Goal: Information Seeking & Learning: Learn about a topic

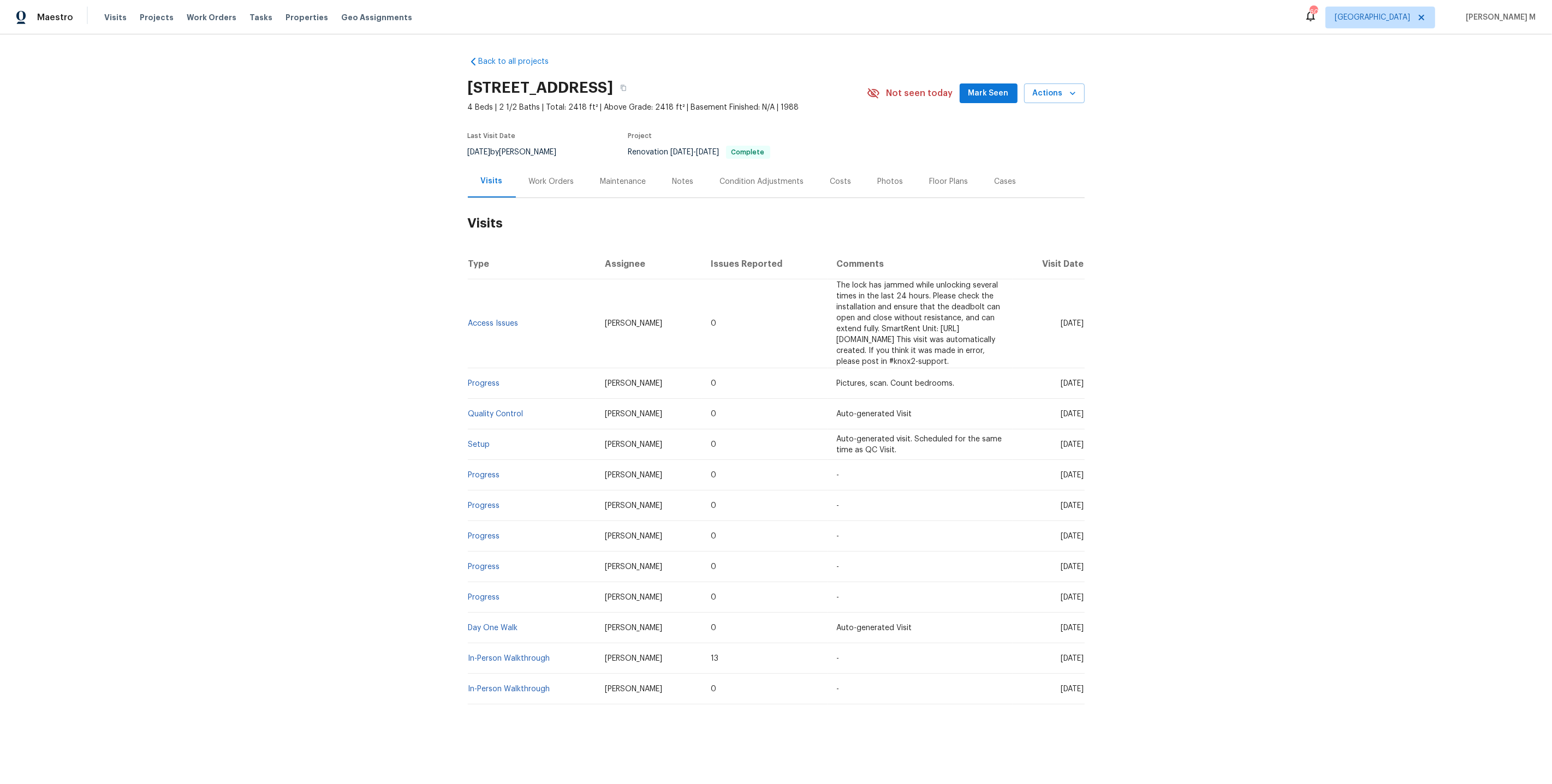
click at [559, 176] on div "Work Orders" at bounding box center [551, 182] width 45 height 11
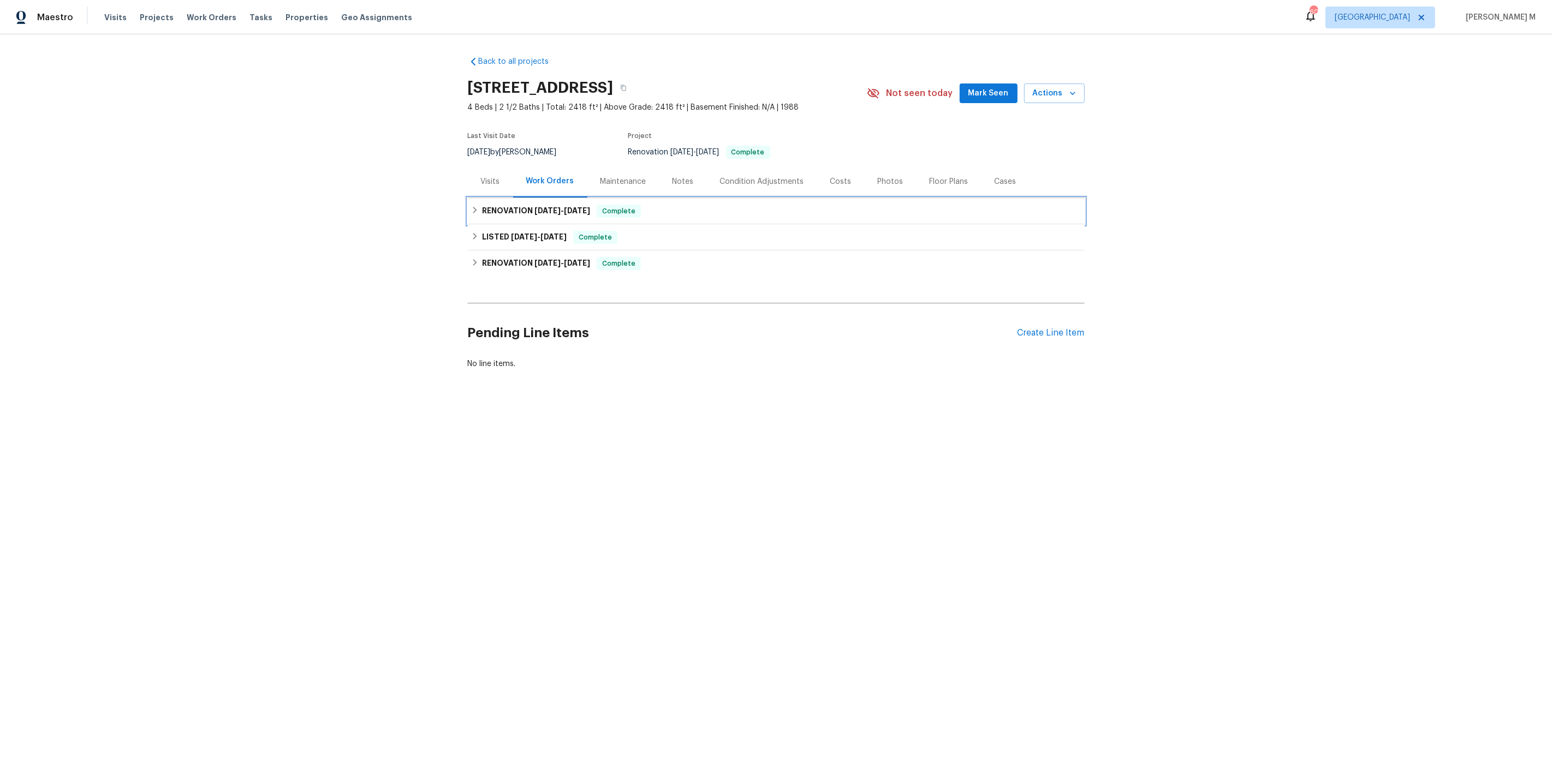
click at [555, 209] on h6 "RENOVATION 8/18/25 - 8/20/25" at bounding box center [536, 211] width 108 height 13
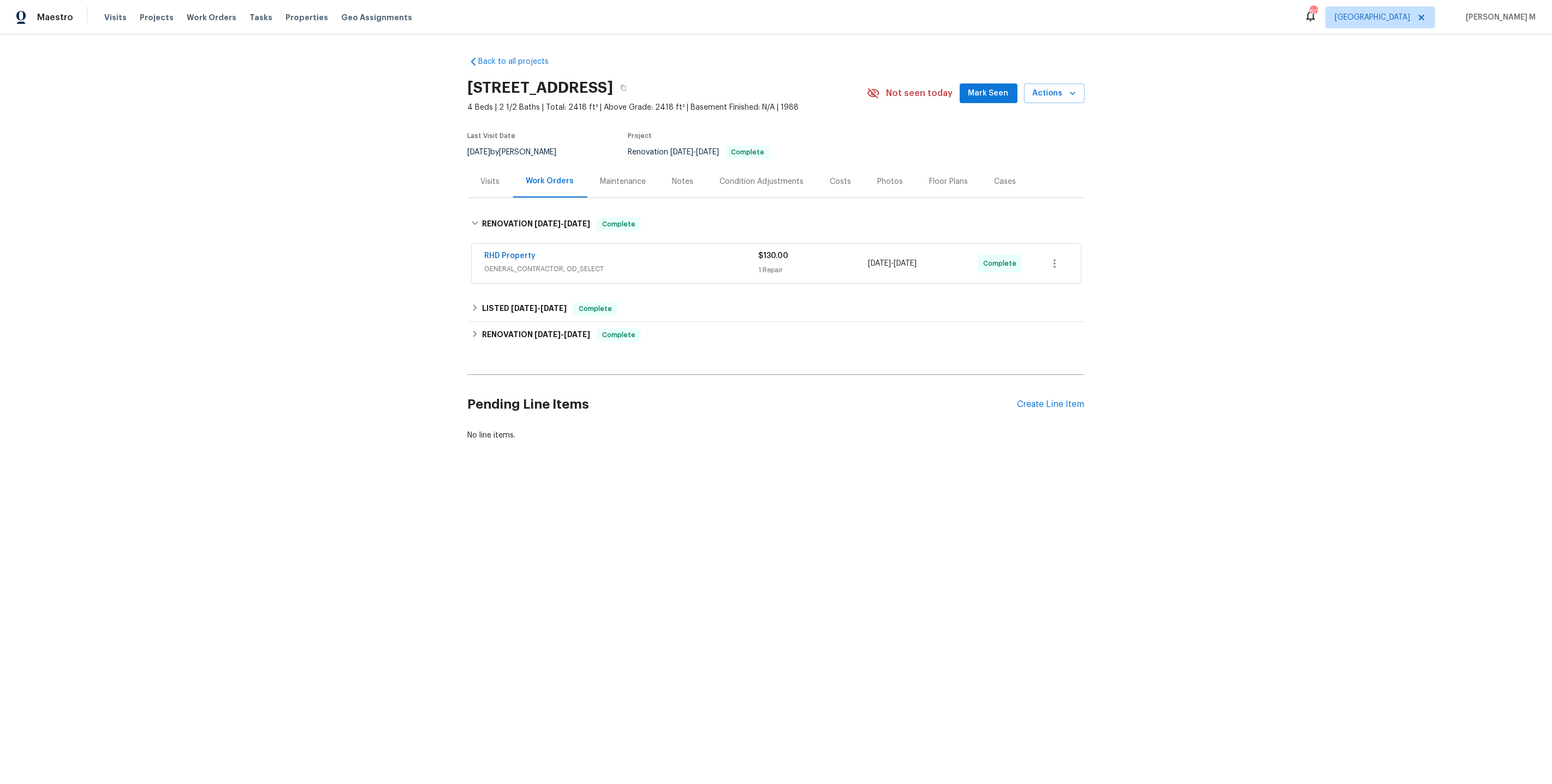
click at [532, 268] on div "RHD Property GENERAL_CONTRACTOR, OD_SELECT" at bounding box center [622, 263] width 274 height 26
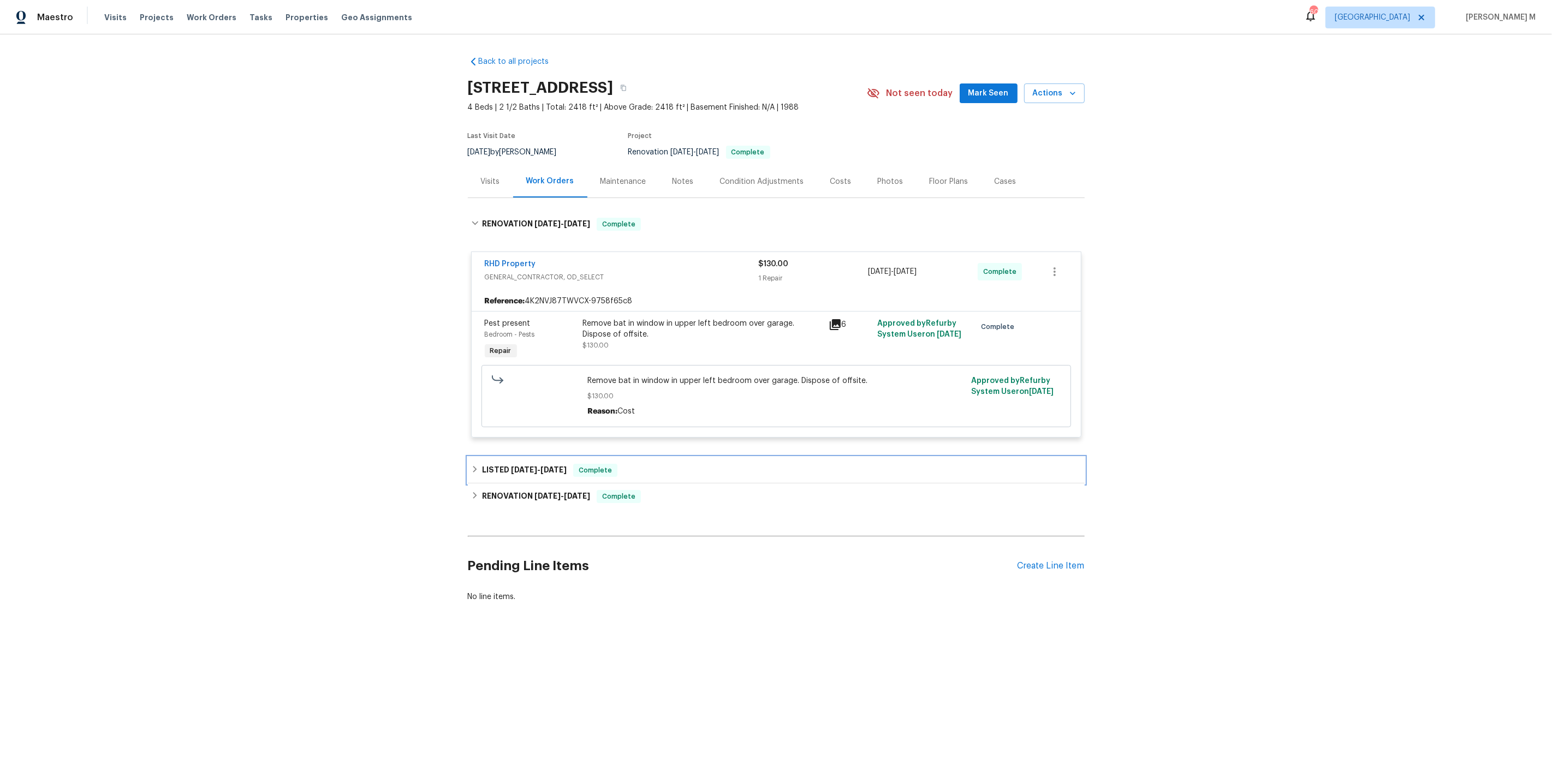
click at [538, 471] on div "LISTED 8/15/25 - 8/20/25 Complete" at bounding box center [776, 470] width 617 height 26
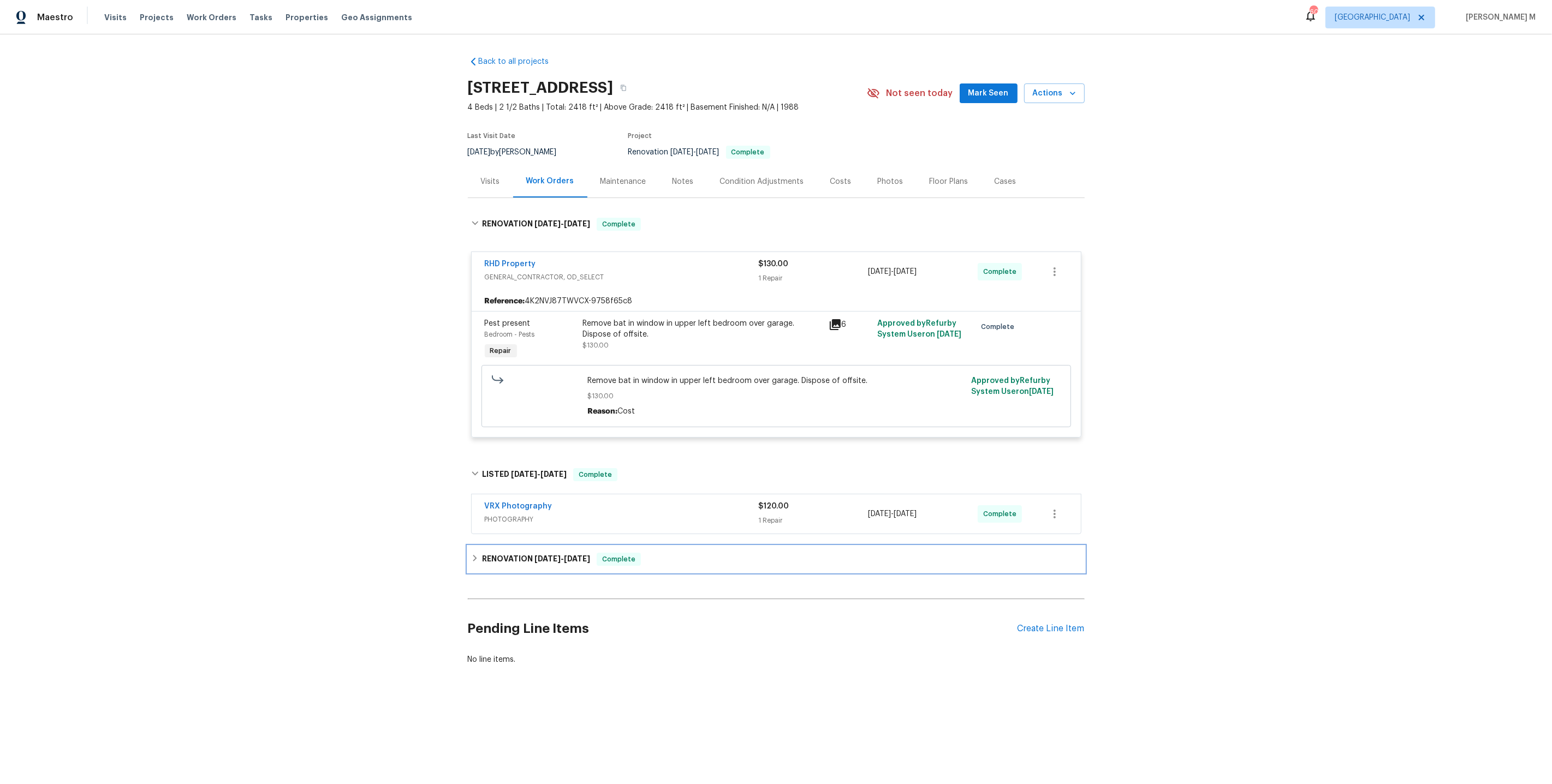
click at [523, 553] on h6 "RENOVATION 7/28/25 - 8/15/25" at bounding box center [536, 560] width 108 height 13
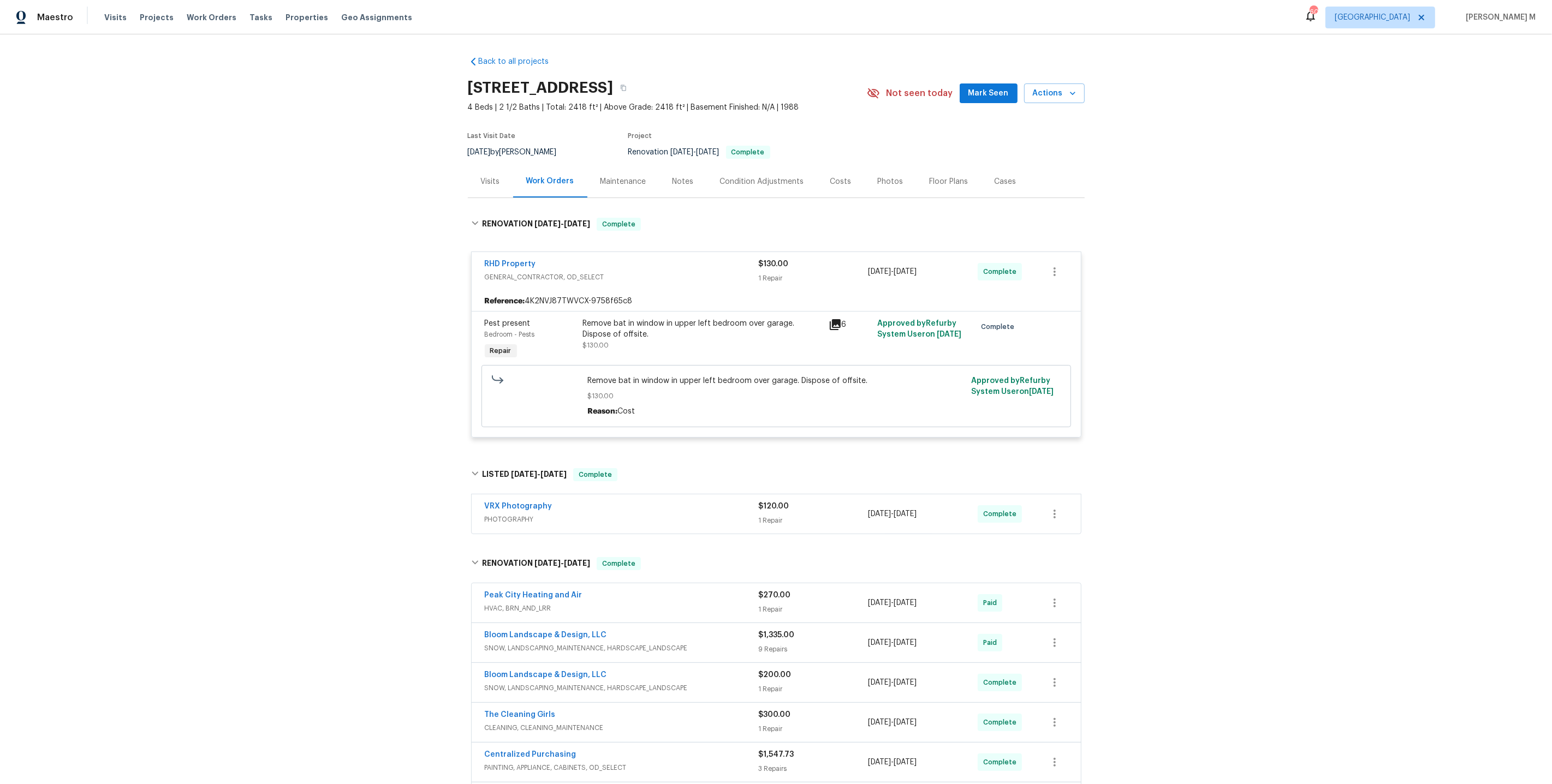
click at [629, 186] on div "Maintenance" at bounding box center [623, 181] width 72 height 32
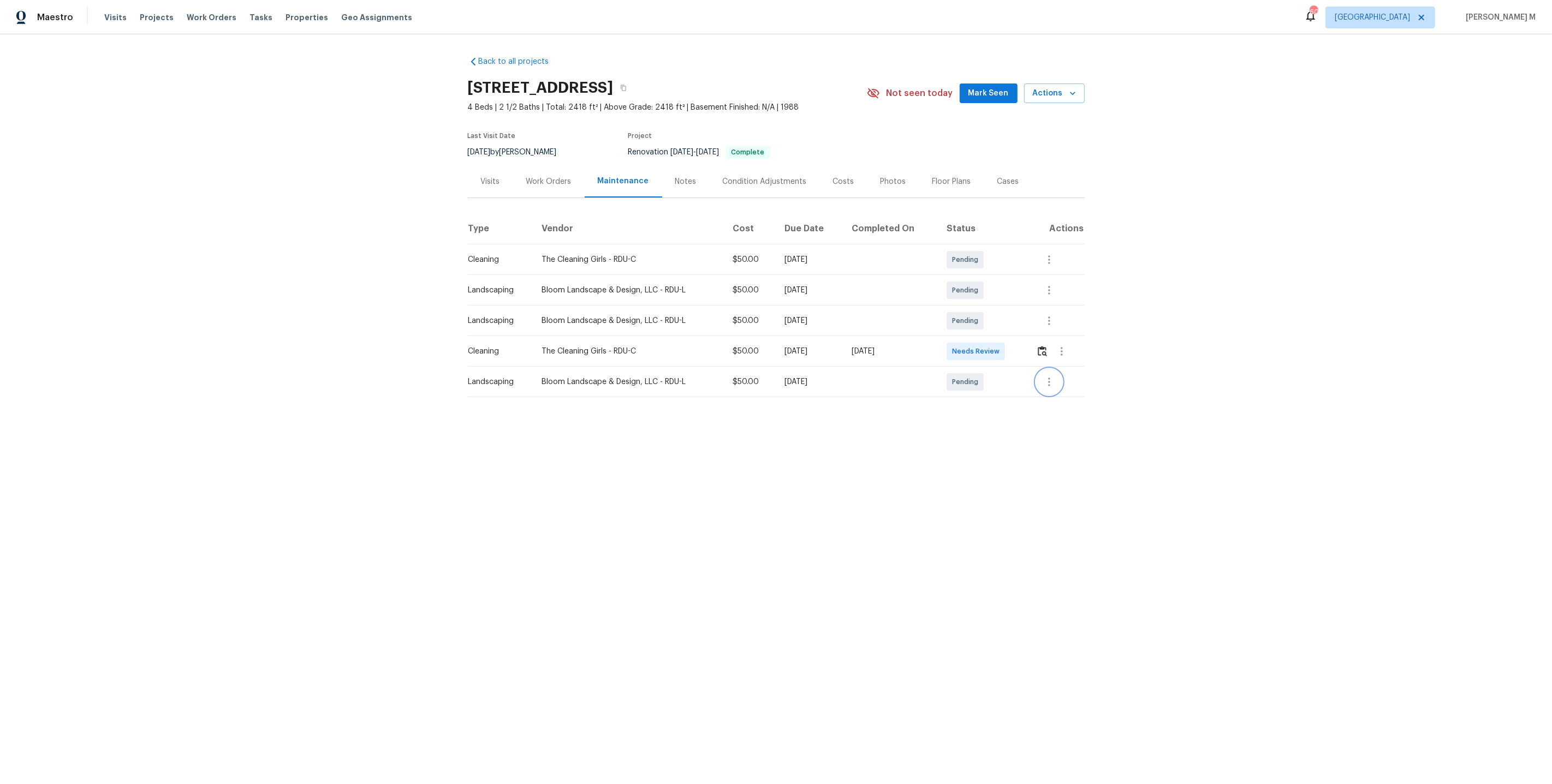
click at [1050, 380] on icon "button" at bounding box center [1049, 381] width 2 height 9
click at [1058, 389] on li "View details" at bounding box center [1095, 395] width 113 height 18
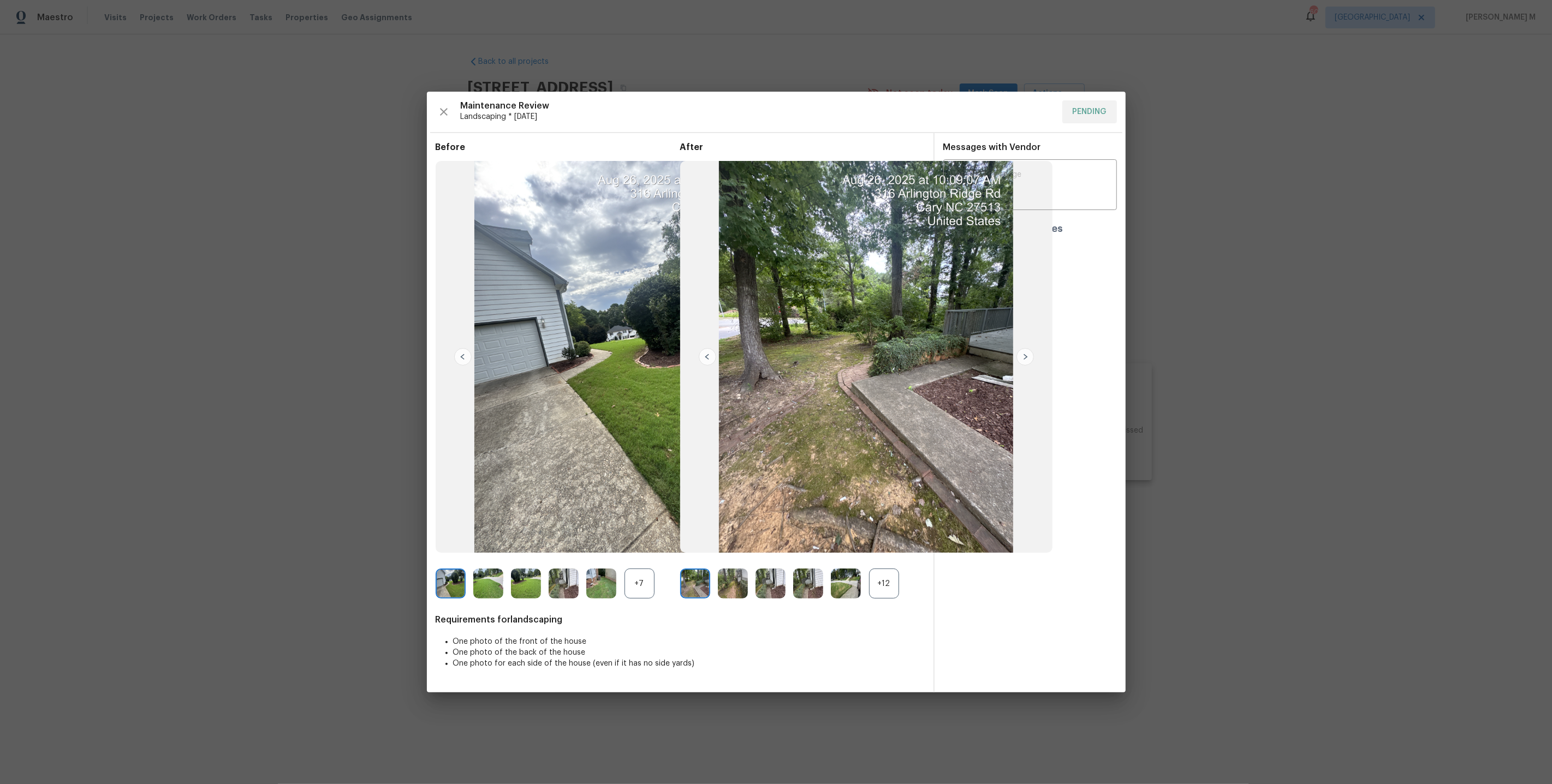
click at [884, 592] on div "+12" at bounding box center [884, 583] width 30 height 30
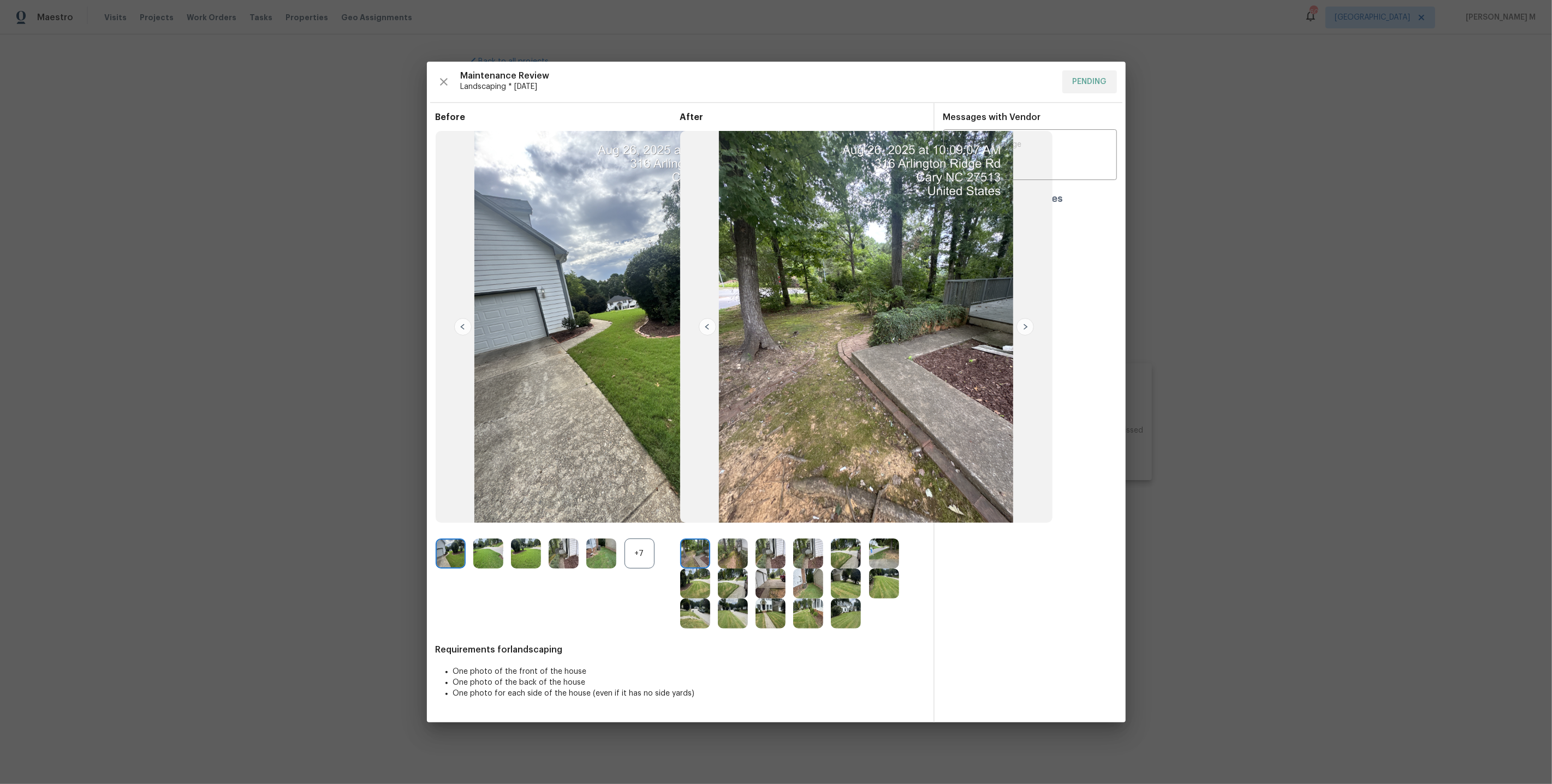
click at [741, 551] on img at bounding box center [732, 553] width 30 height 30
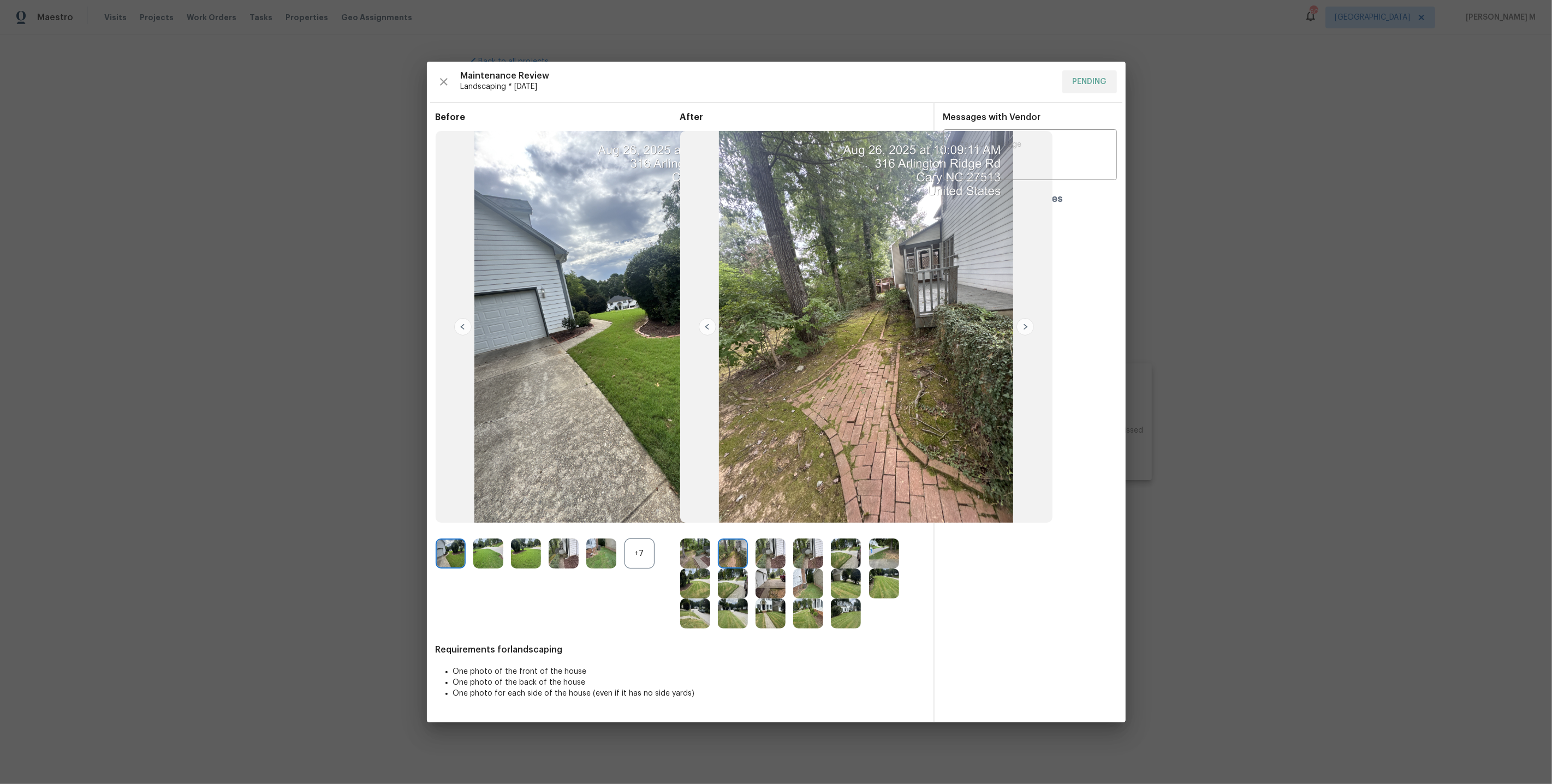
click at [878, 584] on img at bounding box center [884, 583] width 30 height 30
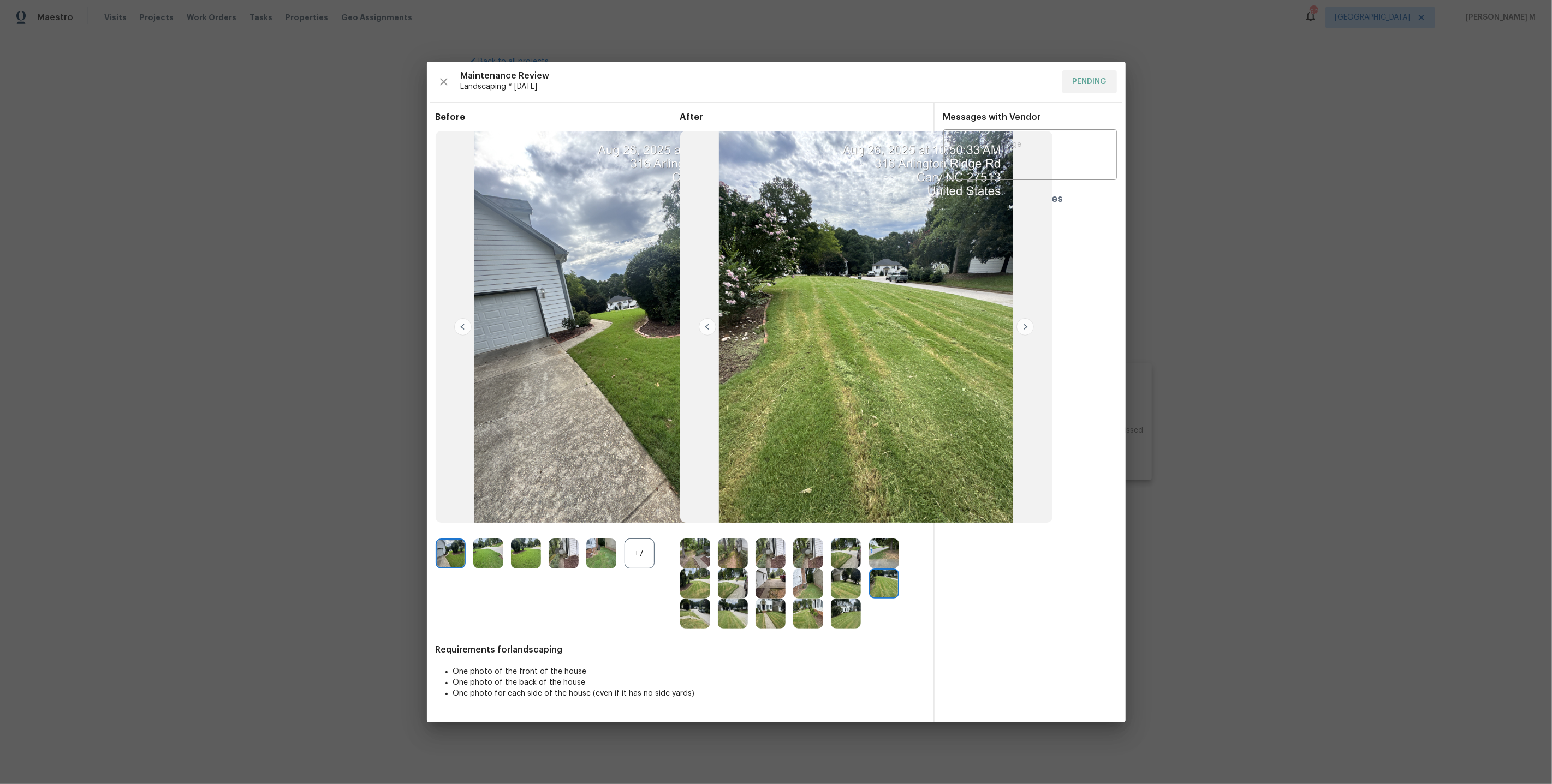
click at [879, 555] on img at bounding box center [884, 553] width 30 height 30
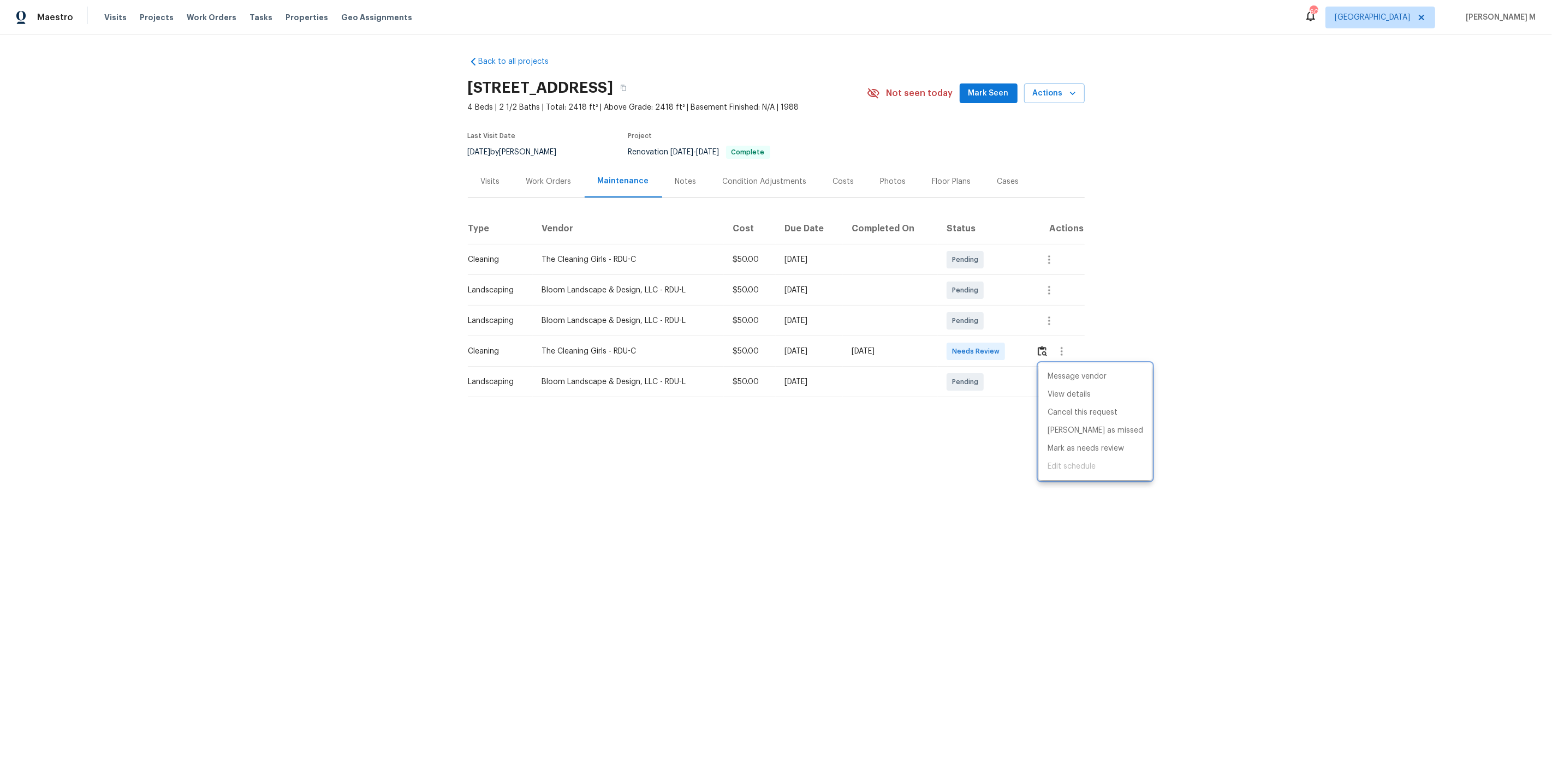
click at [860, 348] on div at bounding box center [776, 392] width 1552 height 784
click at [1049, 375] on icon "button" at bounding box center [1049, 382] width 13 height 13
click at [1059, 381] on li "Message vendor" at bounding box center [1095, 377] width 113 height 18
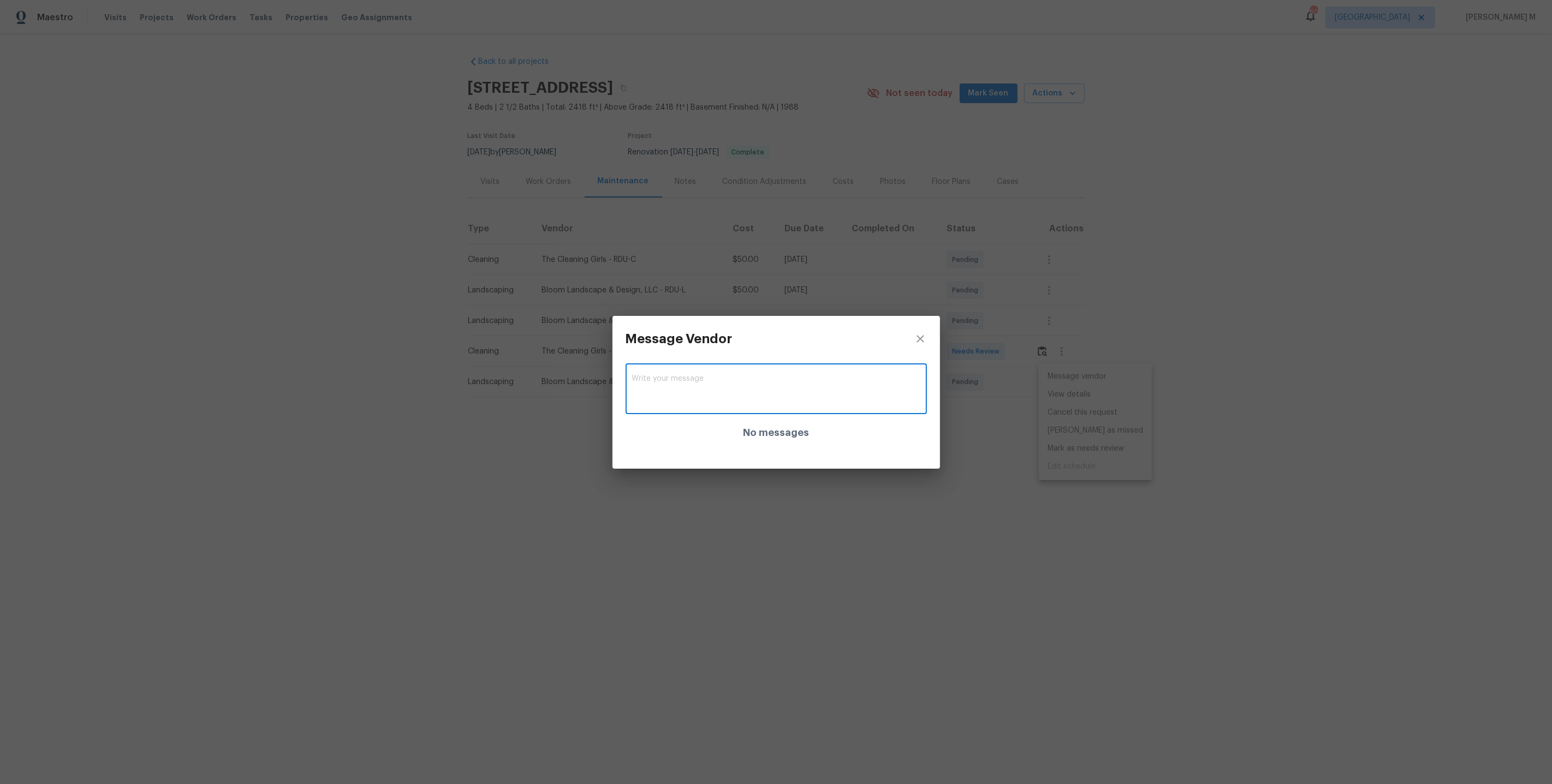
click at [692, 403] on textarea at bounding box center [776, 390] width 288 height 31
paste textarea "the backyard has poison ivy infestation. Please inspect the area, remove or tre…"
type textarea "Team, the backyard has poison ivy infestation. Please inspect the area, remove …"
click at [761, 401] on textarea at bounding box center [776, 390] width 288 height 31
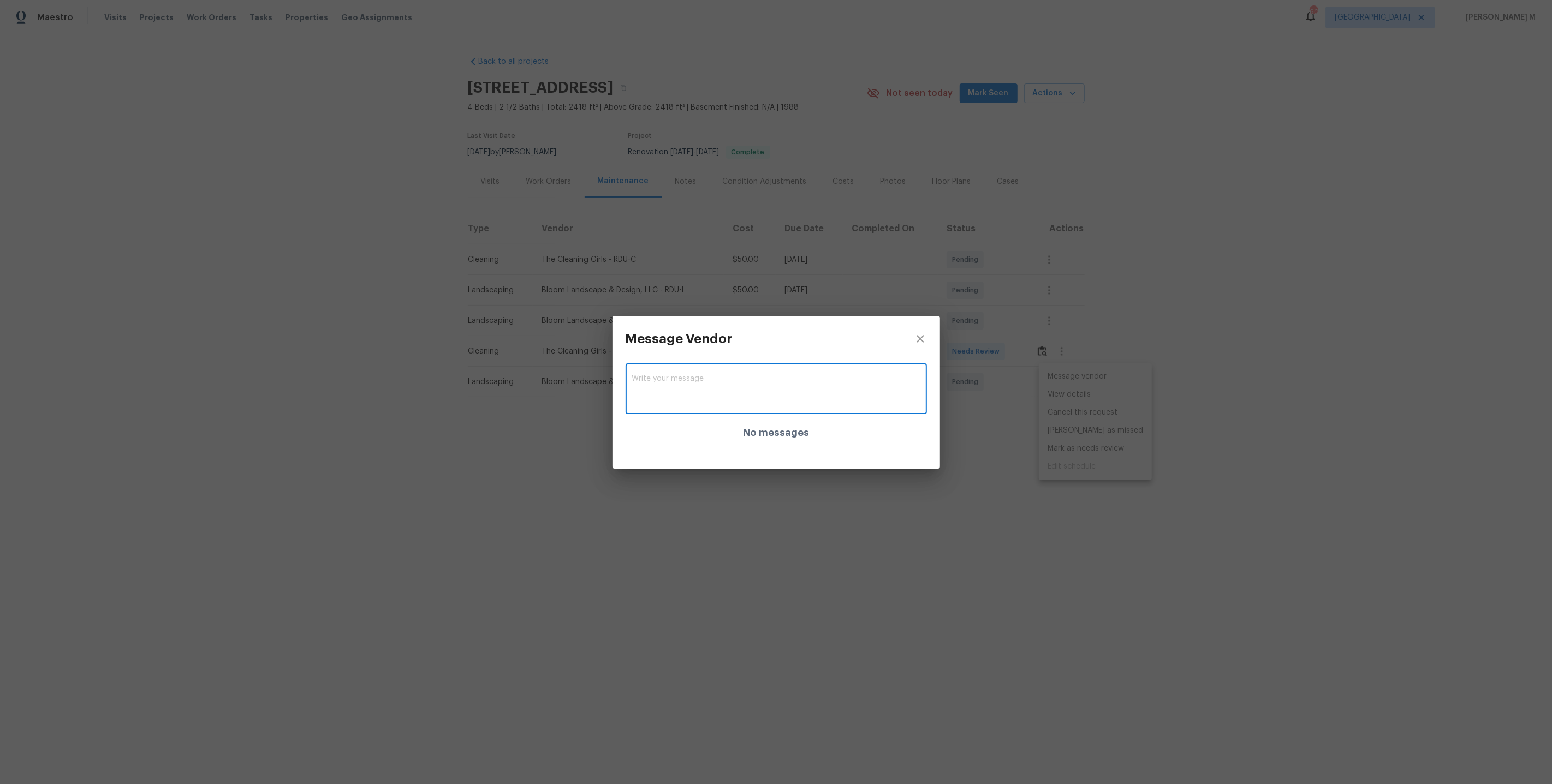
paste textarea "Backyard’s got a poison ivy problem. Can you check it out on your next visit, g…"
type textarea "Backyard’s got a poison ivy problem. Can you check it out on your next visit, g…"
click at [913, 393] on button "Post" at bounding box center [903, 390] width 35 height 20
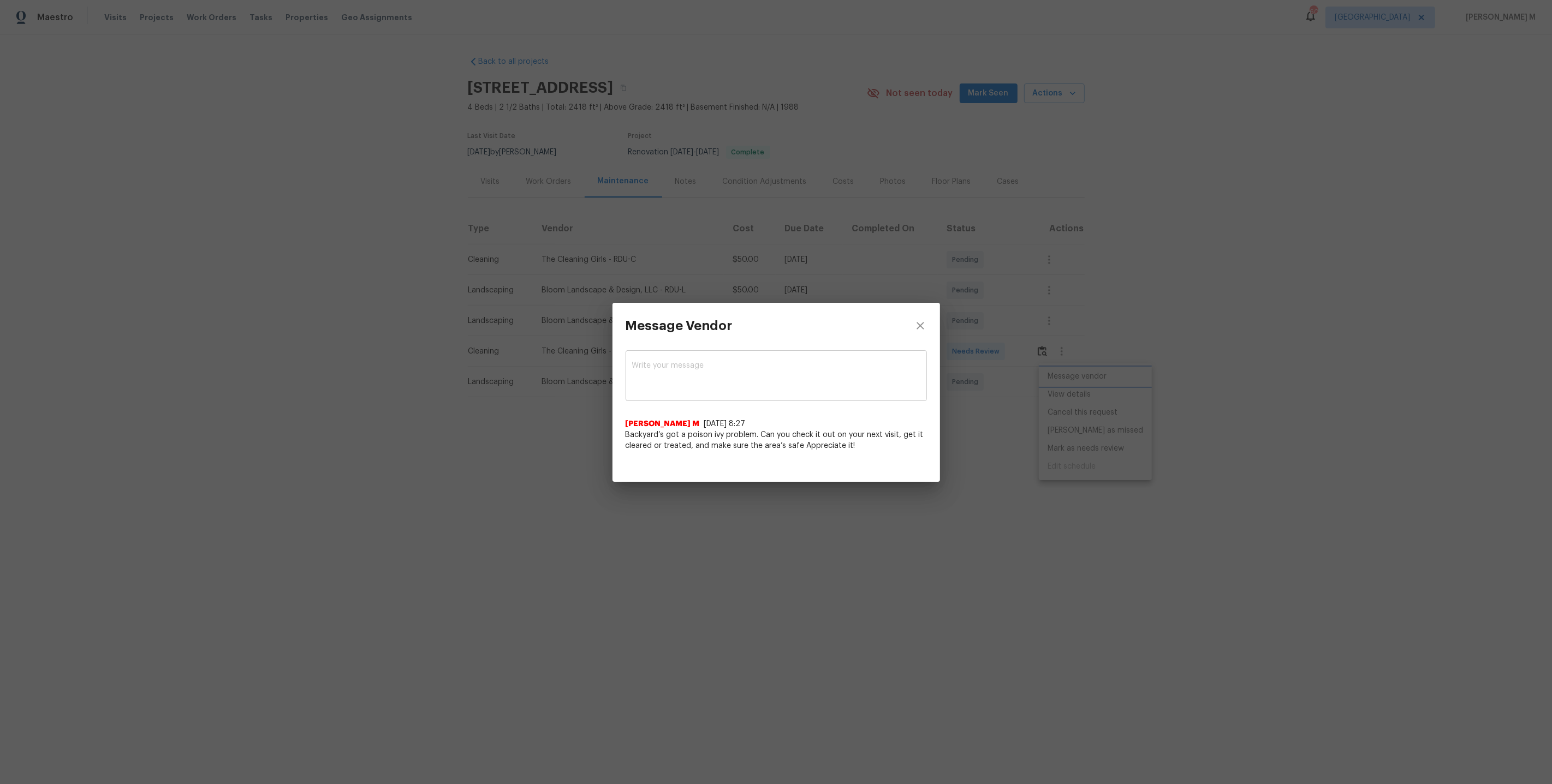
click at [987, 461] on div "Message Vendor x ​ Vignesh M 8/28/25, 8:27 Backyard’s got a poison ivy problem.…" at bounding box center [776, 392] width 1552 height 784
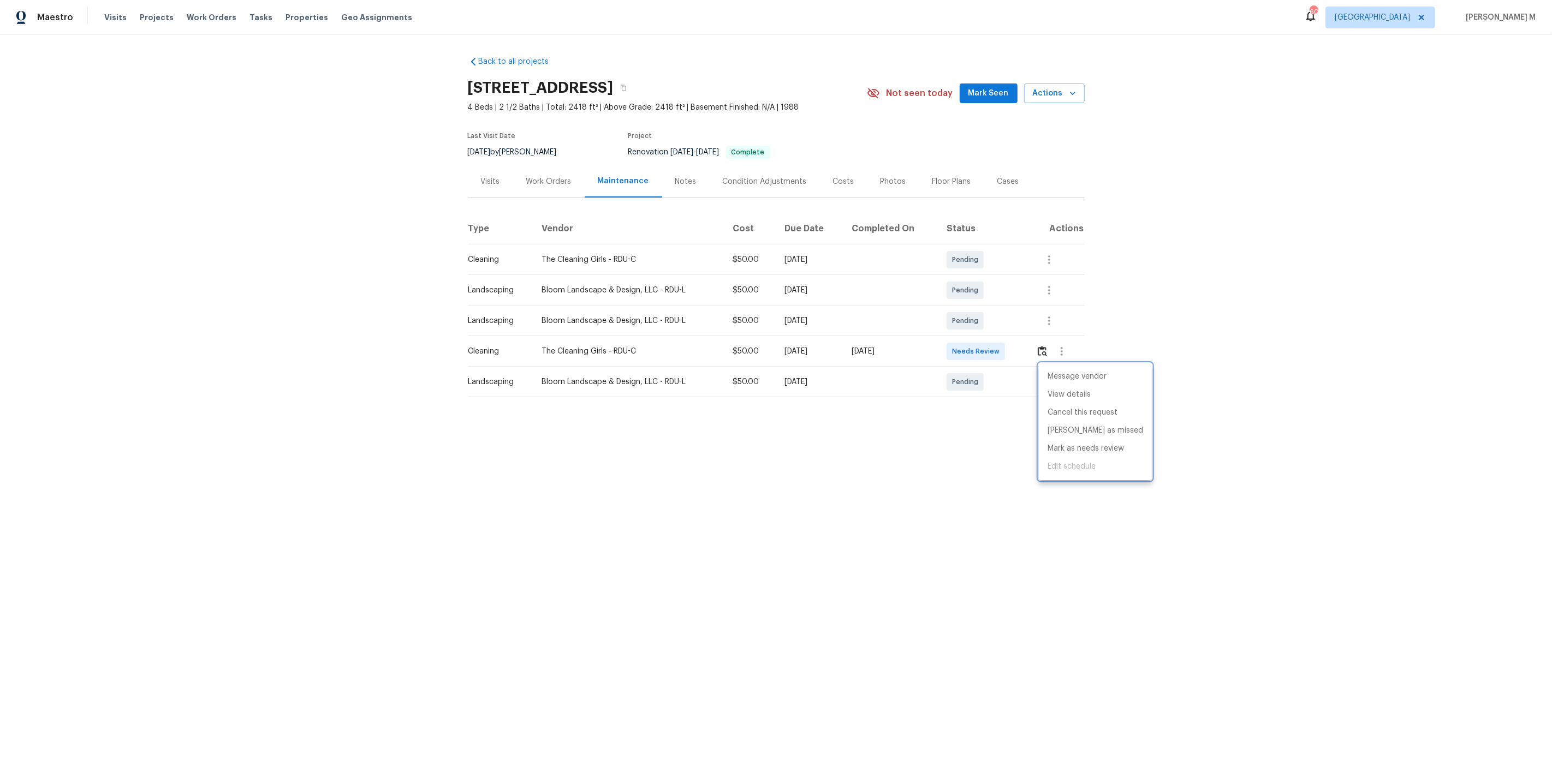
click at [964, 392] on div at bounding box center [776, 392] width 1552 height 784
click at [1049, 377] on icon "button" at bounding box center [1049, 382] width 13 height 13
click at [1049, 377] on li "Message vendor" at bounding box center [1095, 377] width 113 height 18
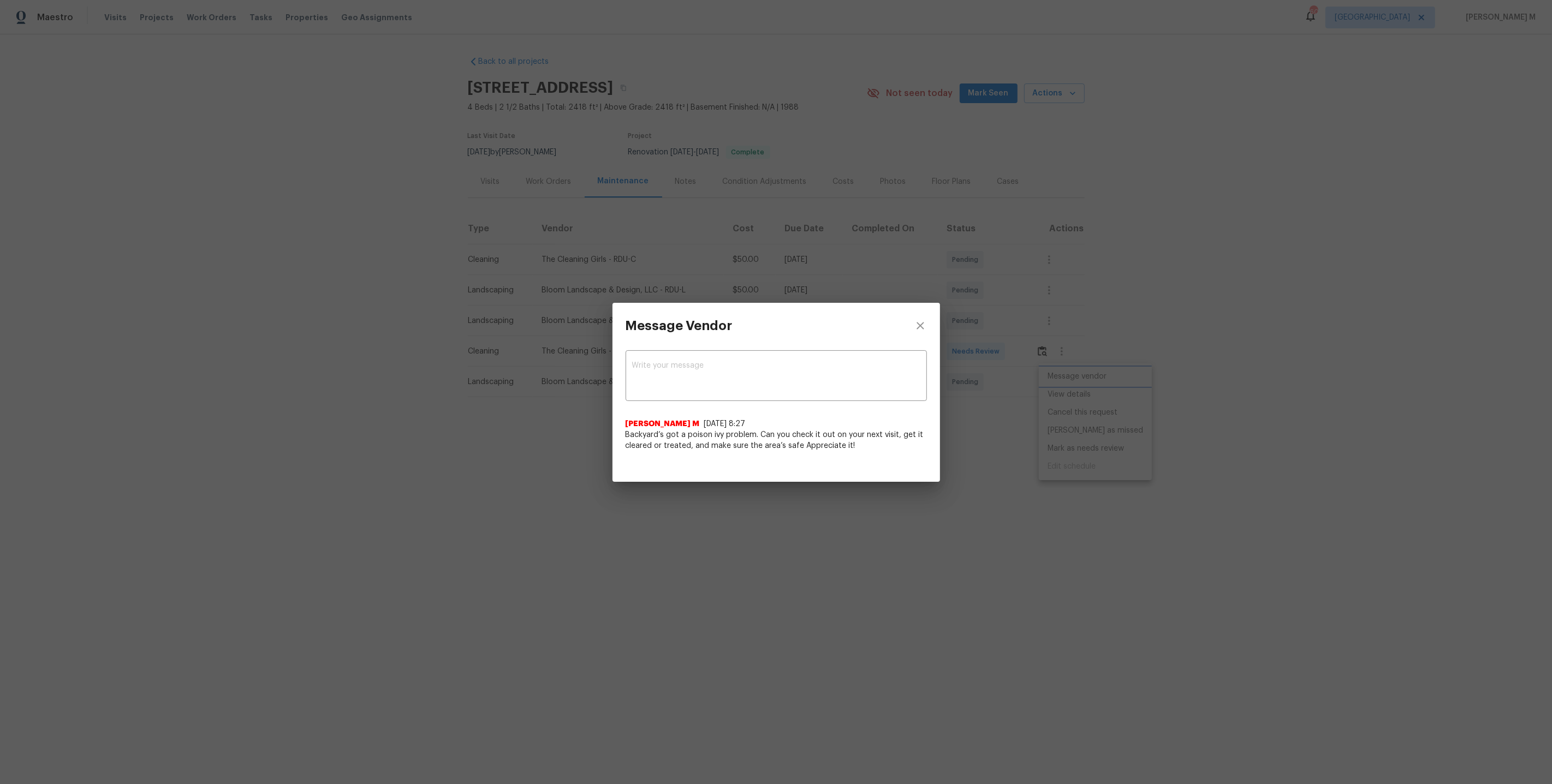
click at [707, 501] on div "Message Vendor x ​ Vignesh M 8/28/25, 8:27 Backyard’s got a poison ivy problem.…" at bounding box center [776, 392] width 1552 height 784
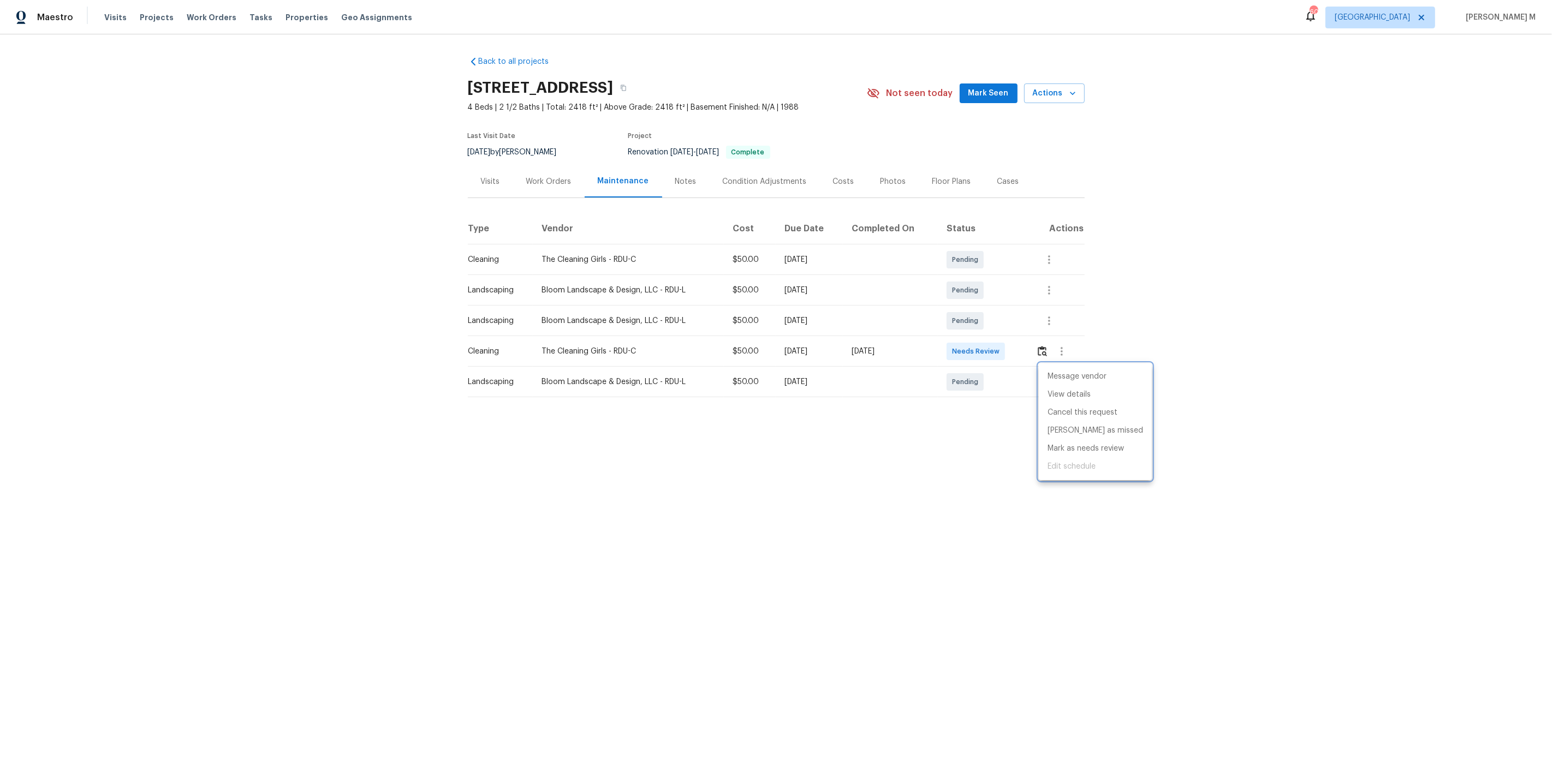
click at [898, 363] on div at bounding box center [776, 392] width 1552 height 784
click at [1044, 346] on img "button" at bounding box center [1043, 351] width 9 height 11
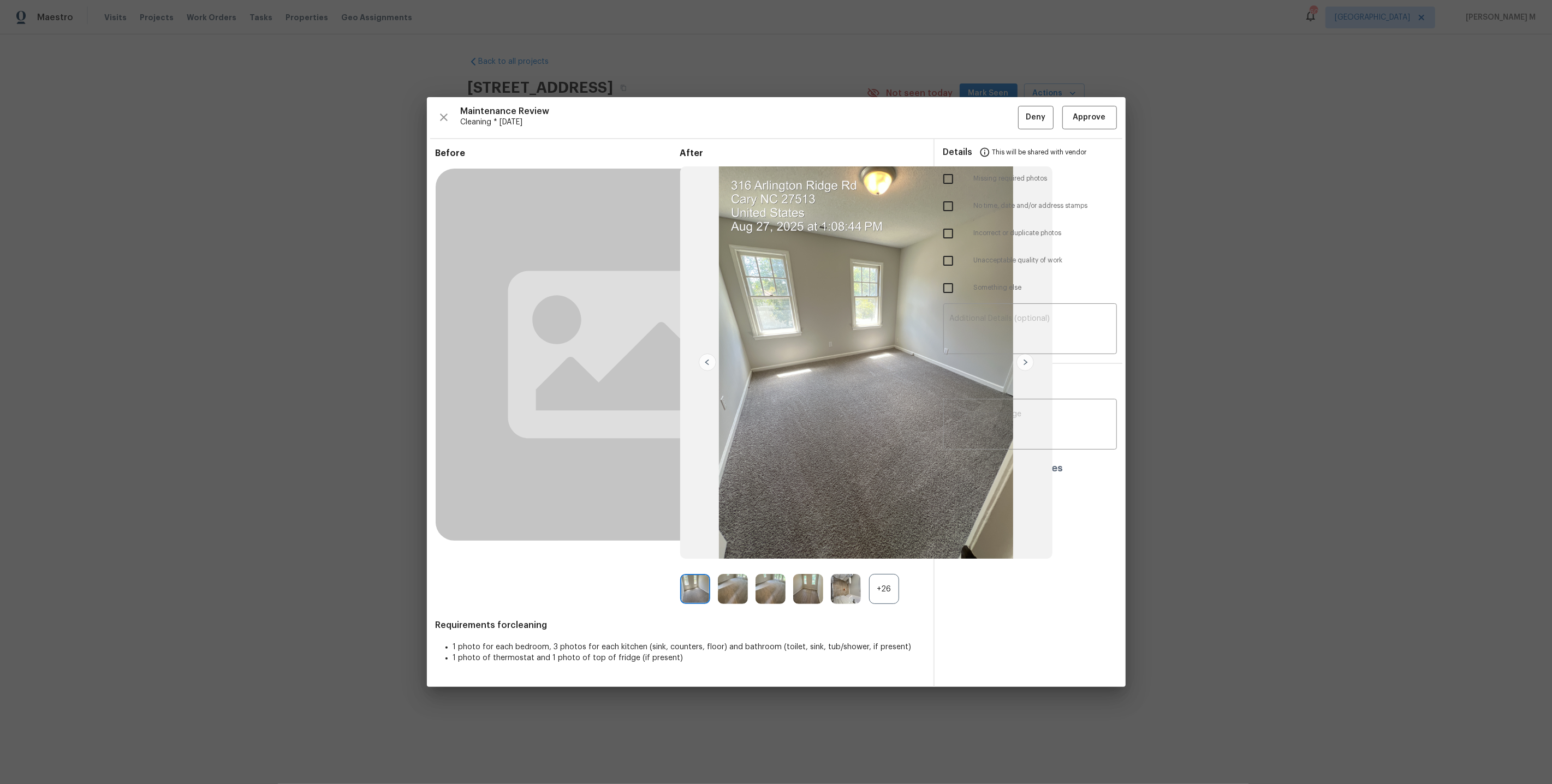
click at [890, 589] on div "+26" at bounding box center [884, 589] width 30 height 30
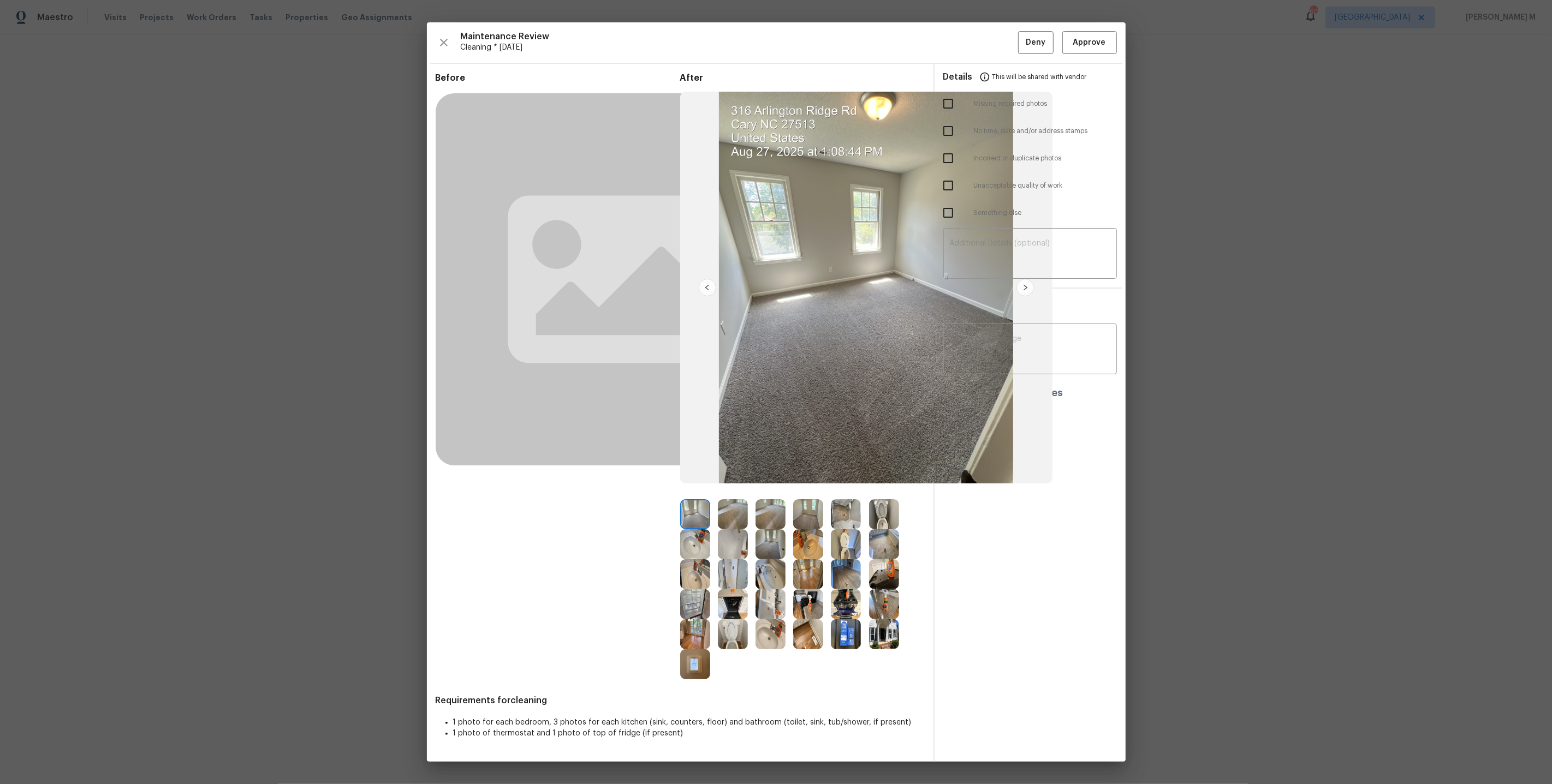
click at [741, 604] on img at bounding box center [732, 604] width 30 height 30
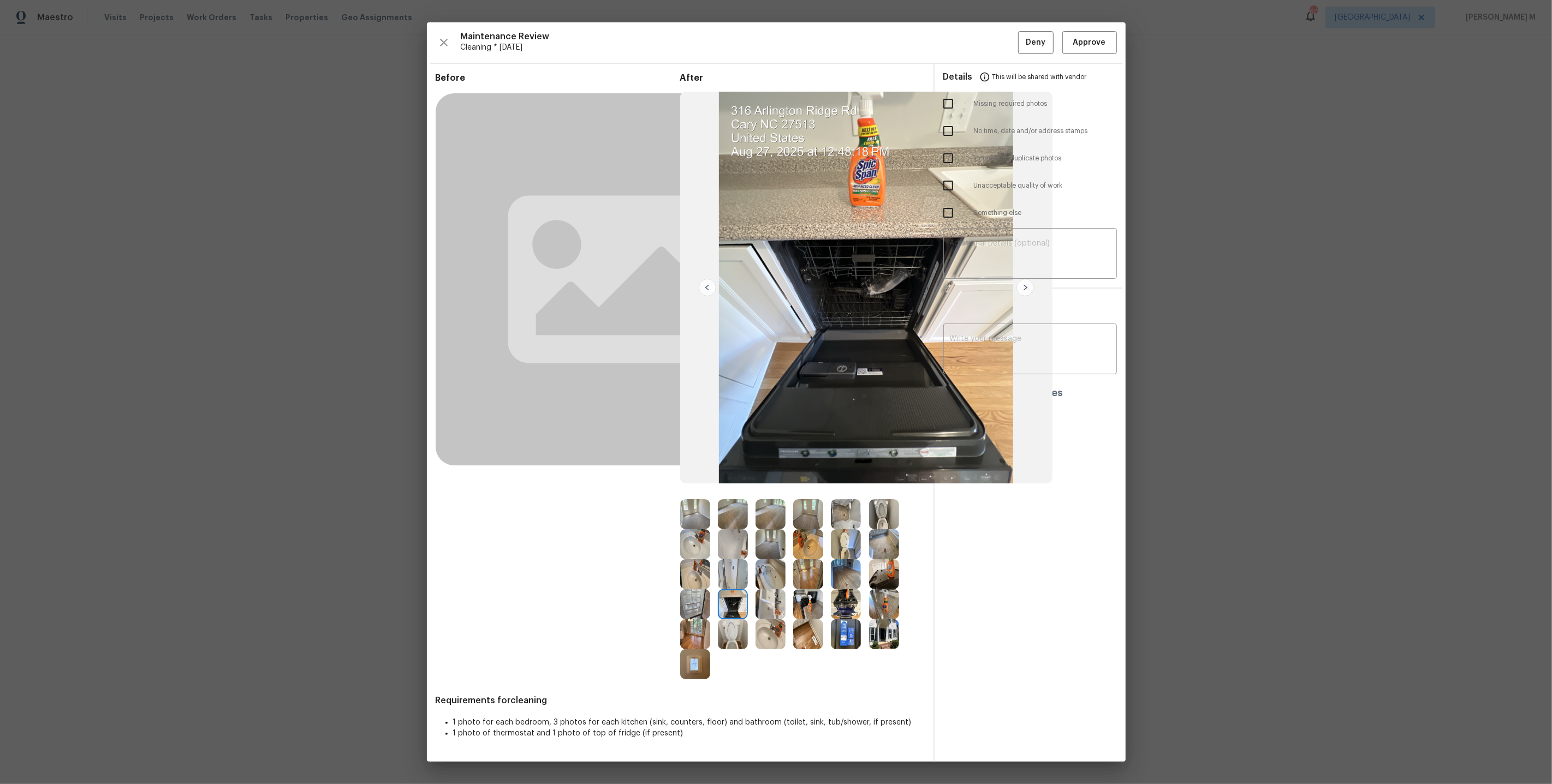
click at [798, 608] on img at bounding box center [808, 604] width 30 height 30
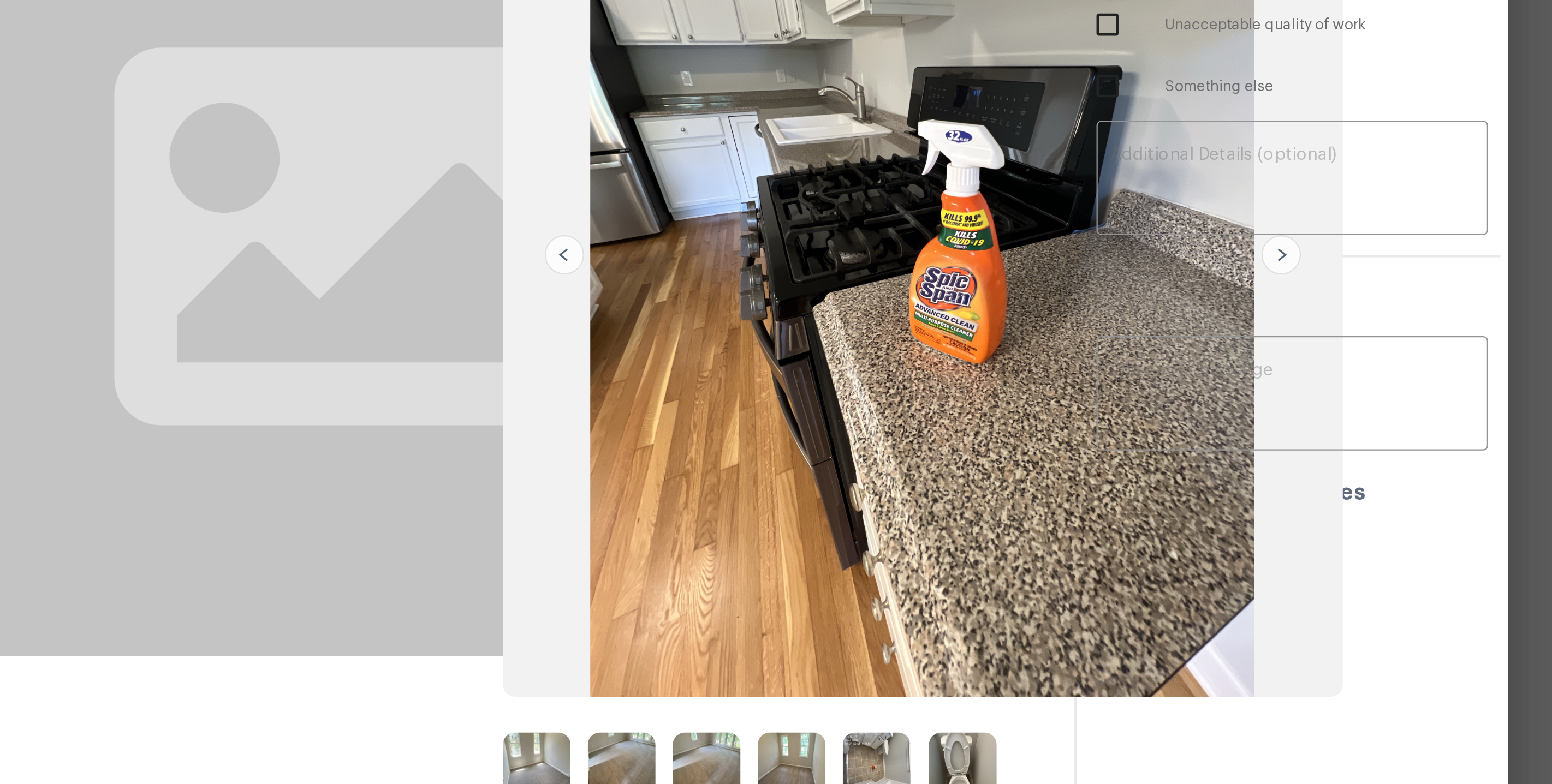
click at [820, 424] on img at bounding box center [866, 288] width 372 height 393
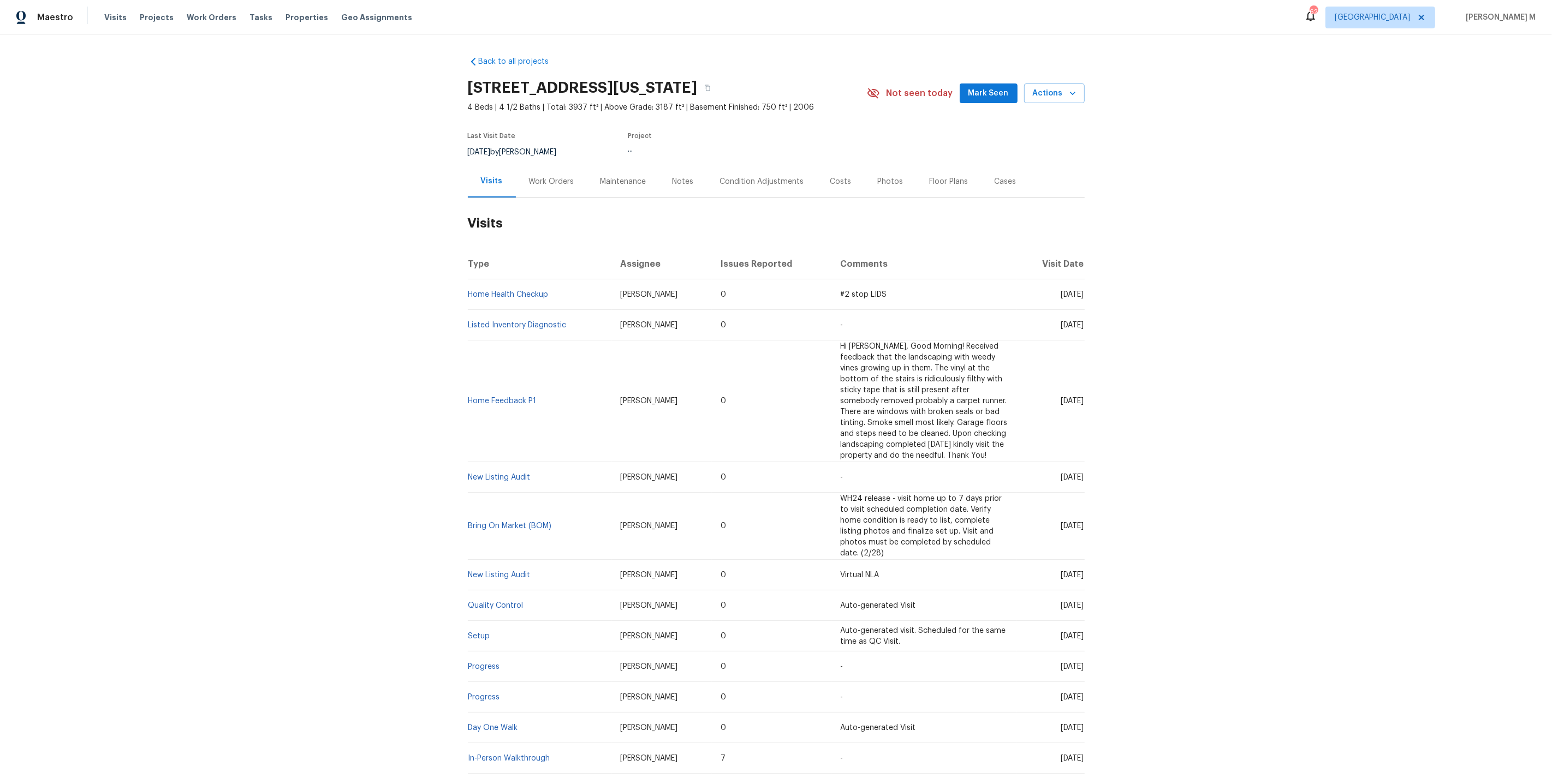
click at [533, 198] on h2 "Visits" at bounding box center [776, 224] width 617 height 51
click at [529, 176] on div "Work Orders" at bounding box center [551, 182] width 45 height 11
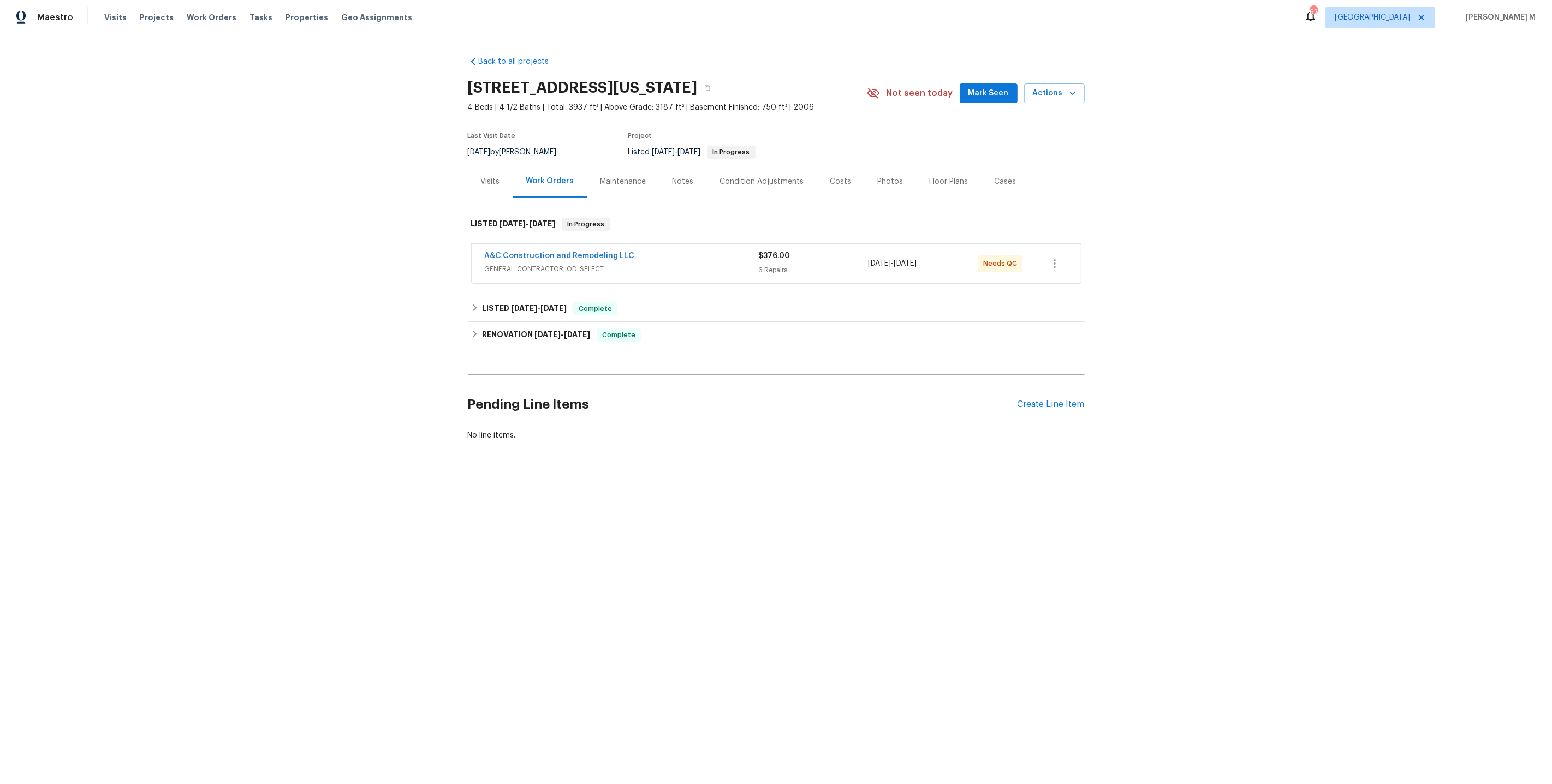
click at [535, 266] on span "GENERAL_CONTRACTOR, OD_SELECT" at bounding box center [622, 269] width 274 height 11
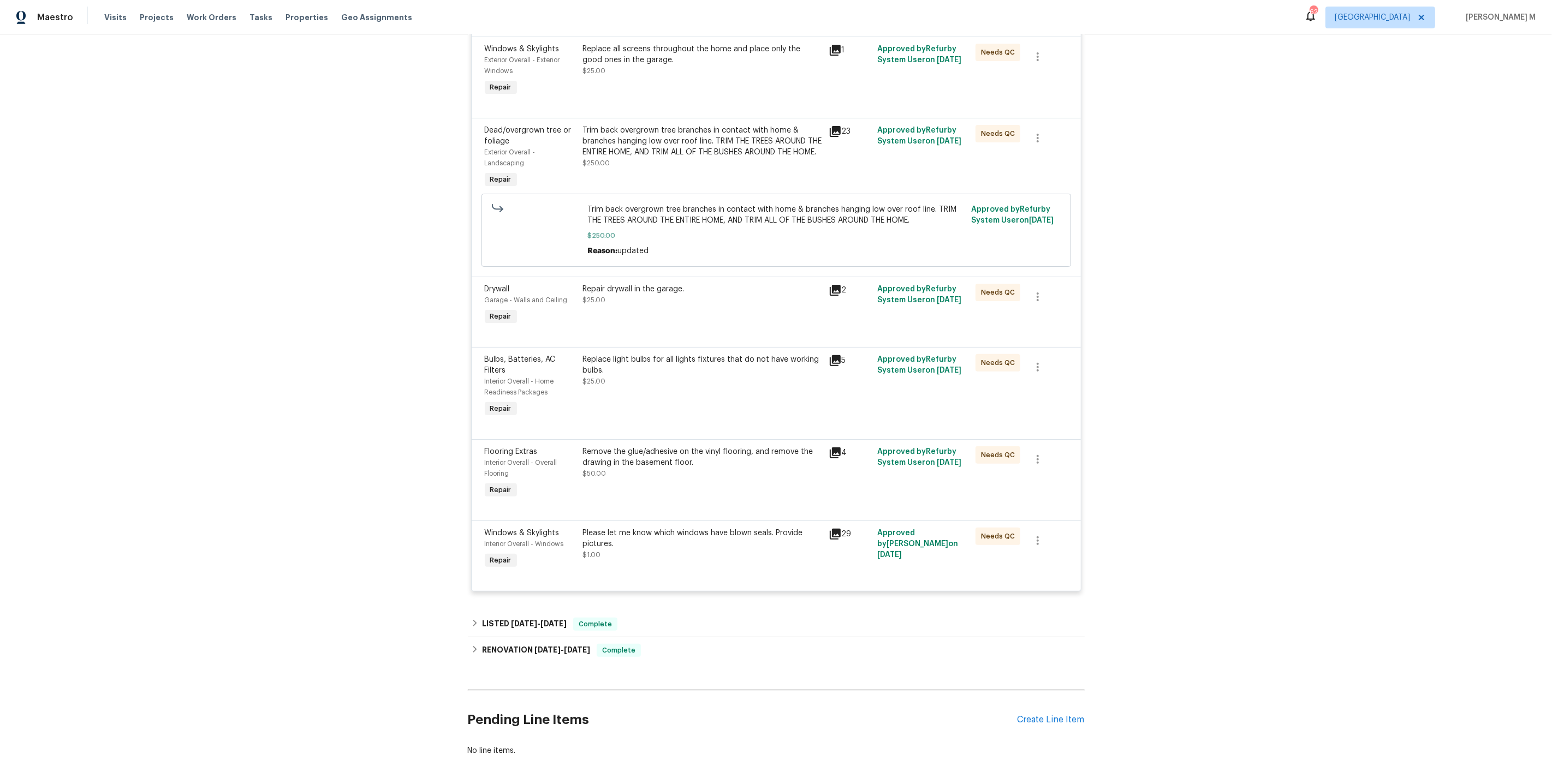
scroll to position [278, 0]
click at [544, 617] on span "3/14/25" at bounding box center [553, 620] width 26 height 7
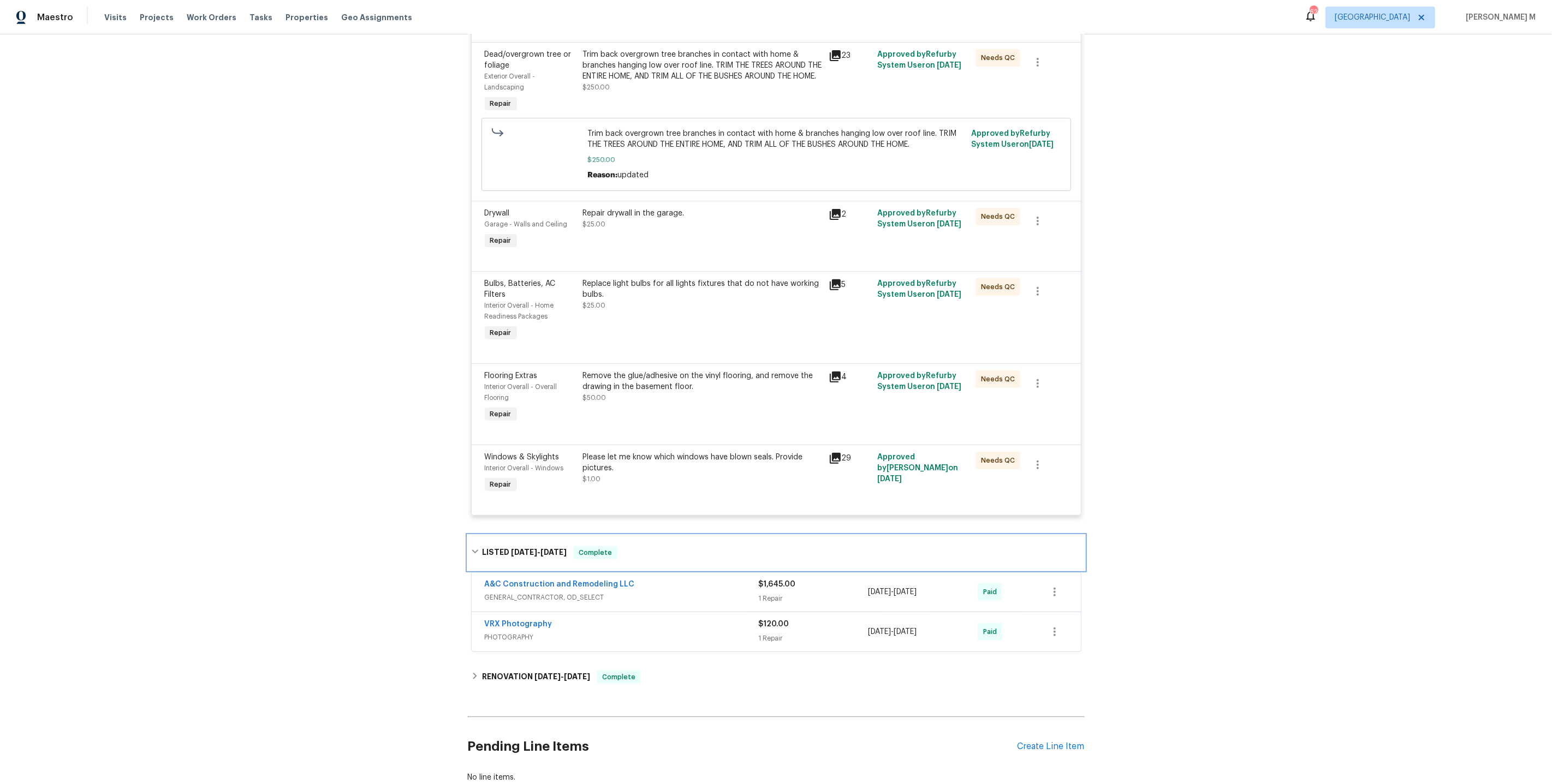
scroll to position [351, 0]
click at [549, 592] on span "GENERAL_CONTRACTOR, OD_SELECT" at bounding box center [622, 597] width 274 height 11
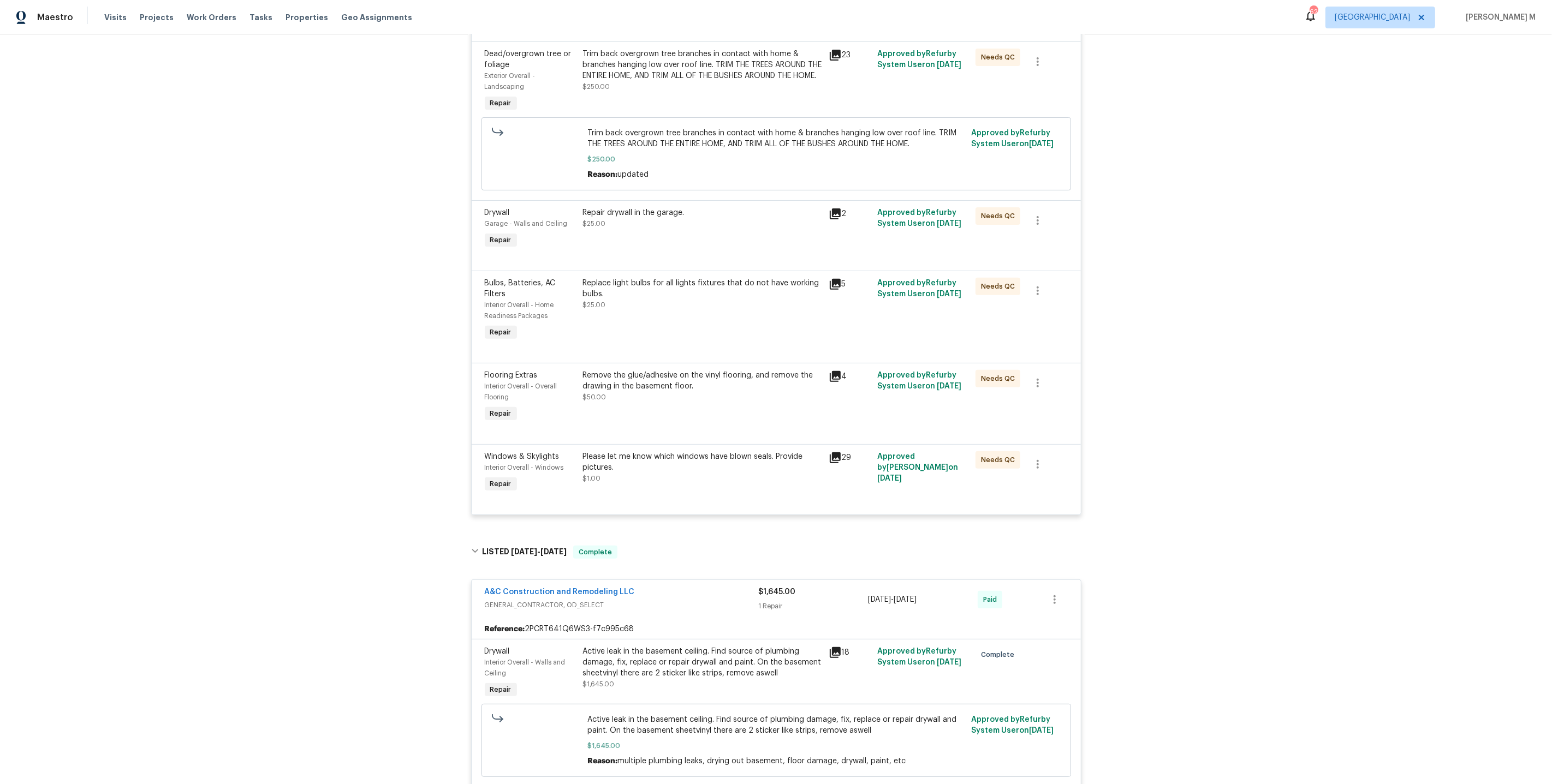
click at [687, 451] on div "Please let me know which windows have blown seals. Provide pictures." at bounding box center [702, 462] width 239 height 22
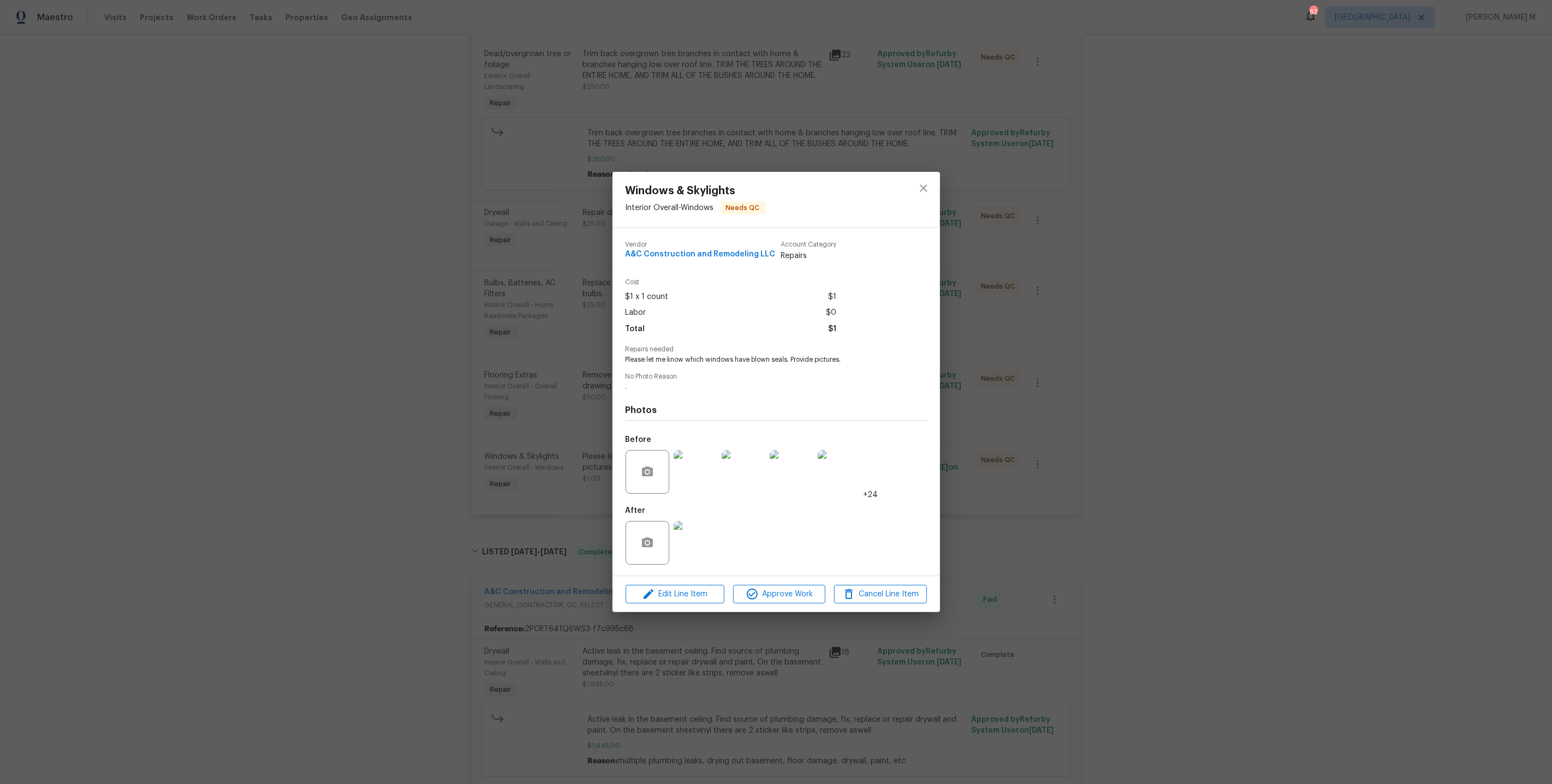
click at [702, 475] on img at bounding box center [696, 472] width 44 height 44
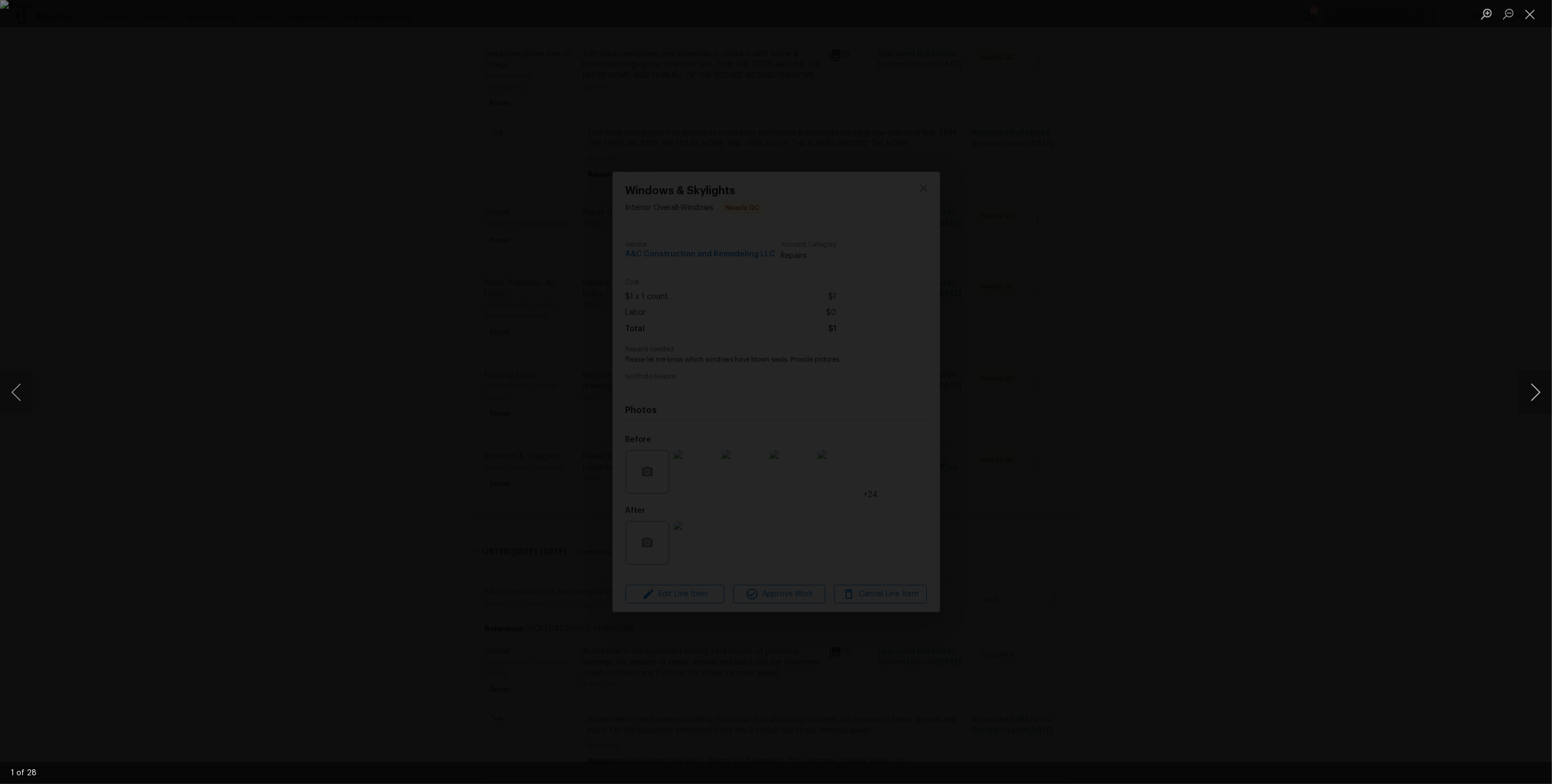
click at [1530, 397] on button "Next image" at bounding box center [1535, 393] width 33 height 44
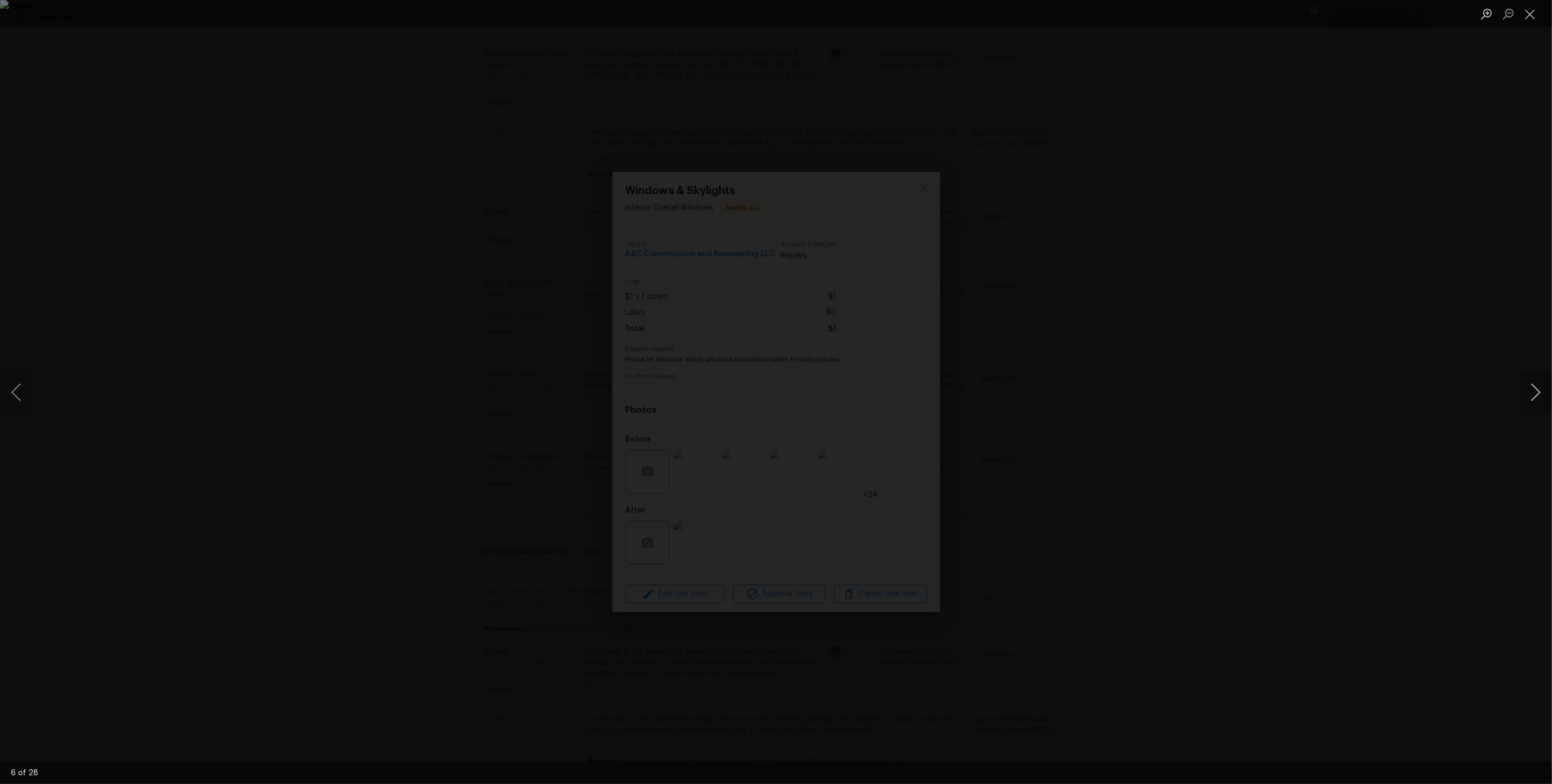
click at [1530, 397] on button "Next image" at bounding box center [1535, 393] width 33 height 44
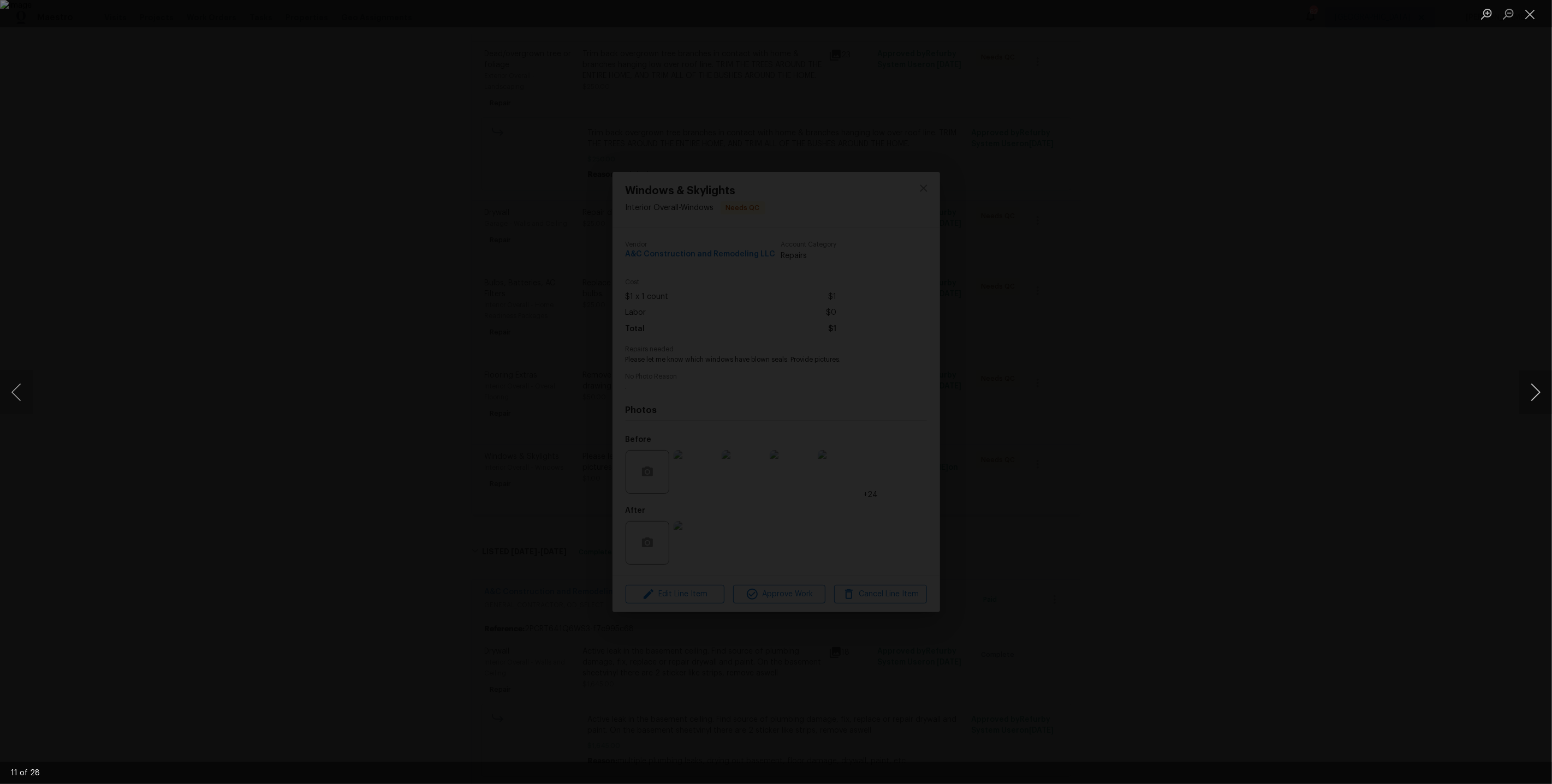
click at [1530, 397] on button "Next image" at bounding box center [1535, 393] width 33 height 44
click at [1404, 208] on div "Lightbox" at bounding box center [776, 392] width 1552 height 784
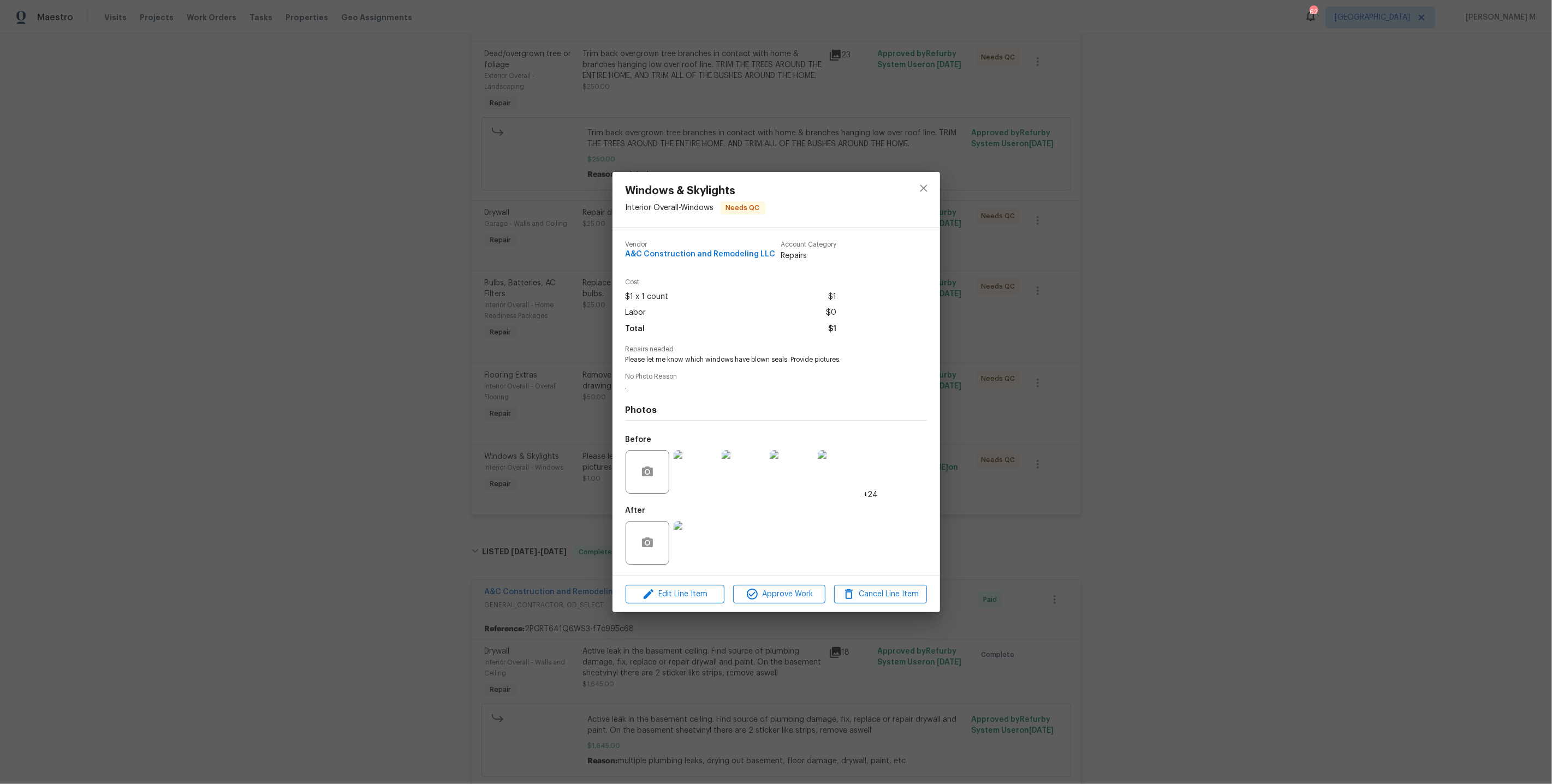
click at [1279, 230] on div "Windows & Skylights Interior Overall - Windows Needs QC Vendor A&C Construction…" at bounding box center [776, 392] width 1552 height 784
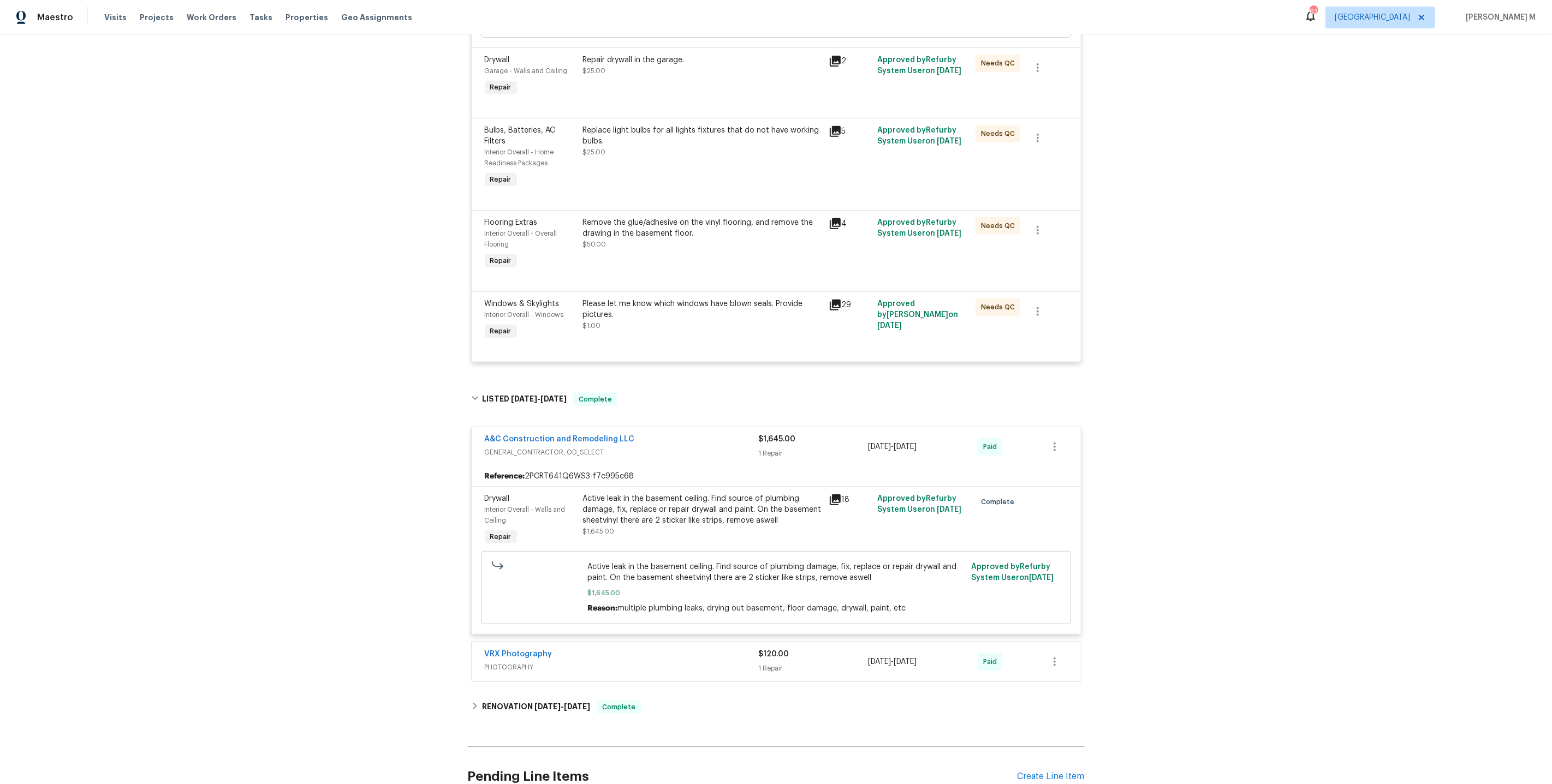
scroll to position [509, 0]
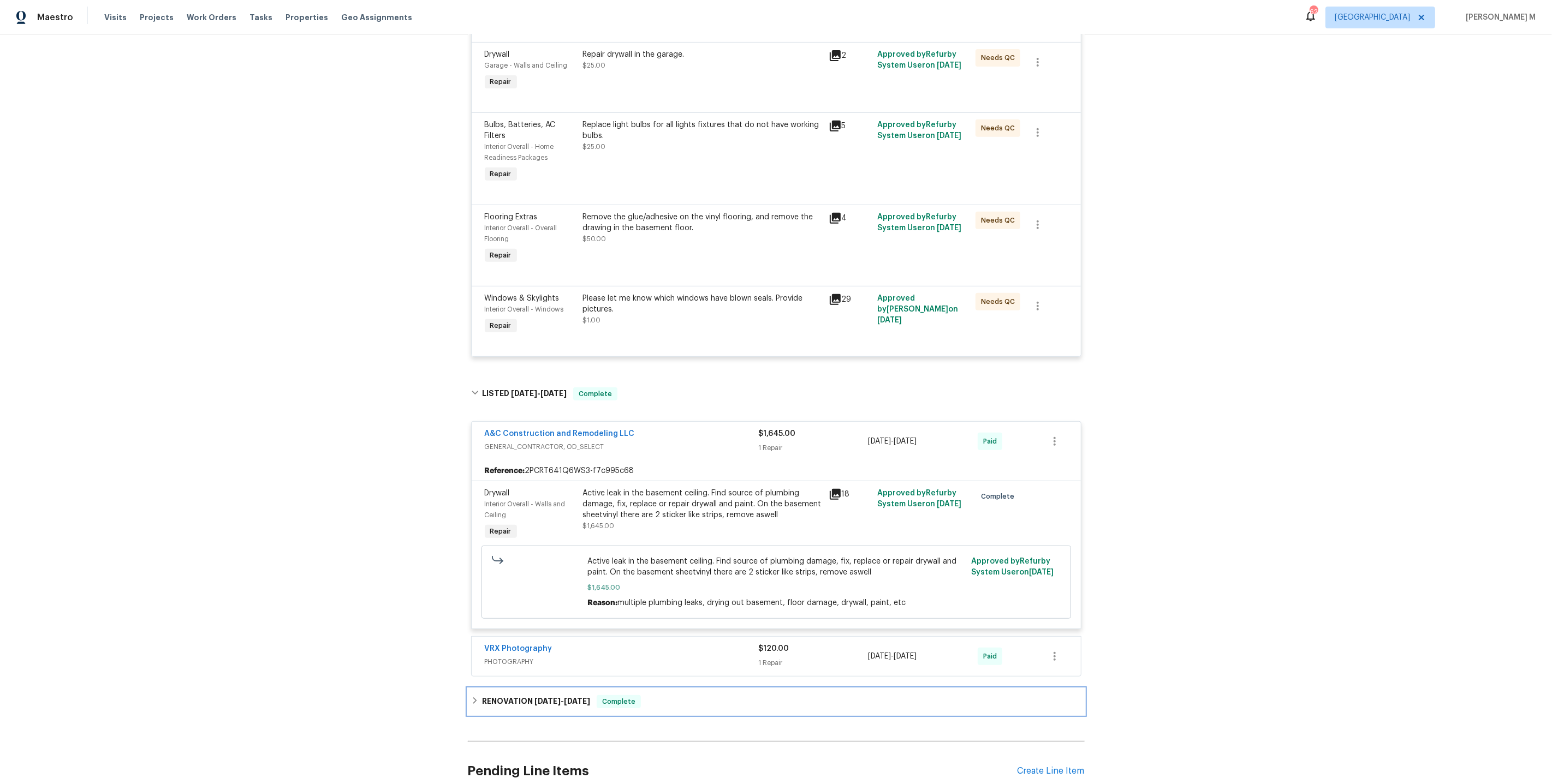
click at [509, 695] on h6 "RENOVATION 1/9/25 - 1/29/25" at bounding box center [536, 702] width 108 height 13
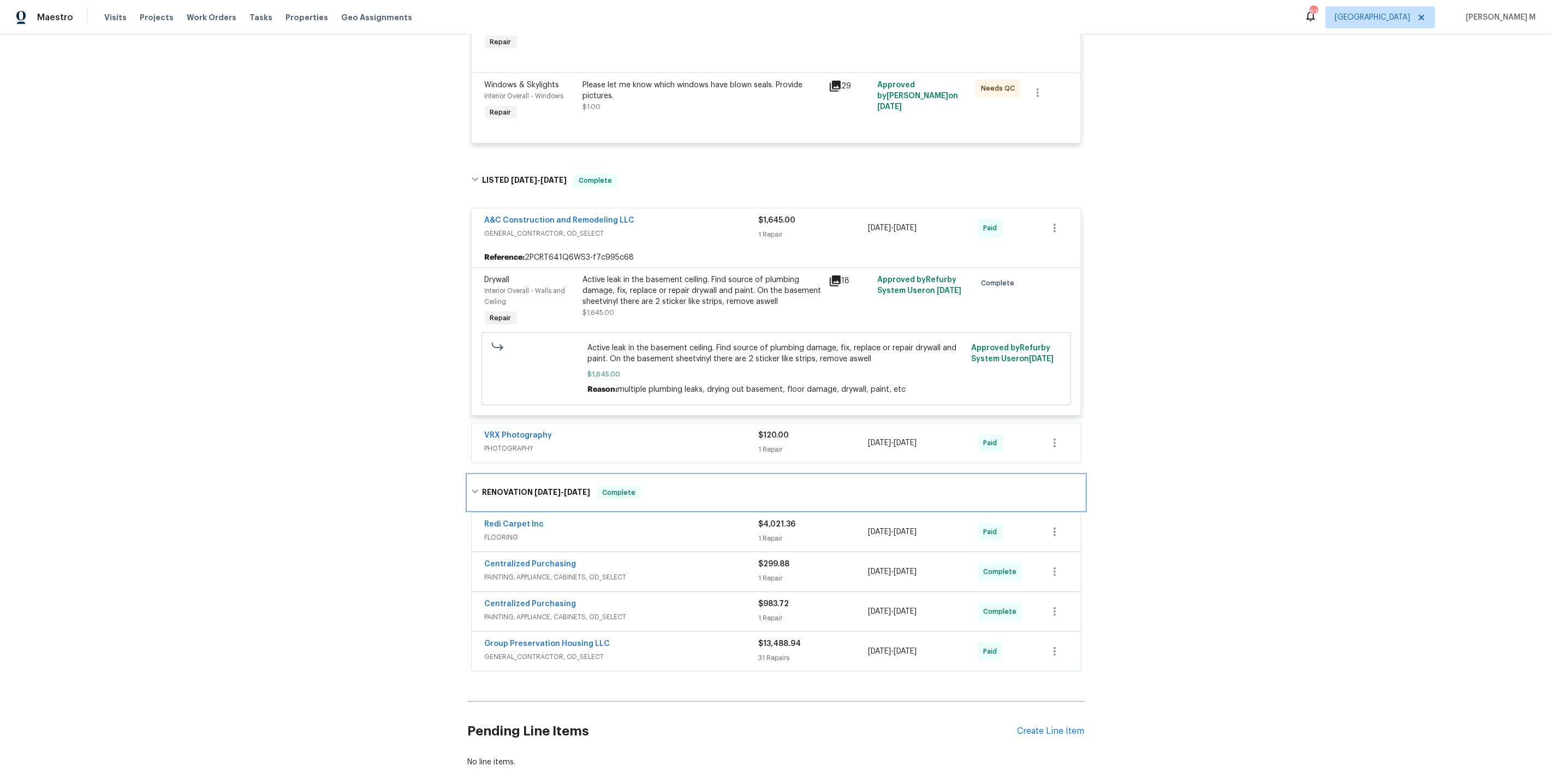
scroll to position [724, 0]
click at [538, 610] on span "PAINTING, APPLIANCE, CABINETS, OD_SELECT" at bounding box center [622, 616] width 274 height 11
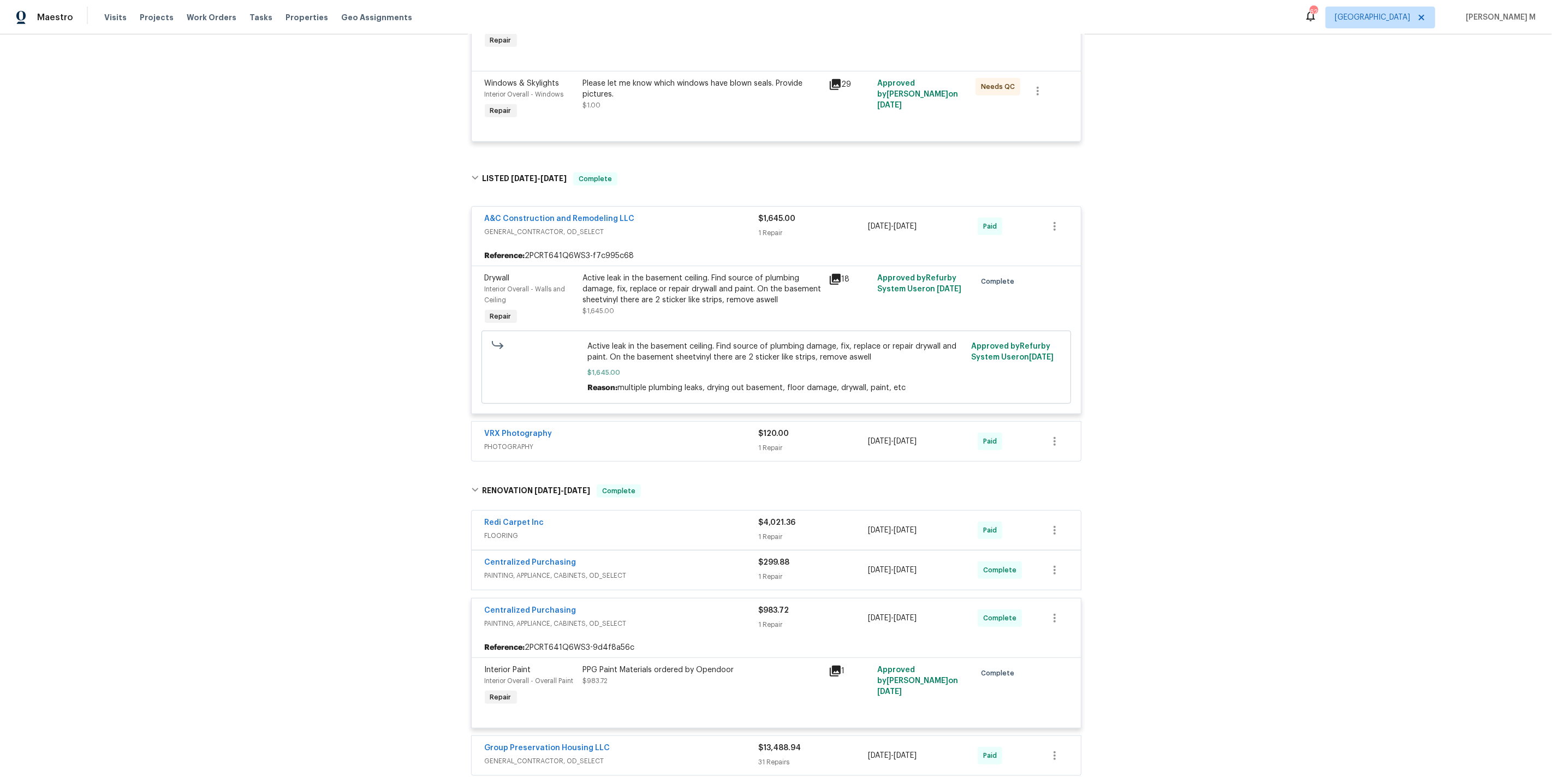
click at [566, 570] on span "PAINTING, APPLIANCE, CABINETS, OD_SELECT" at bounding box center [622, 576] width 274 height 11
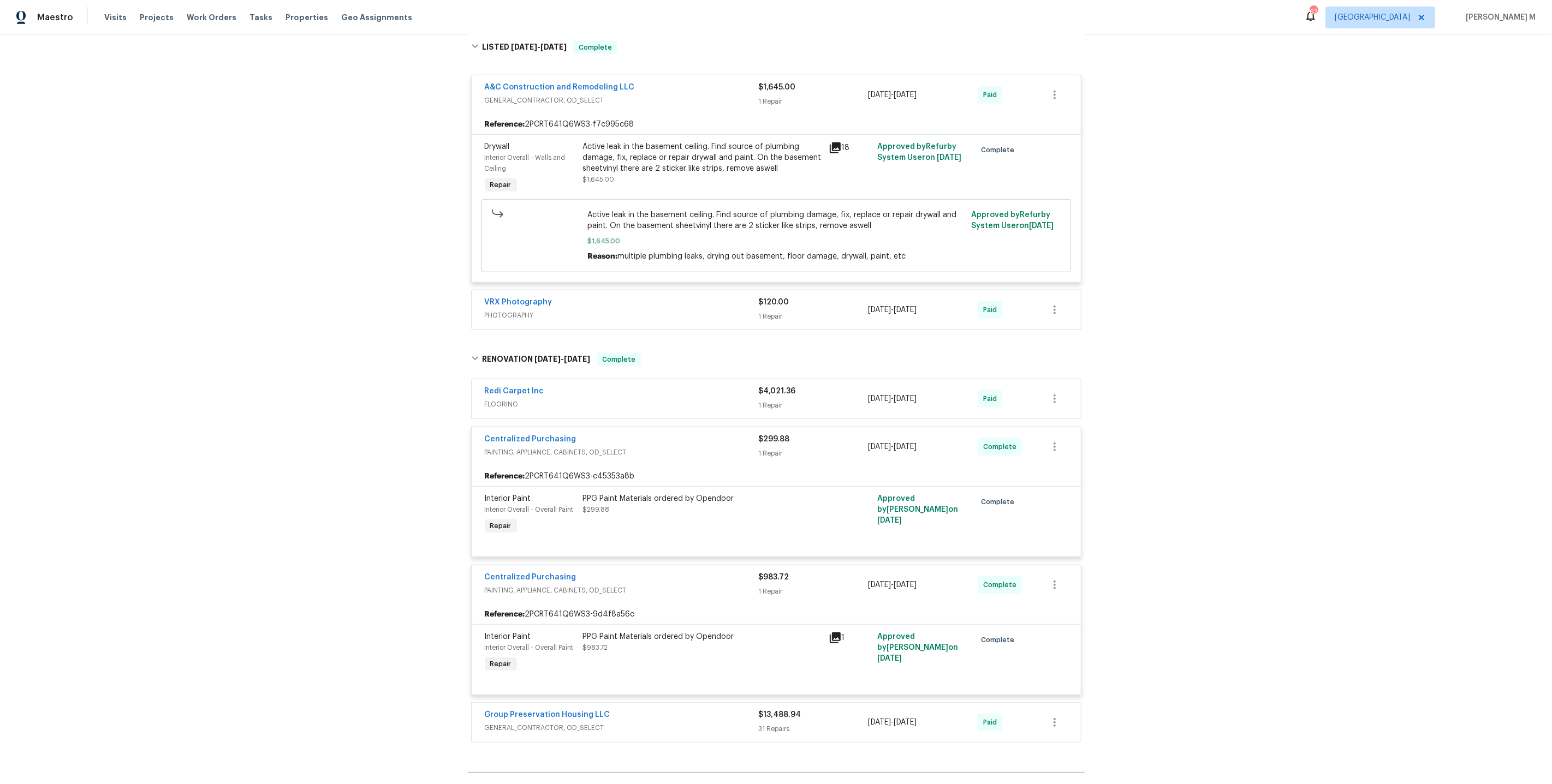
scroll to position [857, 0]
click at [509, 397] on span "FLOORING" at bounding box center [622, 403] width 274 height 11
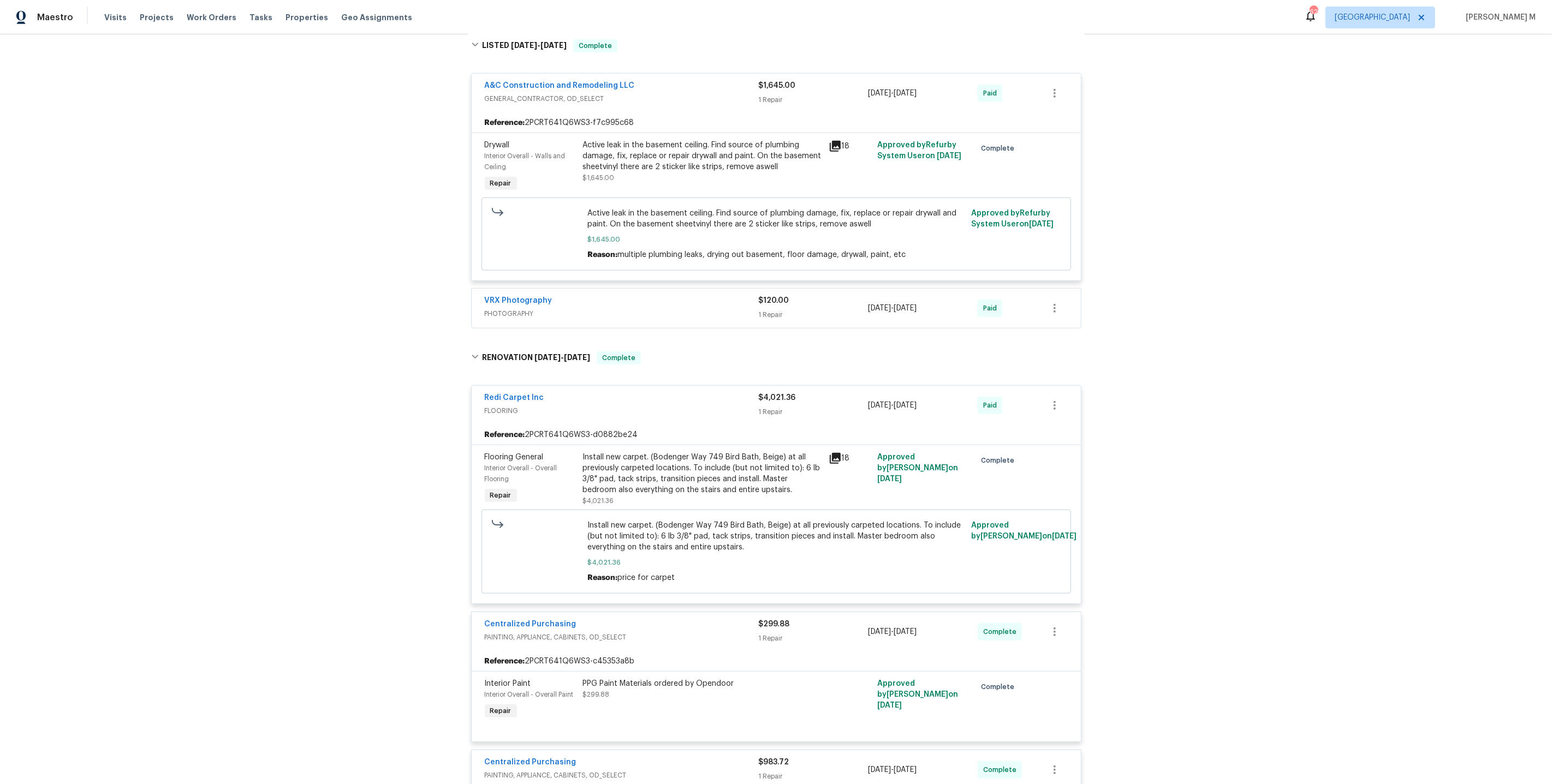
scroll to position [1108, 0]
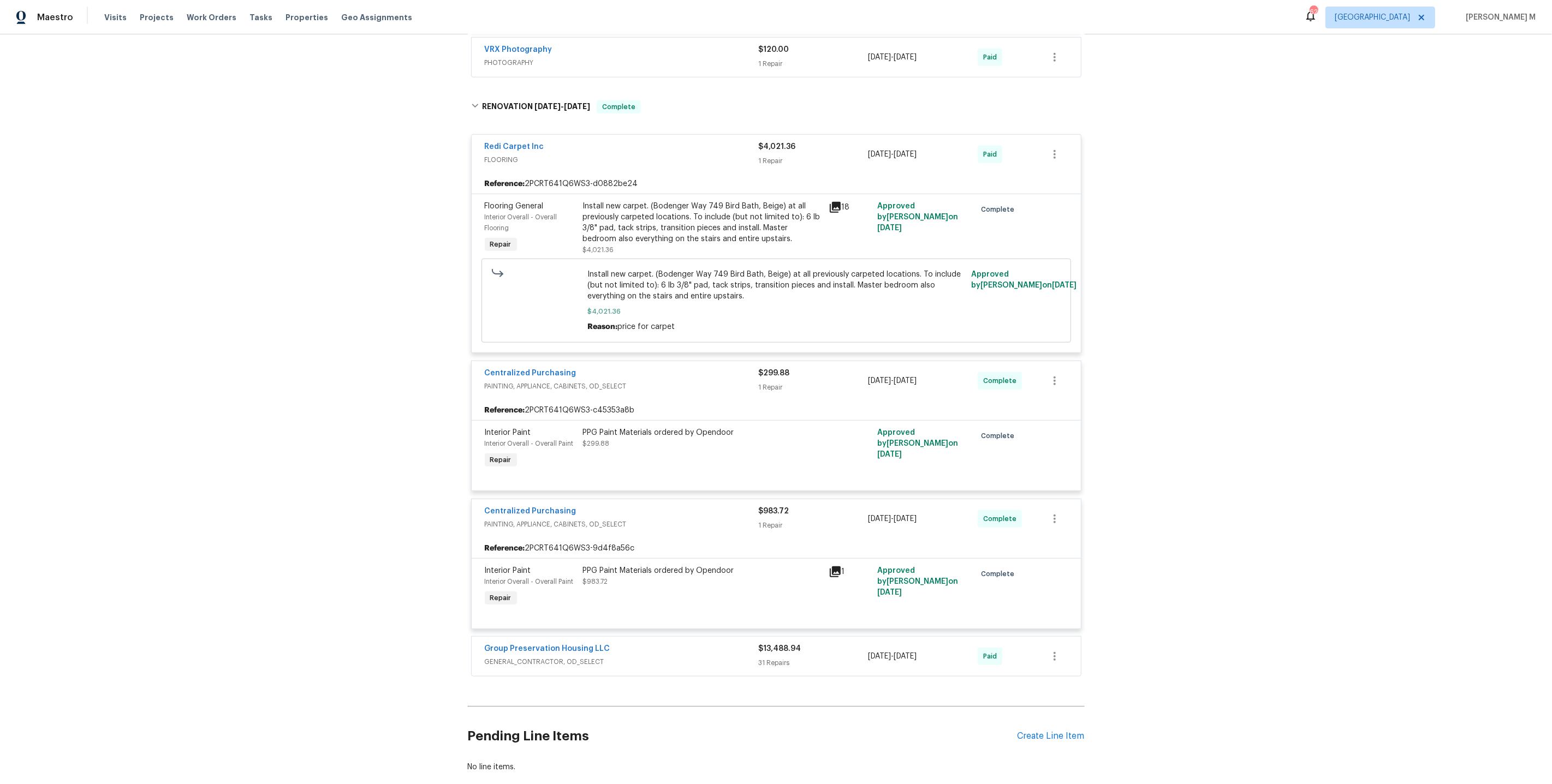
click at [577, 656] on span "GENERAL_CONTRACTOR, OD_SELECT" at bounding box center [622, 662] width 274 height 11
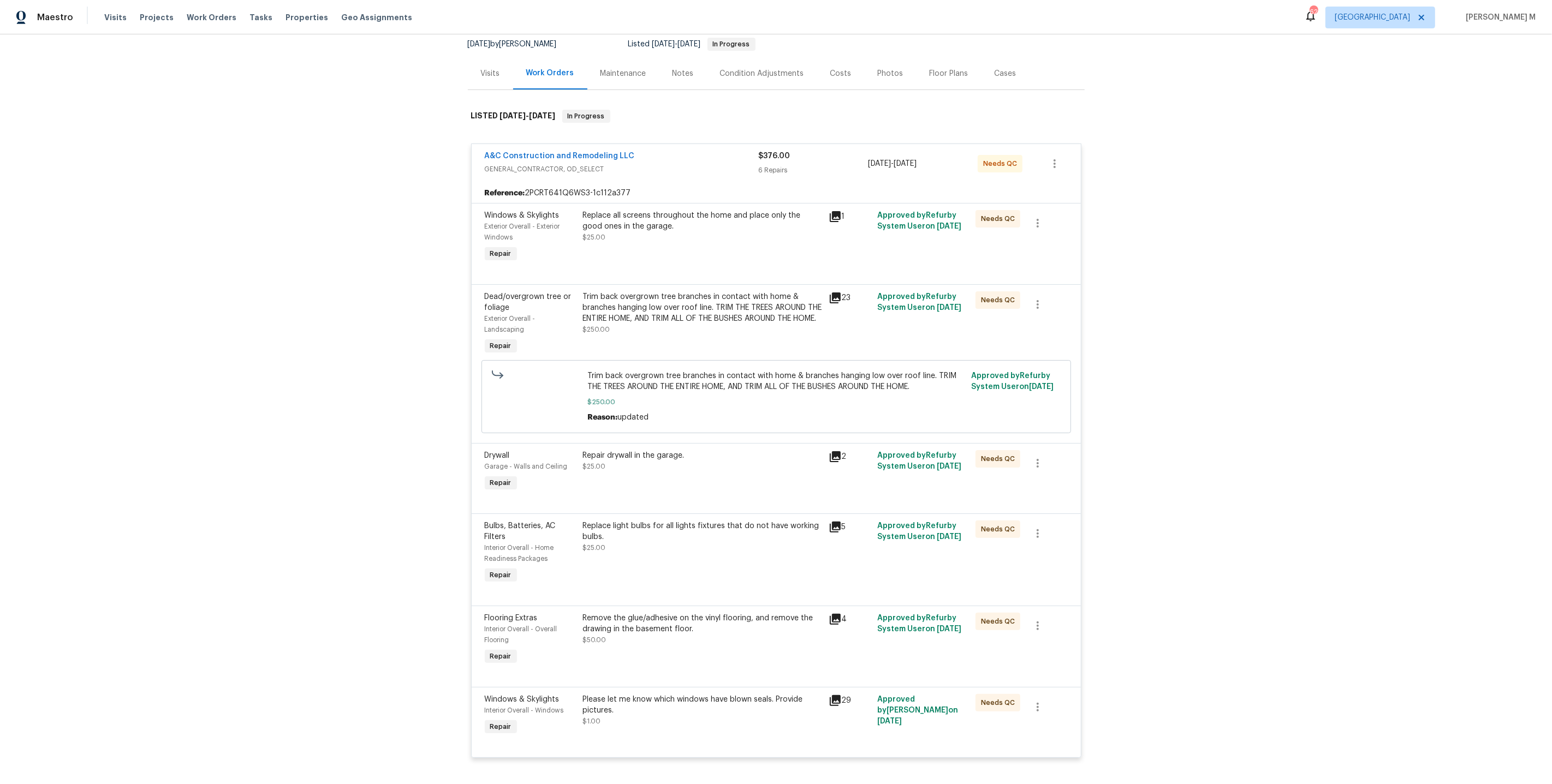
scroll to position [0, 0]
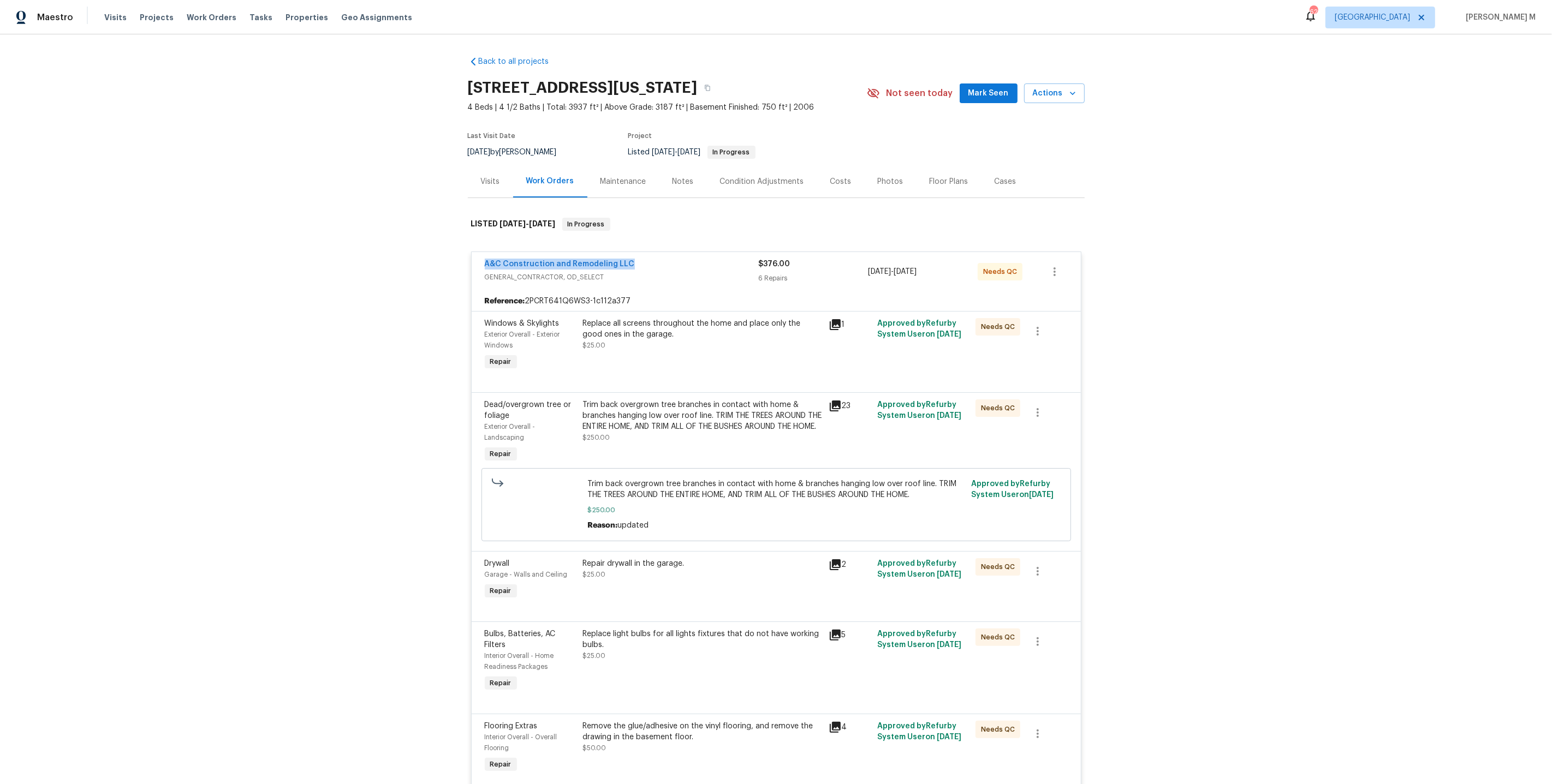
drag, startPoint x: 629, startPoint y: 256, endPoint x: 319, endPoint y: 256, distance: 310.0
click at [319, 256] on div "Back to all projects 8515 NE 89th Ter, Kansas City, MO 64157 4 Beds | 4 1/2 Bat…" at bounding box center [776, 409] width 1552 height 750
copy link "A&C Construction and Remodeling LLC"
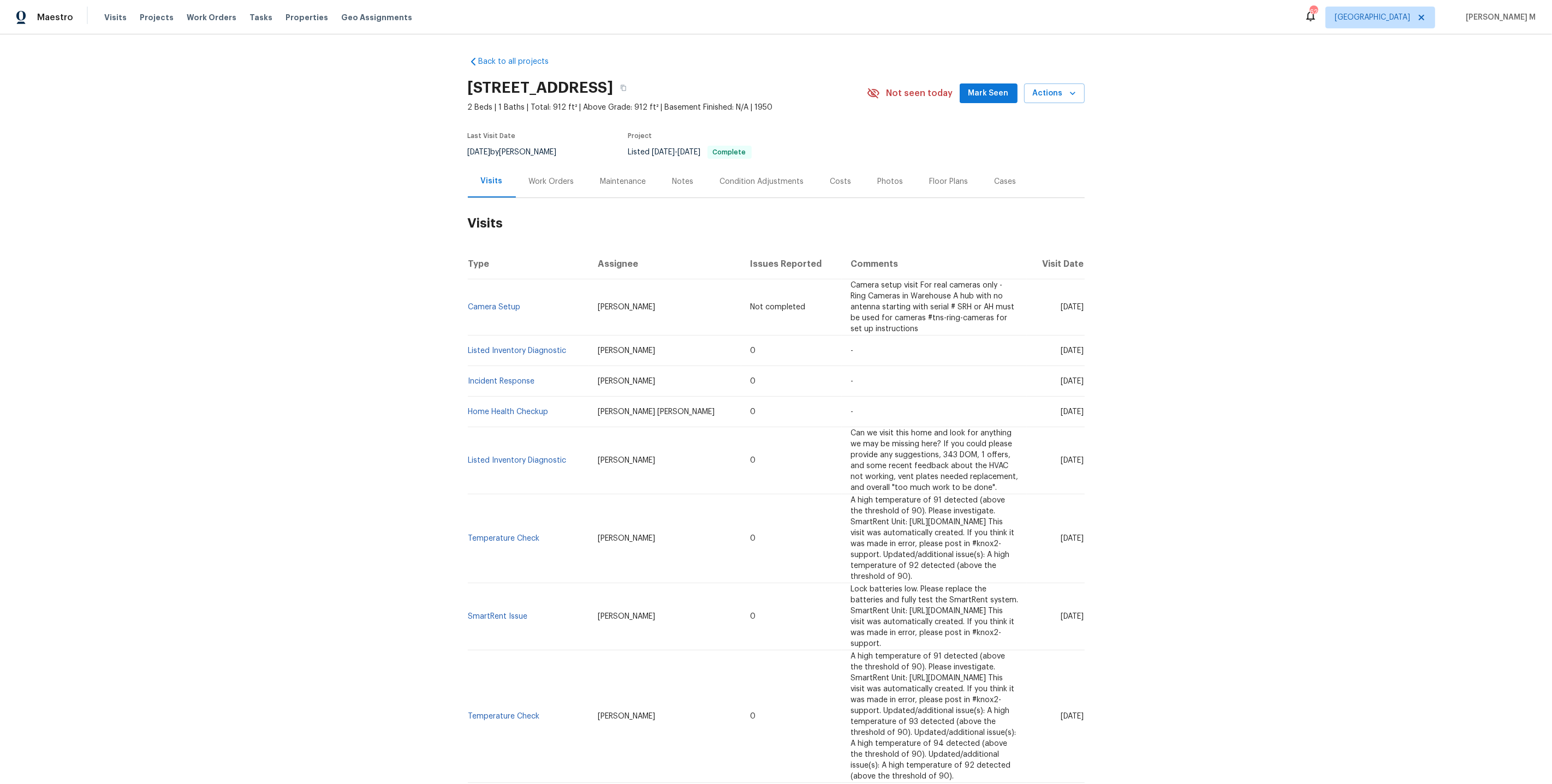
click at [547, 176] on div "Work Orders" at bounding box center [551, 182] width 45 height 11
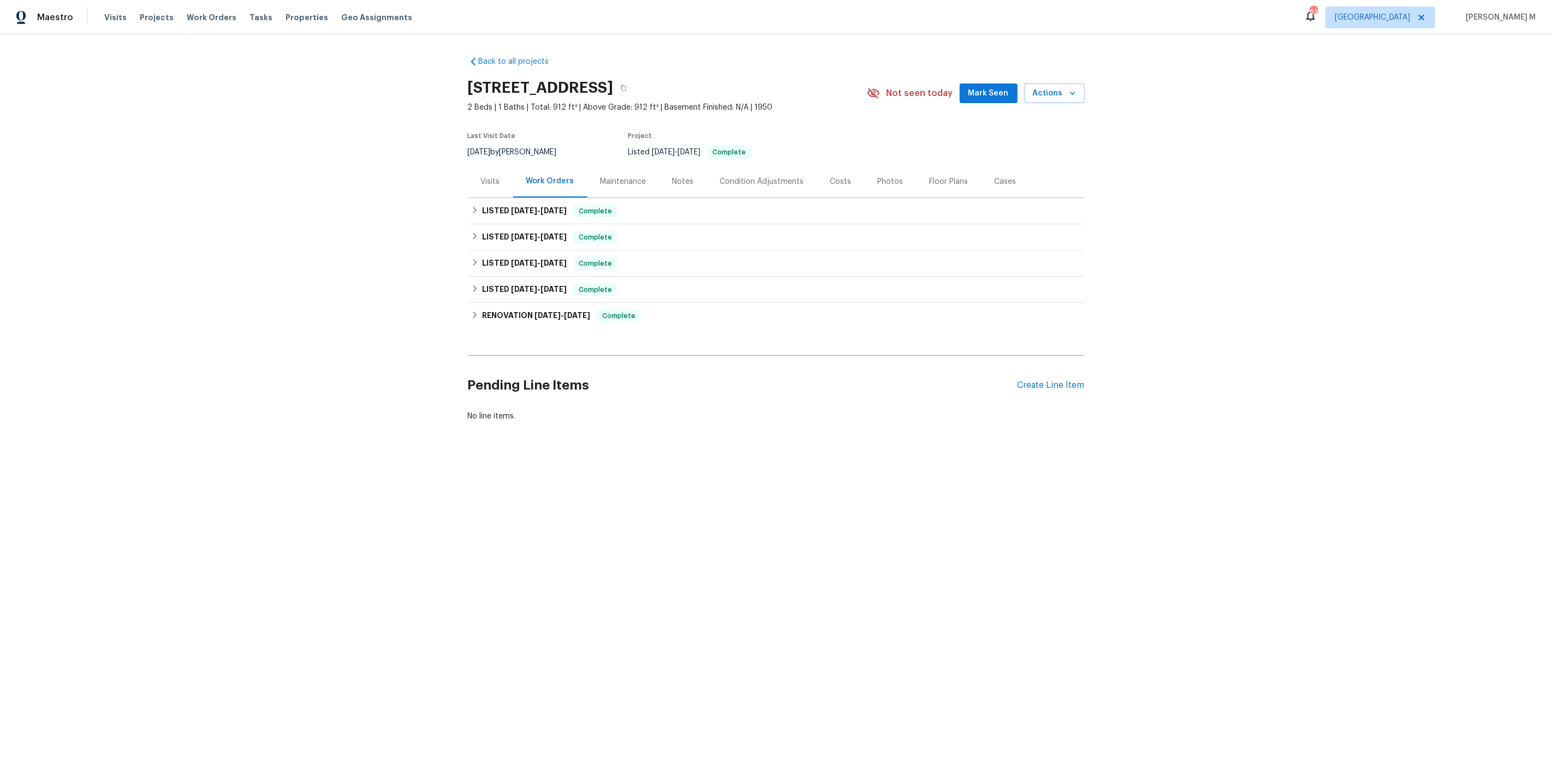
click at [456, 180] on div "Back to all projects 4530 Hercules Ave, Jacksonville, FL 32205 2 Beds | 1 Baths…" at bounding box center [776, 266] width 1552 height 462
click at [517, 186] on div "Work Orders" at bounding box center [551, 181] width 75 height 32
click at [495, 184] on div "Visits" at bounding box center [491, 181] width 45 height 32
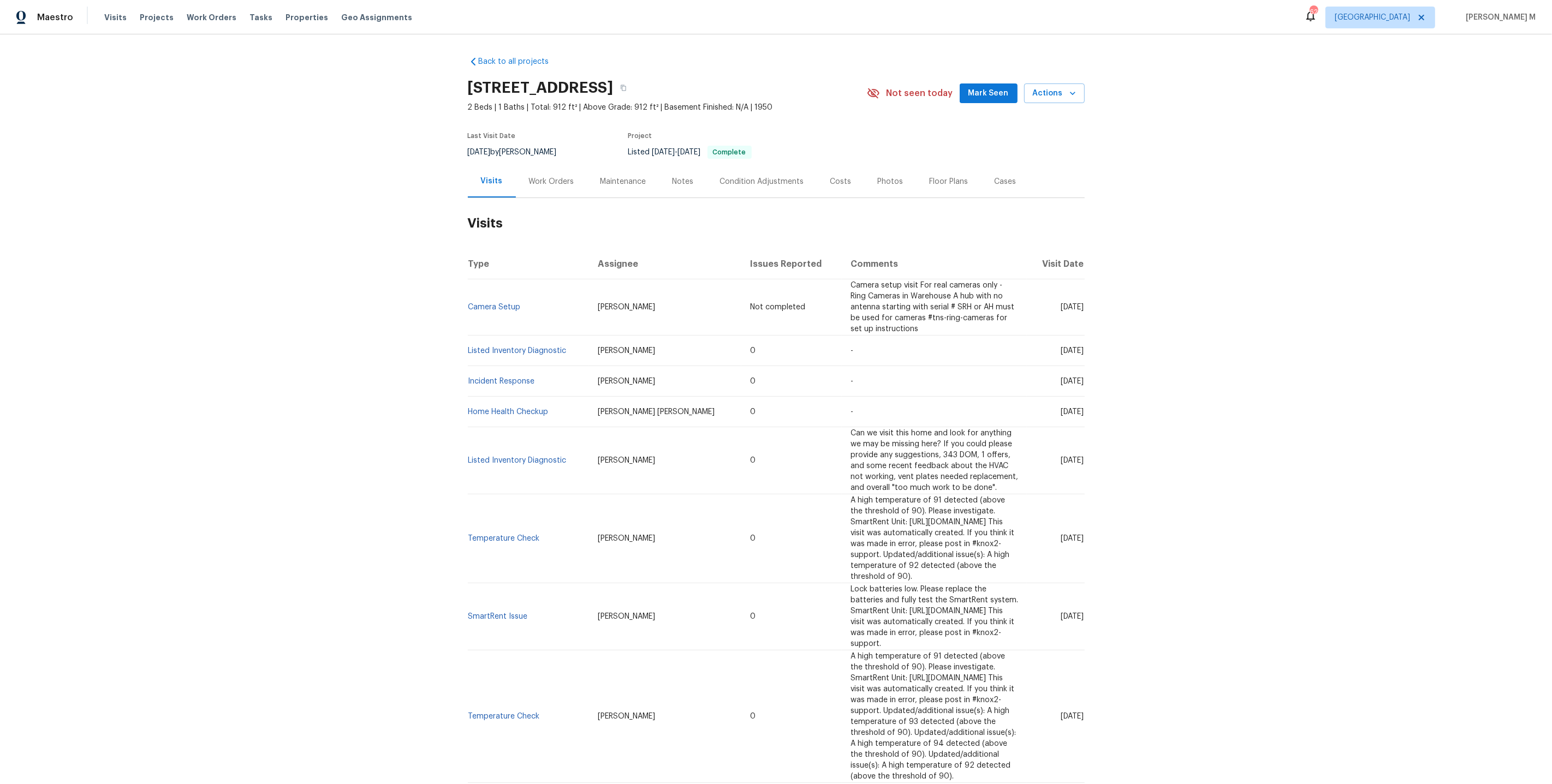
click at [549, 184] on div "Work Orders" at bounding box center [551, 181] width 71 height 32
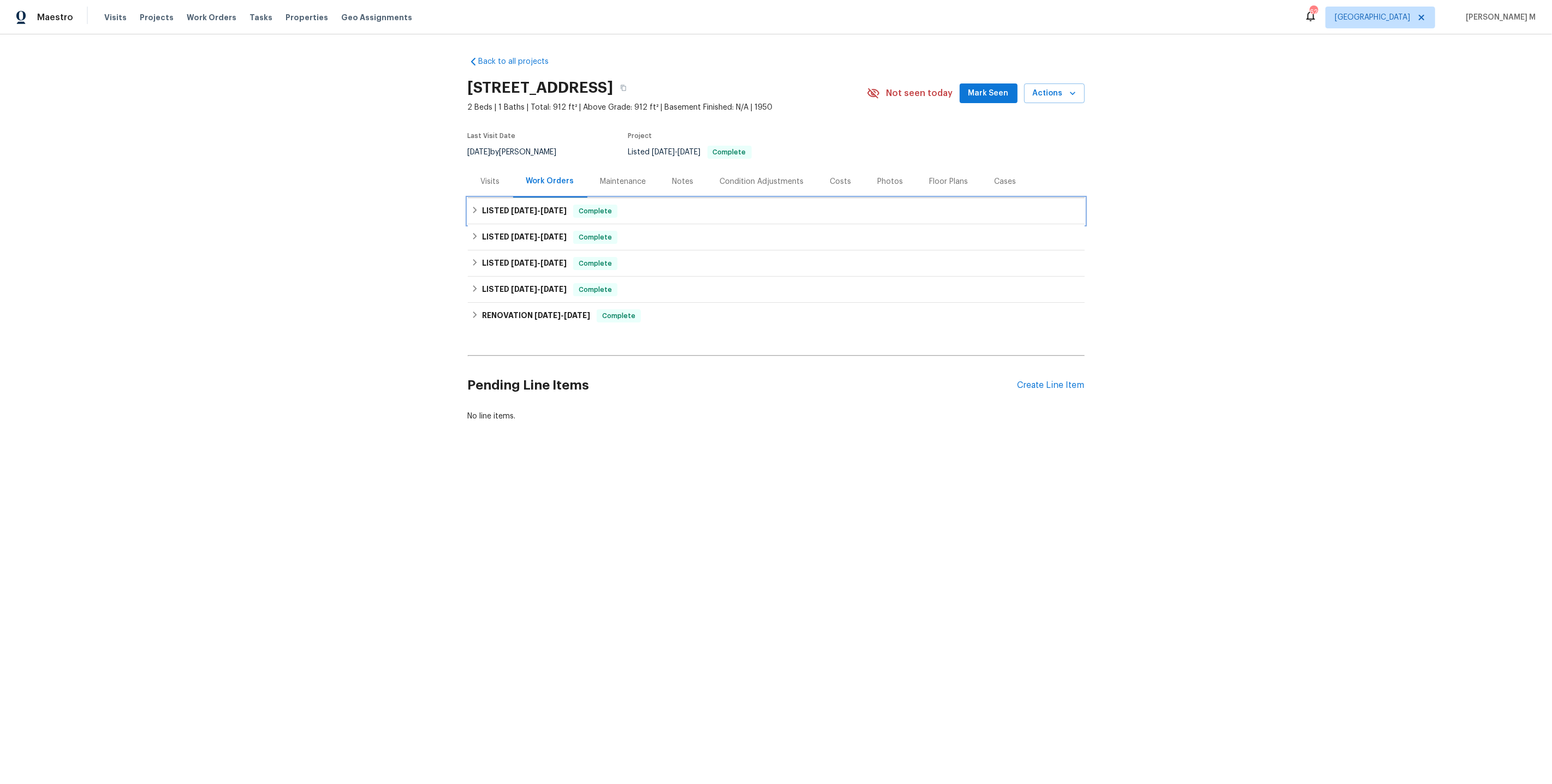
click at [547, 209] on h6 "LISTED 8/14/25 - 8/18/25" at bounding box center [524, 211] width 85 height 13
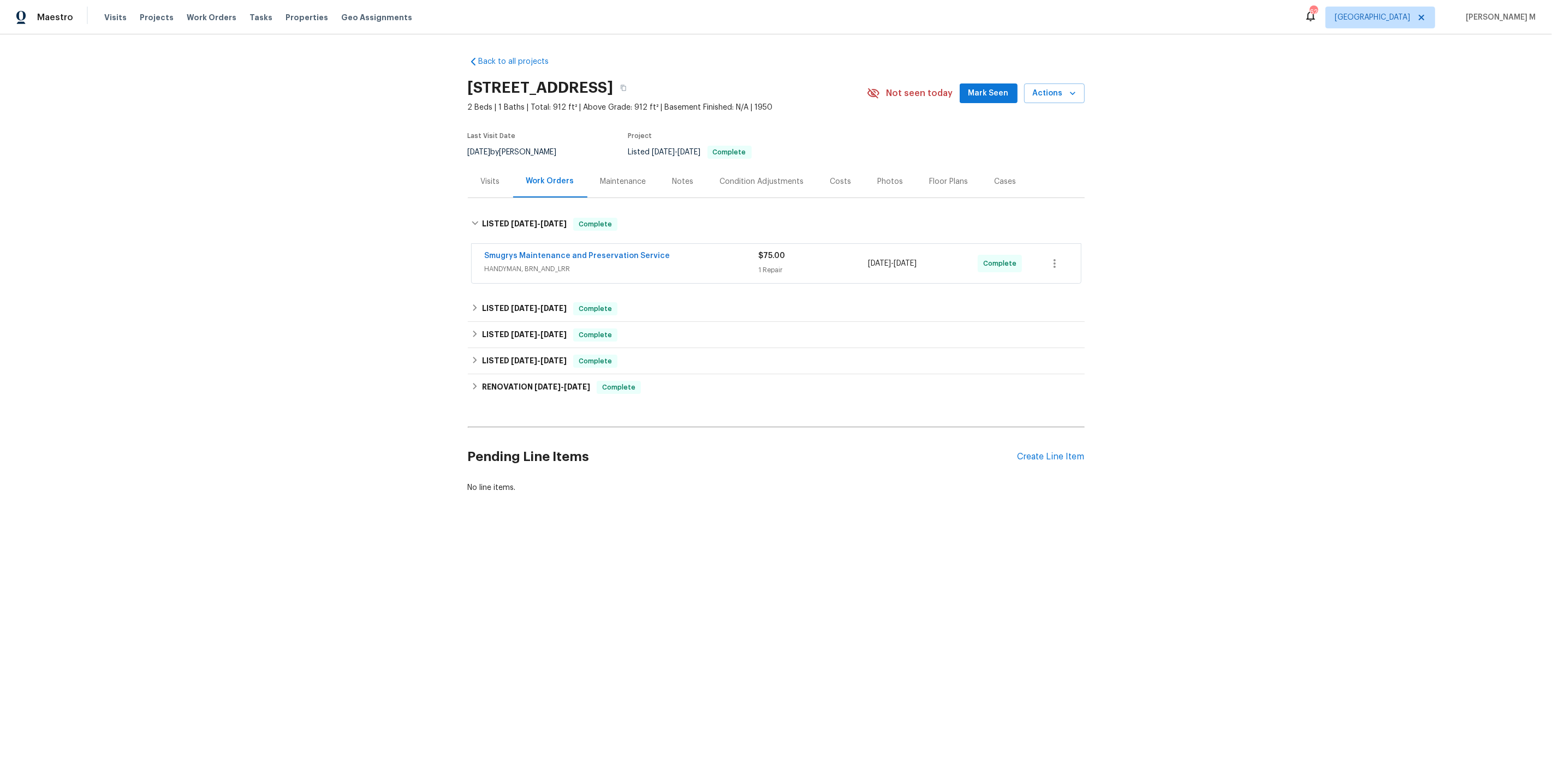
click at [535, 256] on div "Smugrys Maintenance and Preservation Service" at bounding box center [622, 257] width 274 height 13
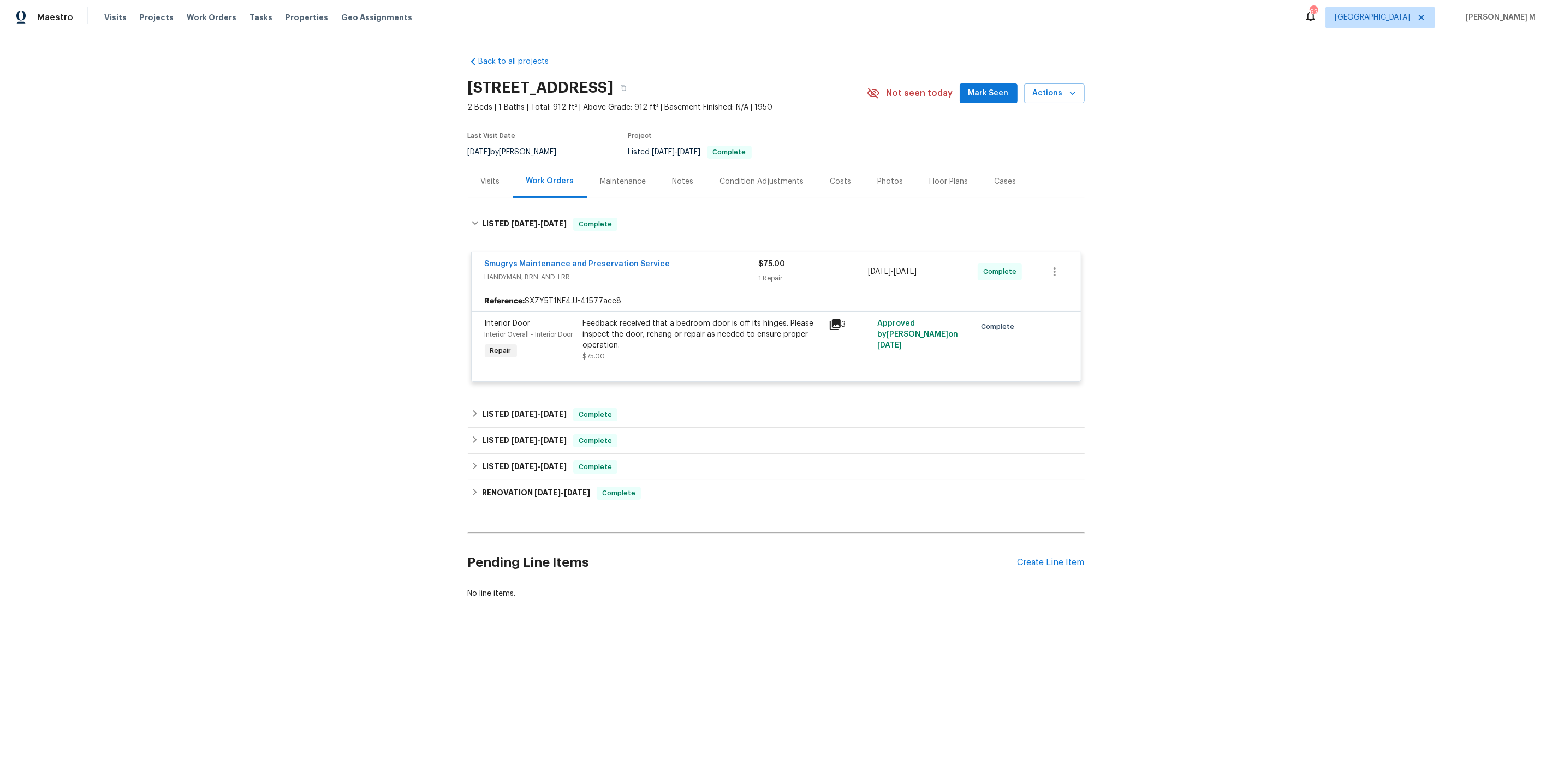
click at [353, 343] on div "Back to all projects 4530 Hercules Ave, Jacksonville, FL 32205 2 Beds | 1 Baths…" at bounding box center [776, 354] width 1552 height 639
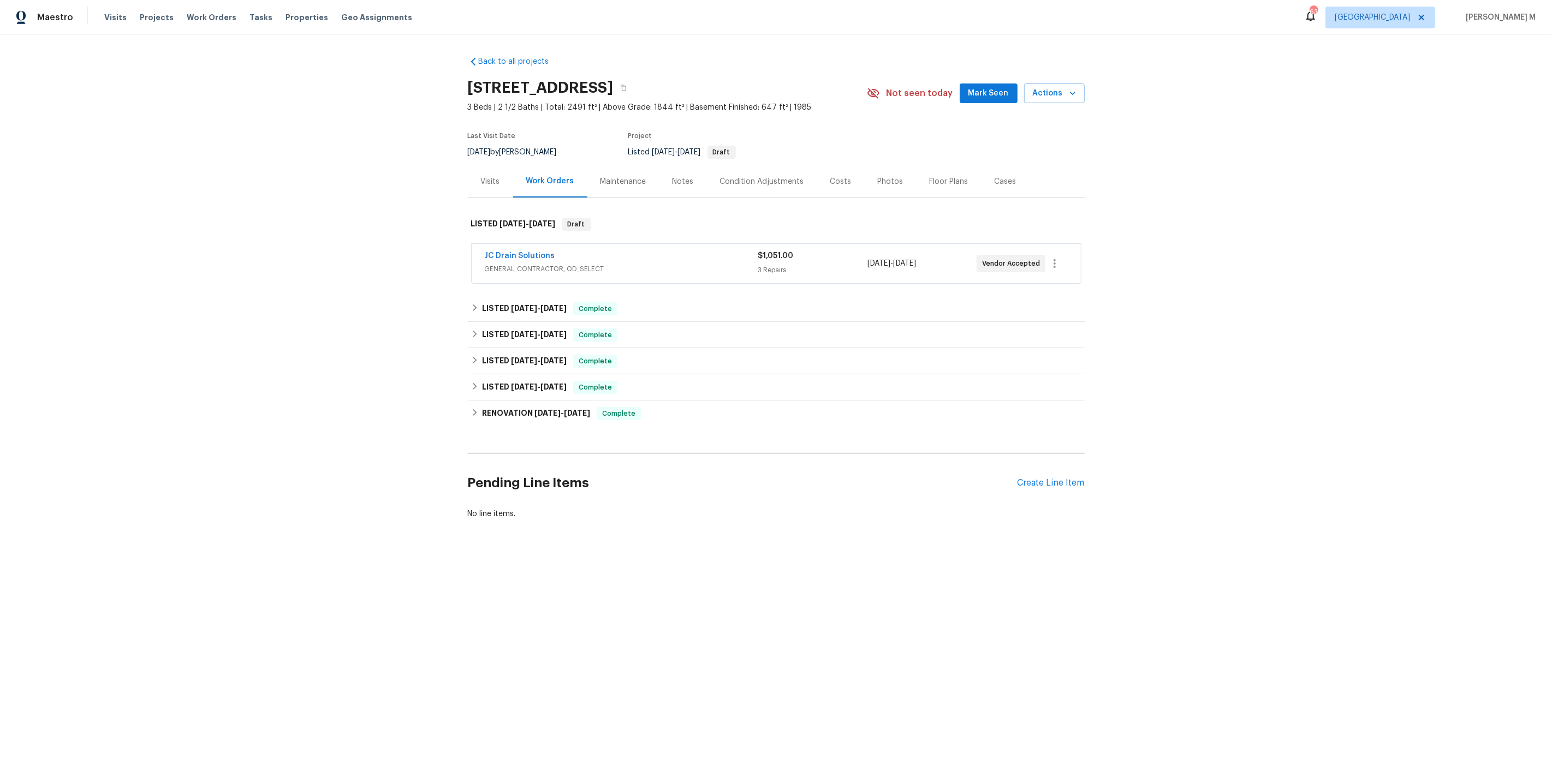
click at [513, 264] on span "GENERAL_CONTRACTOR, OD_SELECT" at bounding box center [621, 269] width 274 height 11
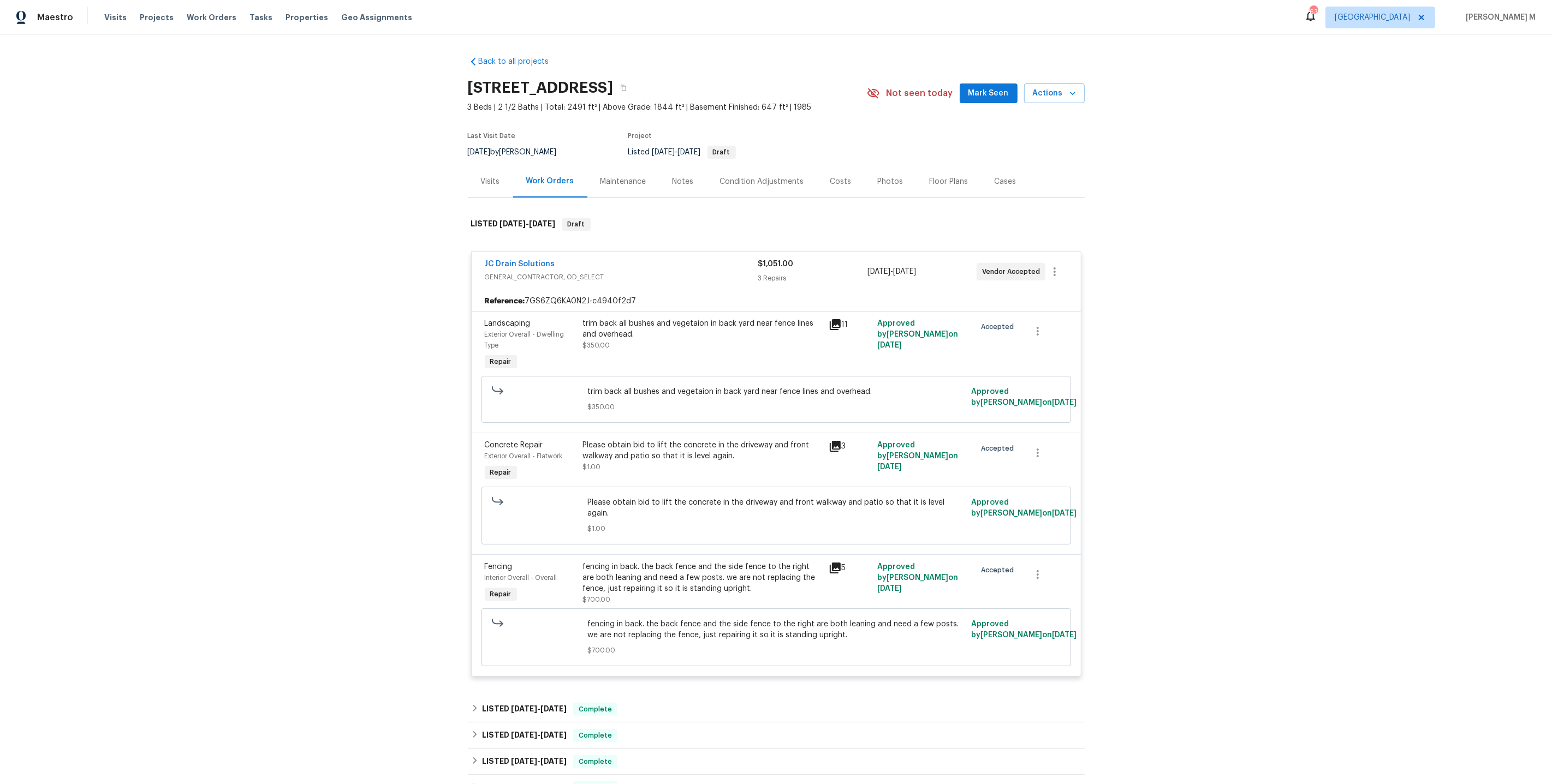
scroll to position [168, 0]
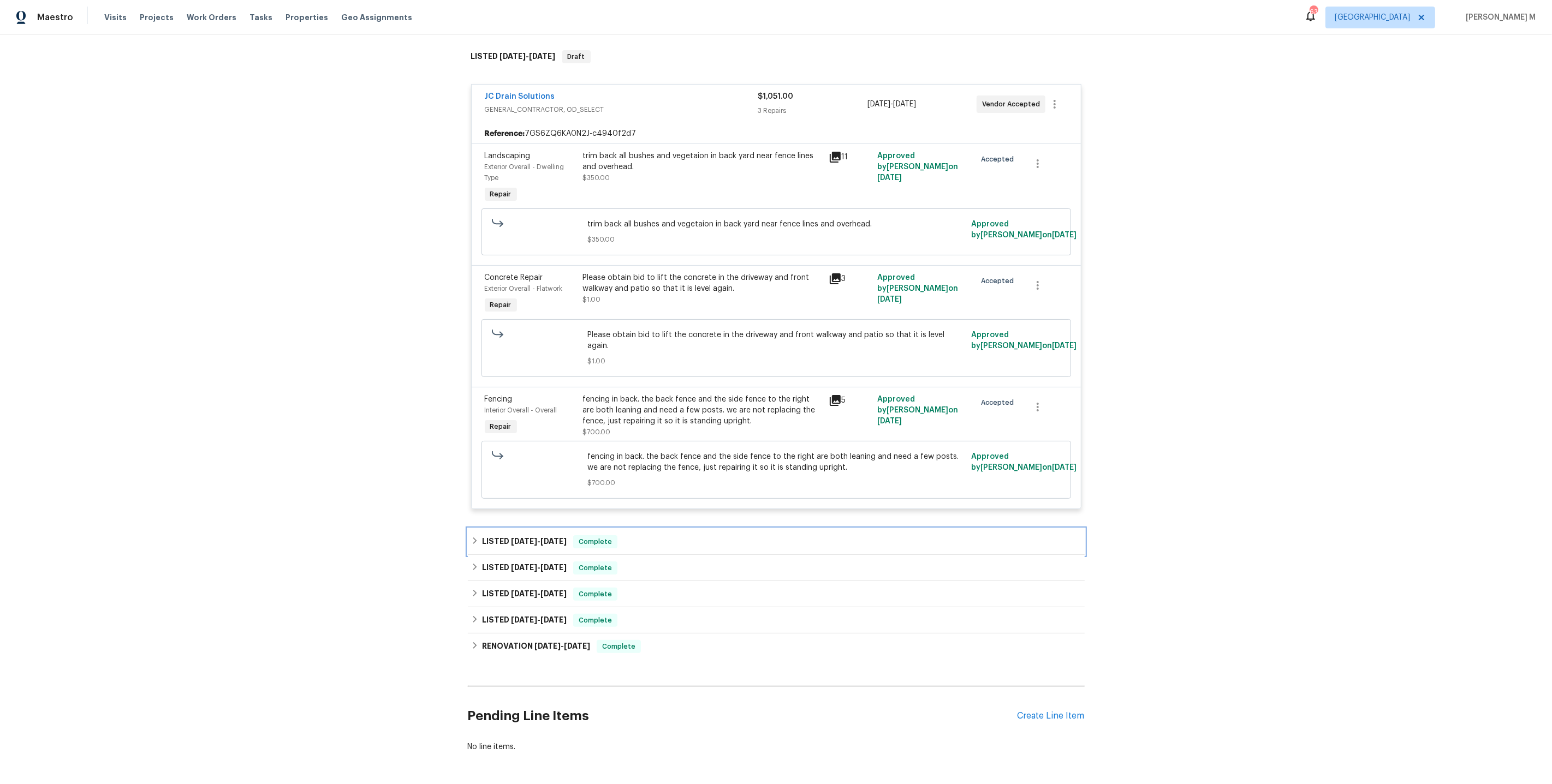
click at [530, 538] on span "[DATE] - [DATE]" at bounding box center [539, 541] width 56 height 7
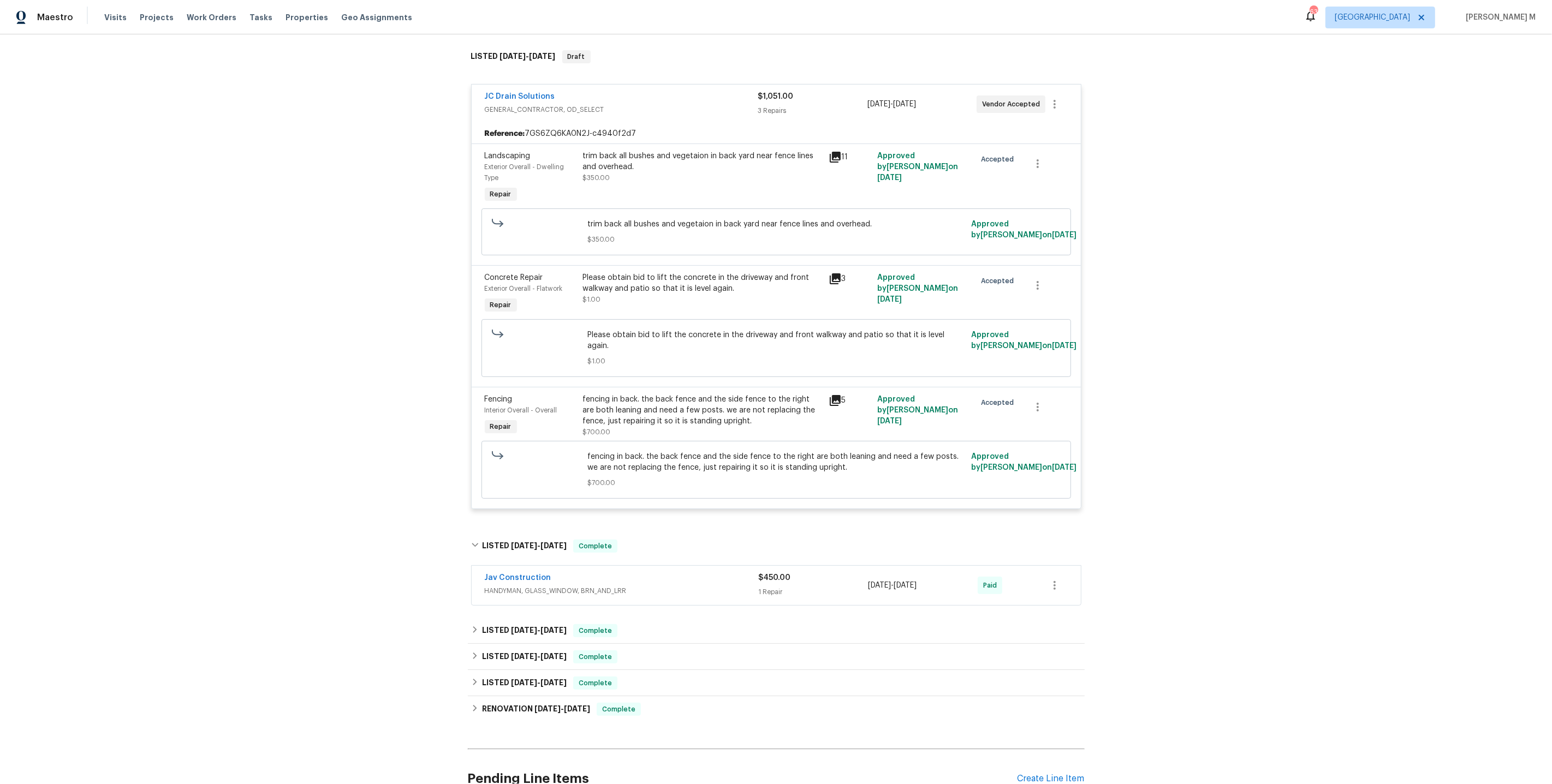
click at [531, 586] on span "HANDYMAN, GLASS_WINDOW, BRN_AND_LRR" at bounding box center [622, 591] width 274 height 11
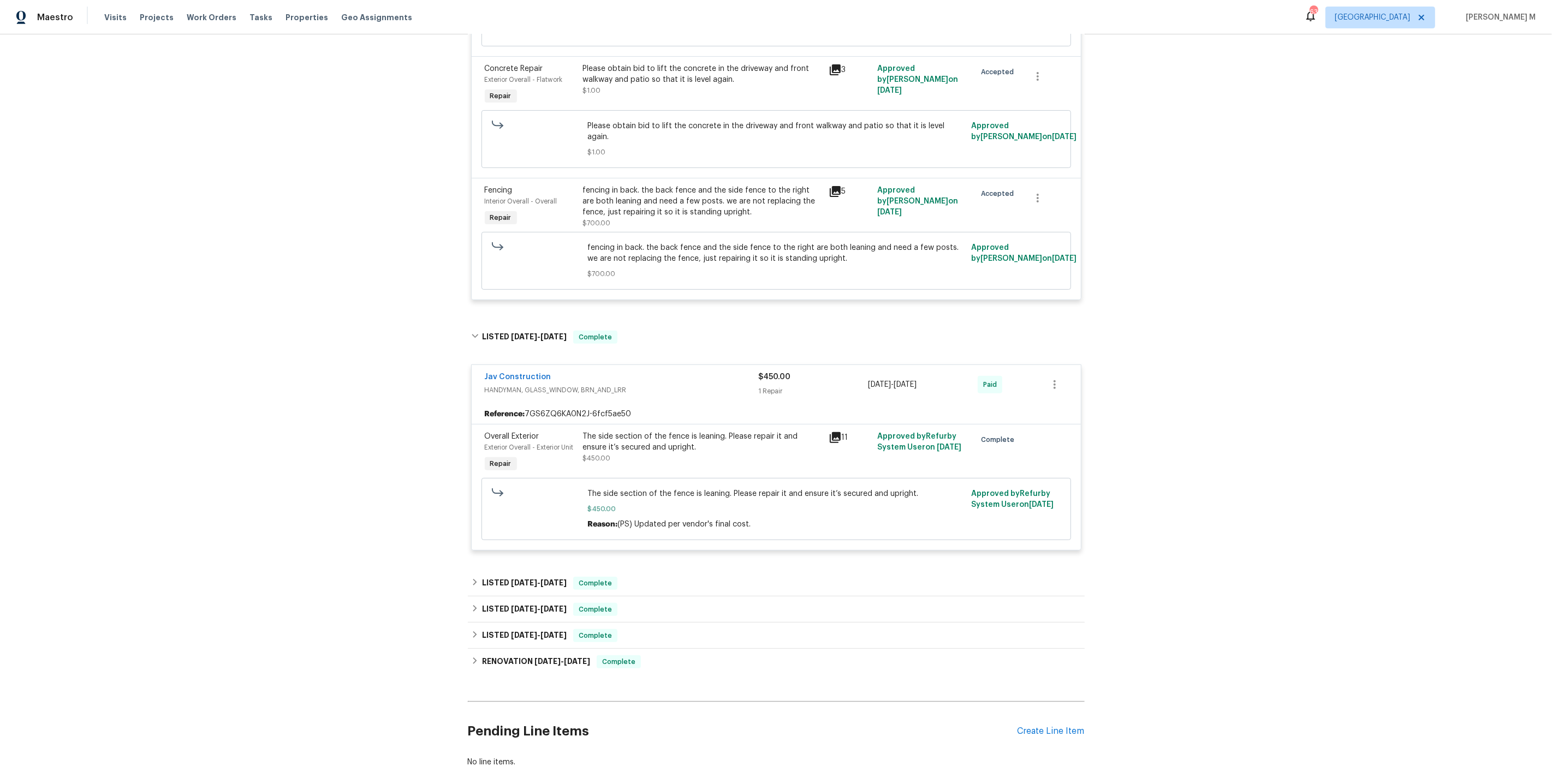
scroll to position [386, 0]
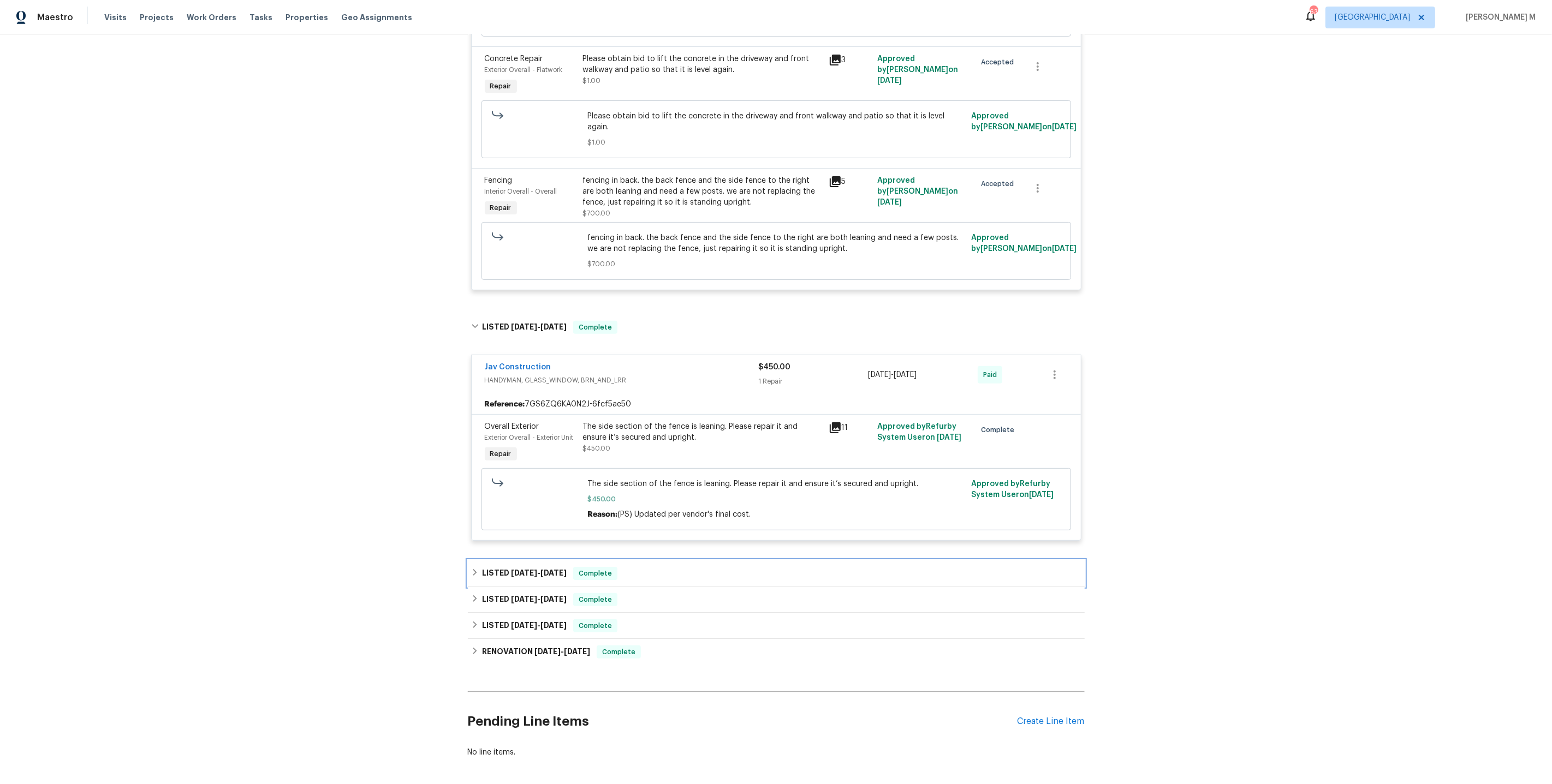
click at [522, 567] on h6 "LISTED 7/17/25 - 7/23/25" at bounding box center [524, 574] width 85 height 13
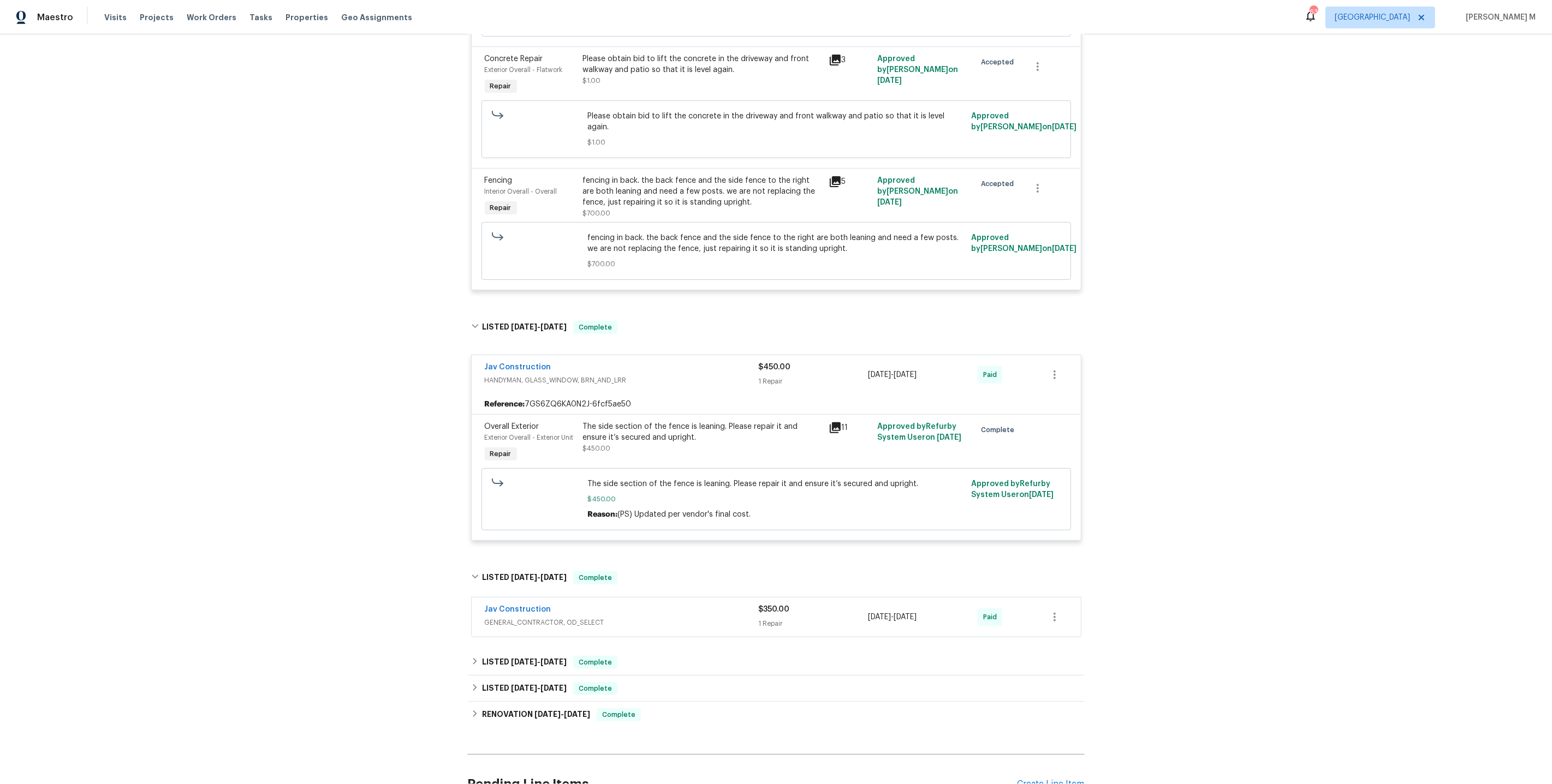
click at [525, 617] on span "GENERAL_CONTRACTOR, OD_SELECT" at bounding box center [622, 622] width 274 height 11
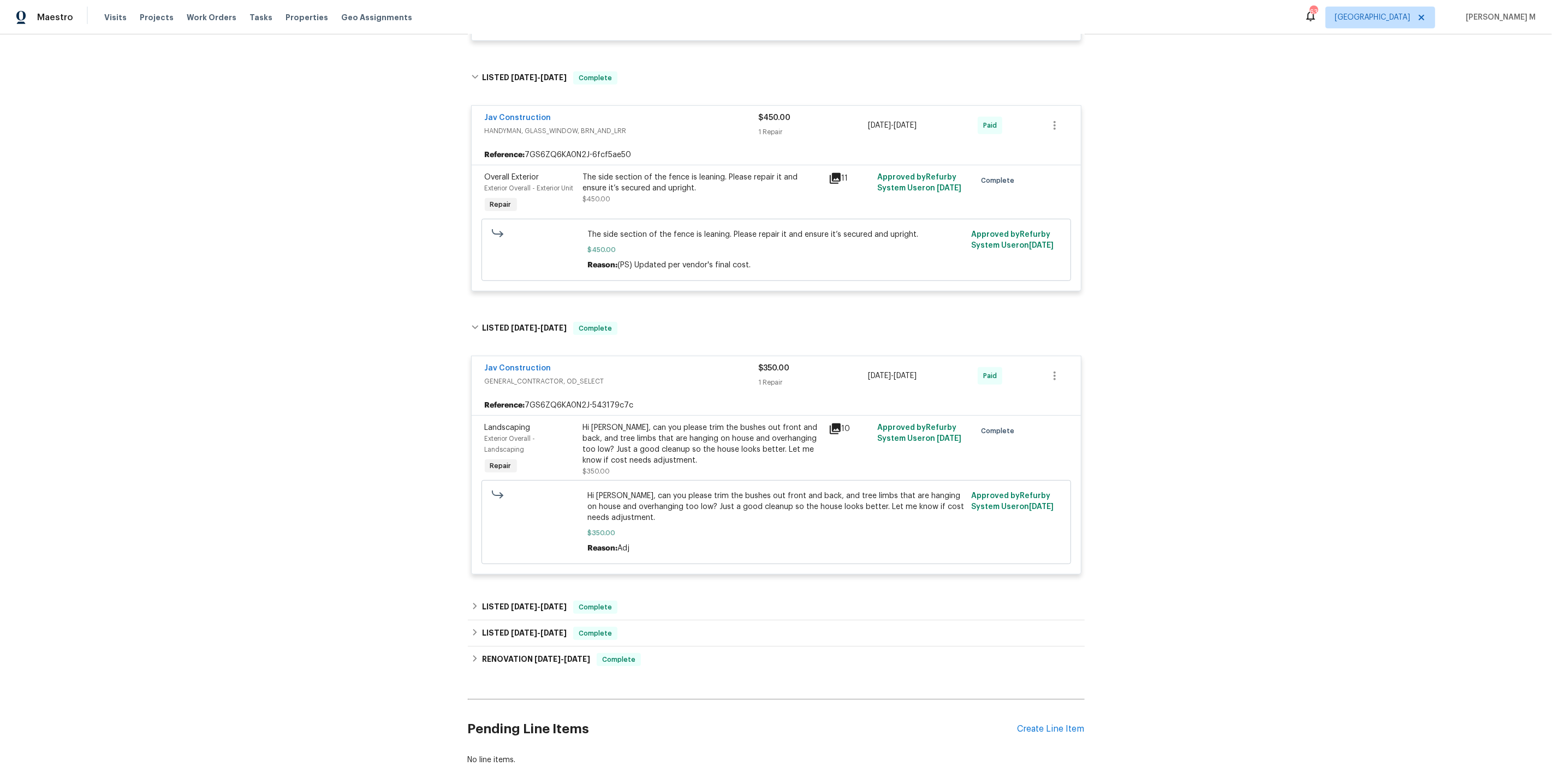
scroll to position [639, 0]
click at [519, 538] on div "Back to all projects 4658 E 107th Ave, Thornton, CO 80233 3 Beds | 2 1/2 Baths …" at bounding box center [776, 89] width 617 height 1362
click at [514, 591] on div "LISTED 6/30/25 - 7/4/25 Complete" at bounding box center [776, 604] width 617 height 26
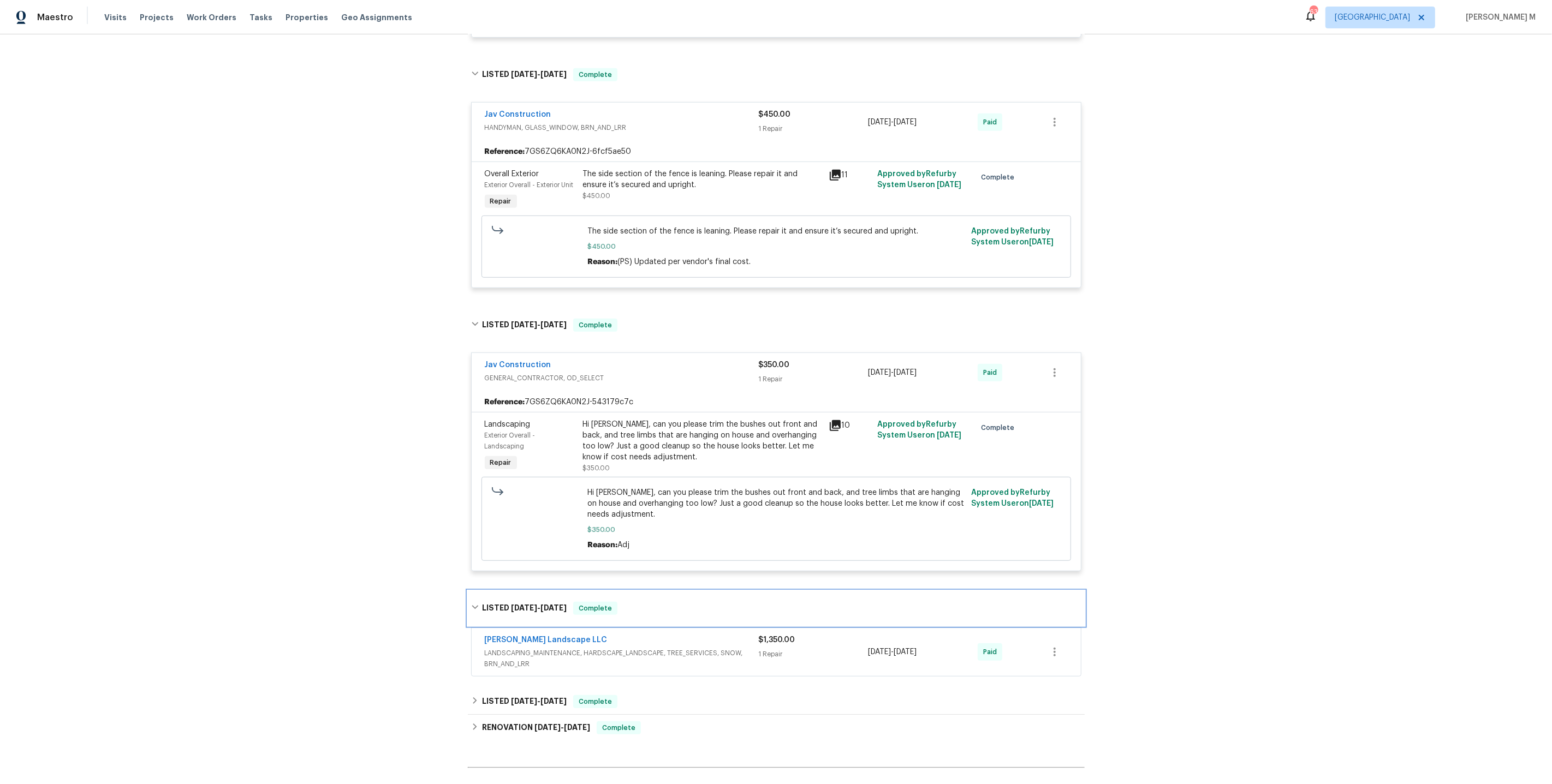
scroll to position [651, 0]
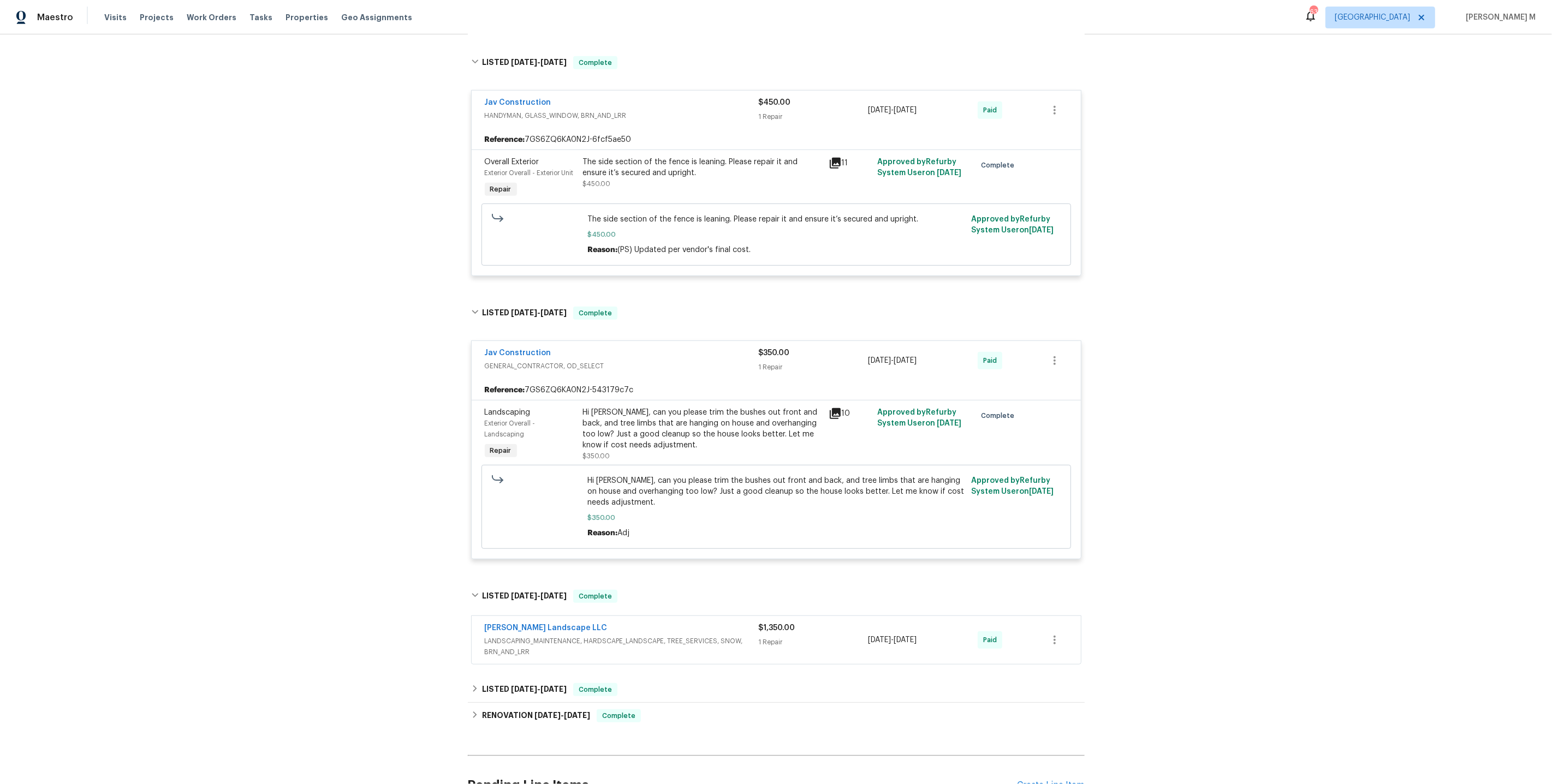
click at [504, 636] on span "LANDSCAPING_MAINTENANCE, HARDSCAPE_LANDSCAPE, TREE_SERVICES, SNOW, BRN_AND_LRR" at bounding box center [622, 646] width 274 height 22
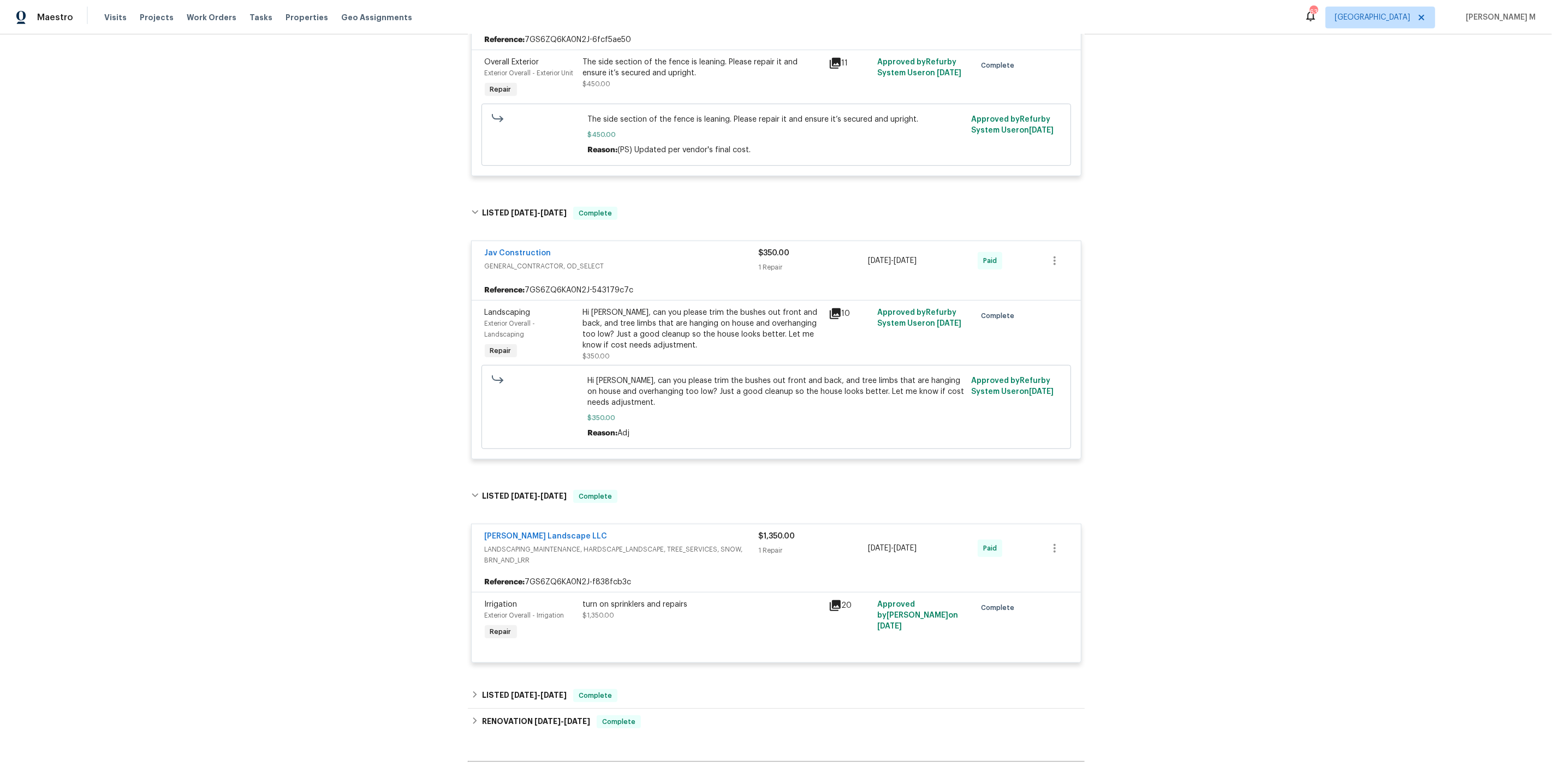
scroll to position [757, 0]
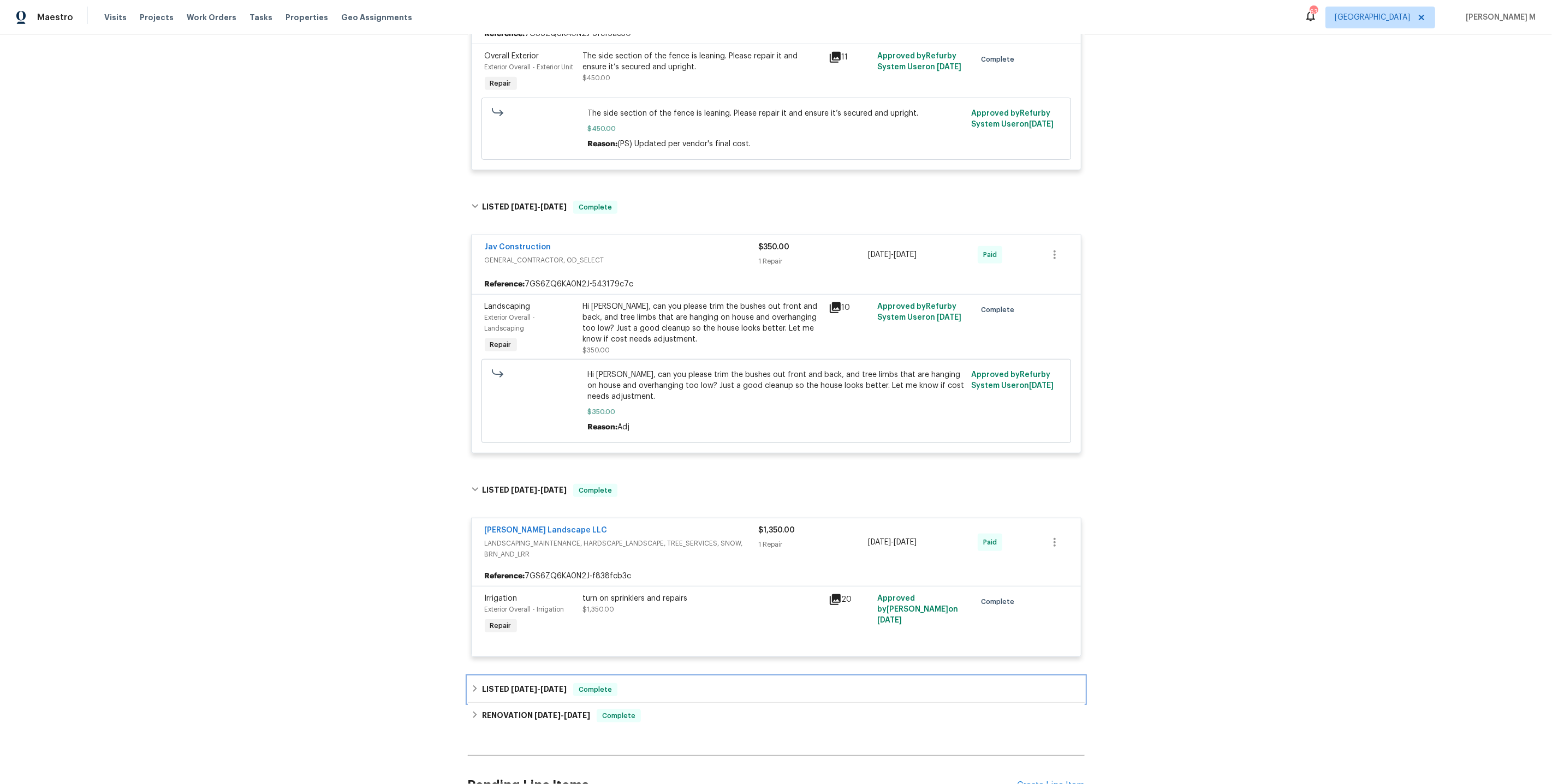
click at [499, 684] on h6 "LISTED 4/4/25 - 4/5/25" at bounding box center [524, 690] width 85 height 13
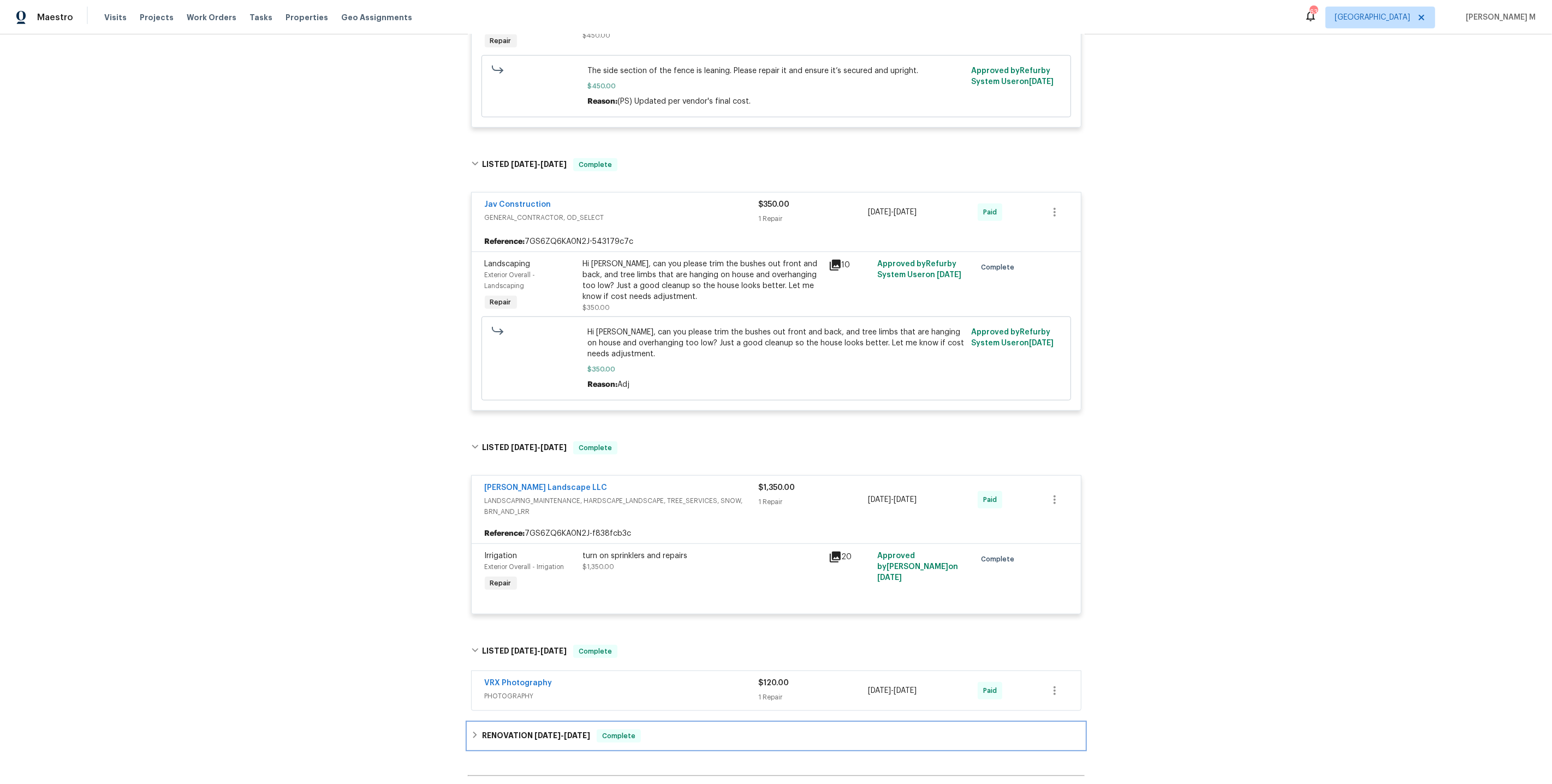
click at [506, 729] on h6 "RENOVATION 3/24/25 - 4/2/25" at bounding box center [536, 736] width 108 height 13
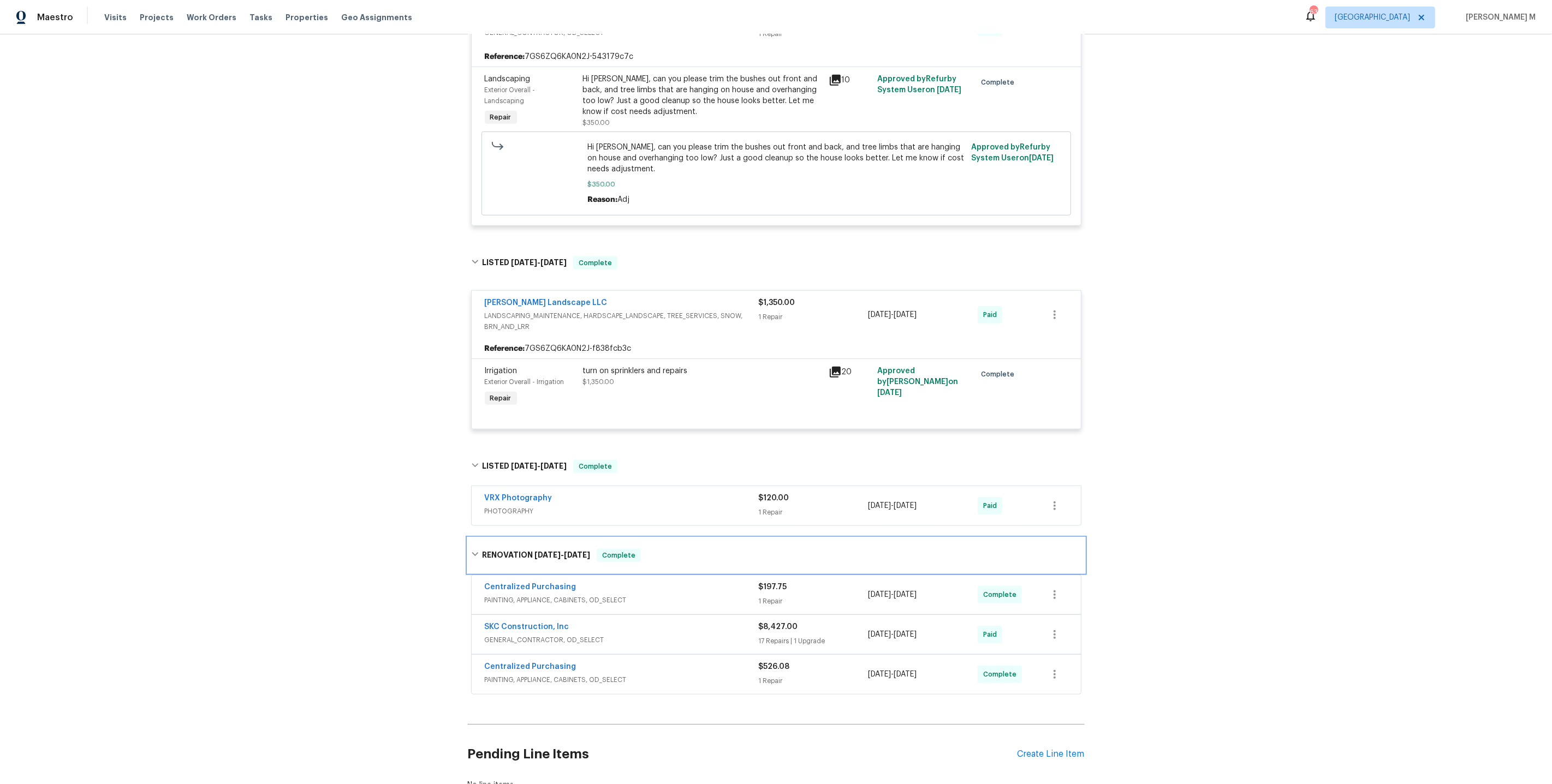
scroll to position [992, 0]
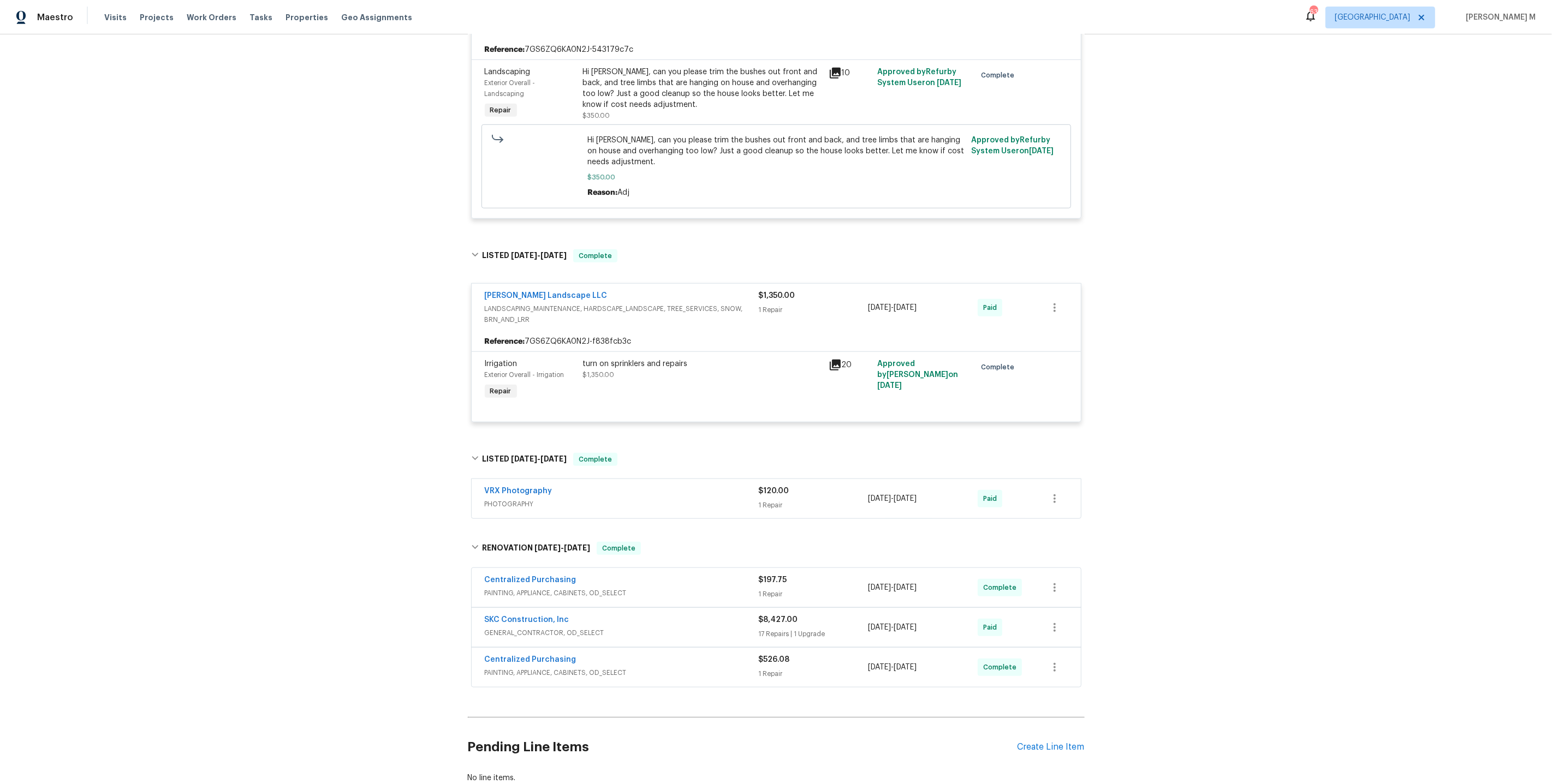
click at [531, 628] on span "GENERAL_CONTRACTOR, OD_SELECT" at bounding box center [622, 633] width 274 height 11
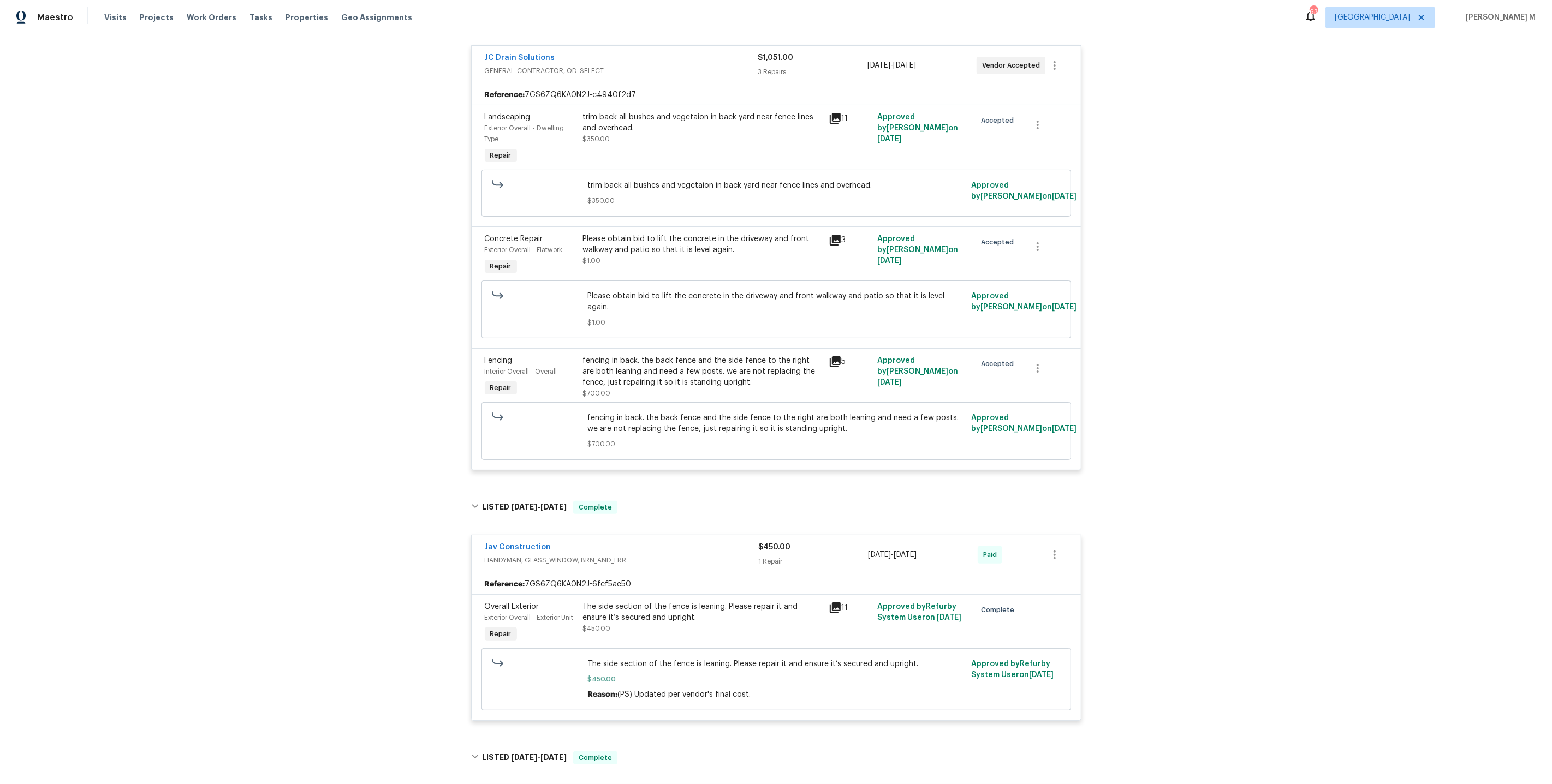
scroll to position [0, 0]
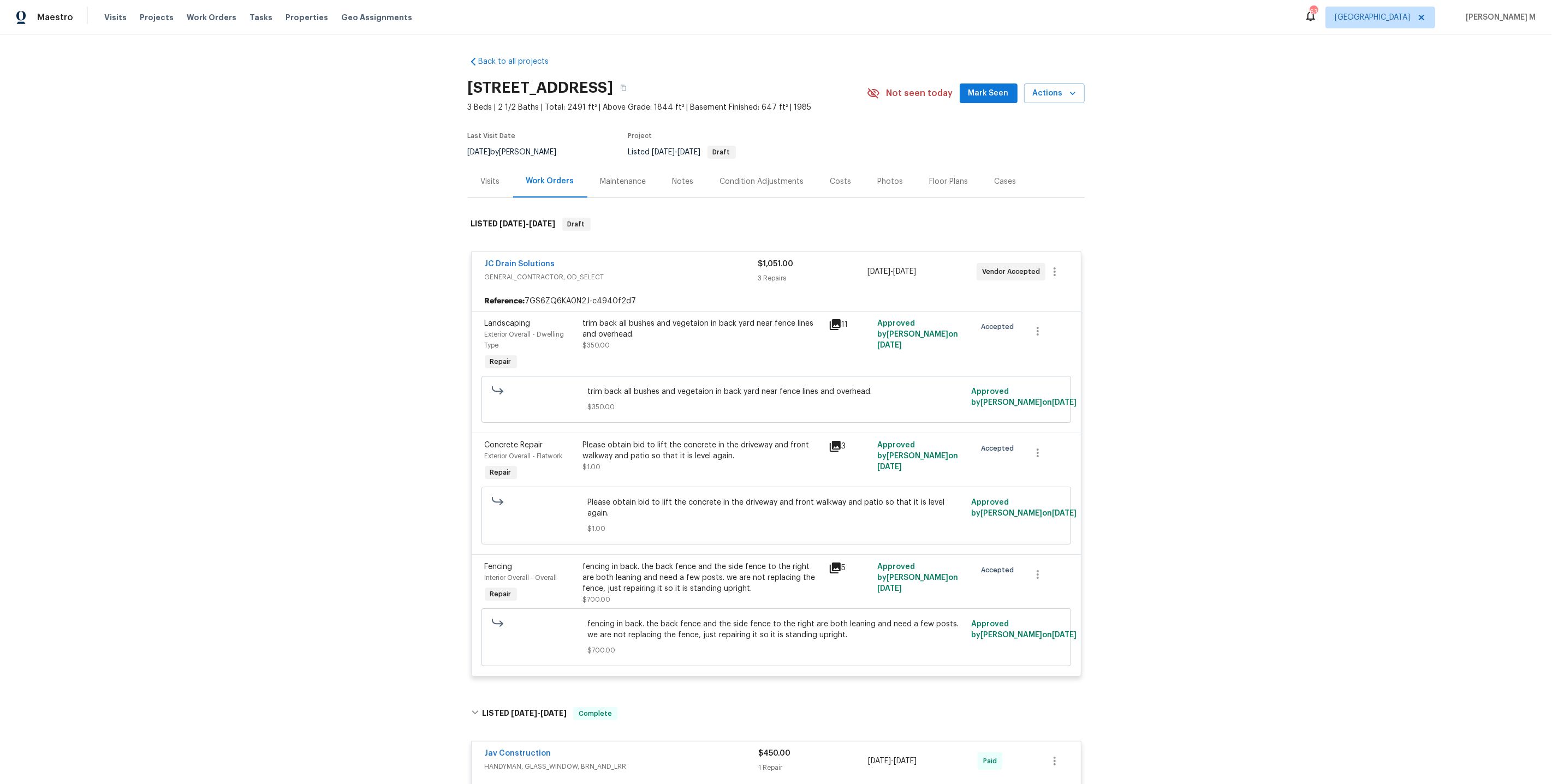
click at [624, 177] on div "Maintenance" at bounding box center [623, 182] width 46 height 11
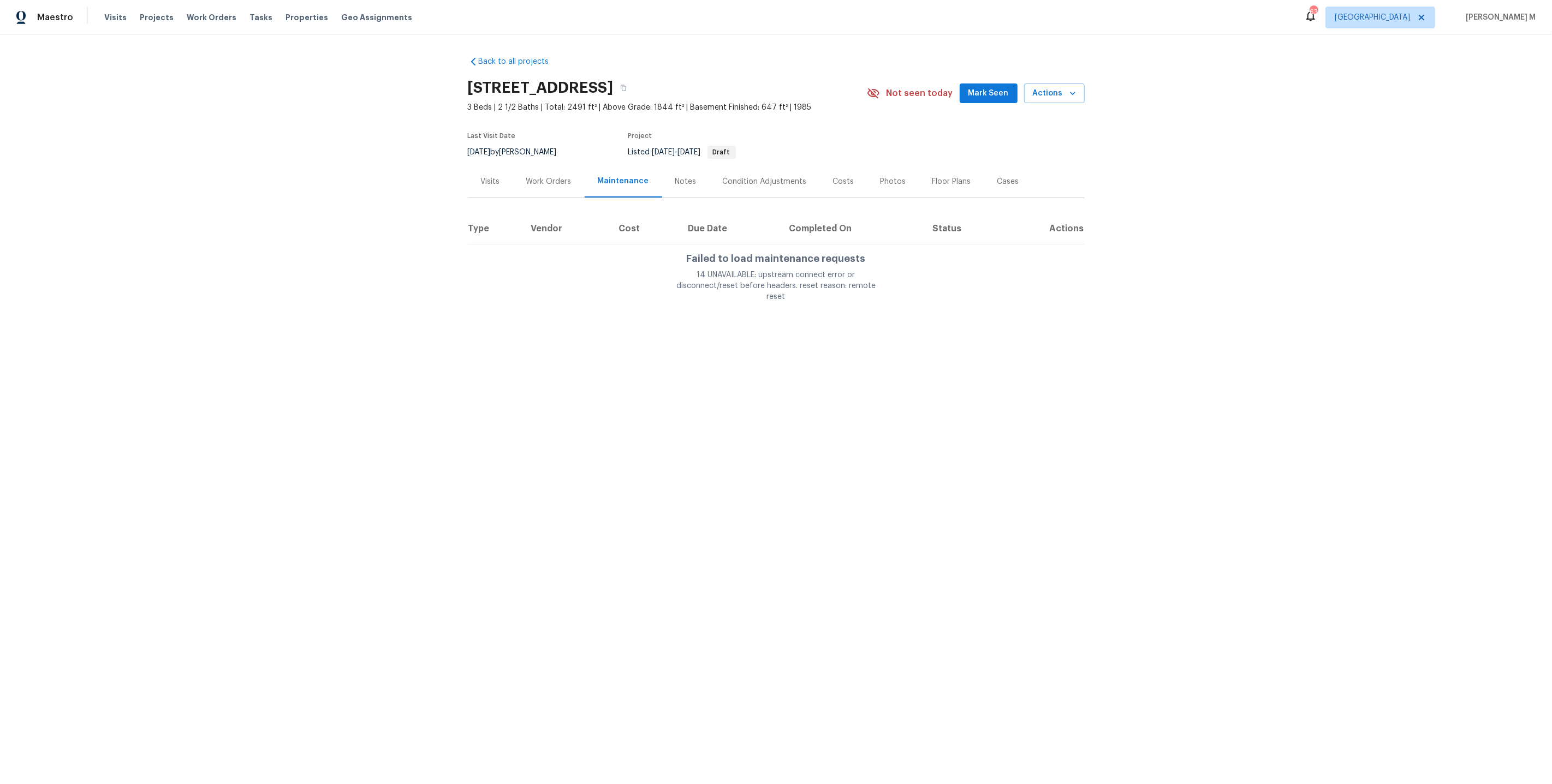
click at [711, 276] on div "14 UNAVAILABLE: upstream connect error or disconnect/reset before headers. rese…" at bounding box center [776, 286] width 218 height 33
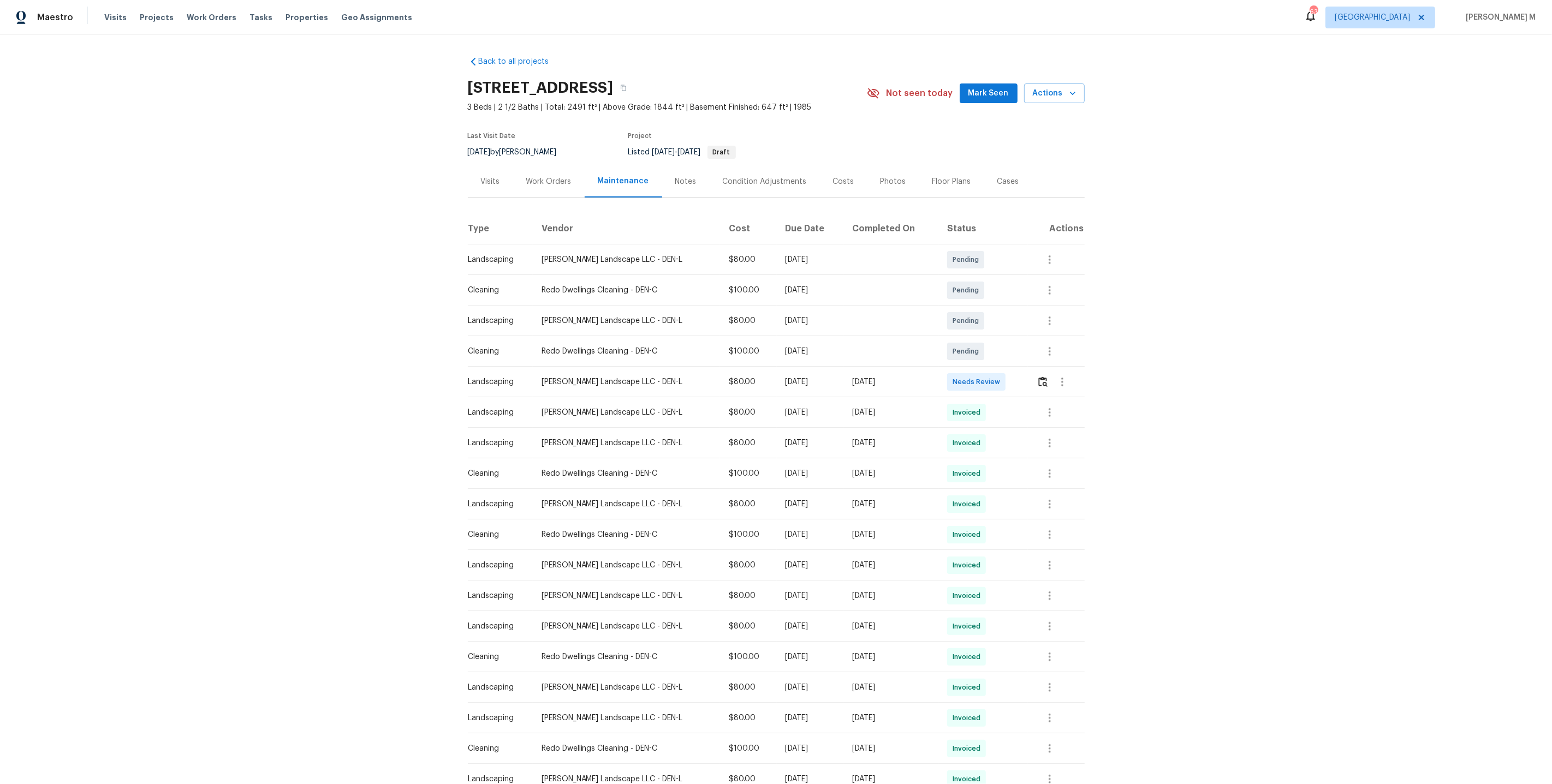
click at [1191, 335] on div "Back to all projects [STREET_ADDRESS] 3 Beds | 2 1/2 Baths | Total: 2491 ft² | …" at bounding box center [776, 409] width 1552 height 750
click at [1063, 404] on div at bounding box center [1060, 412] width 47 height 26
click at [1050, 406] on icon "button" at bounding box center [1050, 413] width 13 height 13
click at [1050, 405] on li "Message vendor" at bounding box center [1075, 407] width 77 height 18
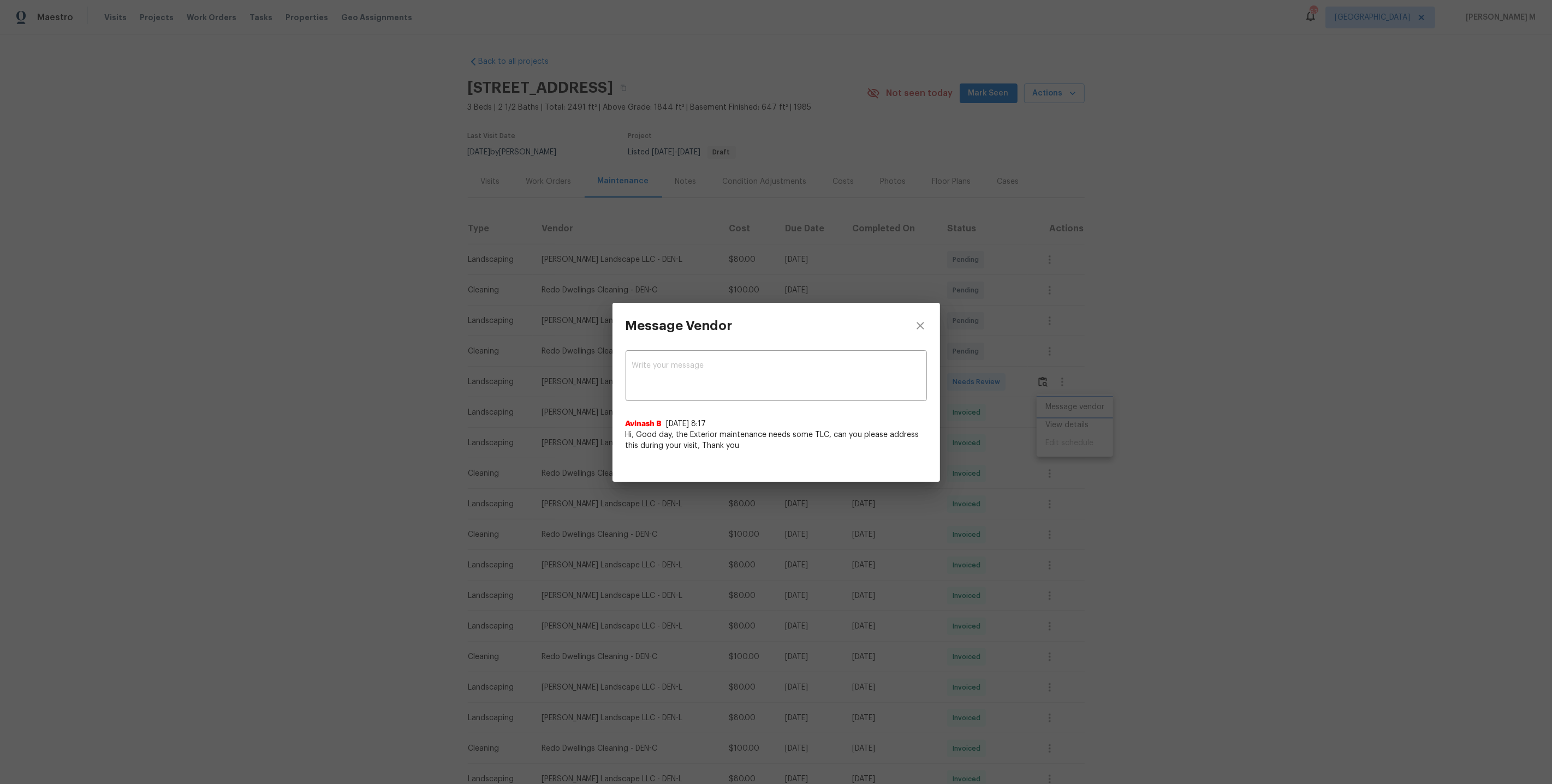
click at [1080, 432] on div "Message Vendor x ​ Avinash B 5/12/25, 8:17 Hi, Good day, the Exterior maintenan…" at bounding box center [776, 392] width 1552 height 784
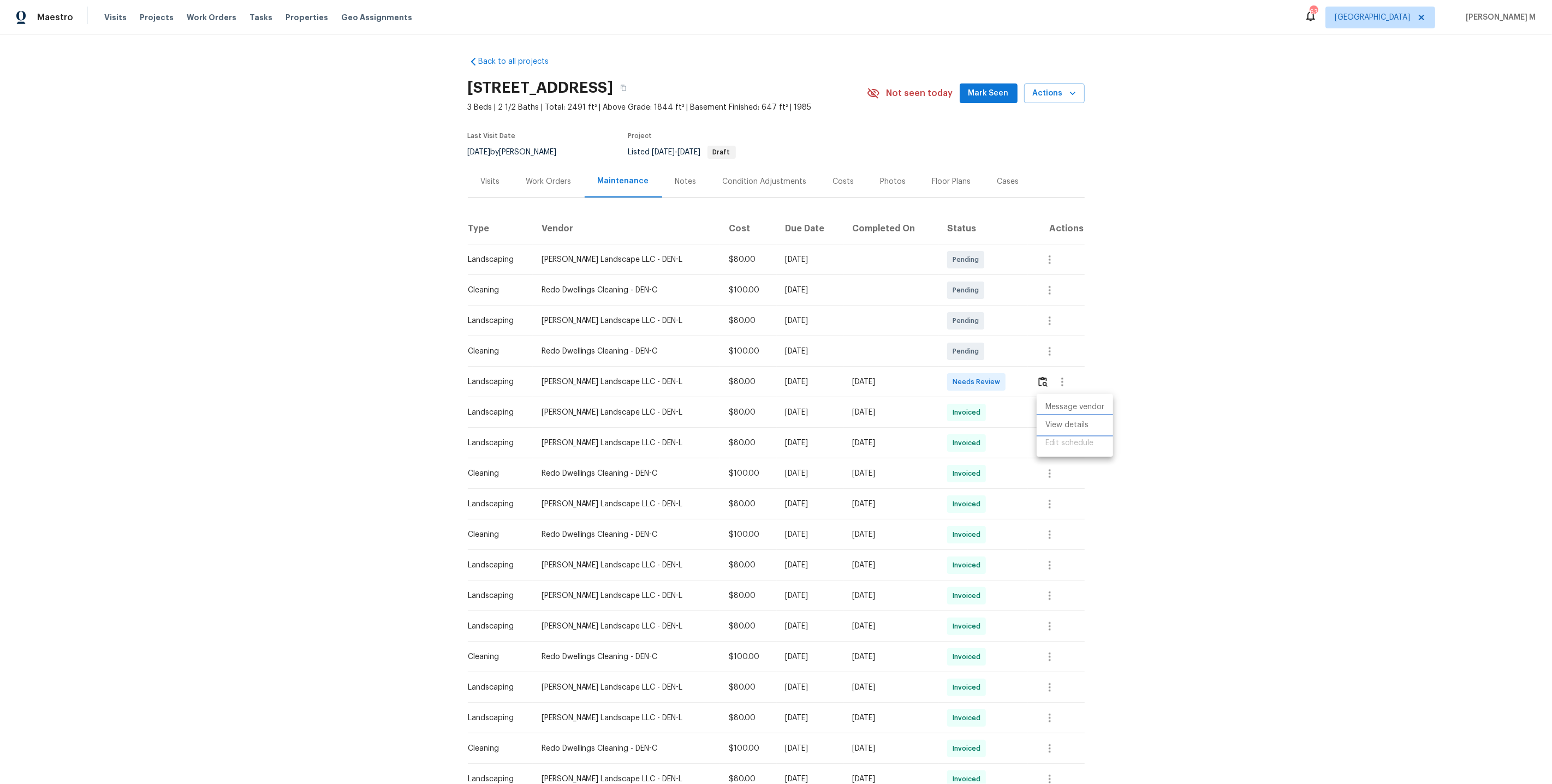
click at [1076, 423] on li "View details" at bounding box center [1075, 425] width 77 height 18
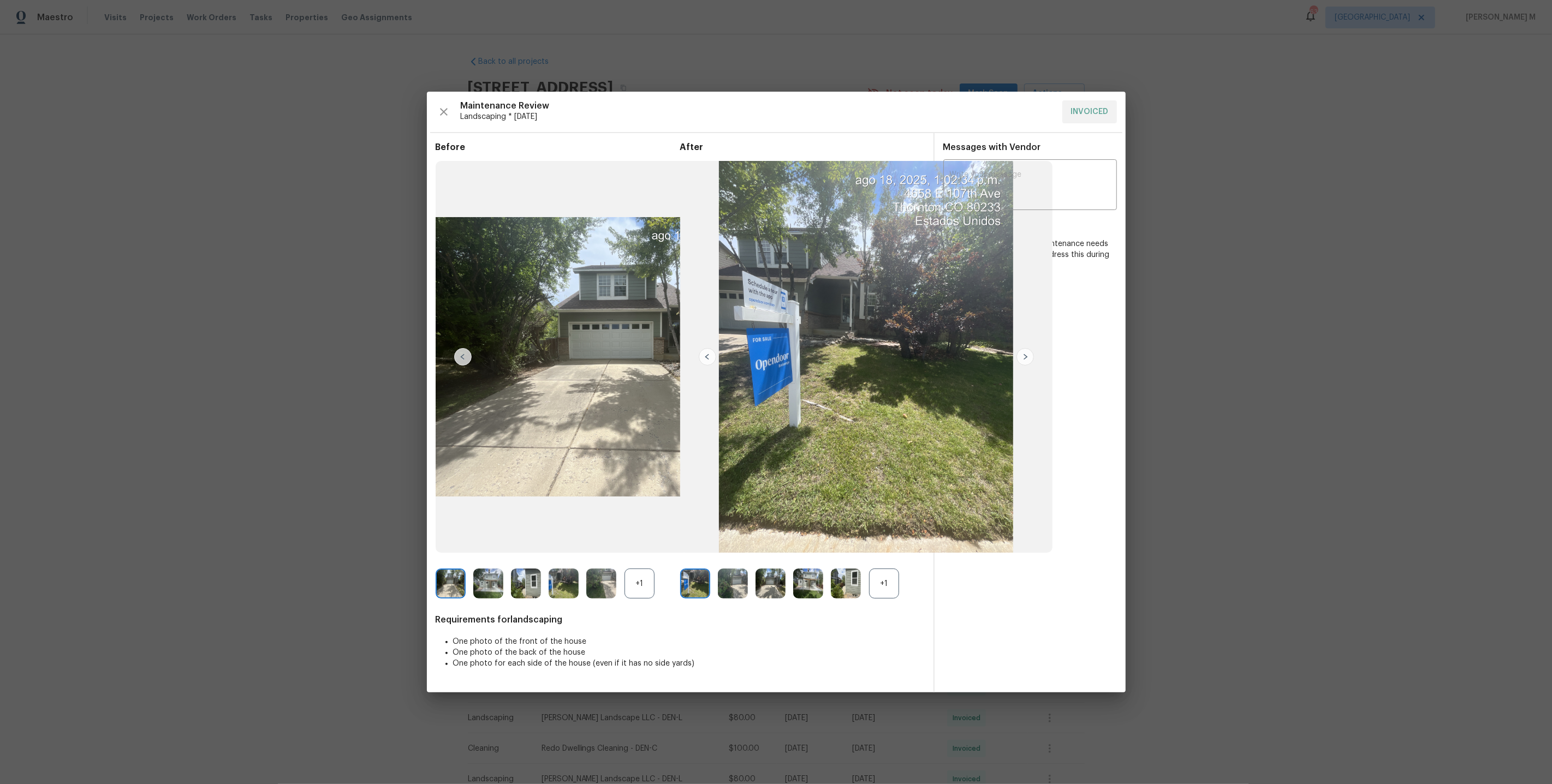
click at [884, 574] on div "+1" at bounding box center [884, 583] width 30 height 30
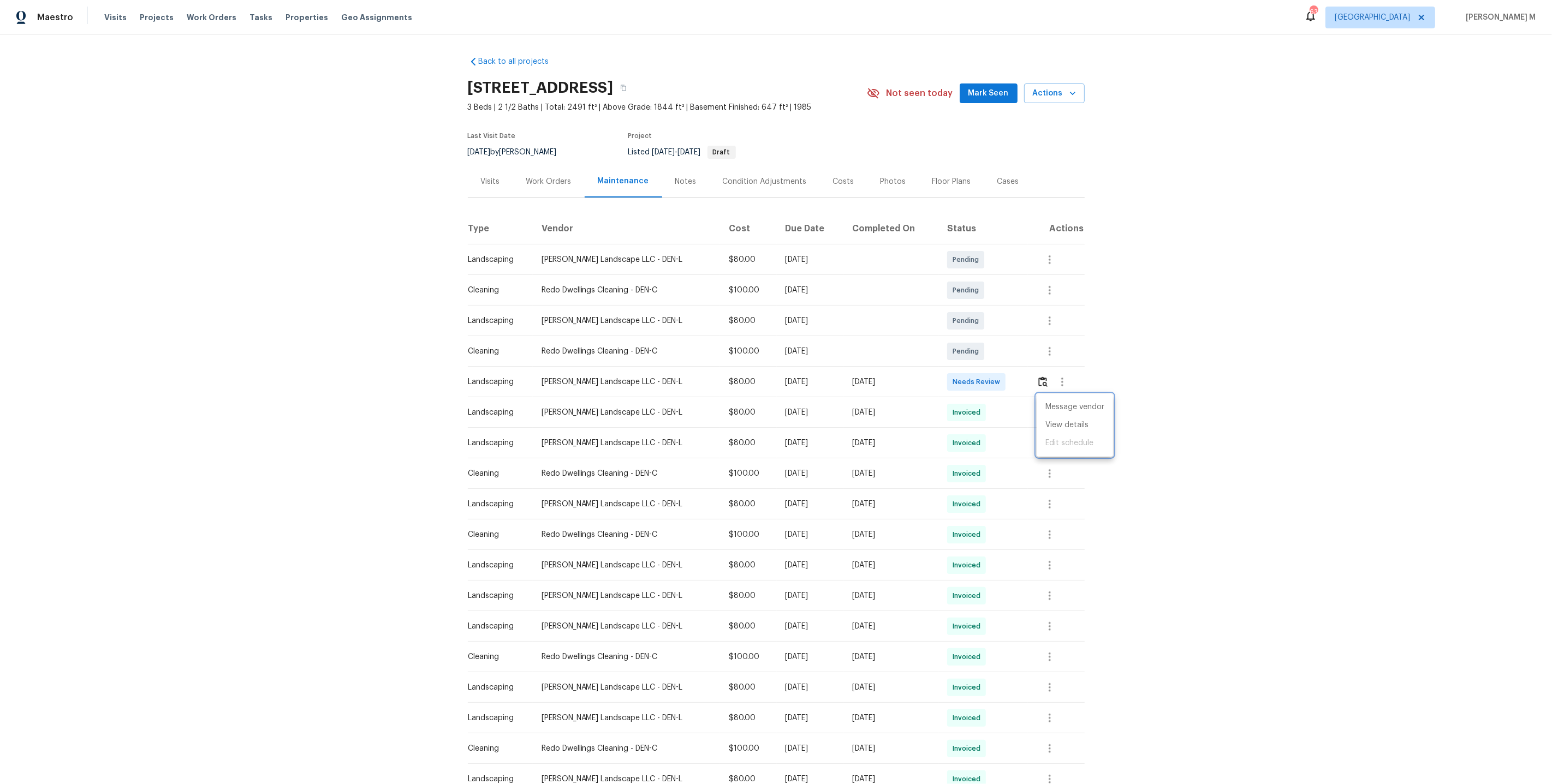
click at [1051, 381] on div at bounding box center [776, 392] width 1552 height 784
click at [1061, 377] on icon "button" at bounding box center [1062, 381] width 2 height 9
click at [1061, 377] on li "Message vendor" at bounding box center [1087, 377] width 77 height 18
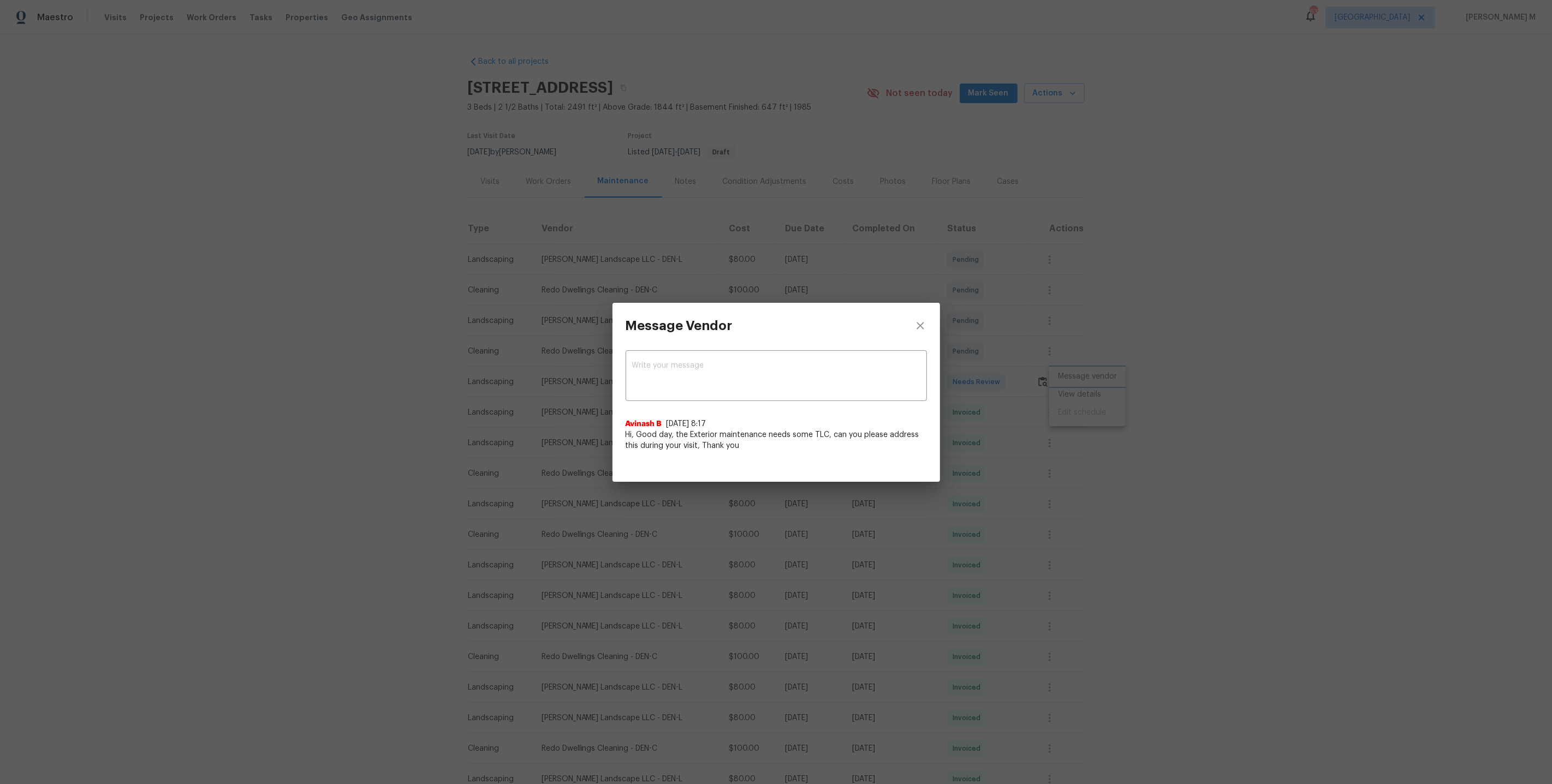
click at [1120, 415] on div "Message Vendor x ​ Avinash B 5/12/25, 8:17 Hi, Good day, the Exterior maintenan…" at bounding box center [776, 392] width 1552 height 784
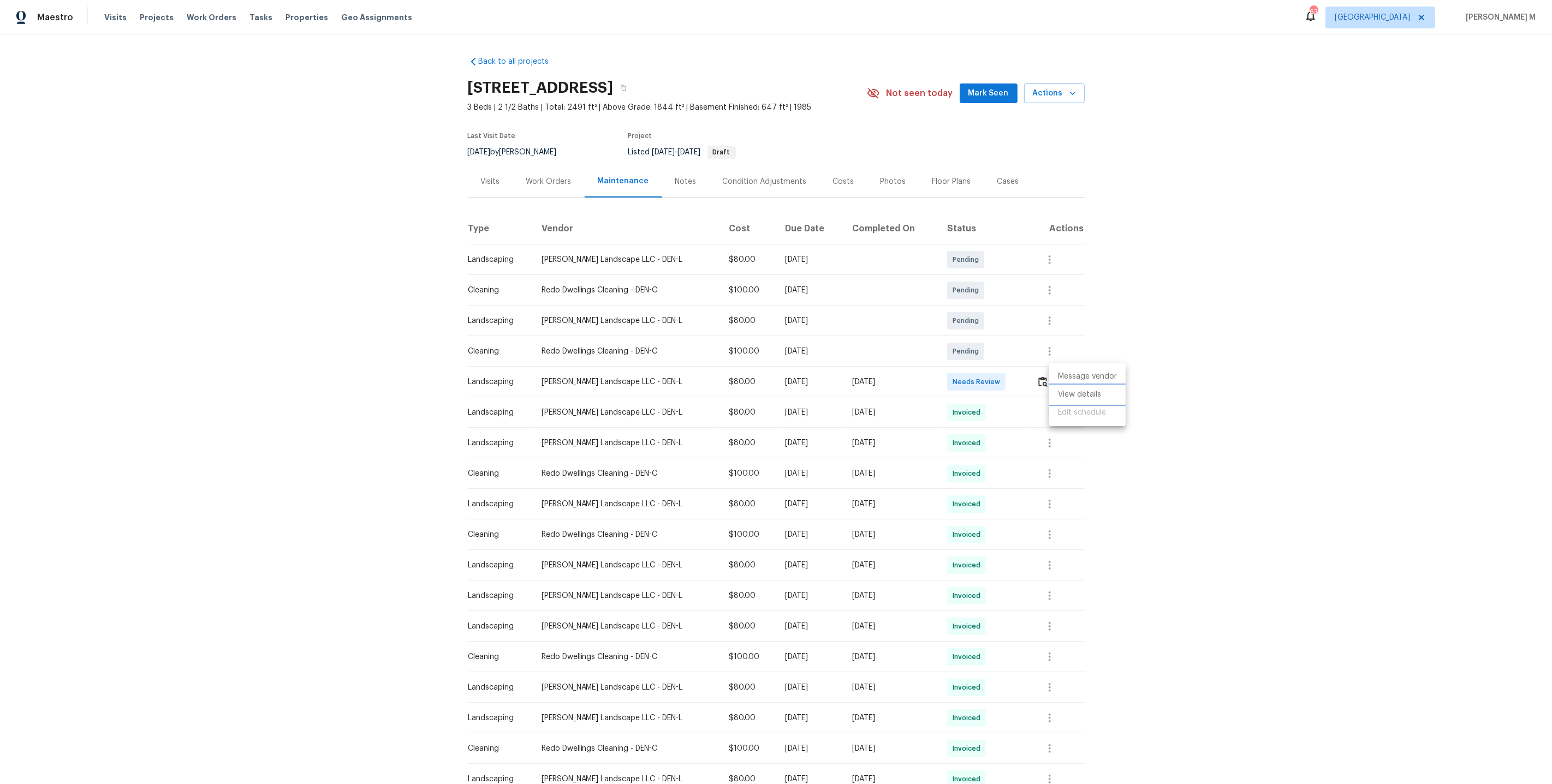
click at [1090, 396] on li "View details" at bounding box center [1087, 395] width 77 height 18
click at [529, 188] on div at bounding box center [776, 392] width 1552 height 784
click at [533, 186] on div "Work Orders" at bounding box center [549, 181] width 71 height 32
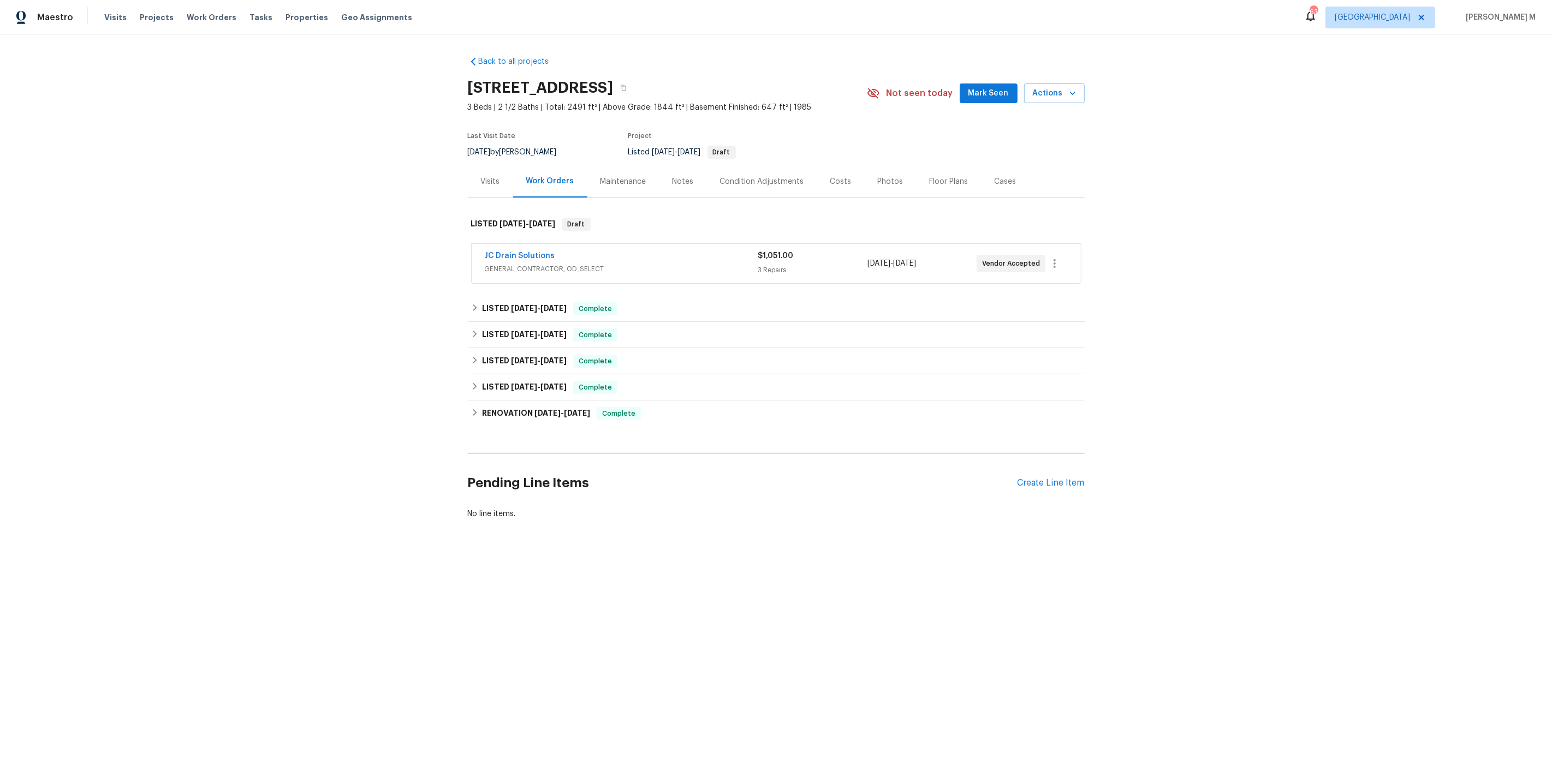
click at [514, 267] on span "GENERAL_CONTRACTOR, OD_SELECT" at bounding box center [621, 269] width 274 height 11
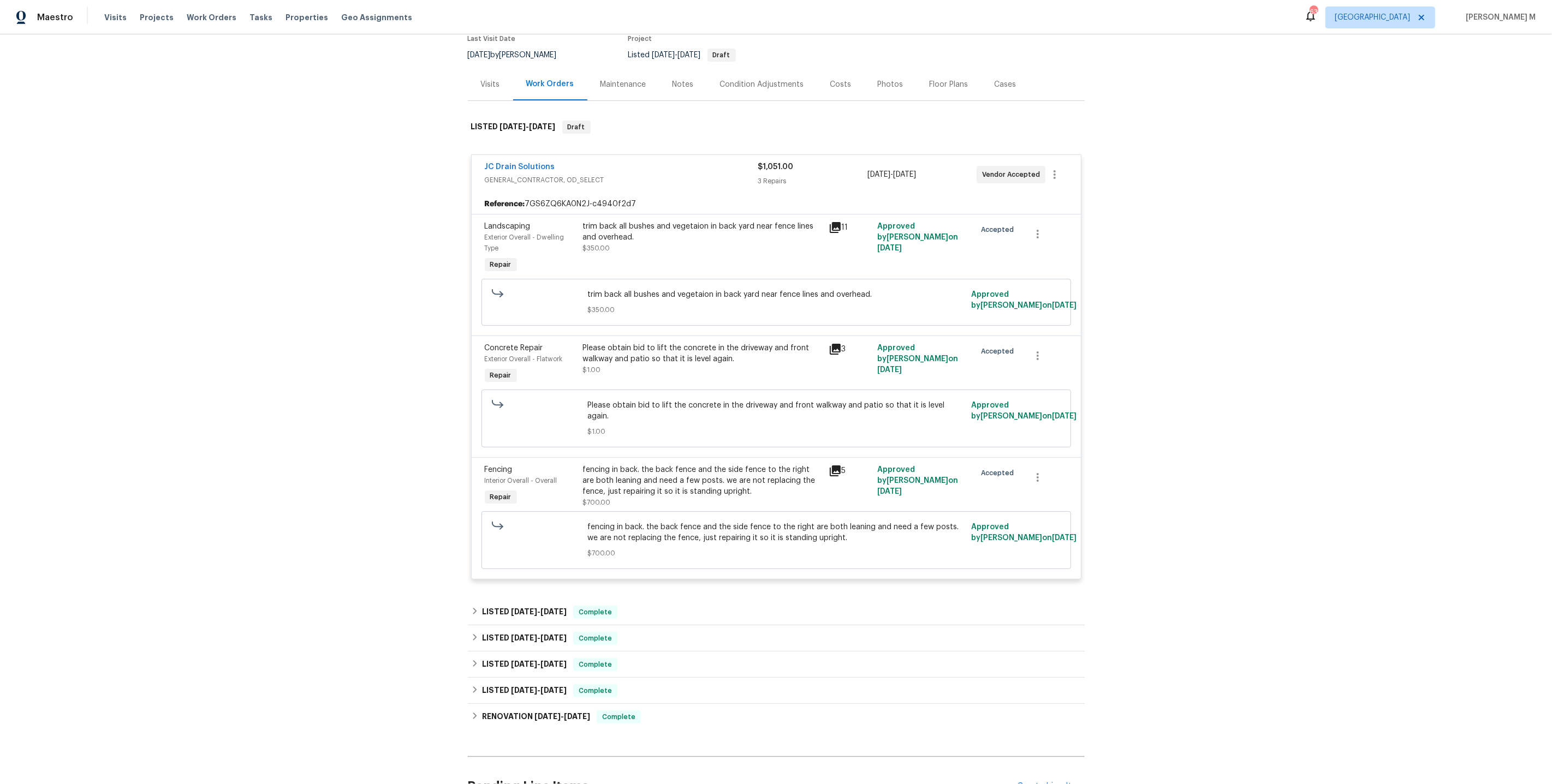
scroll to position [141, 0]
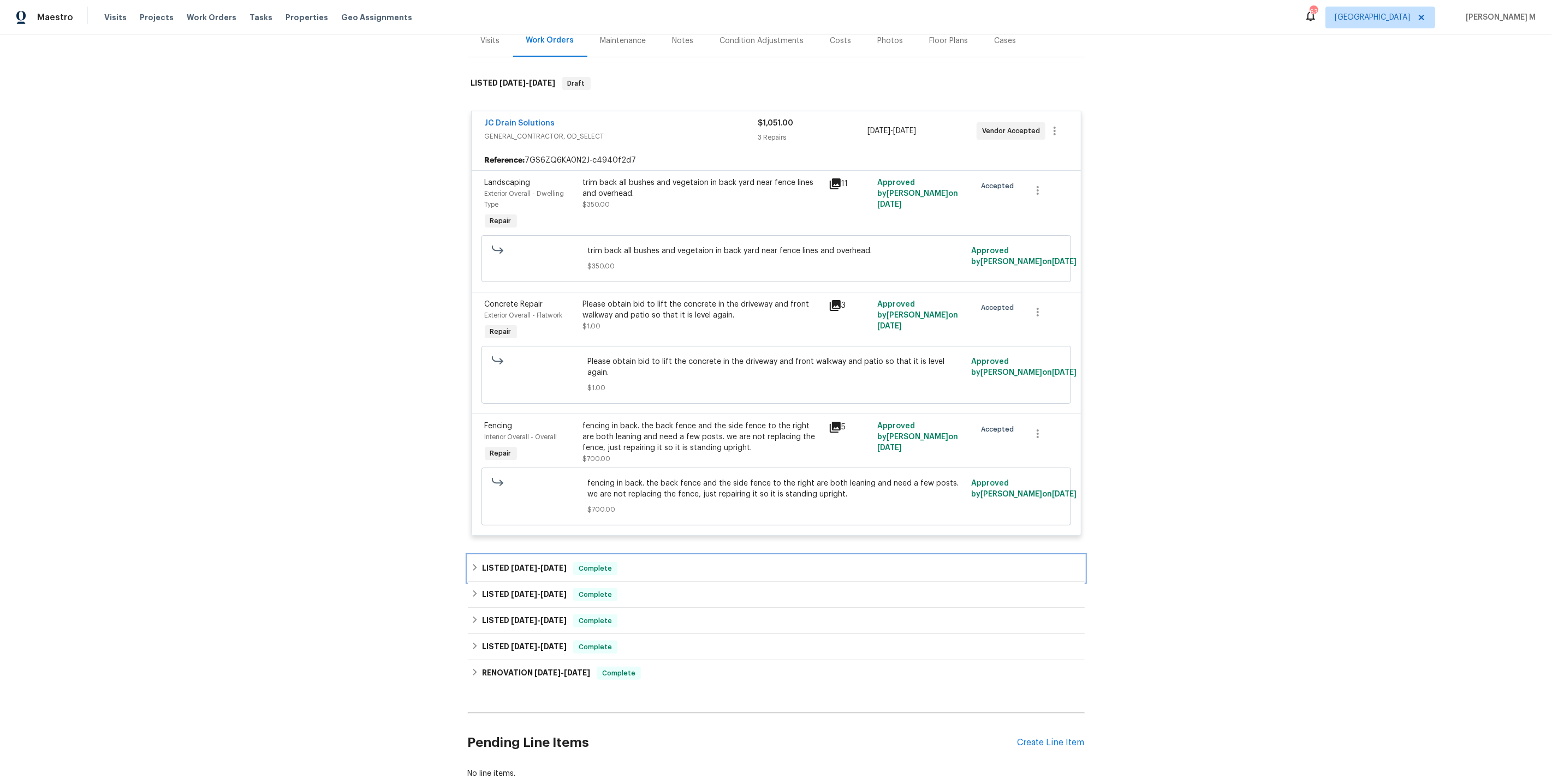
click at [511, 564] on span "8/5/25" at bounding box center [523, 568] width 26 height 7
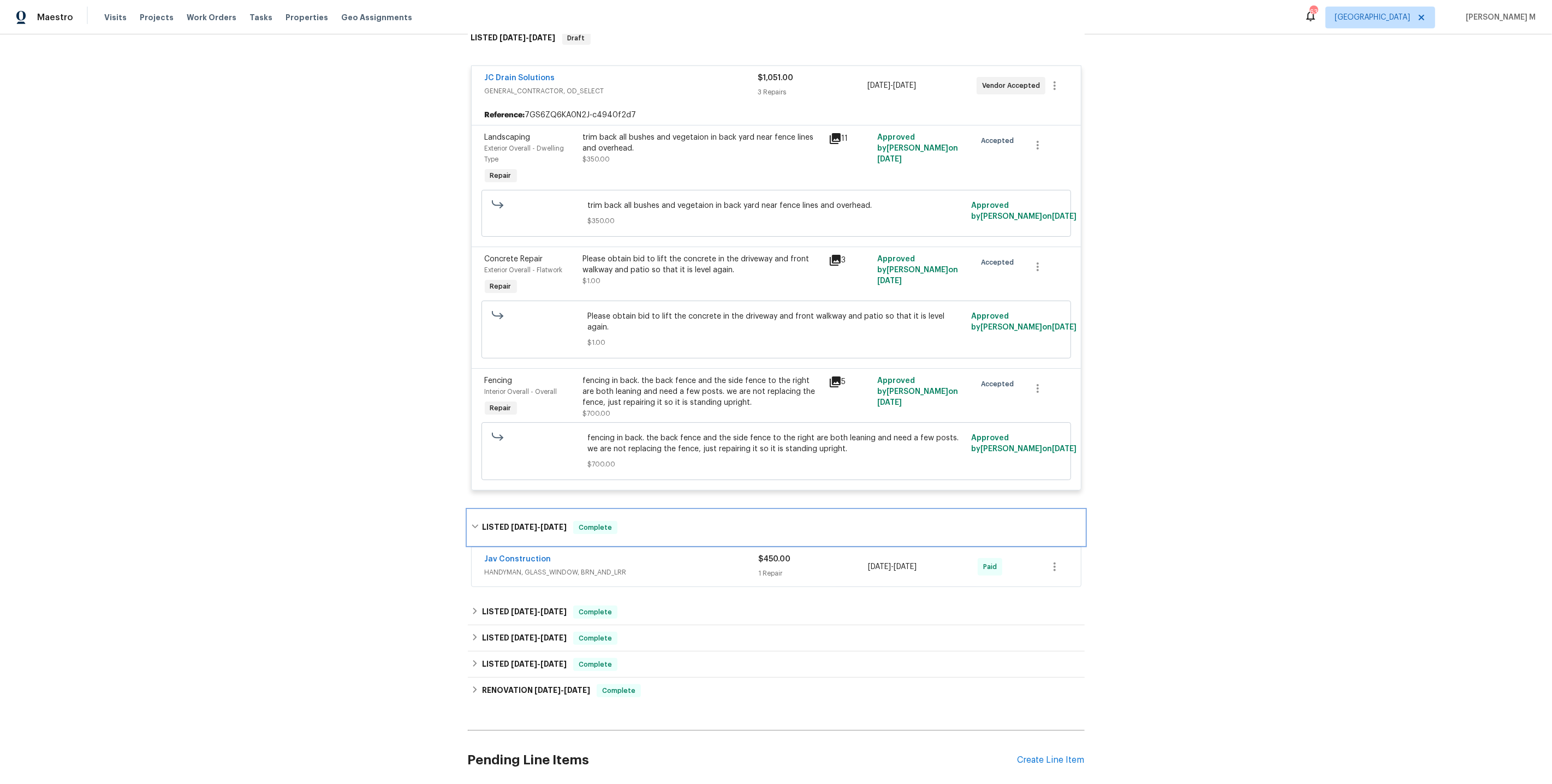
scroll to position [200, 0]
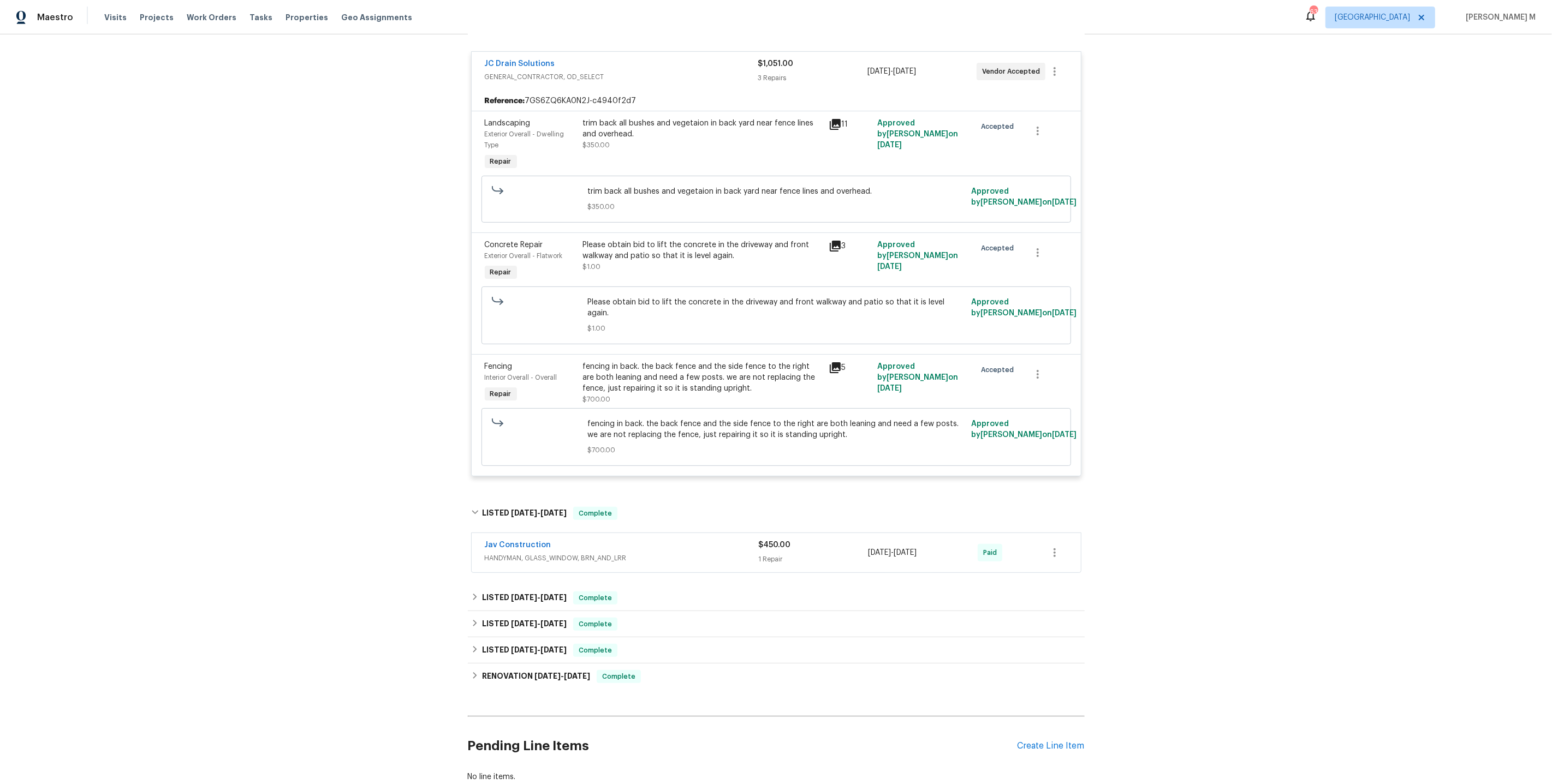
click at [513, 533] on div "Jav Construction HANDYMAN, GLASS_WINDOW, BRN_AND_LRR $450.00 1 Repair 8/7/2025 …" at bounding box center [776, 552] width 609 height 39
click at [533, 553] on span "HANDYMAN, GLASS_WINDOW, BRN_AND_LRR" at bounding box center [622, 558] width 274 height 11
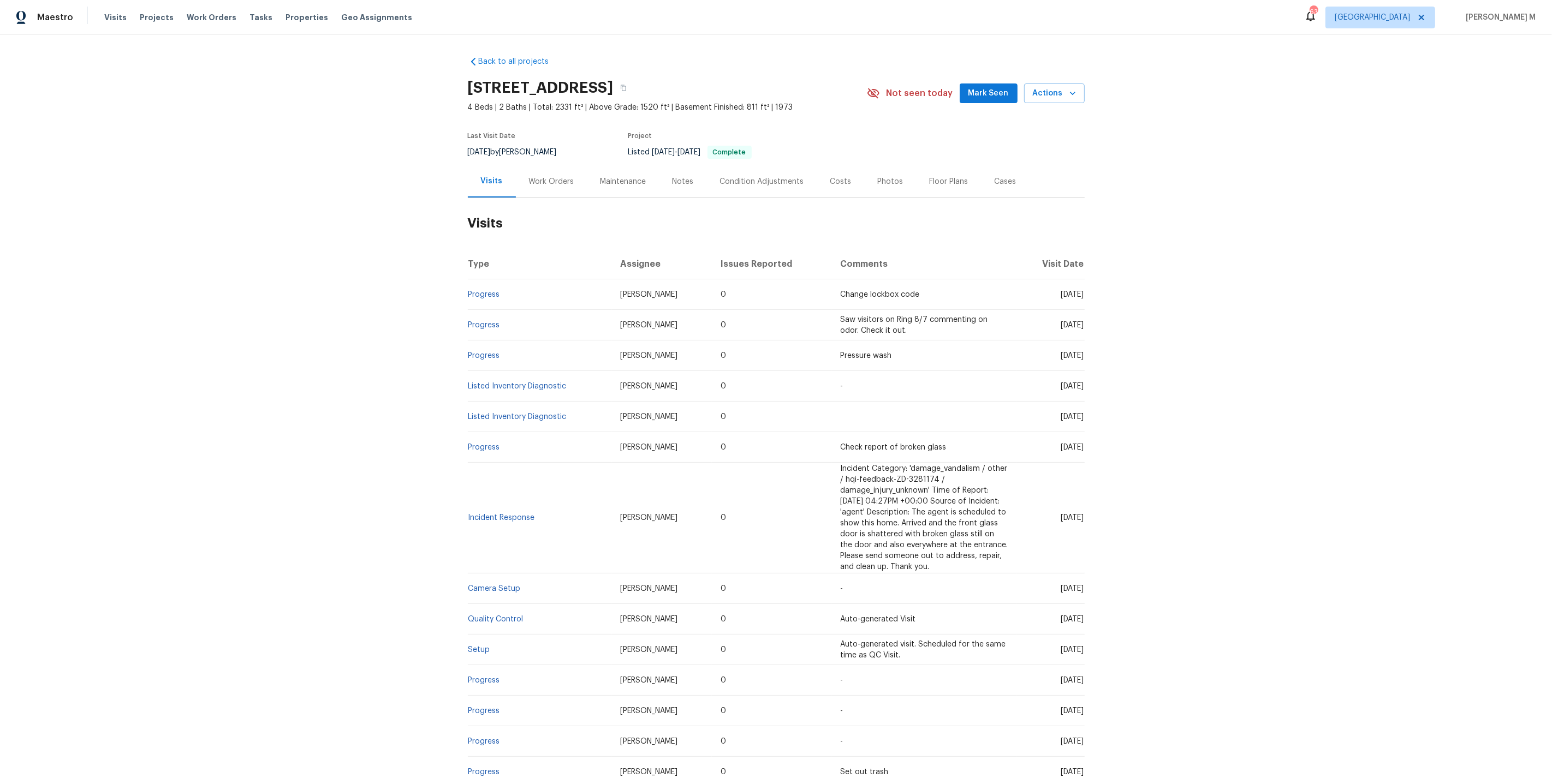
click at [553, 180] on div "Work Orders" at bounding box center [551, 182] width 45 height 11
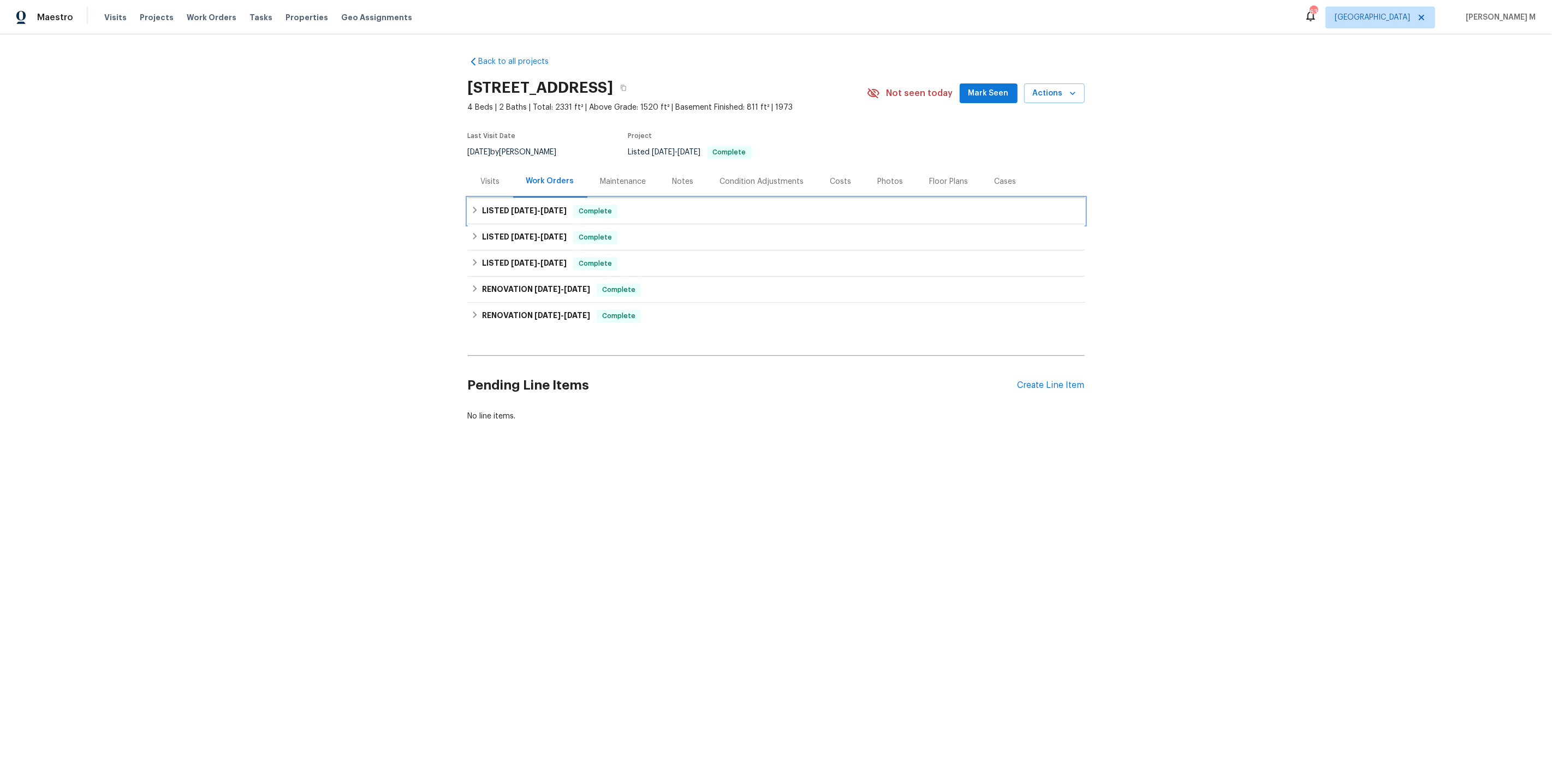
click at [534, 210] on h6 "LISTED [DATE] - [DATE]" at bounding box center [524, 211] width 85 height 13
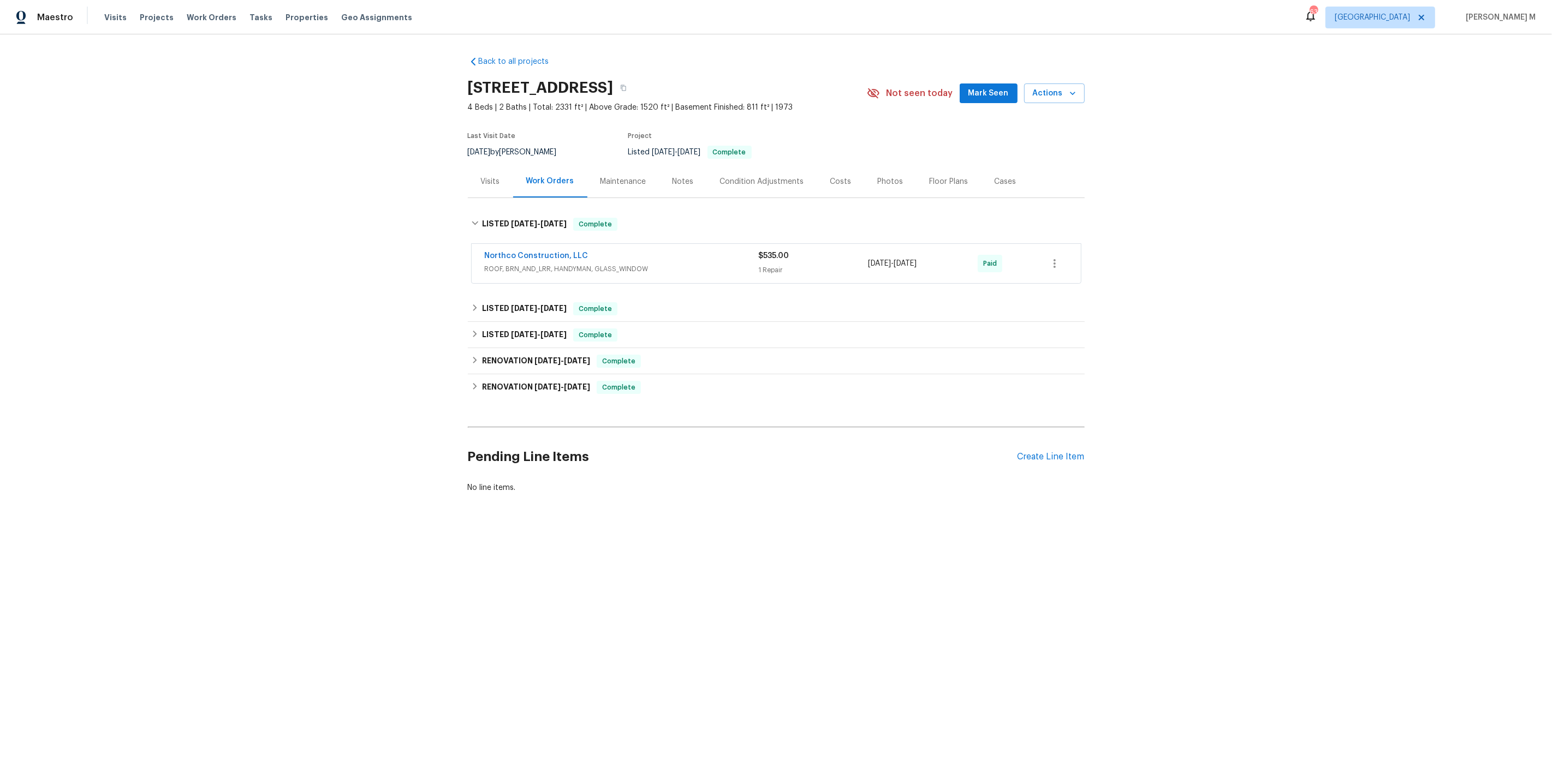
click at [521, 267] on span "ROOF, BRN_AND_LRR, HANDYMAN, GLASS_WINDOW" at bounding box center [622, 269] width 274 height 11
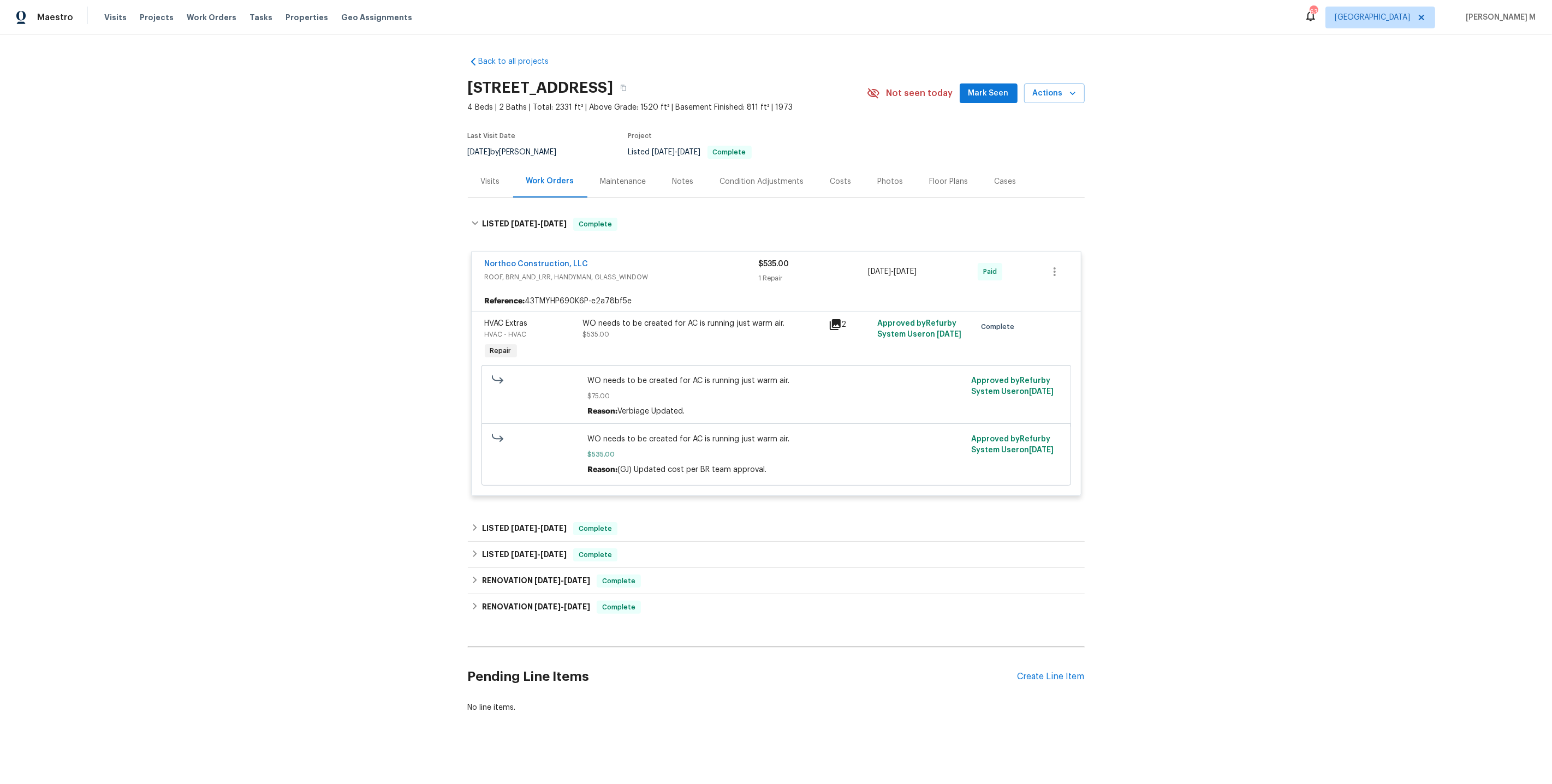
click at [683, 318] on div "WO needs to be created for AC is running just warm air." at bounding box center [702, 323] width 239 height 11
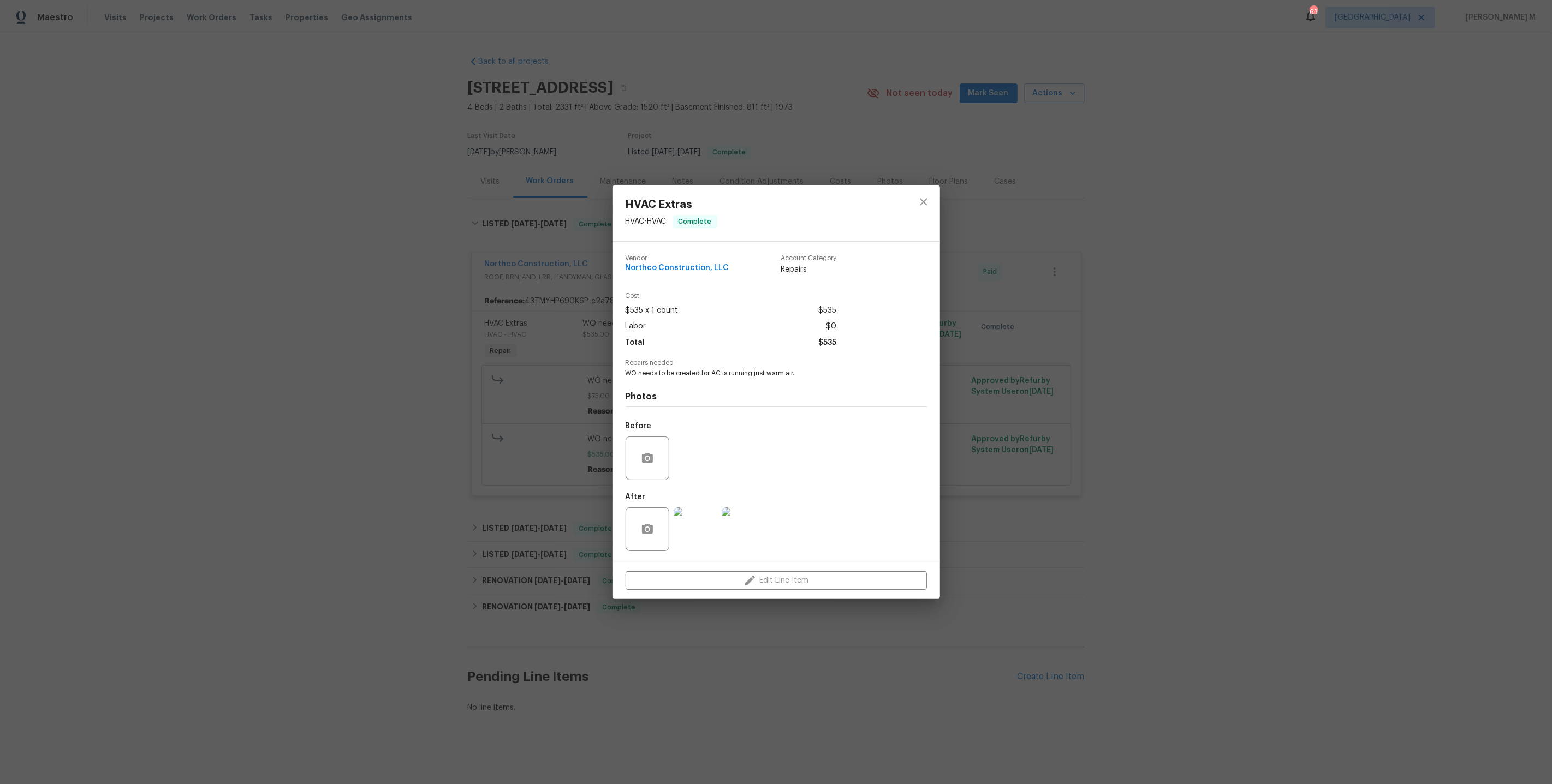
click at [1156, 545] on div "HVAC Extras HVAC - HVAC Complete Vendor Northco Construction, LLC Account Categ…" at bounding box center [776, 392] width 1552 height 784
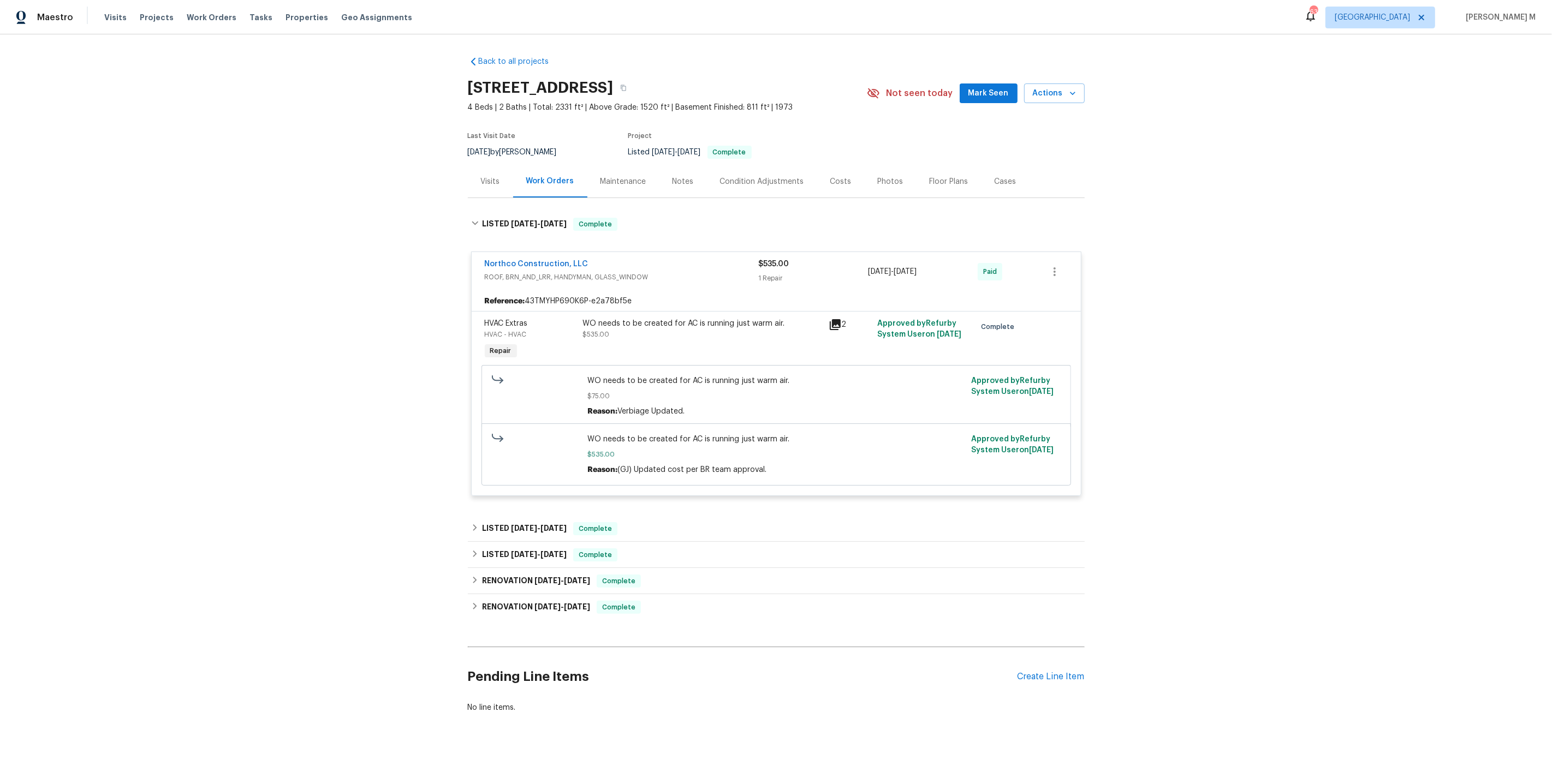
click at [678, 319] on div "WO needs to be created for AC is running just warm air." at bounding box center [702, 323] width 239 height 11
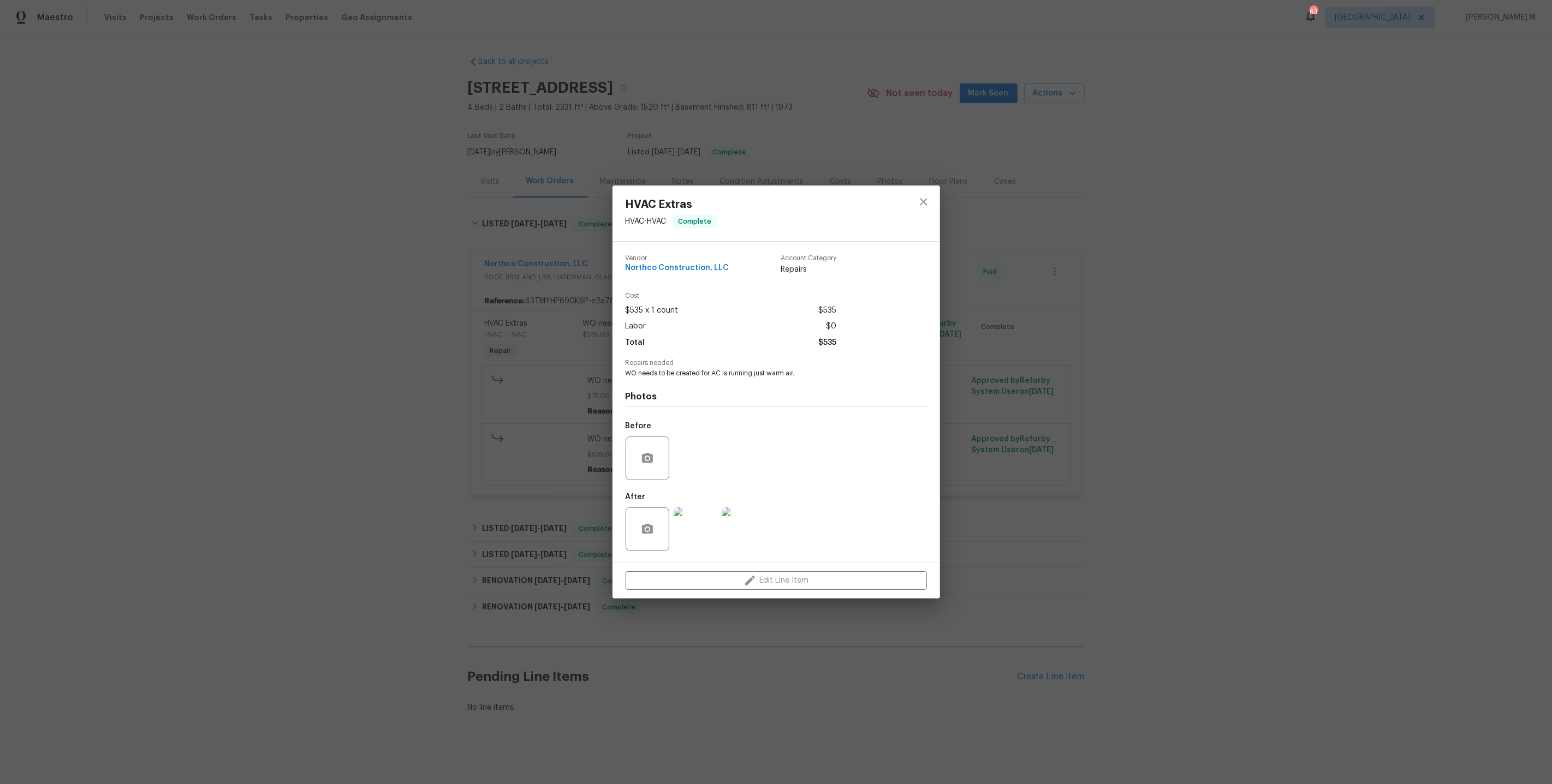
click at [692, 526] on img at bounding box center [696, 530] width 44 height 44
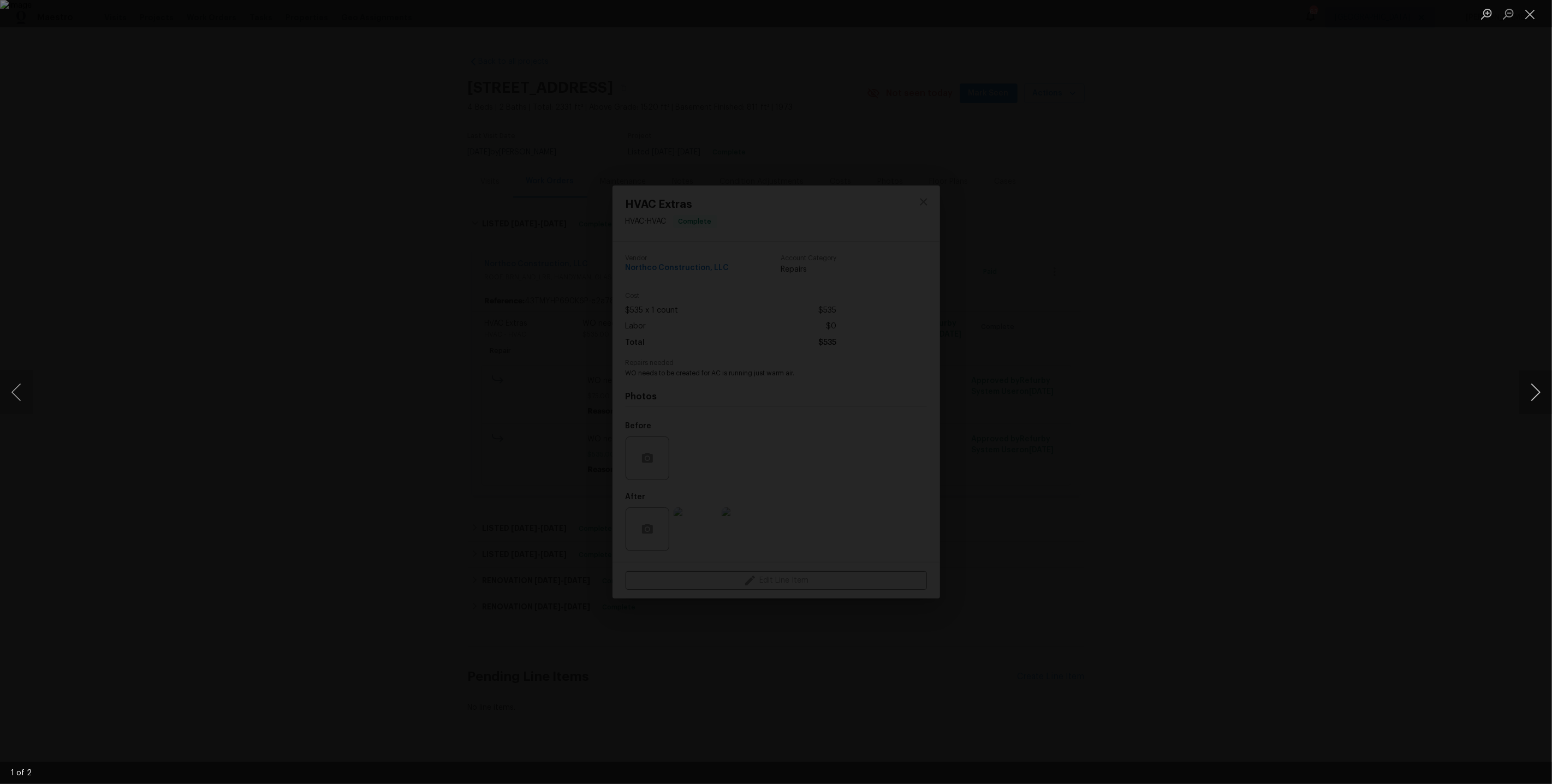
click at [1534, 394] on button "Next image" at bounding box center [1535, 393] width 33 height 44
click at [1350, 337] on div "Lightbox" at bounding box center [776, 392] width 1552 height 784
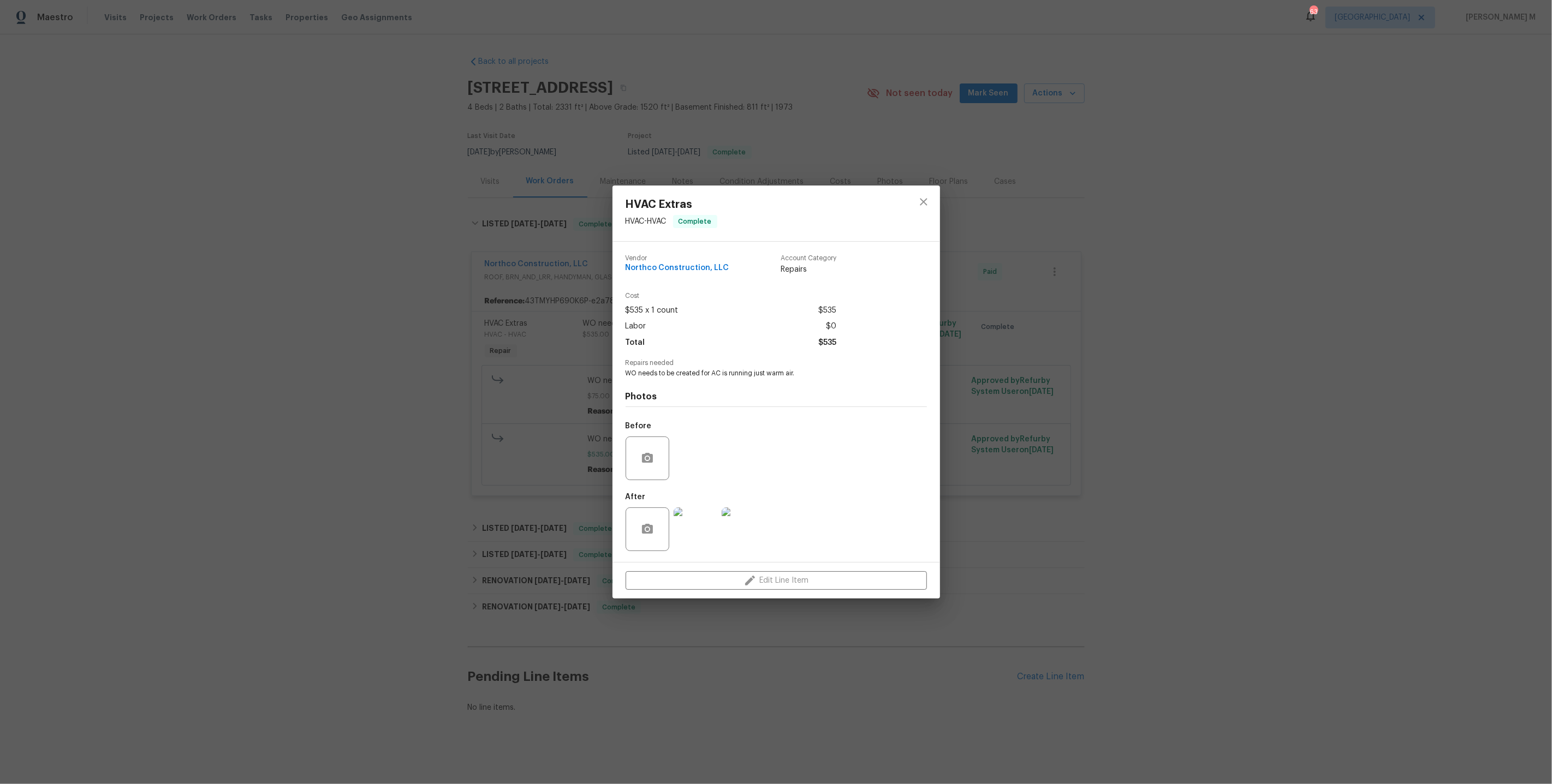
click at [1208, 301] on div "HVAC Extras HVAC - HVAC Complete Vendor Northco Construction, LLC Account Categ…" at bounding box center [776, 392] width 1552 height 784
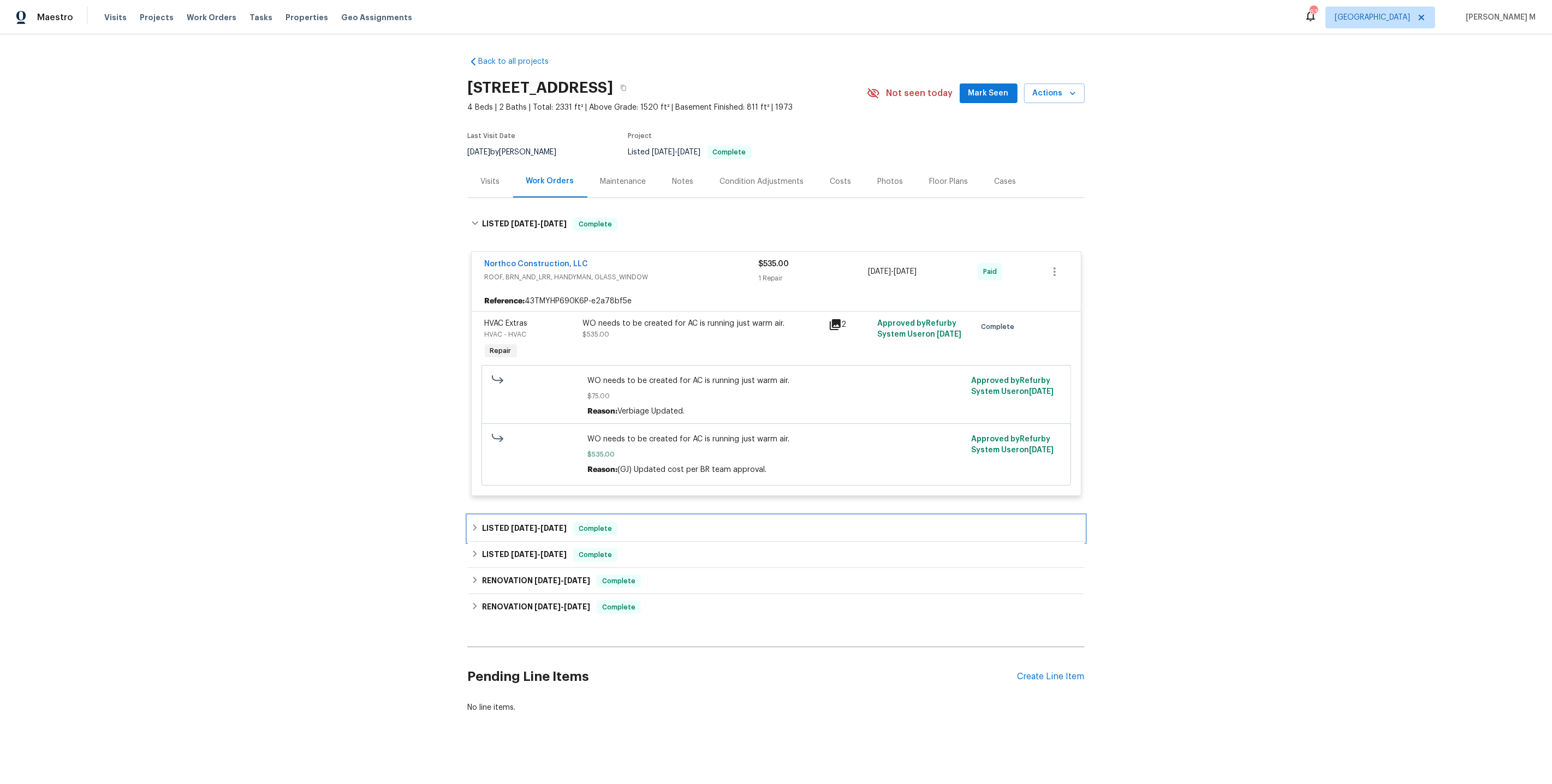
click at [517, 522] on h6 "LISTED 6/25/25 - 6/26/25" at bounding box center [524, 529] width 85 height 13
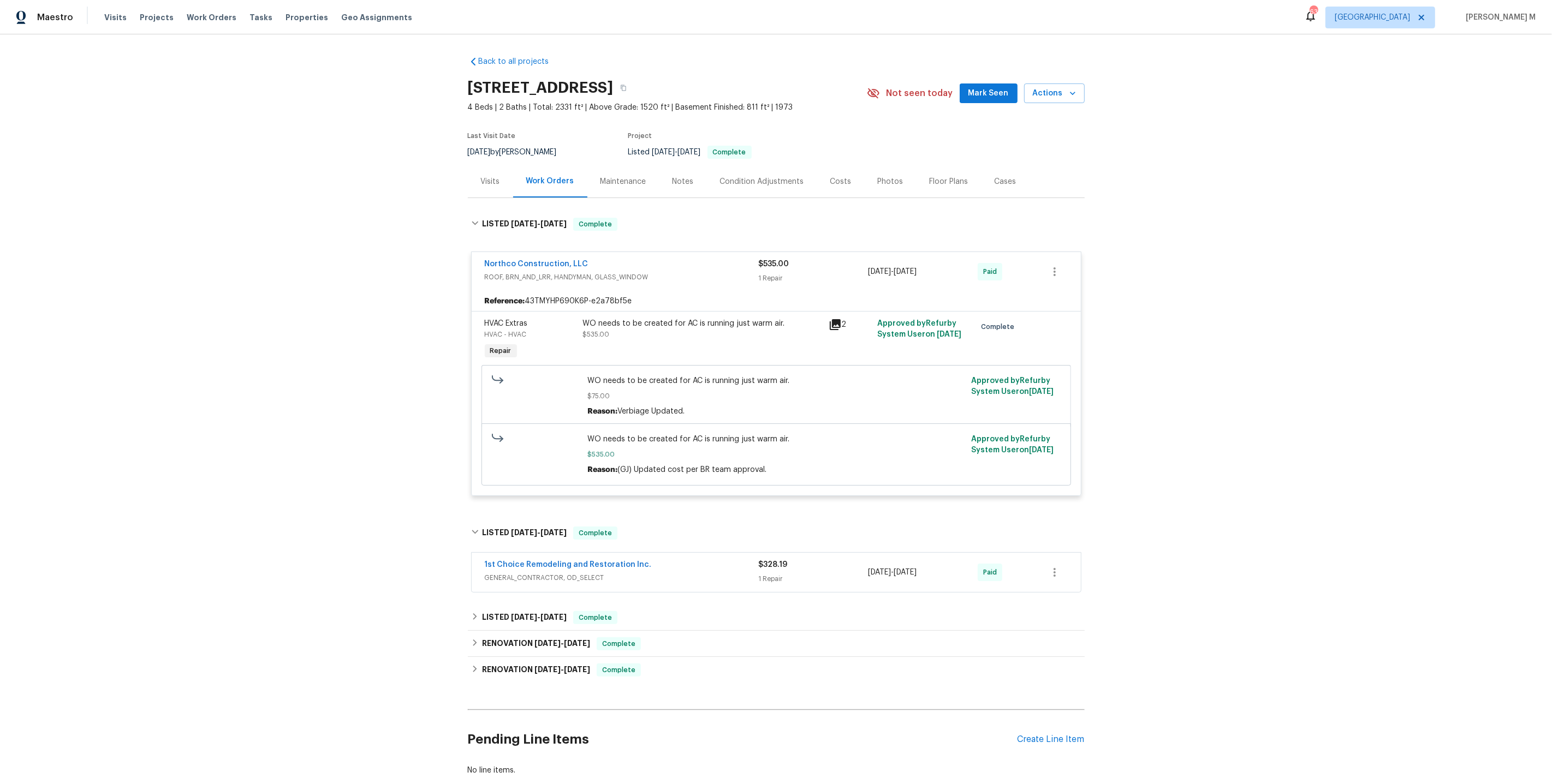
click at [515, 572] on span "GENERAL_CONTRACTOR, OD_SELECT" at bounding box center [622, 578] width 274 height 11
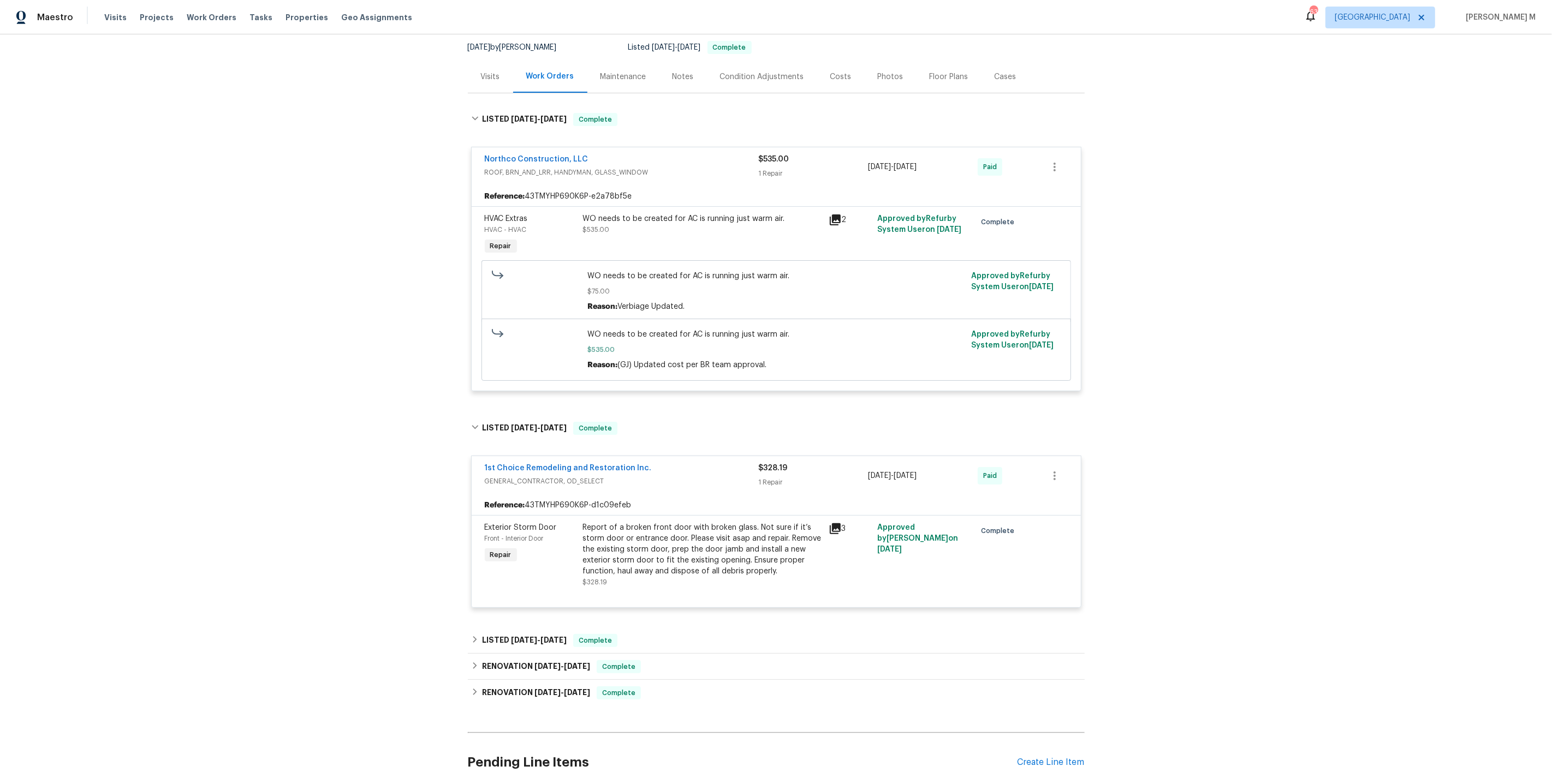
scroll to position [107, 0]
click at [549, 634] on span "5/26/25" at bounding box center [553, 638] width 26 height 7
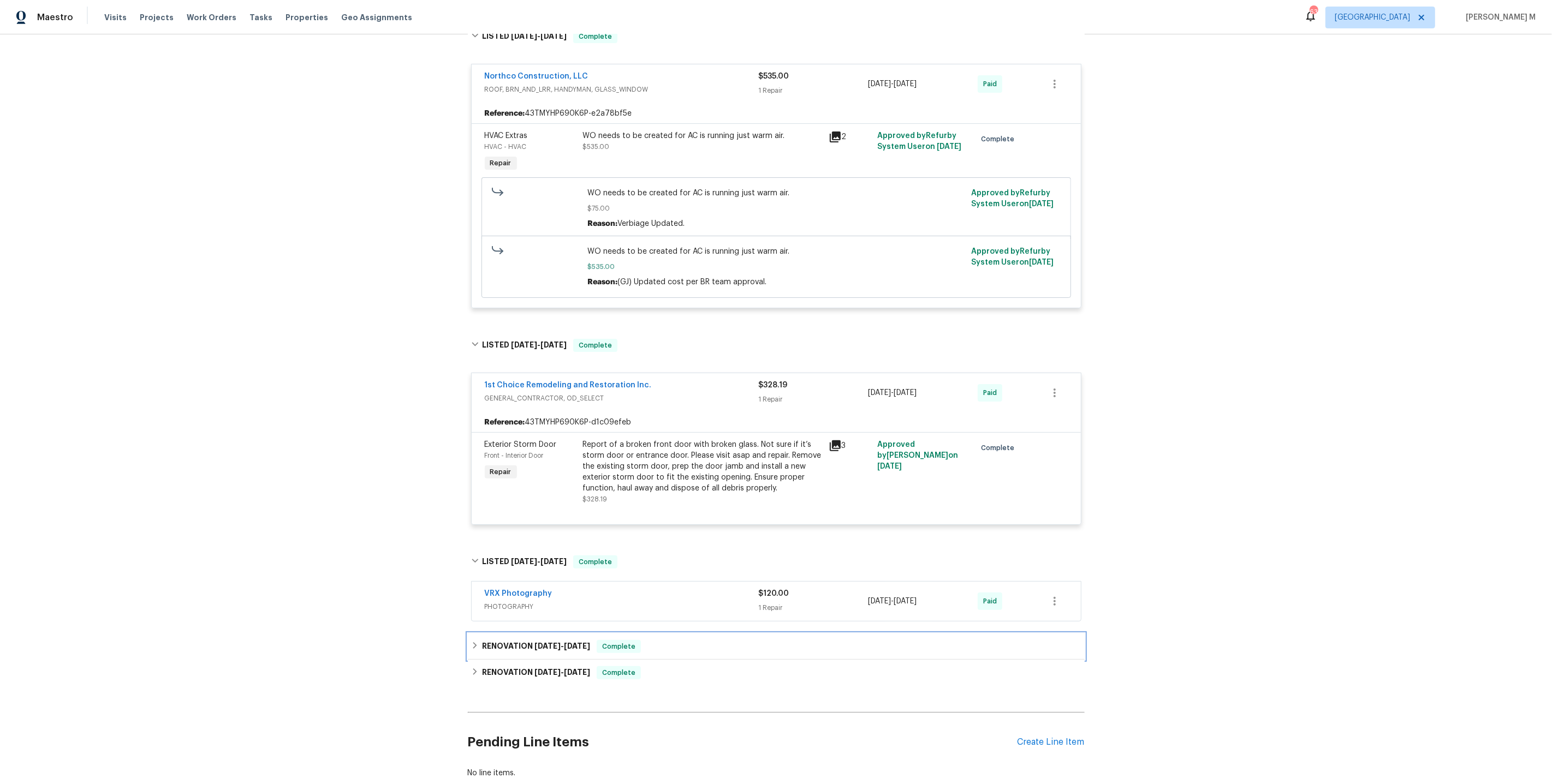
click at [533, 634] on div "RENOVATION 5/22/25 - 5/22/25 Complete" at bounding box center [776, 646] width 617 height 26
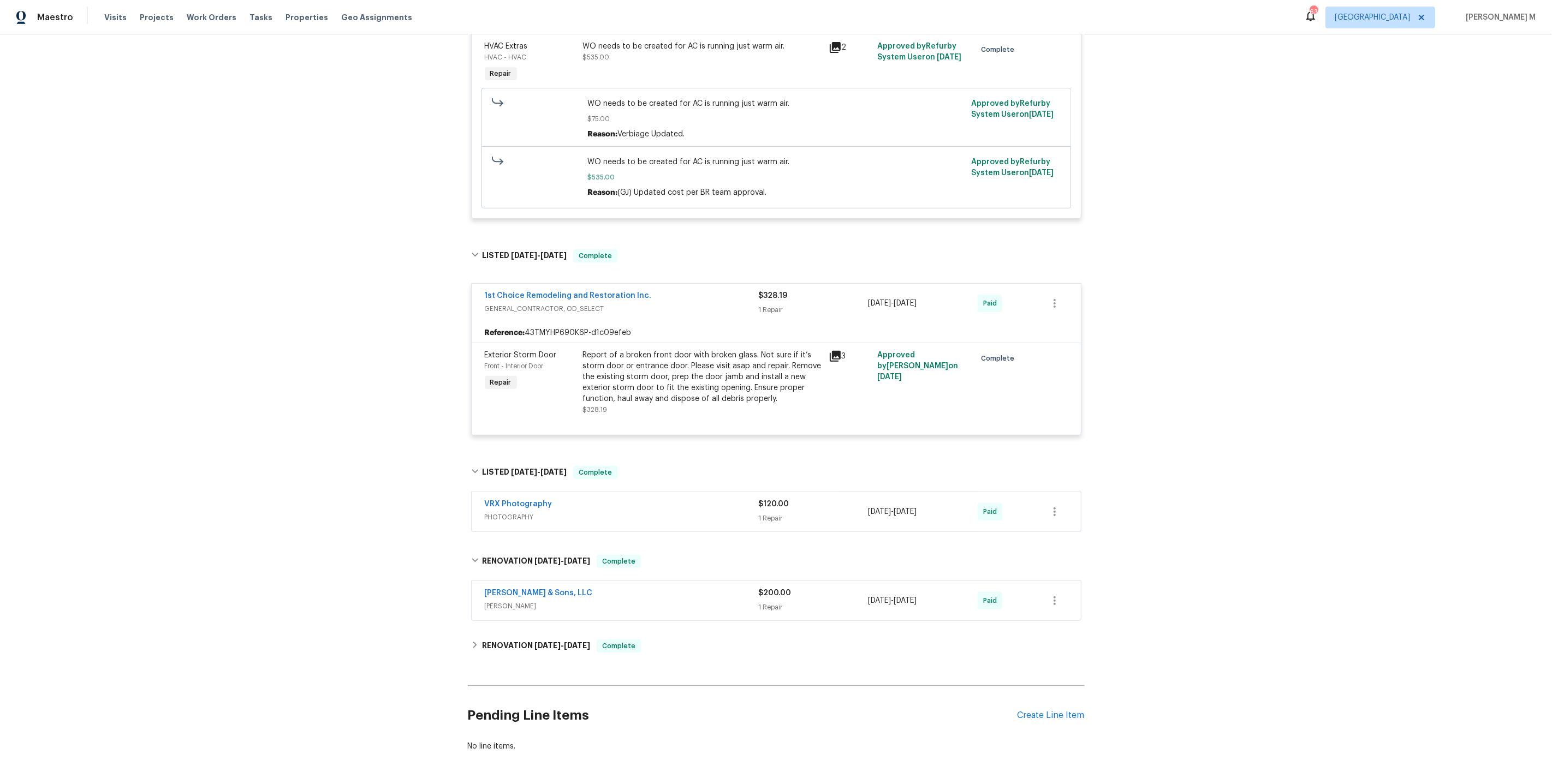
click at [517, 601] on span "WELLS" at bounding box center [622, 606] width 274 height 11
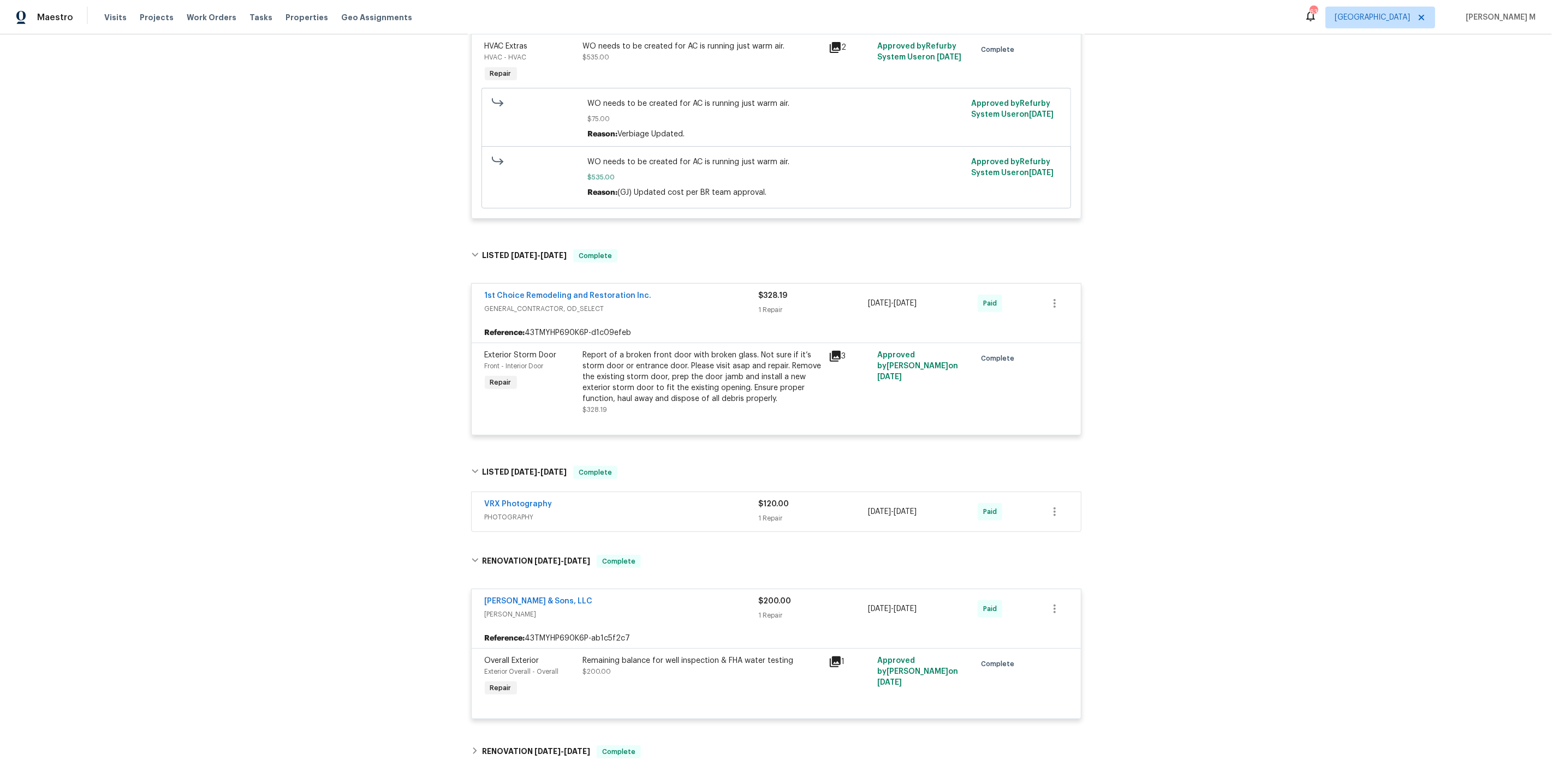
scroll to position [399, 0]
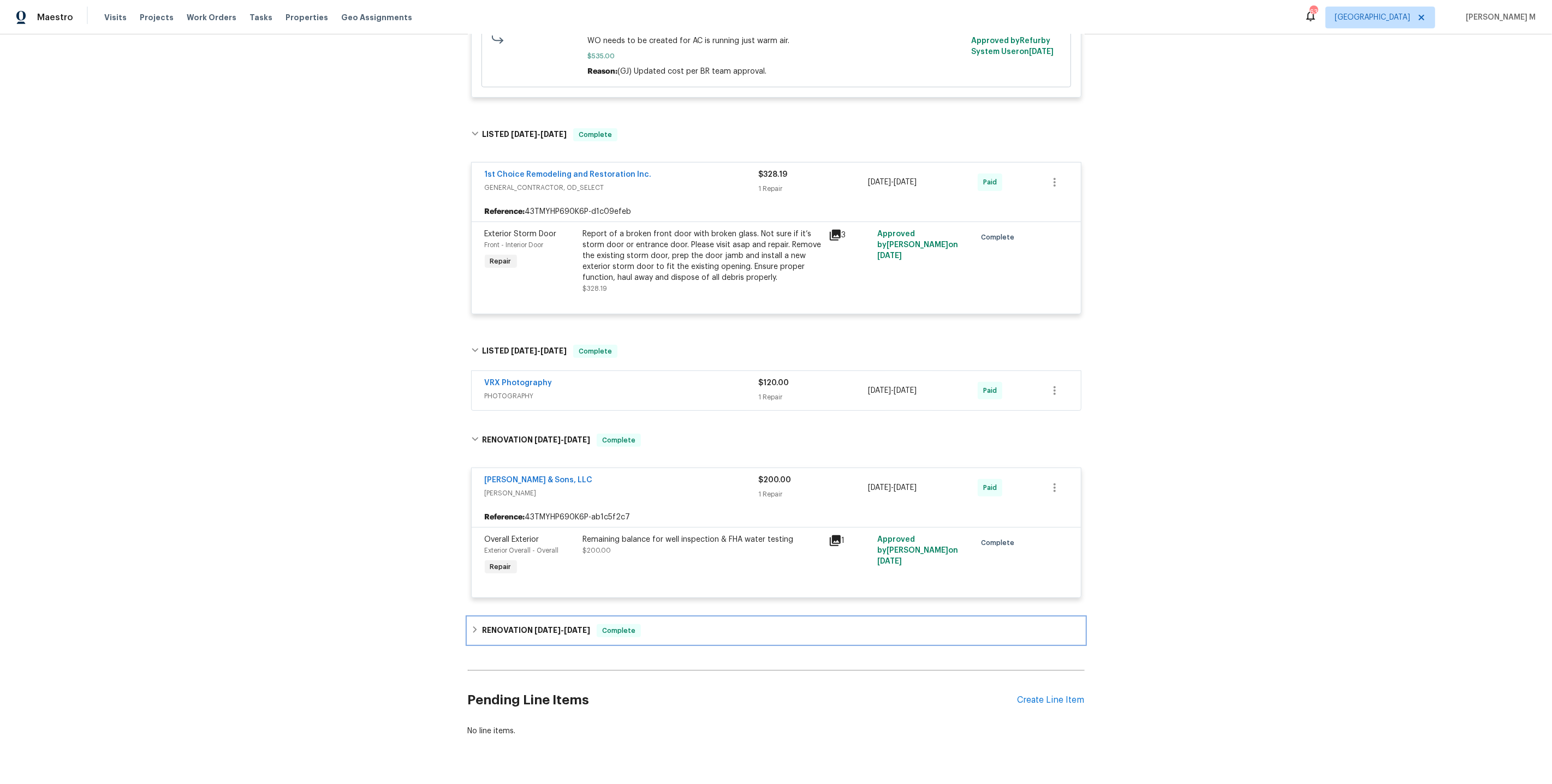
click at [532, 618] on div "RENOVATION 4/24/25 - 5/20/25 Complete" at bounding box center [776, 630] width 617 height 26
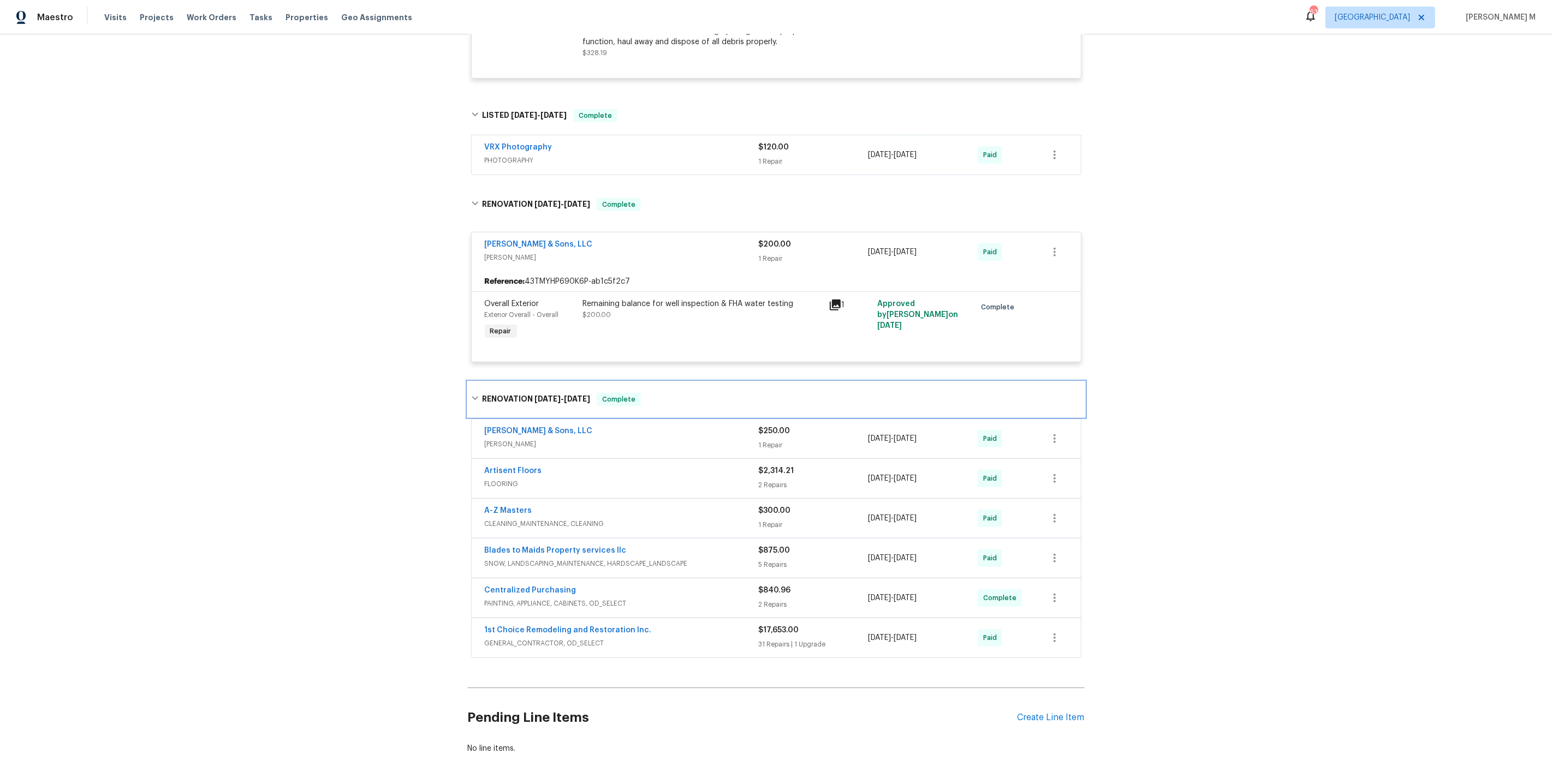
scroll to position [642, 0]
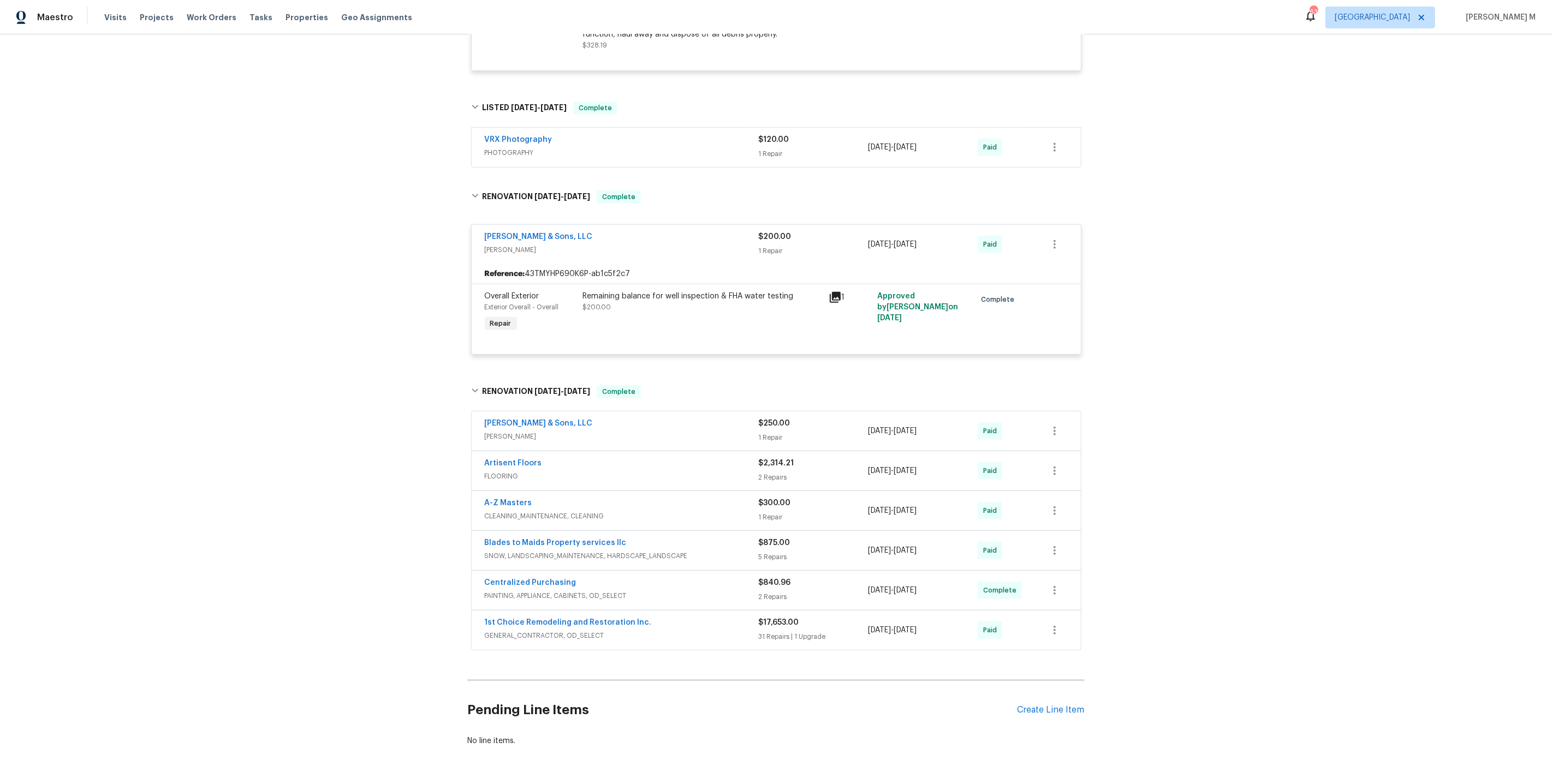
click at [697, 292] on div "Remaining balance for well inspection & FHA water testing $200.00" at bounding box center [702, 301] width 239 height 22
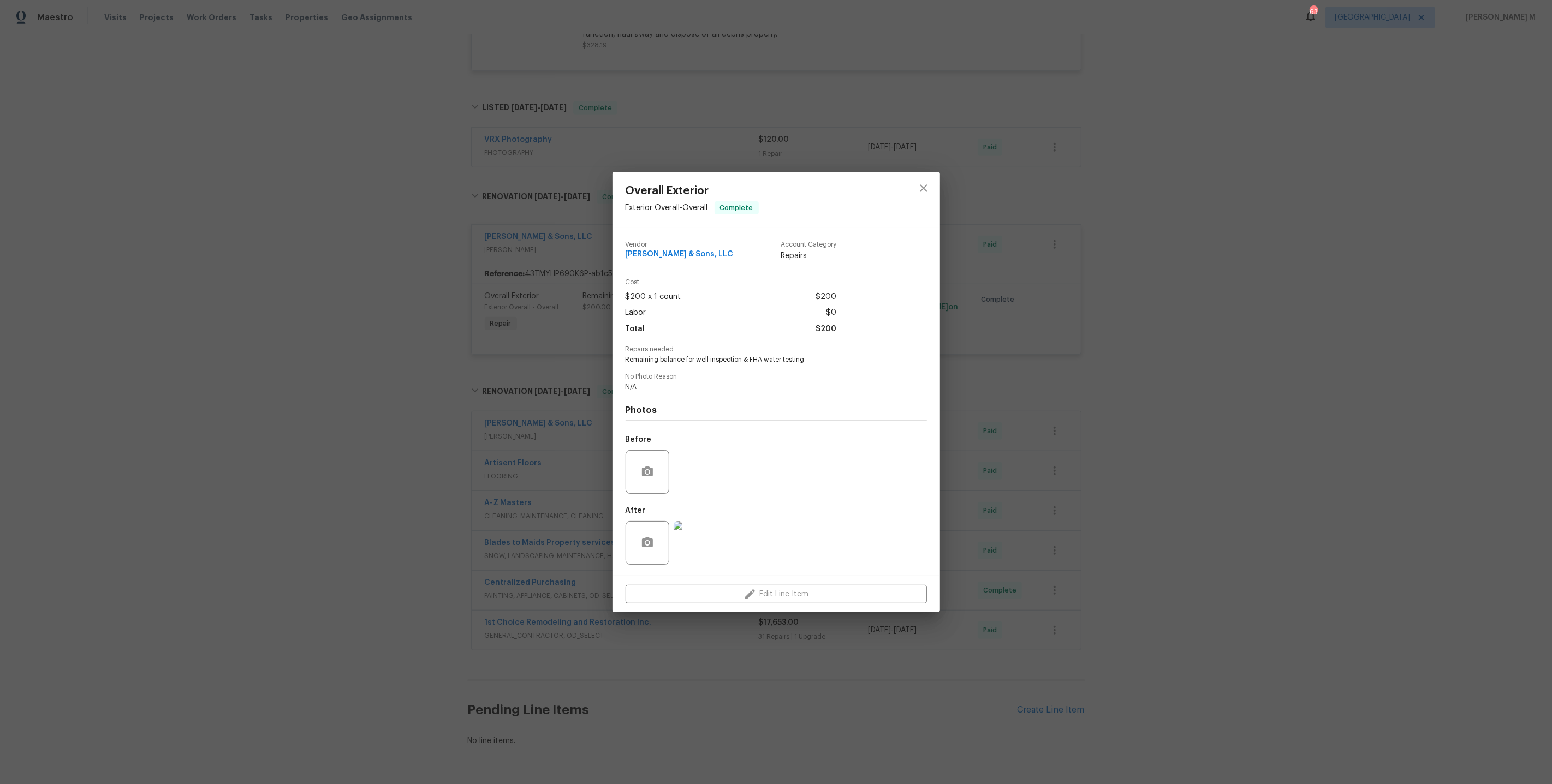
click at [698, 535] on img at bounding box center [696, 543] width 44 height 44
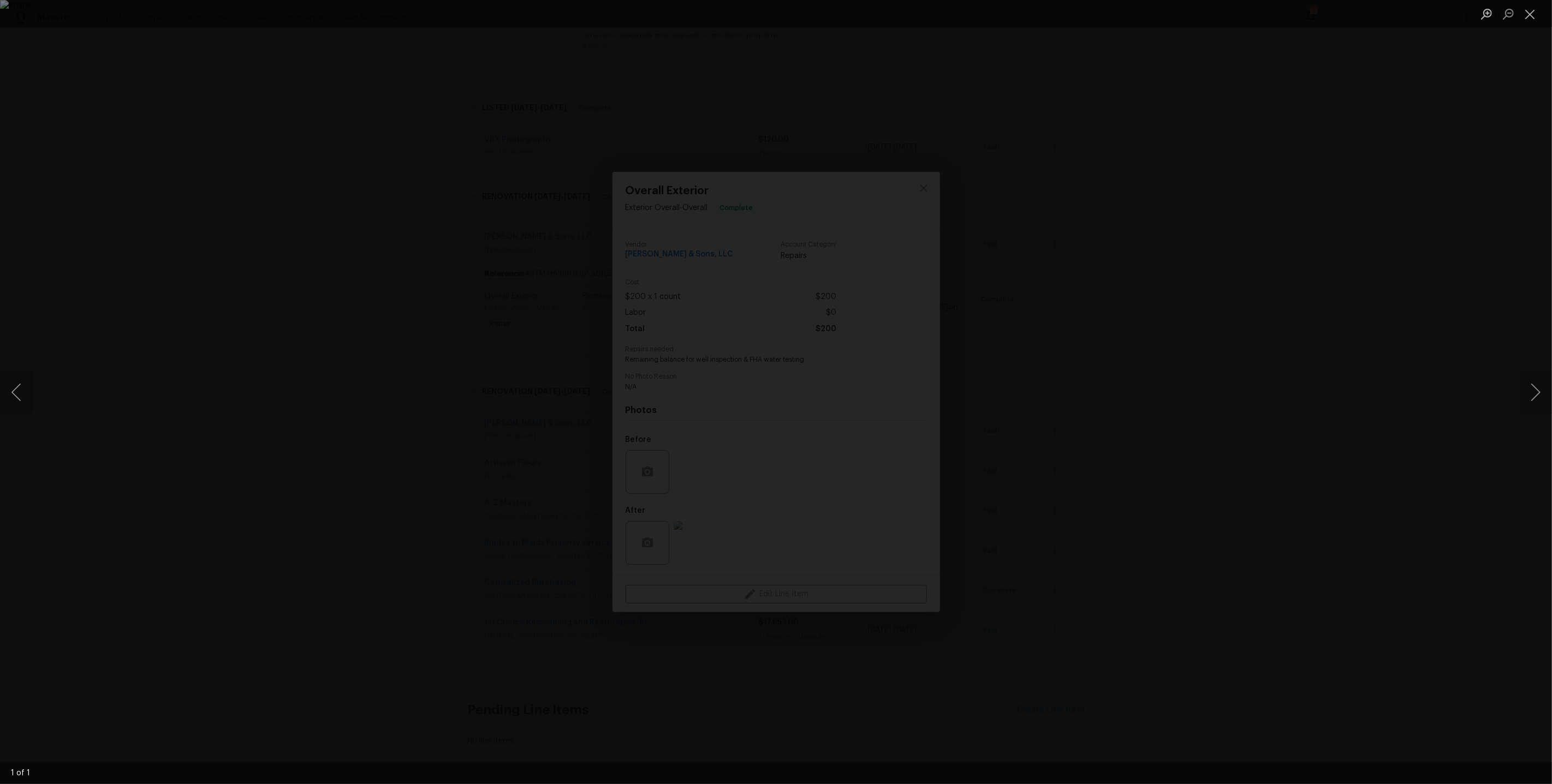
click at [1149, 435] on div "Lightbox" at bounding box center [776, 392] width 1552 height 784
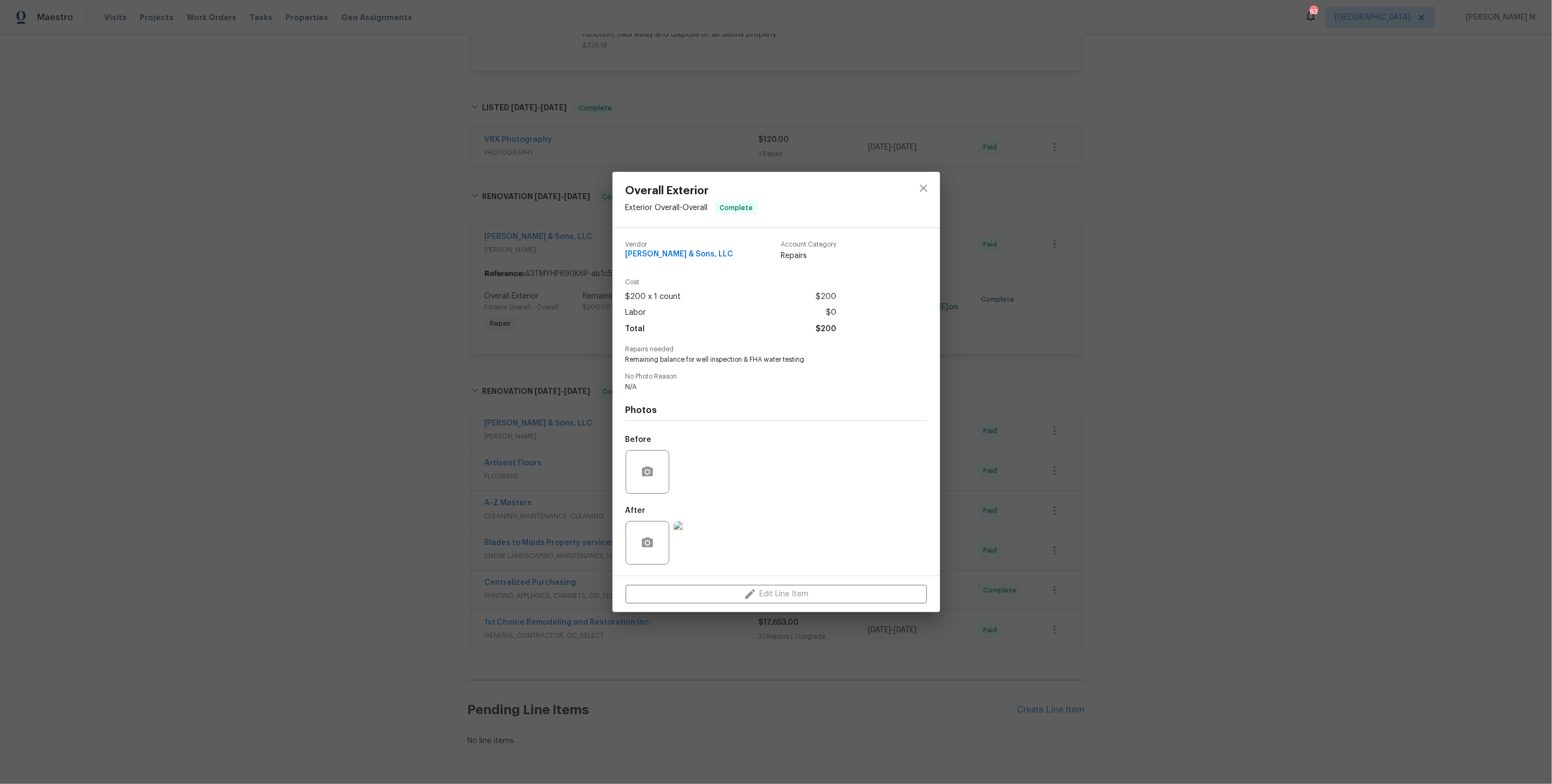
click at [535, 408] on div "Overall Exterior Exterior Overall - Overall Complete Vendor E.H. Renner & Sons,…" at bounding box center [776, 392] width 1552 height 784
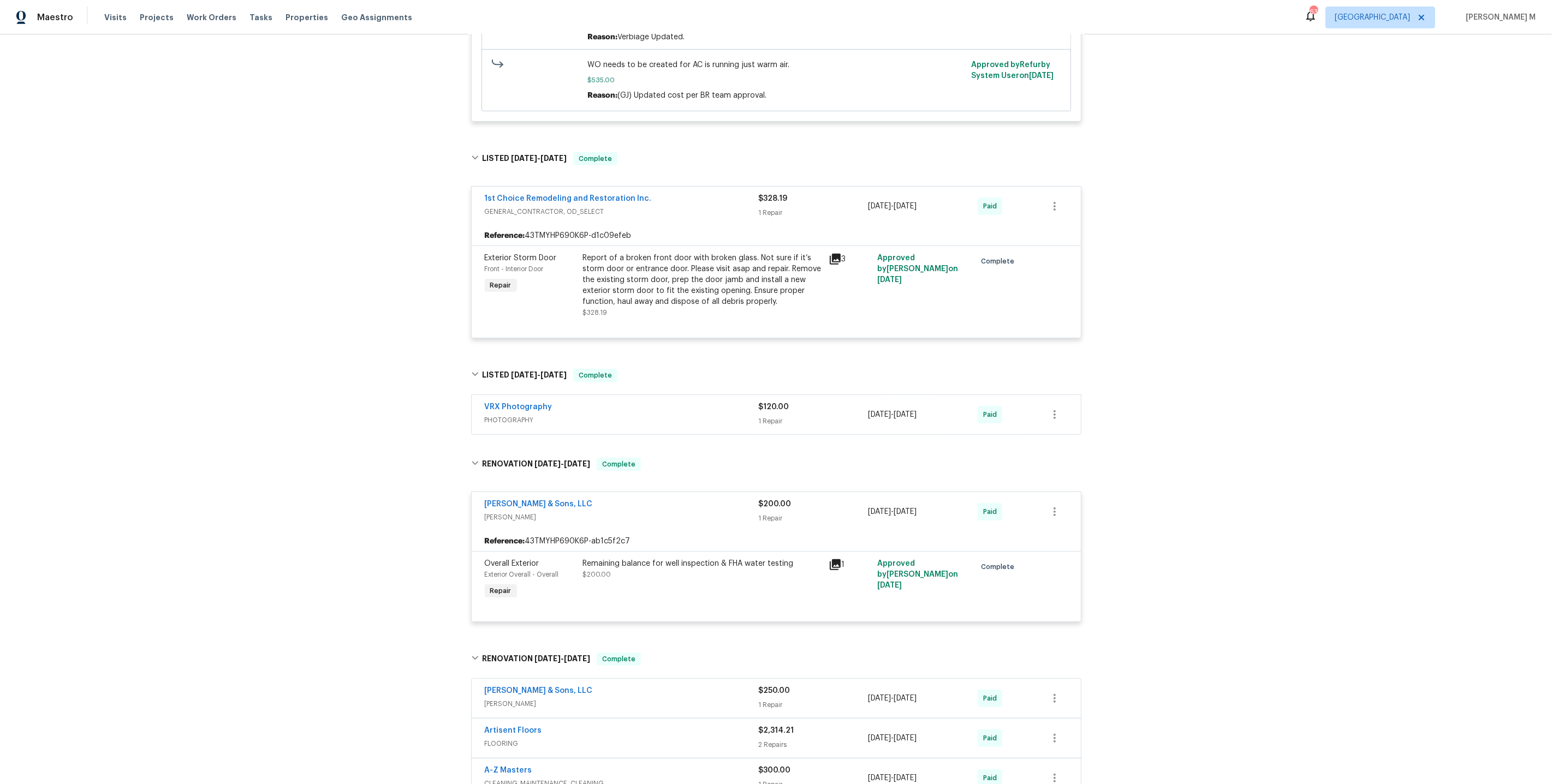
scroll to position [373, 0]
click at [690, 284] on div "Report of a broken front door with broken glass. Not sure if it’s storm door or…" at bounding box center [702, 282] width 239 height 55
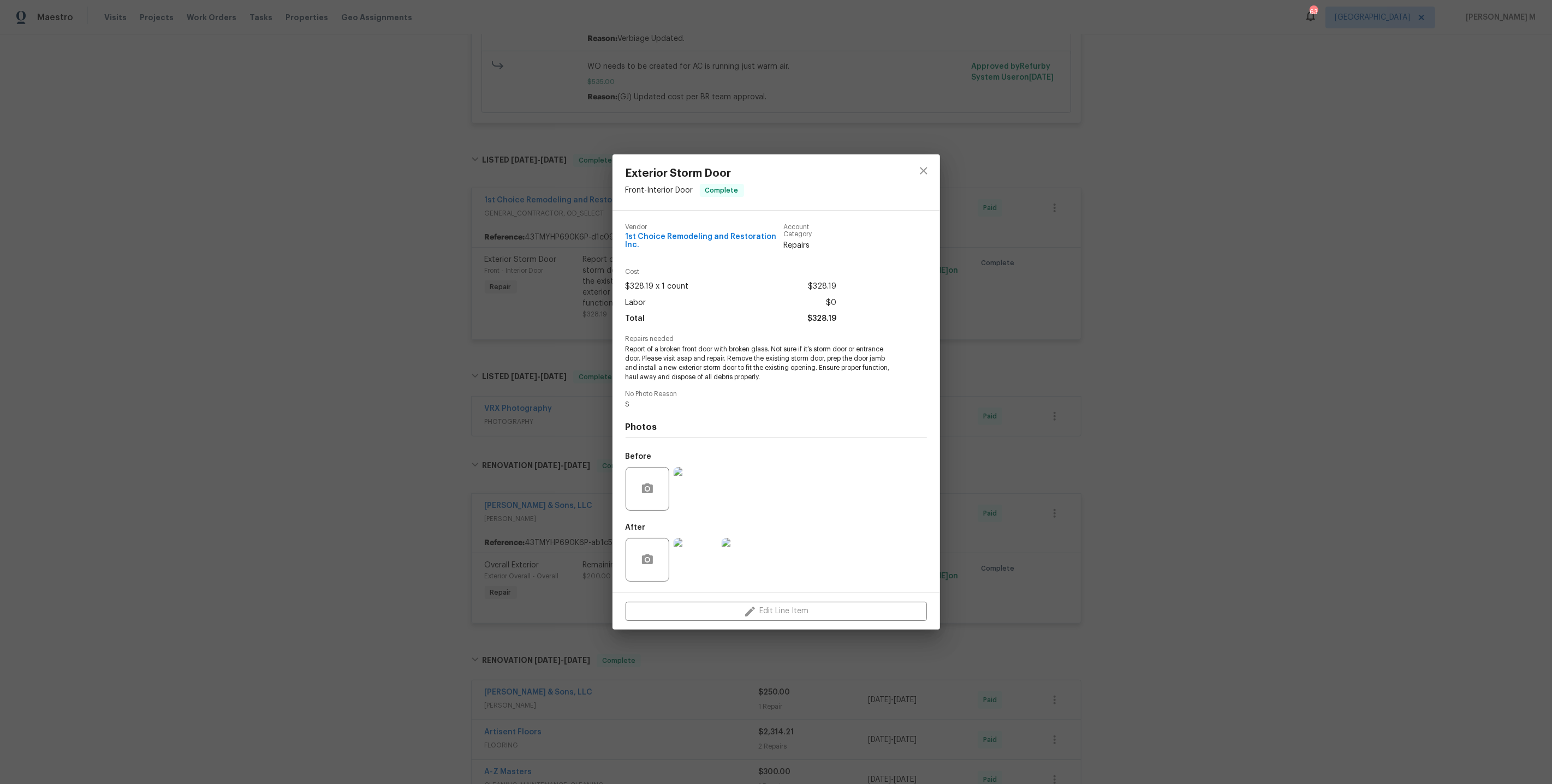
click at [692, 551] on img at bounding box center [696, 560] width 44 height 44
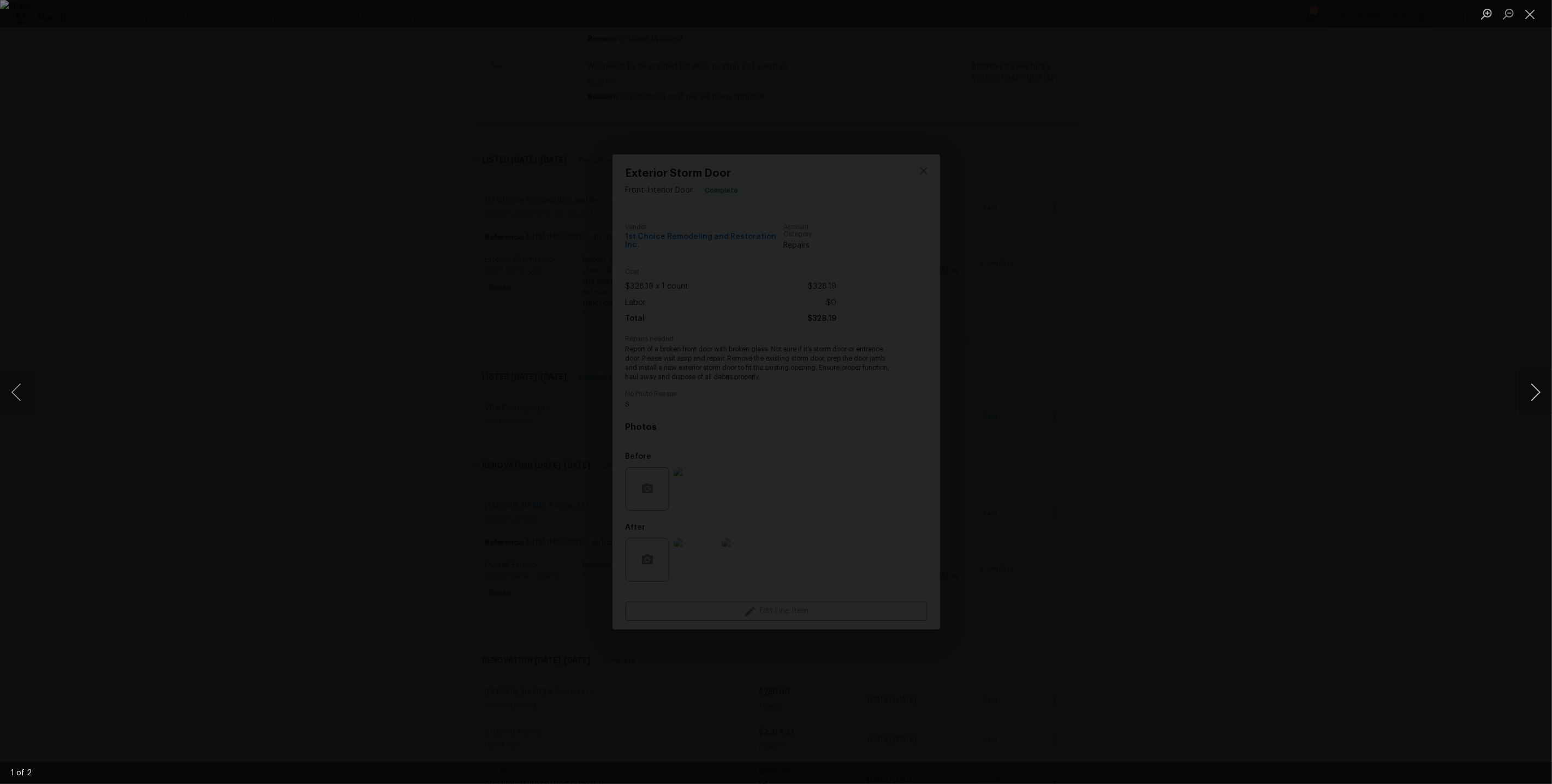
click at [1535, 389] on button "Next image" at bounding box center [1535, 393] width 33 height 44
click at [1314, 295] on div "Lightbox" at bounding box center [776, 392] width 1552 height 784
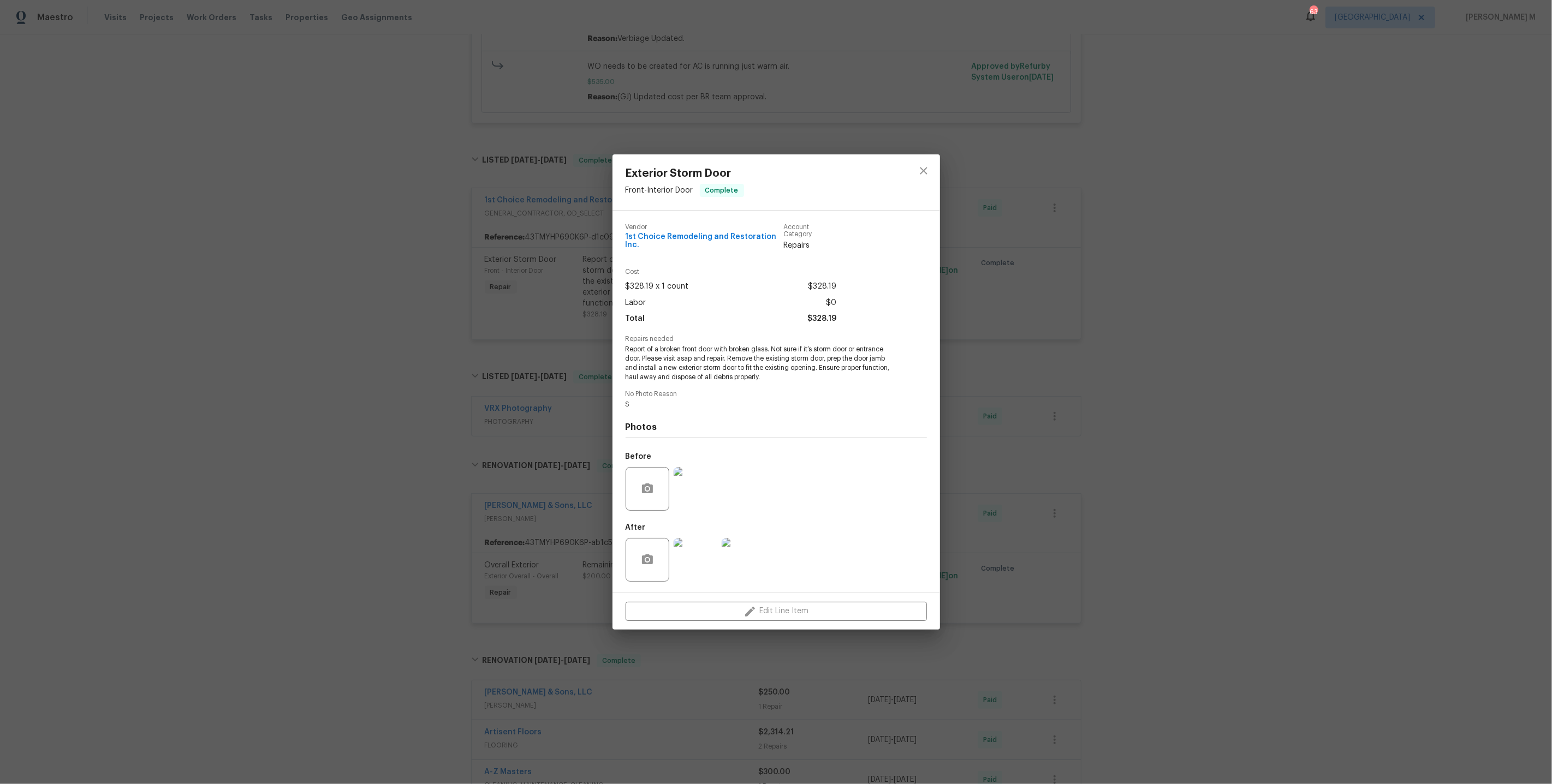
click at [947, 317] on div "Exterior Storm Door Front - Interior Door Complete Vendor 1st Choice Remodeling…" at bounding box center [776, 392] width 1552 height 784
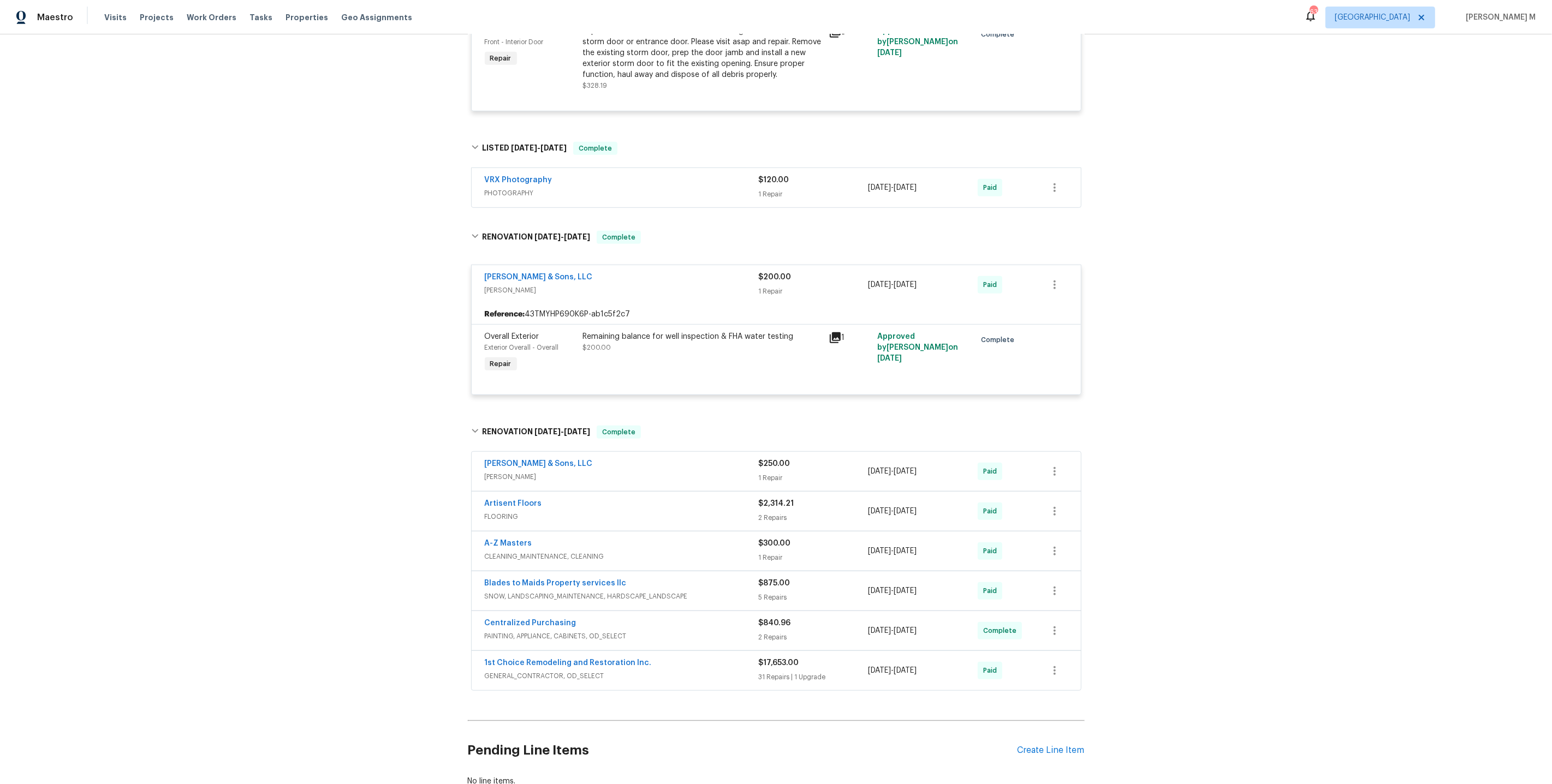
scroll to position [604, 0]
click at [544, 457] on link "E.H. Renner & Sons, LLC" at bounding box center [539, 460] width 108 height 7
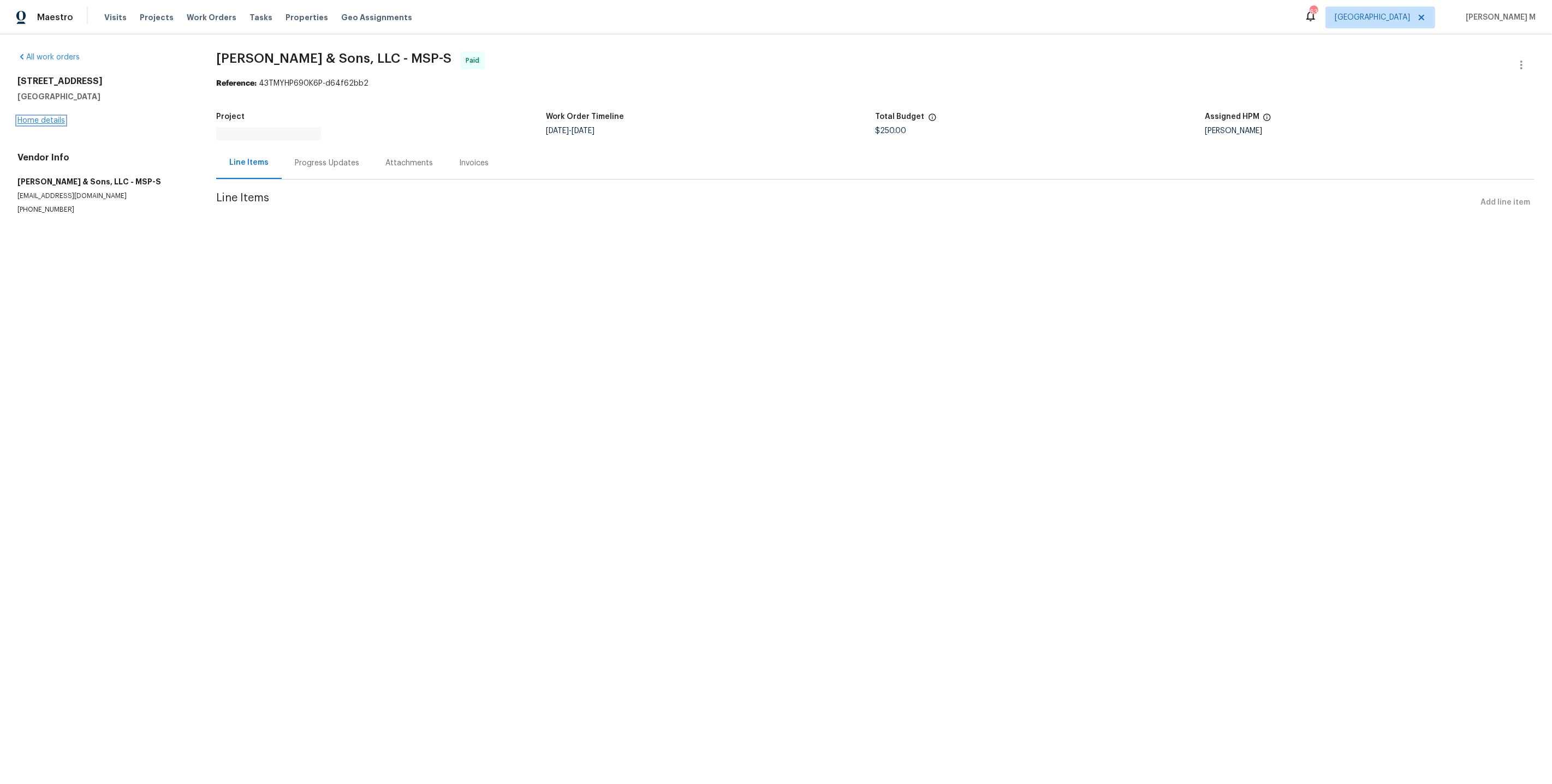
click at [48, 118] on link "Home details" at bounding box center [41, 120] width 47 height 7
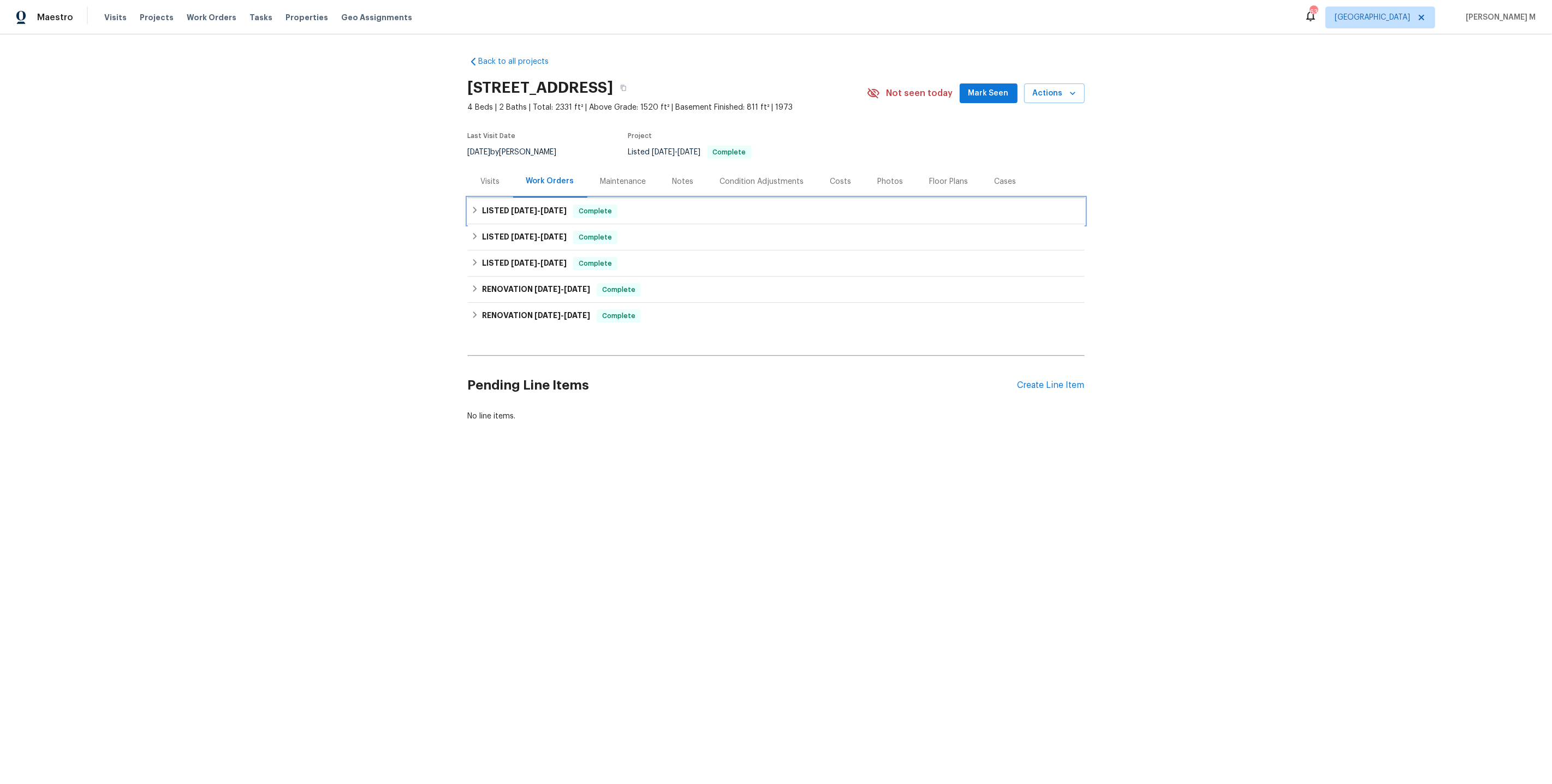
click at [524, 216] on div "LISTED 7/16/25 - 7/22/25 Complete" at bounding box center [776, 211] width 617 height 26
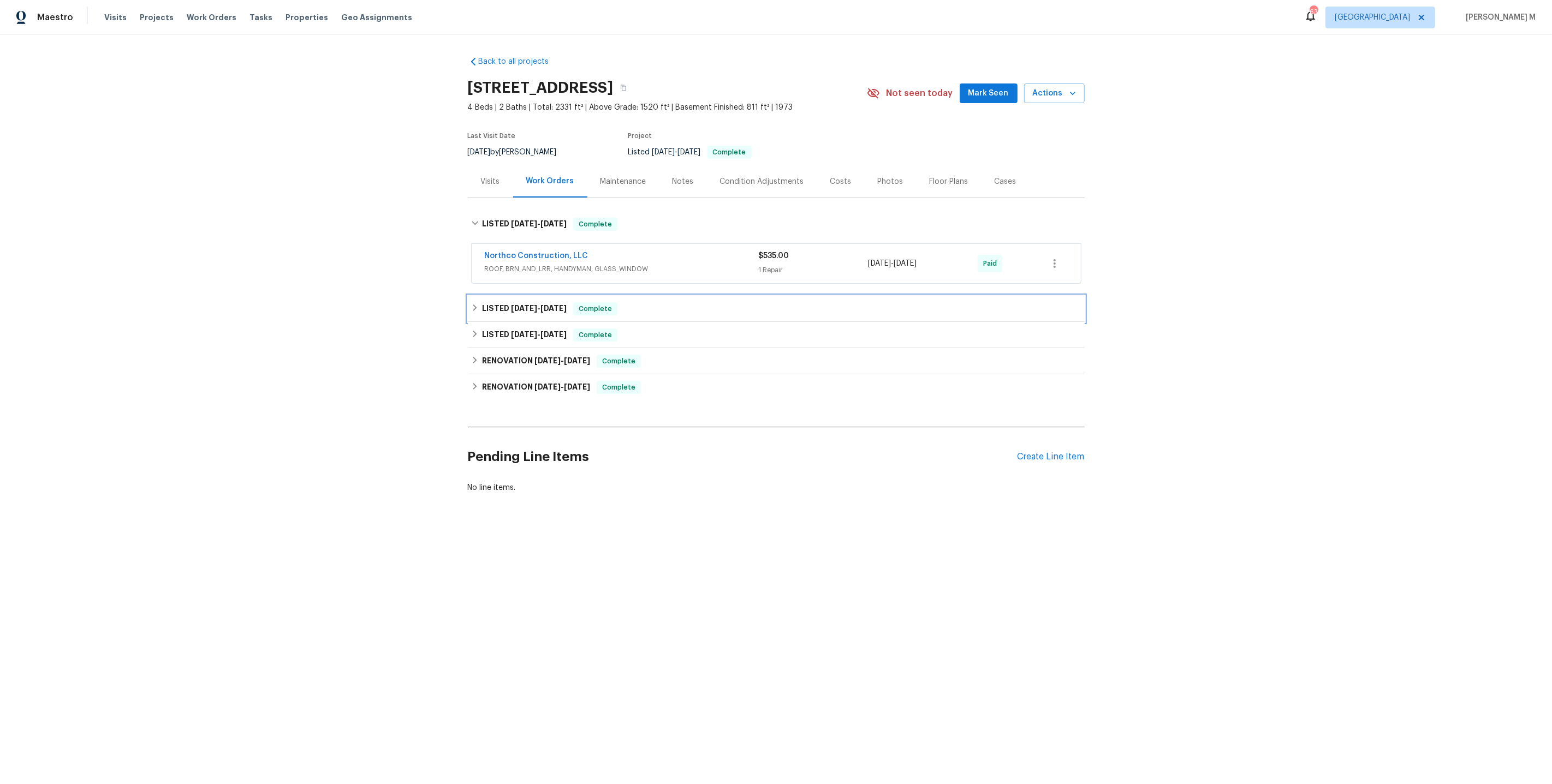
click at [517, 305] on span "6/25/25" at bounding box center [523, 308] width 26 height 7
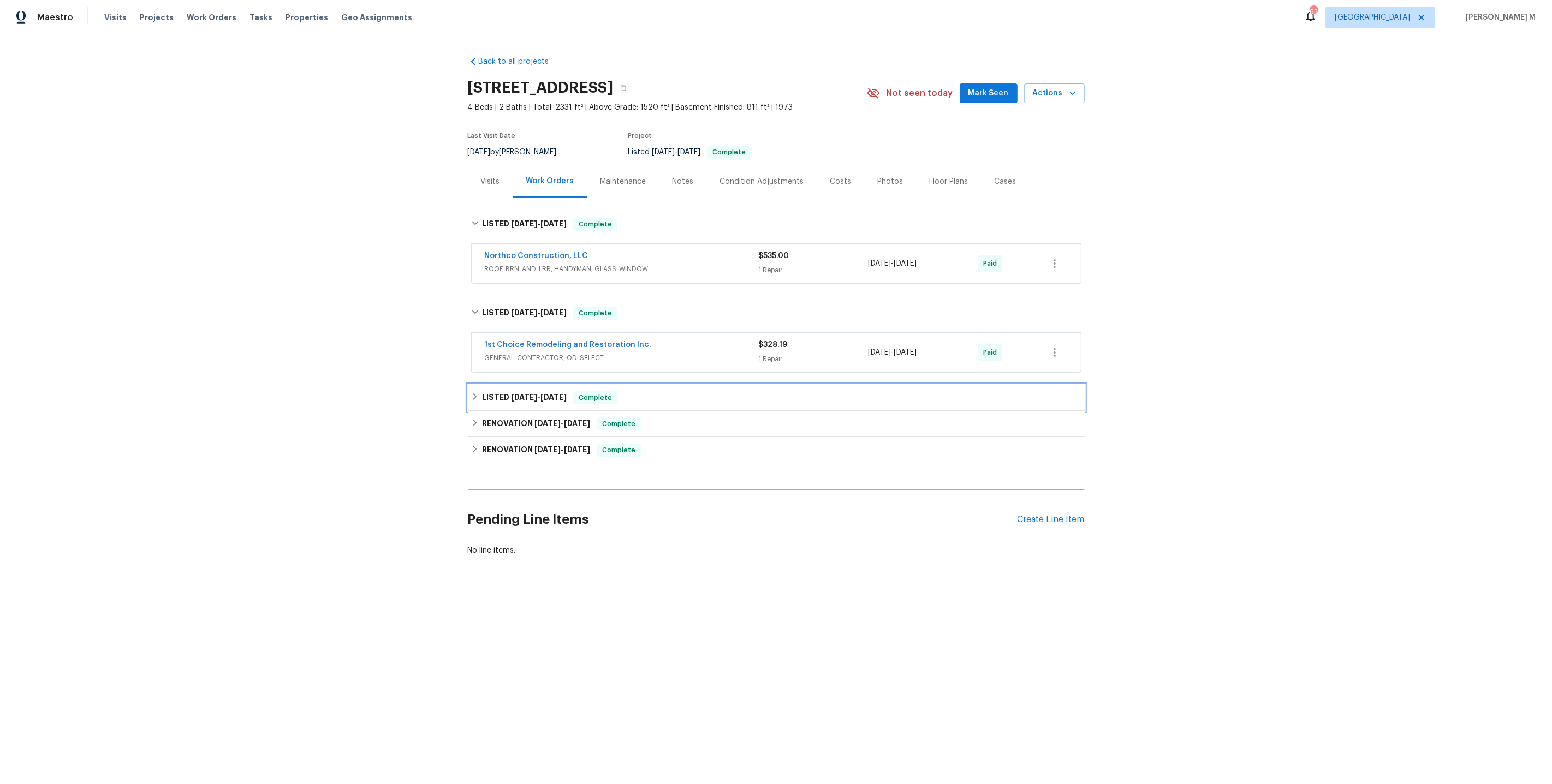
click at [517, 393] on h6 "LISTED 5/24/25 - 5/26/25" at bounding box center [524, 398] width 85 height 13
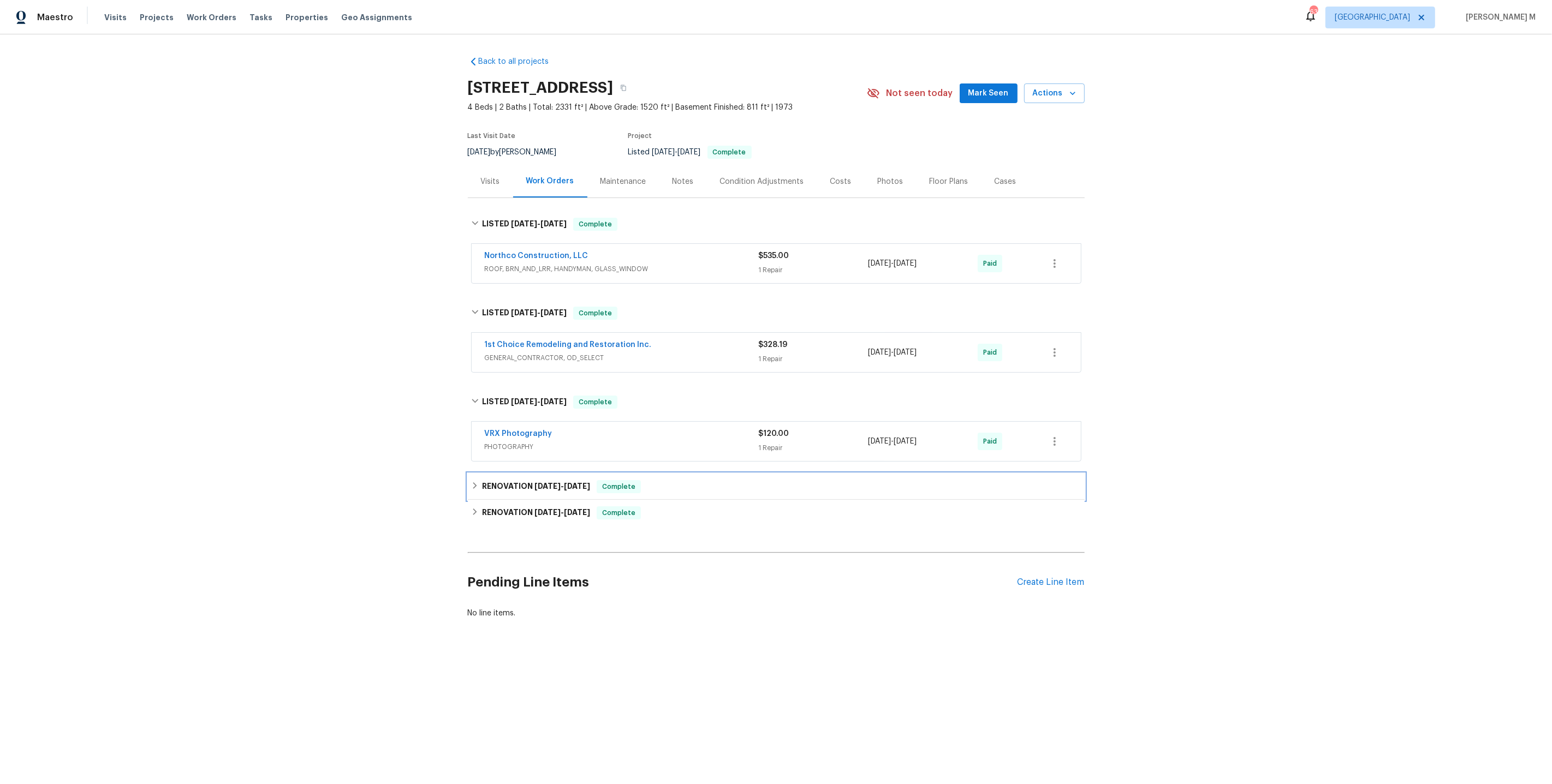
click at [515, 481] on h6 "RENOVATION 5/22/25 - 5/22/25" at bounding box center [536, 487] width 108 height 13
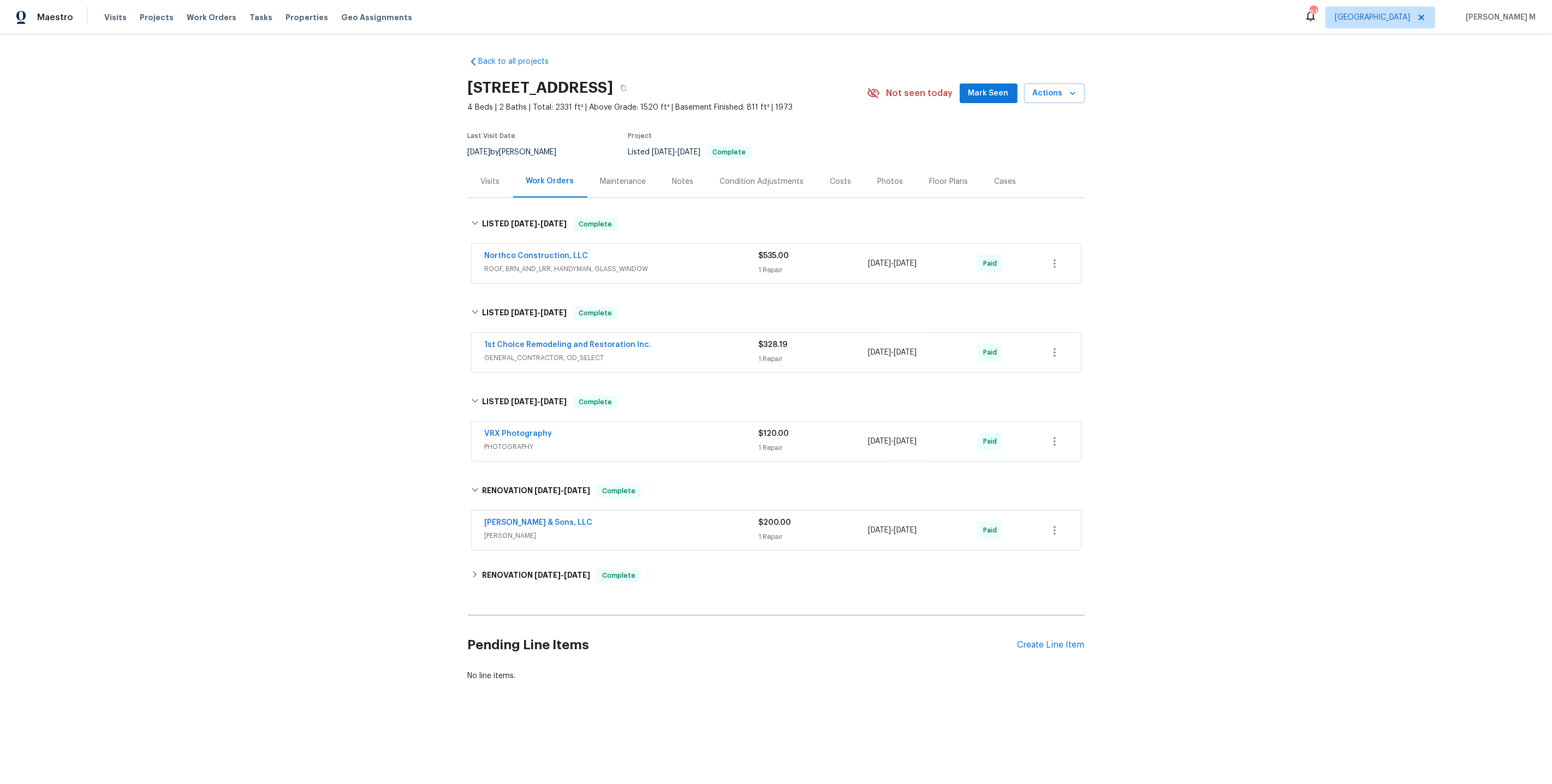
click at [499, 530] on span "WELLS" at bounding box center [622, 536] width 274 height 11
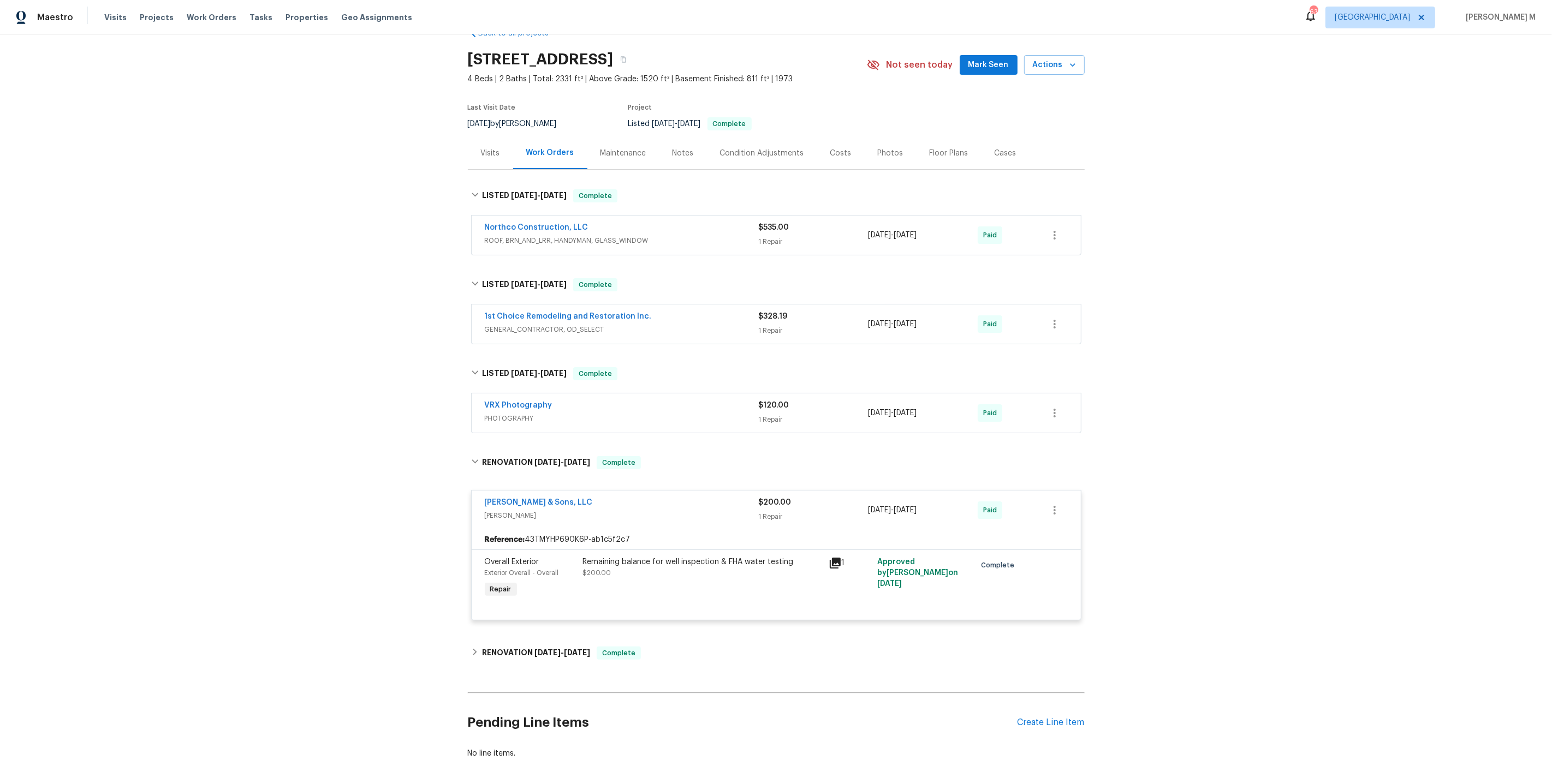
scroll to position [57, 0]
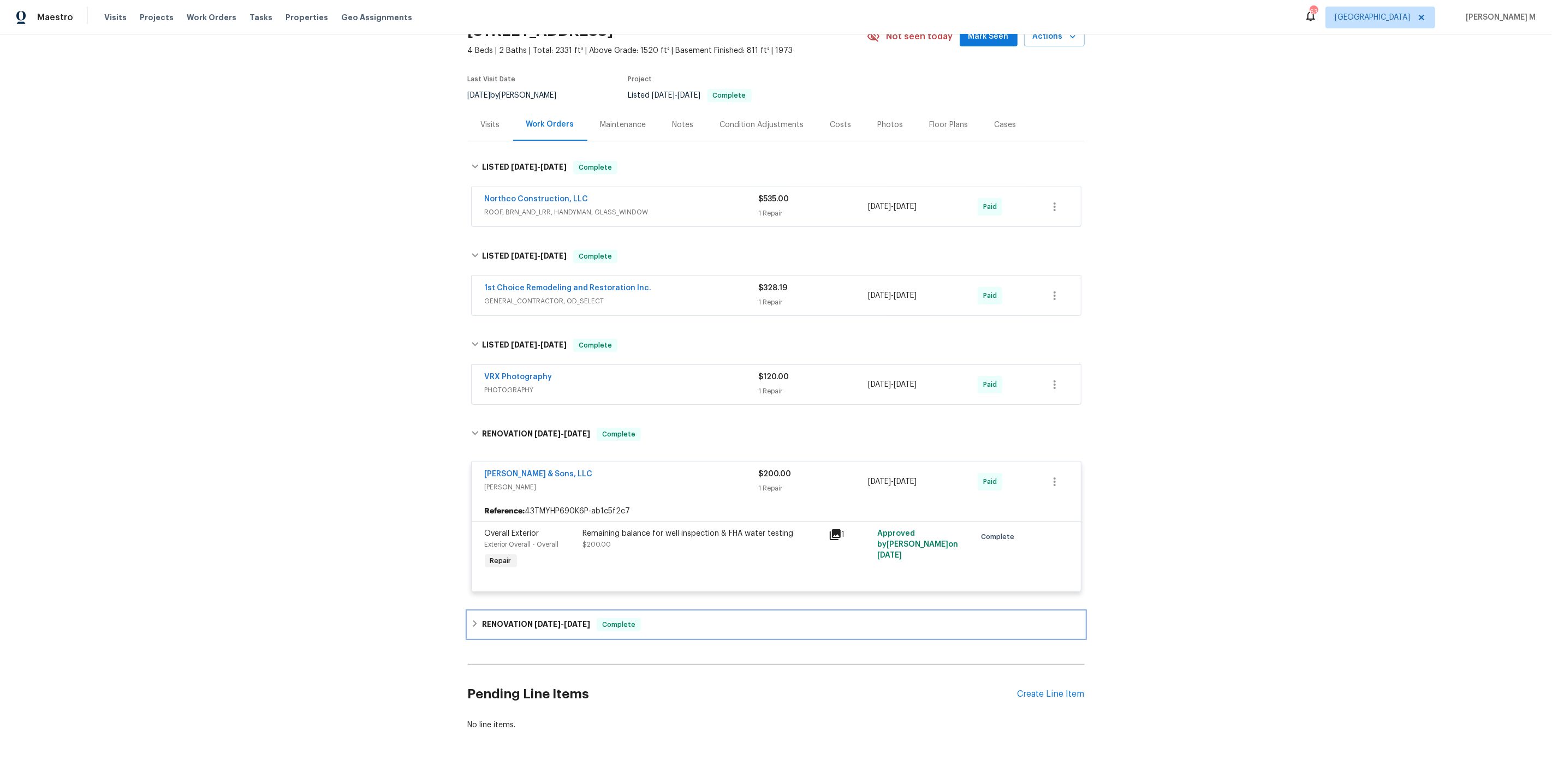
click at [535, 620] on span "4/24/25" at bounding box center [547, 624] width 26 height 7
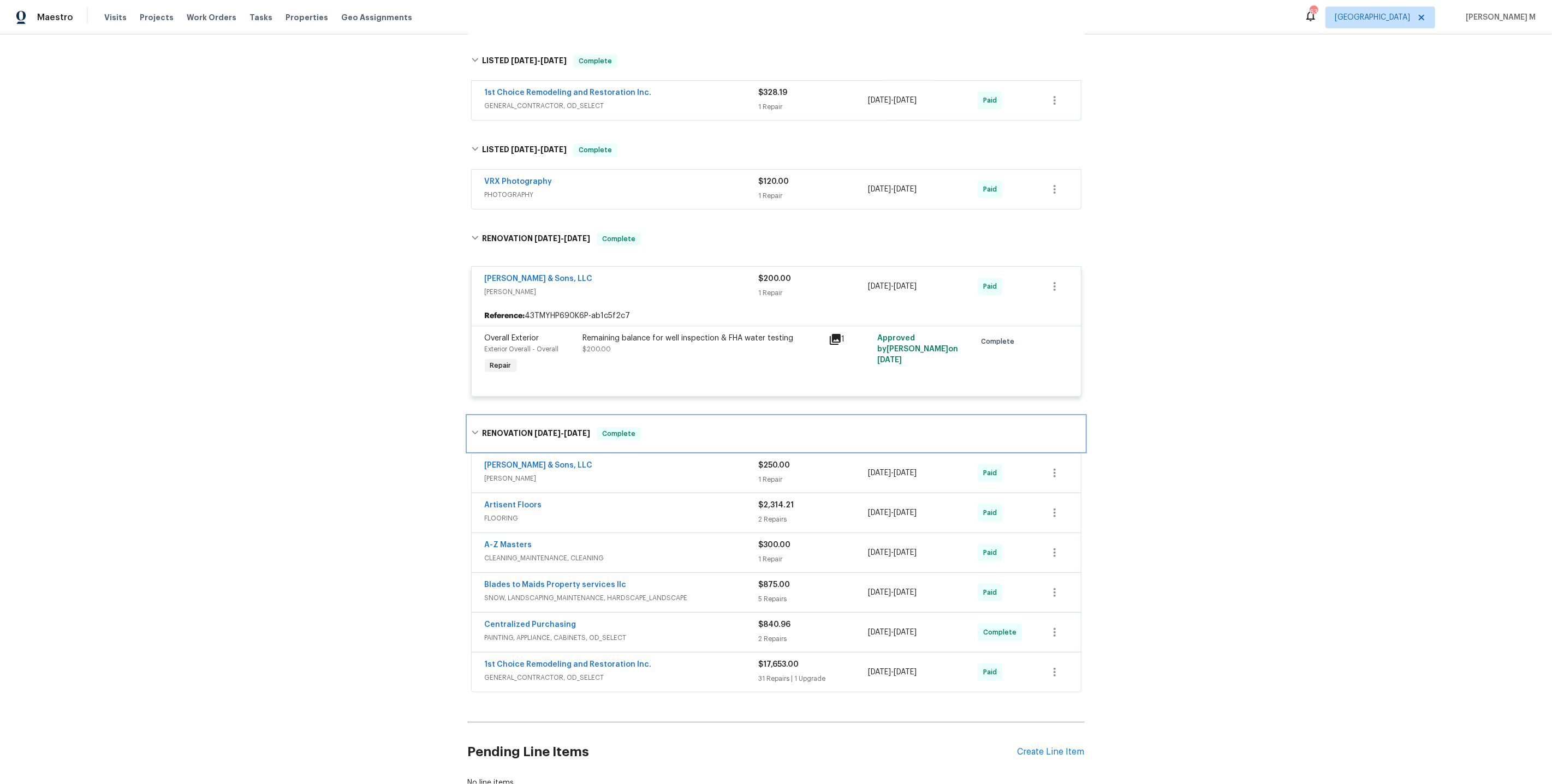
scroll to position [254, 0]
click at [531, 471] on span "WELLS" at bounding box center [622, 477] width 274 height 11
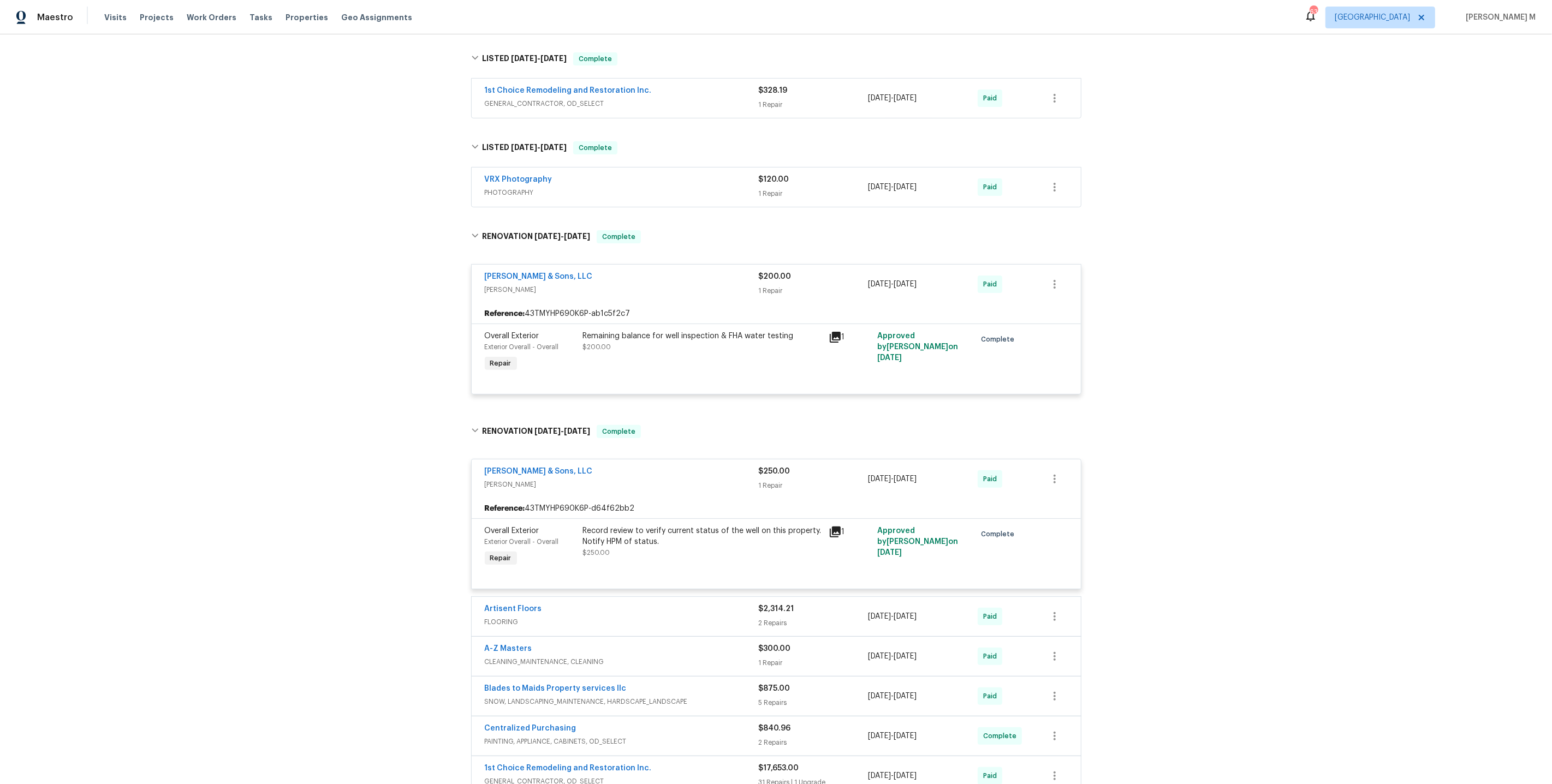
click at [750, 542] on div "Record review to verify current status of the well on this property. Notify HPM…" at bounding box center [702, 547] width 246 height 50
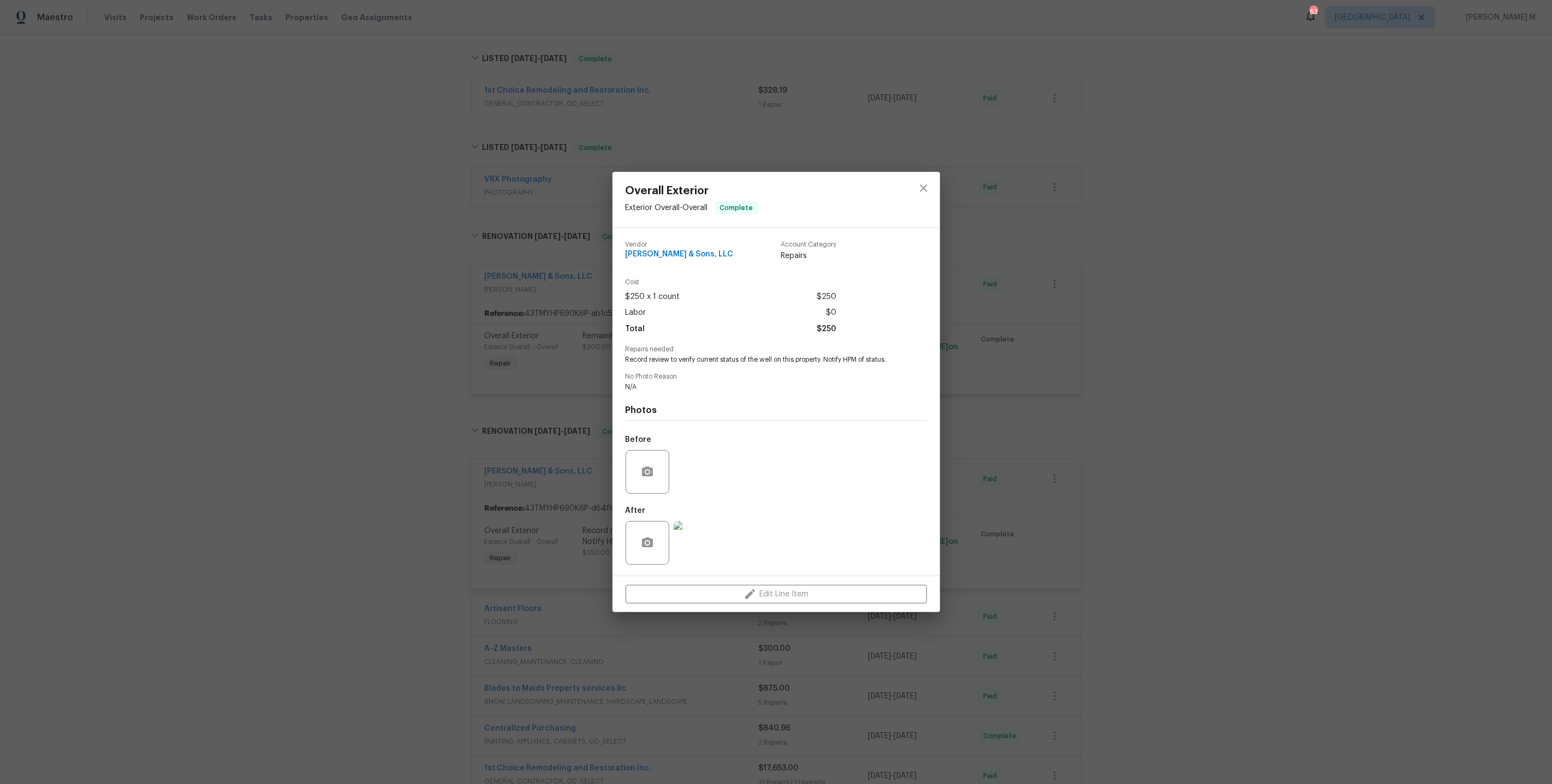
click at [680, 537] on img at bounding box center [696, 543] width 44 height 44
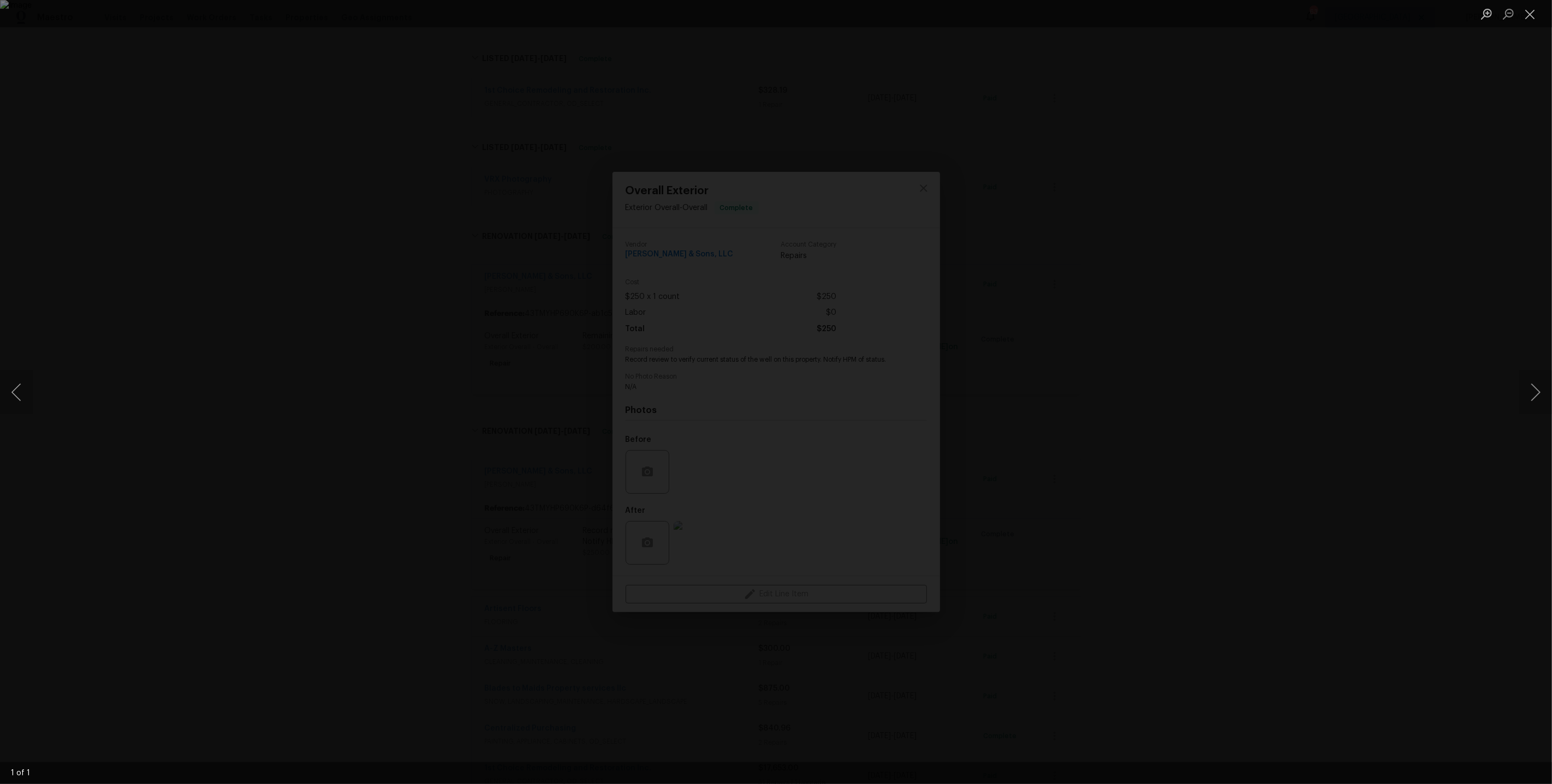
click at [1268, 411] on div "Lightbox" at bounding box center [776, 392] width 1552 height 784
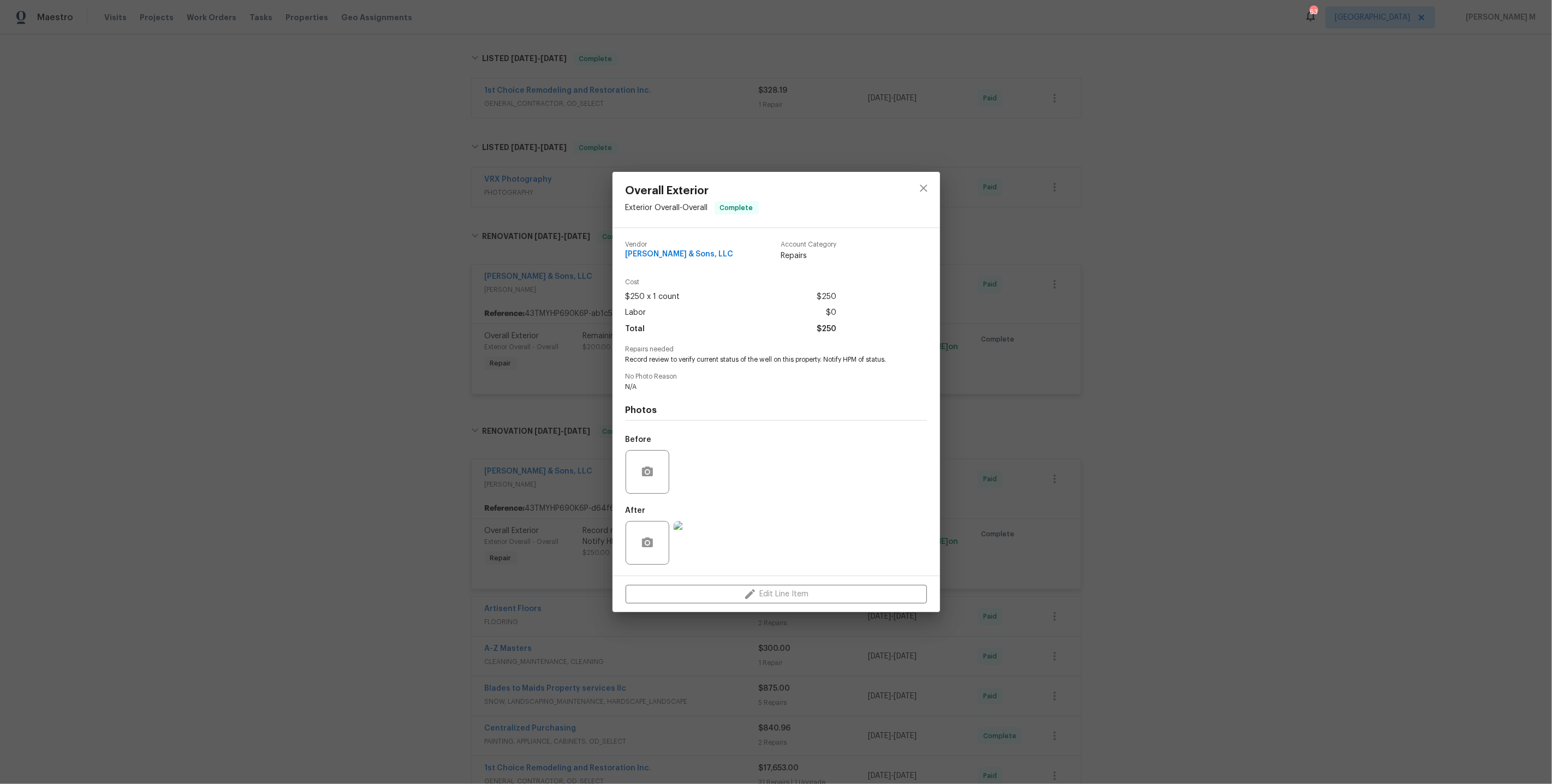
click at [426, 508] on div "Overall Exterior Exterior Overall - Overall Complete Vendor E.H. Renner & Sons,…" at bounding box center [776, 392] width 1552 height 784
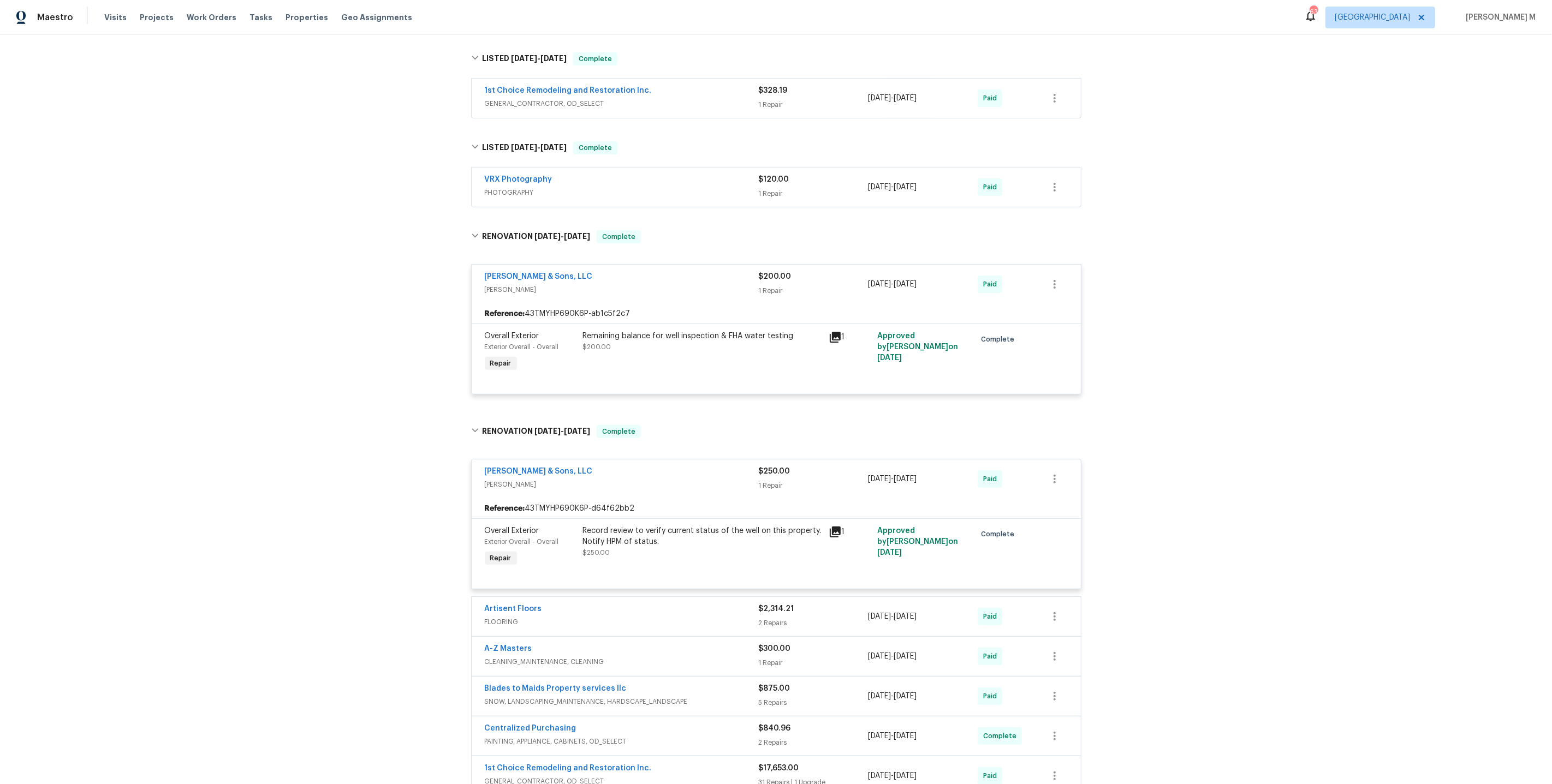
click at [512, 616] on span "FLOORING" at bounding box center [622, 622] width 274 height 11
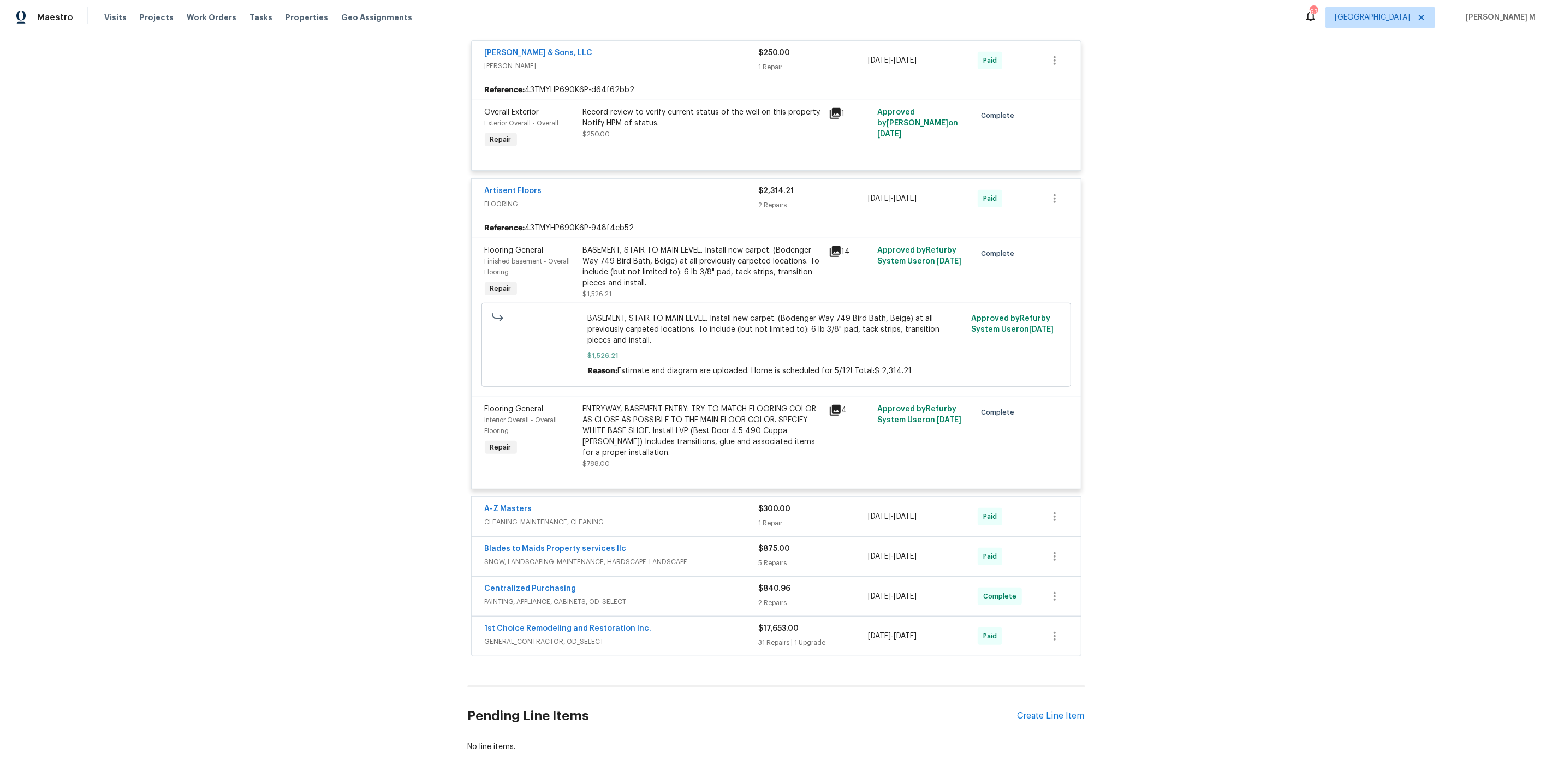
scroll to position [677, 0]
click at [525, 513] on span "CLEANING_MAINTENANCE, CLEANING" at bounding box center [622, 518] width 274 height 11
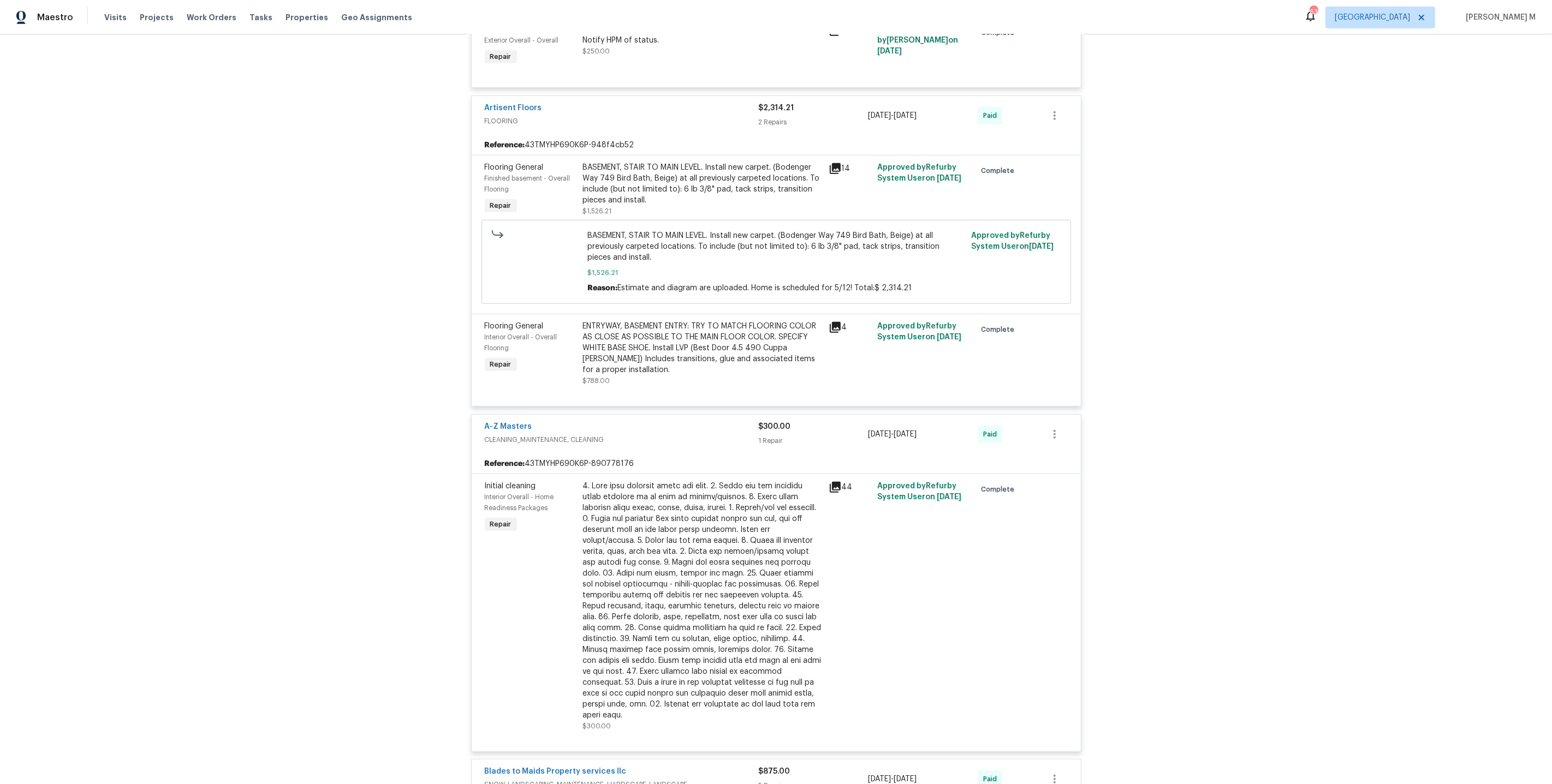
scroll to position [813, 0]
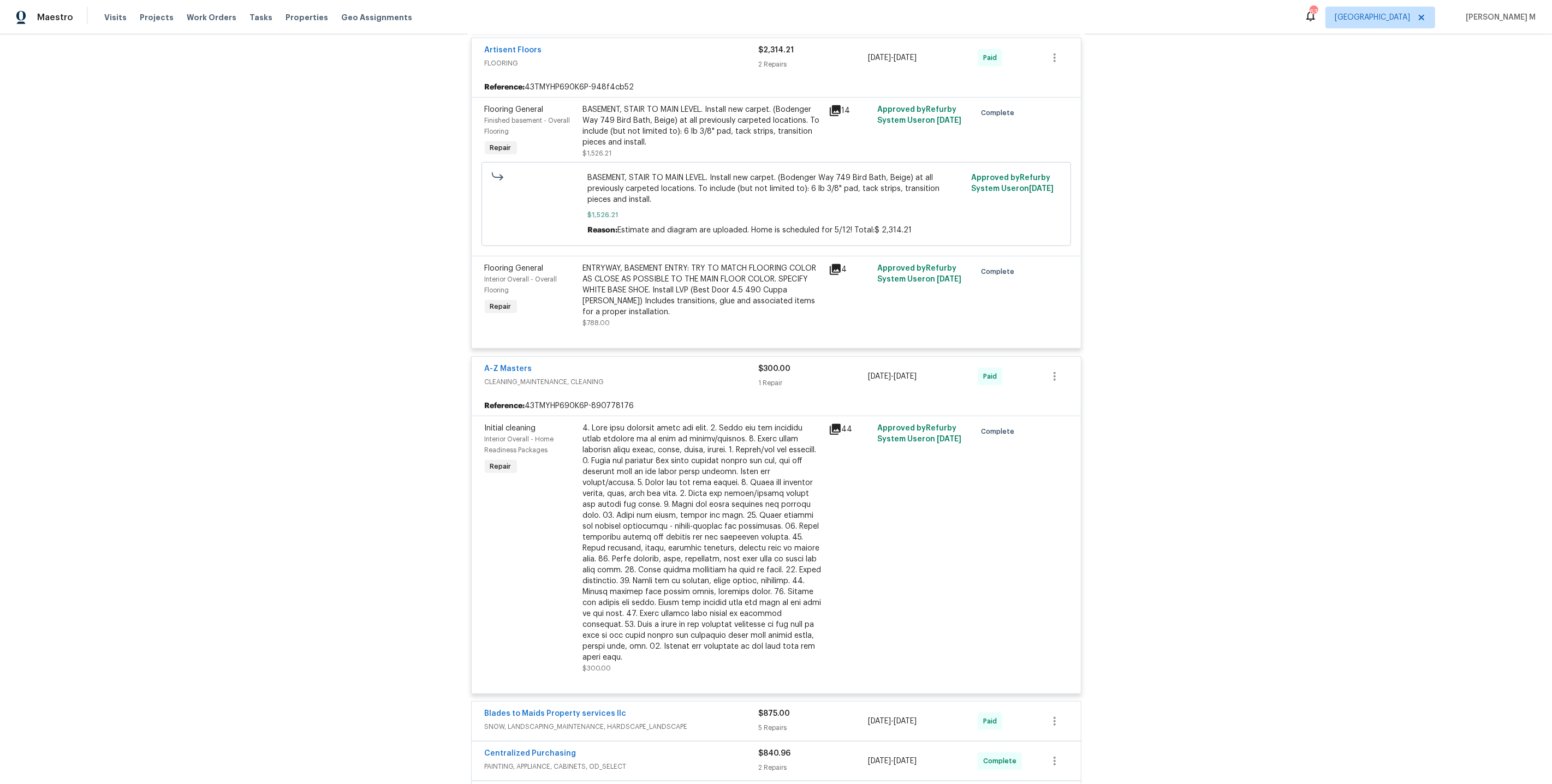
click at [645, 497] on div at bounding box center [702, 542] width 239 height 240
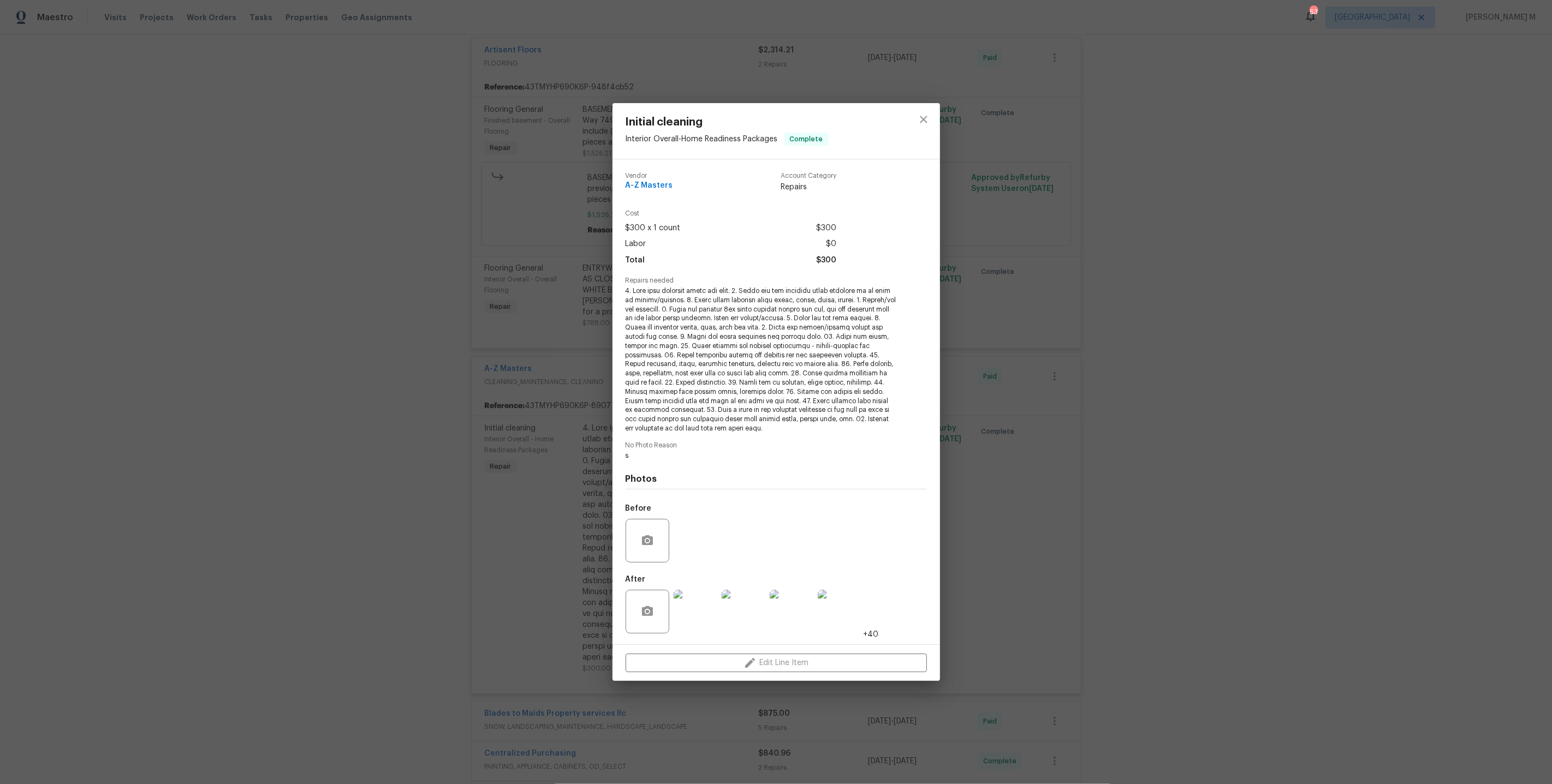
click at [844, 624] on img at bounding box center [840, 612] width 44 height 44
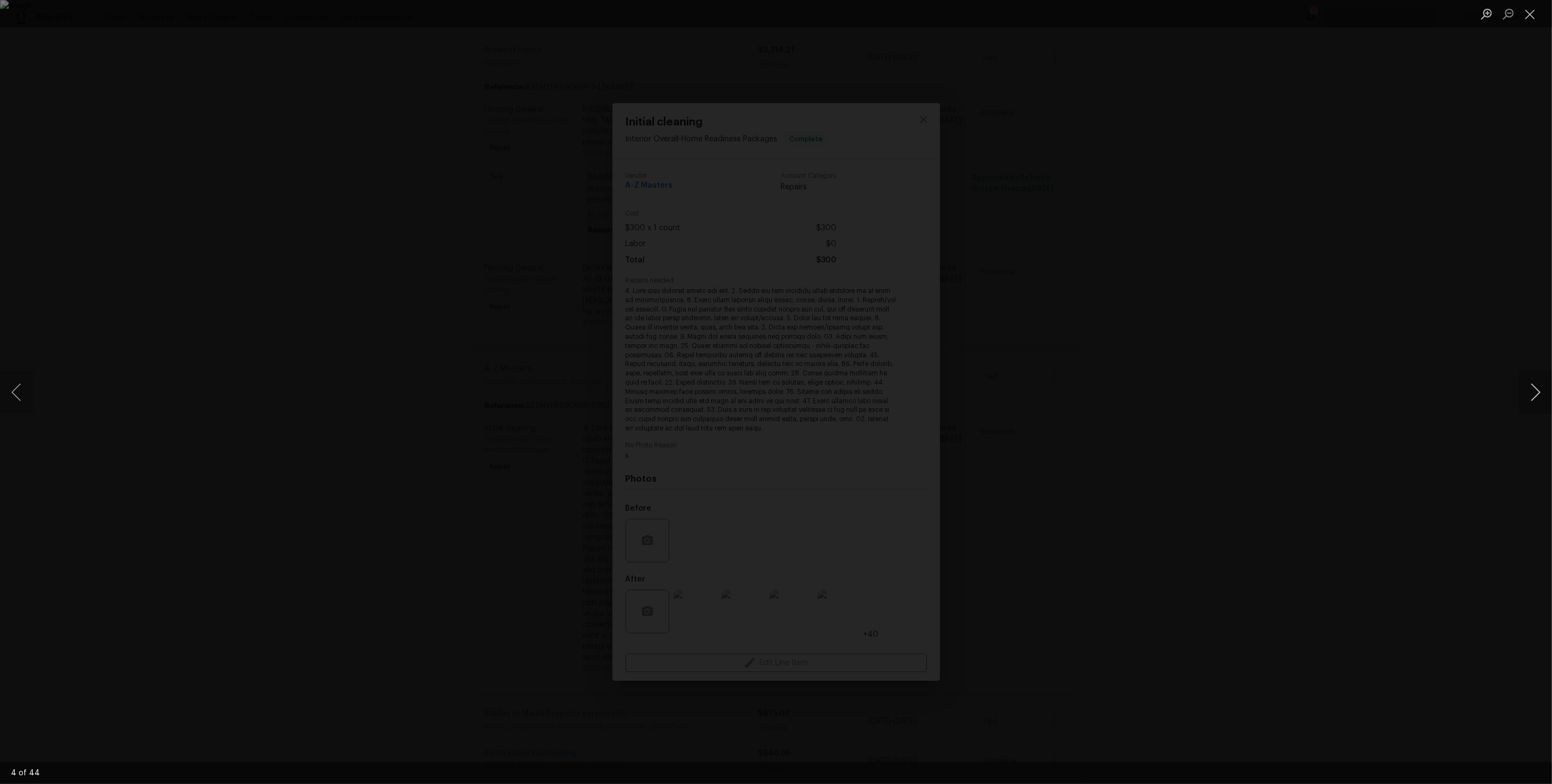
click at [1533, 405] on button "Next image" at bounding box center [1535, 393] width 33 height 44
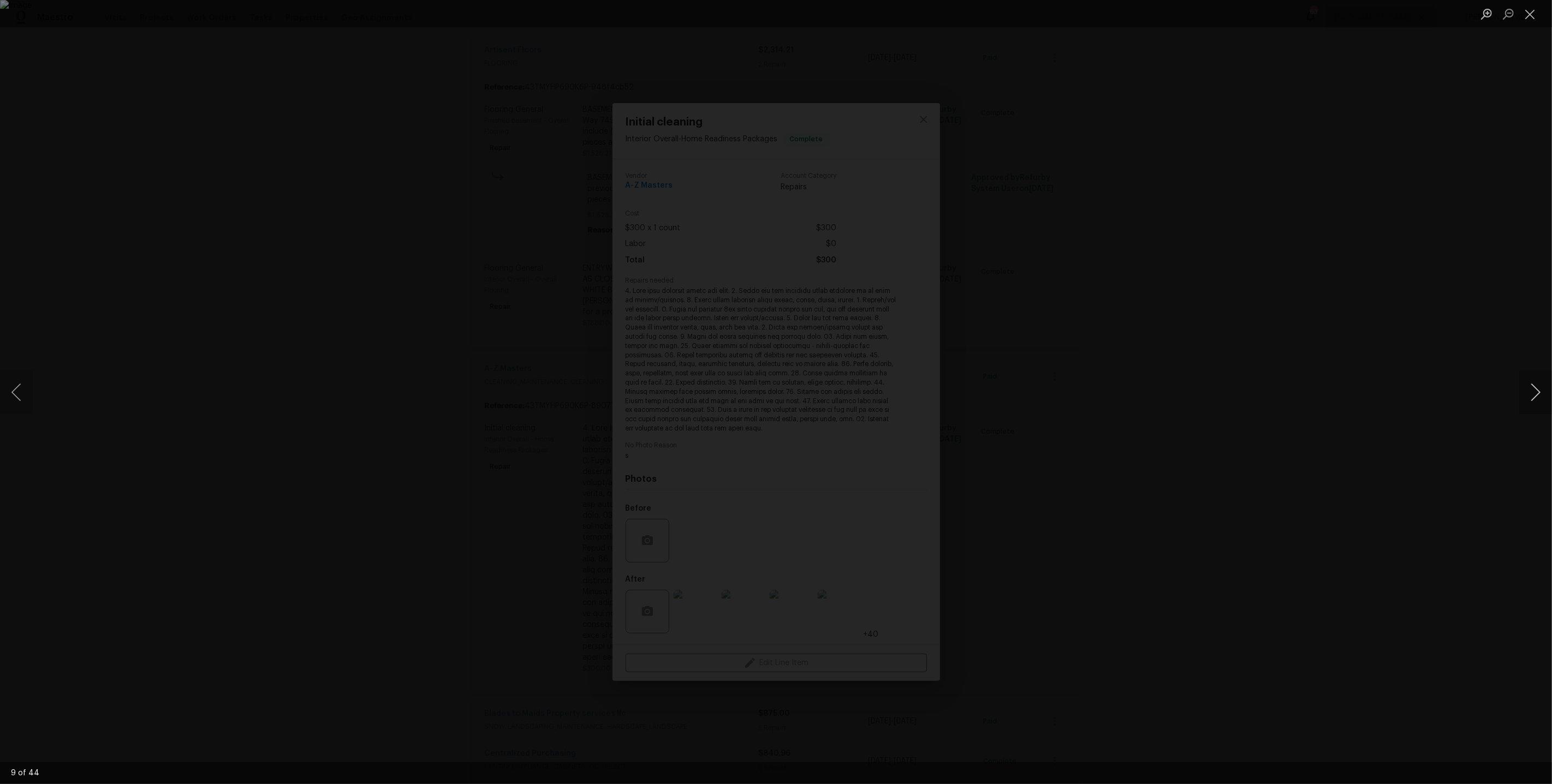
click at [1533, 405] on button "Next image" at bounding box center [1535, 393] width 33 height 44
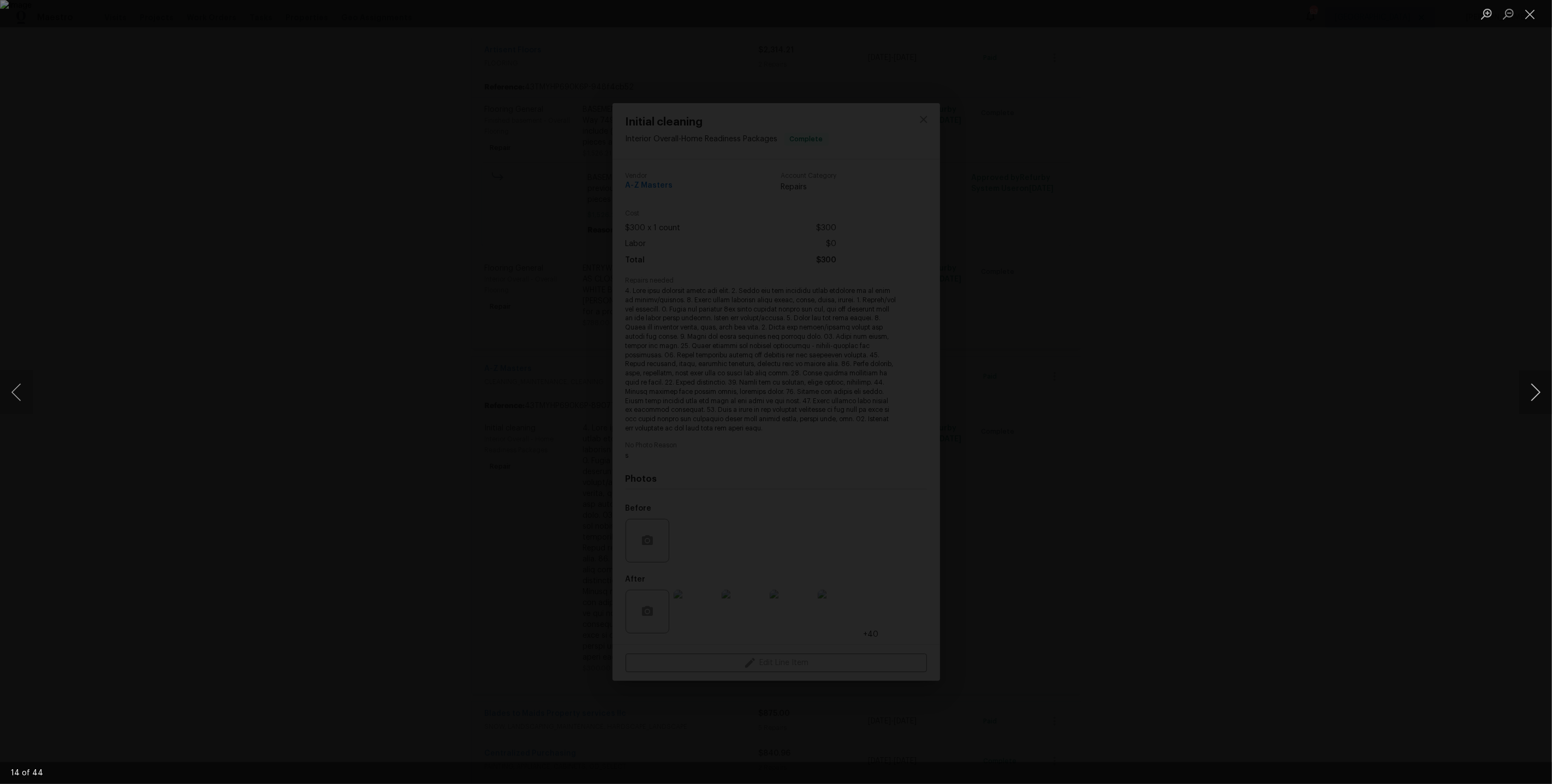
click at [1533, 405] on button "Next image" at bounding box center [1535, 393] width 33 height 44
click at [1533, 405] on button "Next image" at bounding box center [1535, 393] width 33 height 44
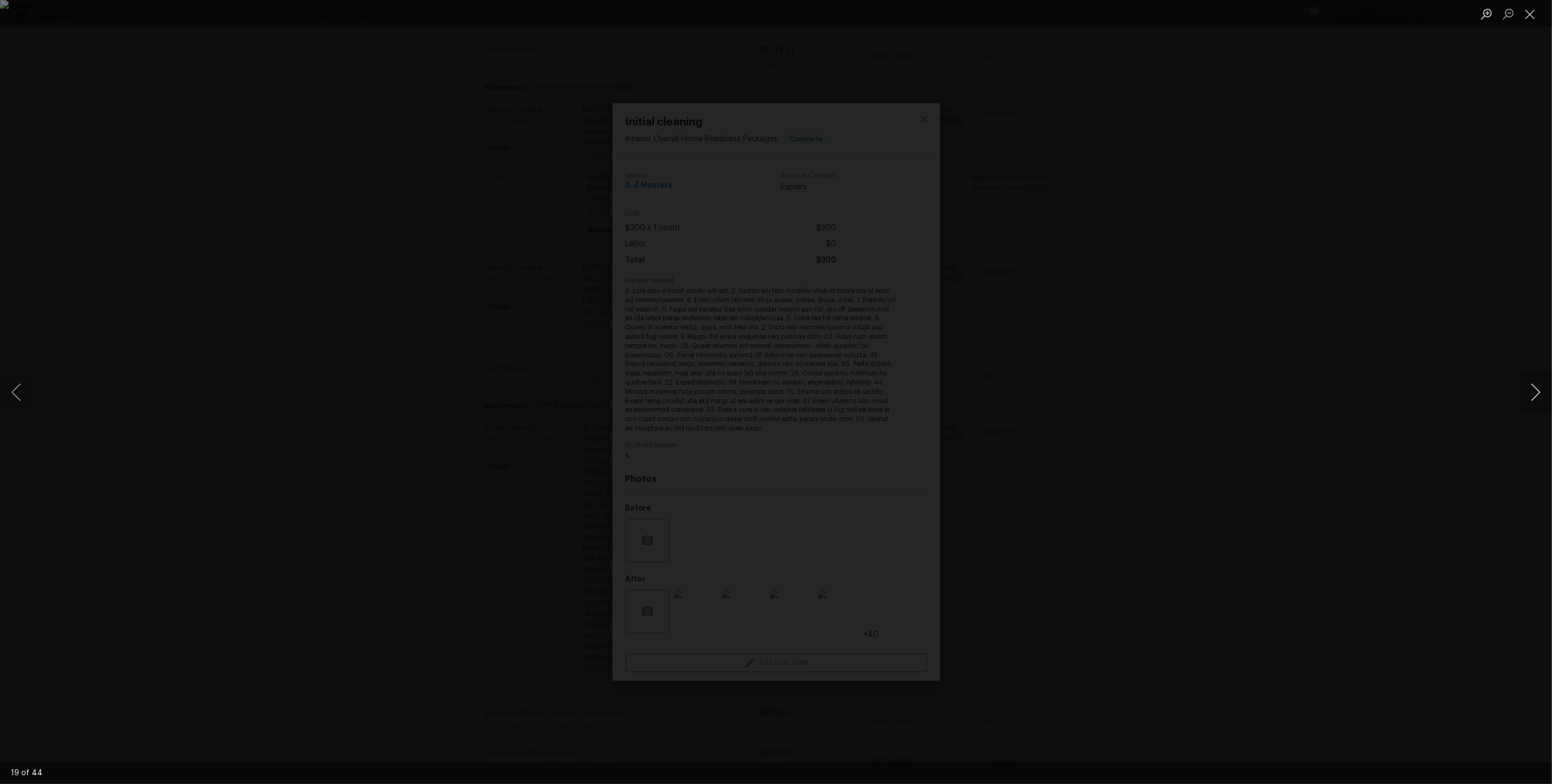
click at [1533, 405] on button "Next image" at bounding box center [1535, 393] width 33 height 44
click at [1531, 391] on button "Next image" at bounding box center [1535, 393] width 33 height 44
click at [1535, 391] on button "Next image" at bounding box center [1535, 393] width 33 height 44
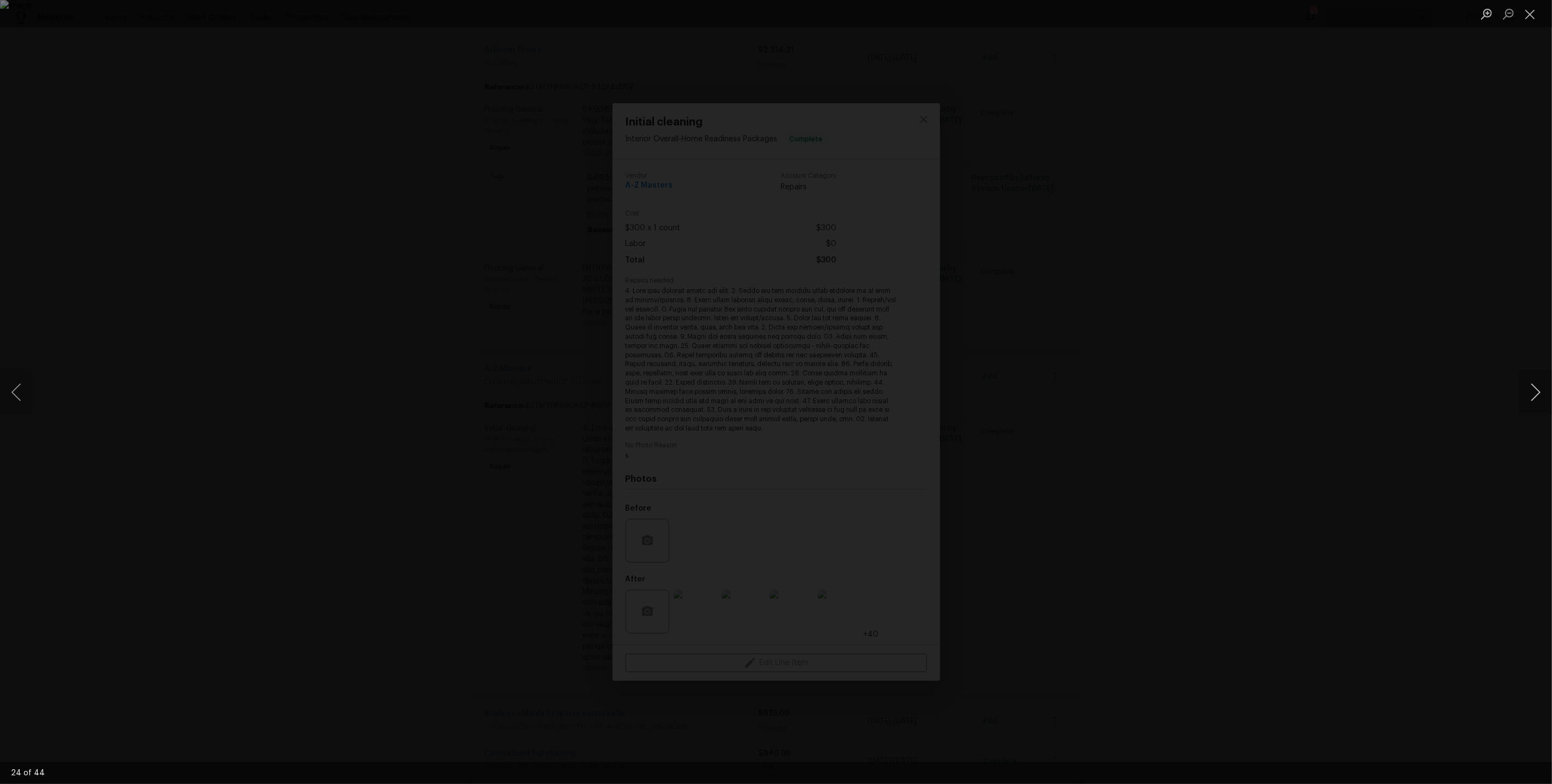
click at [1535, 391] on button "Next image" at bounding box center [1535, 393] width 33 height 44
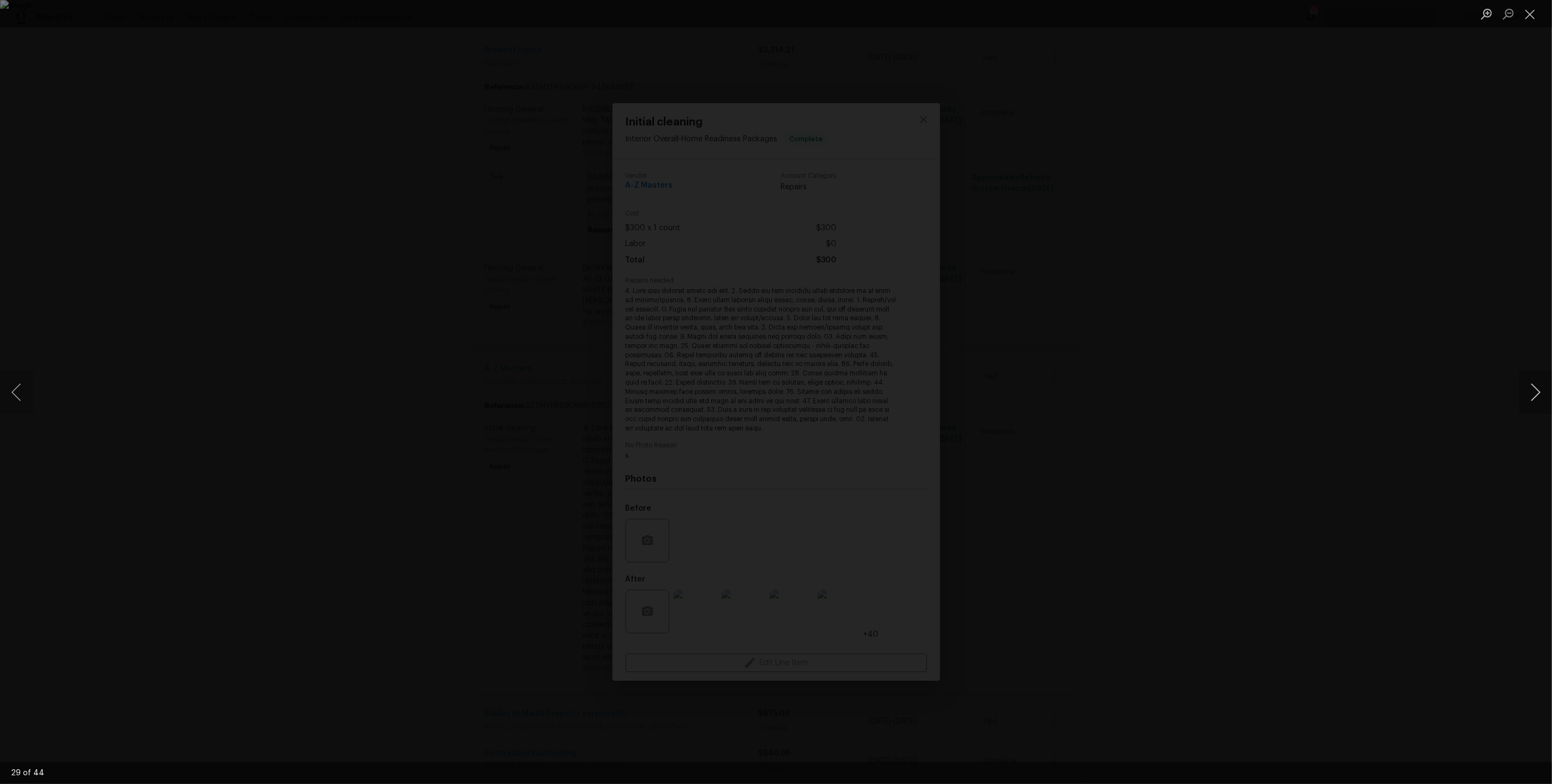
click at [1535, 391] on button "Next image" at bounding box center [1535, 393] width 33 height 44
click at [1308, 281] on div "Lightbox" at bounding box center [776, 392] width 1552 height 784
click at [1411, 260] on div "Lightbox" at bounding box center [776, 392] width 1552 height 784
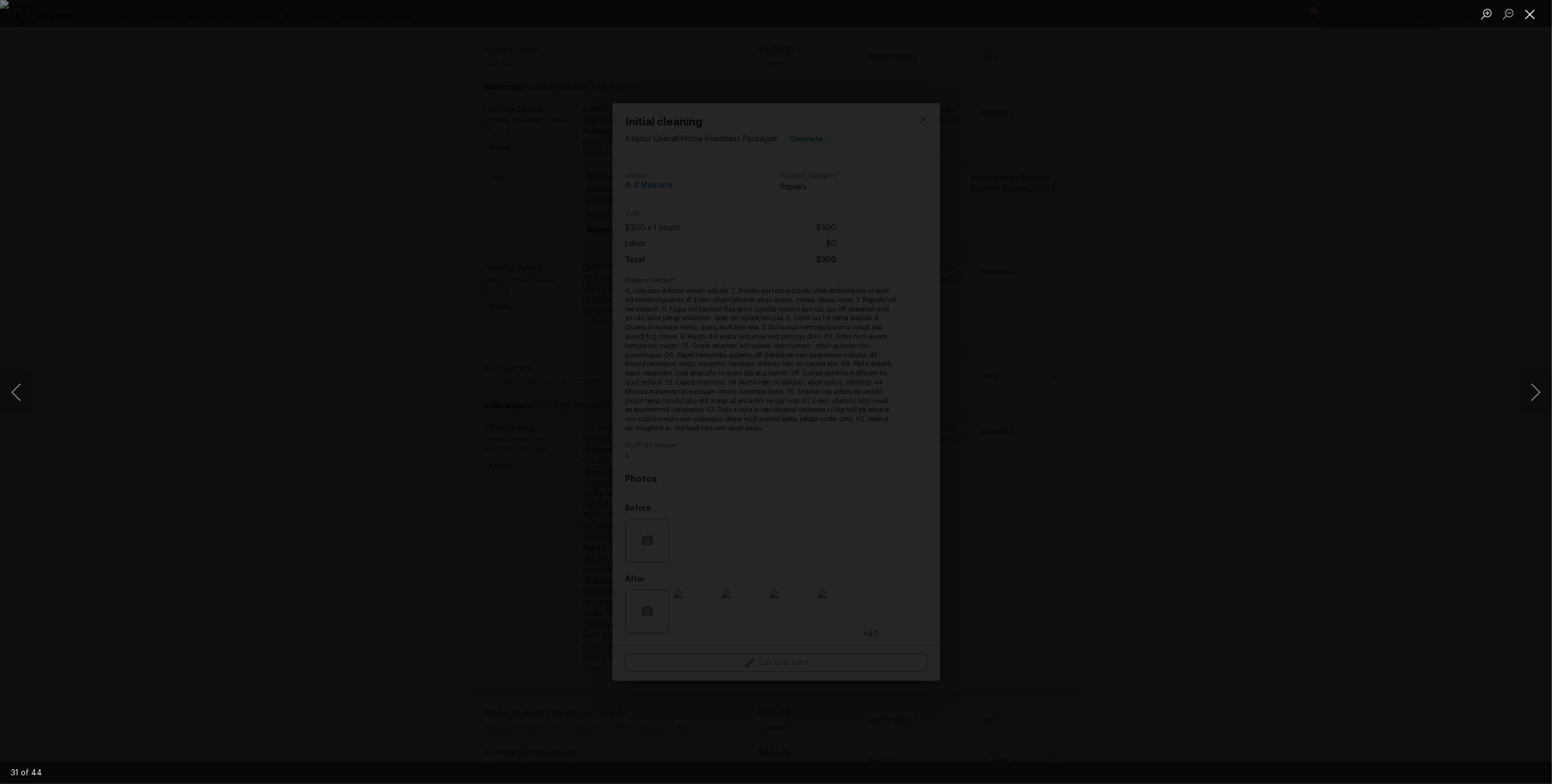
click at [1532, 17] on button "Close lightbox" at bounding box center [1530, 14] width 22 height 19
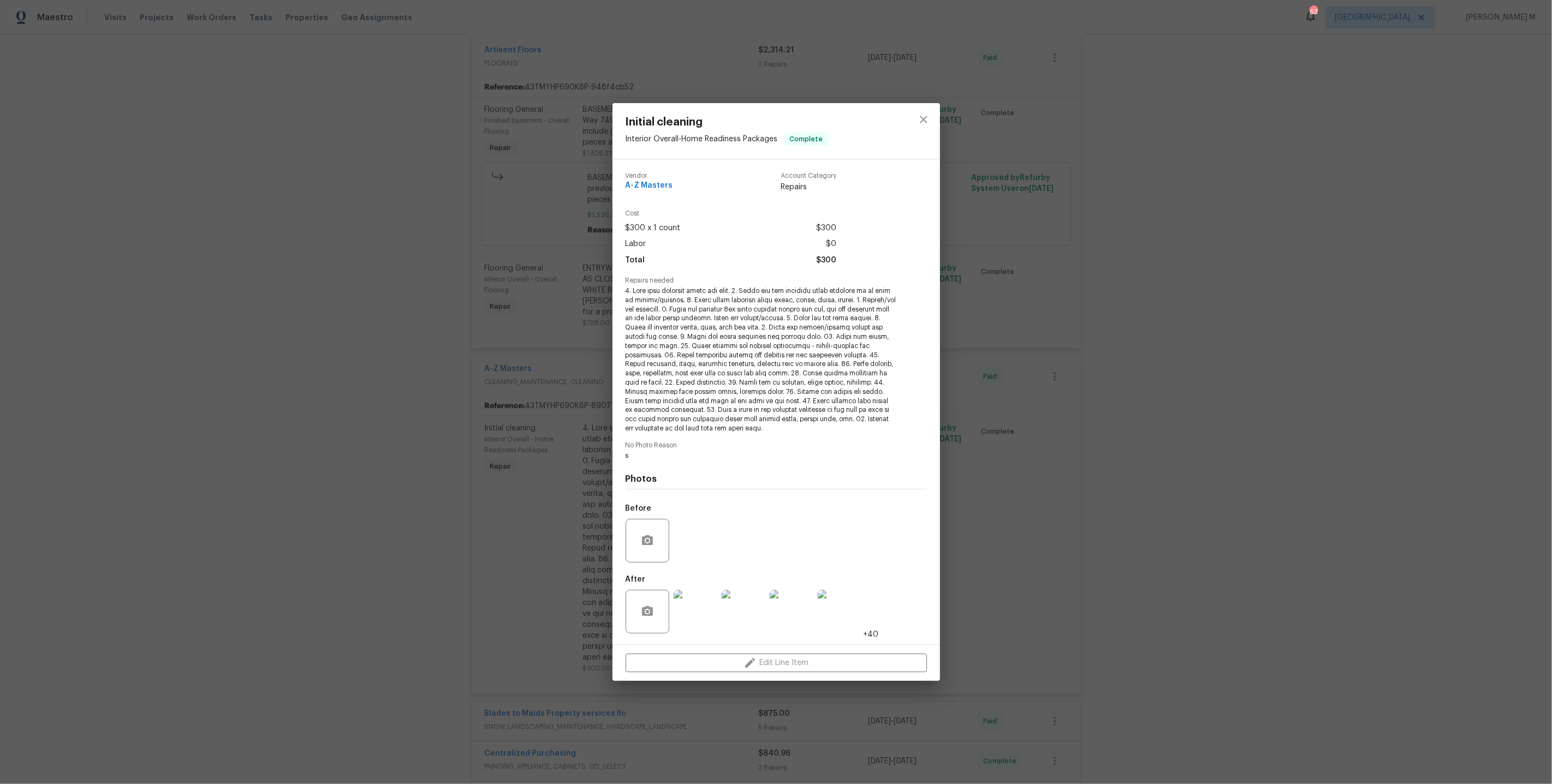
click at [1030, 380] on div "Initial cleaning Interior Overall - Home Readiness Packages Complete Vendor A-Z…" at bounding box center [776, 392] width 1552 height 784
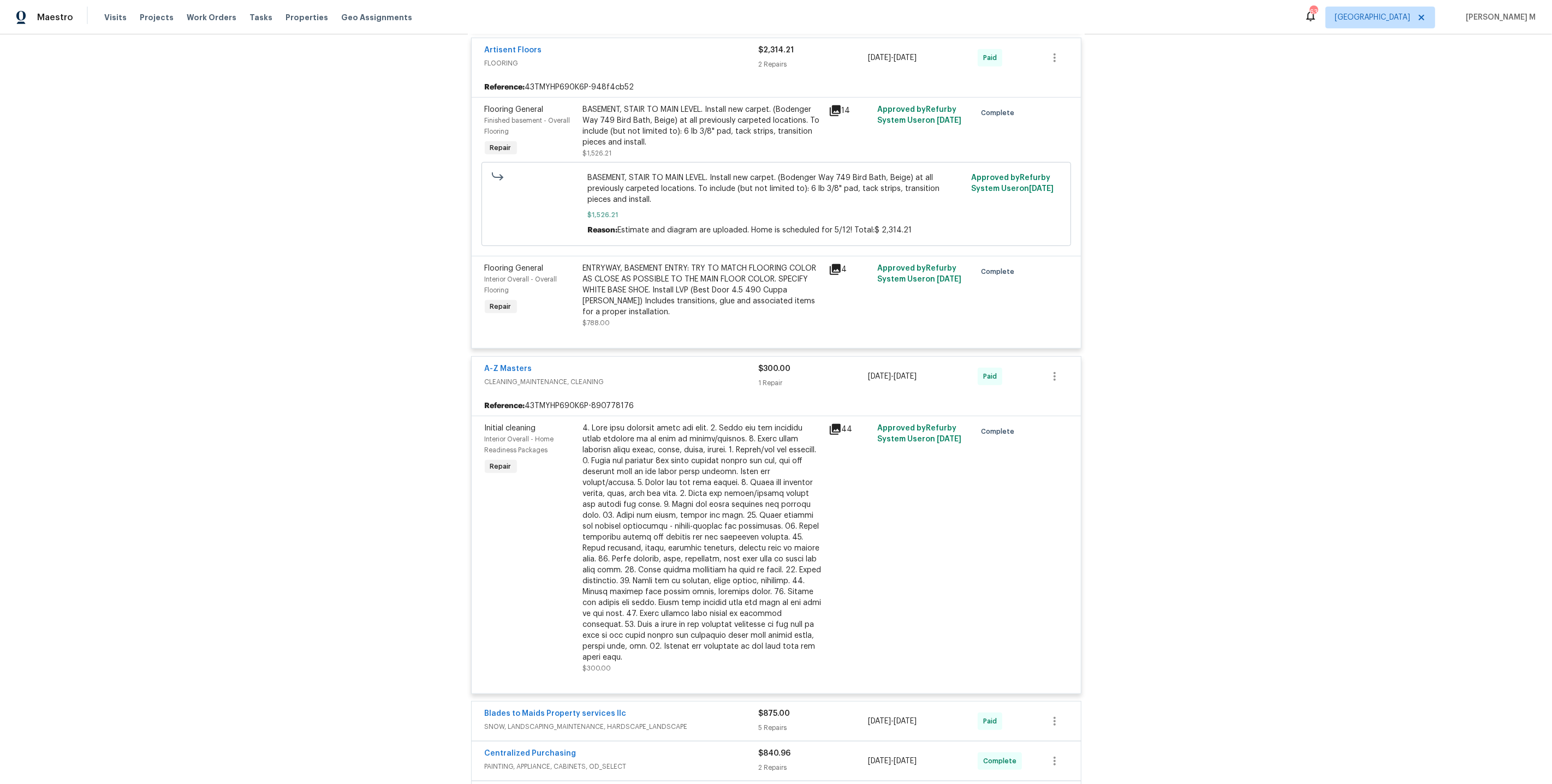
scroll to position [962, 0]
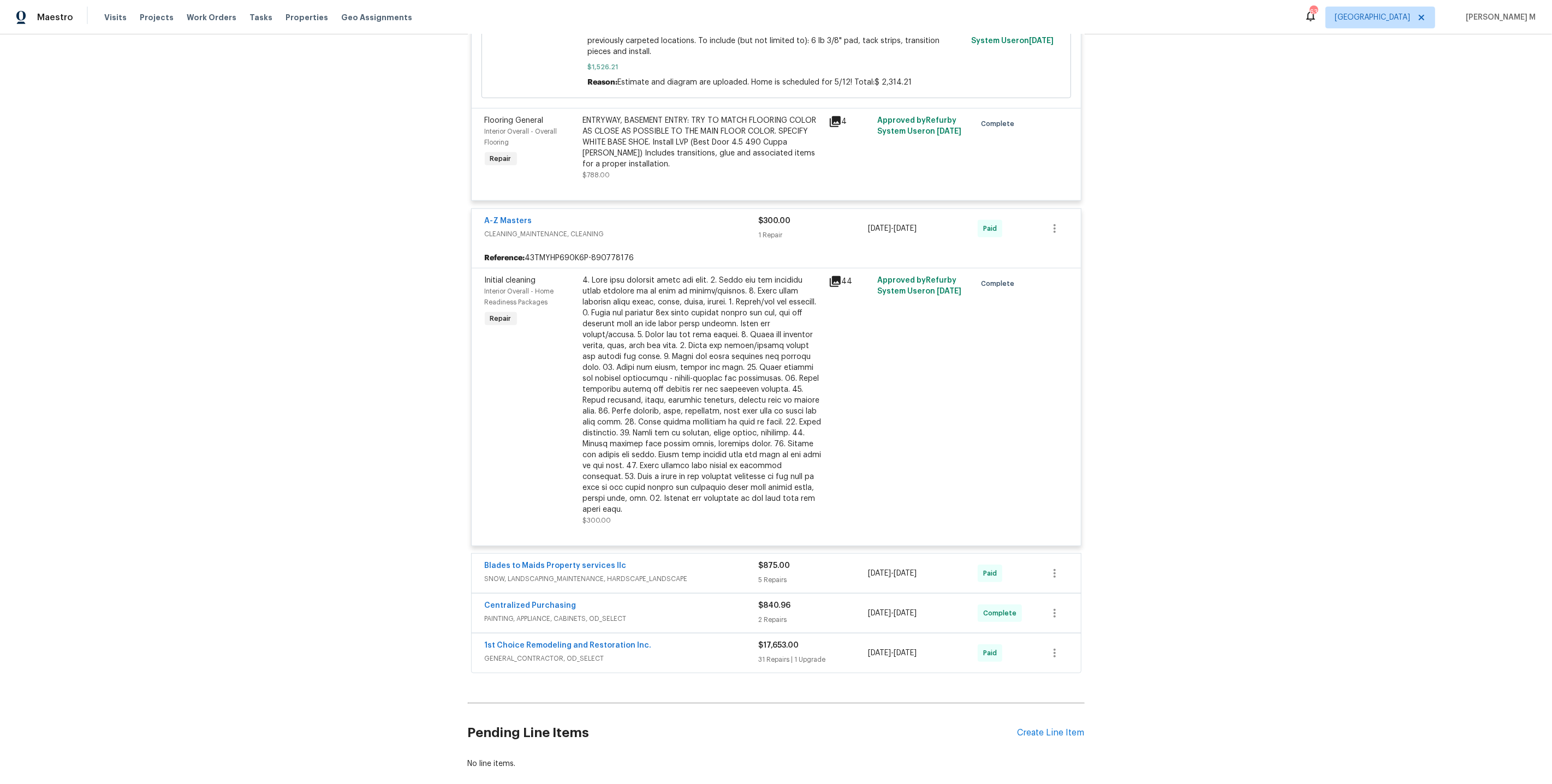
click at [501, 574] on span "SNOW, LANDSCAPING_MAINTENANCE, HARDSCAPE_LANDSCAPE" at bounding box center [622, 579] width 274 height 11
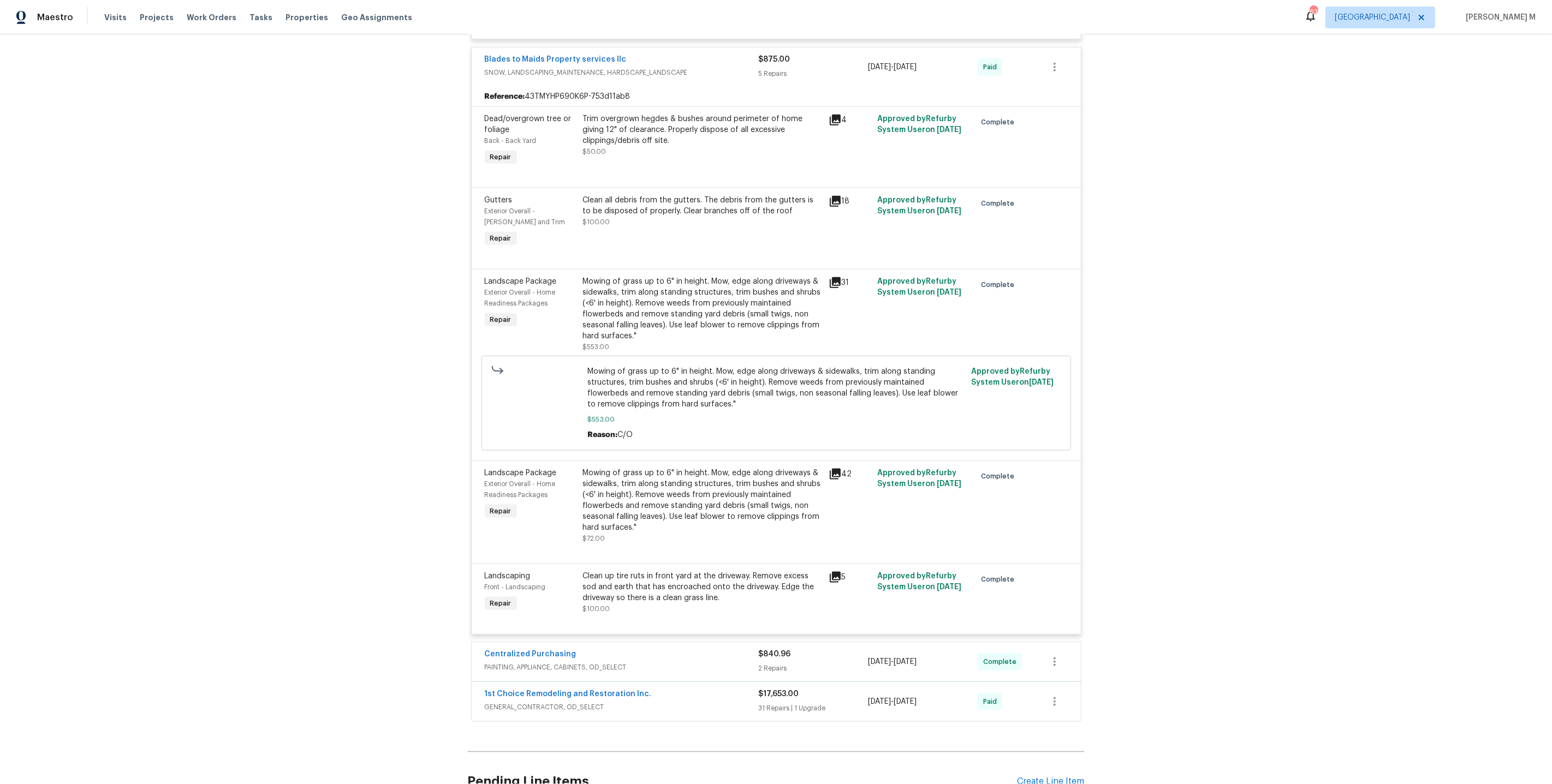
scroll to position [1471, 0]
click at [529, 660] on span "PAINTING, APPLIANCE, CABINETS, OD_SELECT" at bounding box center [622, 665] width 274 height 11
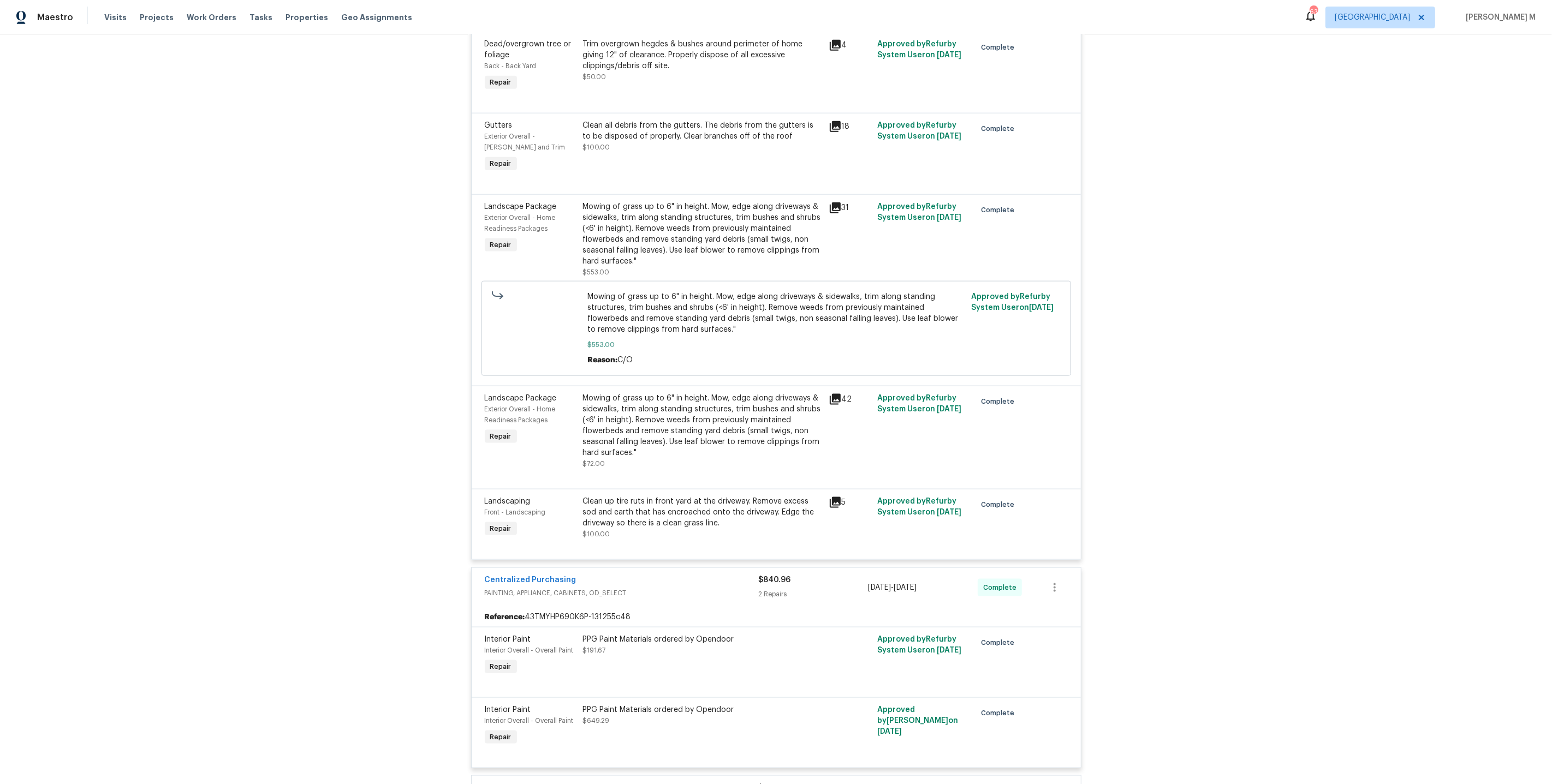
scroll to position [1648, 0]
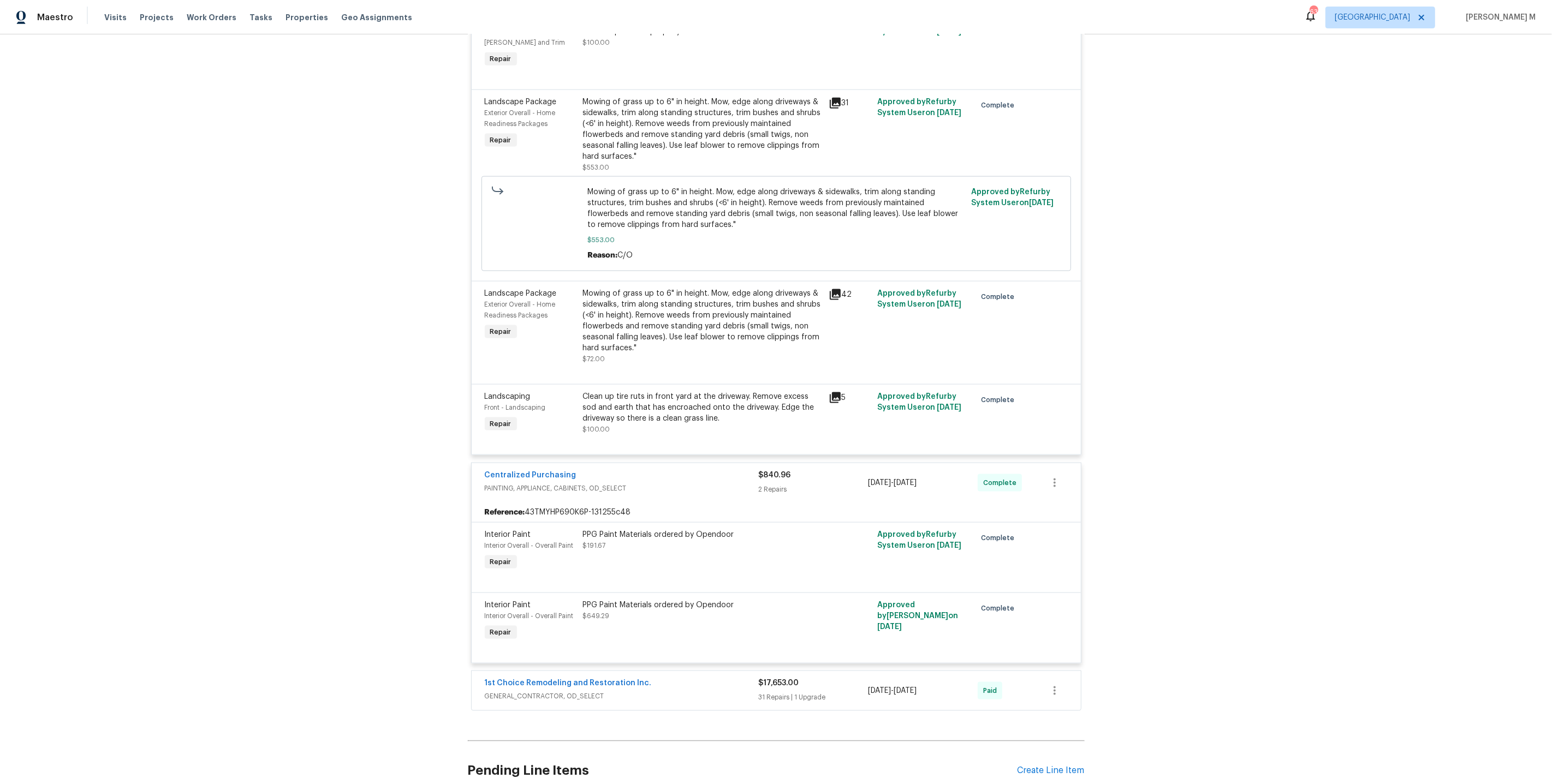
click at [556, 691] on span "GENERAL_CONTRACTOR, OD_SELECT" at bounding box center [622, 696] width 274 height 11
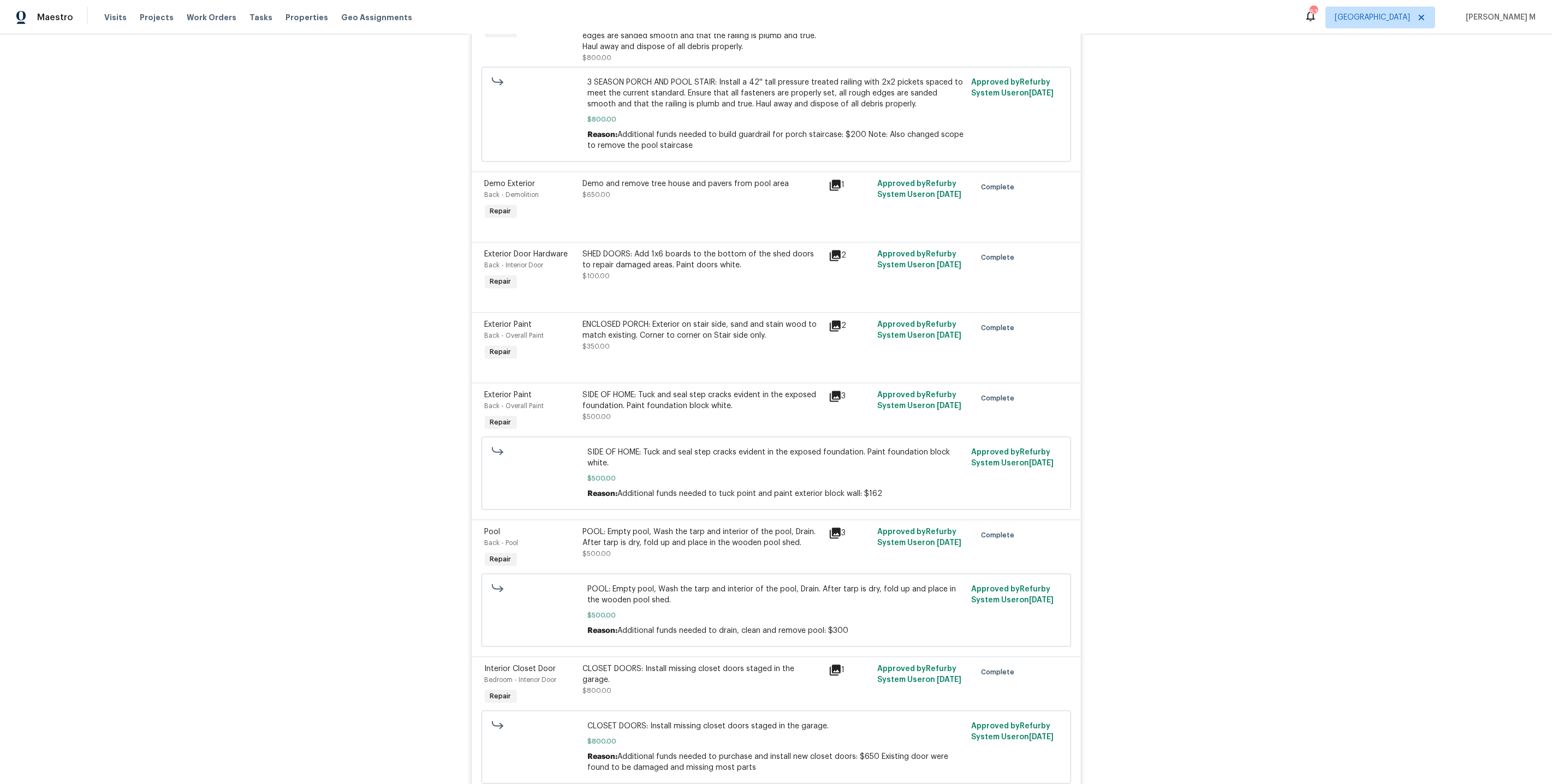
scroll to position [2526, 0]
click at [698, 315] on div "ENCLOSED PORCH: Exterior on stair side, sand and stain wood to match existing. …" at bounding box center [702, 340] width 246 height 50
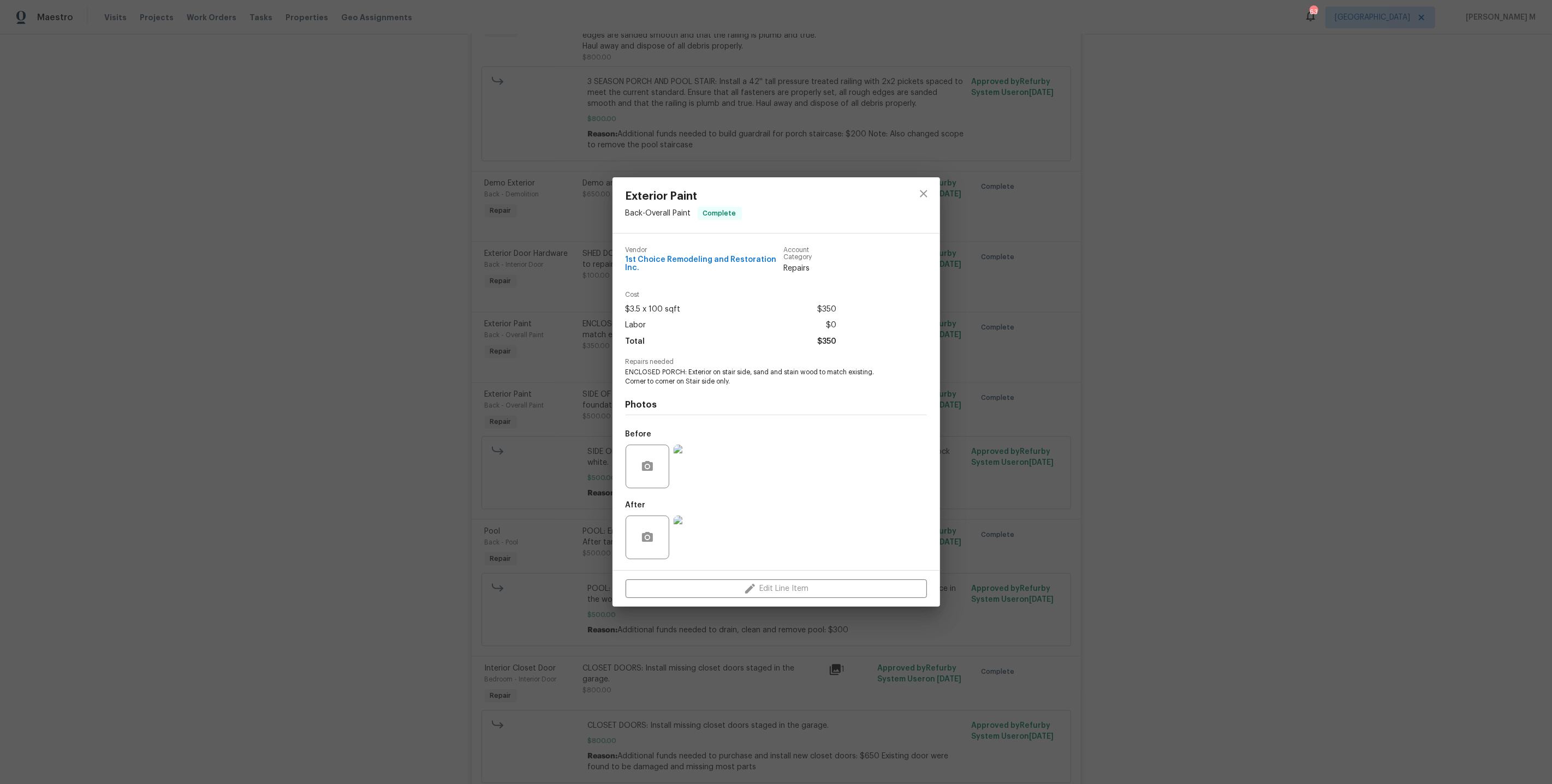
click at [696, 471] on img at bounding box center [696, 467] width 44 height 44
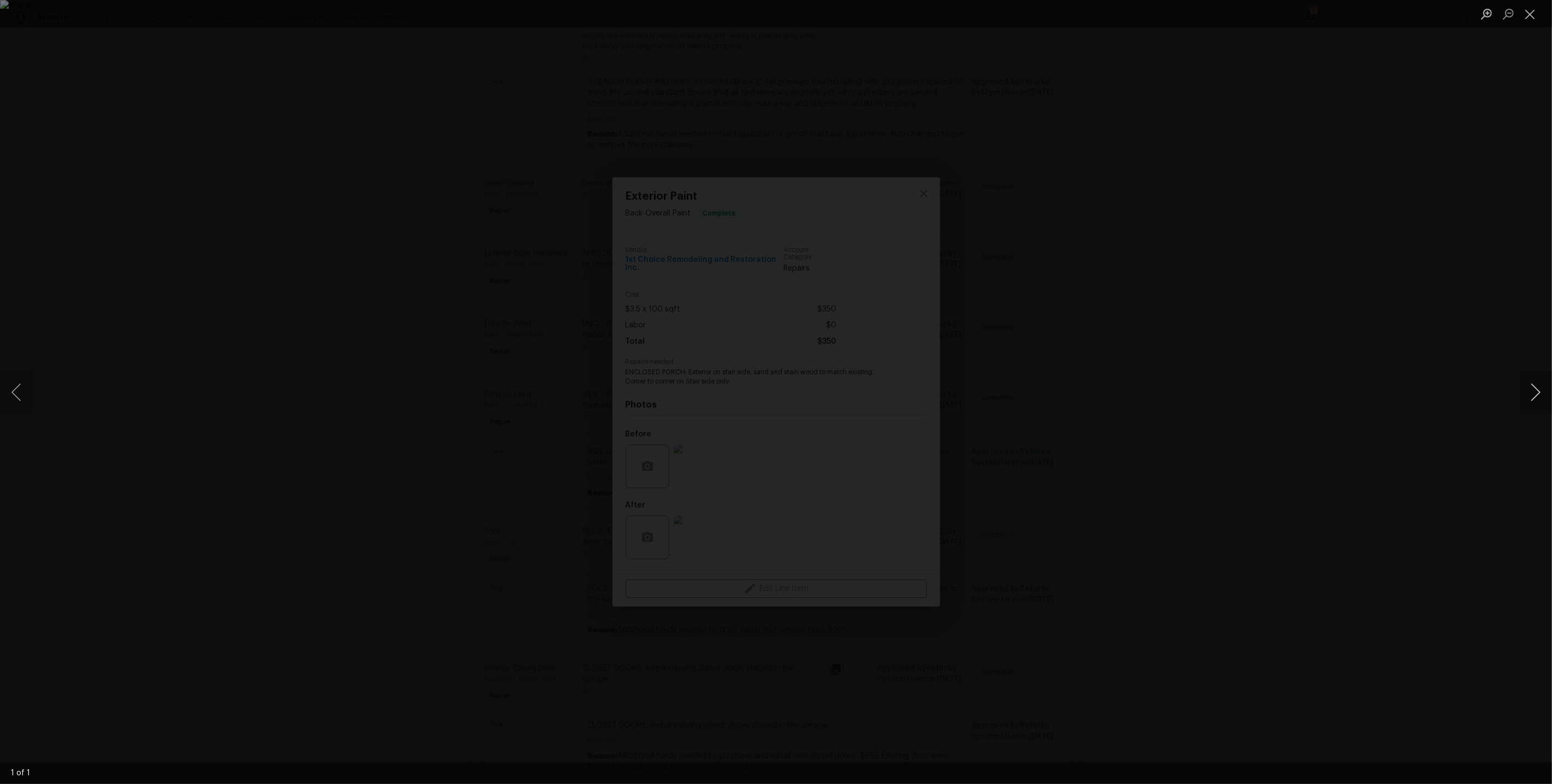
click at [1535, 399] on button "Next image" at bounding box center [1535, 393] width 33 height 44
click at [1320, 386] on div "Lightbox" at bounding box center [776, 392] width 1552 height 784
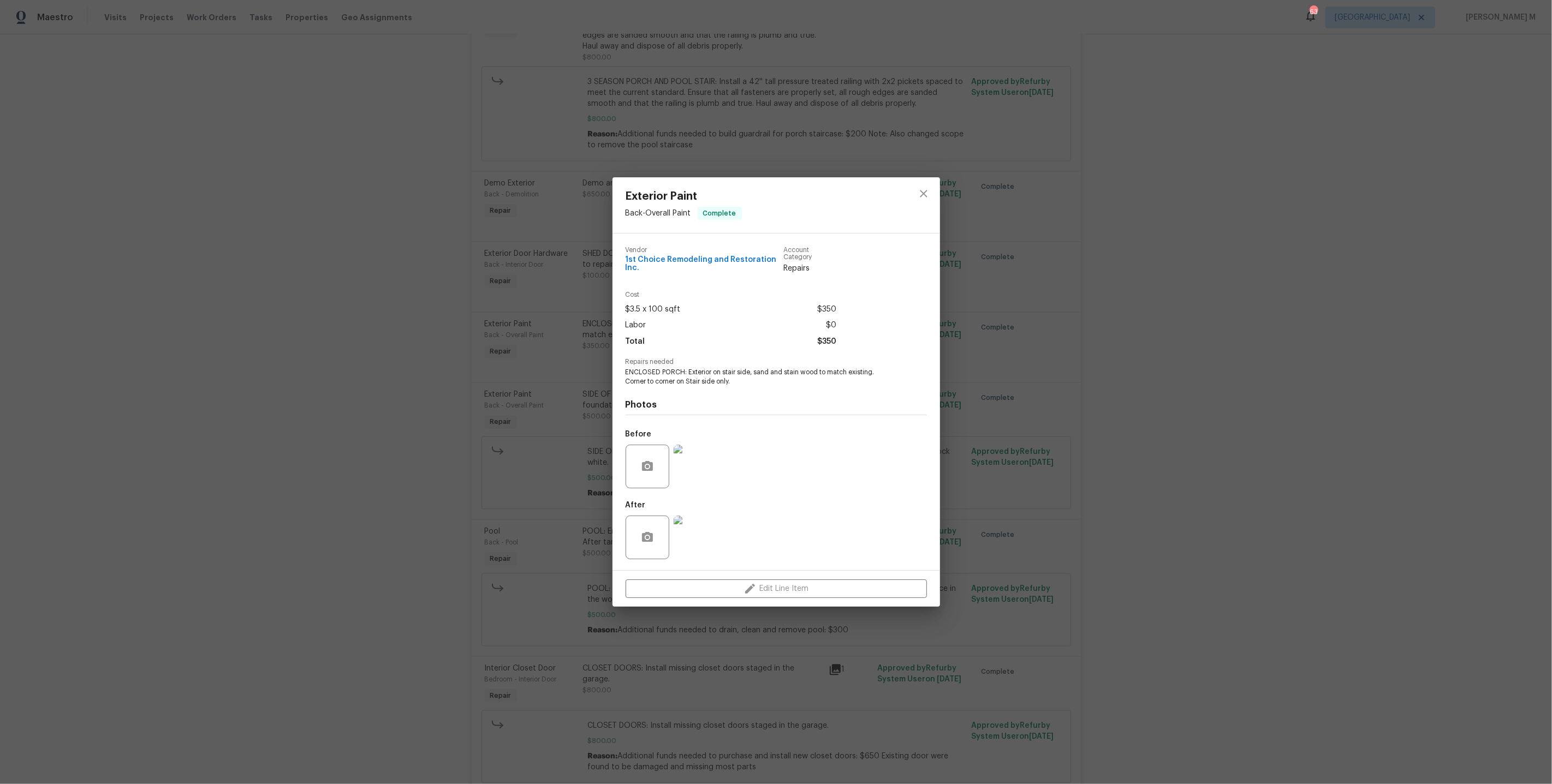
click at [567, 395] on div "Exterior Paint Back - Overall Paint Complete Vendor 1st Choice Remodeling and R…" at bounding box center [776, 392] width 1552 height 784
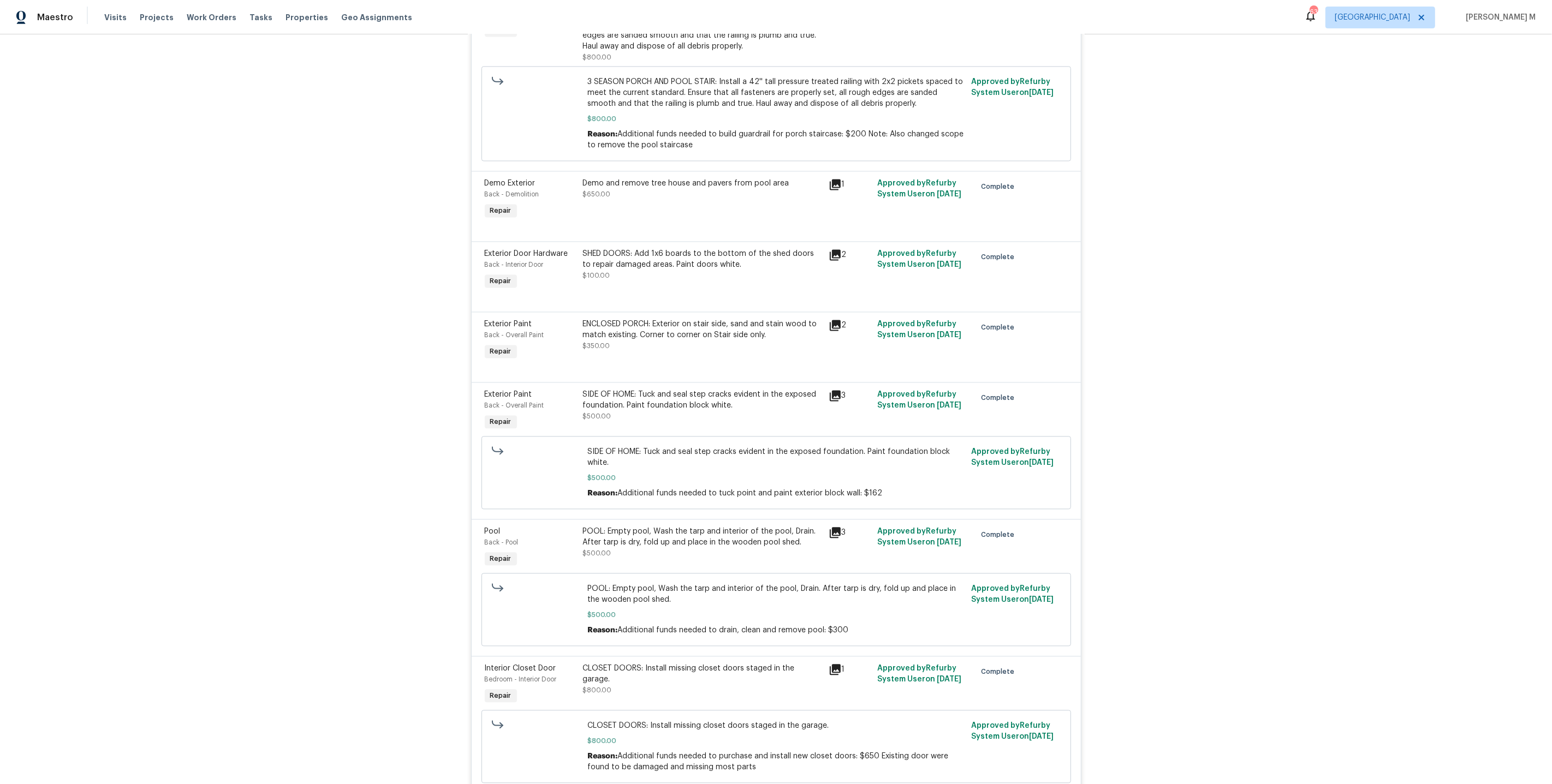
click at [752, 389] on div "SIDE OF HOME: Tuck and seal step cracks evident in the exposed foundation. Pain…" at bounding box center [702, 400] width 239 height 22
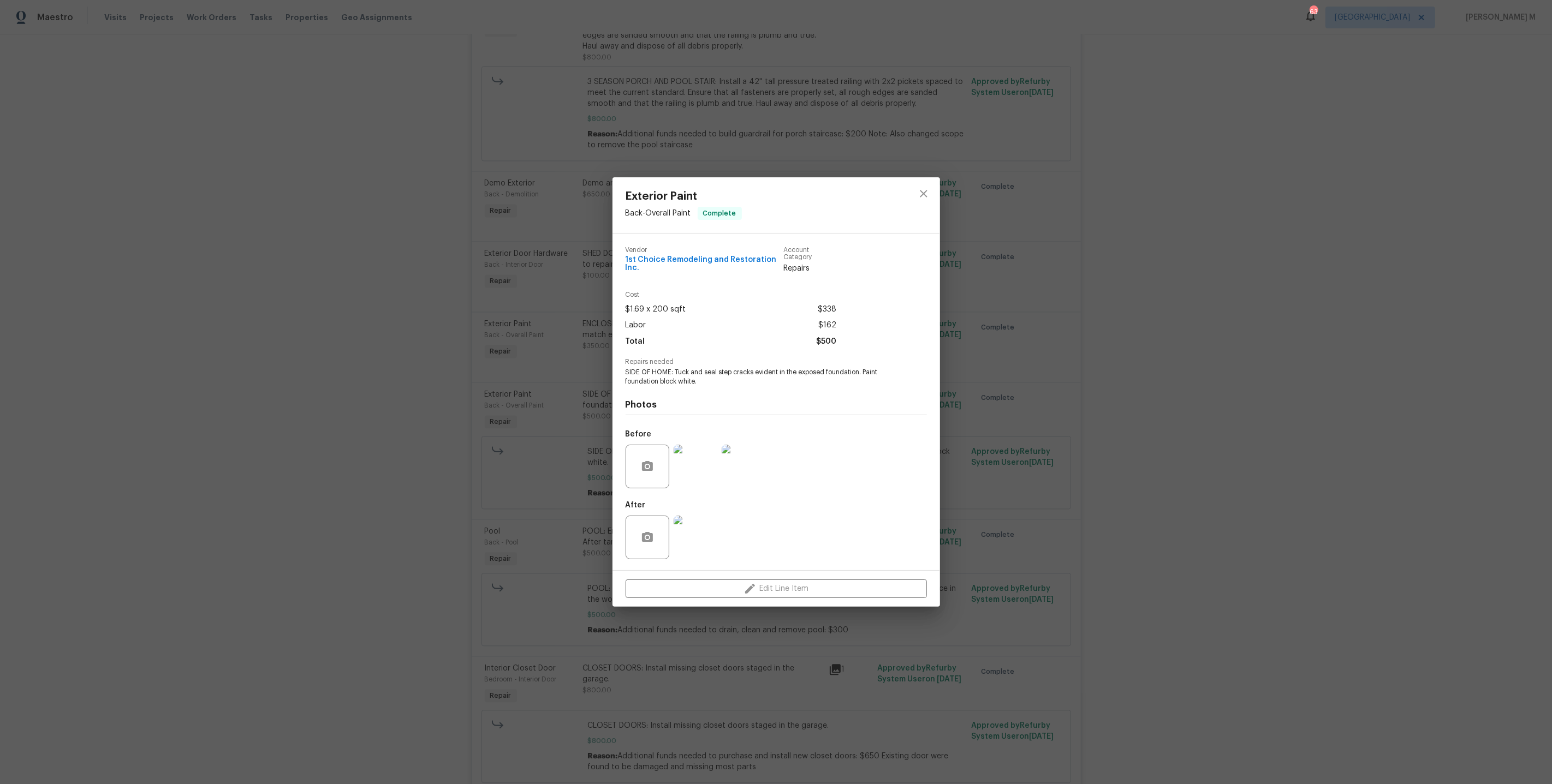
click at [1035, 433] on div "Exterior Paint Back - Overall Paint Complete Vendor 1st Choice Remodeling and R…" at bounding box center [776, 392] width 1552 height 784
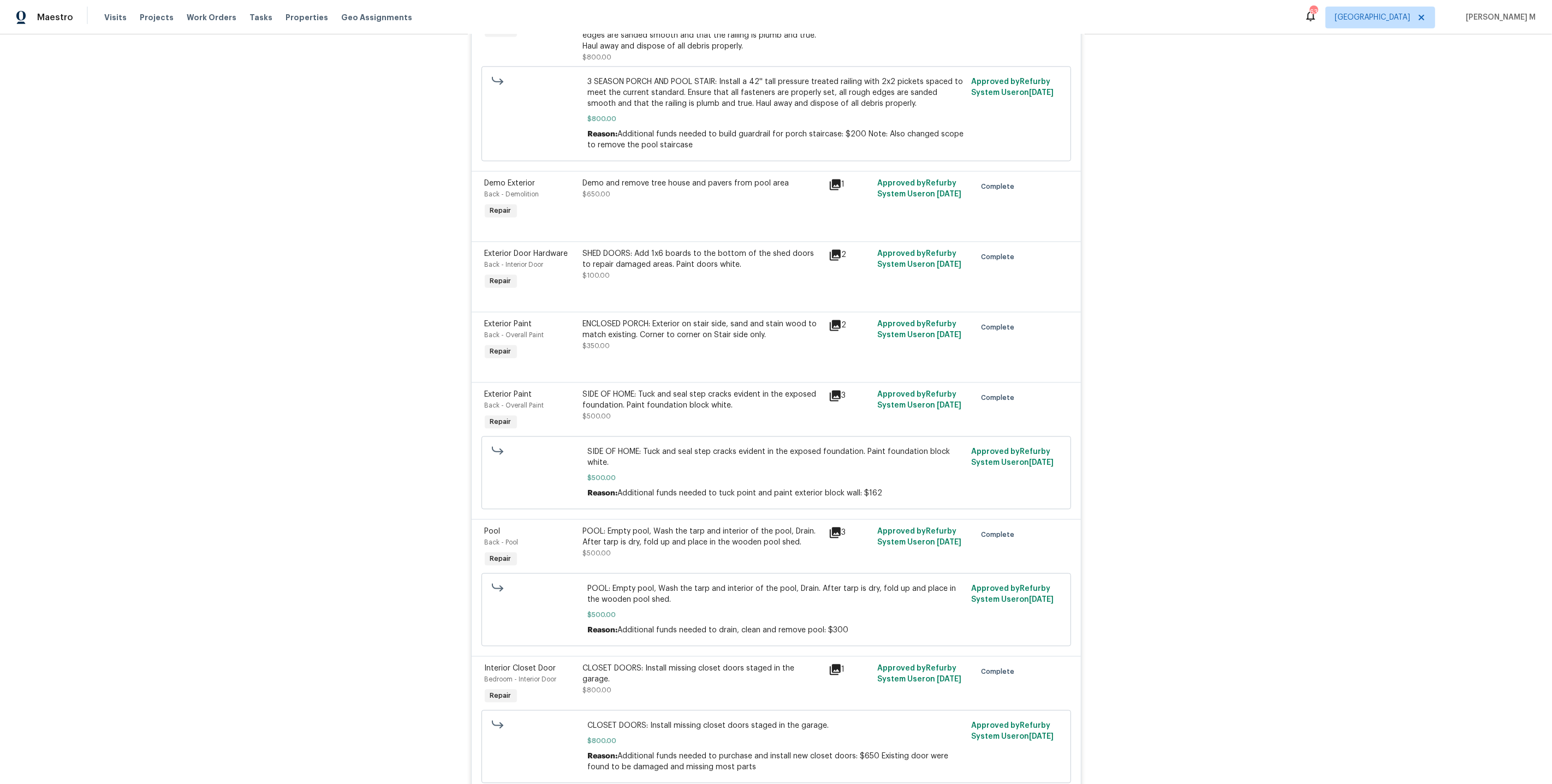
click at [711, 315] on div "ENCLOSED PORCH: Exterior on stair side, sand and stain wood to match existing. …" at bounding box center [702, 340] width 246 height 50
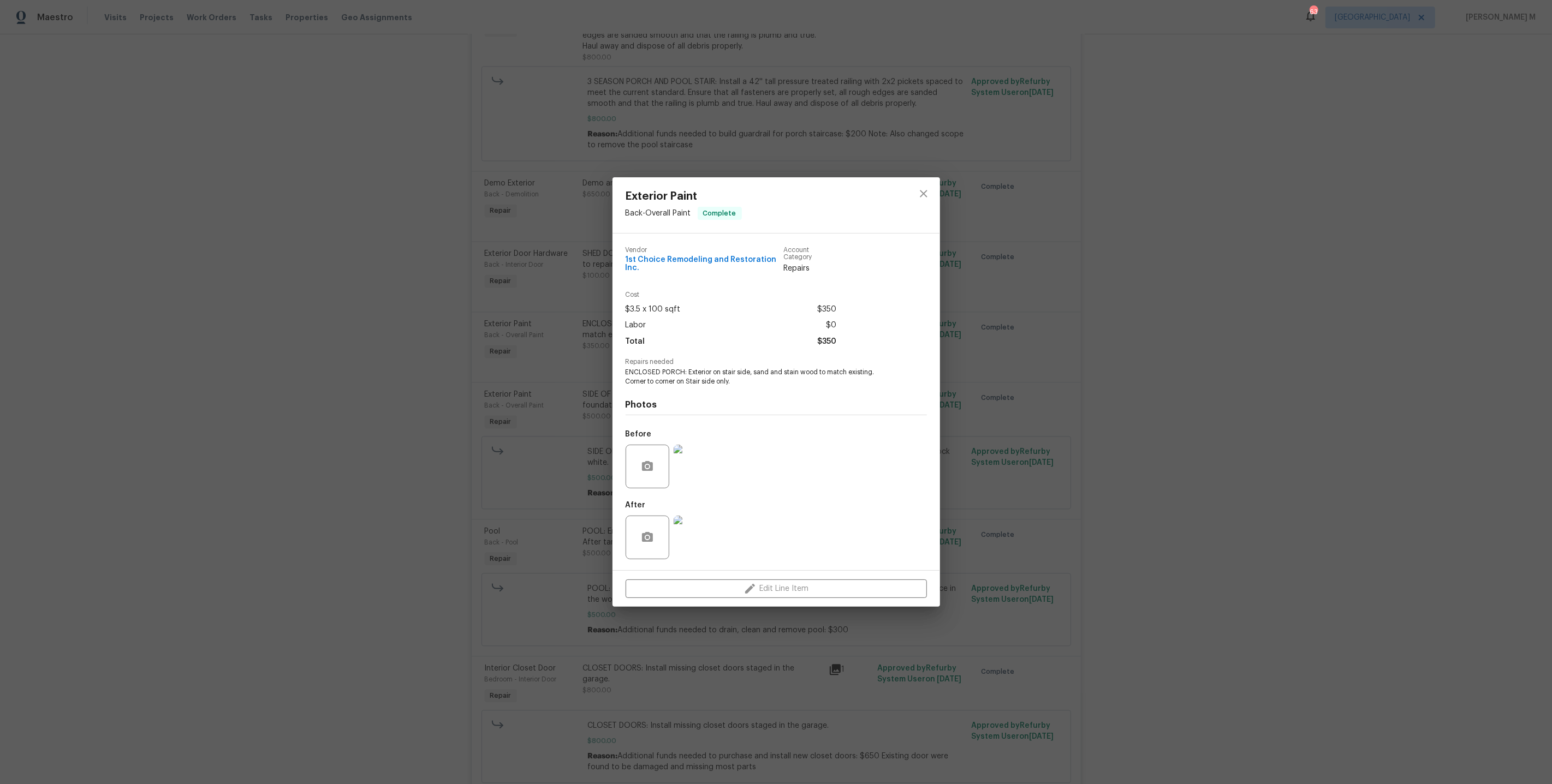
click at [699, 522] on img at bounding box center [696, 538] width 44 height 44
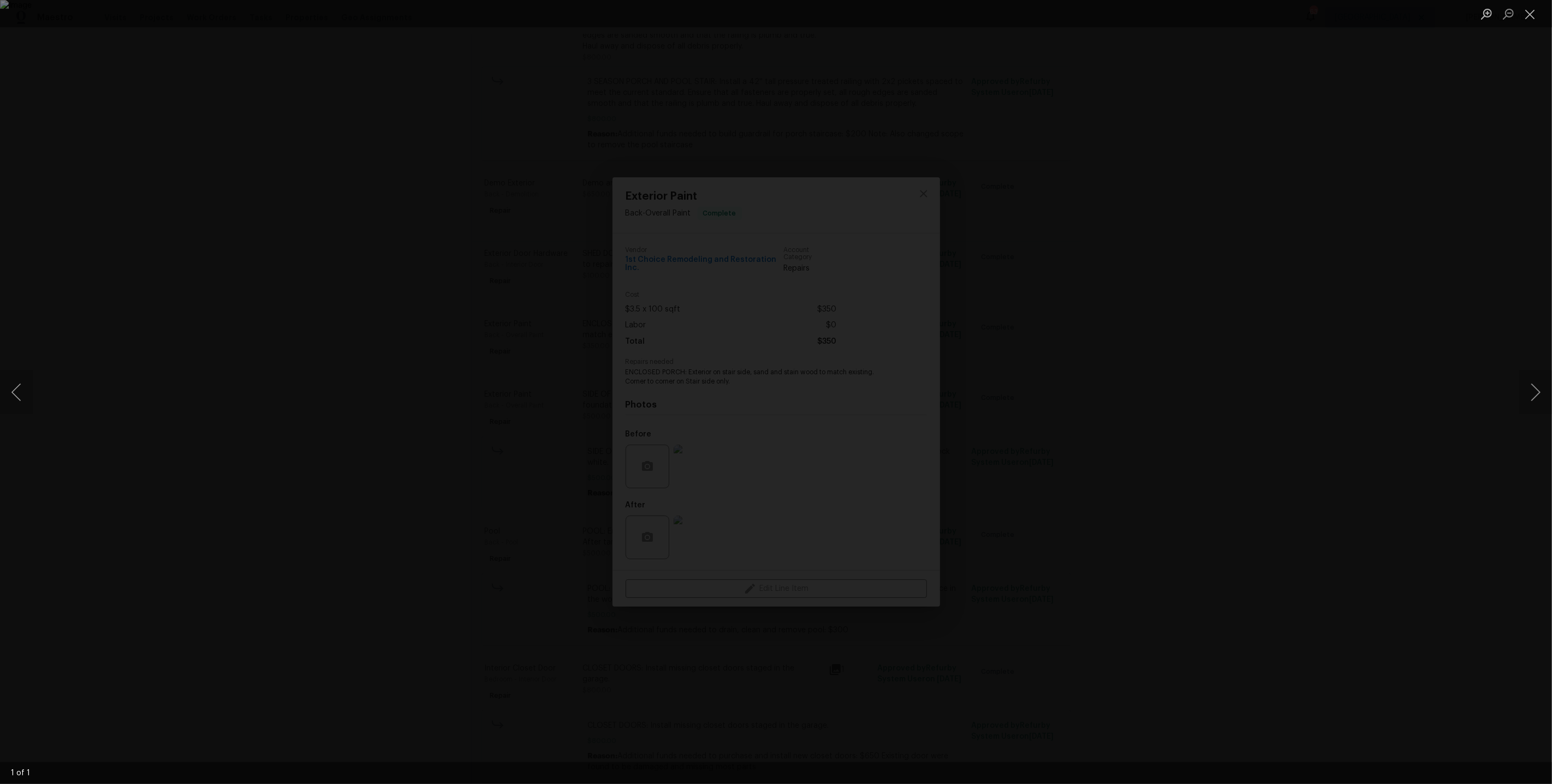
click at [1199, 413] on div "Lightbox" at bounding box center [776, 392] width 1552 height 784
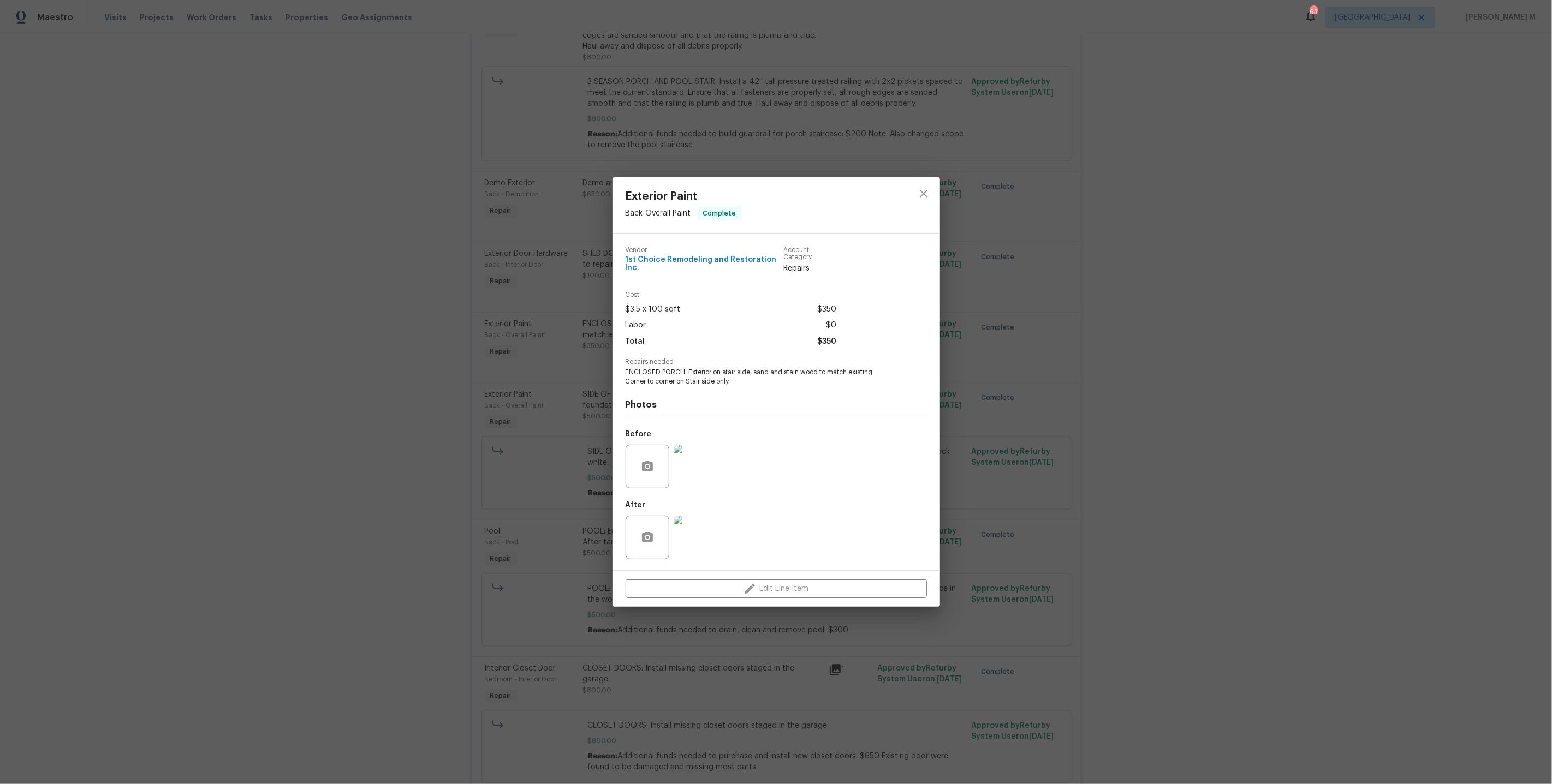
click at [702, 474] on img at bounding box center [696, 467] width 44 height 44
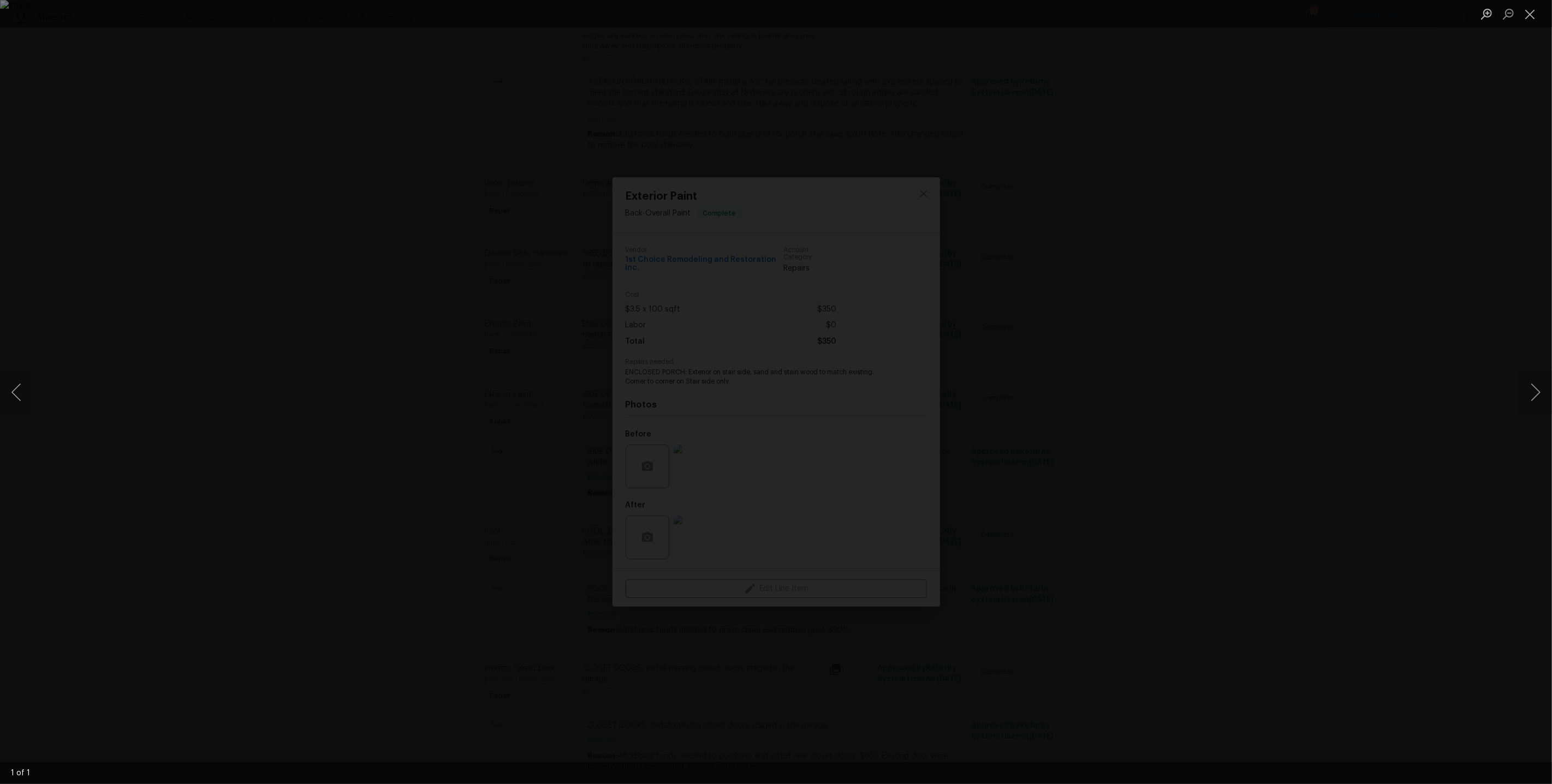
click at [1358, 425] on div "Lightbox" at bounding box center [776, 392] width 1552 height 784
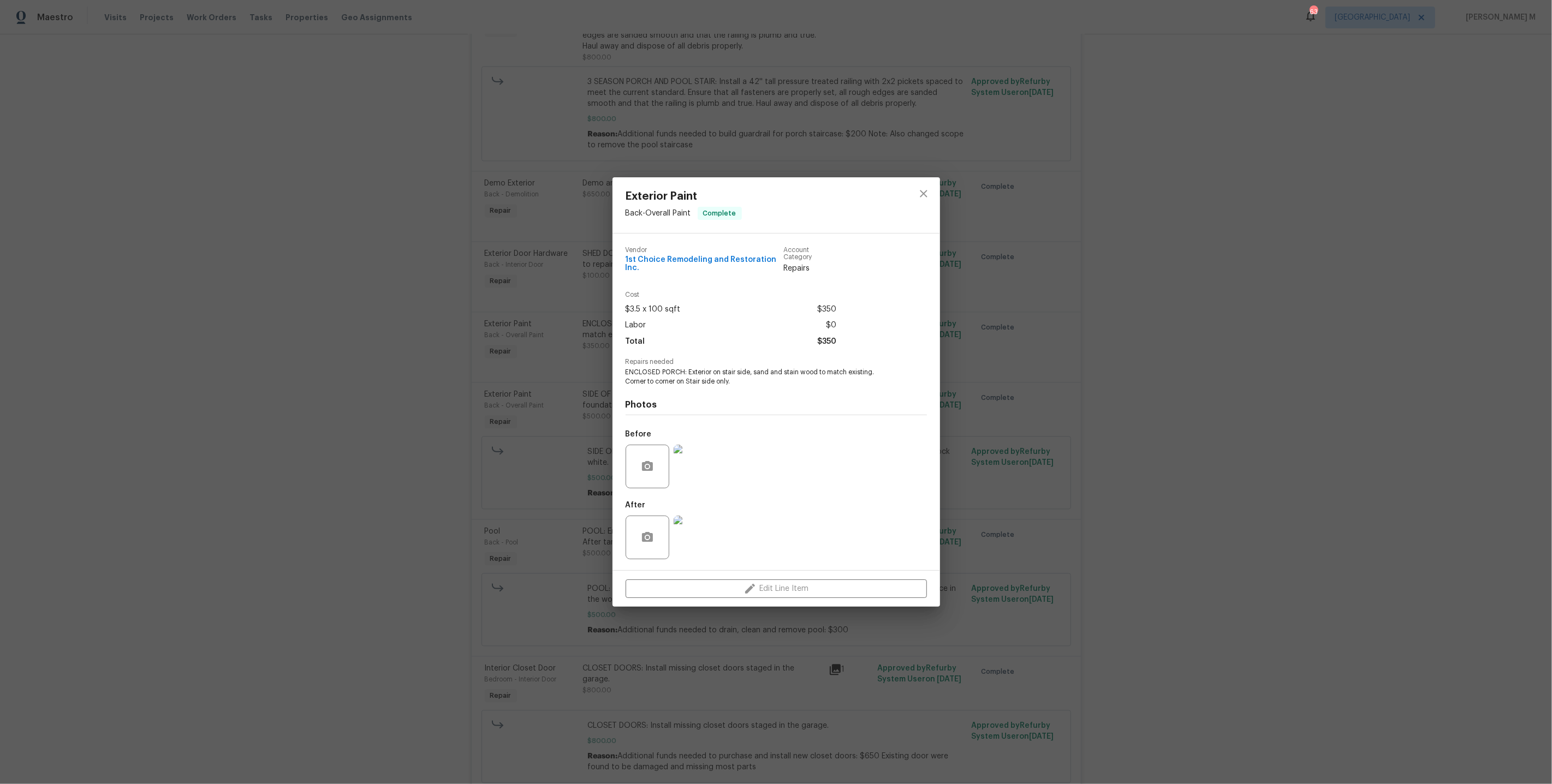
click at [1358, 425] on div "Exterior Paint Back - Overall Paint Complete Vendor 1st Choice Remodeling and R…" at bounding box center [776, 392] width 1552 height 784
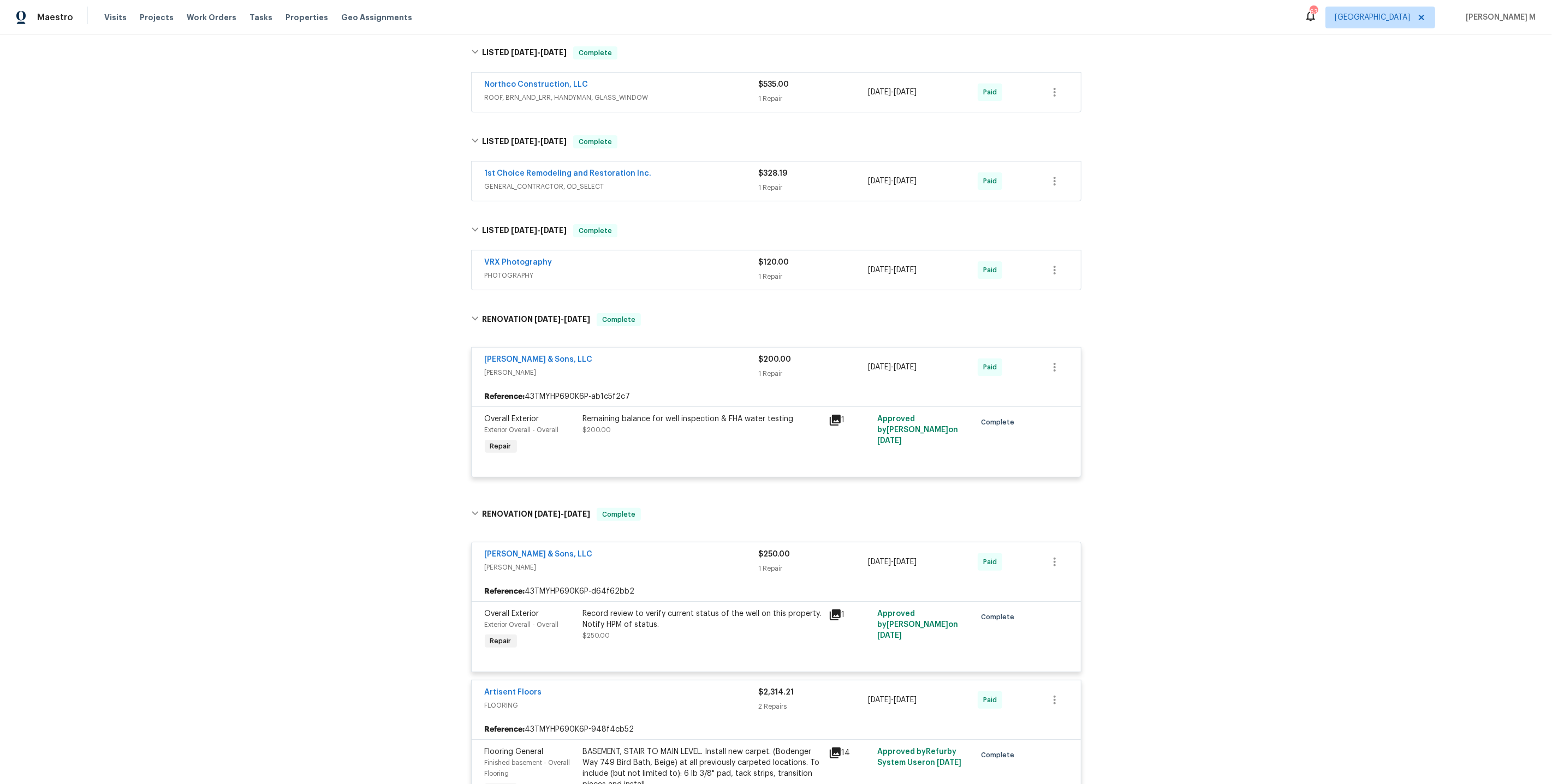
scroll to position [0, 0]
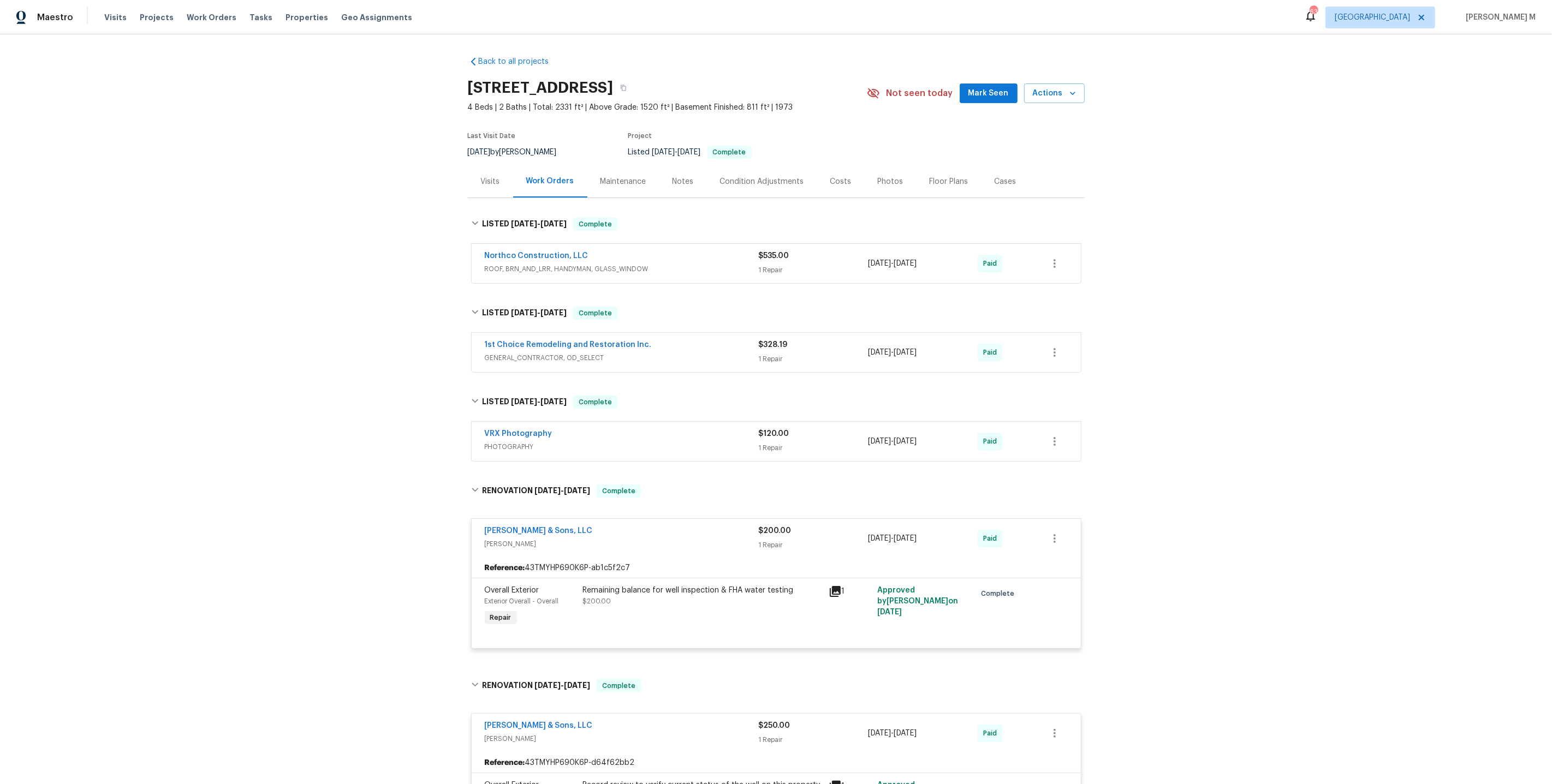
click at [568, 269] on div "Northco Construction, LLC ROOF, BRN_AND_LRR, HANDYMAN, GLASS_WINDOW" at bounding box center [622, 263] width 274 height 26
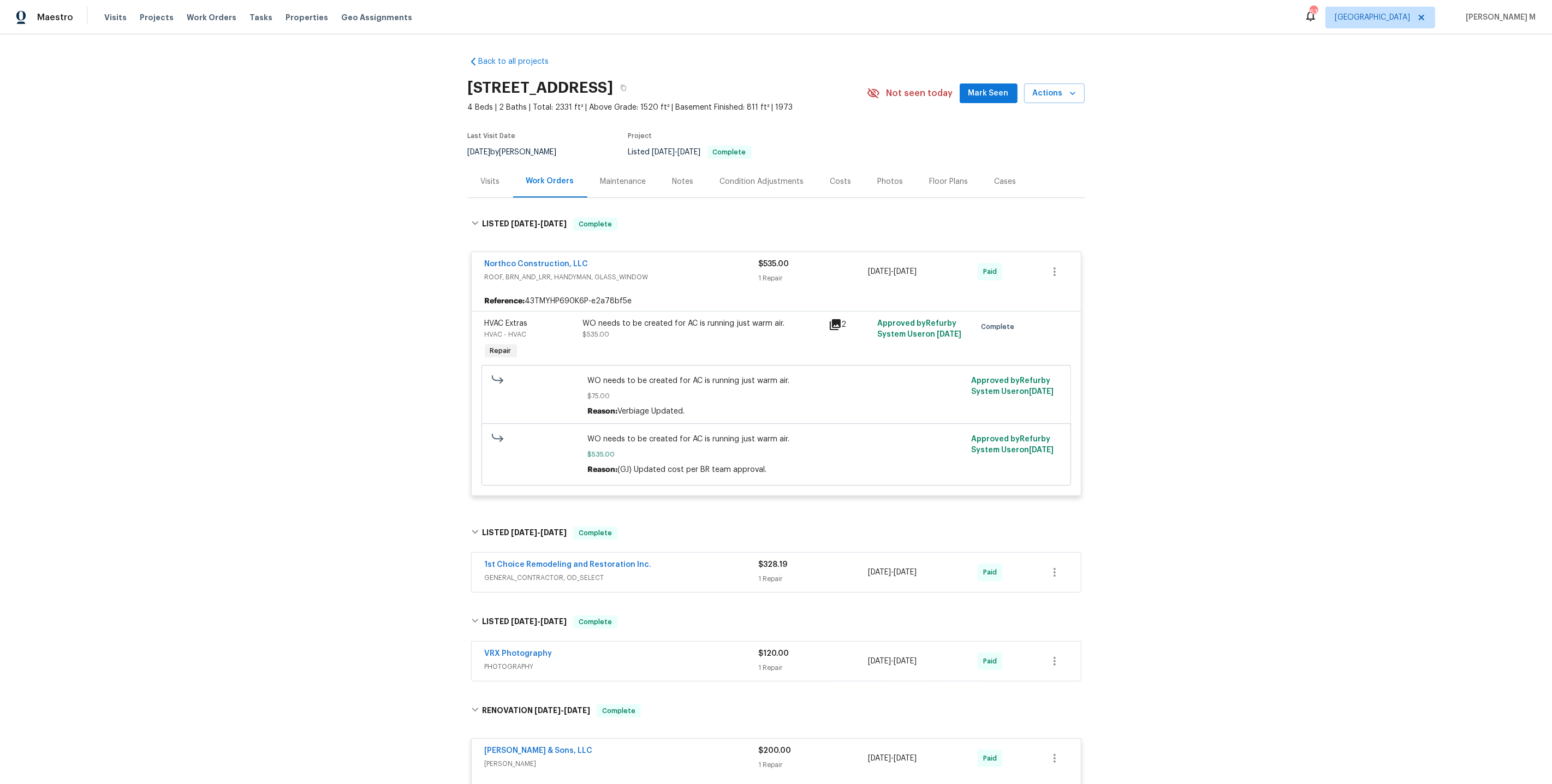
click at [589, 572] on span "GENERAL_CONTRACTOR, OD_SELECT" at bounding box center [622, 578] width 274 height 11
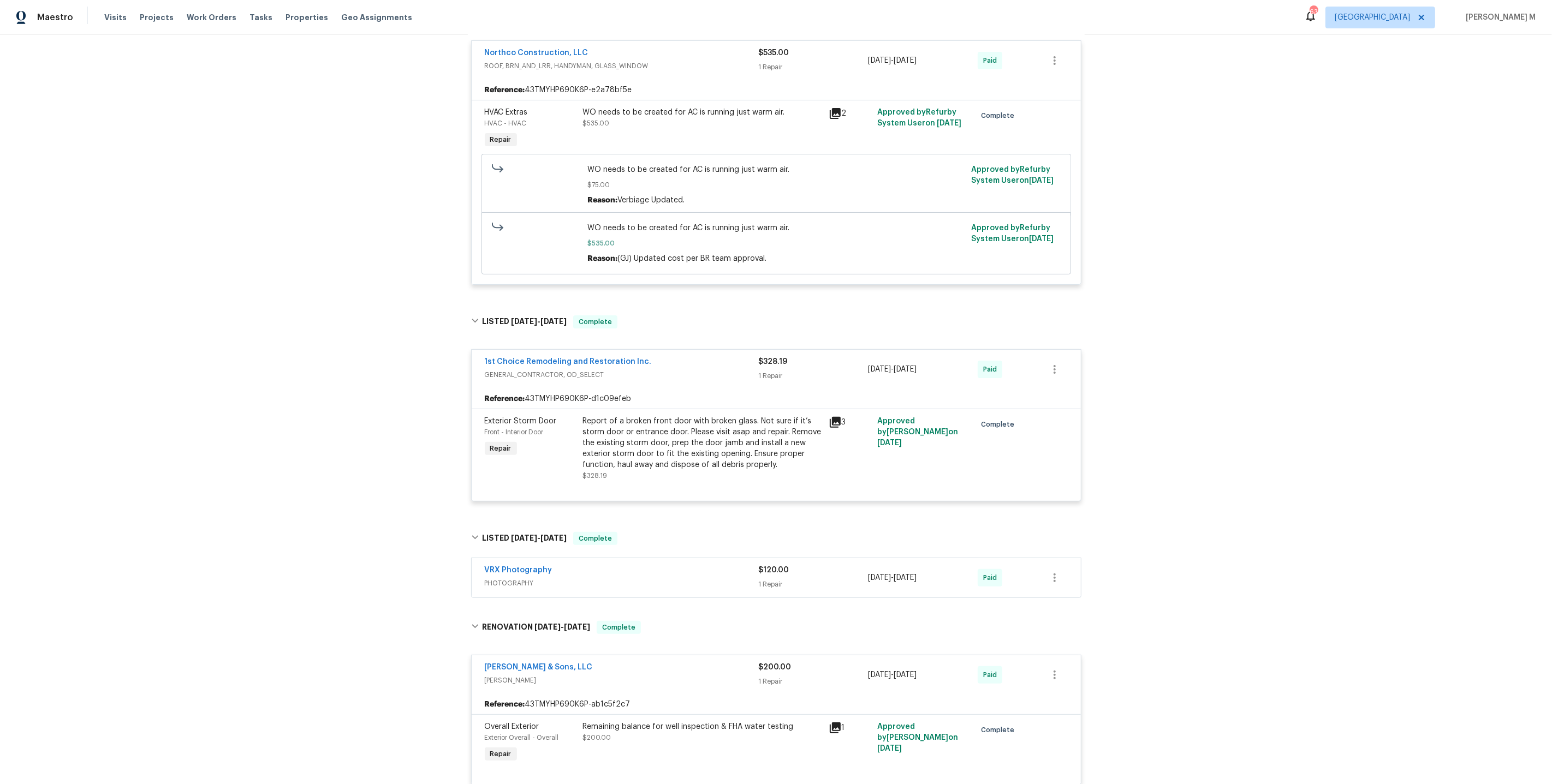
scroll to position [271, 0]
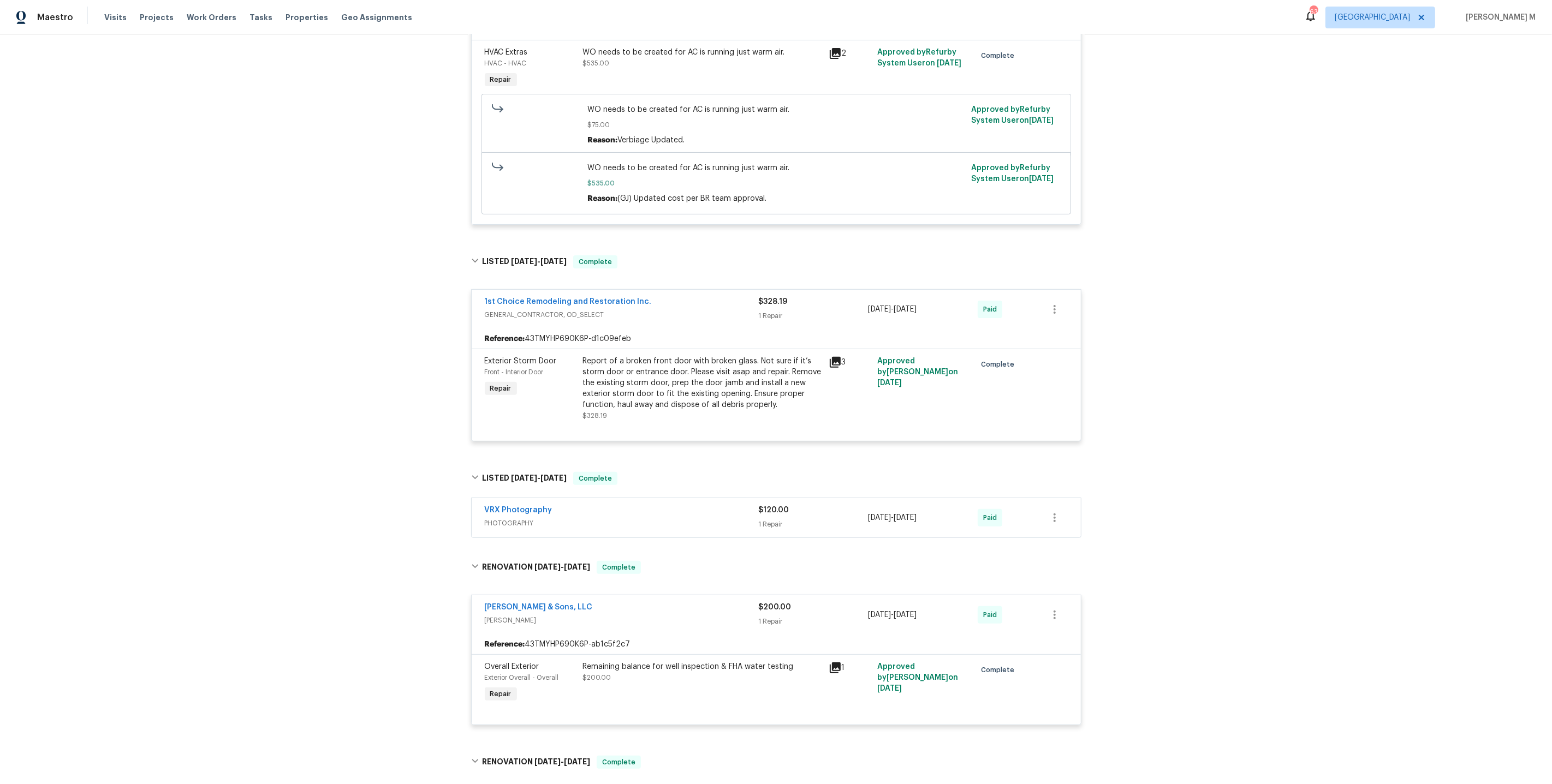
click at [533, 514] on div "VRX Photography PHOTOGRAPHY $120.00 1 Repair 5/24/2025 - 5/26/2025 Paid" at bounding box center [776, 518] width 609 height 39
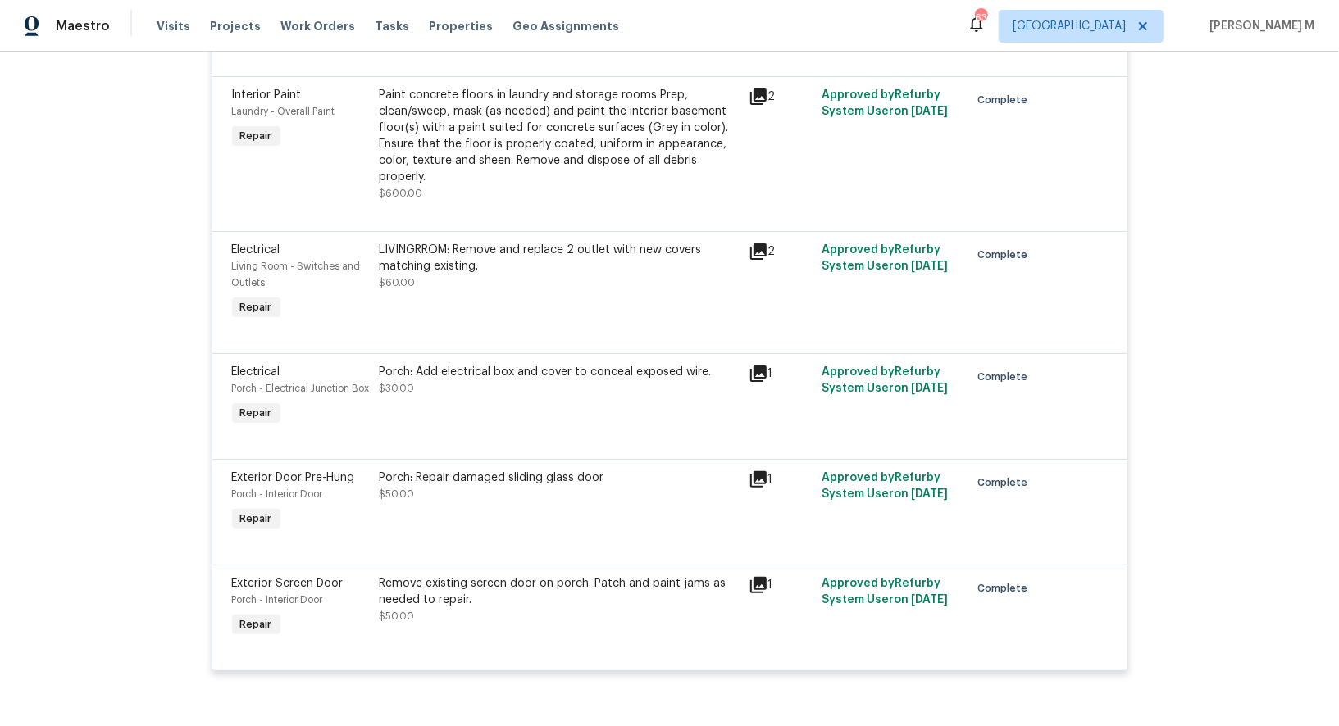
scroll to position [8074, 0]
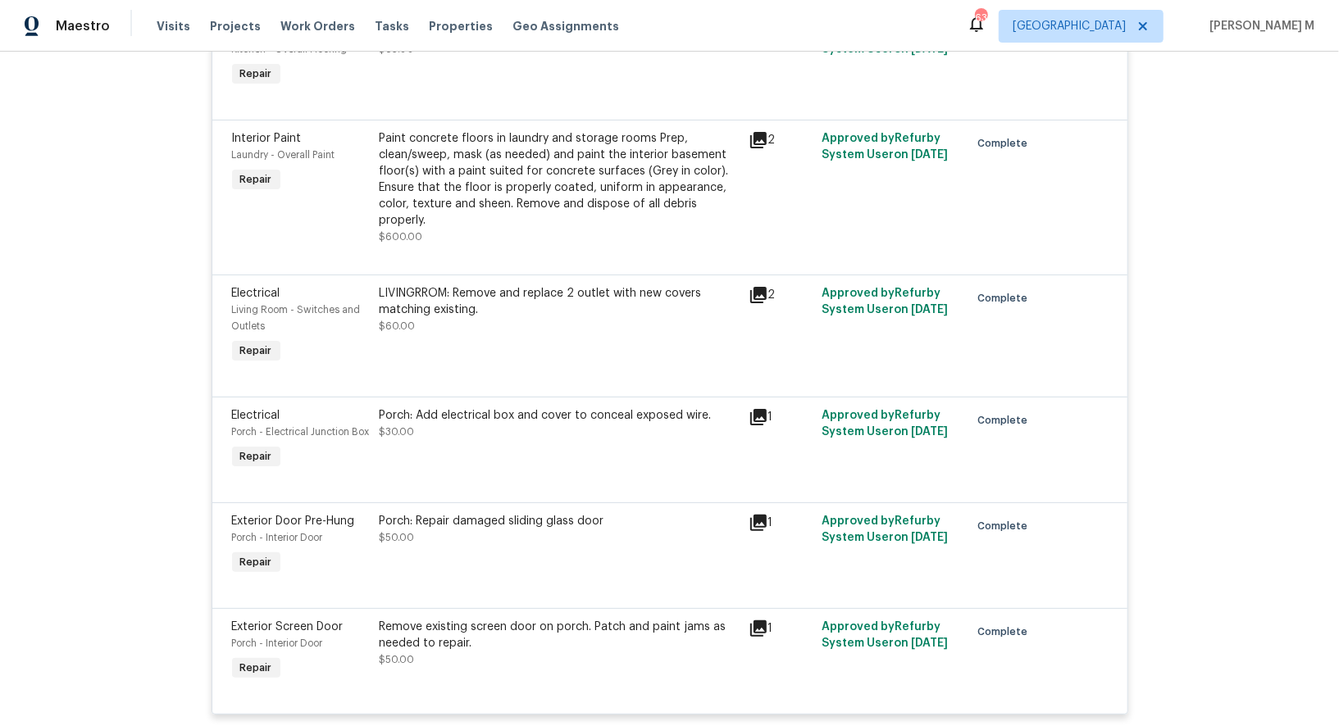
click at [500, 508] on div "Porch: Repair damaged sliding glass door $50.00" at bounding box center [559, 545] width 369 height 75
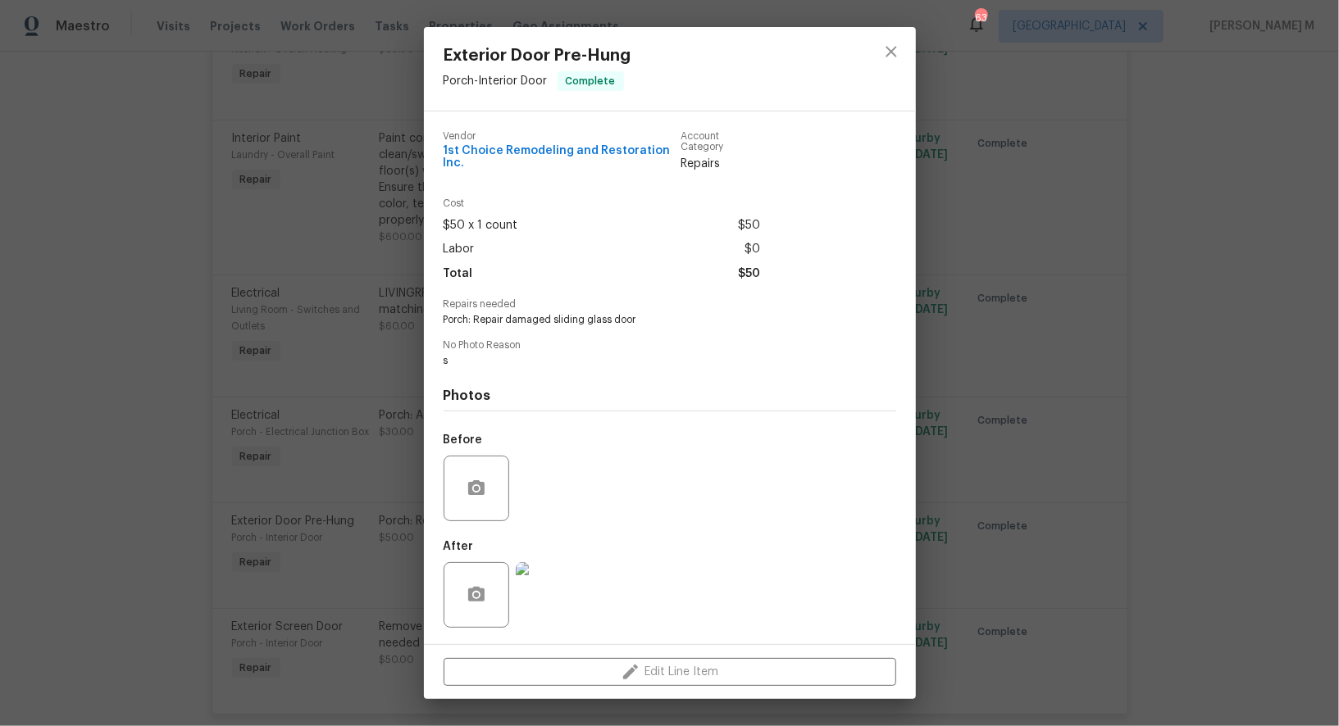
click at [538, 576] on img at bounding box center [549, 595] width 66 height 66
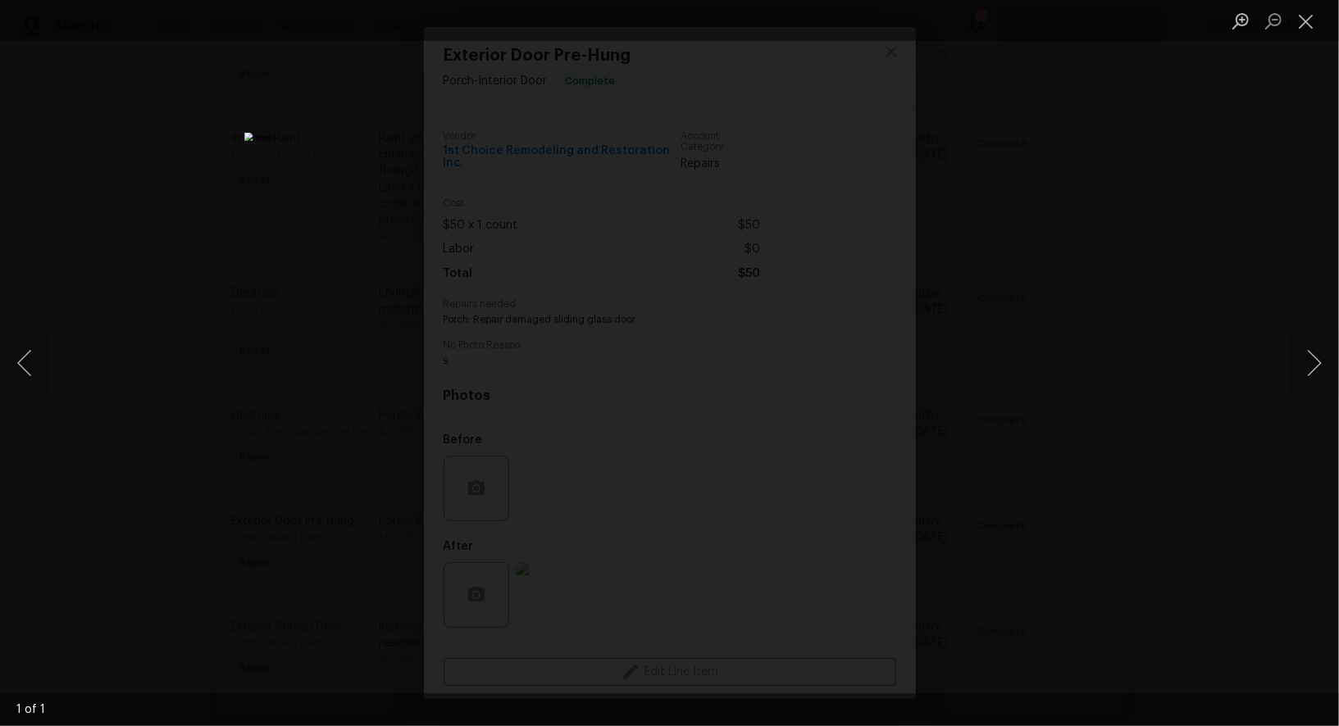
click at [1116, 328] on div "Lightbox" at bounding box center [669, 363] width 1339 height 726
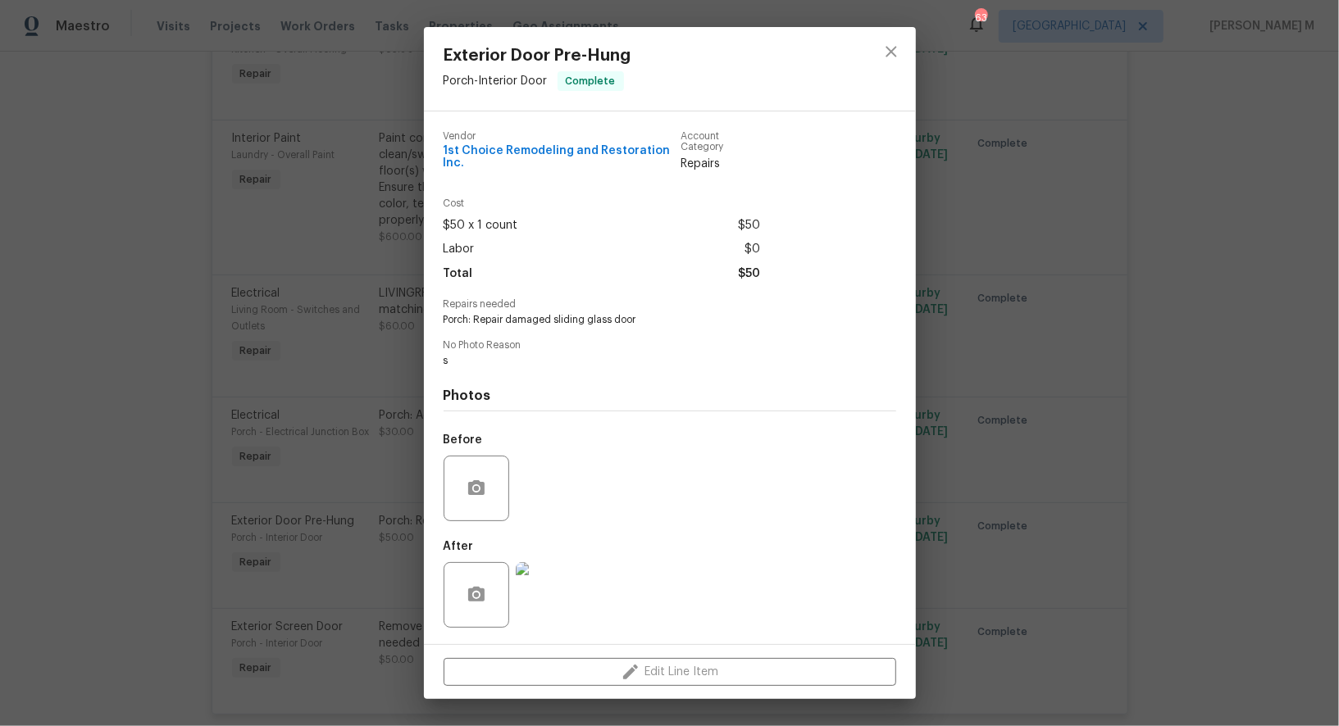
click at [990, 306] on div "Exterior Door Pre-Hung Porch - Interior Door Complete Vendor 1st Choice Remodel…" at bounding box center [669, 363] width 1339 height 726
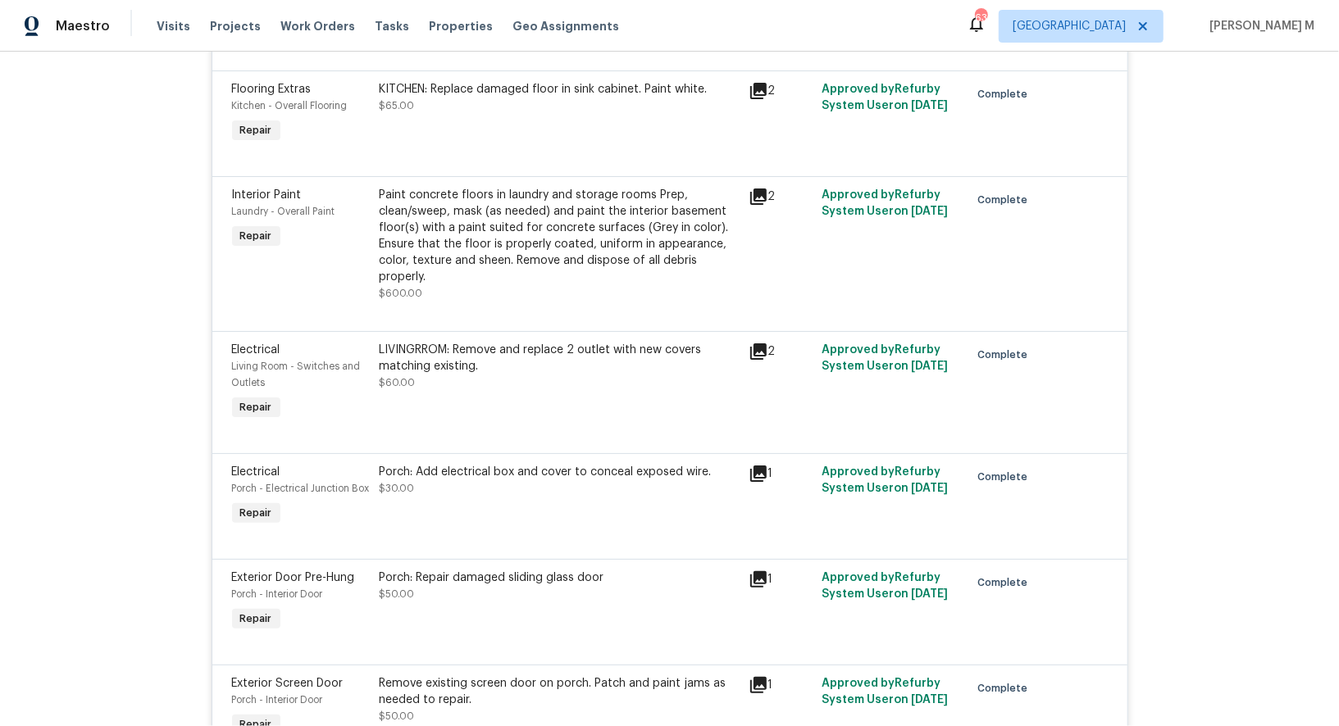
scroll to position [7993, 0]
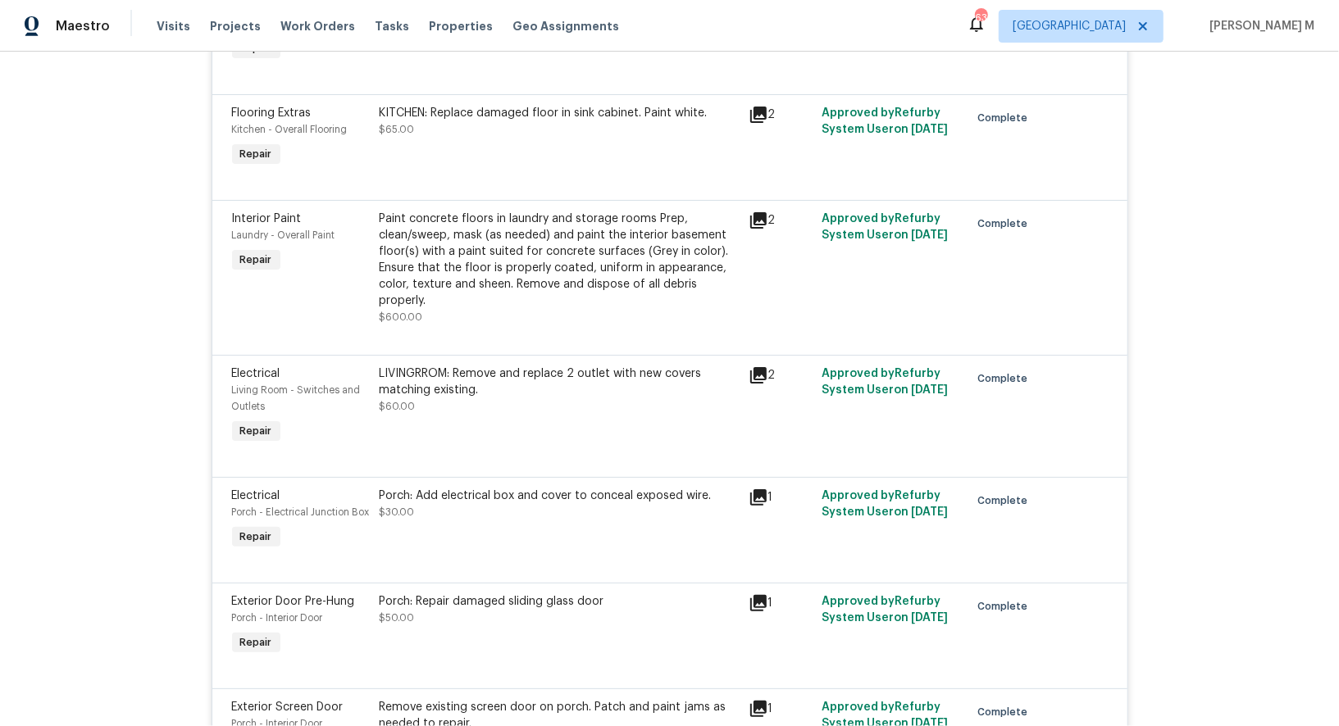
click at [590, 483] on div "Porch: Add electrical box and cover to conceal exposed wire. $30.00" at bounding box center [559, 520] width 369 height 75
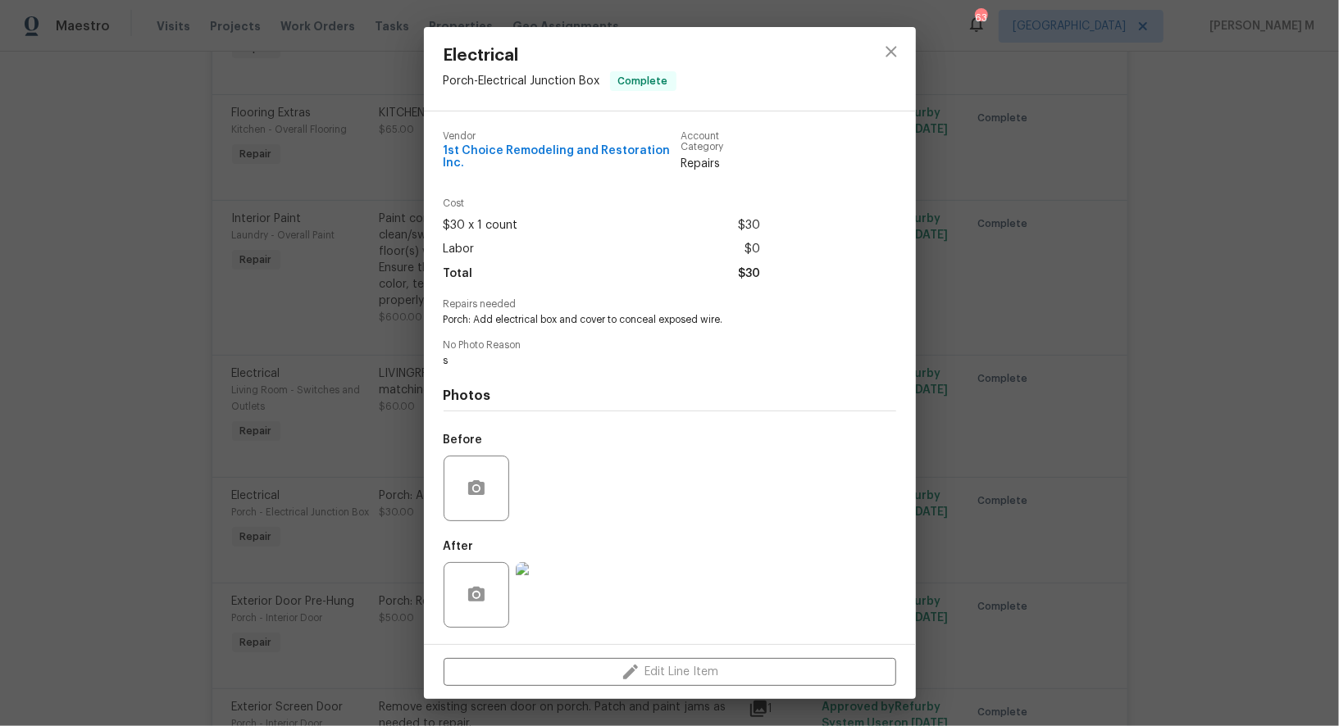
click at [1022, 360] on div "Electrical Porch - Electrical Junction Box Complete Vendor 1st Choice Remodelin…" at bounding box center [669, 363] width 1339 height 726
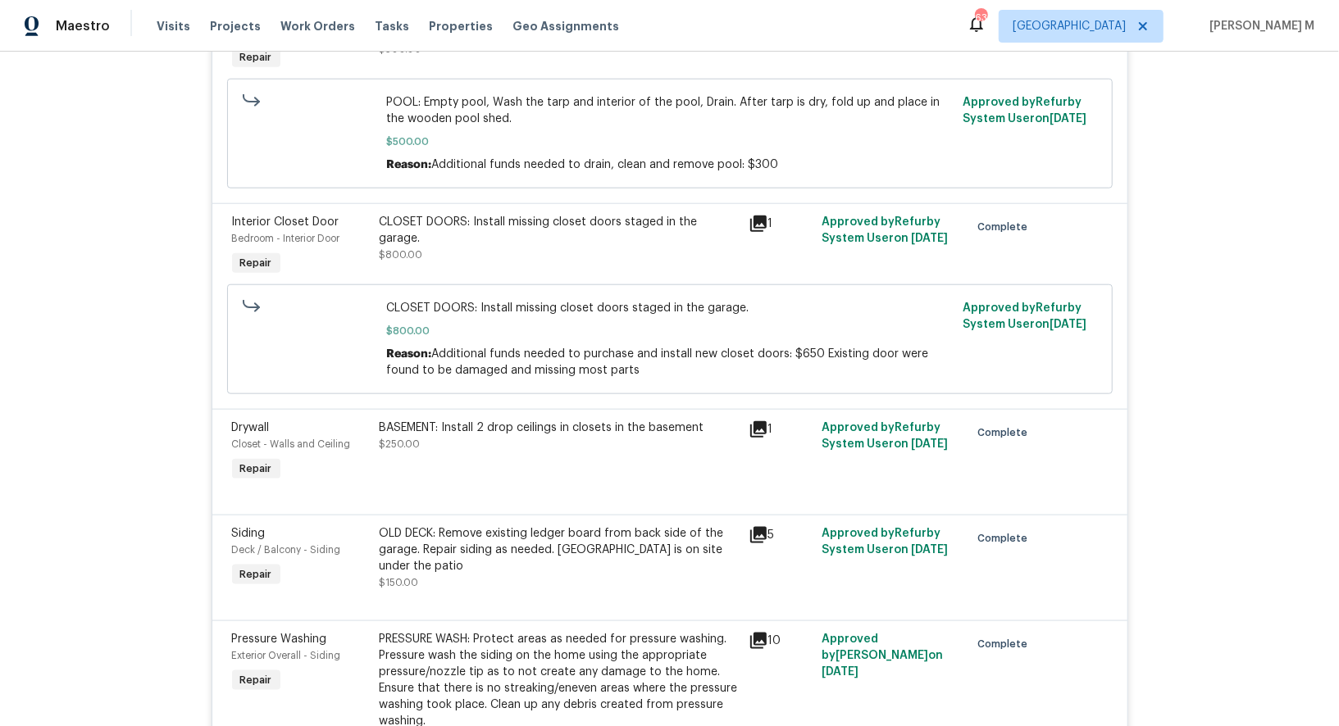
scroll to position [5087, 0]
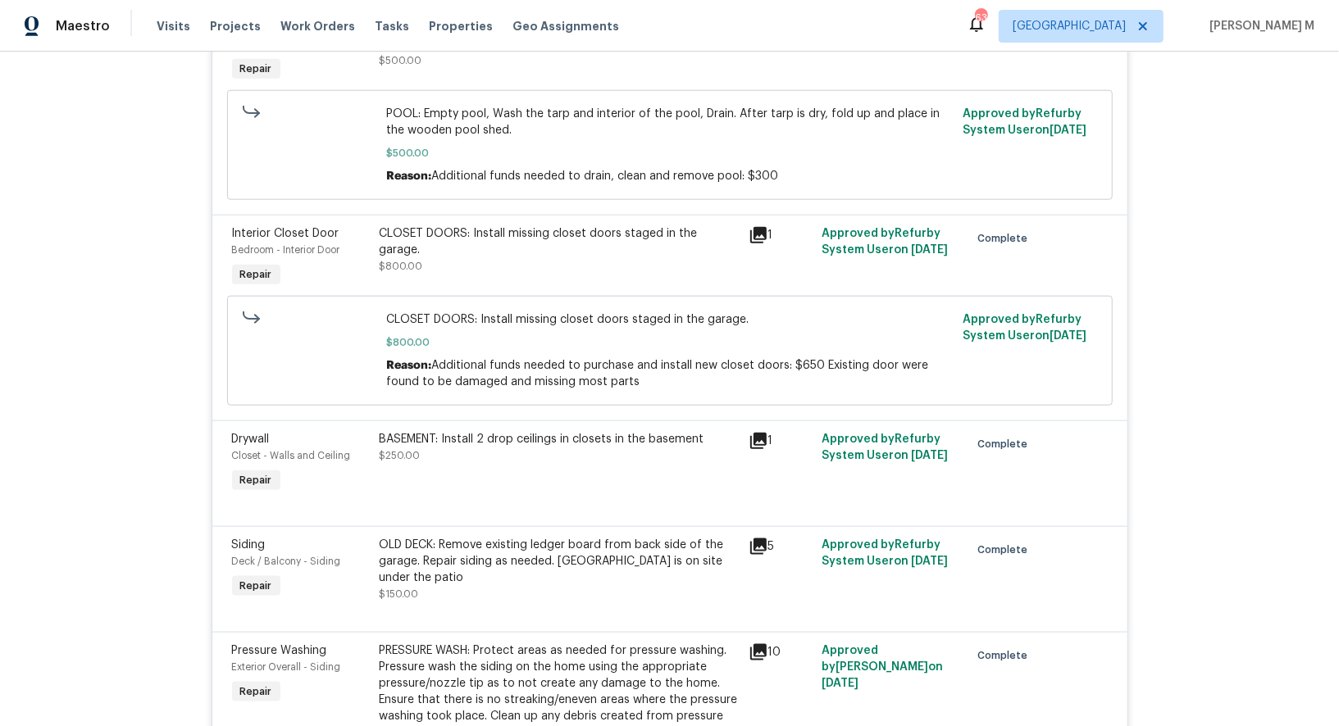
click at [499, 537] on div "OLD DECK: Remove existing ledger board from back side of the garage. Repair sid…" at bounding box center [559, 570] width 359 height 66
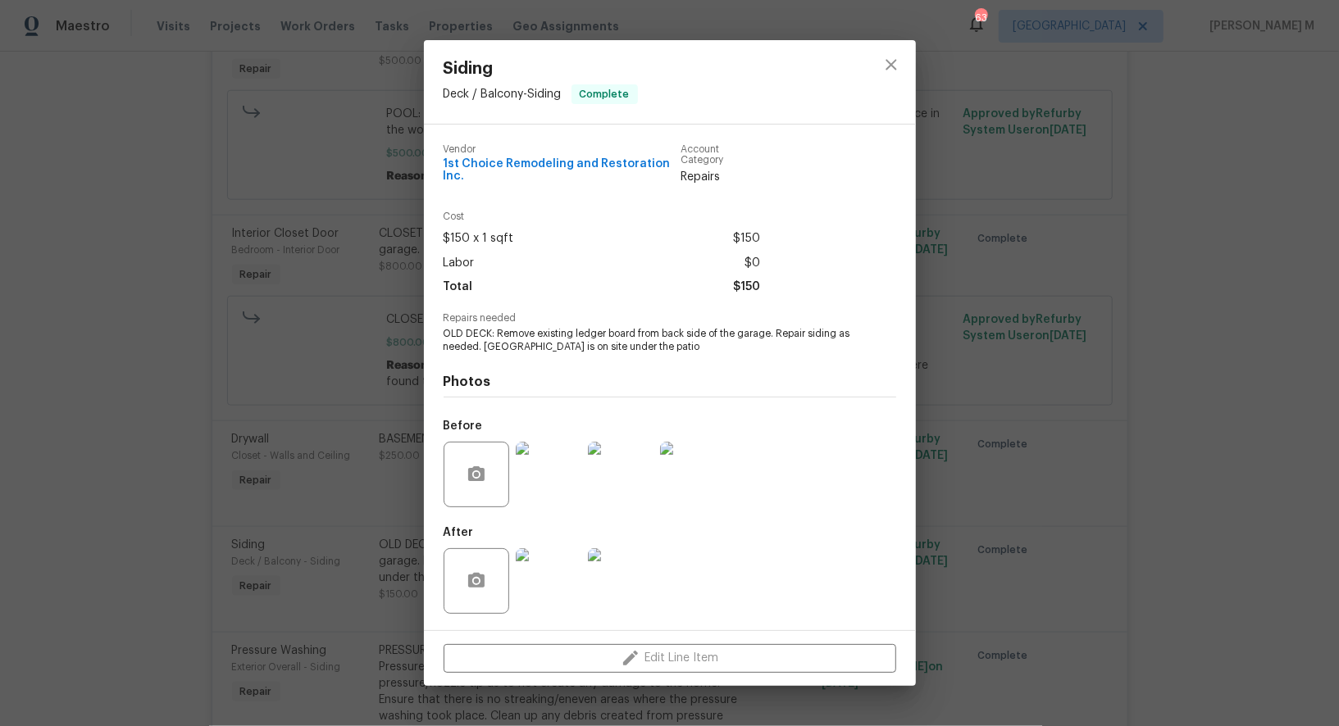
click at [1033, 407] on div "Siding Deck / Balcony - Siding Complete Vendor 1st Choice Remodeling and Restor…" at bounding box center [669, 363] width 1339 height 726
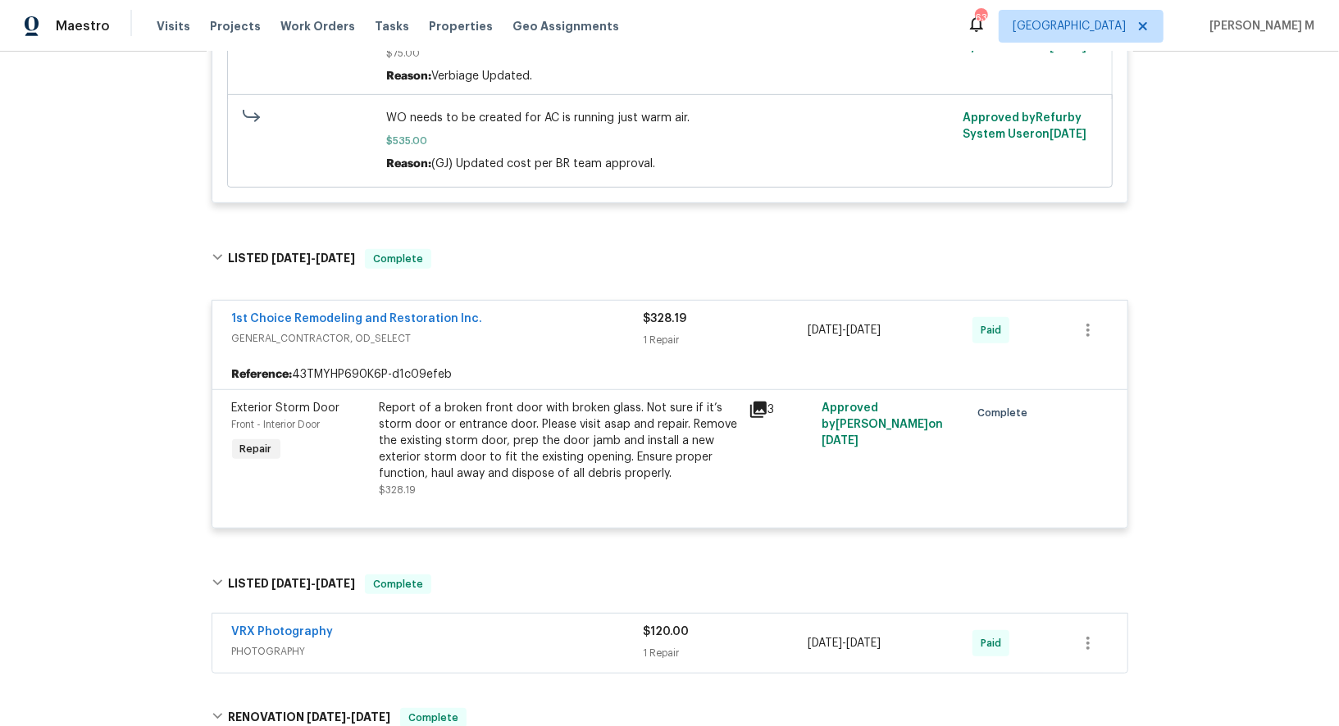
scroll to position [0, 0]
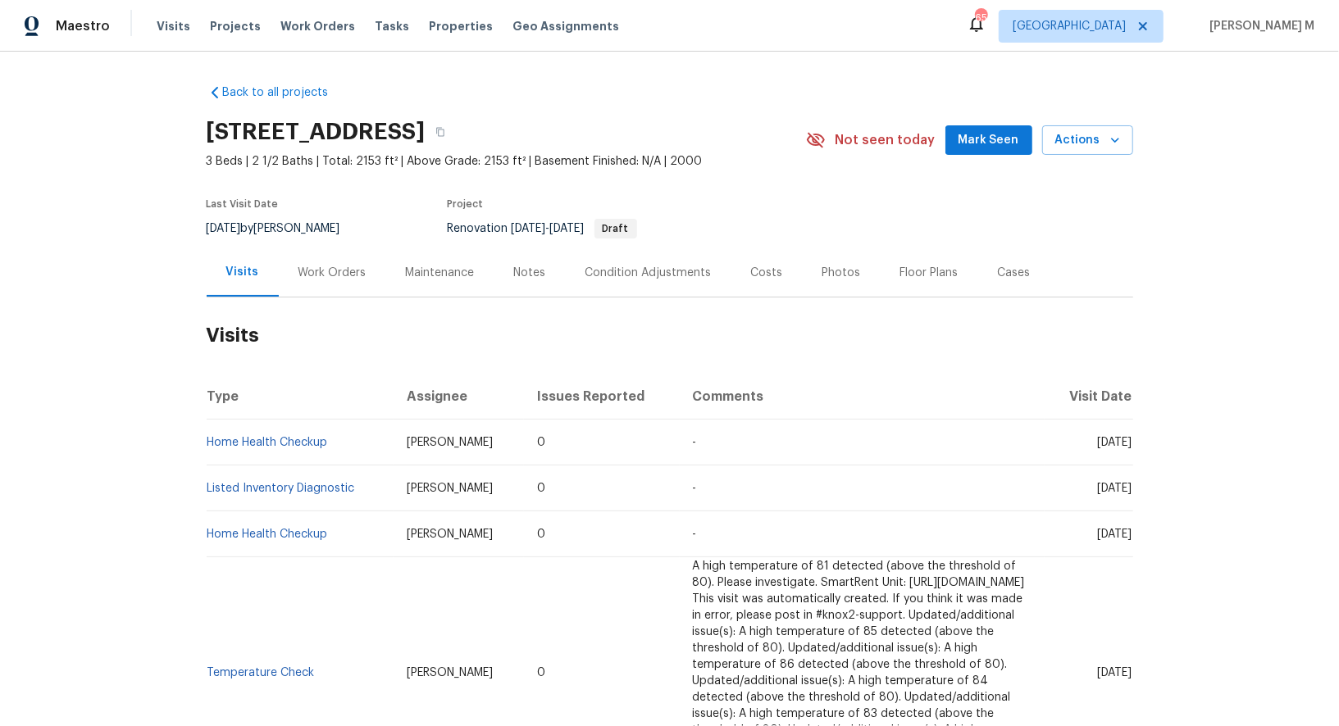
click at [298, 265] on div "Work Orders" at bounding box center [332, 273] width 68 height 16
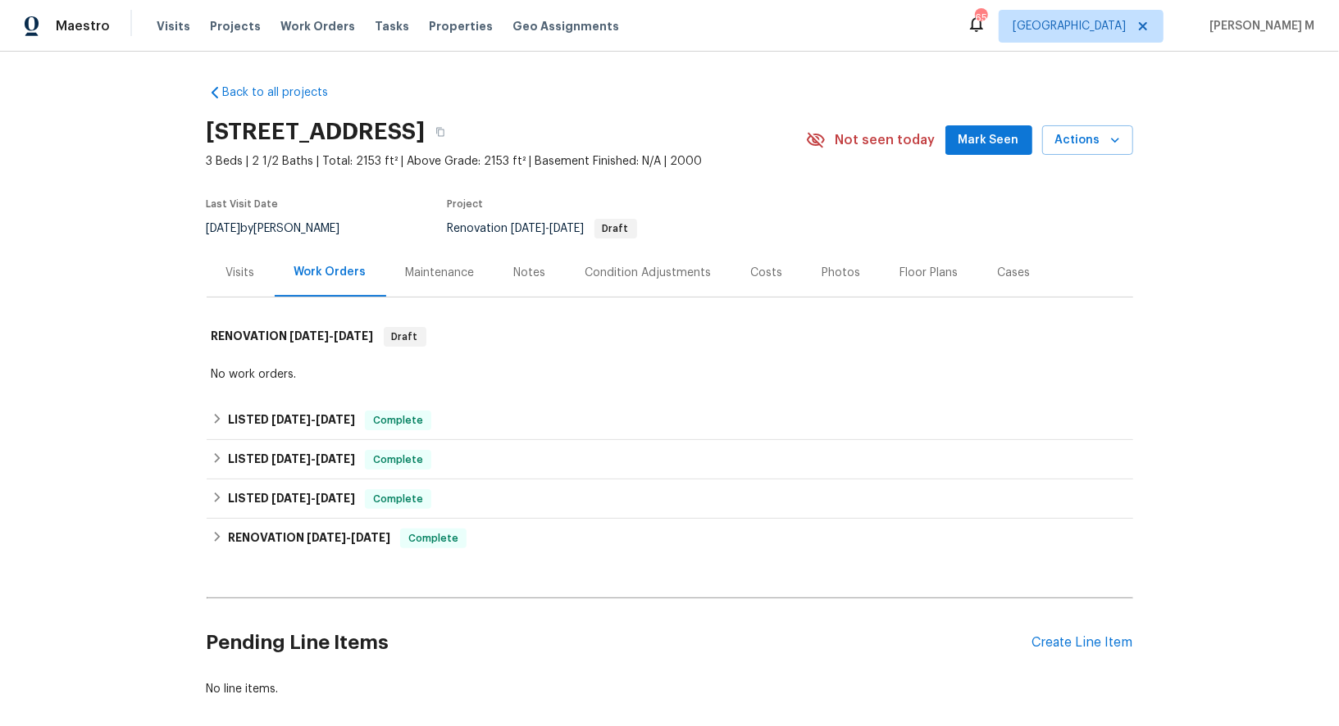
click at [270, 440] on div "LISTED [DATE] - [DATE] Complete Bright Line Finishes GENERAL_CONTRACTOR, OD_SEL…" at bounding box center [670, 459] width 926 height 39
click at [271, 425] on div "LISTED [DATE] - [DATE] Complete" at bounding box center [670, 420] width 926 height 39
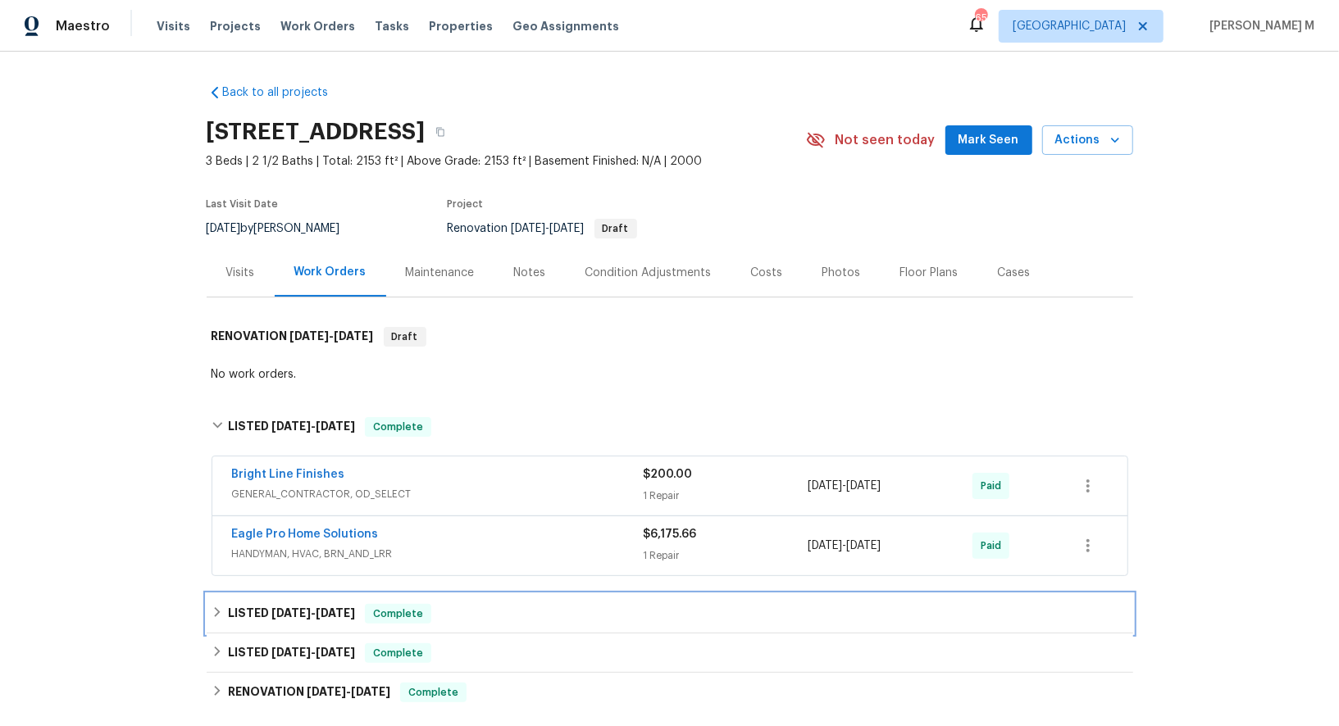
click at [275, 608] on span "[DATE]" at bounding box center [290, 613] width 39 height 11
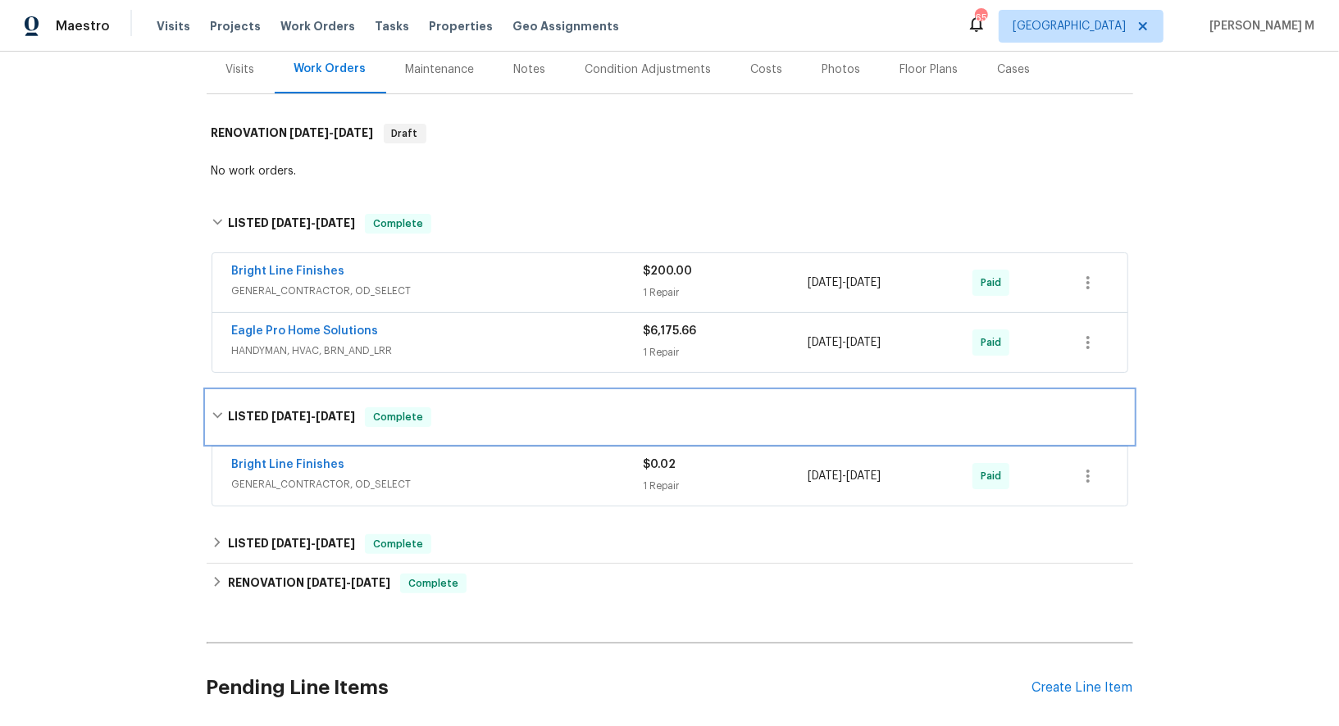
scroll to position [243, 0]
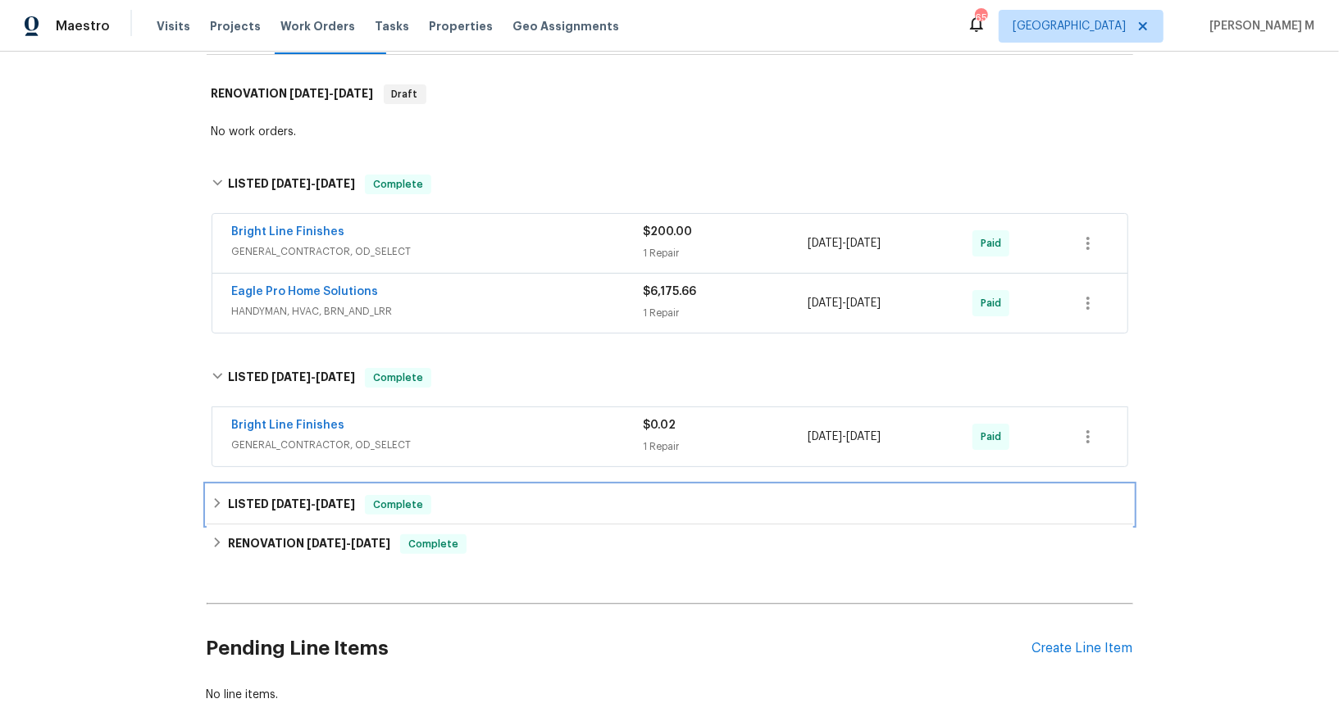
click at [278, 499] on span "[DATE]" at bounding box center [290, 504] width 39 height 11
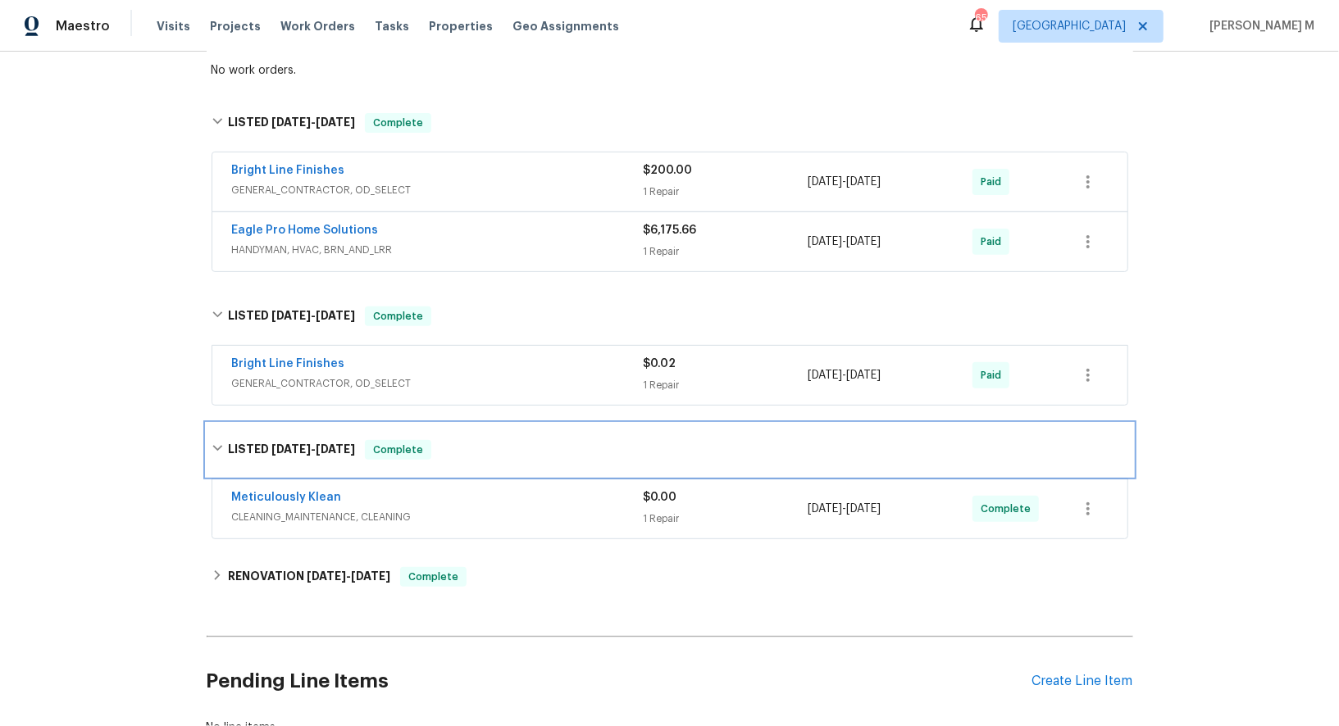
scroll to position [392, 0]
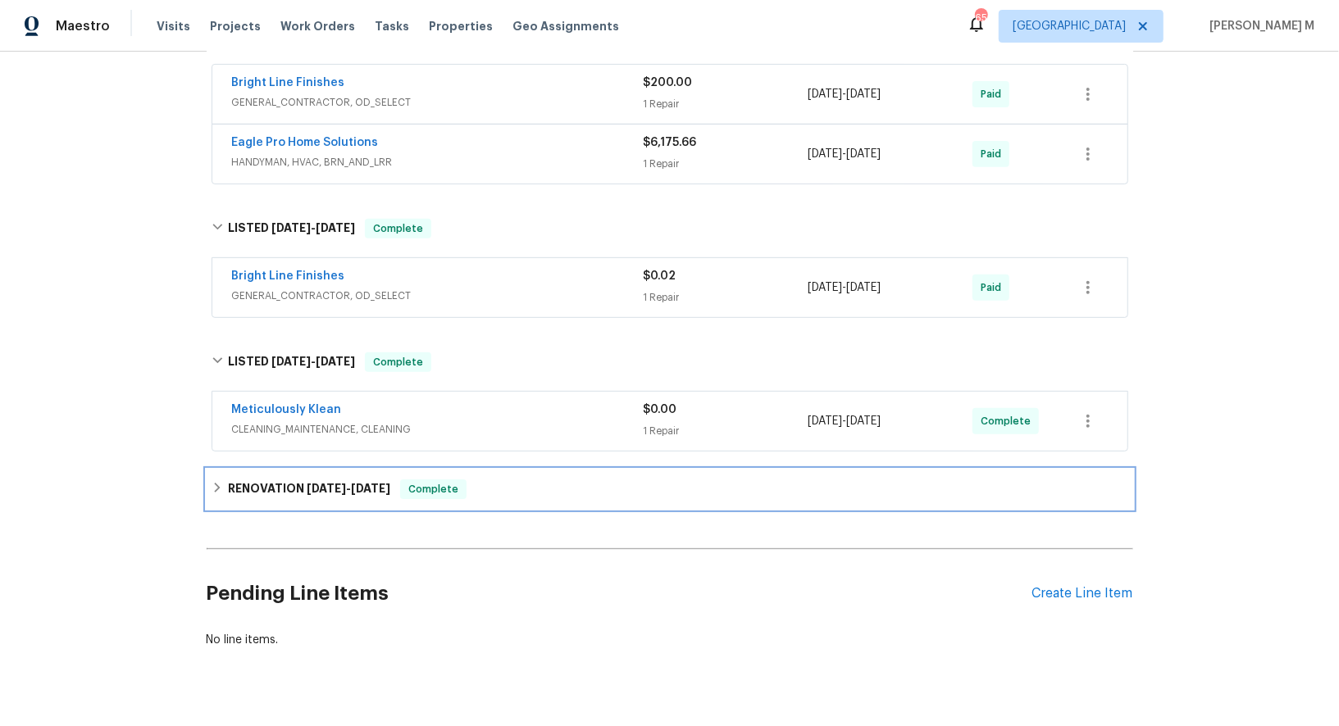
click at [307, 480] on h6 "RENOVATION [DATE] - [DATE]" at bounding box center [309, 490] width 162 height 20
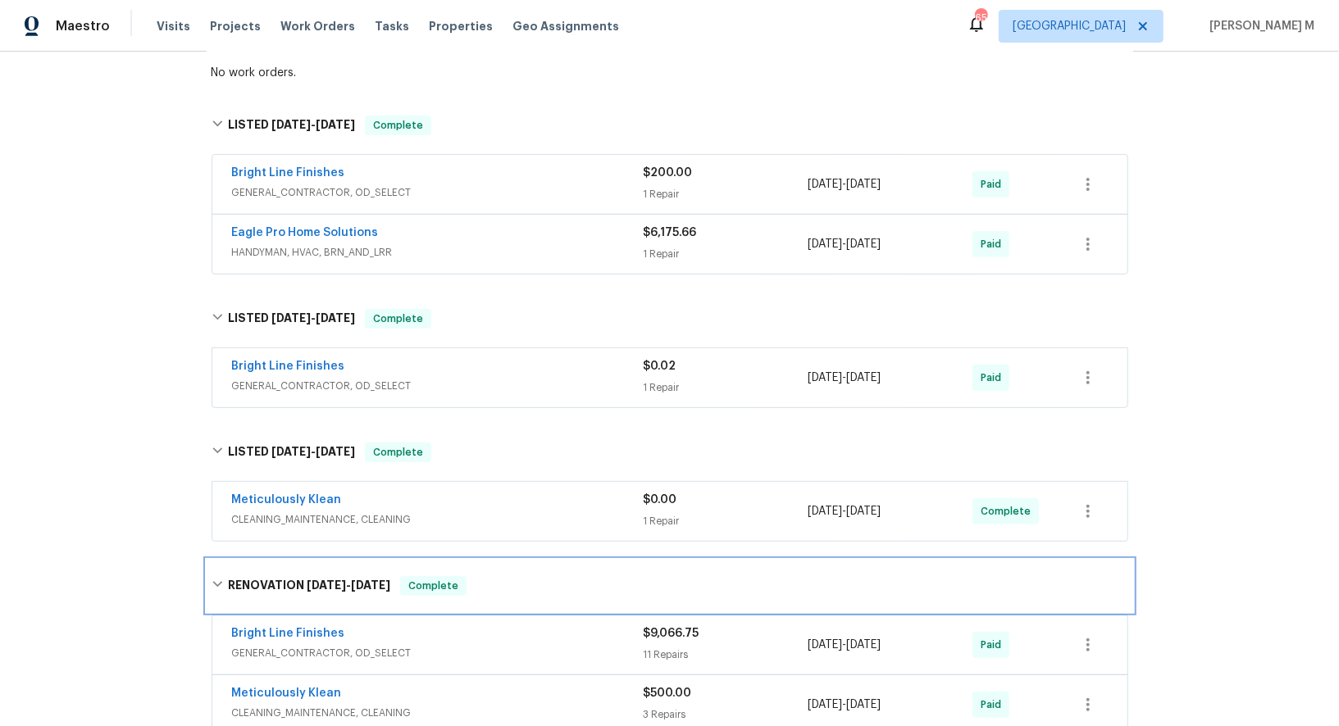
scroll to position [181, 0]
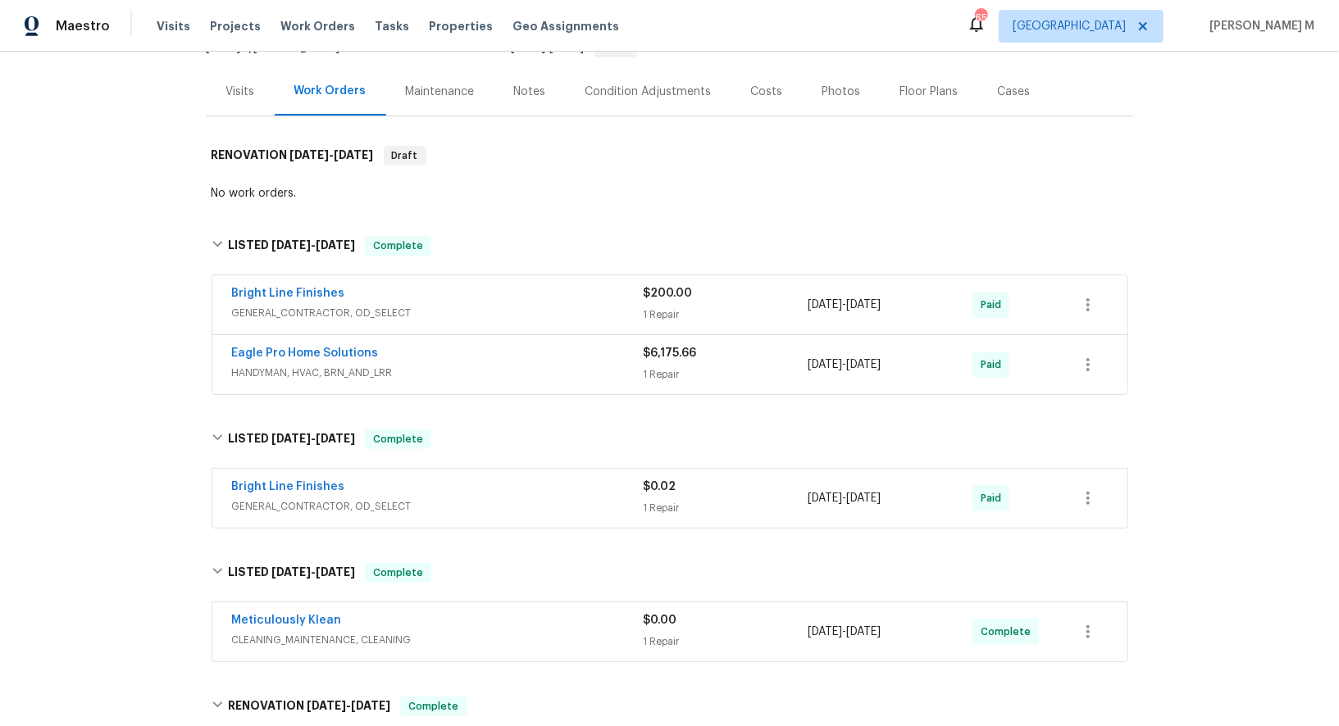
click at [278, 308] on span "GENERAL_CONTRACTOR, OD_SELECT" at bounding box center [438, 313] width 412 height 16
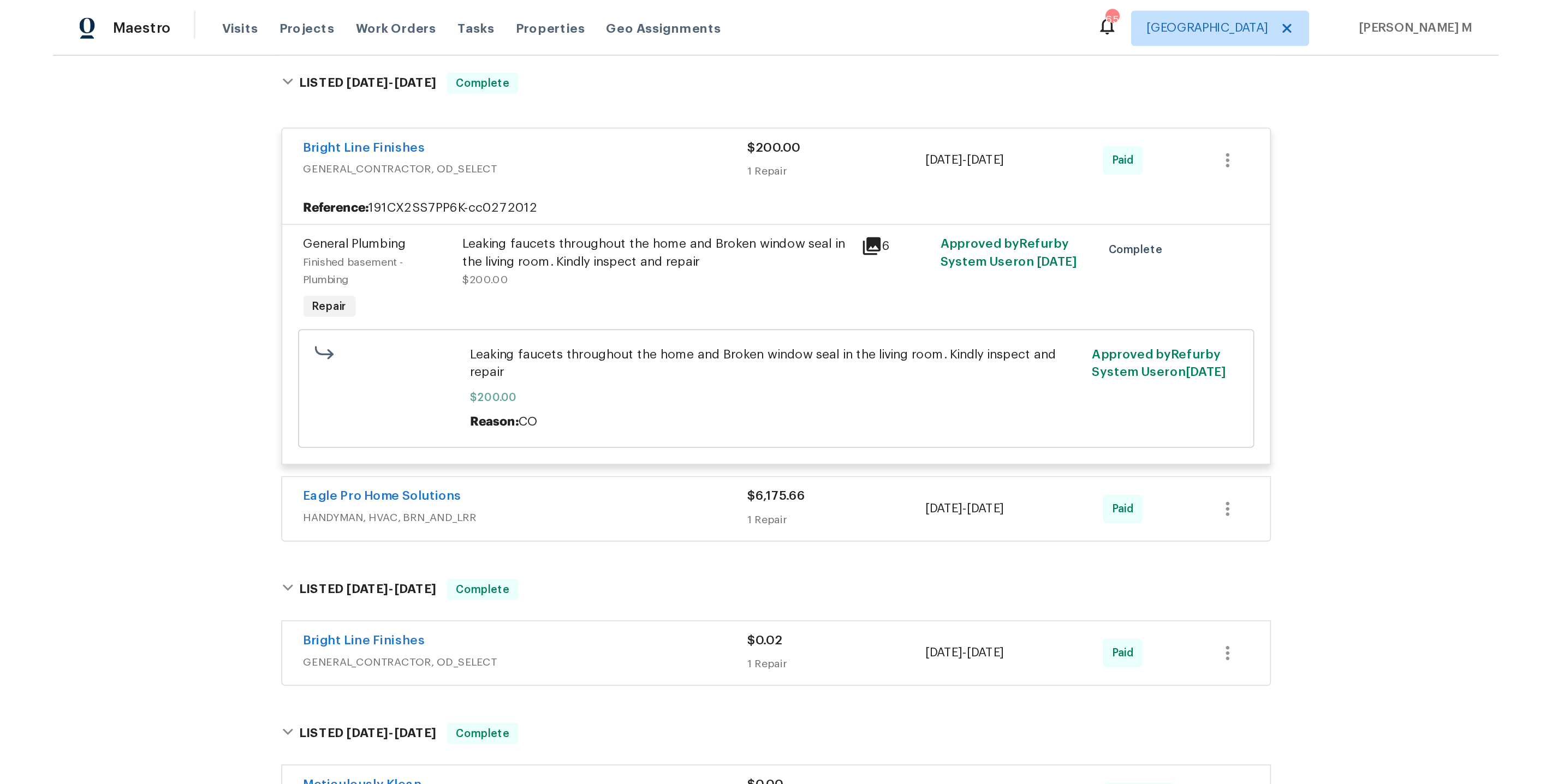
scroll to position [232, 0]
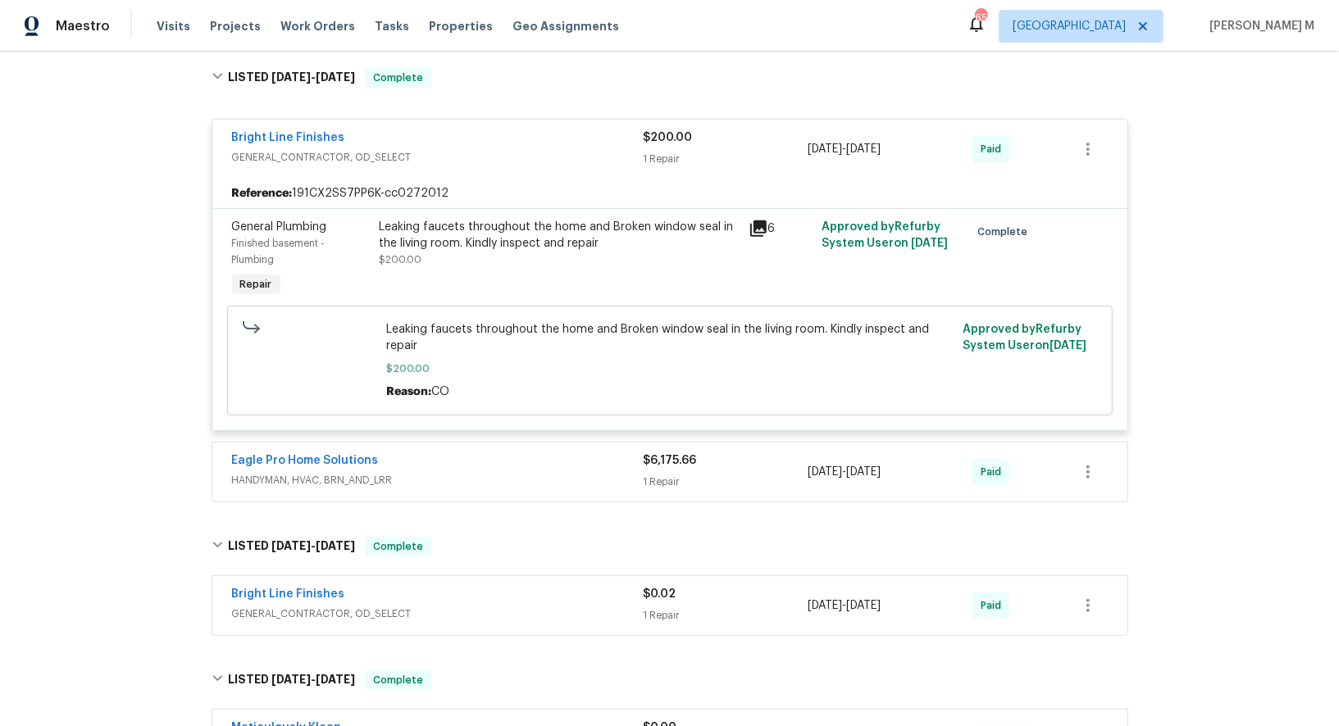
click at [522, 230] on div "Leaking faucets throughout the home and Broken window seal in the living room. …" at bounding box center [559, 235] width 359 height 33
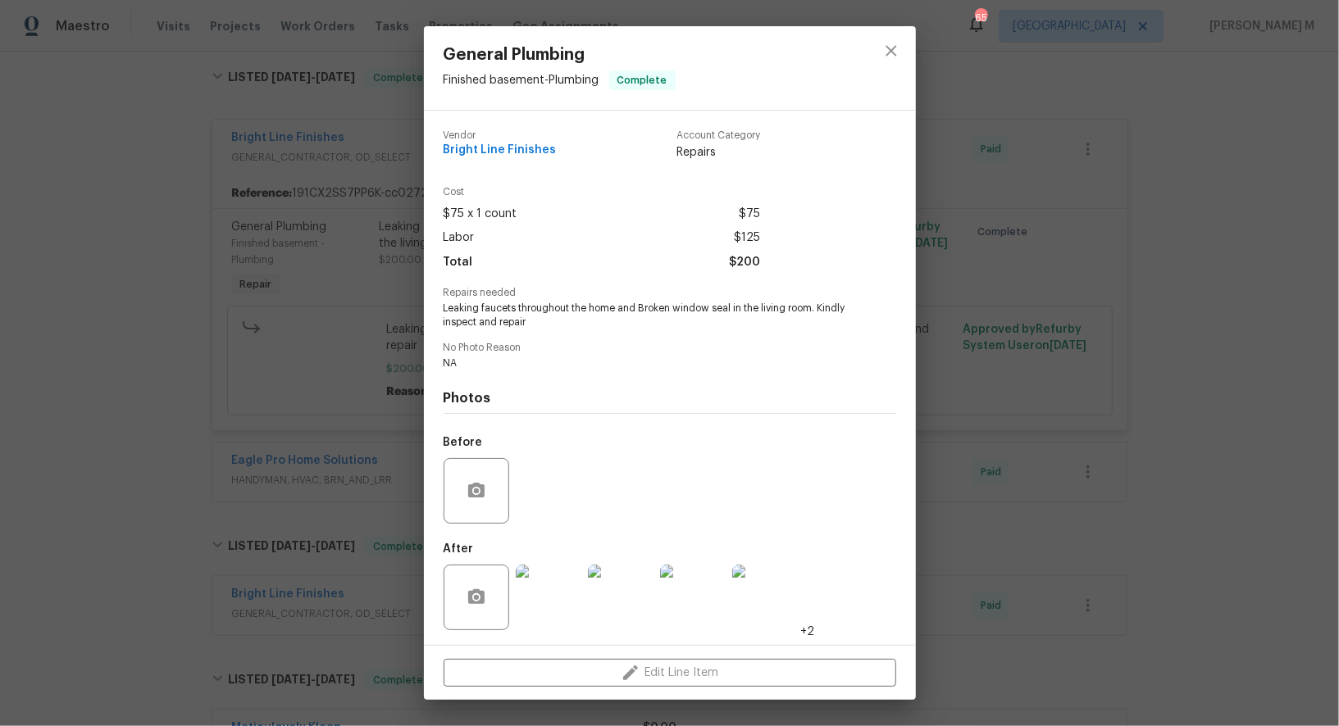
click at [549, 573] on img at bounding box center [549, 598] width 66 height 66
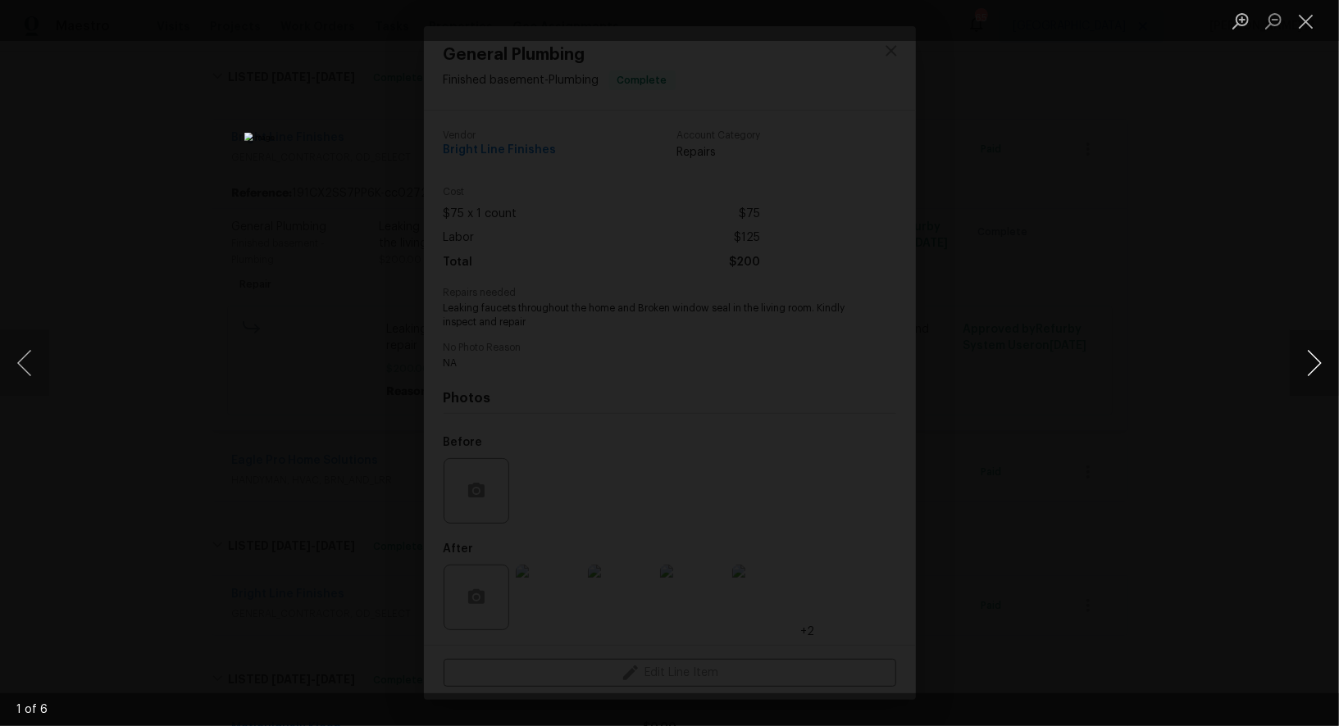
click at [1311, 371] on button "Next image" at bounding box center [1314, 363] width 49 height 66
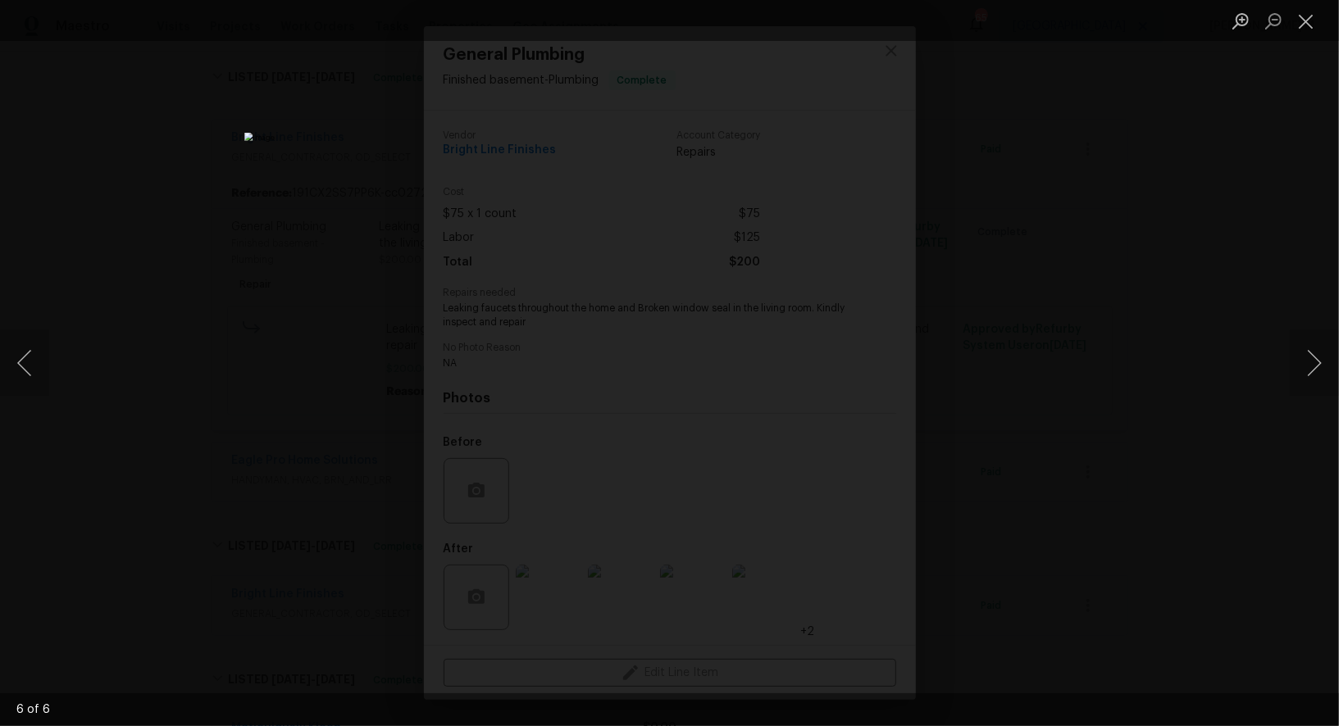
click at [1190, 228] on div "Lightbox" at bounding box center [669, 363] width 1339 height 726
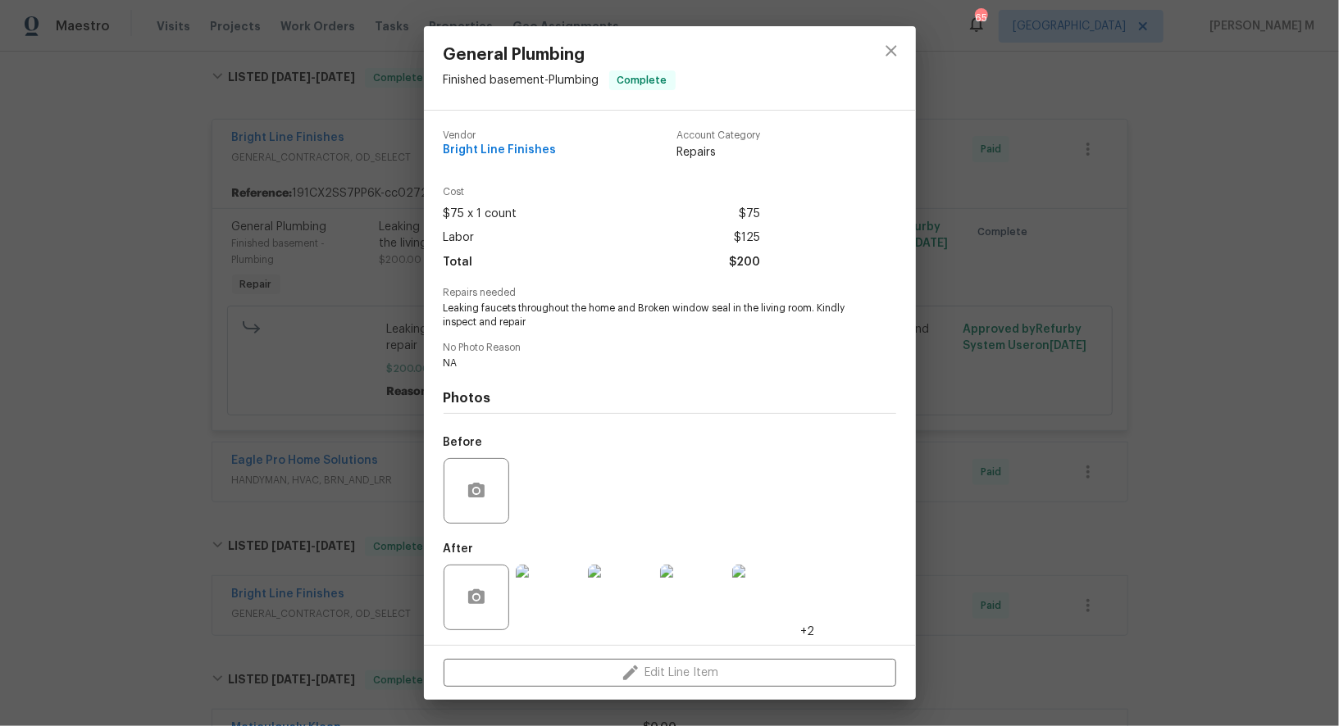
click at [1004, 282] on div "General Plumbing Finished basement - Plumbing Complete Vendor Bright Line Finis…" at bounding box center [669, 363] width 1339 height 726
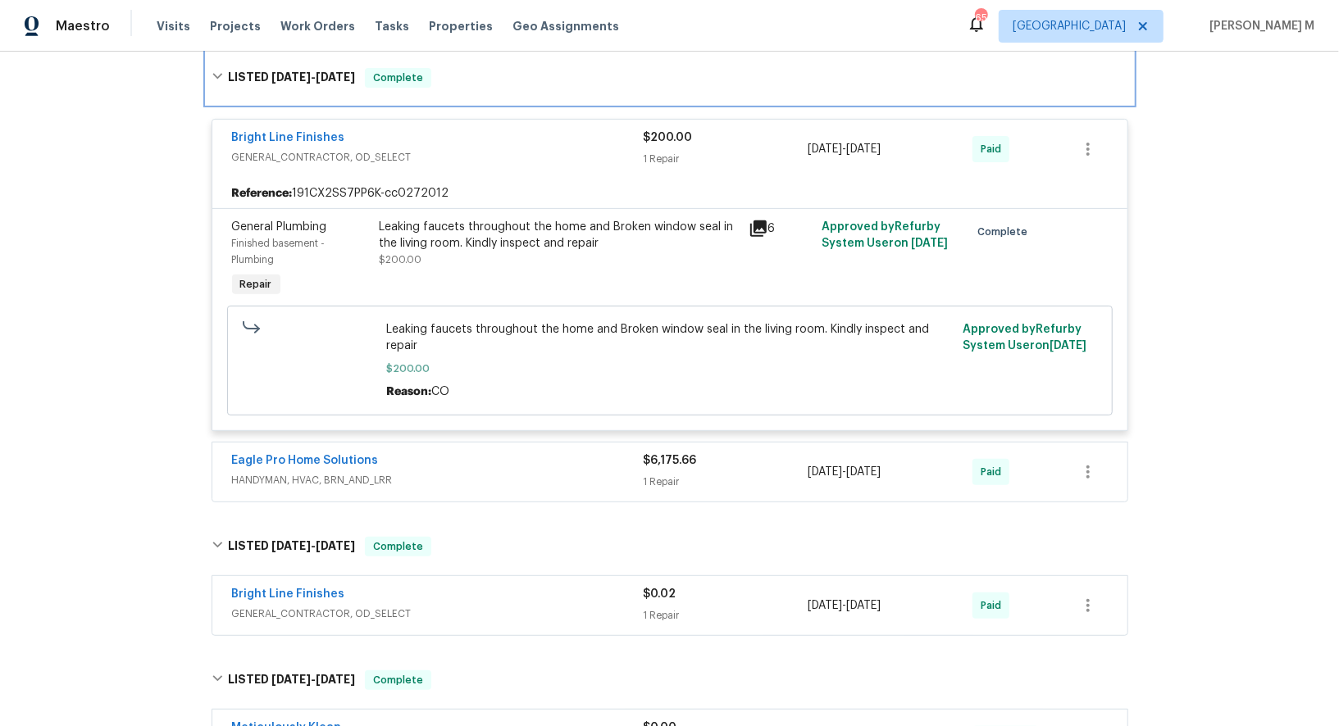
click at [832, 75] on div "LISTED 6/8/25 - 7/23/25 Complete" at bounding box center [670, 78] width 917 height 20
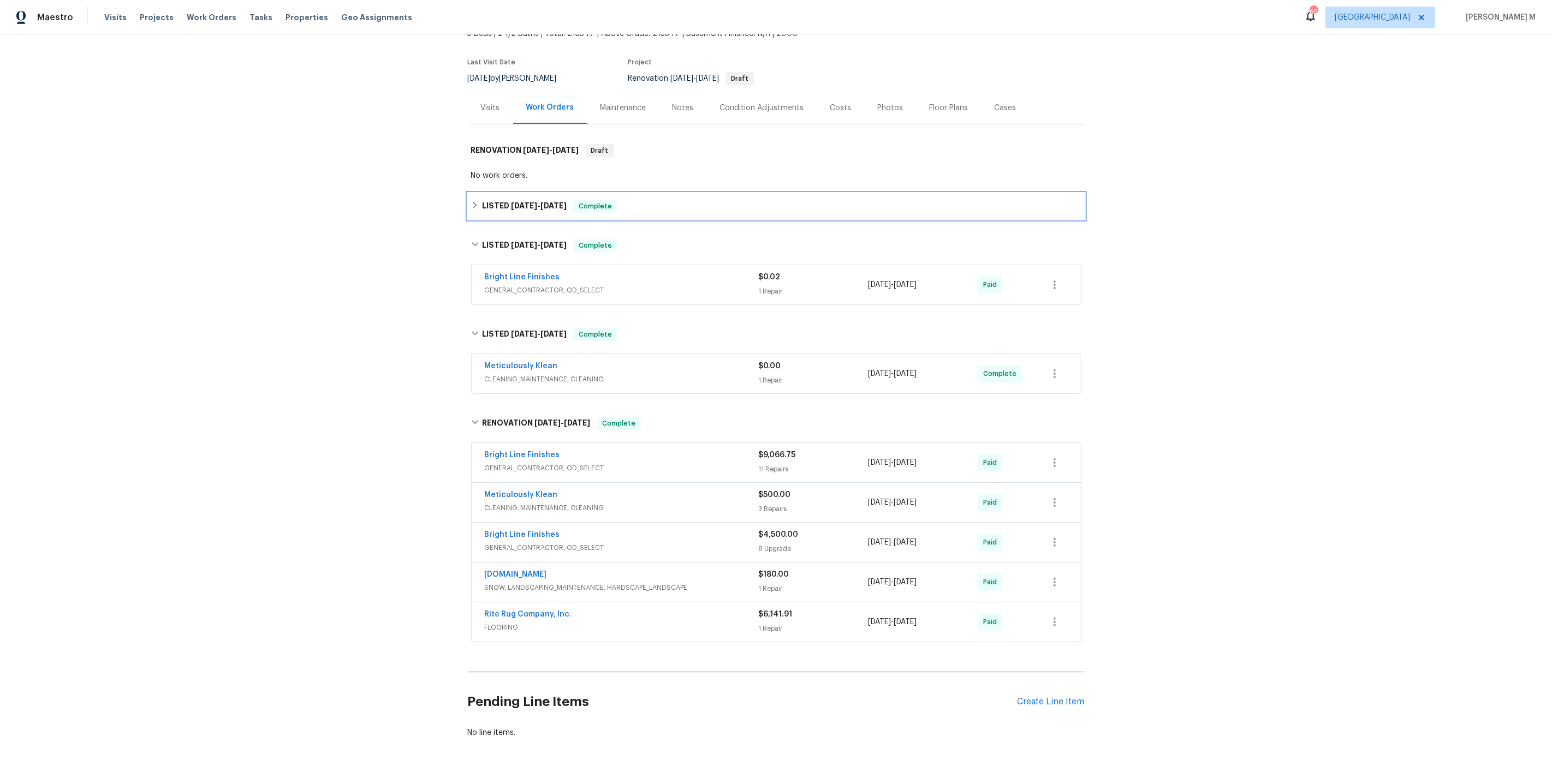
scroll to position [74, 0]
click at [502, 202] on h6 "LISTED 6/8/25 - 7/23/25" at bounding box center [524, 206] width 85 height 13
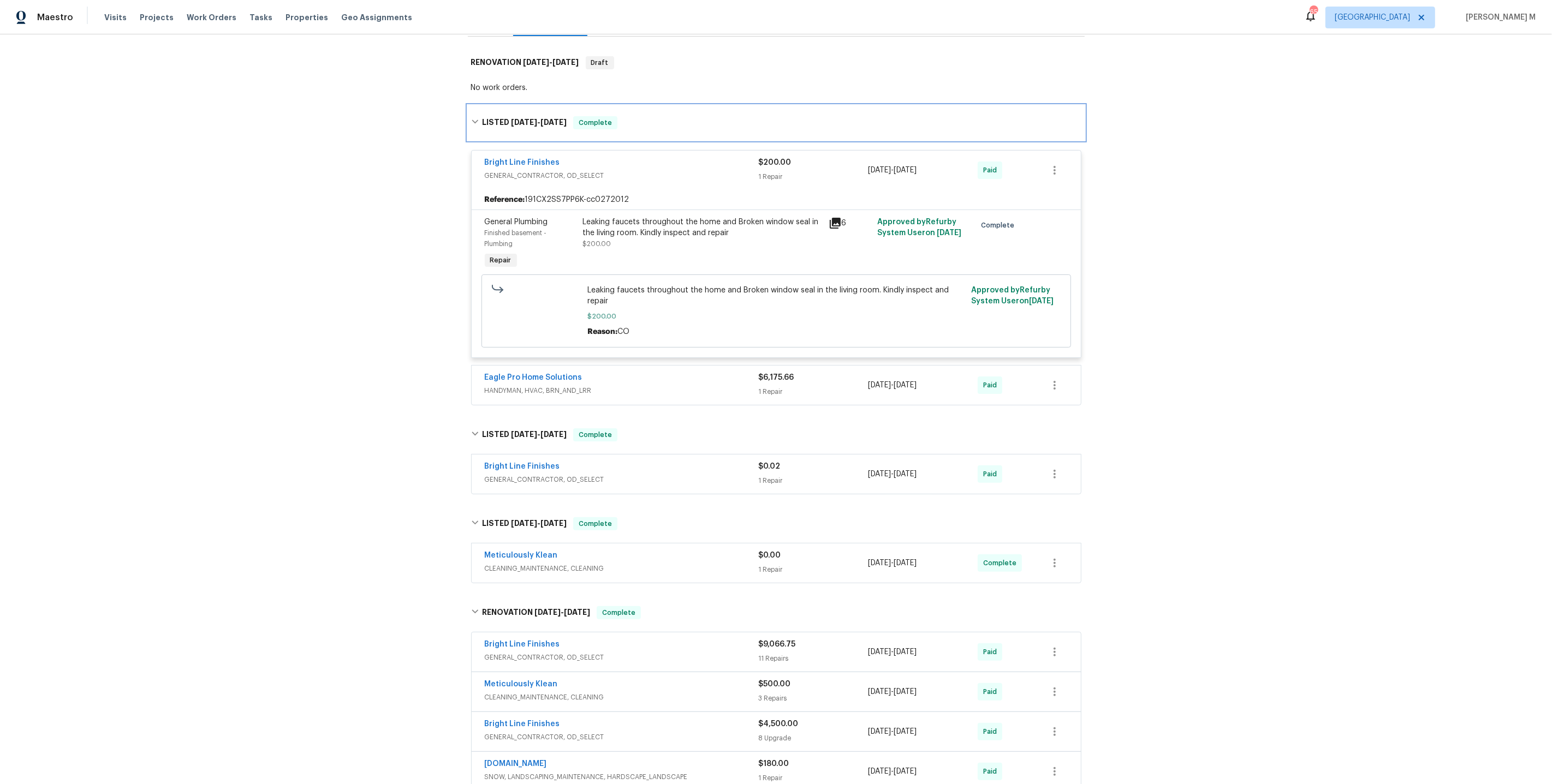
scroll to position [168, 0]
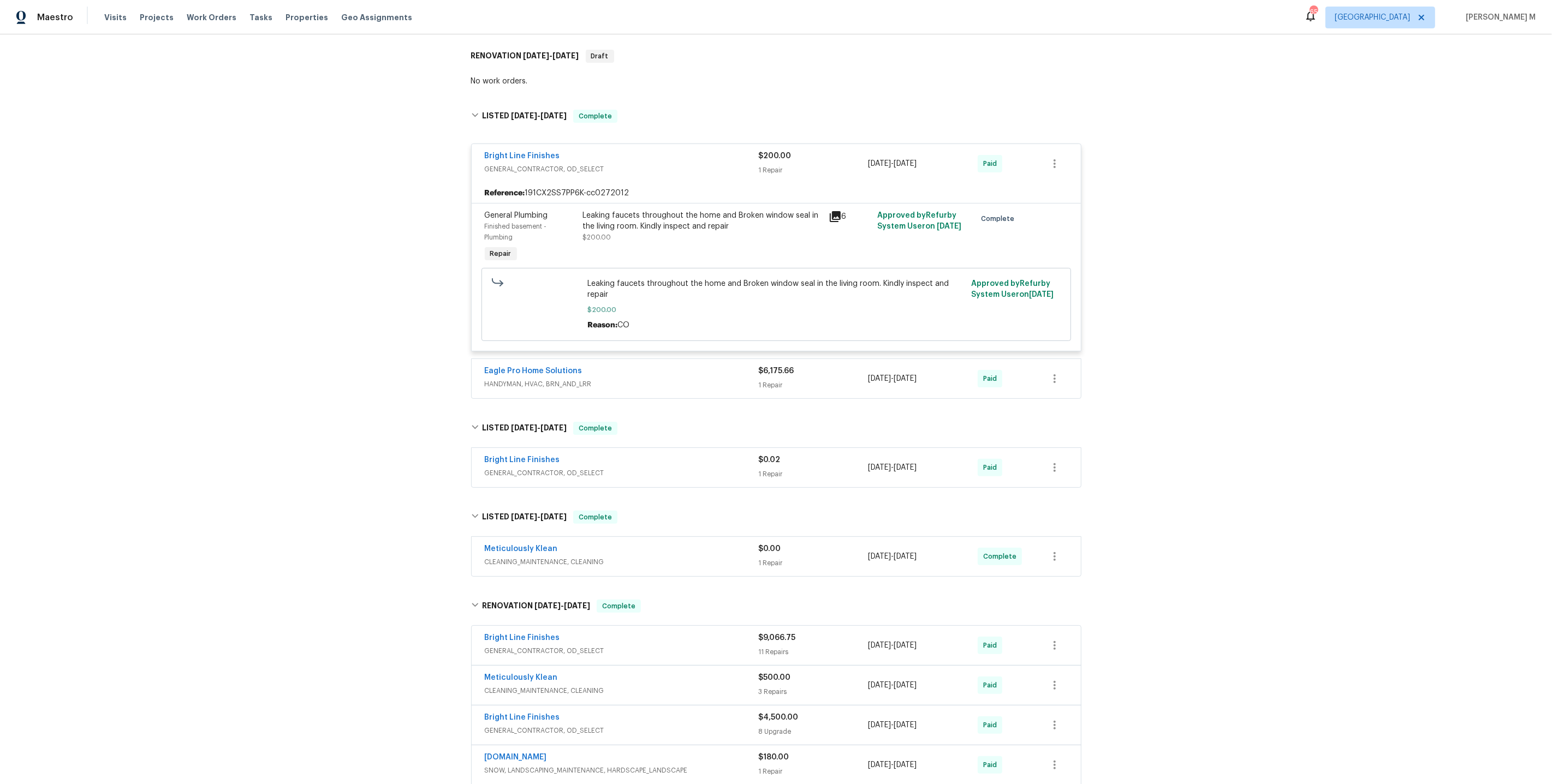
click at [550, 379] on span "HANDYMAN, HVAC, BRN_AND_LRR" at bounding box center [622, 384] width 274 height 11
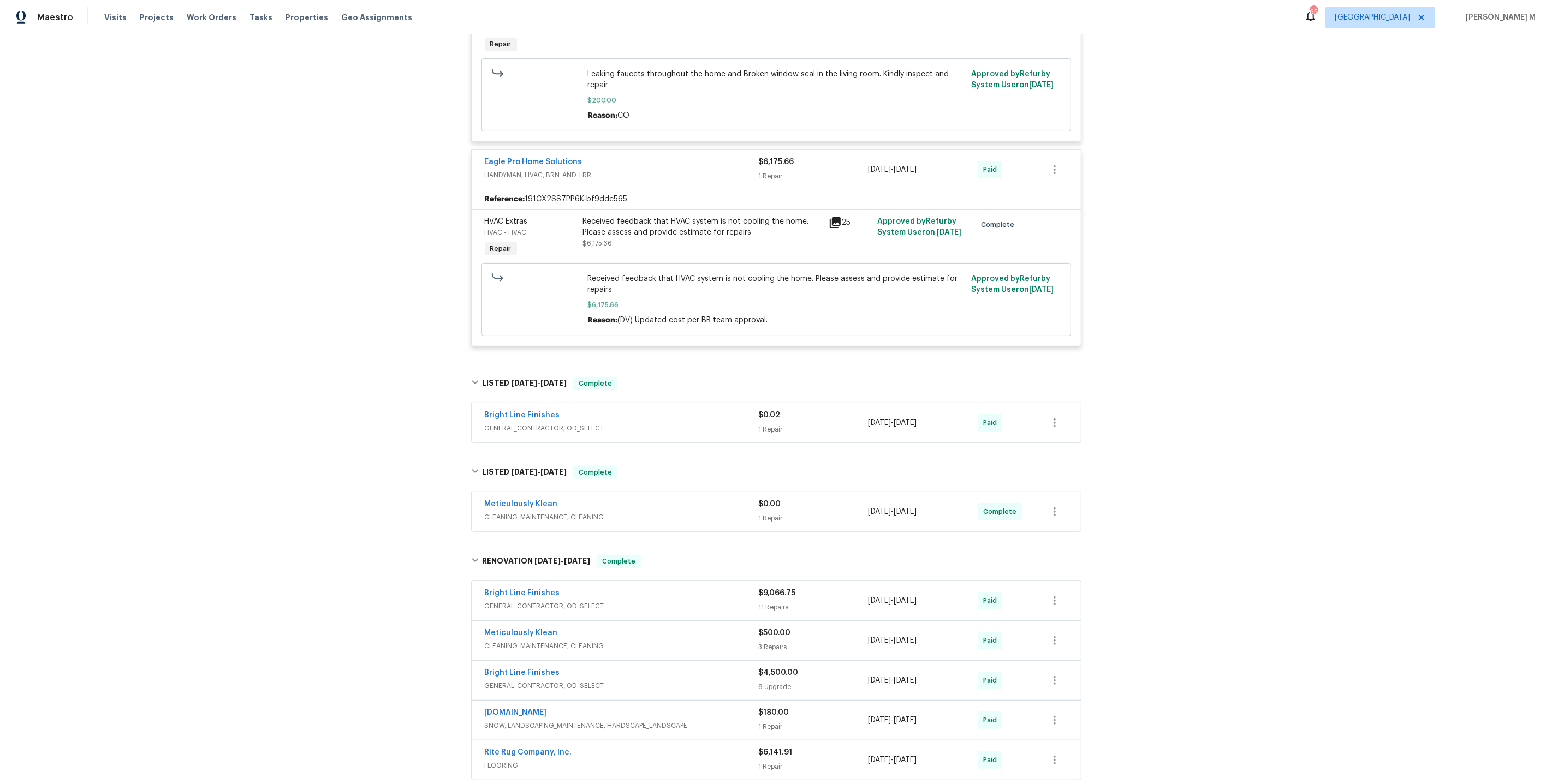
scroll to position [392, 0]
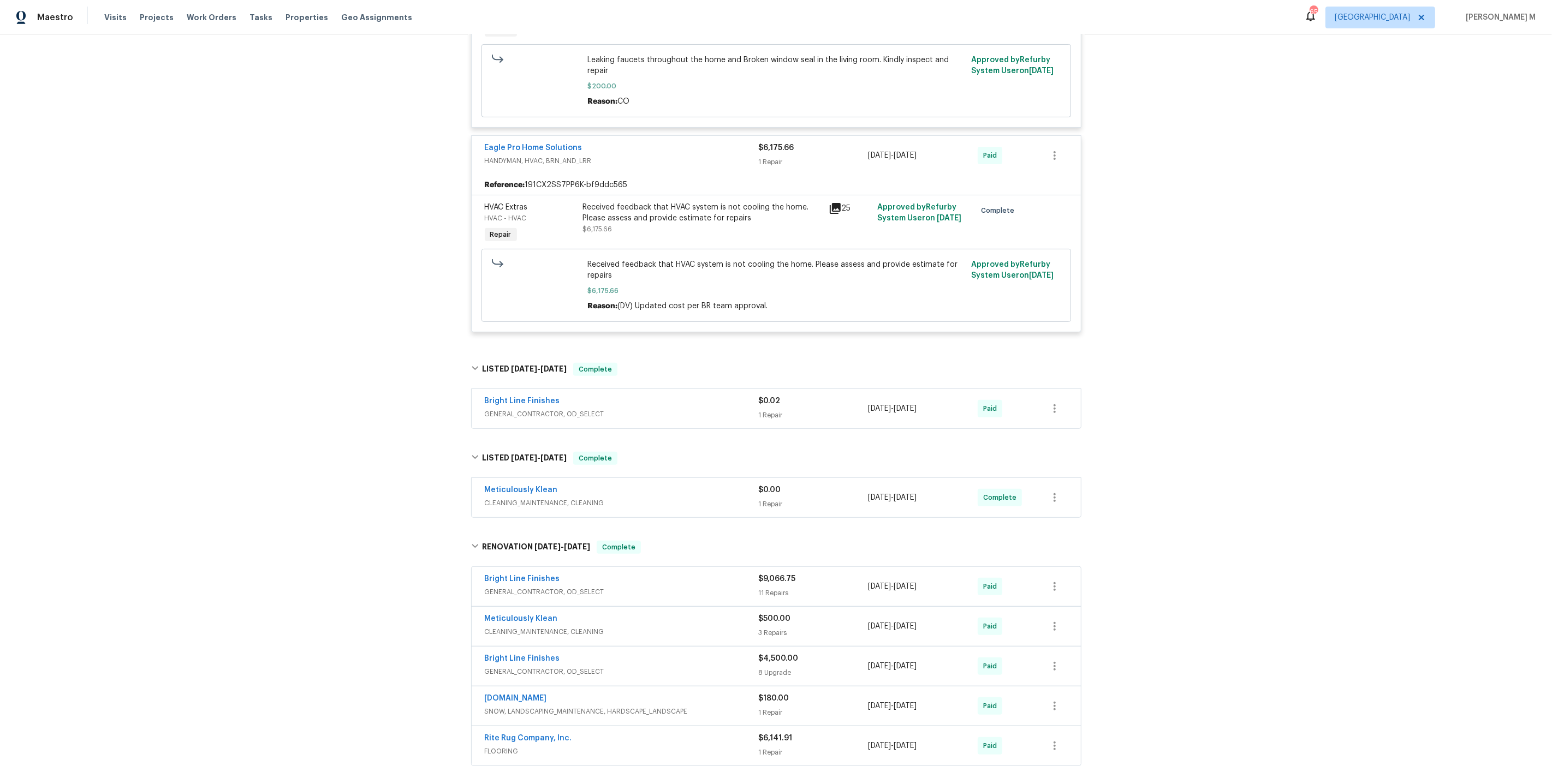
click at [543, 409] on span "GENERAL_CONTRACTOR, OD_SELECT" at bounding box center [622, 414] width 274 height 11
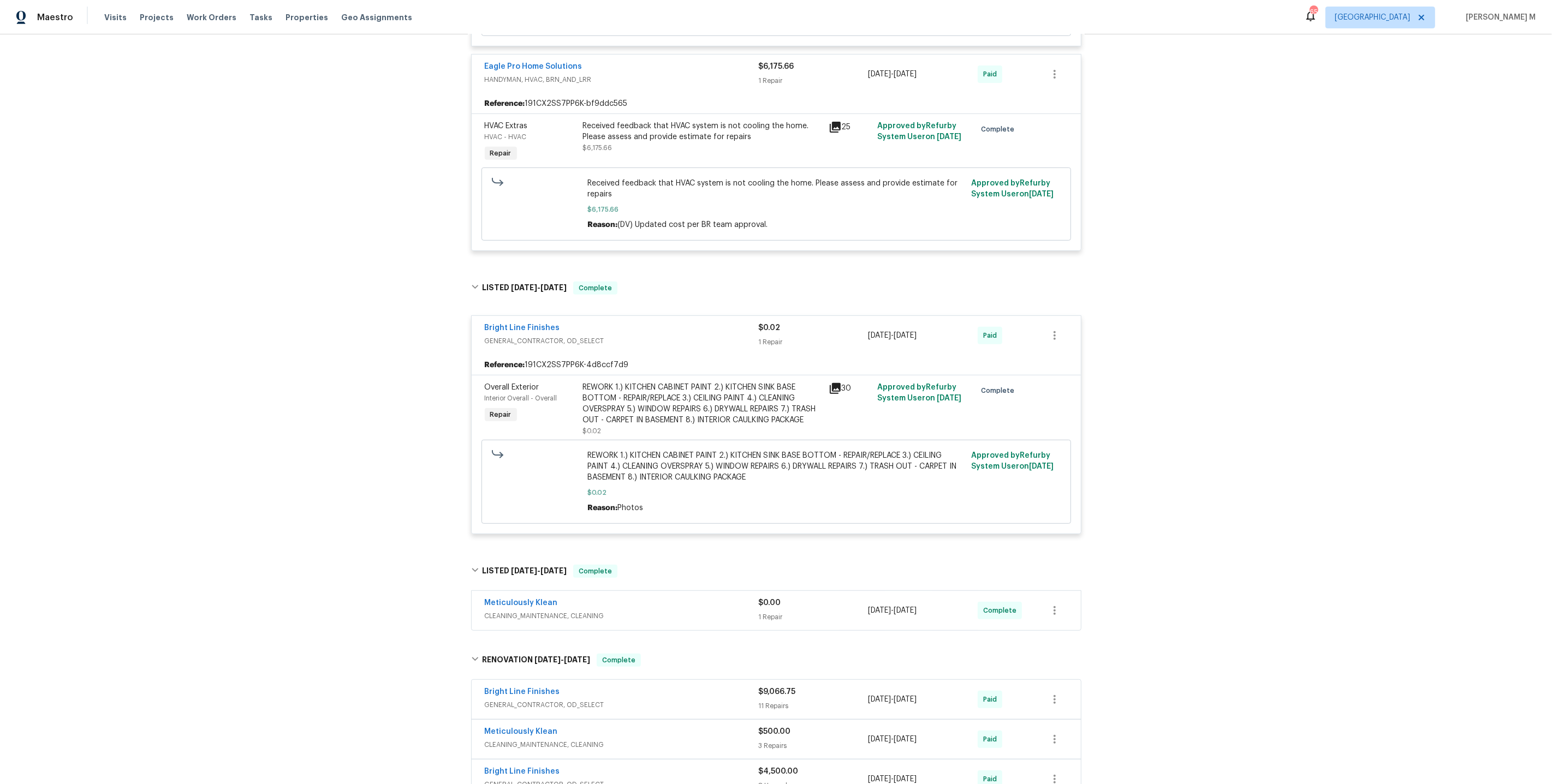
scroll to position [497, 0]
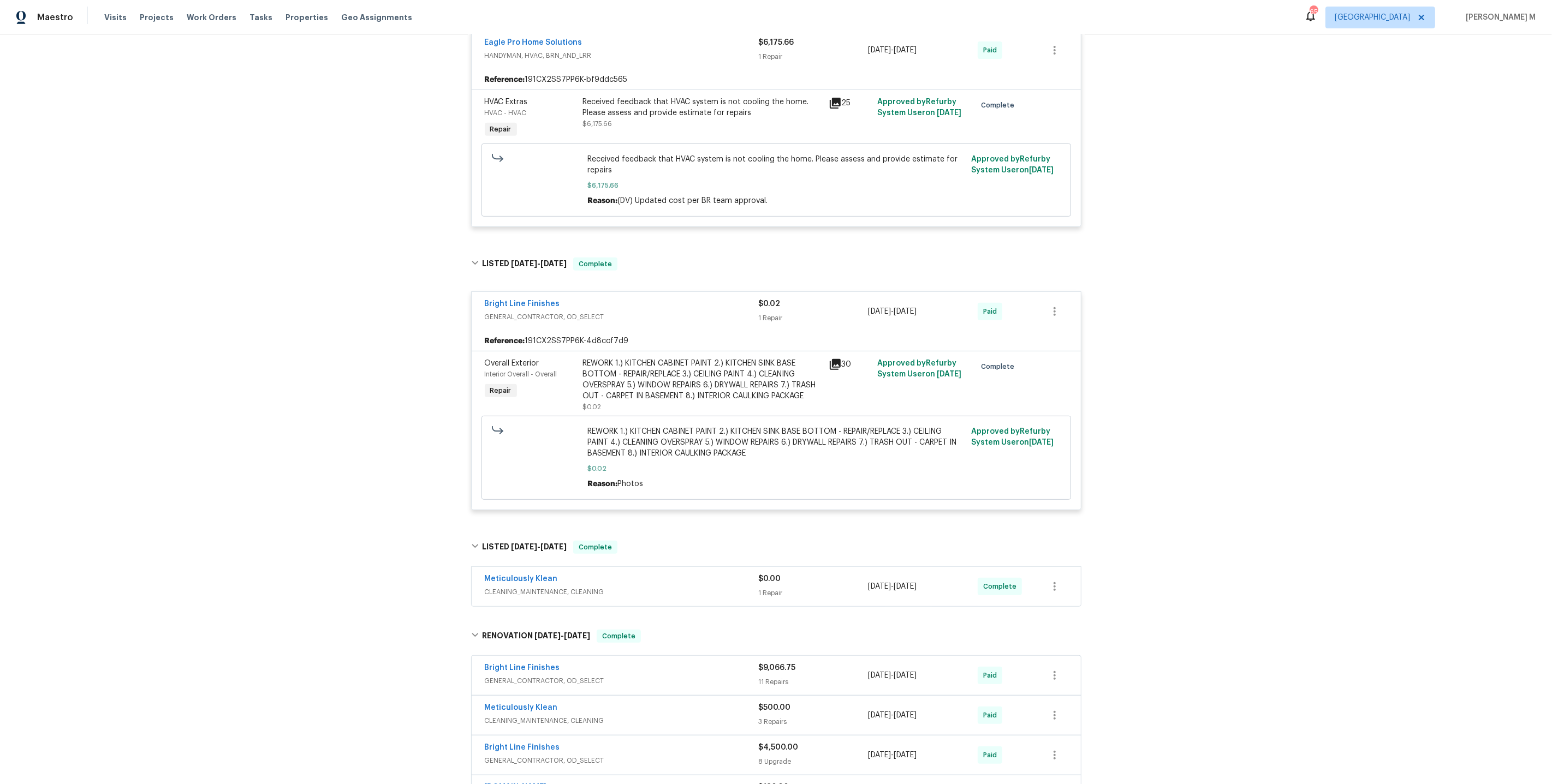
click at [626, 358] on div "REWORK 1.) KITCHEN CABINET PAINT 2.) KITCHEN SINK BASE BOTTOM - REPAIR/REPLACE …" at bounding box center [702, 380] width 239 height 44
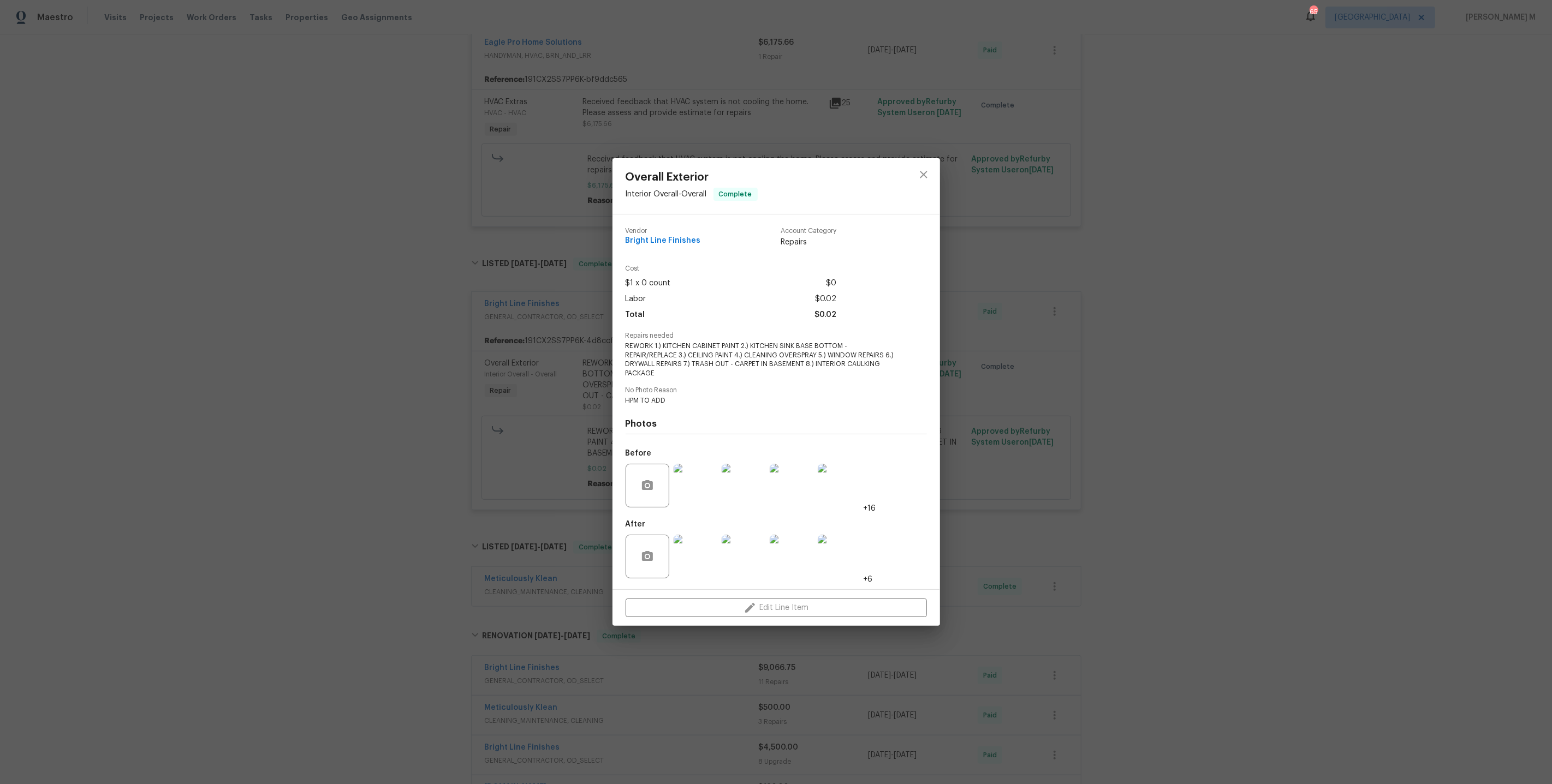
click at [692, 483] on img at bounding box center [696, 557] width 44 height 44
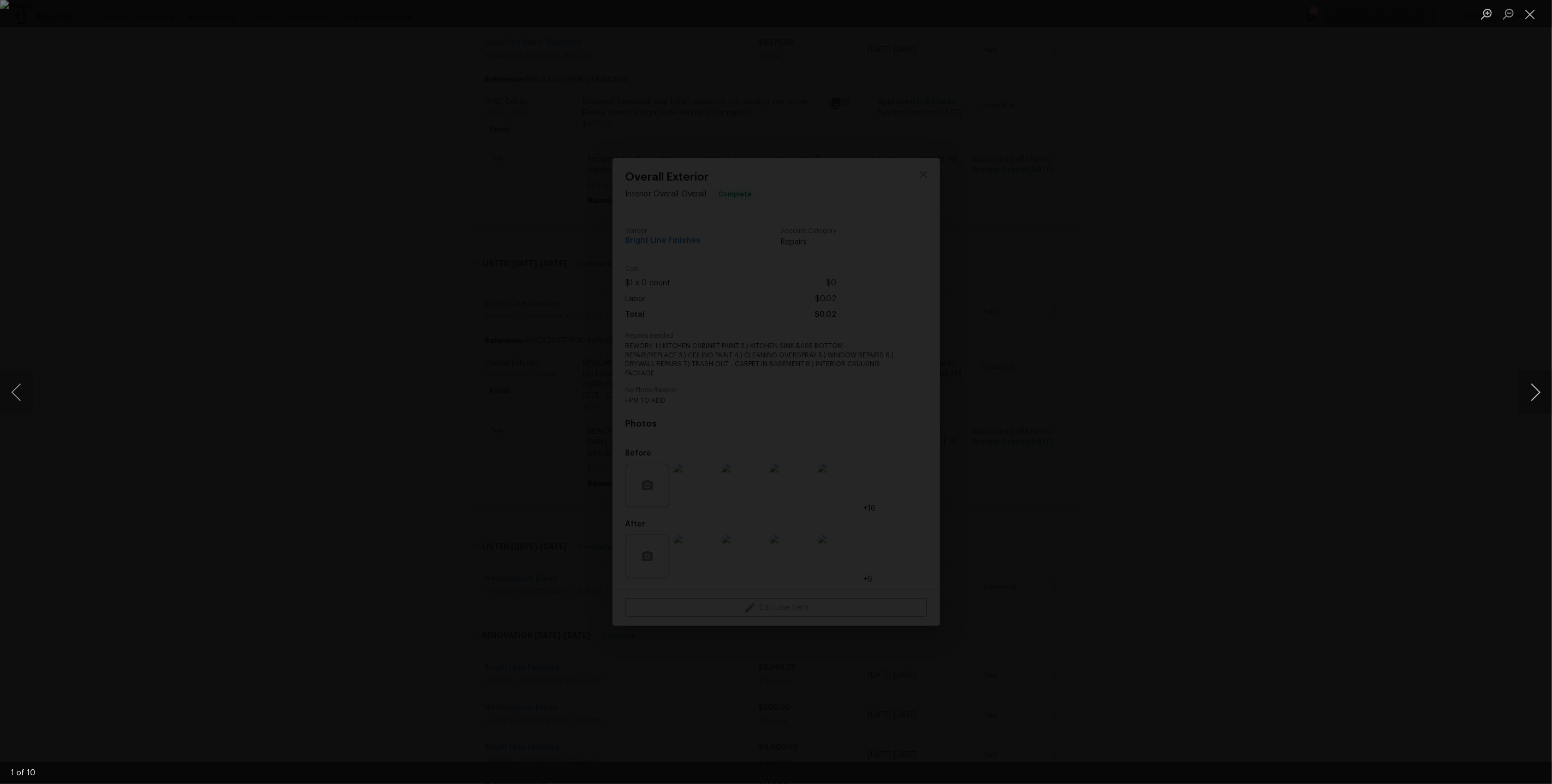
click at [891, 400] on button "Next image" at bounding box center [1535, 393] width 33 height 44
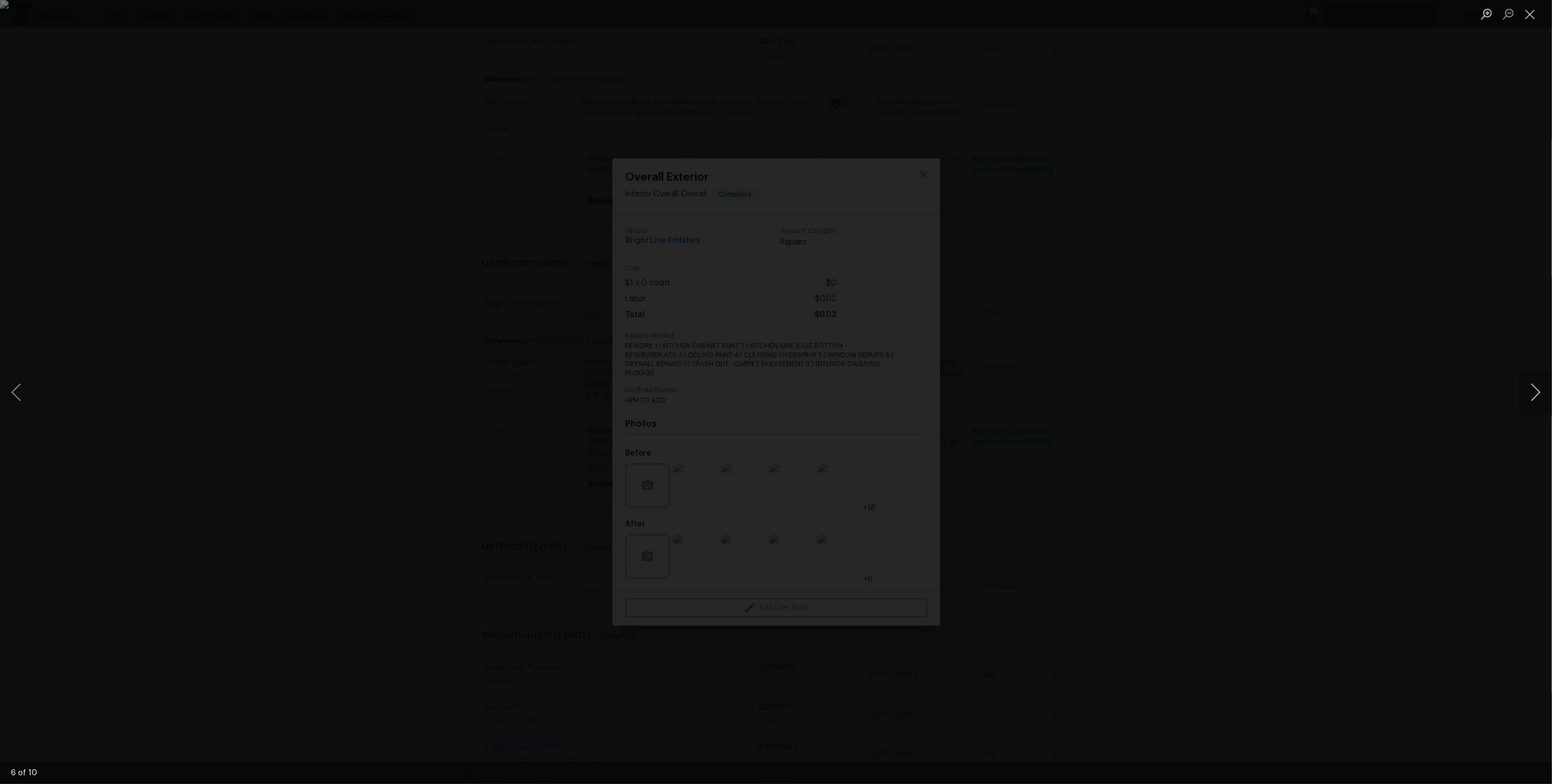
click at [891, 400] on button "Next image" at bounding box center [1535, 393] width 33 height 44
click at [891, 399] on button "Next image" at bounding box center [1535, 393] width 33 height 44
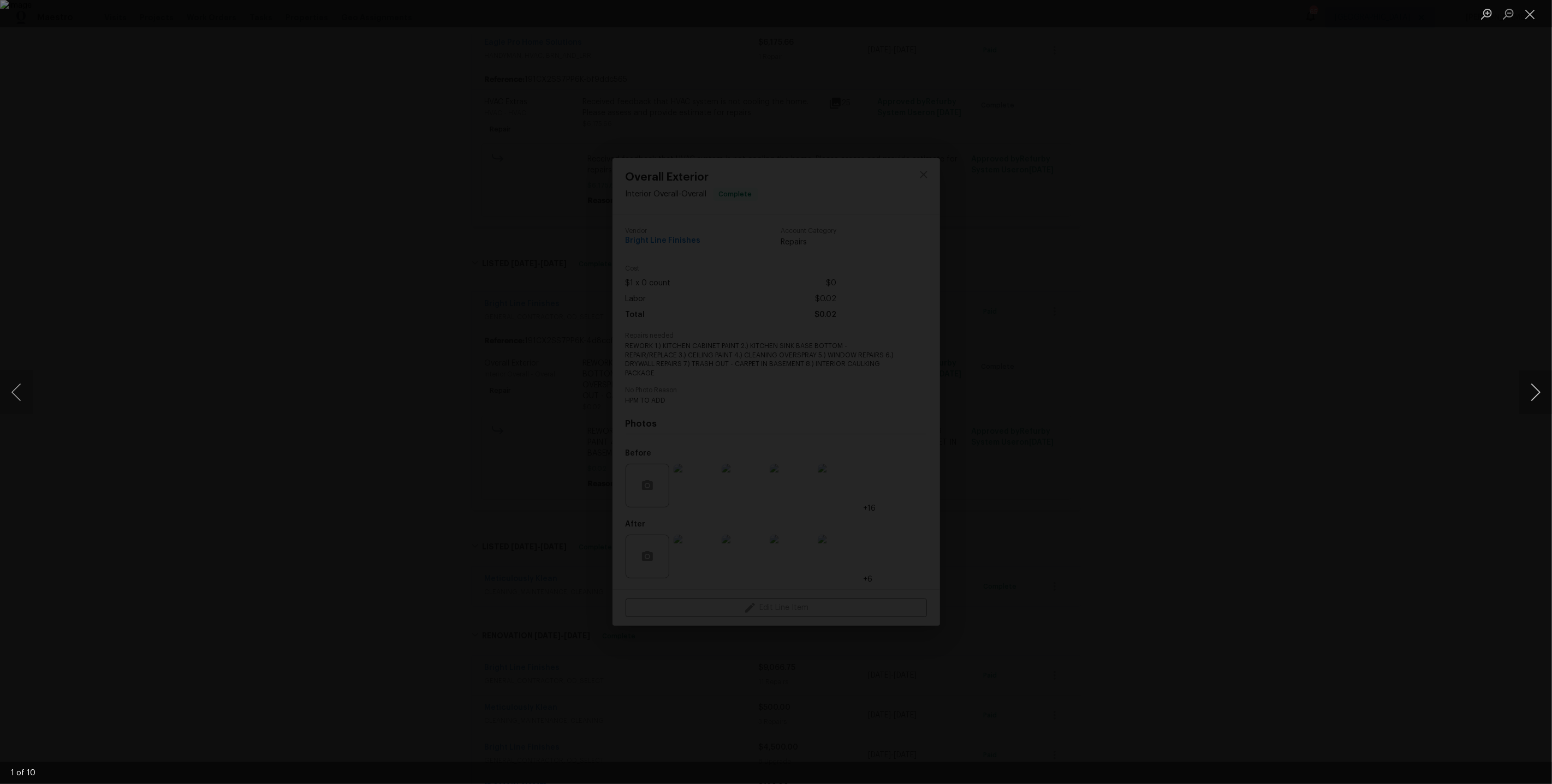
click at [891, 399] on button "Next image" at bounding box center [1535, 393] width 33 height 44
click at [891, 268] on div "Lightbox" at bounding box center [776, 392] width 1552 height 784
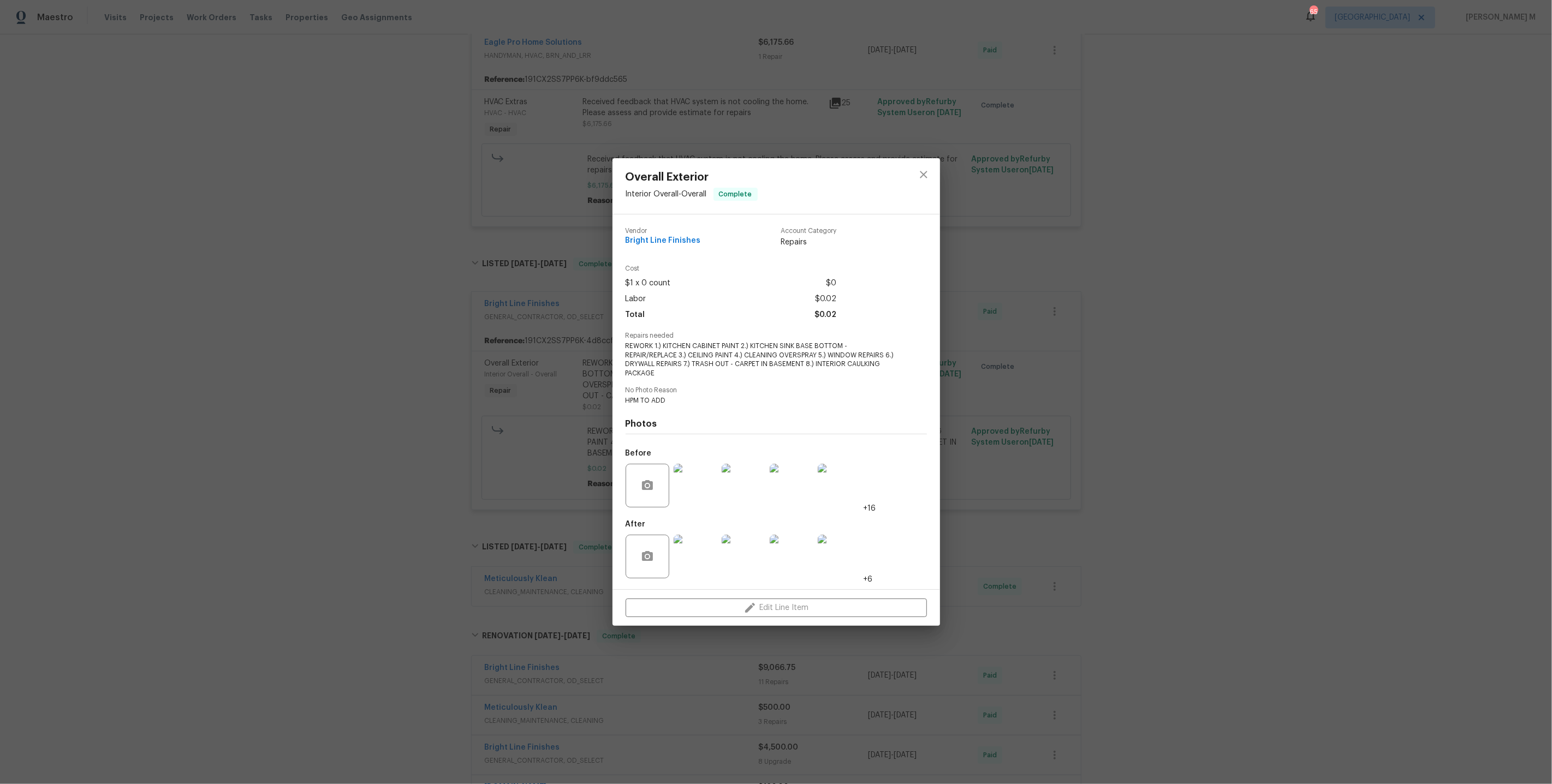
click at [694, 483] on img at bounding box center [696, 557] width 44 height 44
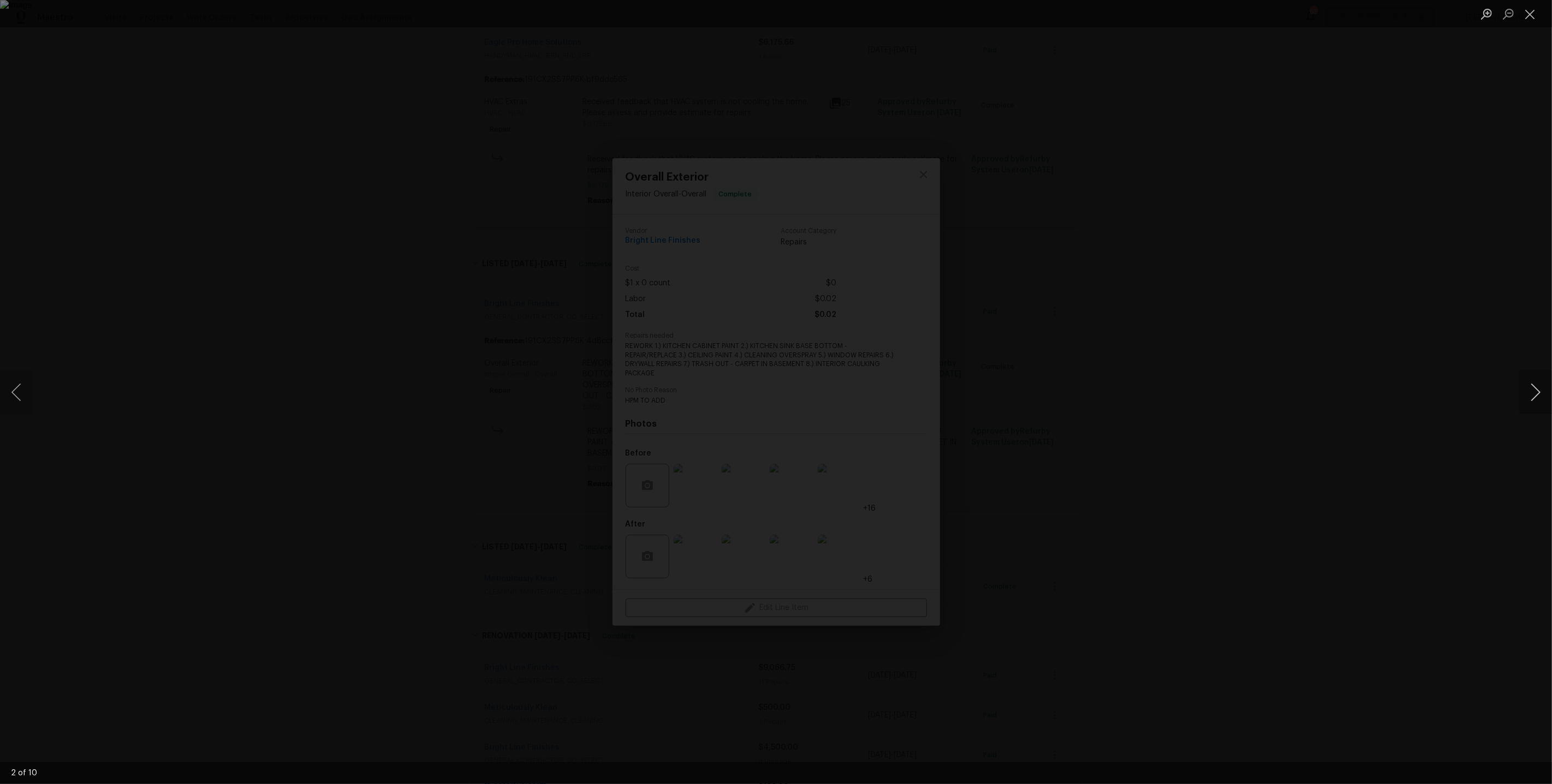
click at [891, 392] on button "Next image" at bounding box center [1535, 393] width 33 height 44
click at [891, 227] on div "Lightbox" at bounding box center [776, 392] width 1552 height 784
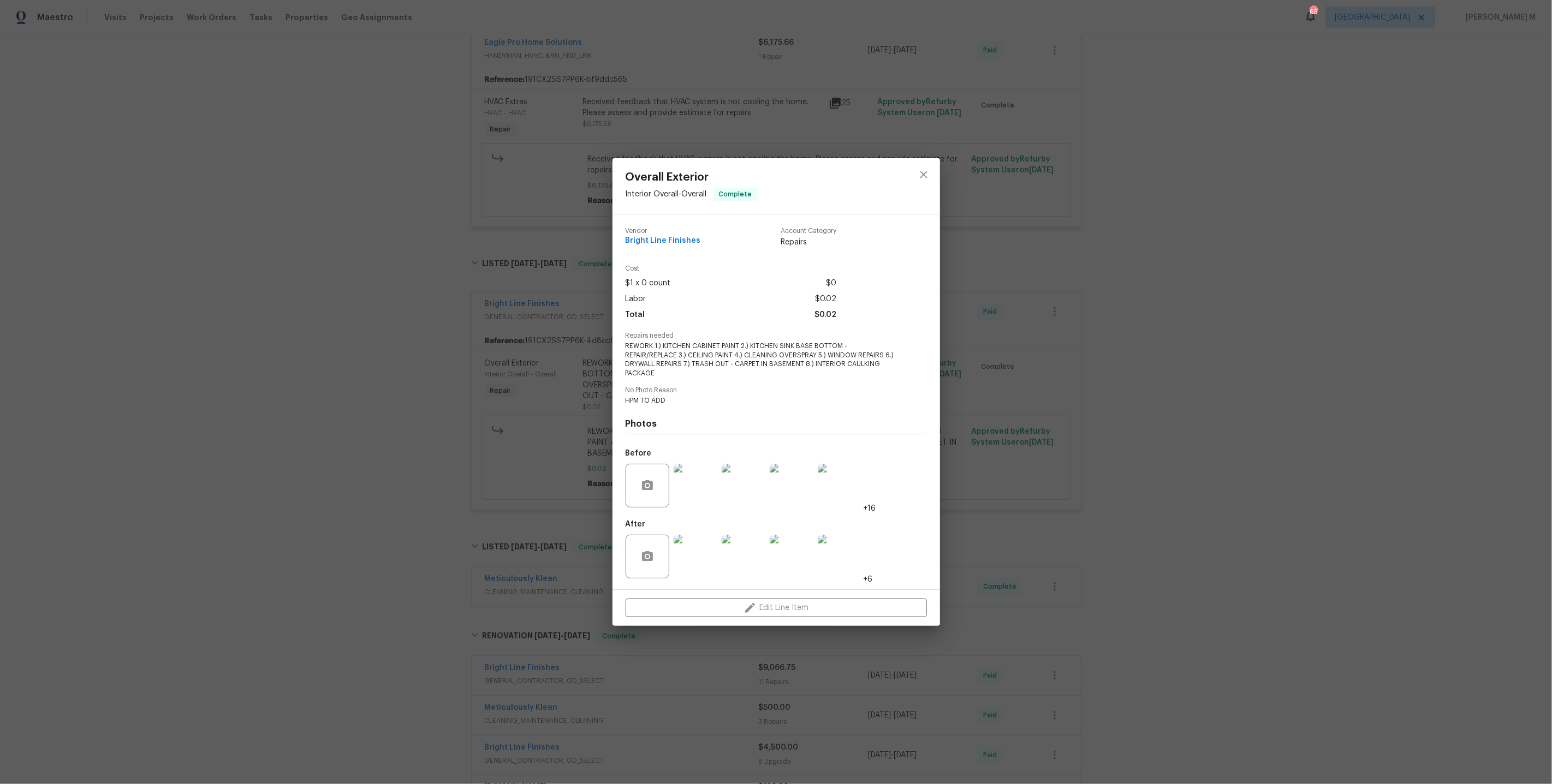
click at [565, 323] on div "Overall Exterior Interior Overall - Overall Complete Vendor Bright Line Finishe…" at bounding box center [776, 392] width 1552 height 784
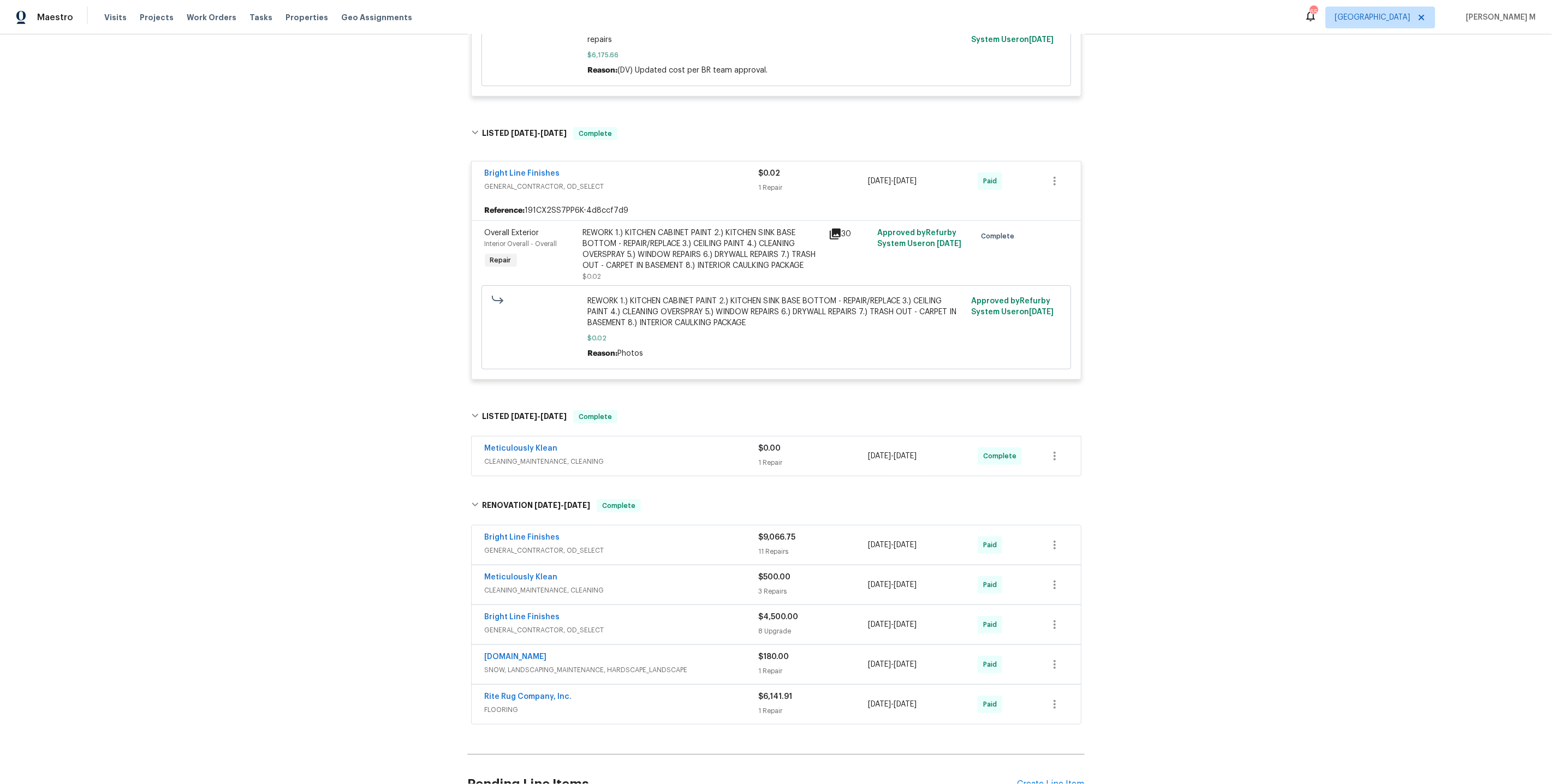
scroll to position [691, 0]
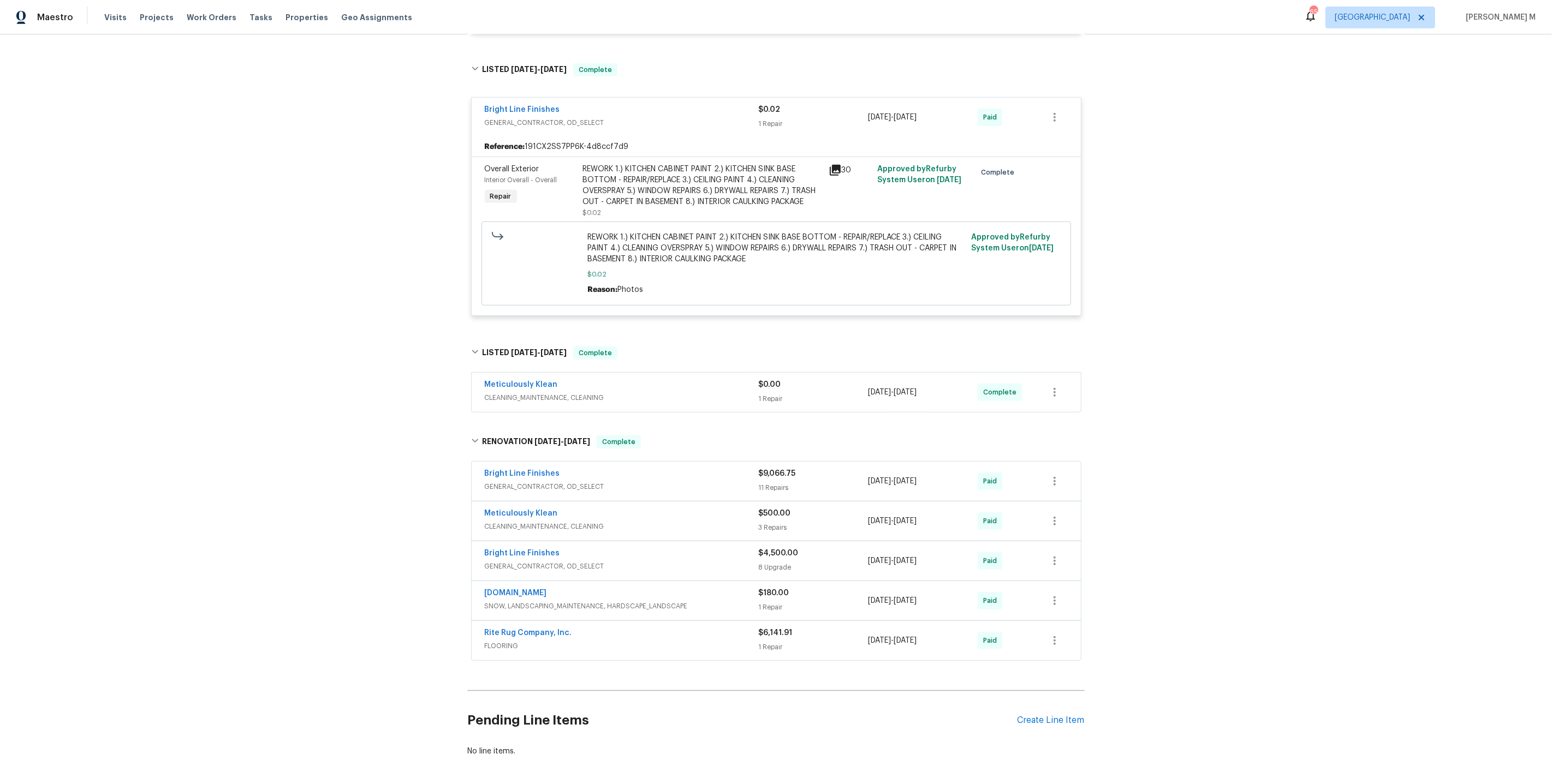
click at [529, 393] on span "CLEANING_MAINTENANCE, CLEANING" at bounding box center [622, 398] width 274 height 11
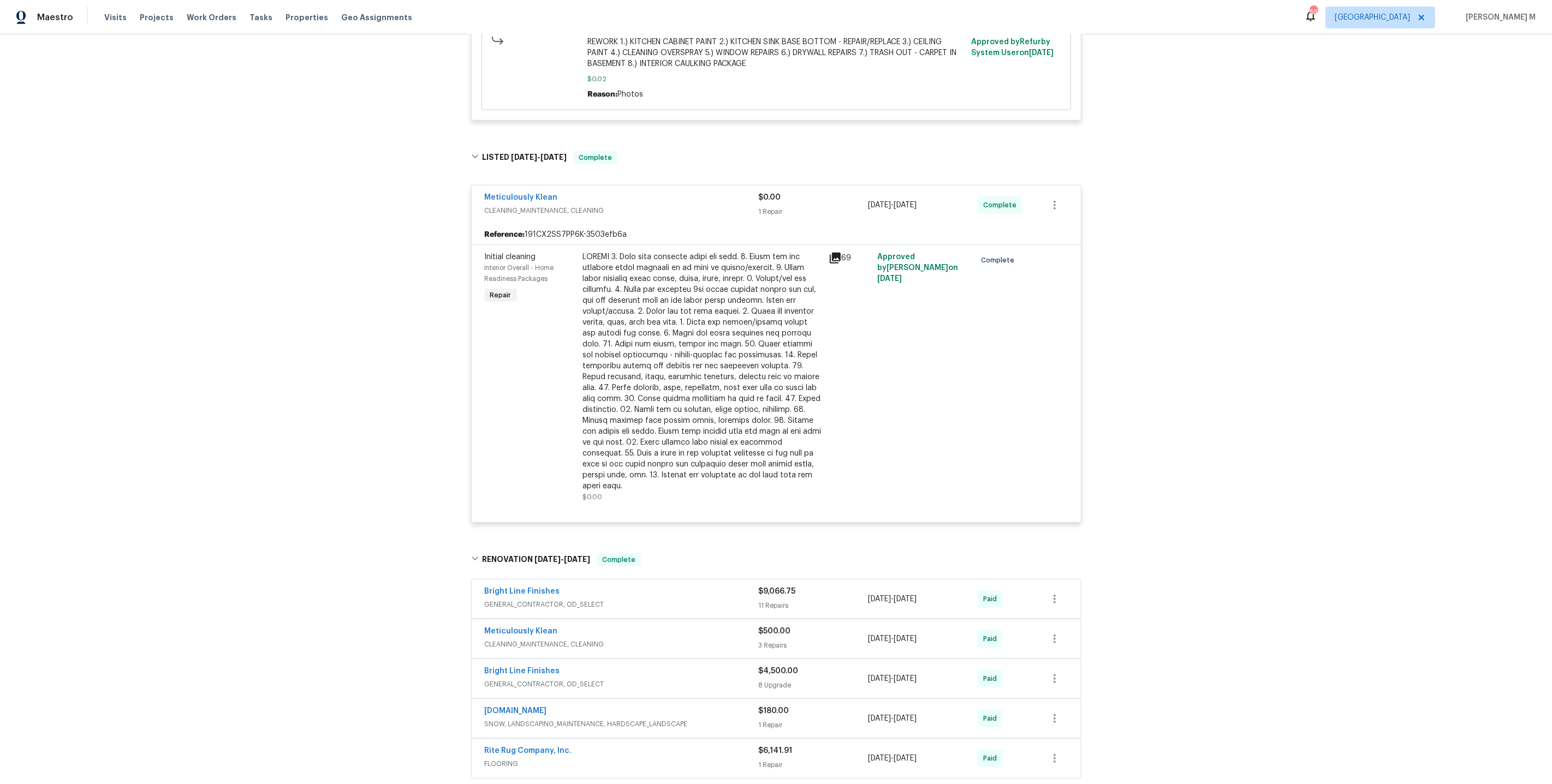
scroll to position [992, 0]
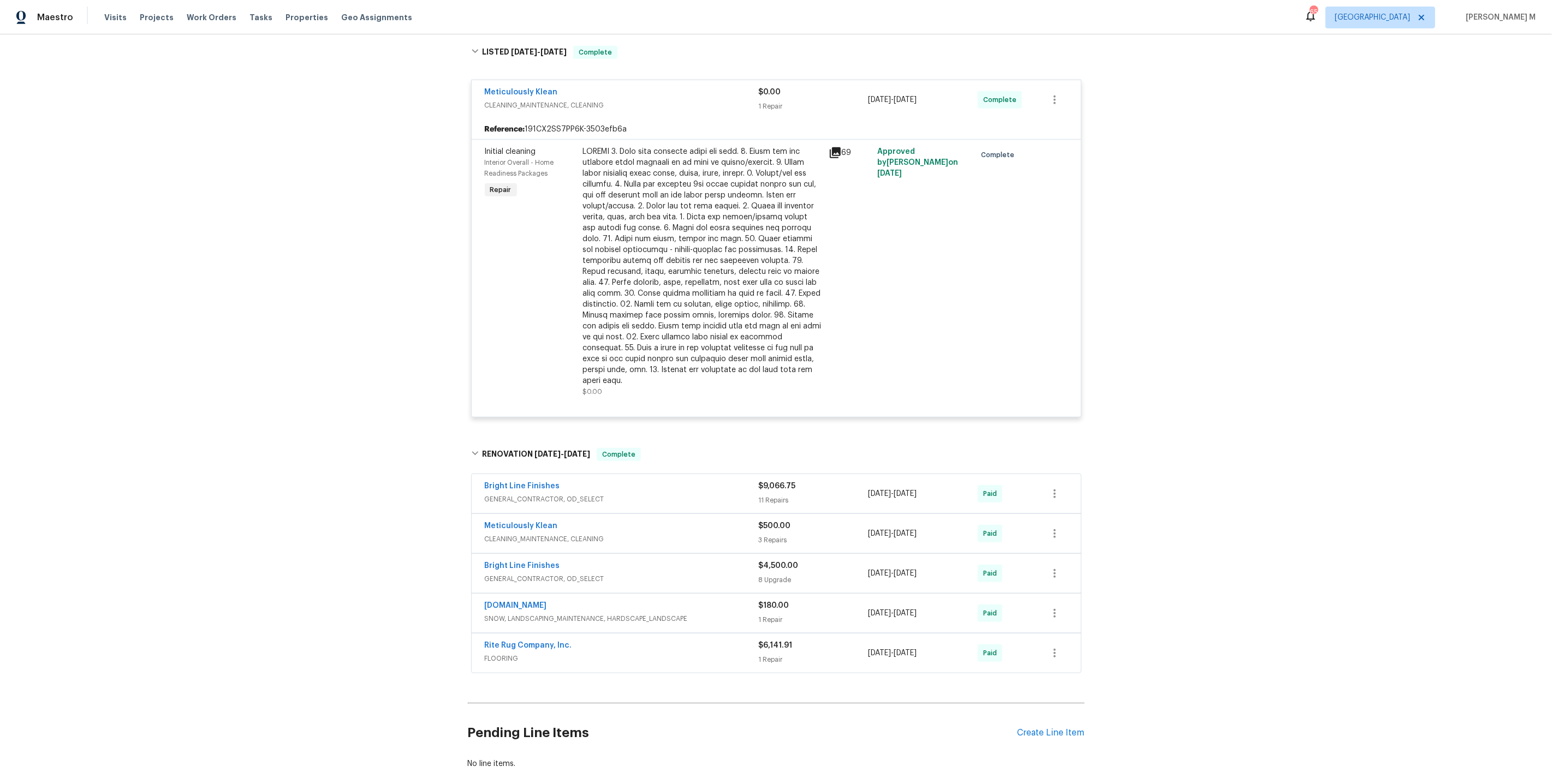
click at [511, 474] on div "Bright Line Finishes GENERAL_CONTRACTOR, OD_SELECT $9,066.75 11 Repairs 3/24/20…" at bounding box center [776, 493] width 609 height 39
click at [515, 483] on span "GENERAL_CONTRACTOR, OD_SELECT" at bounding box center [622, 499] width 274 height 11
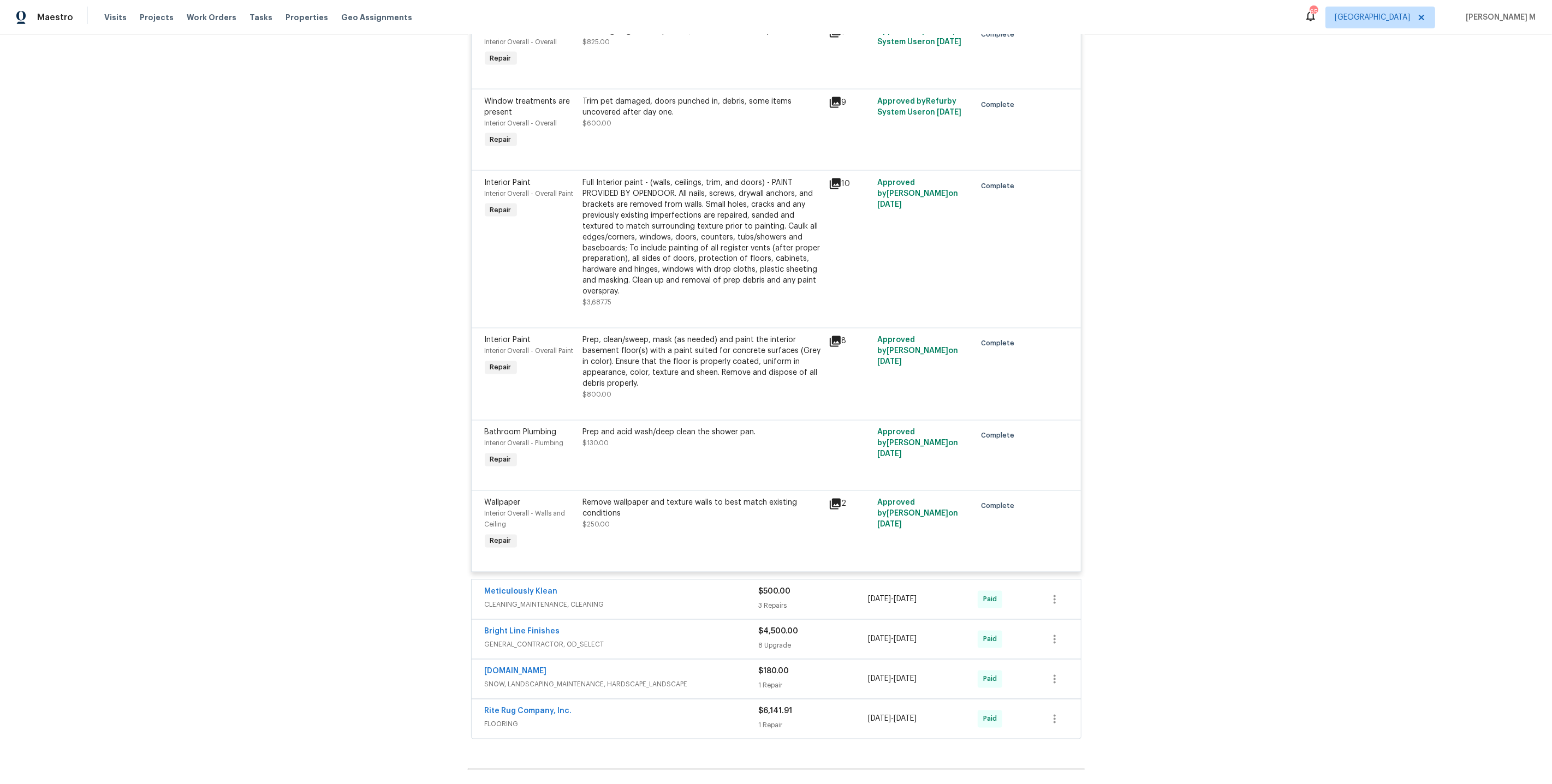
scroll to position [2158, 0]
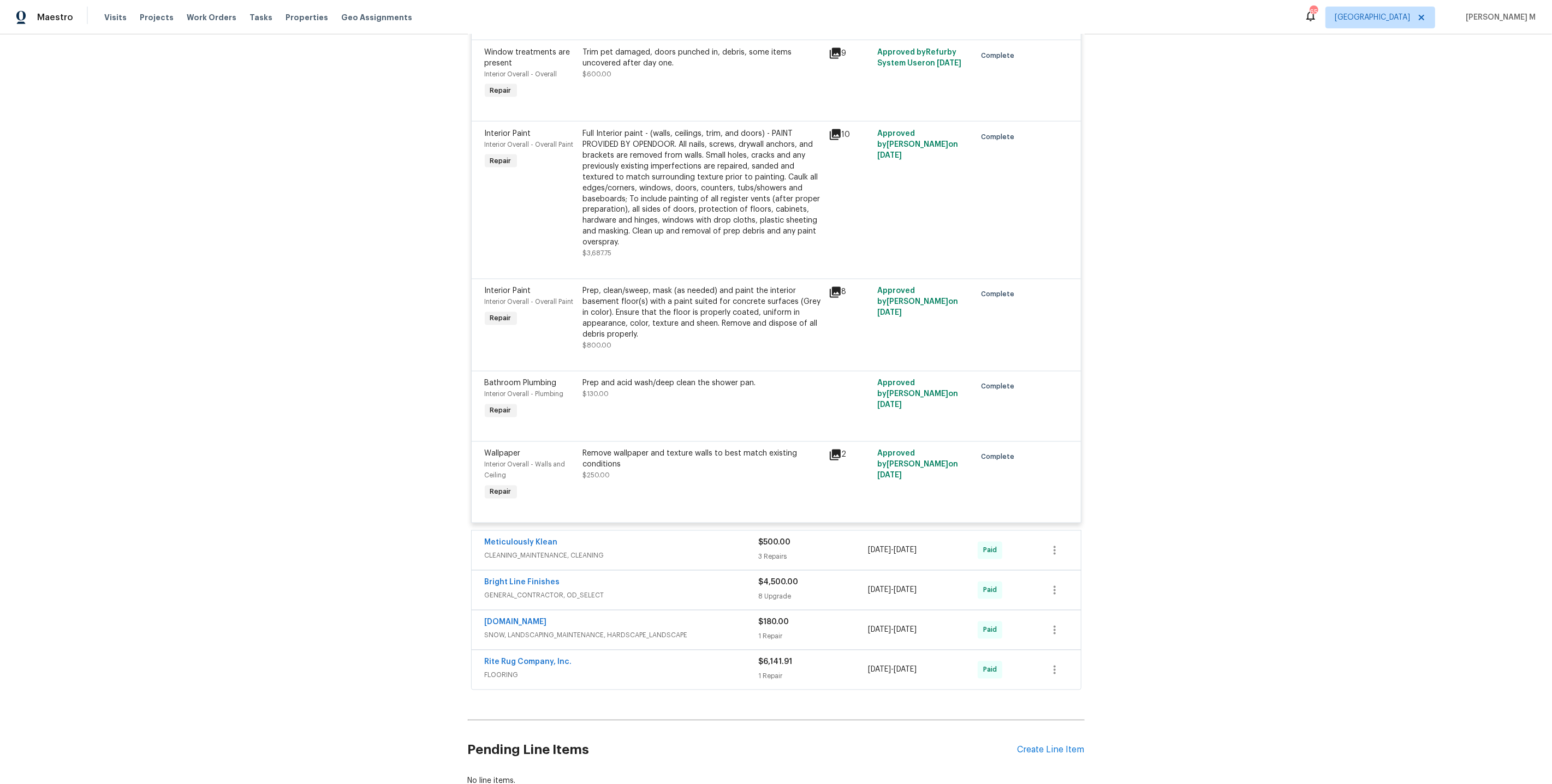
click at [546, 483] on span "CLEANING_MAINTENANCE, CLEANING" at bounding box center [622, 556] width 274 height 11
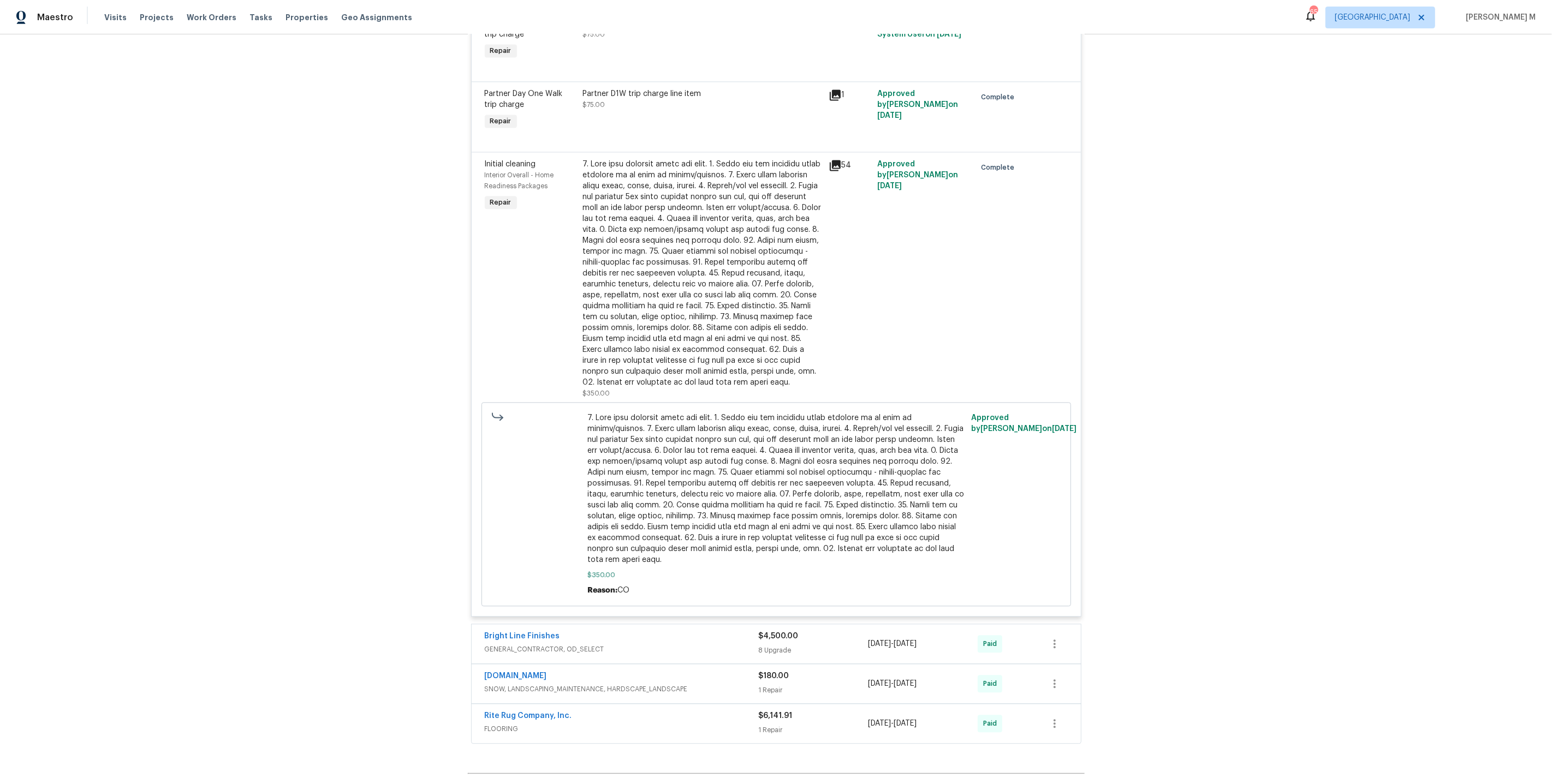
scroll to position [2763, 0]
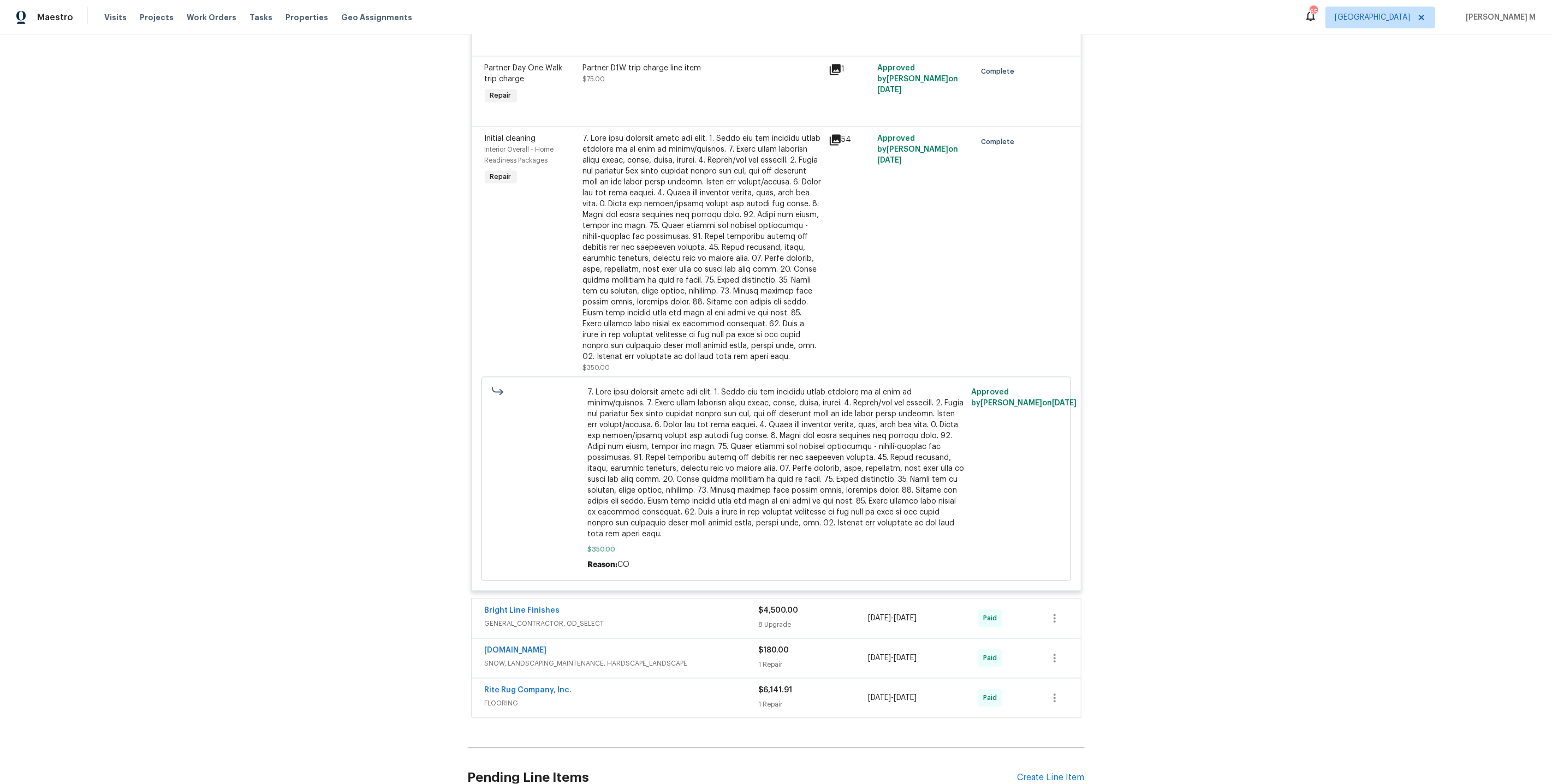
click at [563, 483] on span "GENERAL_CONTRACTOR, OD_SELECT" at bounding box center [622, 624] width 274 height 11
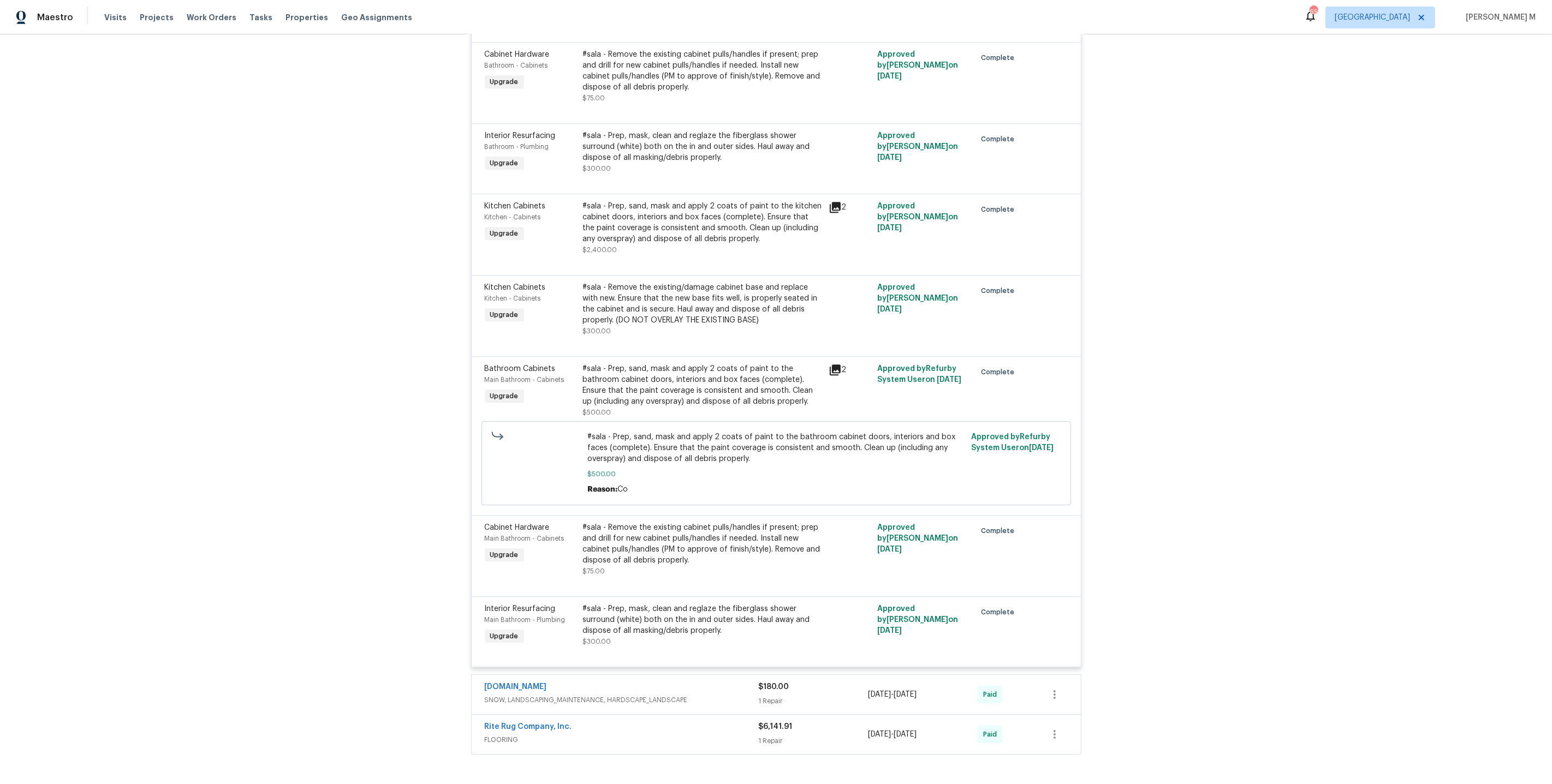
scroll to position [3536, 0]
click at [674, 365] on div "#sala - Prep, sand, mask and apply 2 coats of paint to the bathroom cabinet doo…" at bounding box center [702, 387] width 239 height 44
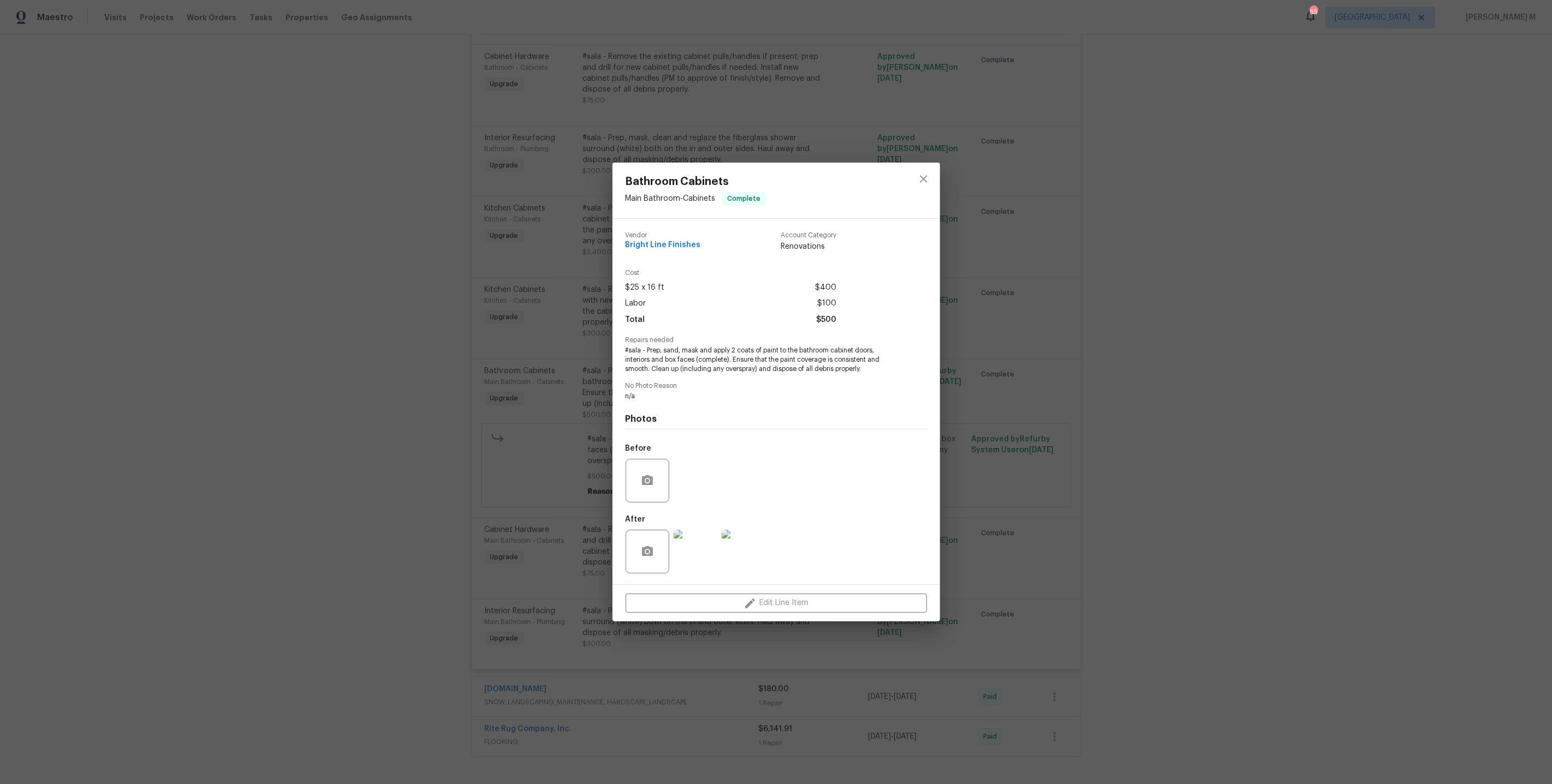
click at [698, 483] on img at bounding box center [696, 552] width 44 height 44
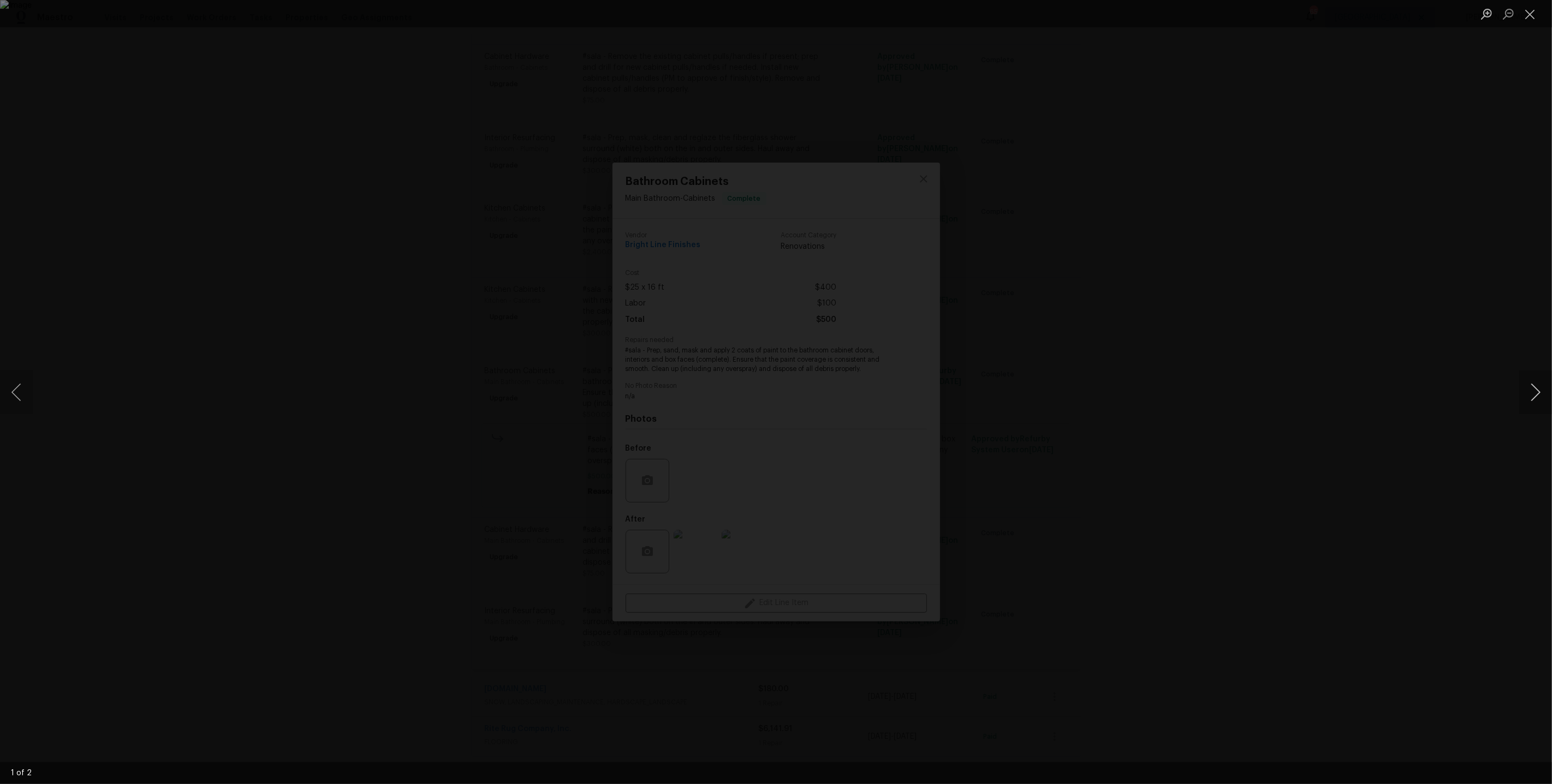
click at [891, 393] on button "Next image" at bounding box center [1535, 393] width 33 height 44
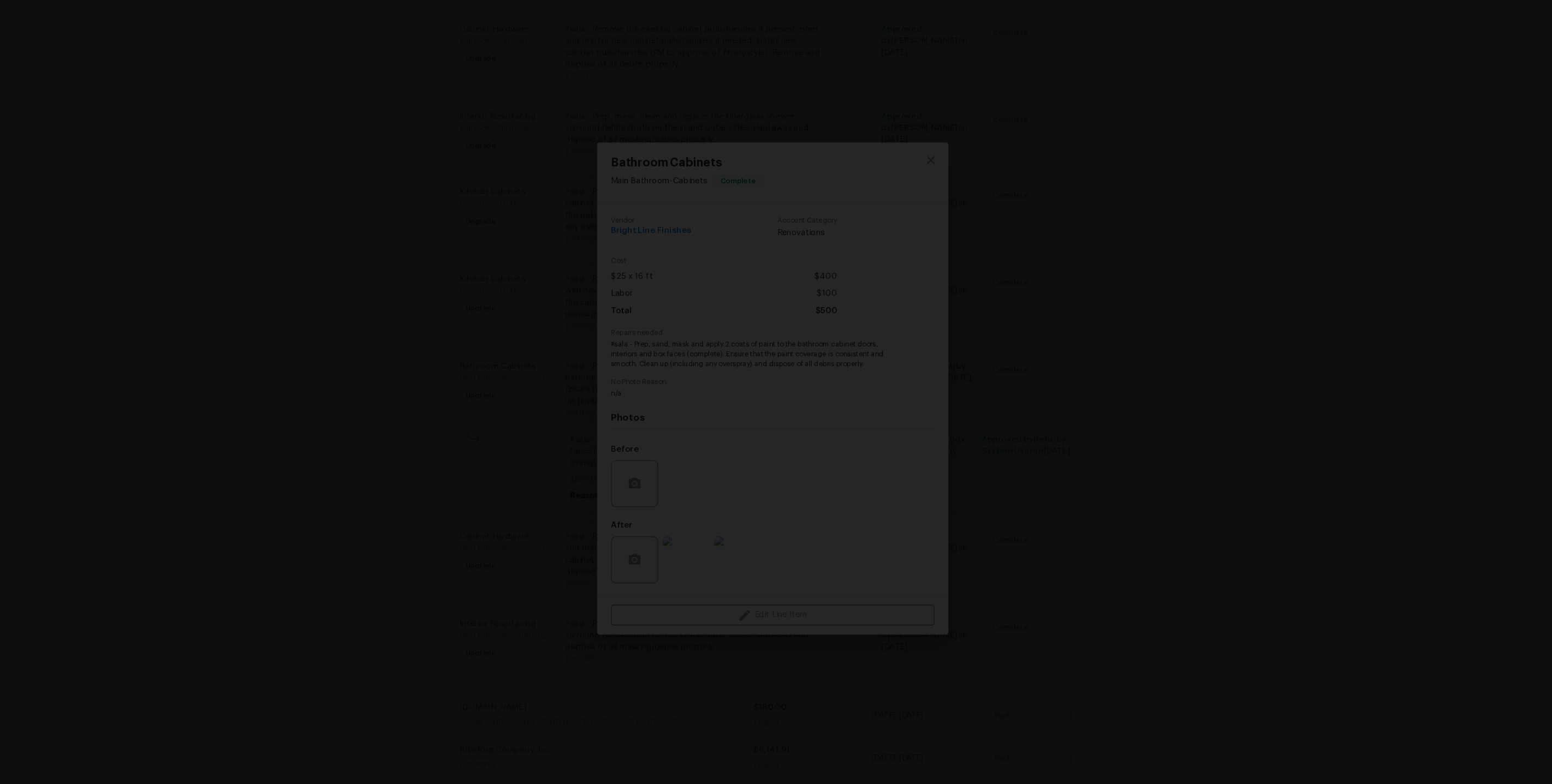
click at [891, 433] on div "Lightbox" at bounding box center [776, 392] width 1552 height 784
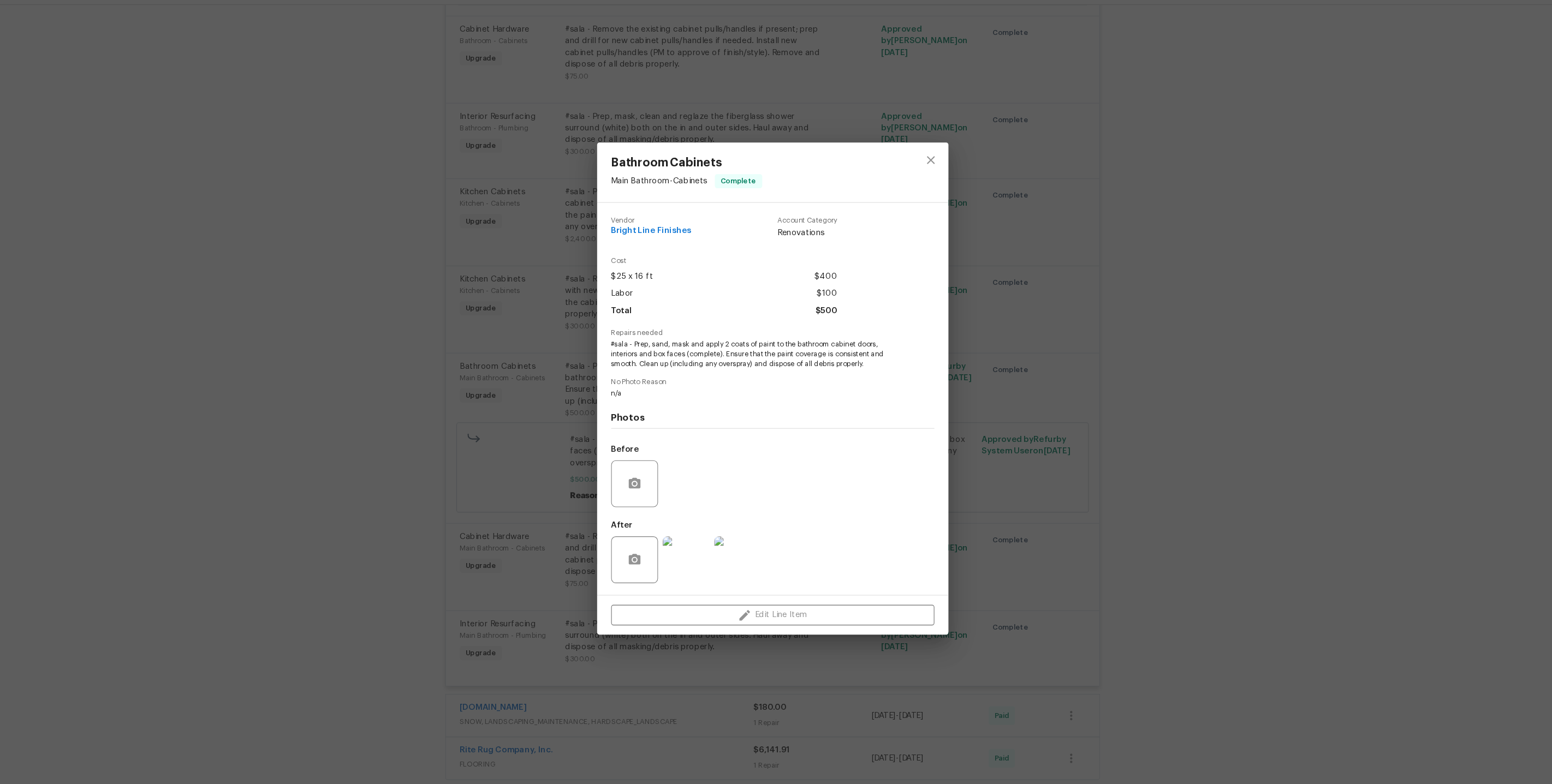
click at [557, 471] on div "Bathroom Cabinets Main Bathroom - Cabinets Complete Vendor Bright Line Finishes…" at bounding box center [776, 392] width 1552 height 784
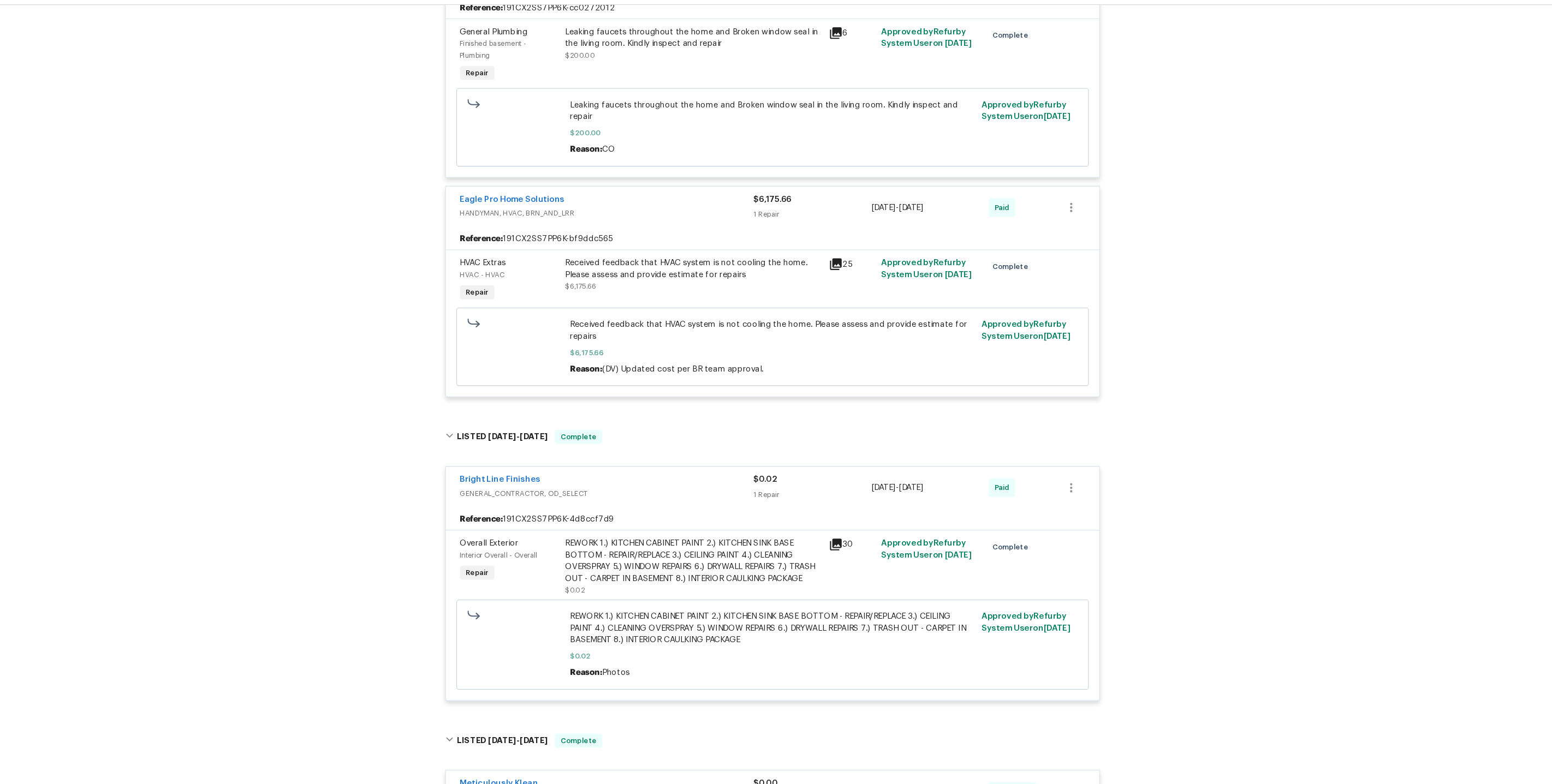
scroll to position [0, 0]
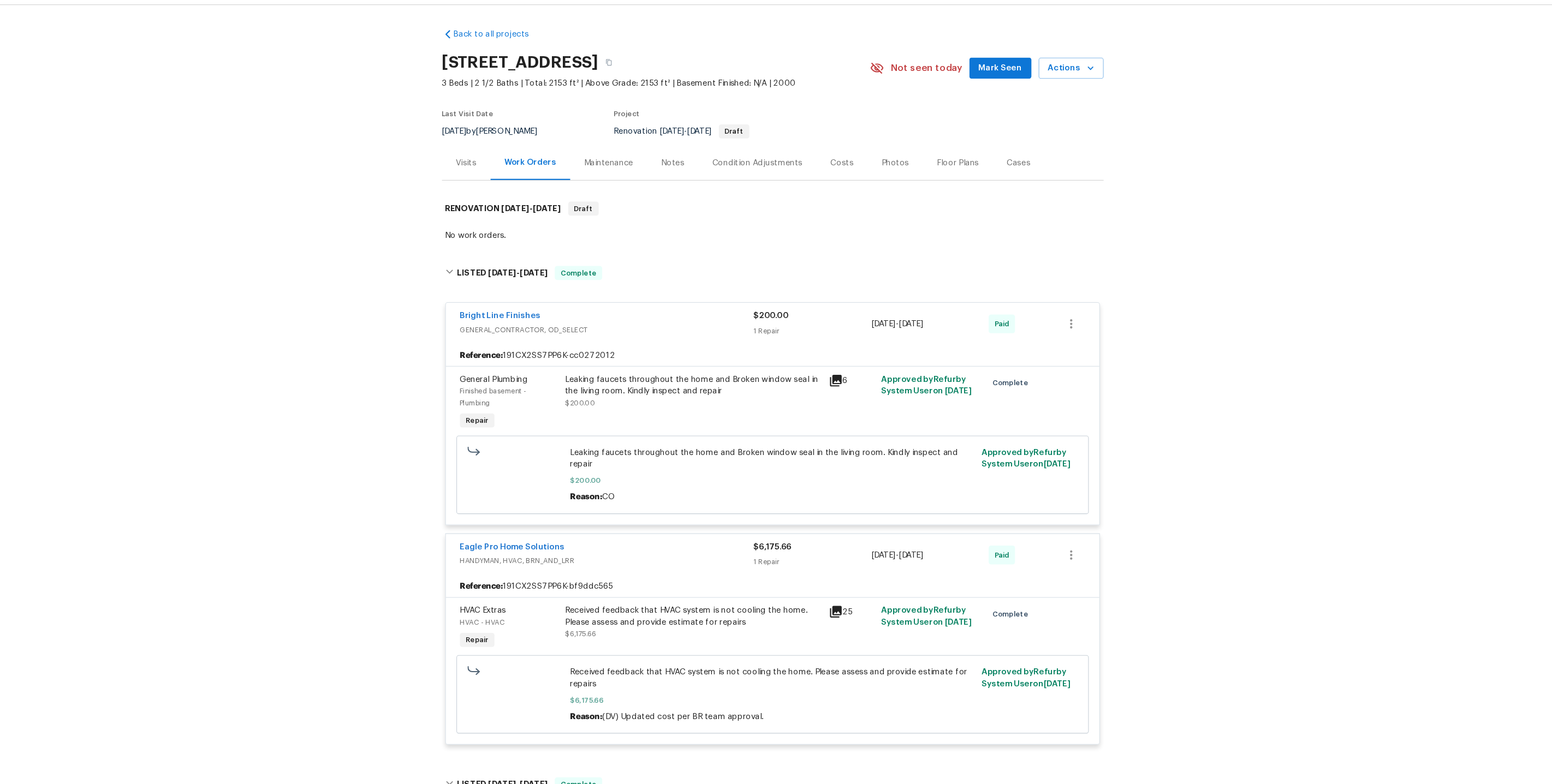
click at [615, 176] on div "Maintenance" at bounding box center [623, 182] width 46 height 11
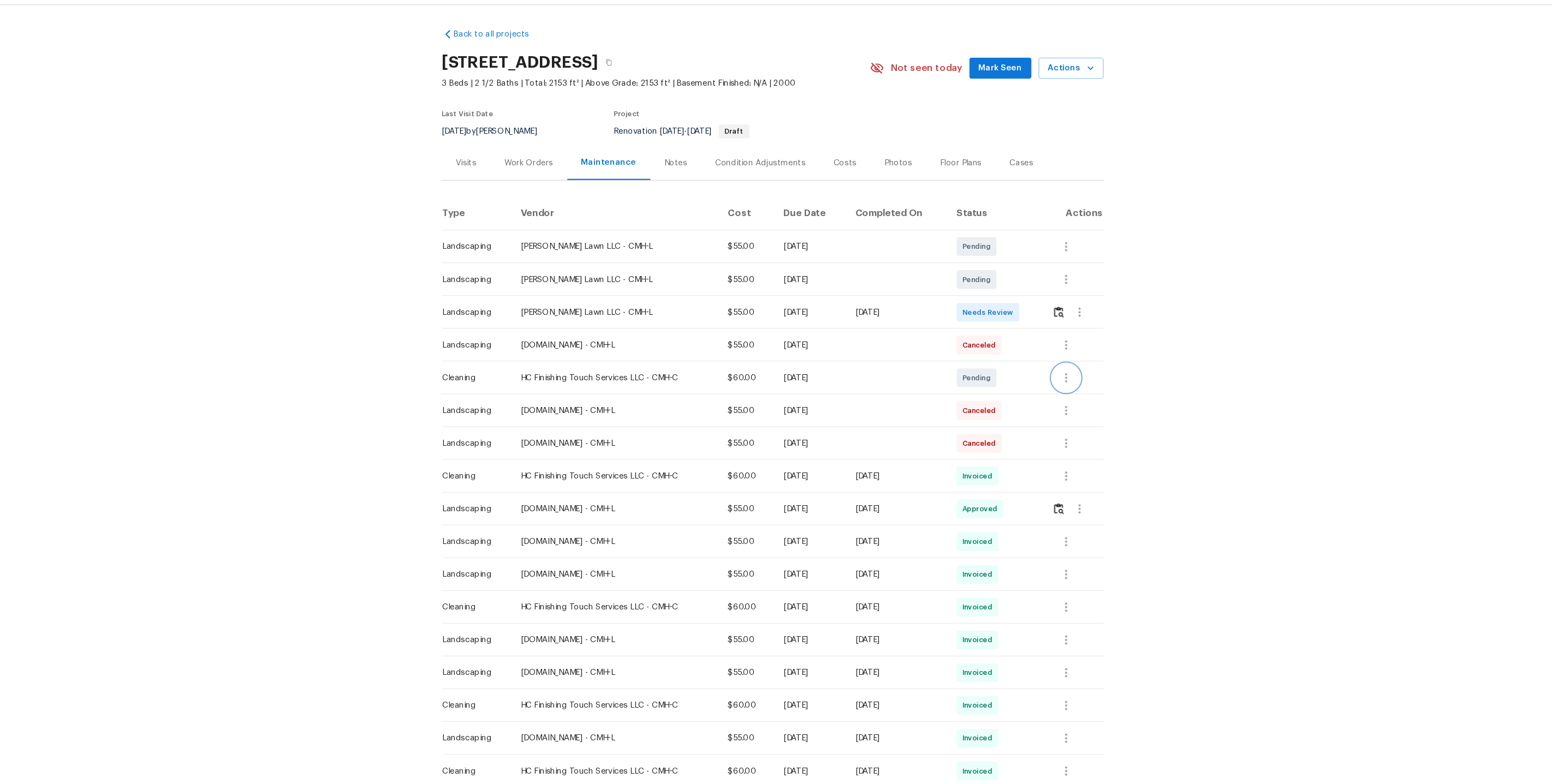
click at [891, 385] on button "button" at bounding box center [1049, 381] width 26 height 26
click at [891, 383] on li "Message vendor" at bounding box center [1097, 377] width 113 height 18
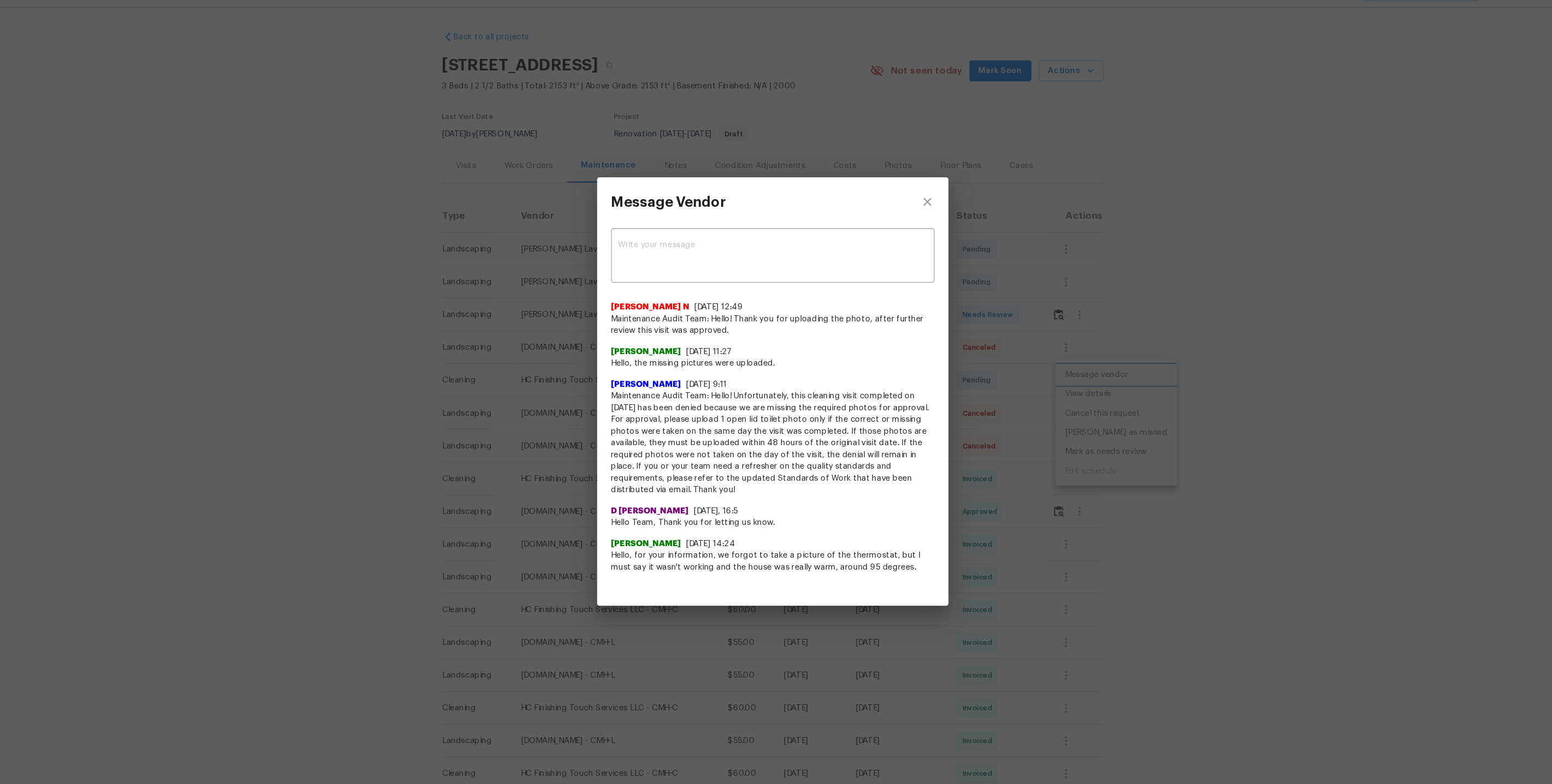
click at [891, 418] on div "Message Vendor x ​ Nijanthan N 8/7/25, 12:49 Maintenance Audit Team: Hello! Tha…" at bounding box center [776, 392] width 1552 height 784
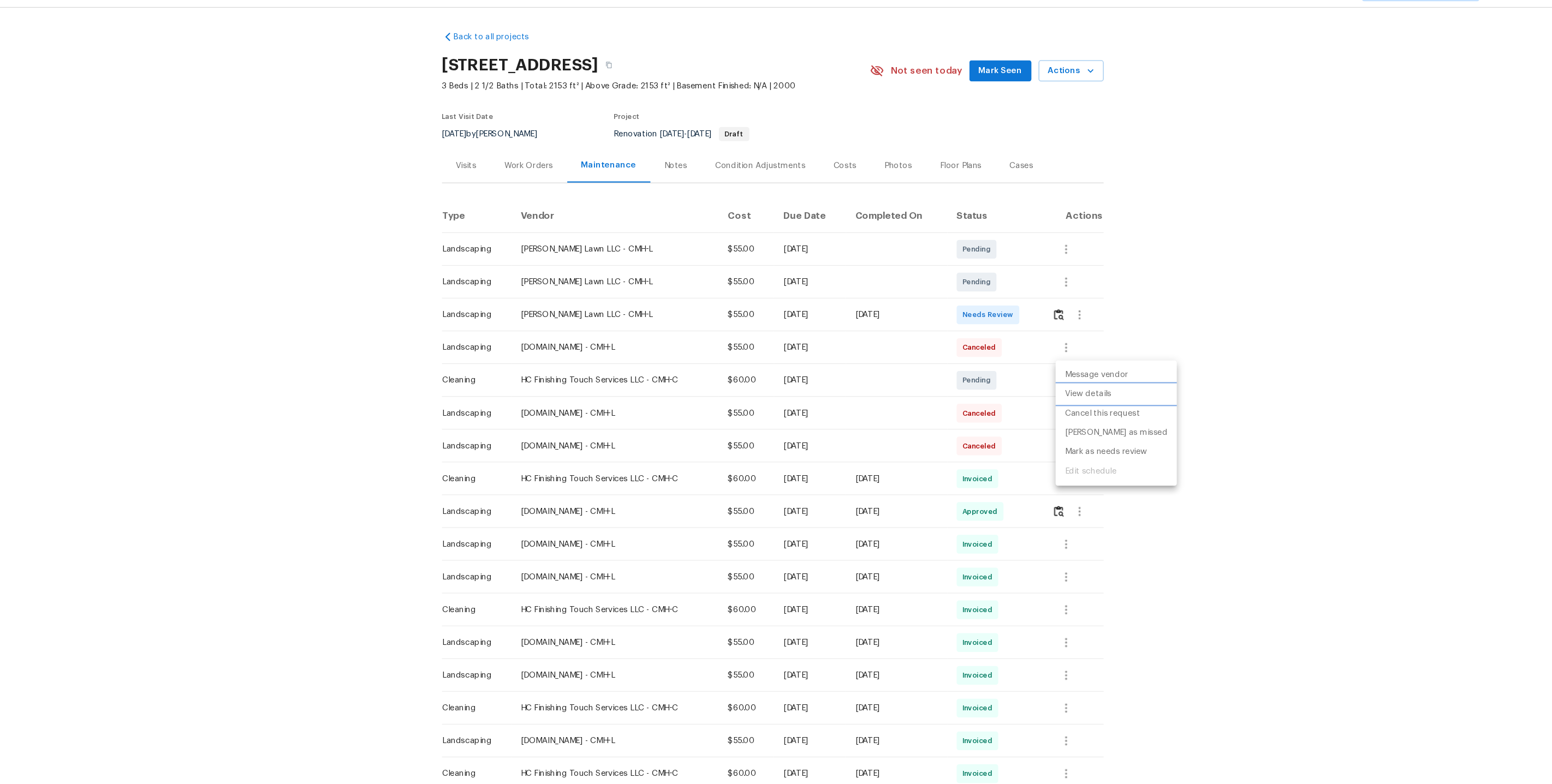
click at [891, 397] on li "View details" at bounding box center [1097, 395] width 113 height 18
click at [891, 463] on div at bounding box center [776, 392] width 1552 height 784
click at [891, 471] on icon "button" at bounding box center [1049, 473] width 2 height 9
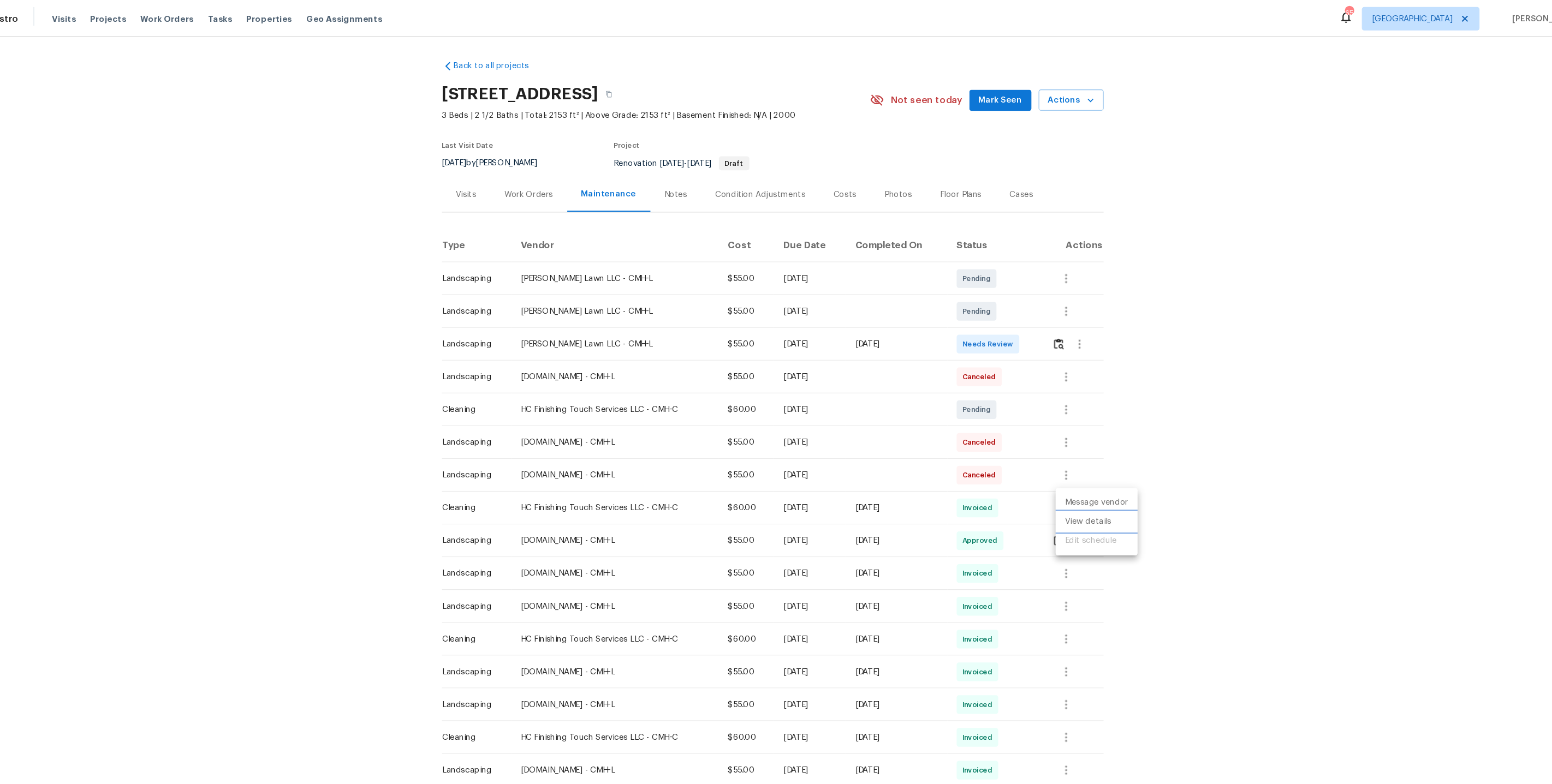
click at [891, 483] on li "View details" at bounding box center [1078, 486] width 77 height 18
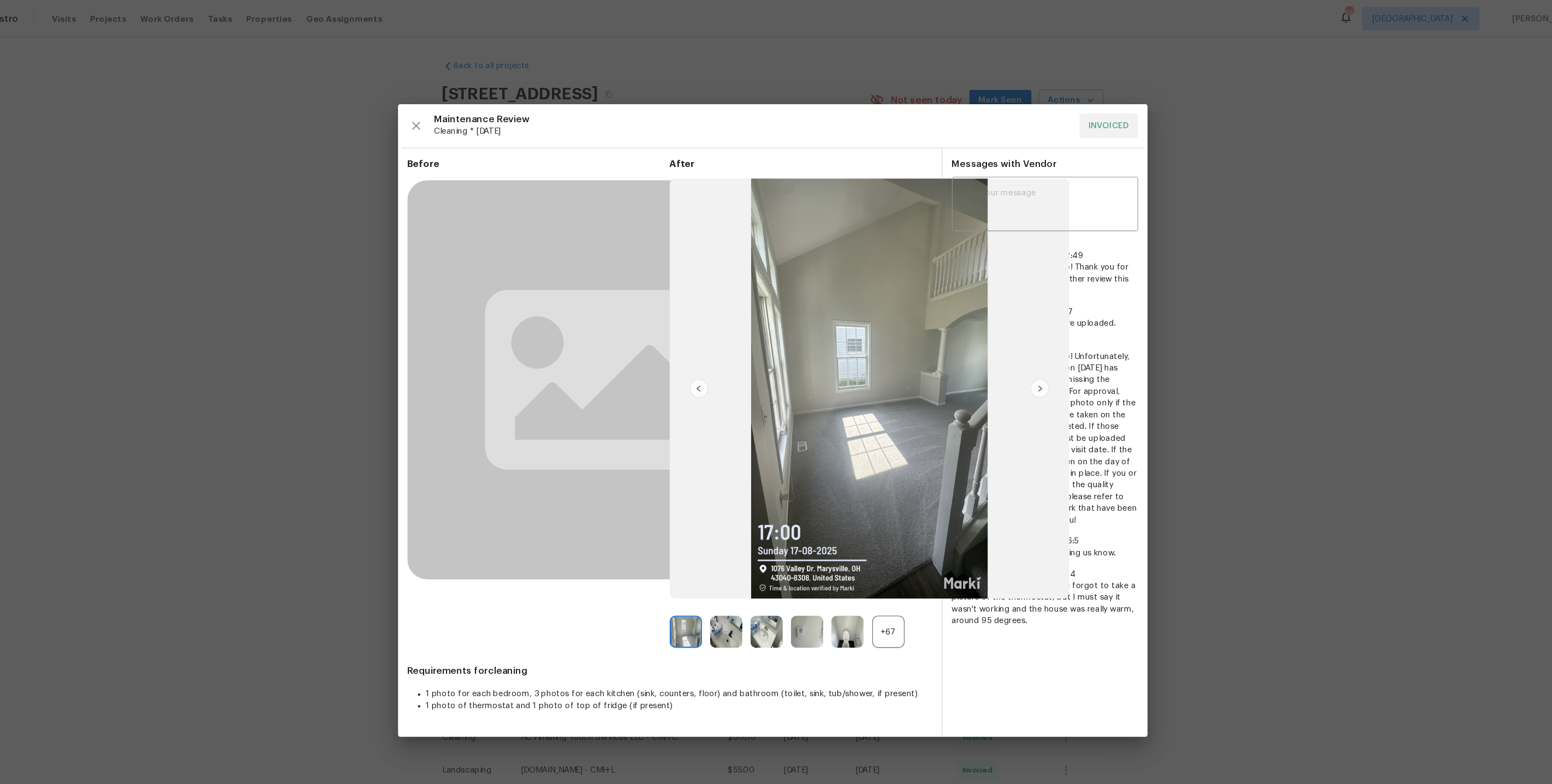
click at [888, 483] on div "+67" at bounding box center [884, 589] width 30 height 30
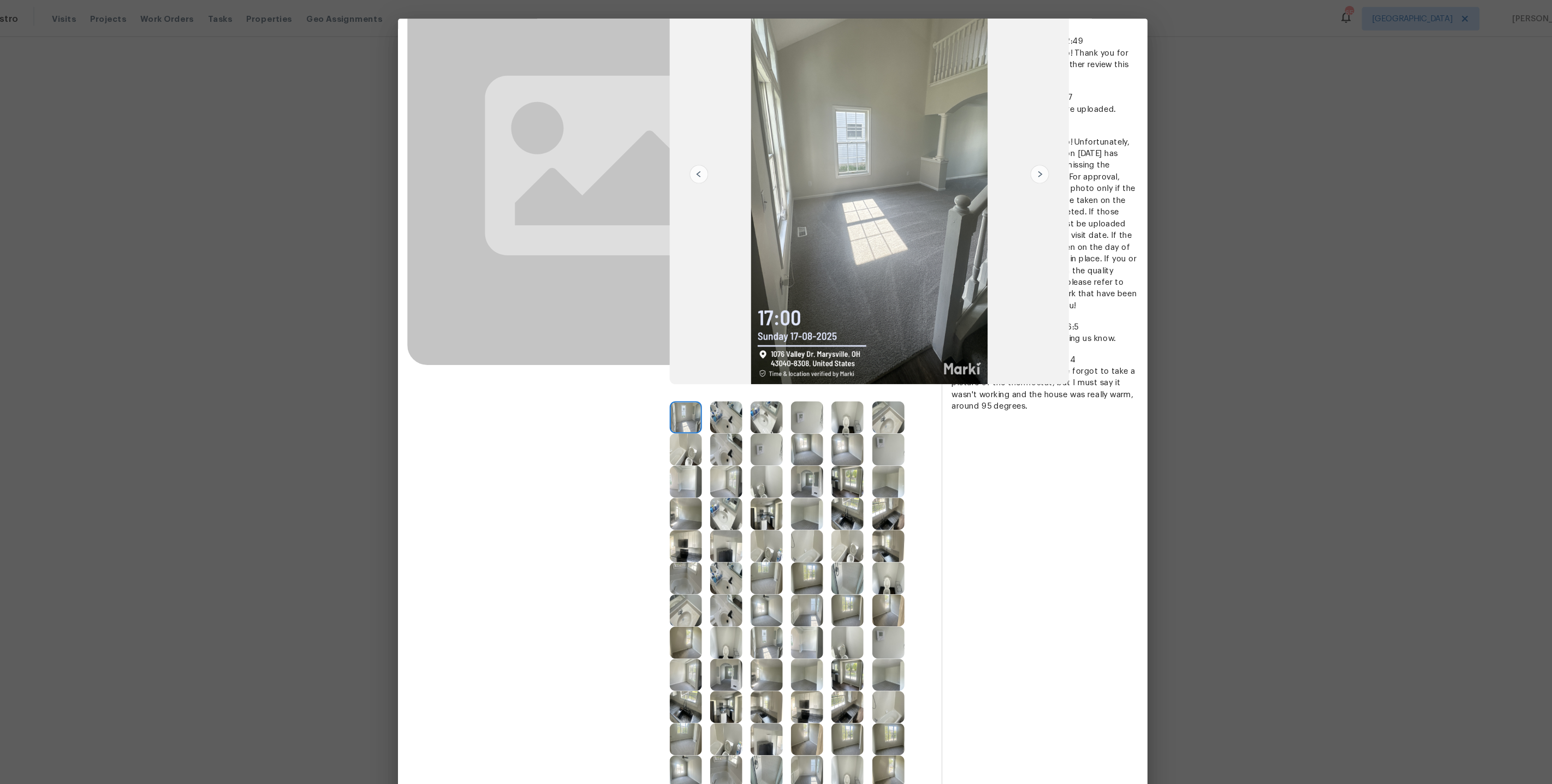
scroll to position [122, 0]
click at [844, 477] on img at bounding box center [846, 477] width 30 height 30
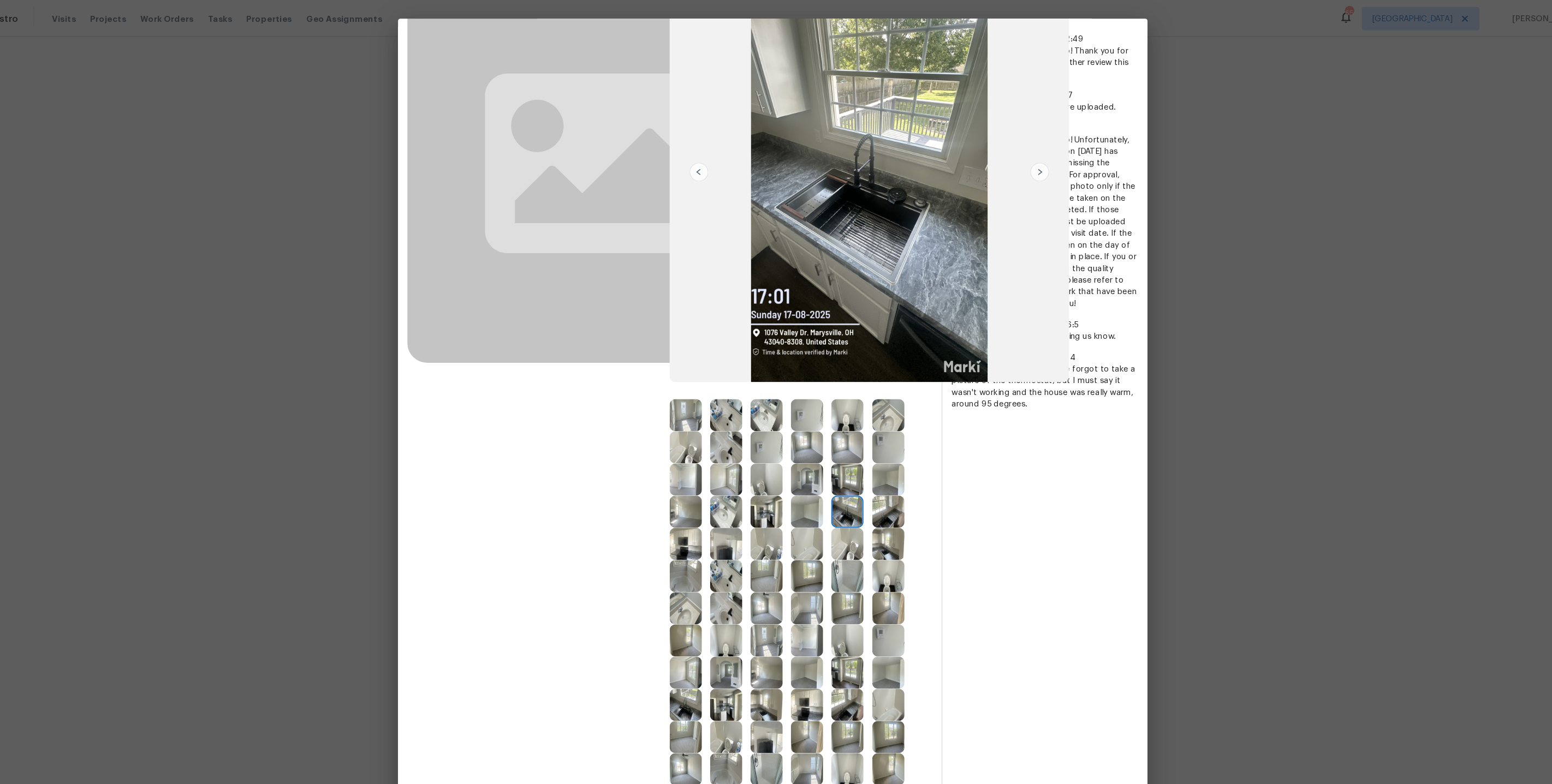
click at [872, 479] on img at bounding box center [884, 477] width 30 height 30
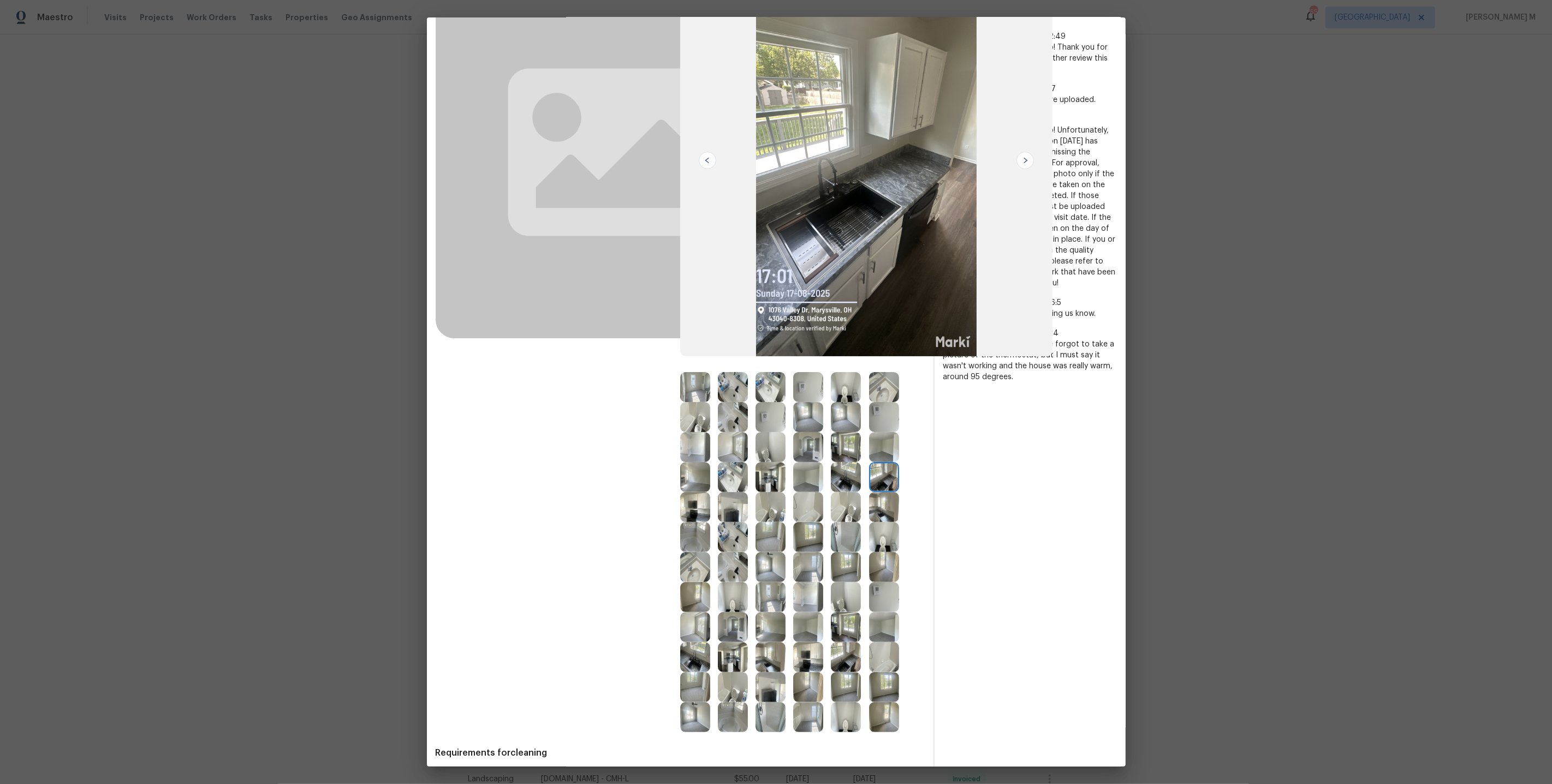
scroll to position [168, 0]
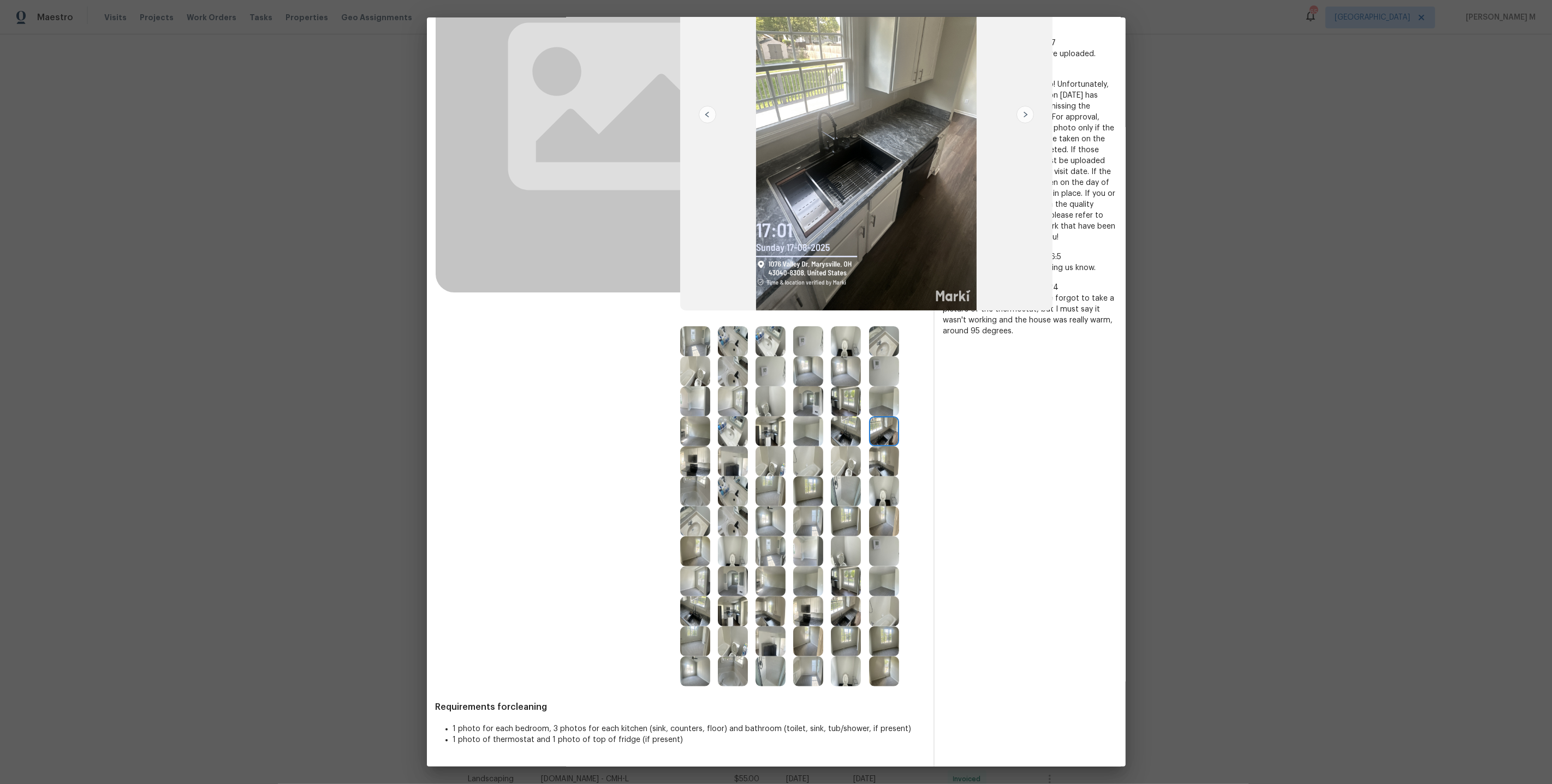
click at [694, 461] on img at bounding box center [695, 461] width 30 height 30
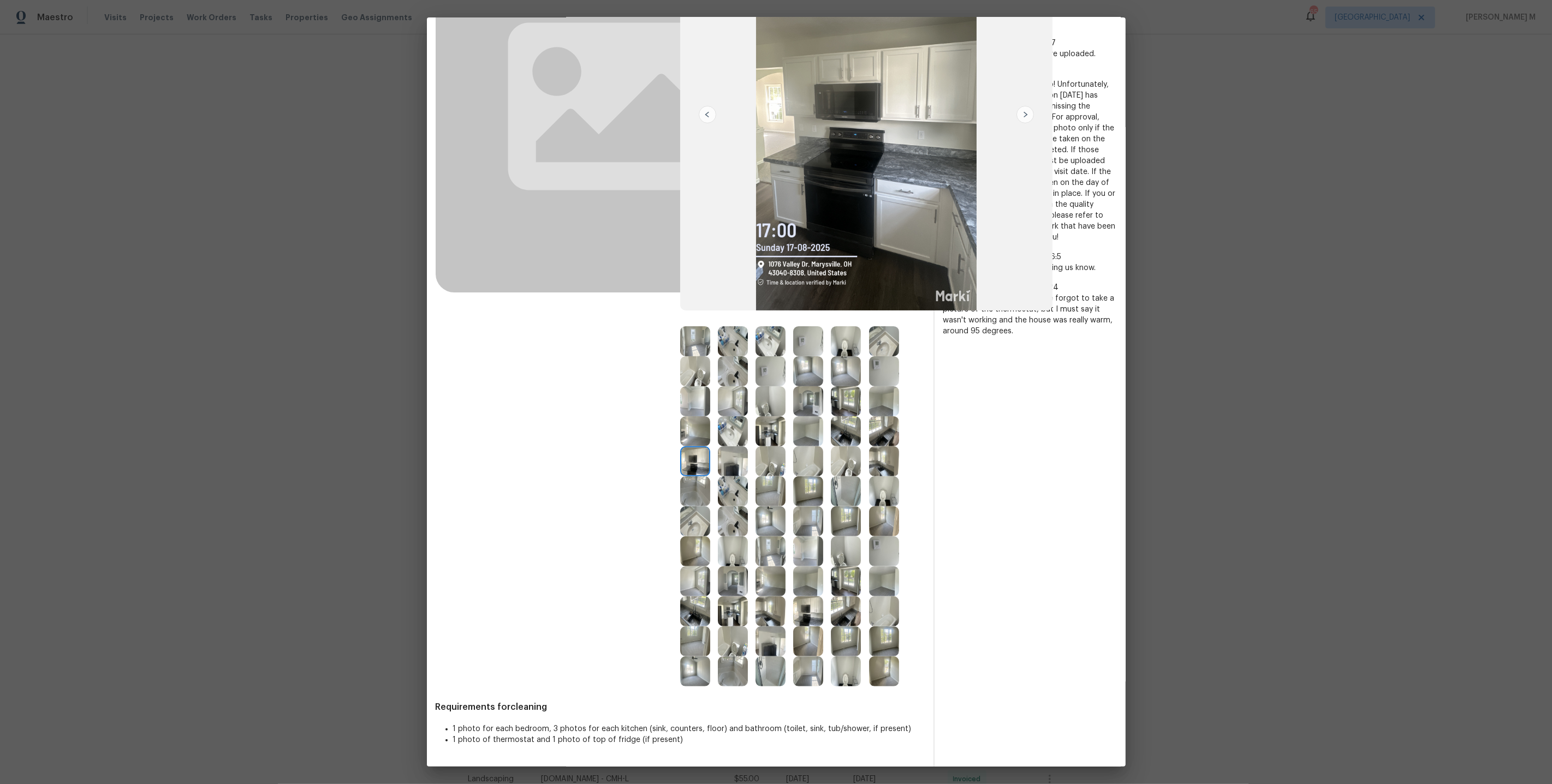
click at [802, 482] on img at bounding box center [808, 491] width 30 height 30
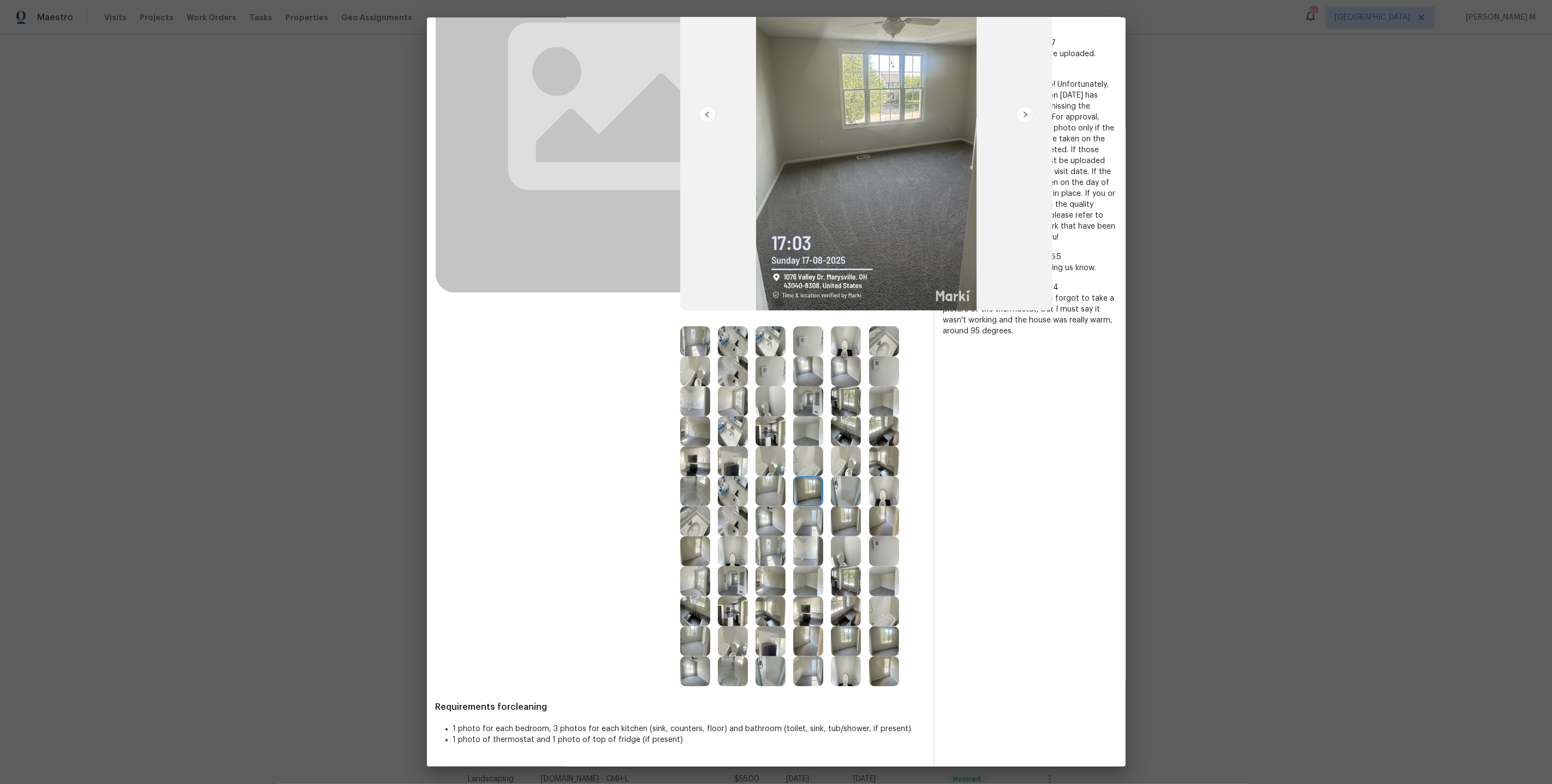
click at [845, 483] on img at bounding box center [846, 641] width 30 height 30
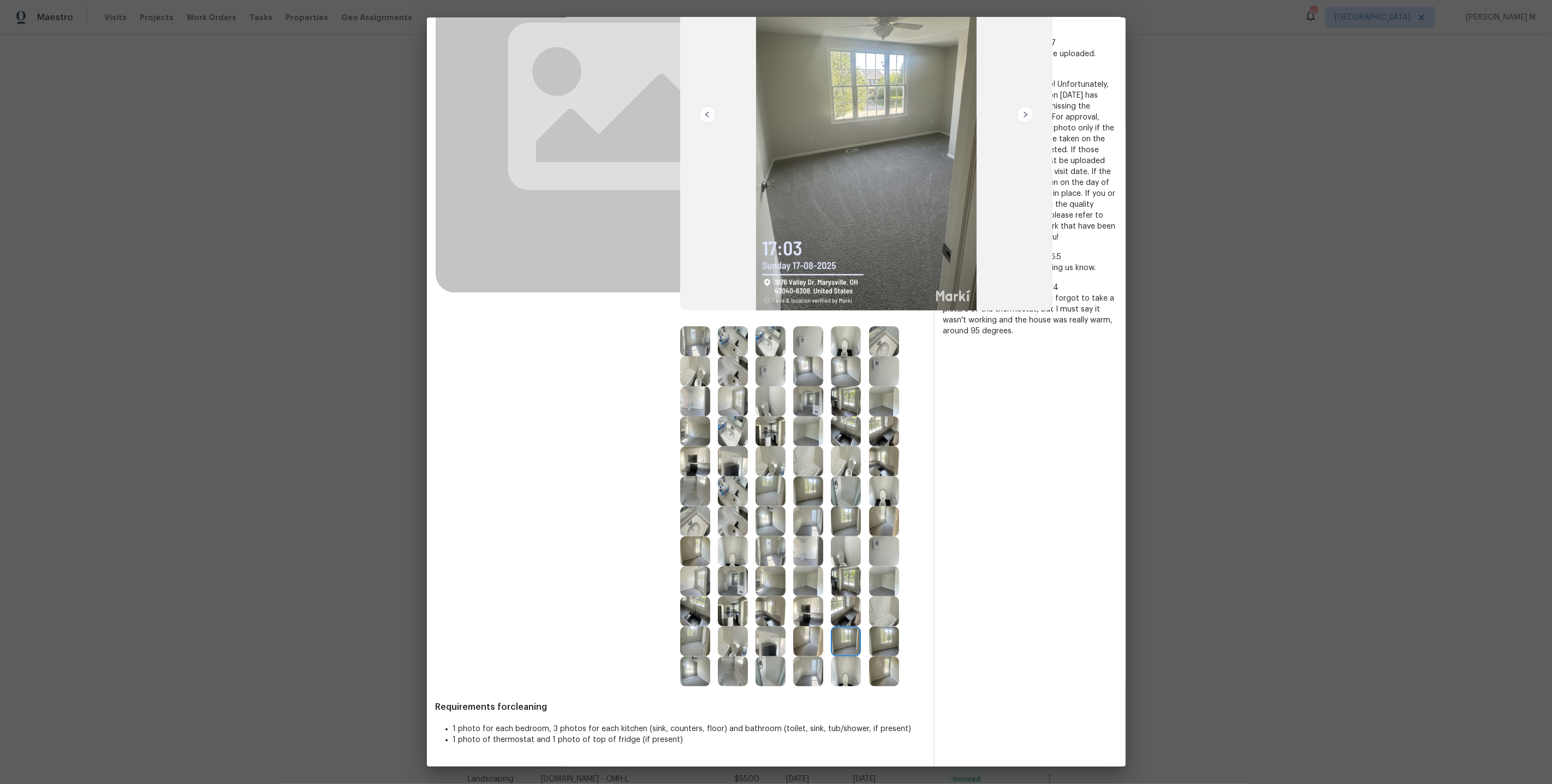
click at [802, 483] on img at bounding box center [808, 671] width 30 height 30
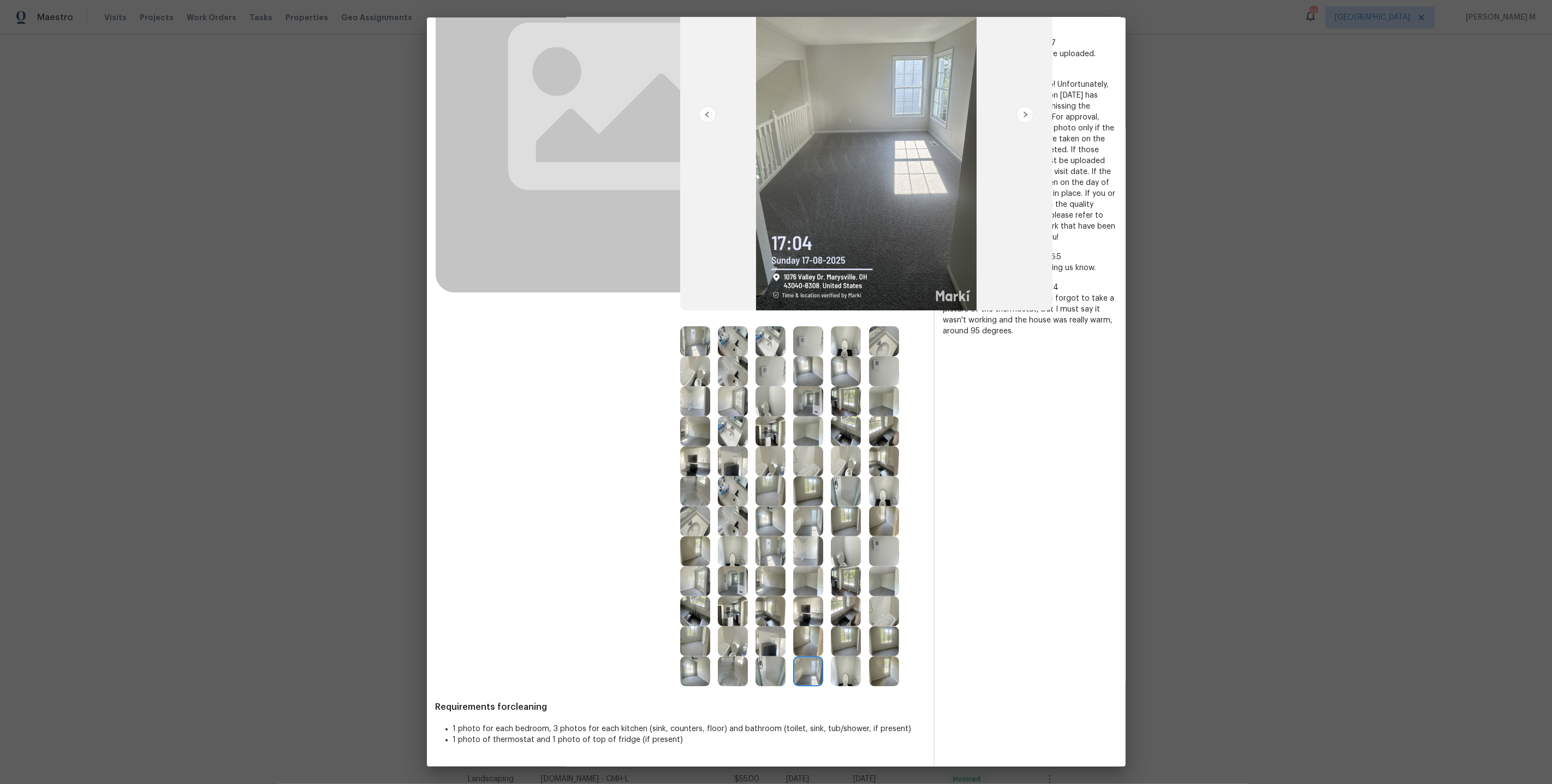
click at [693, 483] on img at bounding box center [695, 671] width 30 height 30
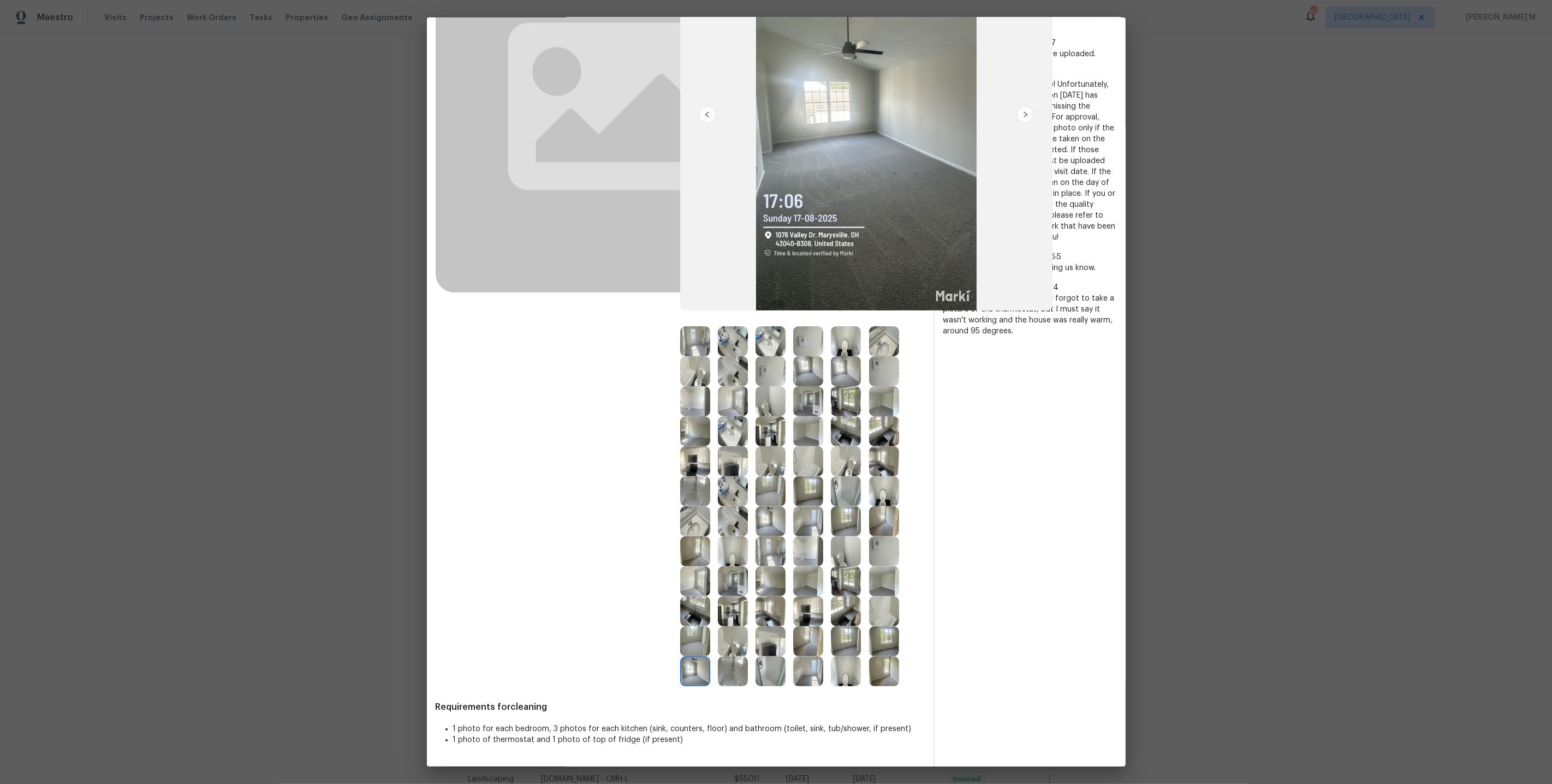
click at [690, 483] on img at bounding box center [695, 581] width 30 height 30
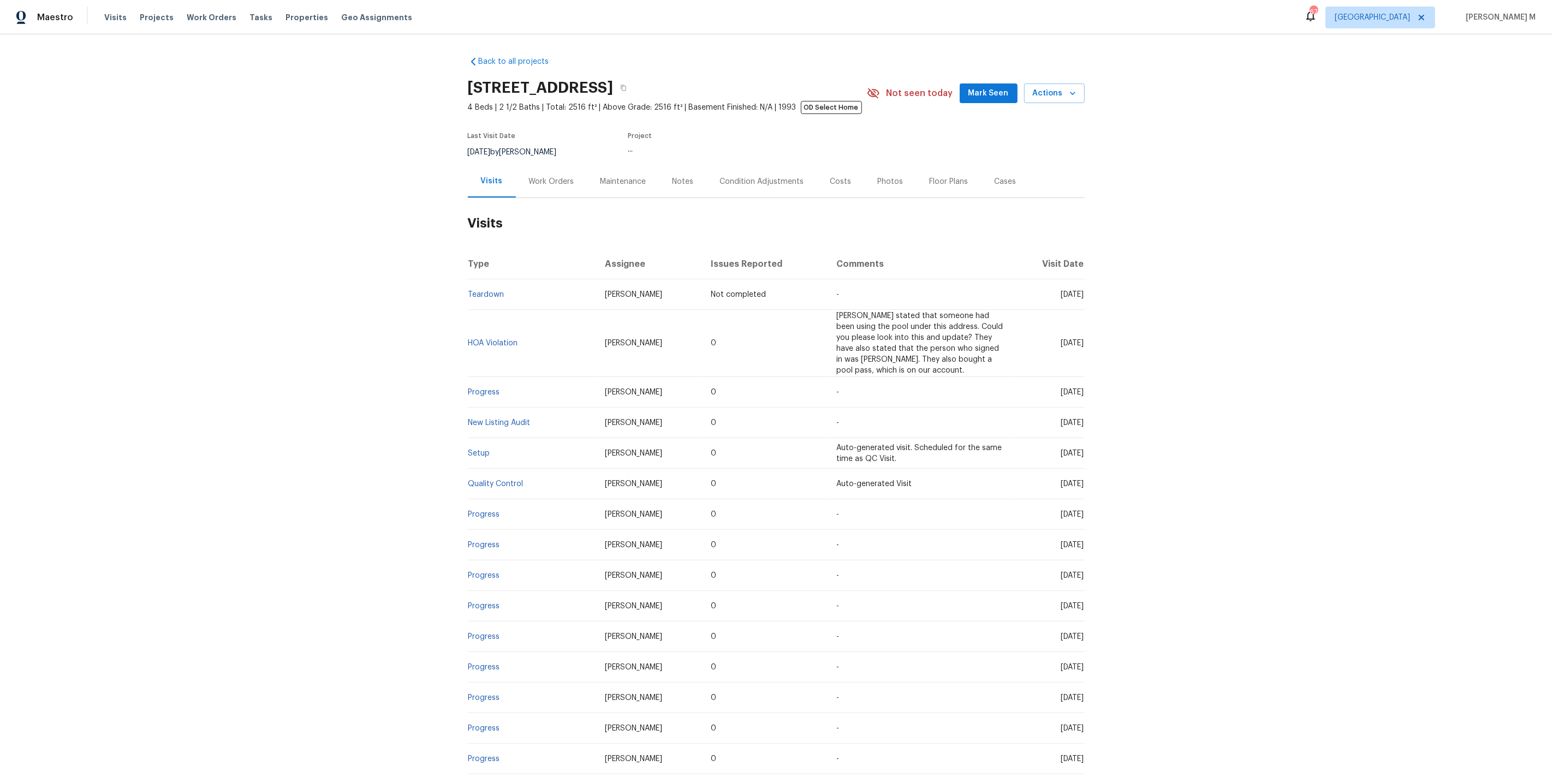
click at [541, 180] on div "Work Orders" at bounding box center [551, 182] width 45 height 11
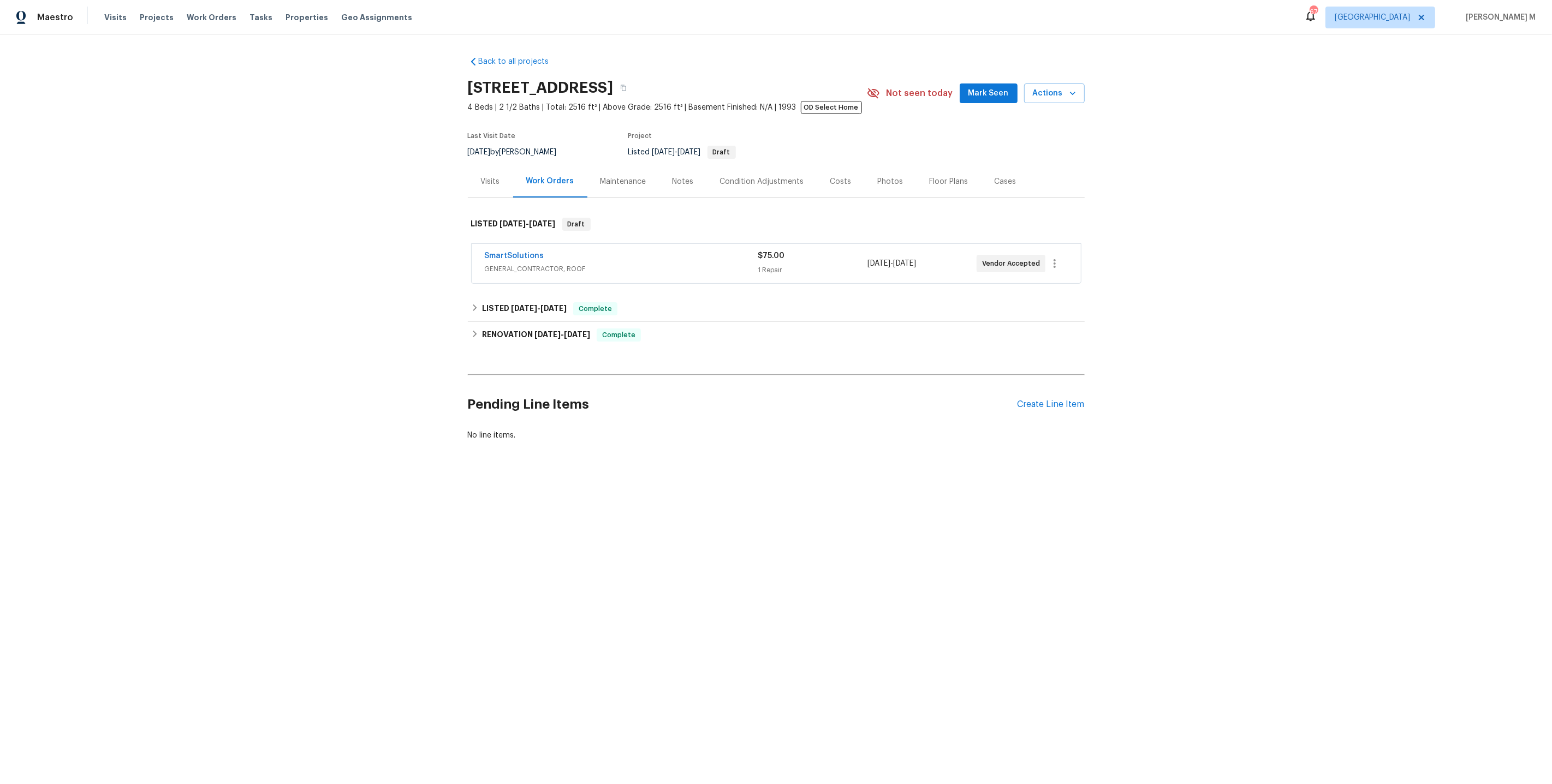
click at [531, 270] on div "SmartSolutions GENERAL_CONTRACTOR, ROOF" at bounding box center [621, 263] width 274 height 26
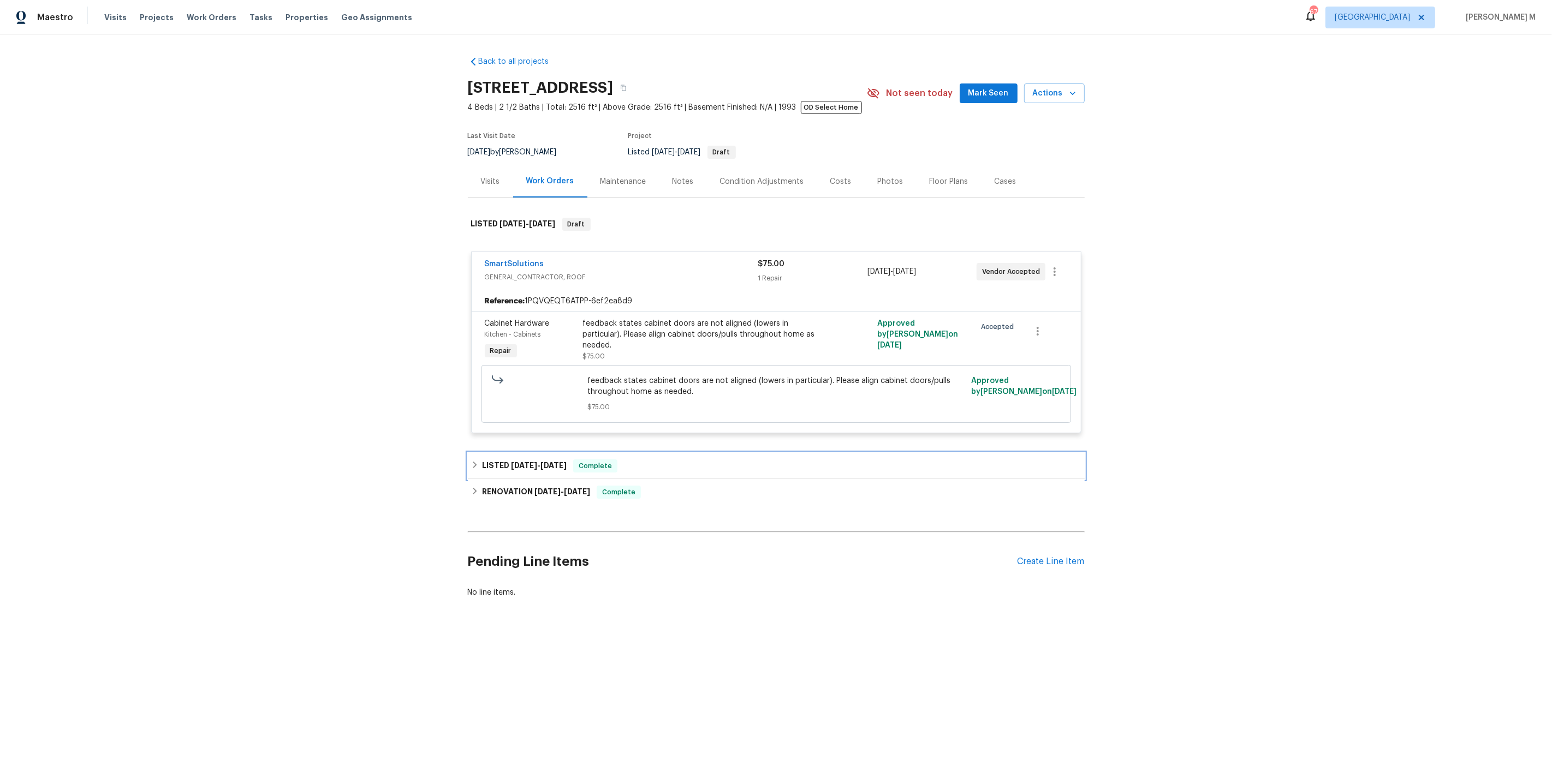
click at [559, 462] on span "[DATE]" at bounding box center [553, 465] width 26 height 7
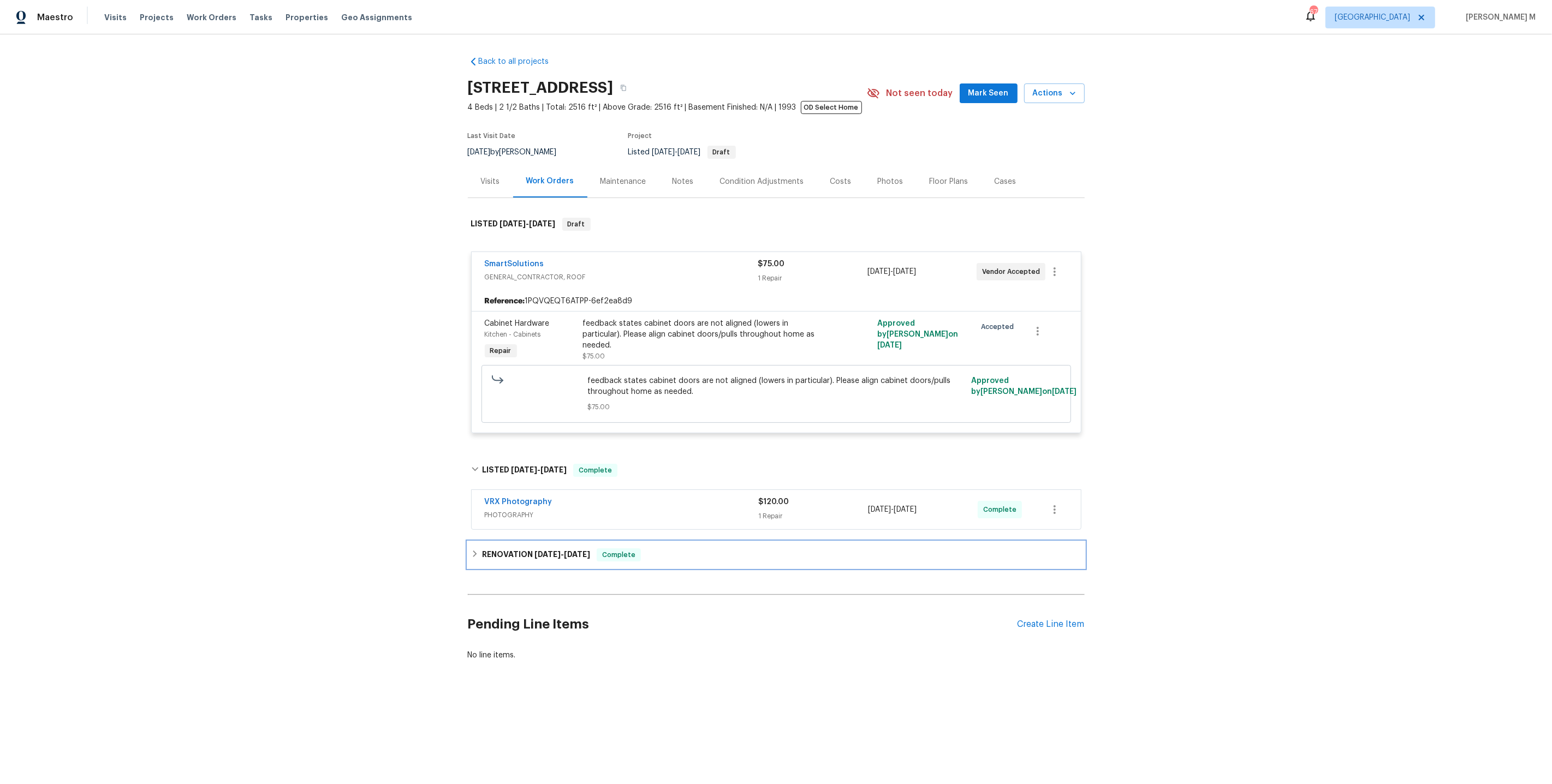
click at [499, 548] on h6 "RENOVATION [DATE] - [DATE]" at bounding box center [536, 555] width 108 height 13
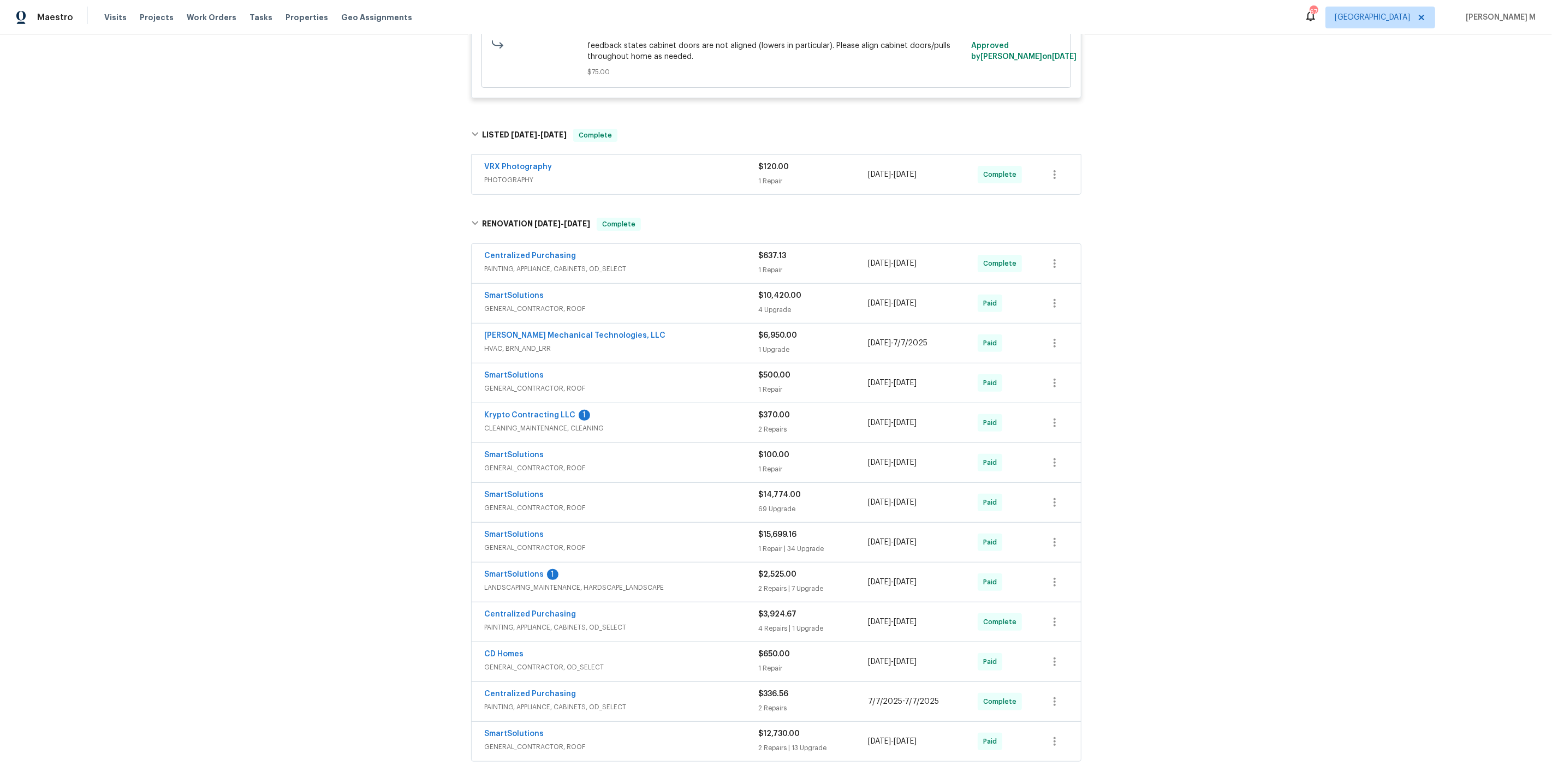
scroll to position [356, 0]
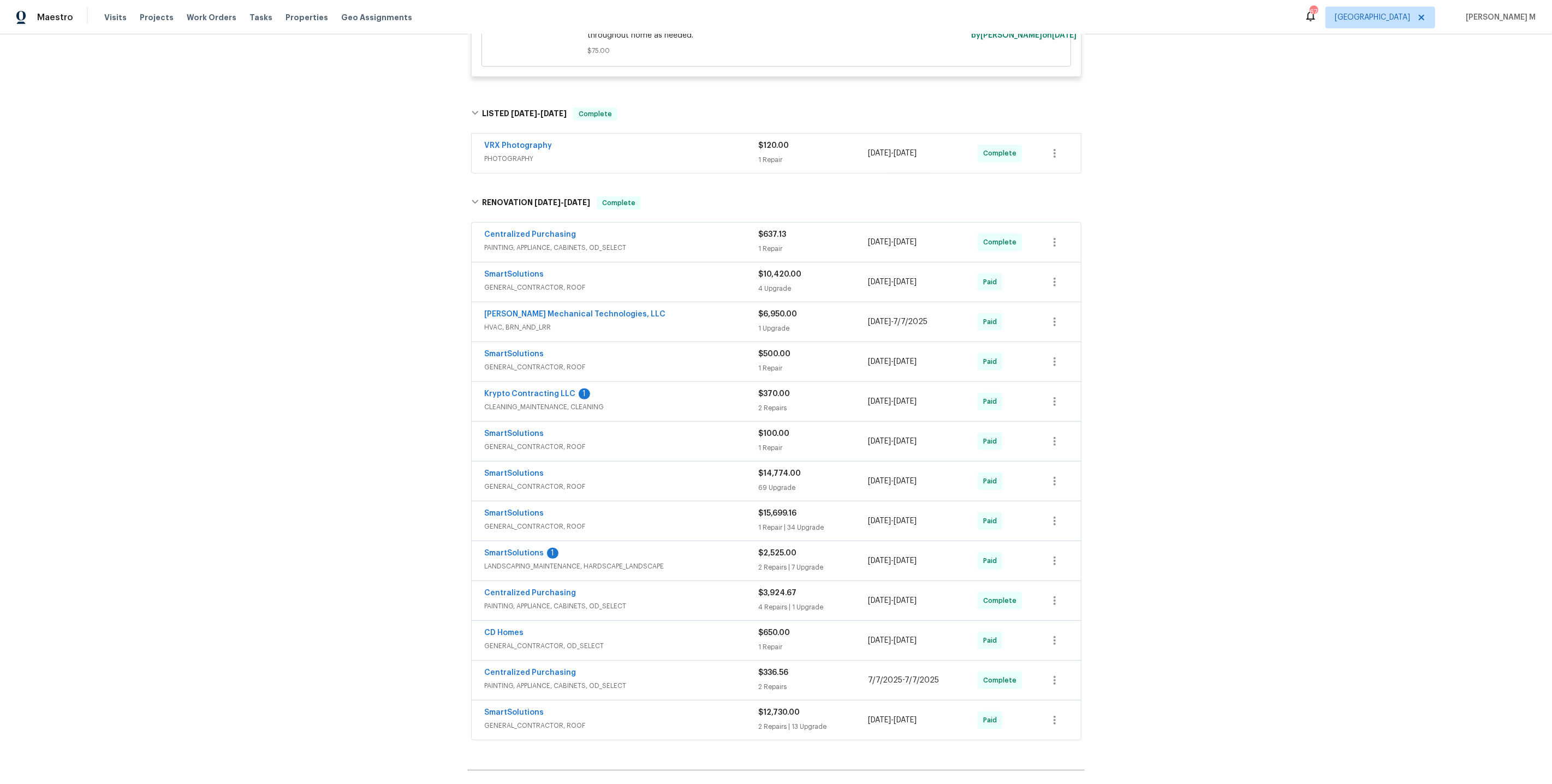
click at [553, 242] on span "PAINTING, APPLIANCE, CABINETS, OD_SELECT" at bounding box center [622, 248] width 274 height 11
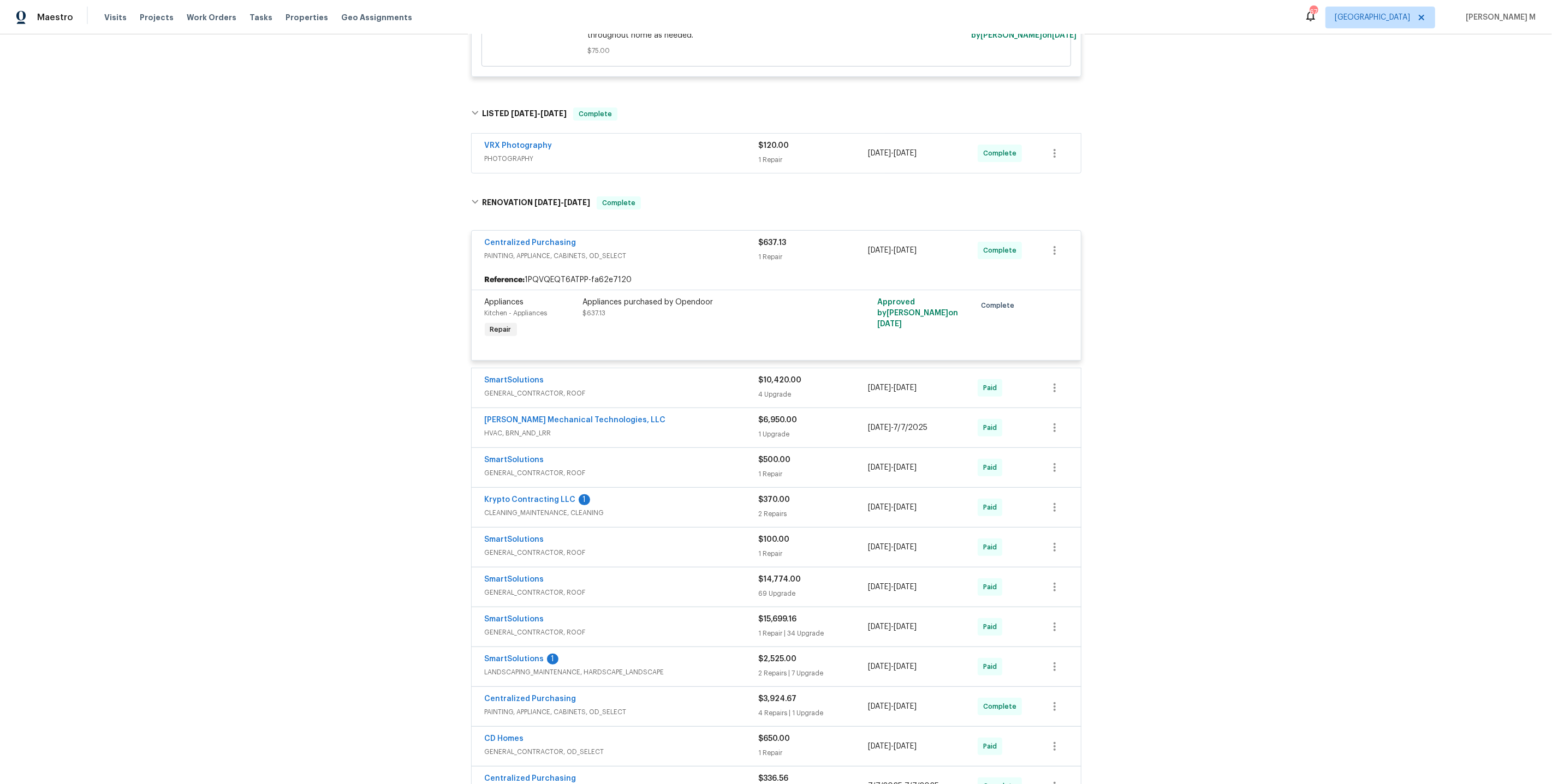
click at [538, 388] on span "GENERAL_CONTRACTOR, ROOF" at bounding box center [622, 393] width 274 height 11
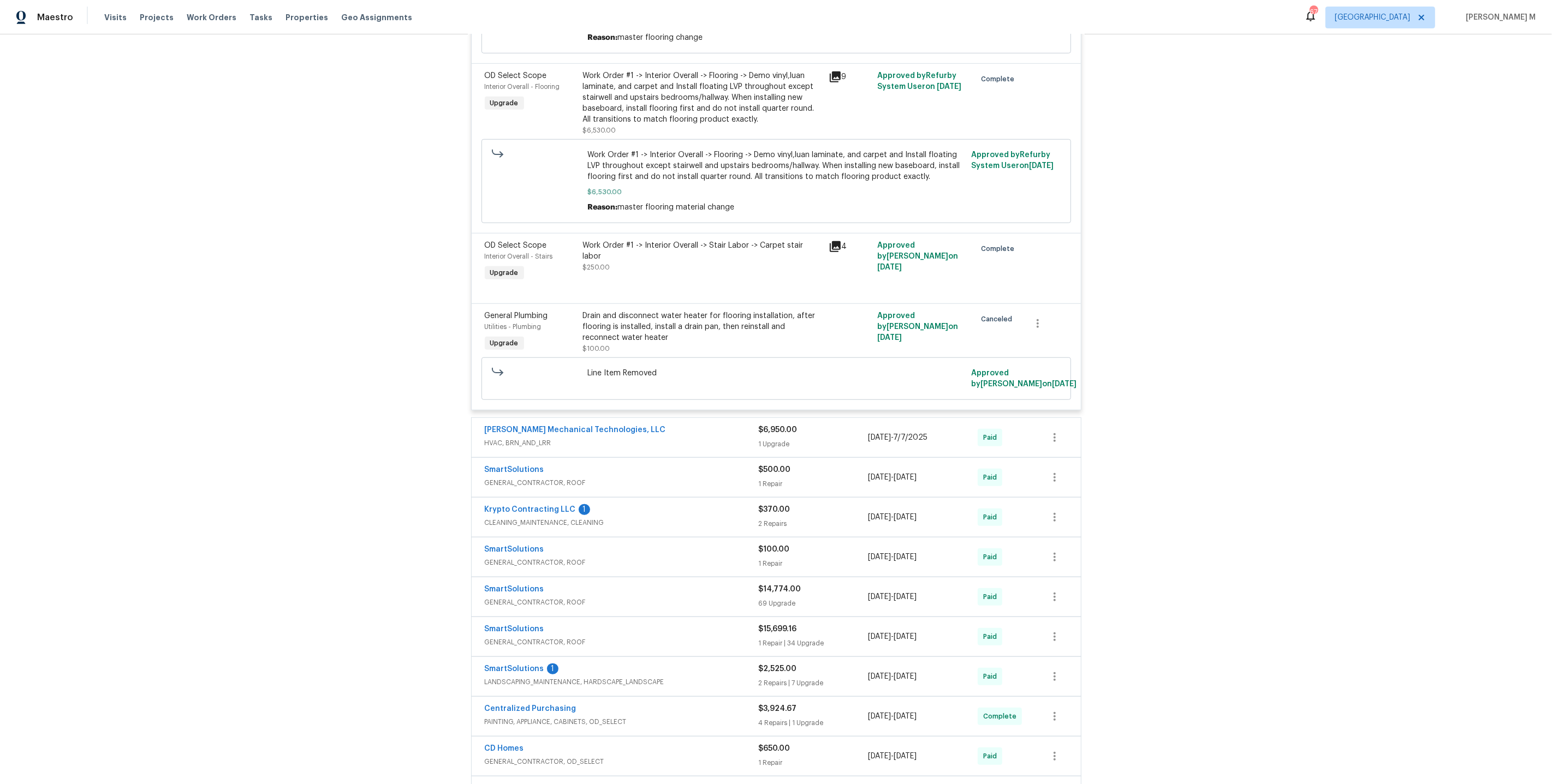
scroll to position [896, 0]
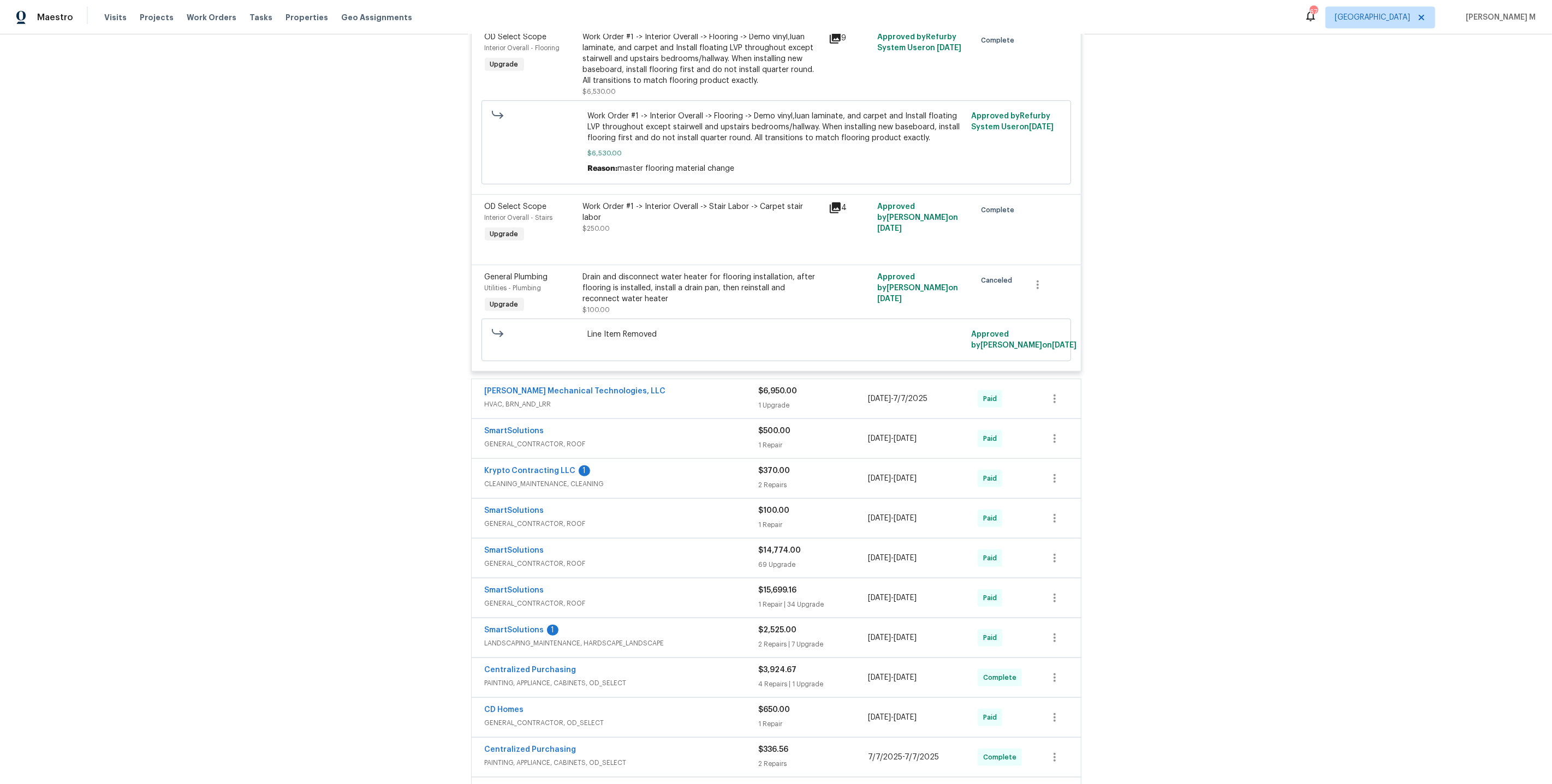
click at [545, 399] on span "HVAC, BRN_AND_LRR" at bounding box center [622, 404] width 274 height 11
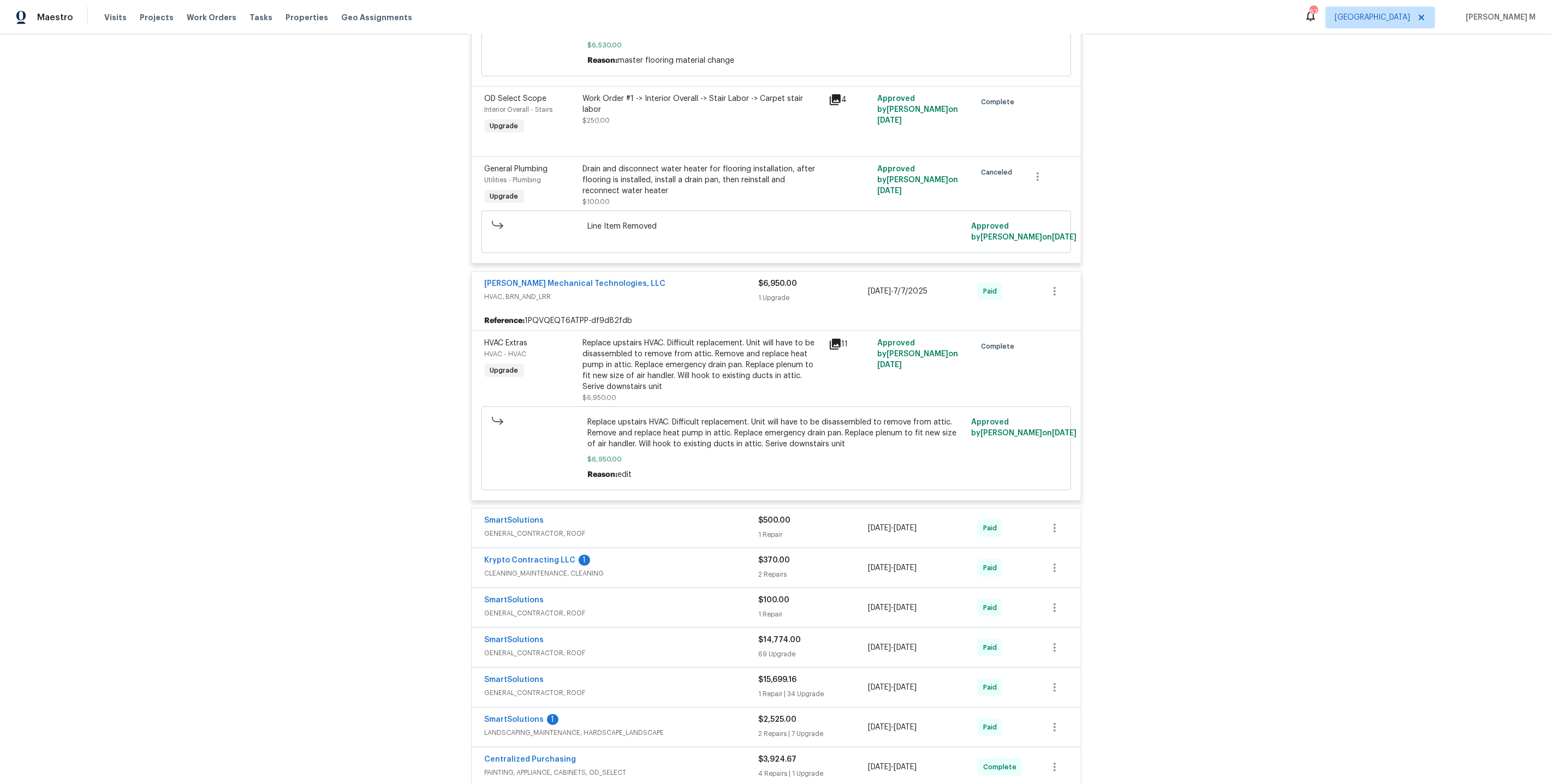
click at [532, 528] on span "GENERAL_CONTRACTOR, ROOF" at bounding box center [622, 534] width 274 height 11
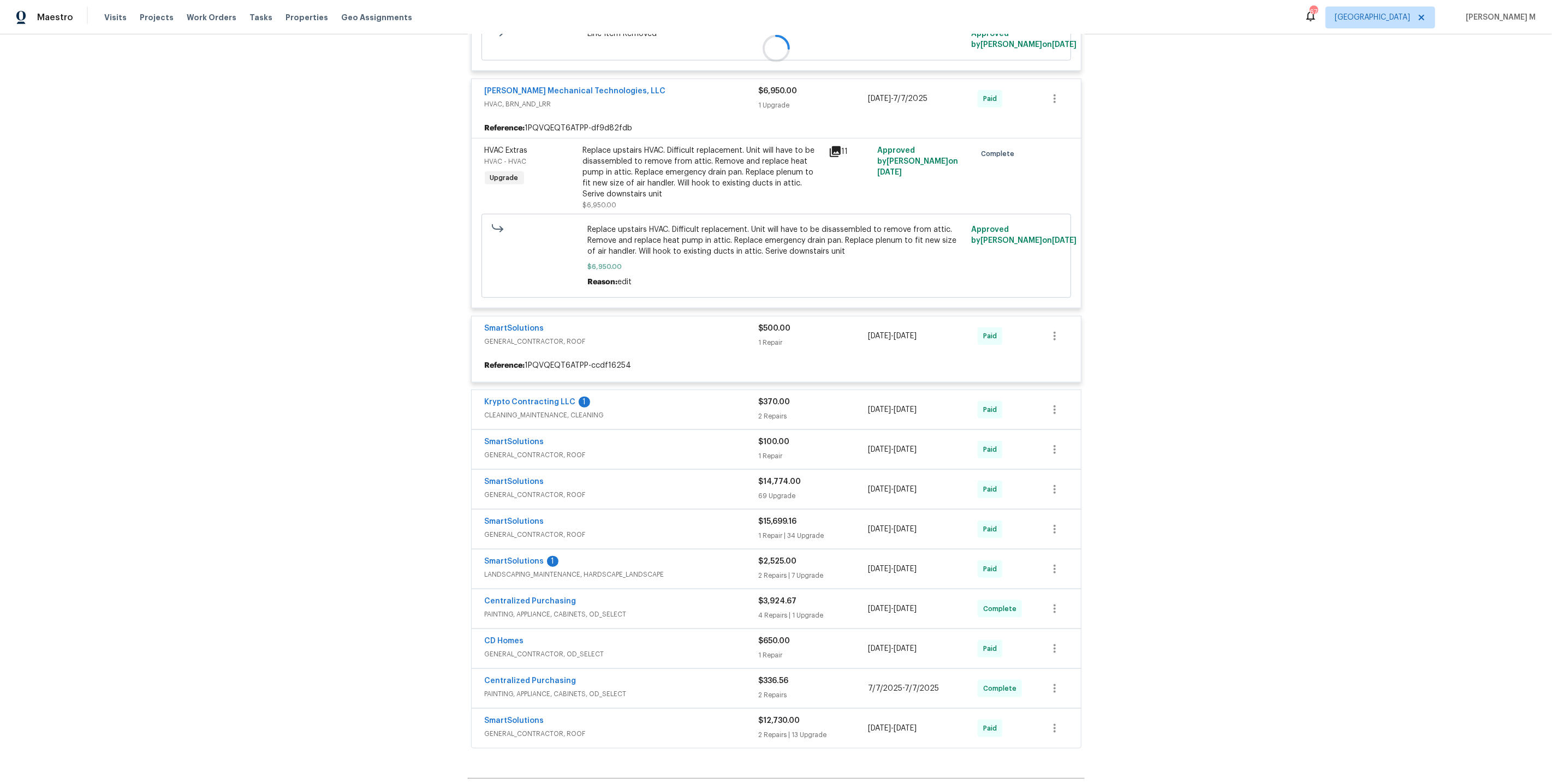
scroll to position [1199, 0]
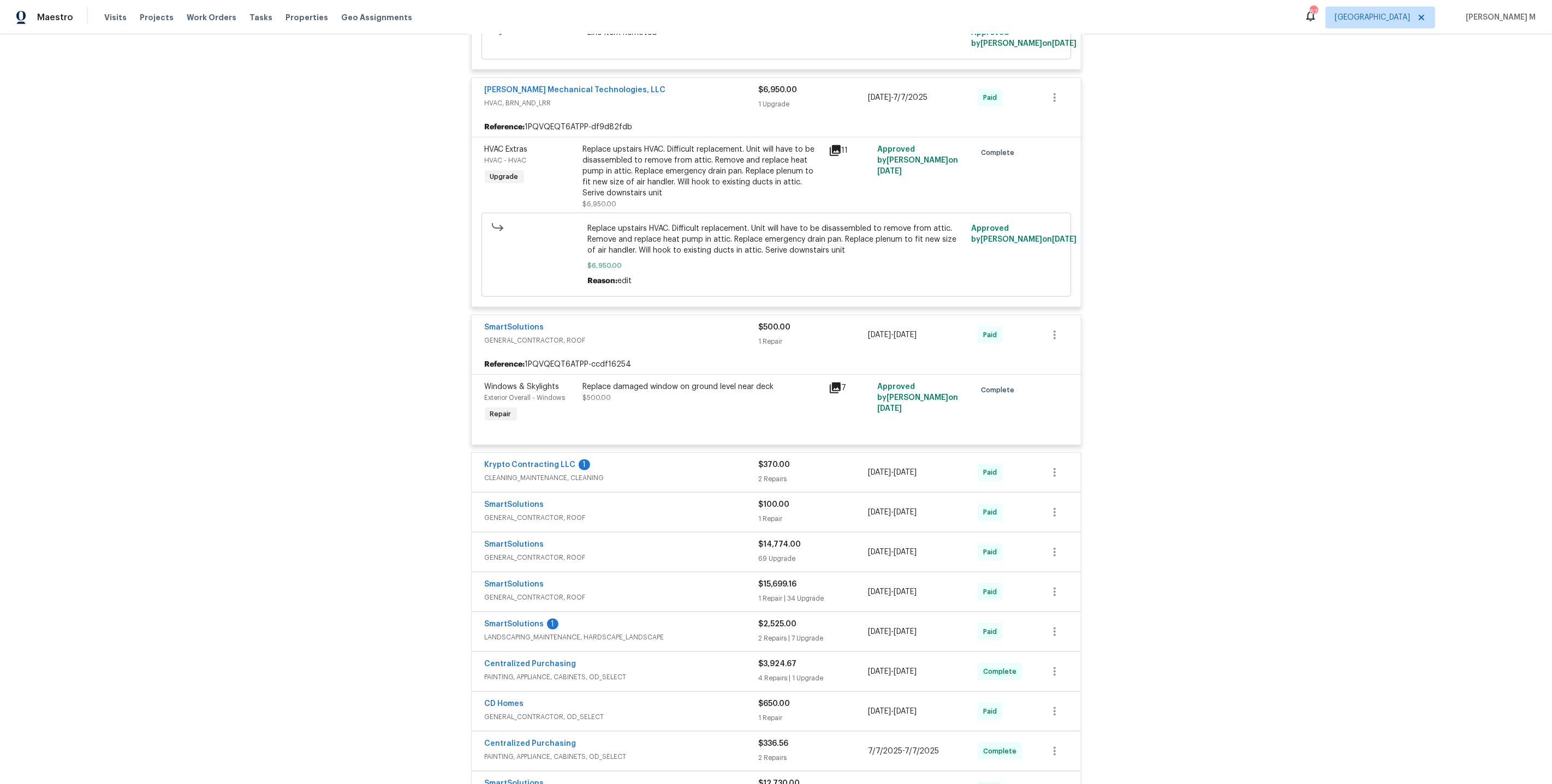
click at [529, 473] on span "CLEANING_MAINTENANCE, CLEANING" at bounding box center [622, 478] width 274 height 11
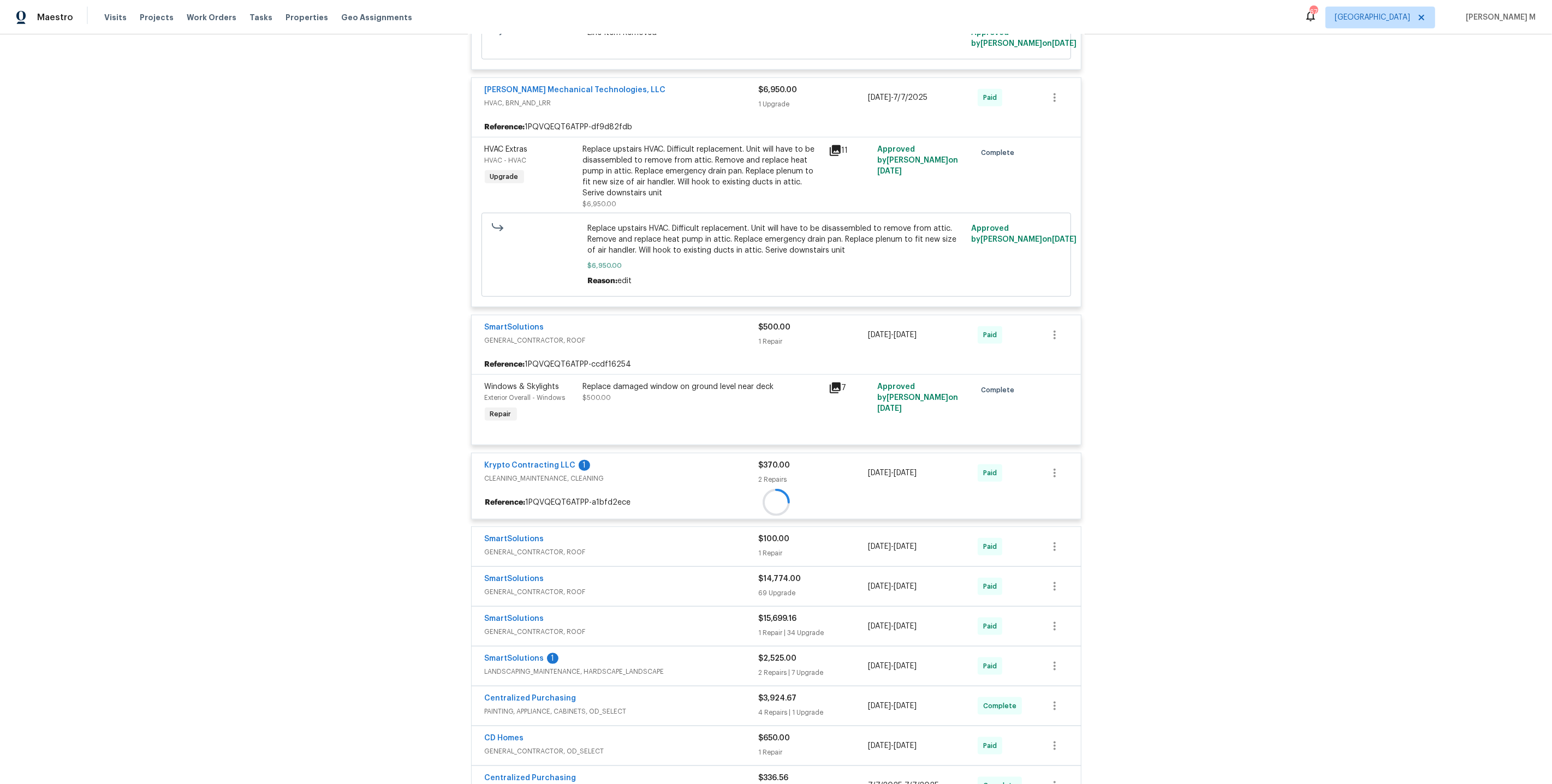
click at [693, 347] on div "Centralized Purchasing PAINTING, APPLIANCE, CABINETS, OD_SELECT $637.13 1 Repai…" at bounding box center [776, 112] width 611 height 1465
click at [691, 362] on div at bounding box center [776, 97] width 617 height 1505
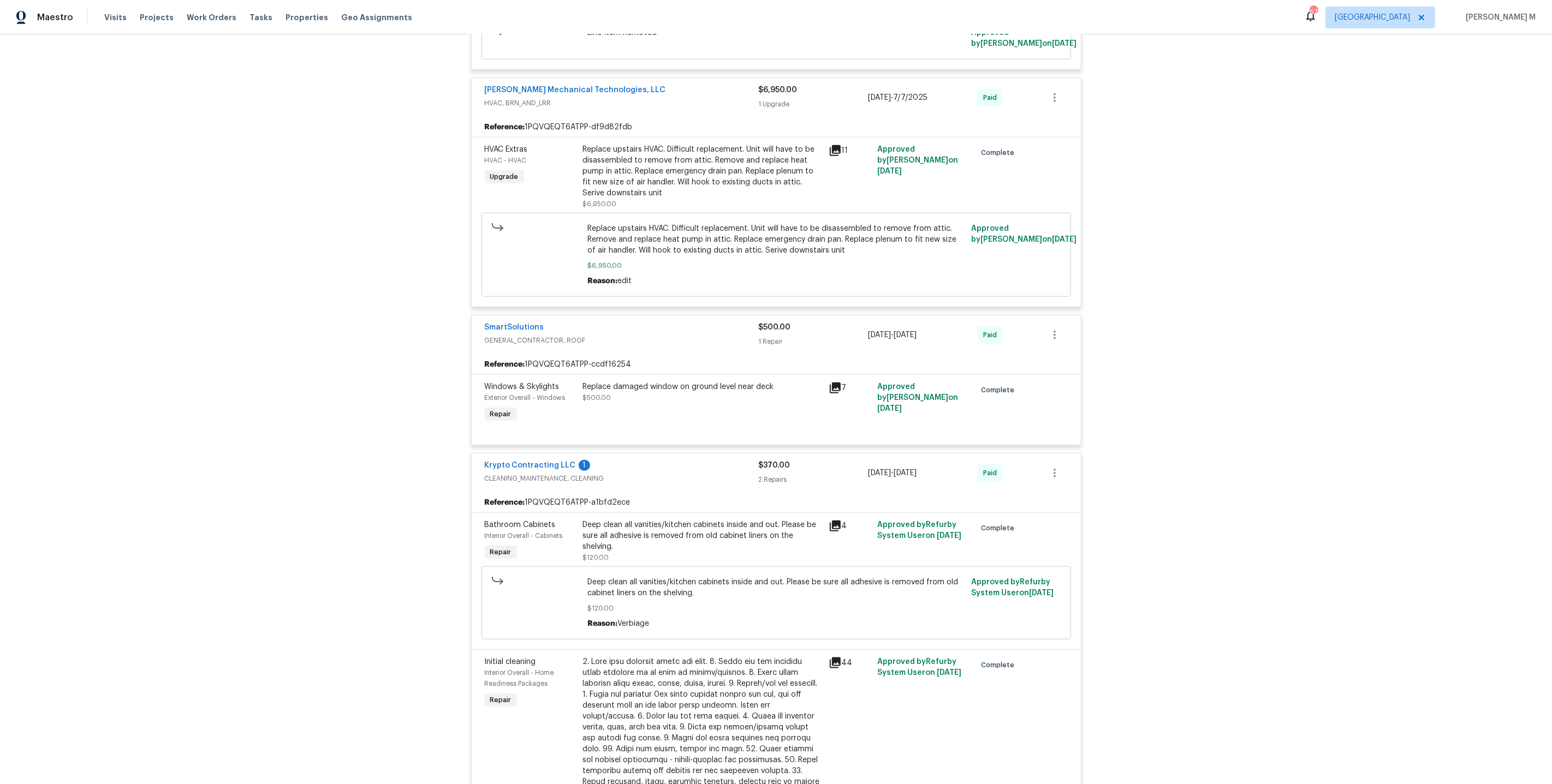
click at [672, 381] on div "Replace damaged window on ground level near deck $500.00" at bounding box center [702, 392] width 239 height 22
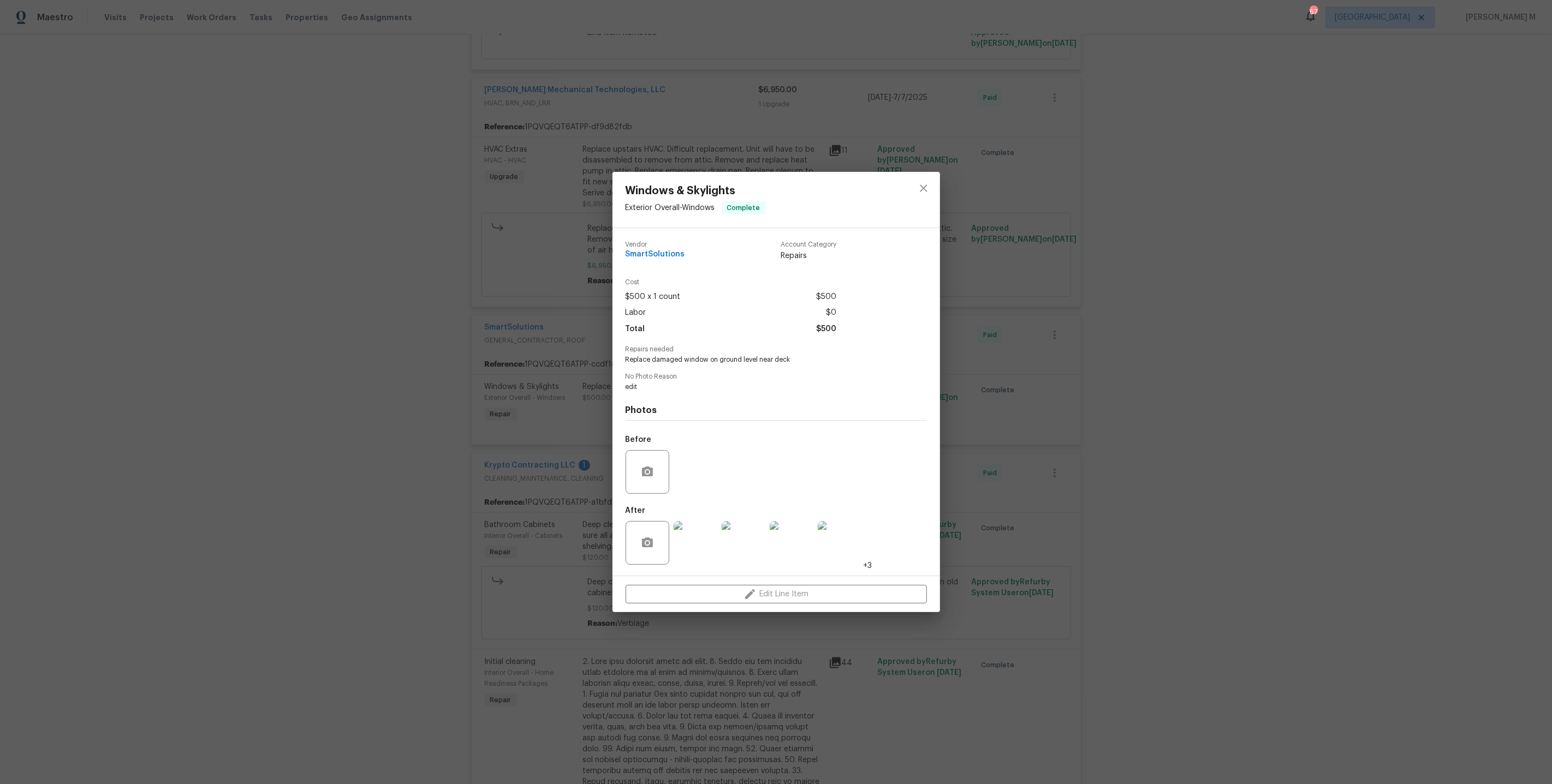
click at [687, 550] on img at bounding box center [696, 543] width 44 height 44
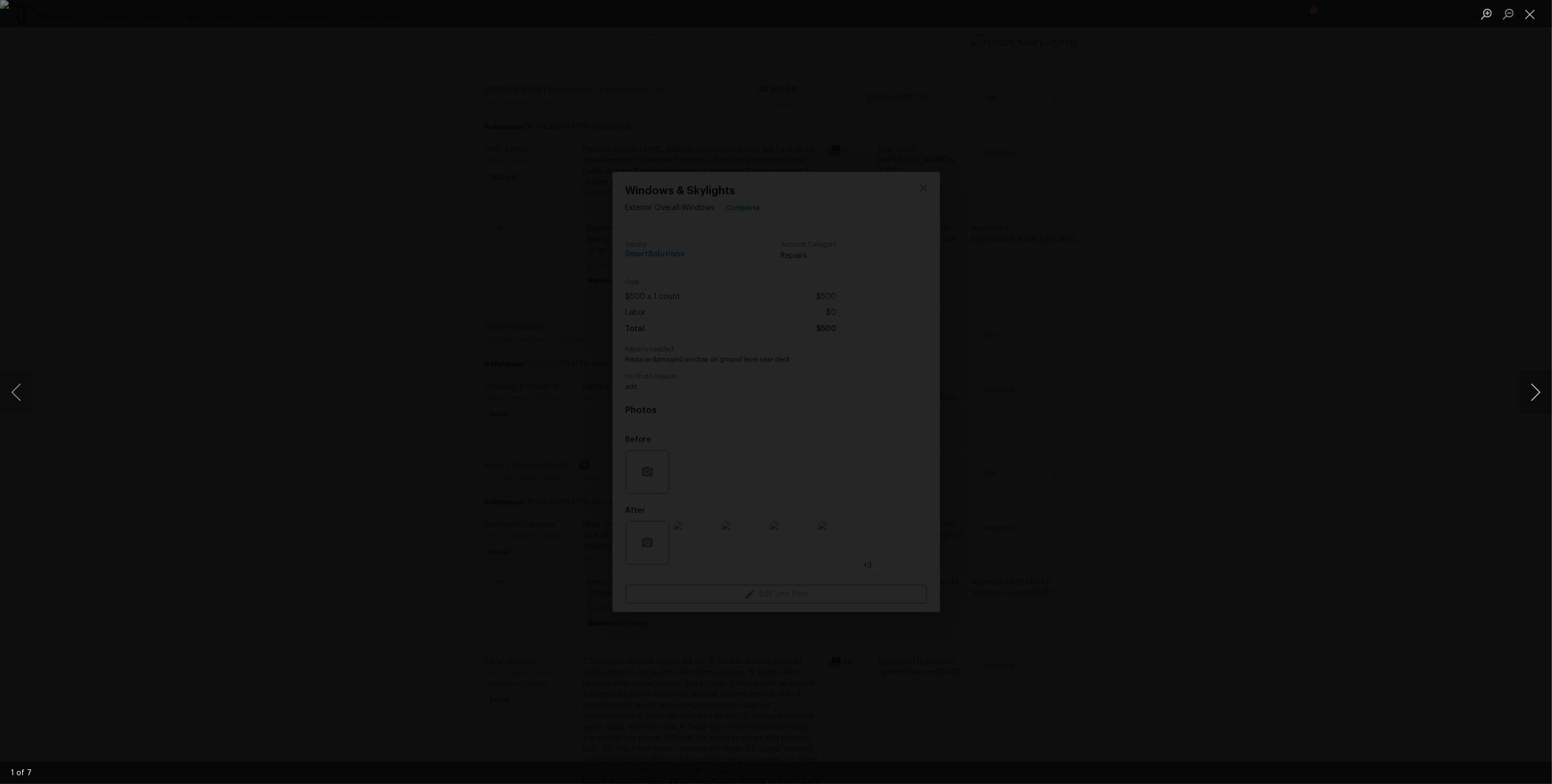
click at [1543, 398] on button "Next image" at bounding box center [1535, 393] width 33 height 44
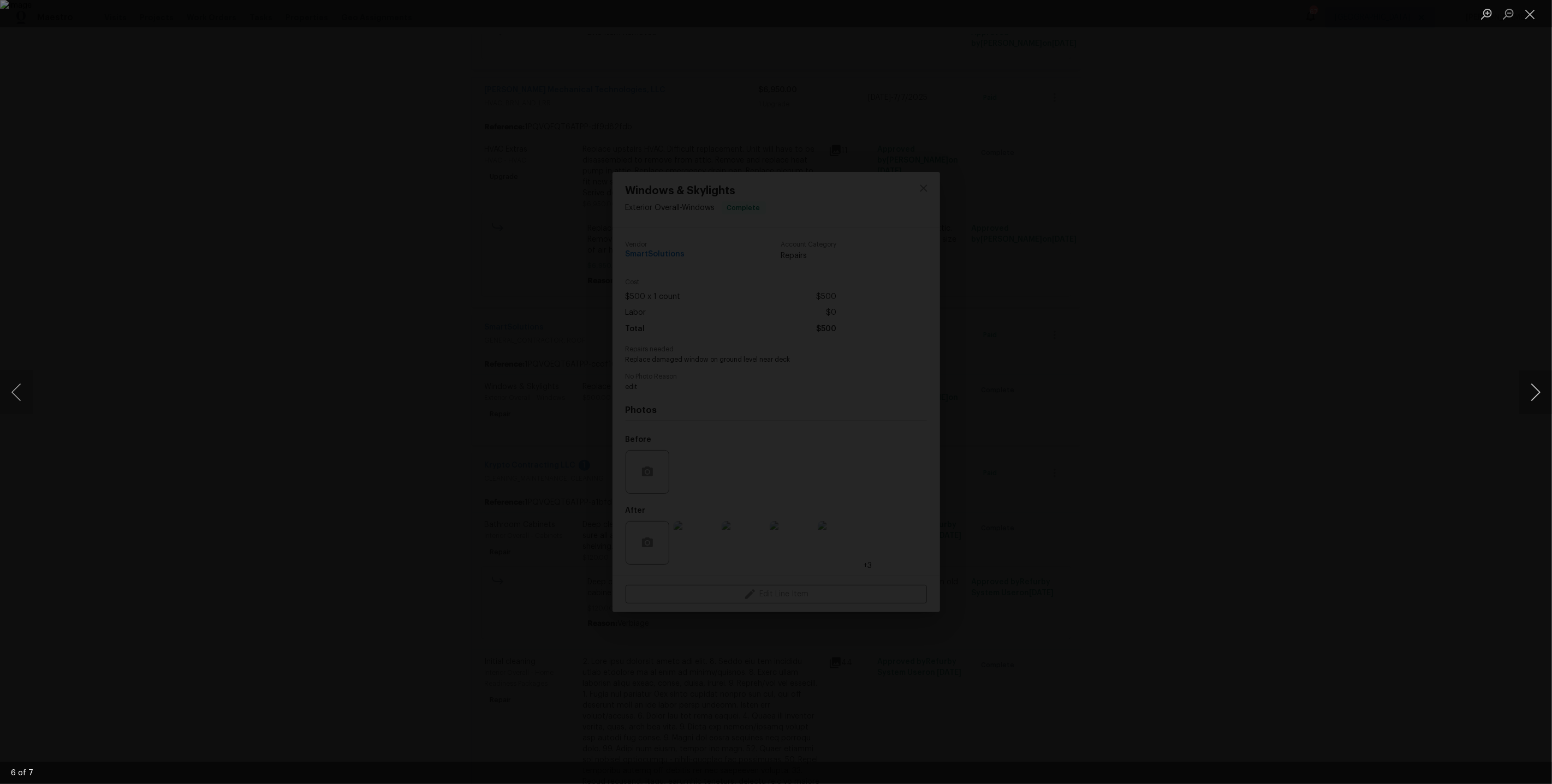
click at [1543, 398] on button "Next image" at bounding box center [1535, 393] width 33 height 44
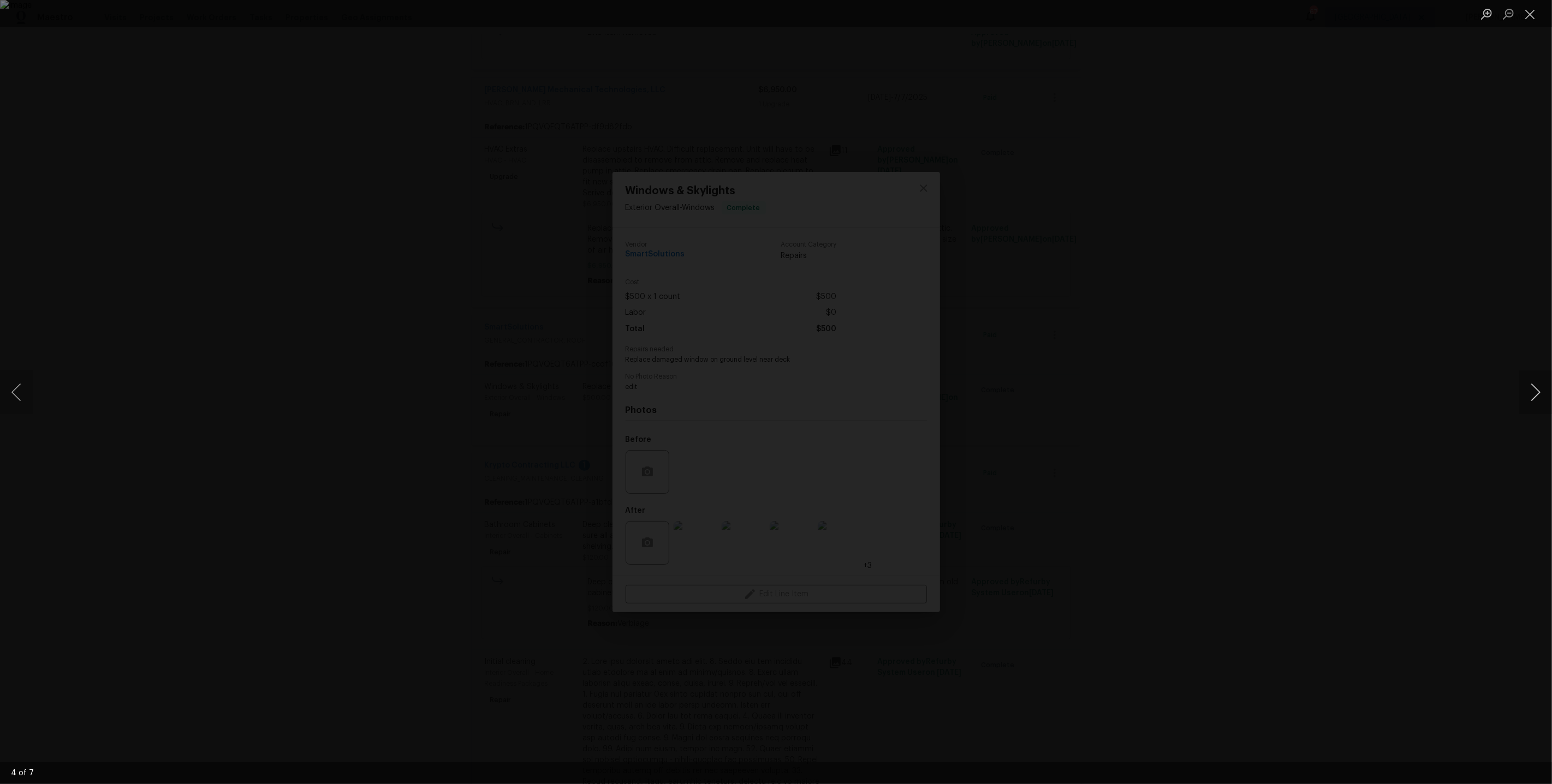
click at [1543, 398] on button "Next image" at bounding box center [1535, 393] width 33 height 44
click at [1348, 259] on div "Lightbox" at bounding box center [776, 392] width 1552 height 784
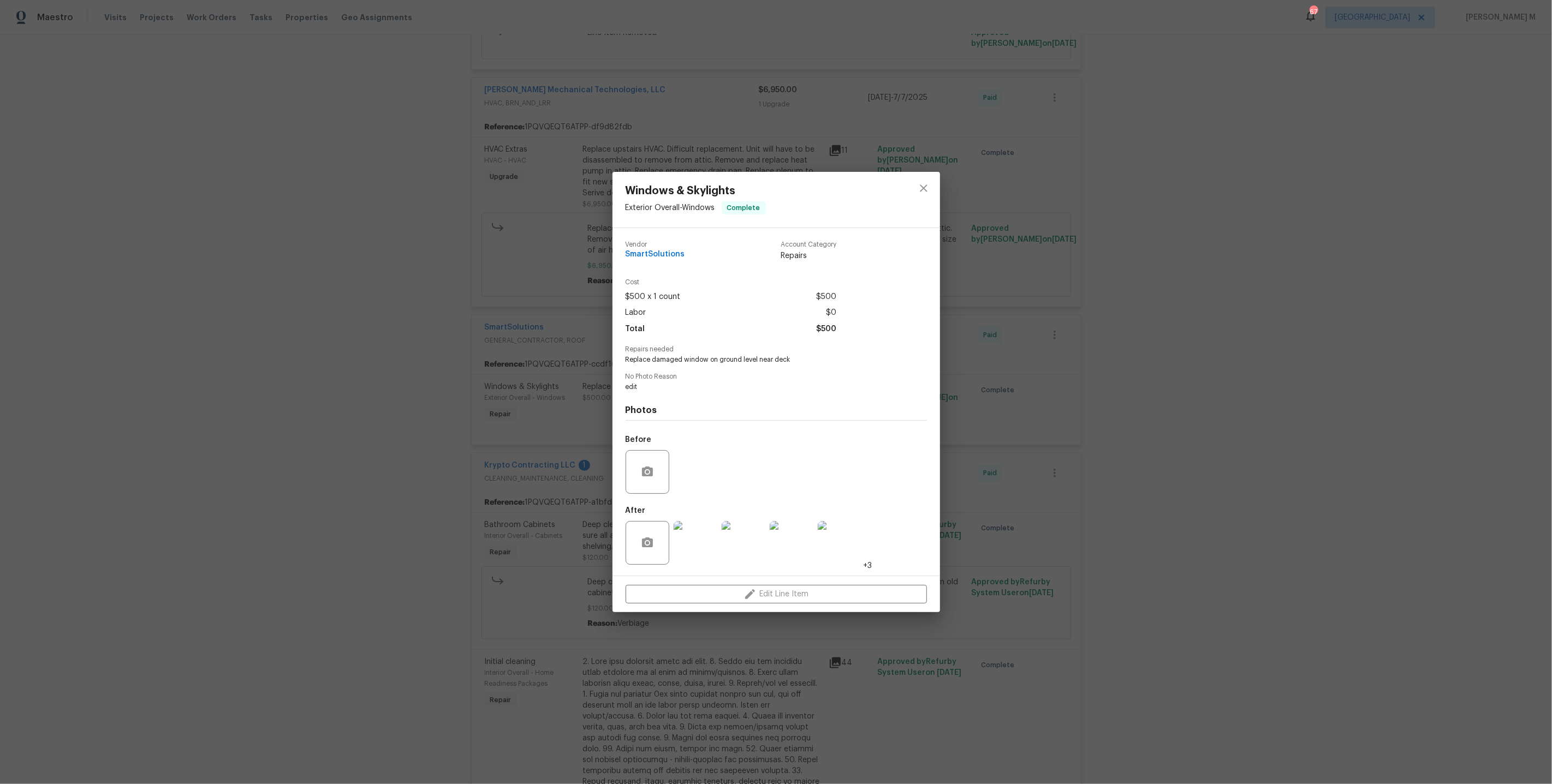
click at [1085, 289] on div "Windows & Skylights Exterior Overall - Windows Complete Vendor SmartSolutions A…" at bounding box center [776, 392] width 1552 height 784
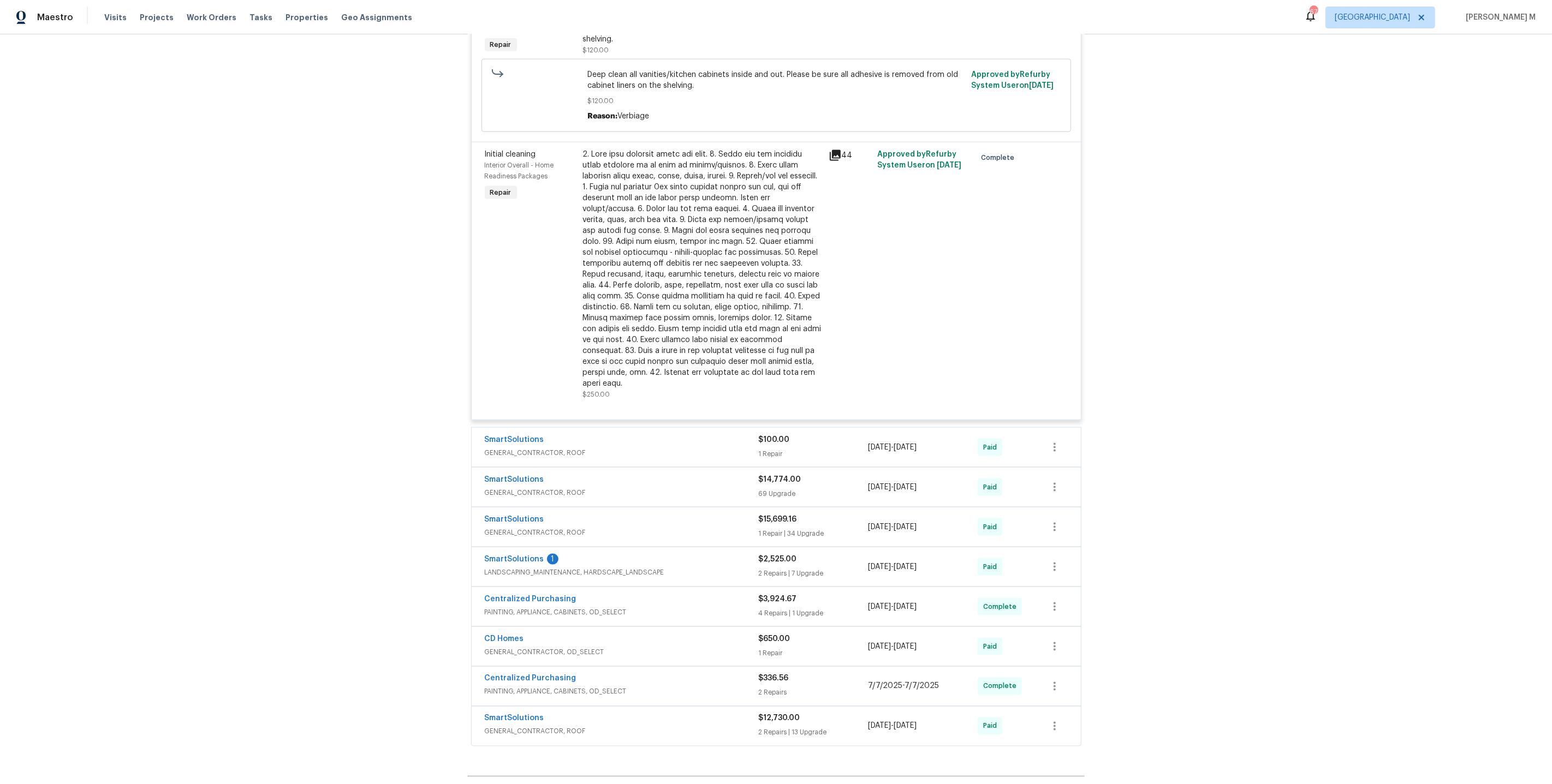
scroll to position [1710, 0]
click at [552, 444] on span "GENERAL_CONTRACTOR, ROOF" at bounding box center [622, 449] width 274 height 11
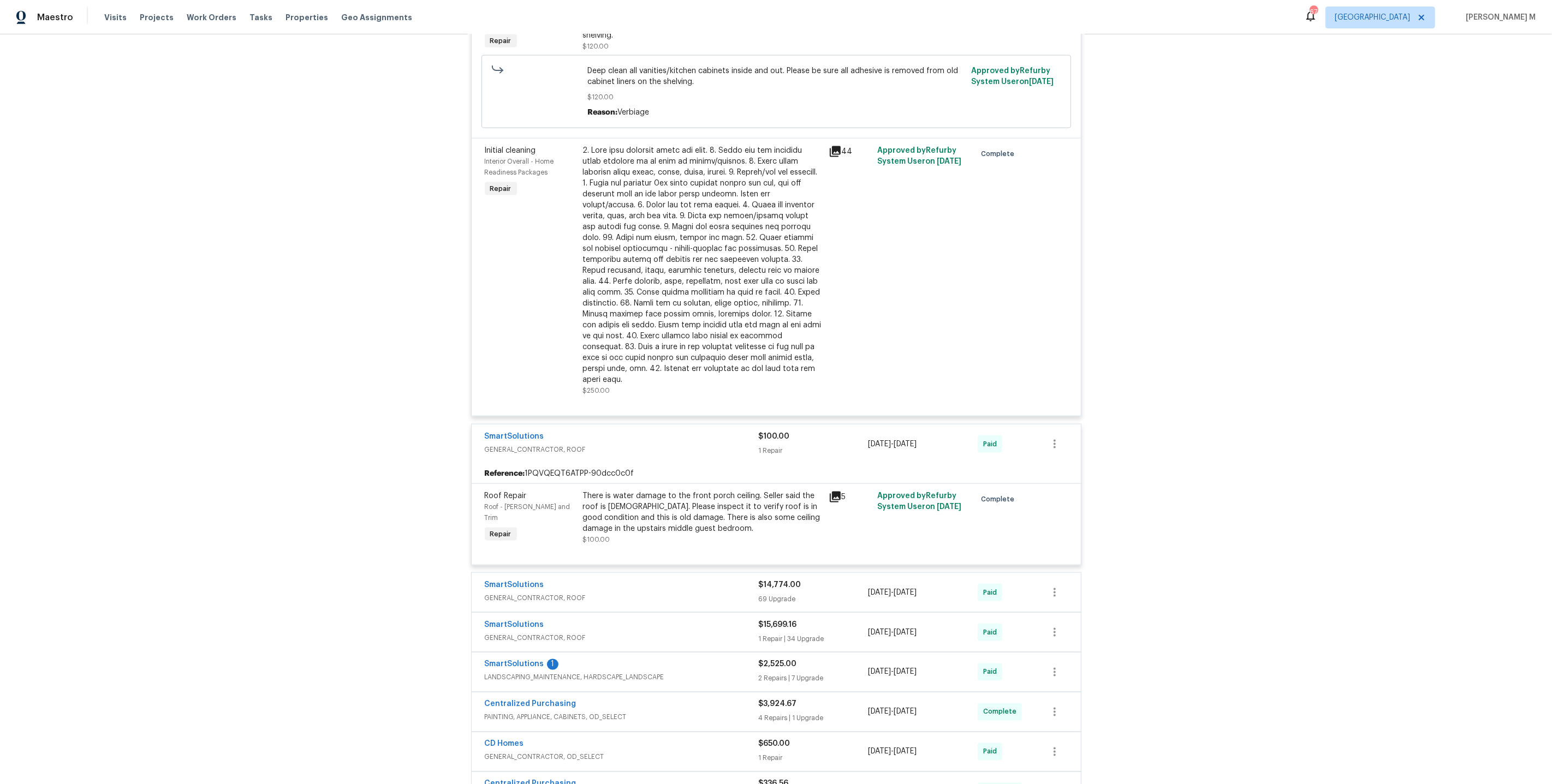
scroll to position [1797, 0]
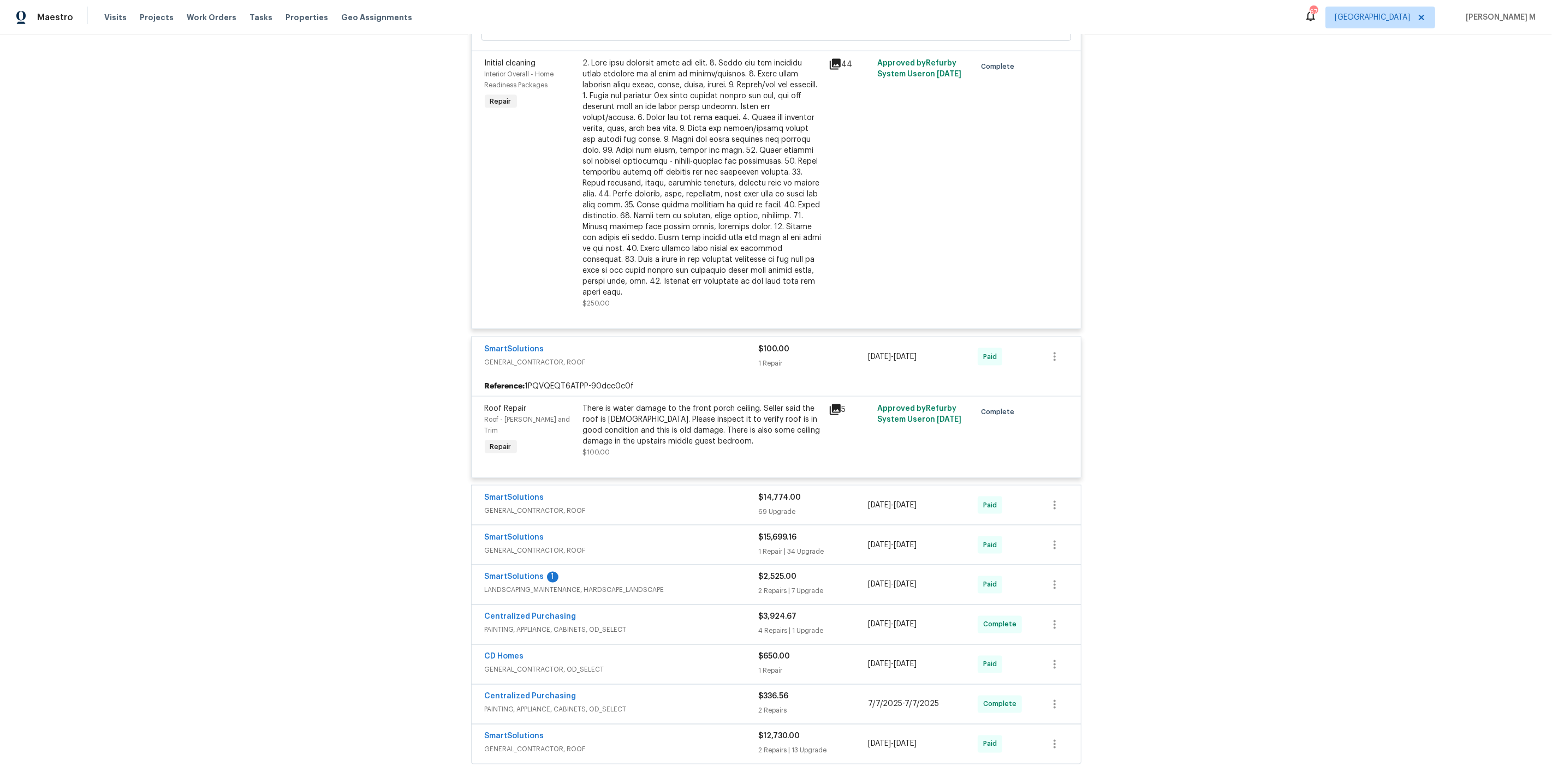
click at [511, 505] on span "GENERAL_CONTRACTOR, ROOF" at bounding box center [622, 510] width 274 height 11
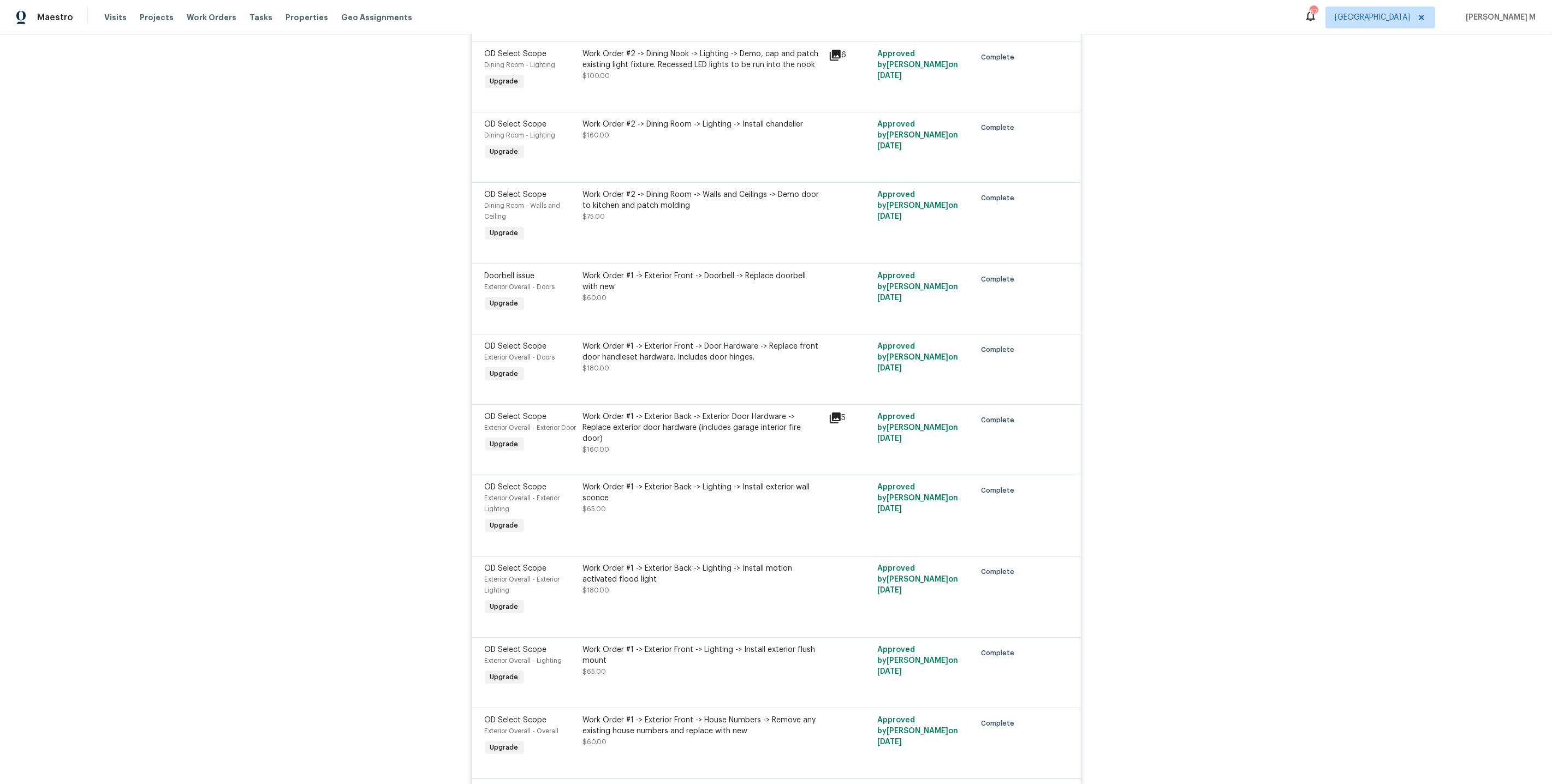
scroll to position [3788, 0]
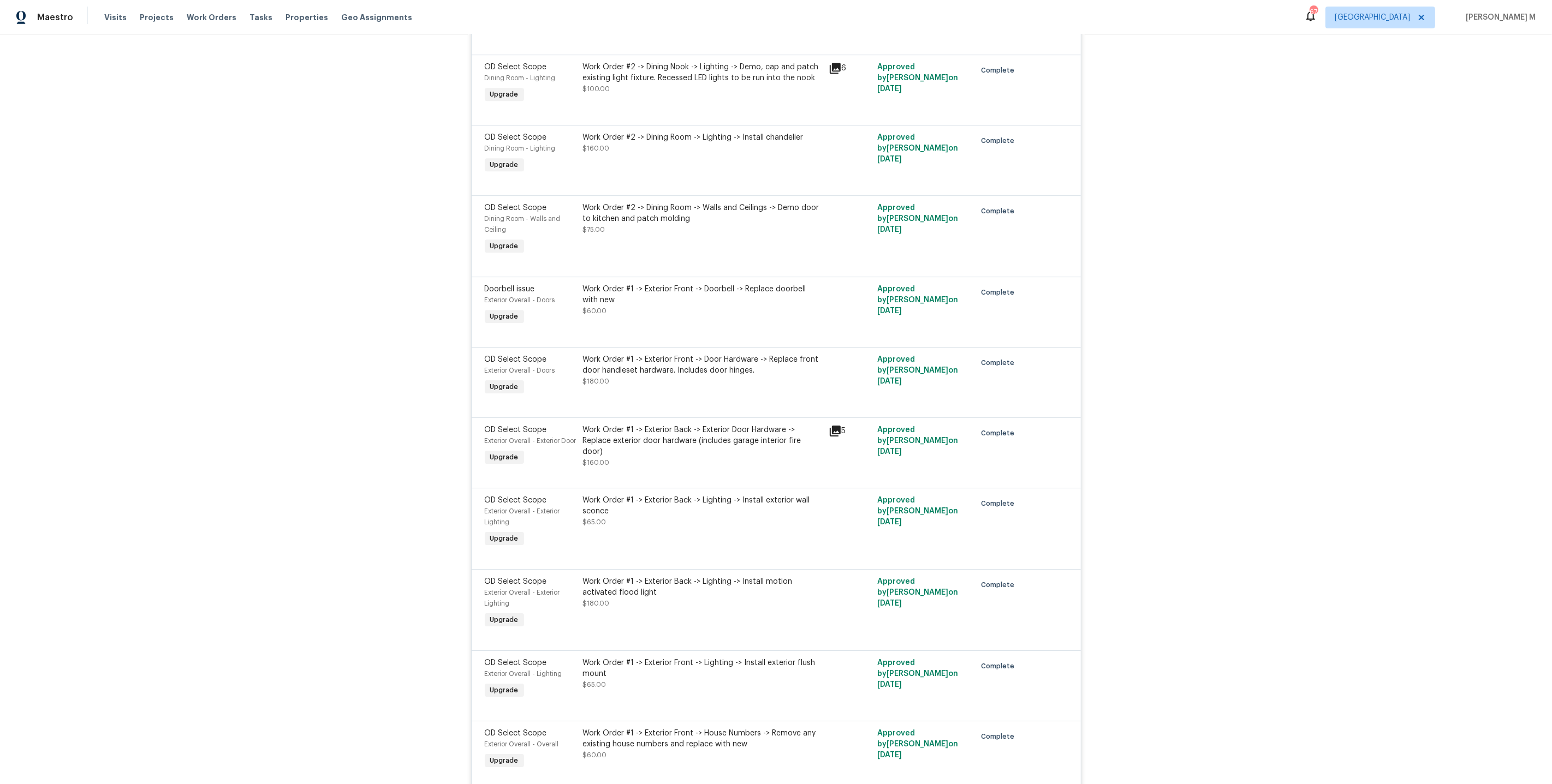
click at [694, 425] on div "Work Order #1 -> Exterior Back -> Exterior Door Hardware -> Replace exterior do…" at bounding box center [702, 447] width 239 height 44
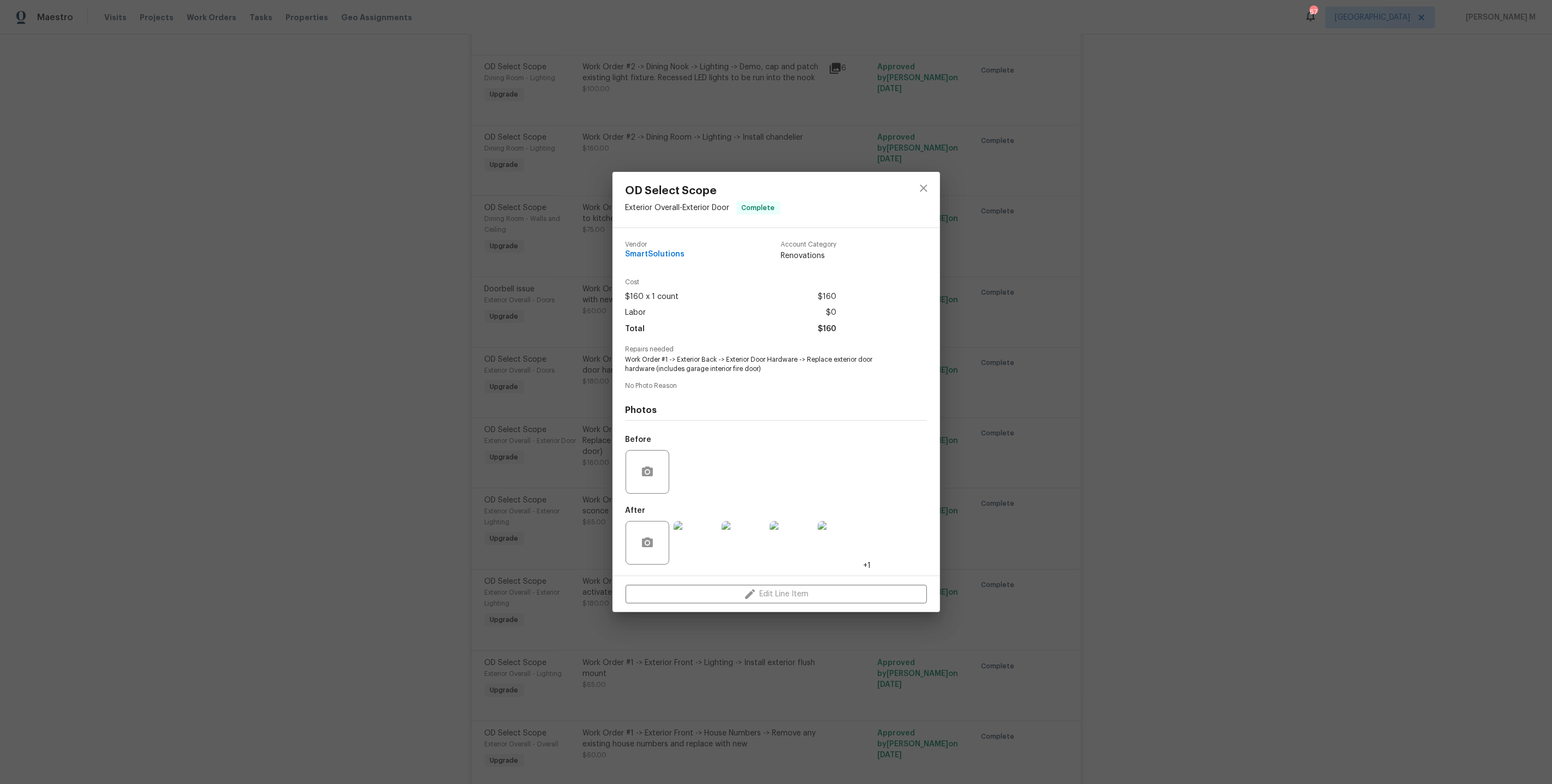
click at [842, 541] on img at bounding box center [840, 543] width 44 height 44
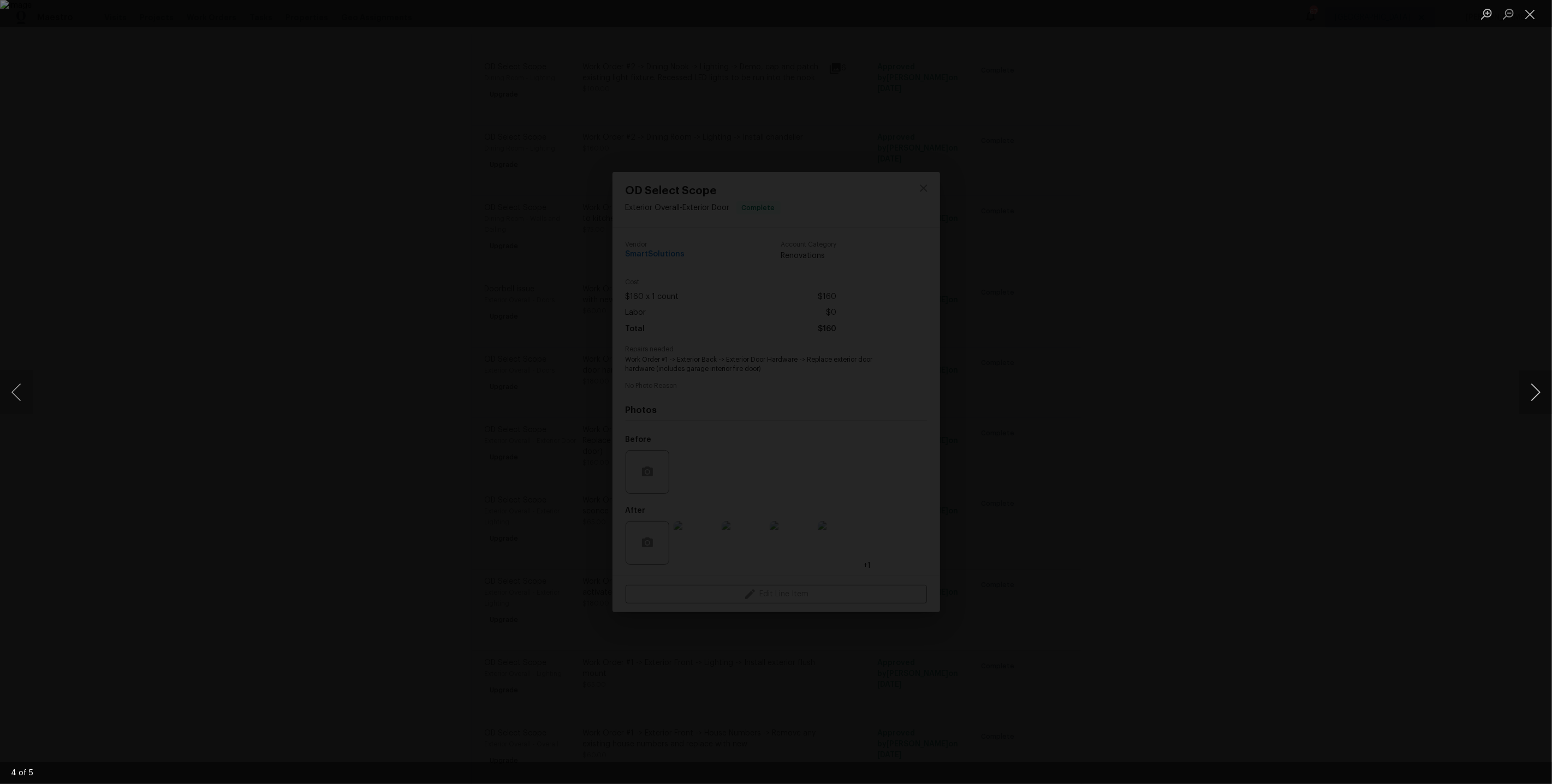
click at [1539, 402] on button "Next image" at bounding box center [1535, 393] width 33 height 44
click at [1450, 280] on div "Lightbox" at bounding box center [776, 392] width 1552 height 784
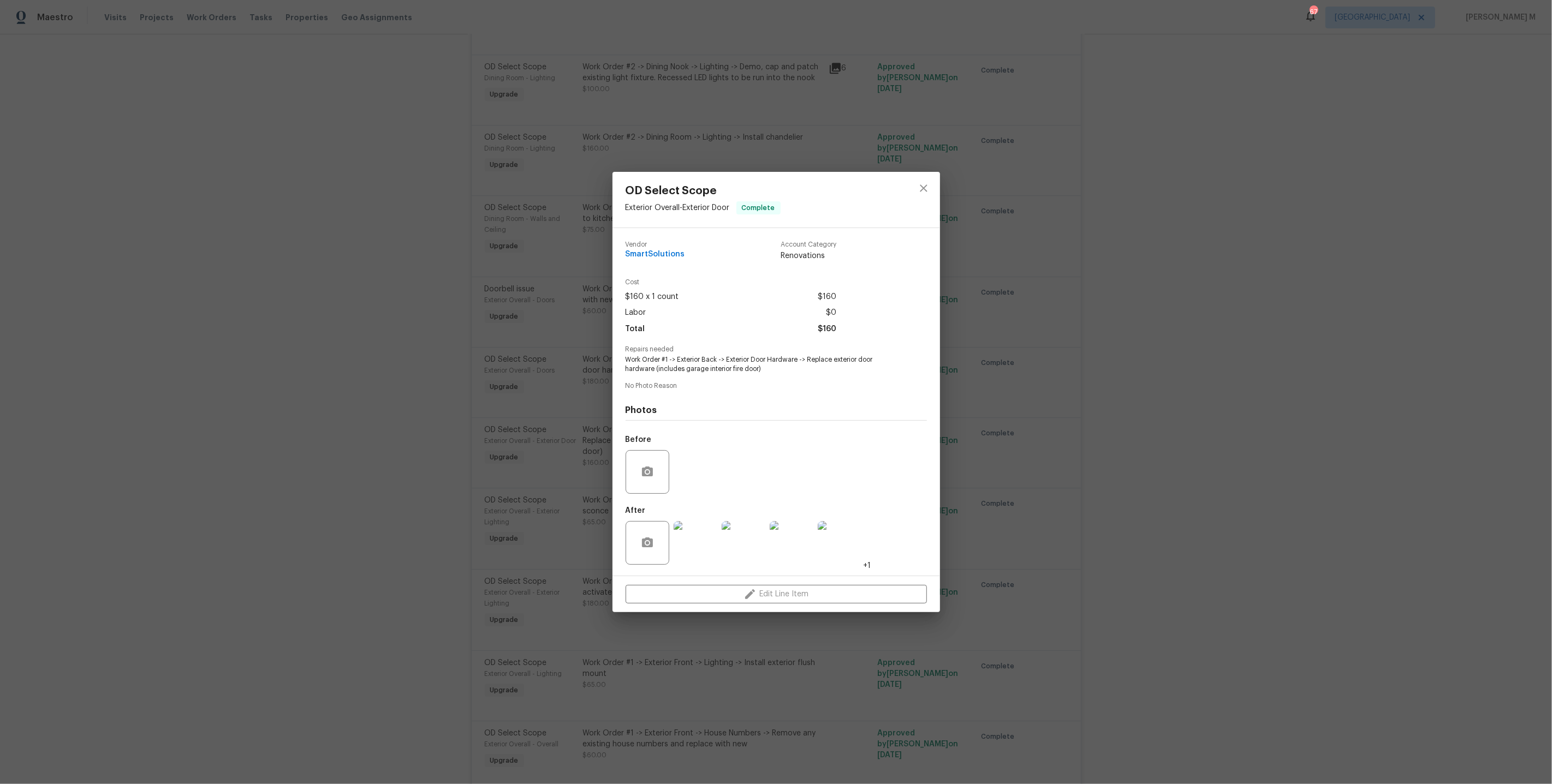
click at [1060, 334] on div "OD Select Scope Exterior Overall - Exterior Door Complete Vendor SmartSolutions…" at bounding box center [776, 392] width 1552 height 784
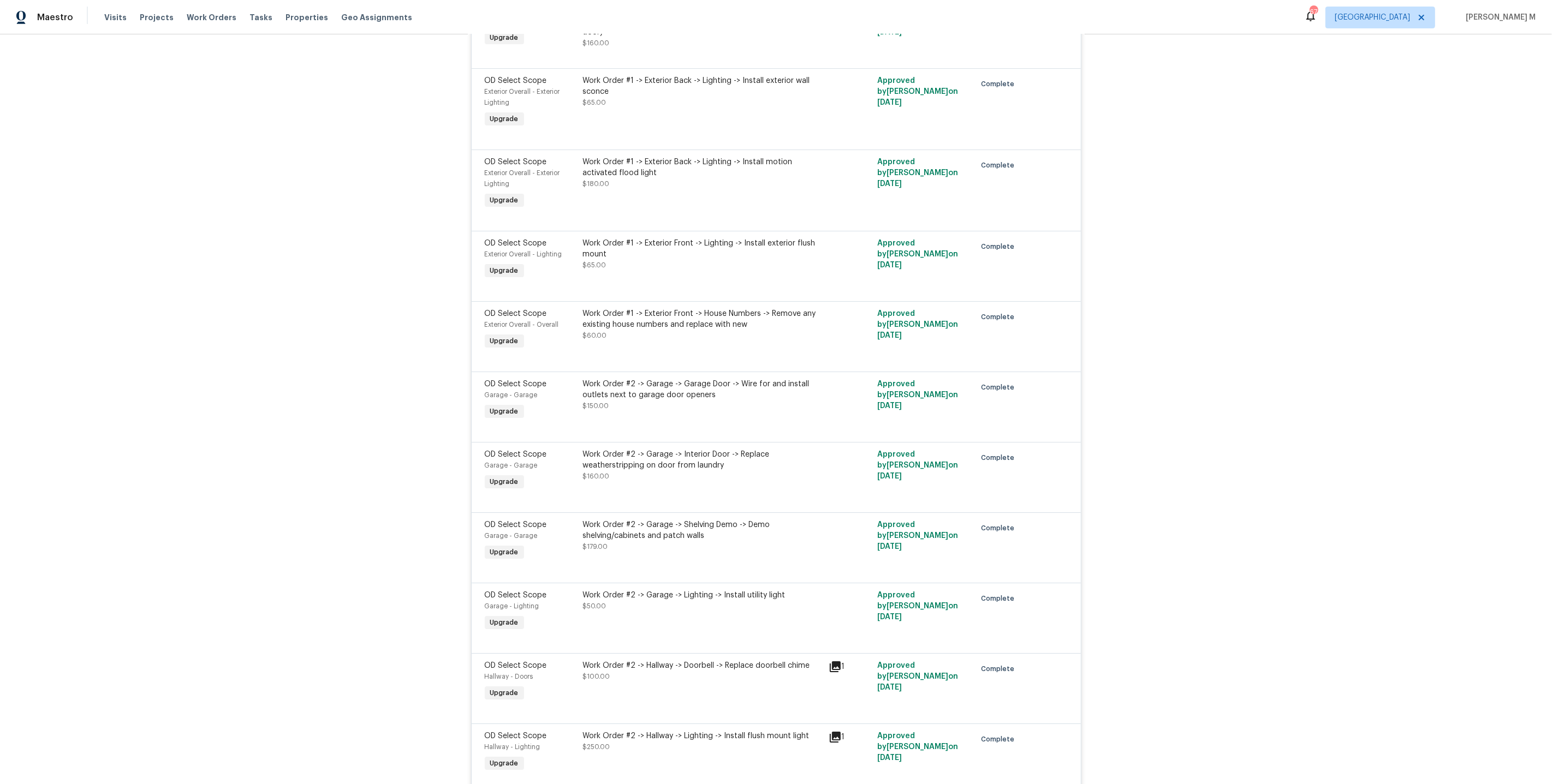
scroll to position [4210, 0]
click at [698, 373] on div "Work Order #2 -> Garage -> Garage Door -> Wire for and install outlets next to …" at bounding box center [702, 397] width 246 height 50
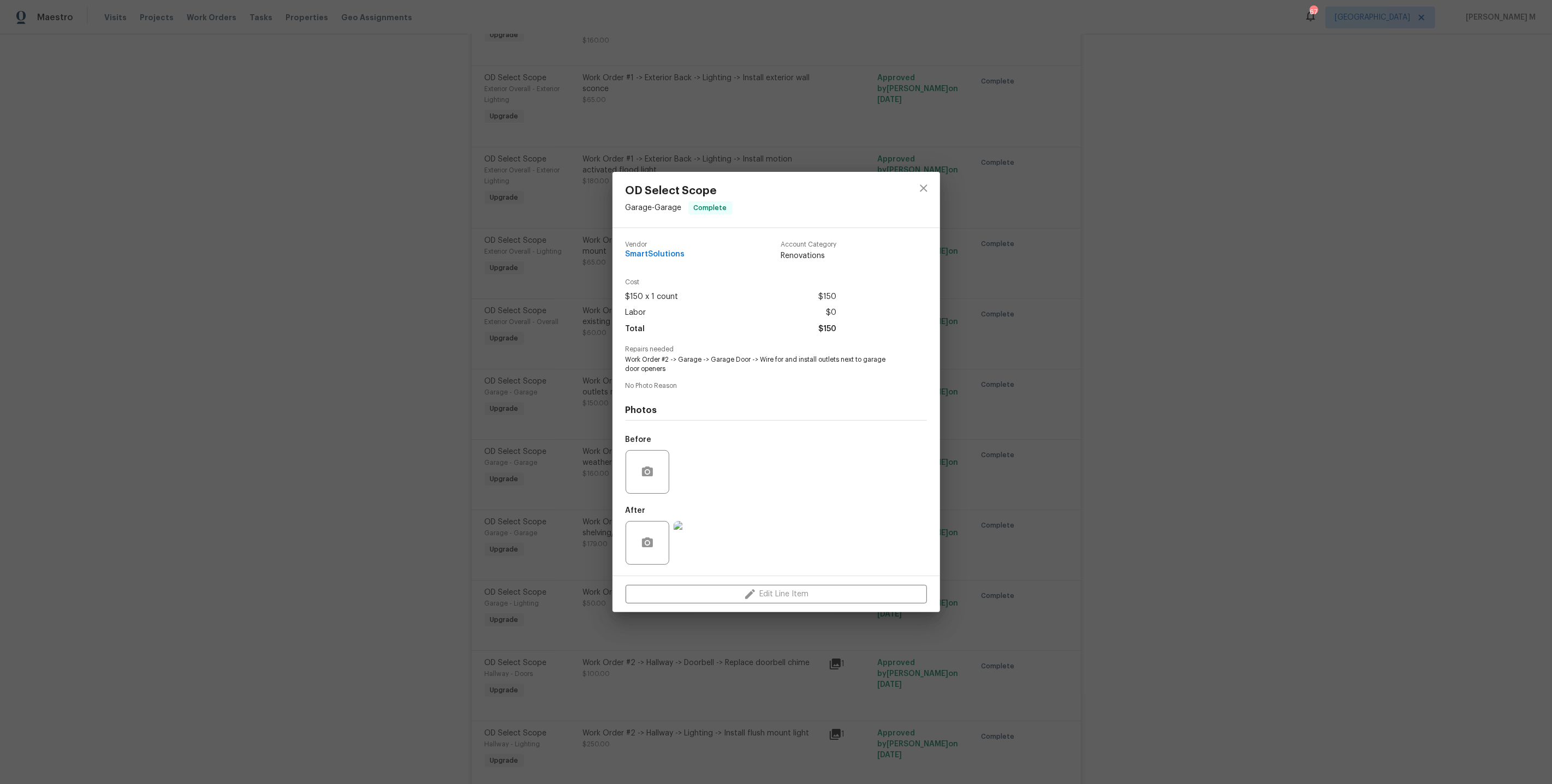
click at [698, 531] on img at bounding box center [696, 543] width 44 height 44
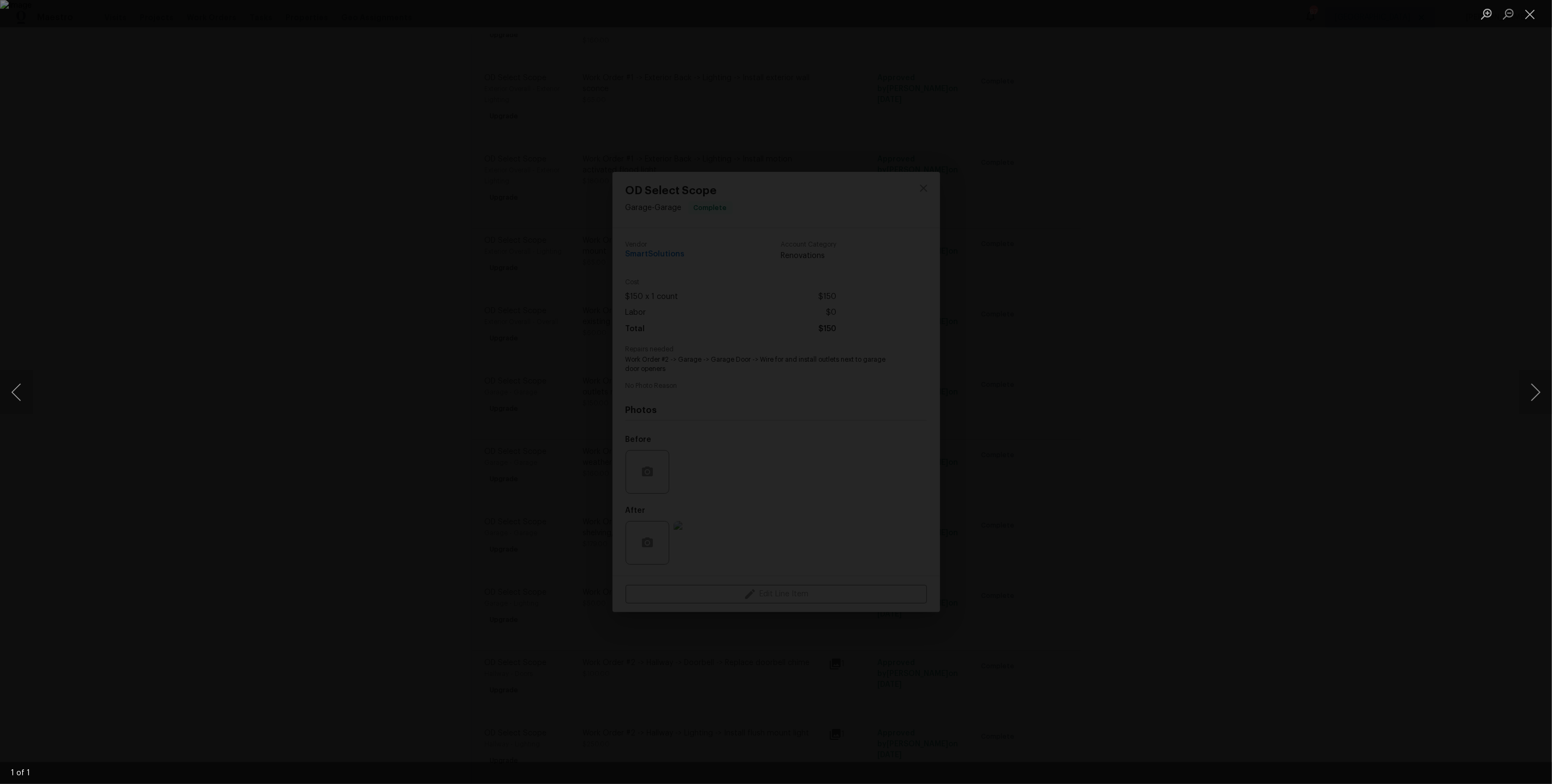
click at [1129, 463] on div "Lightbox" at bounding box center [776, 392] width 1552 height 784
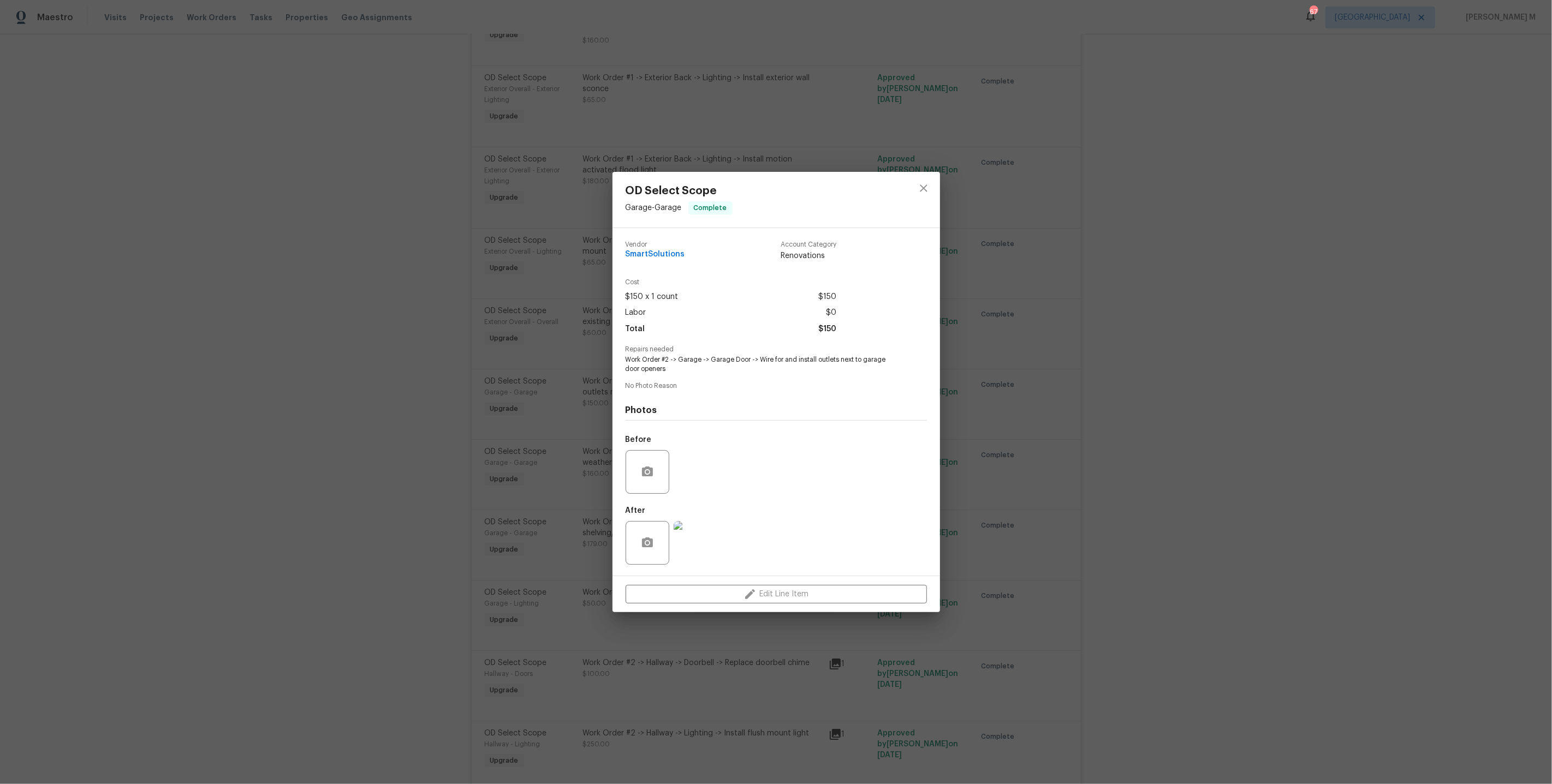
click at [1028, 465] on div "OD Select Scope Garage - Garage Complete Vendor SmartSolutions Account Category…" at bounding box center [776, 392] width 1552 height 784
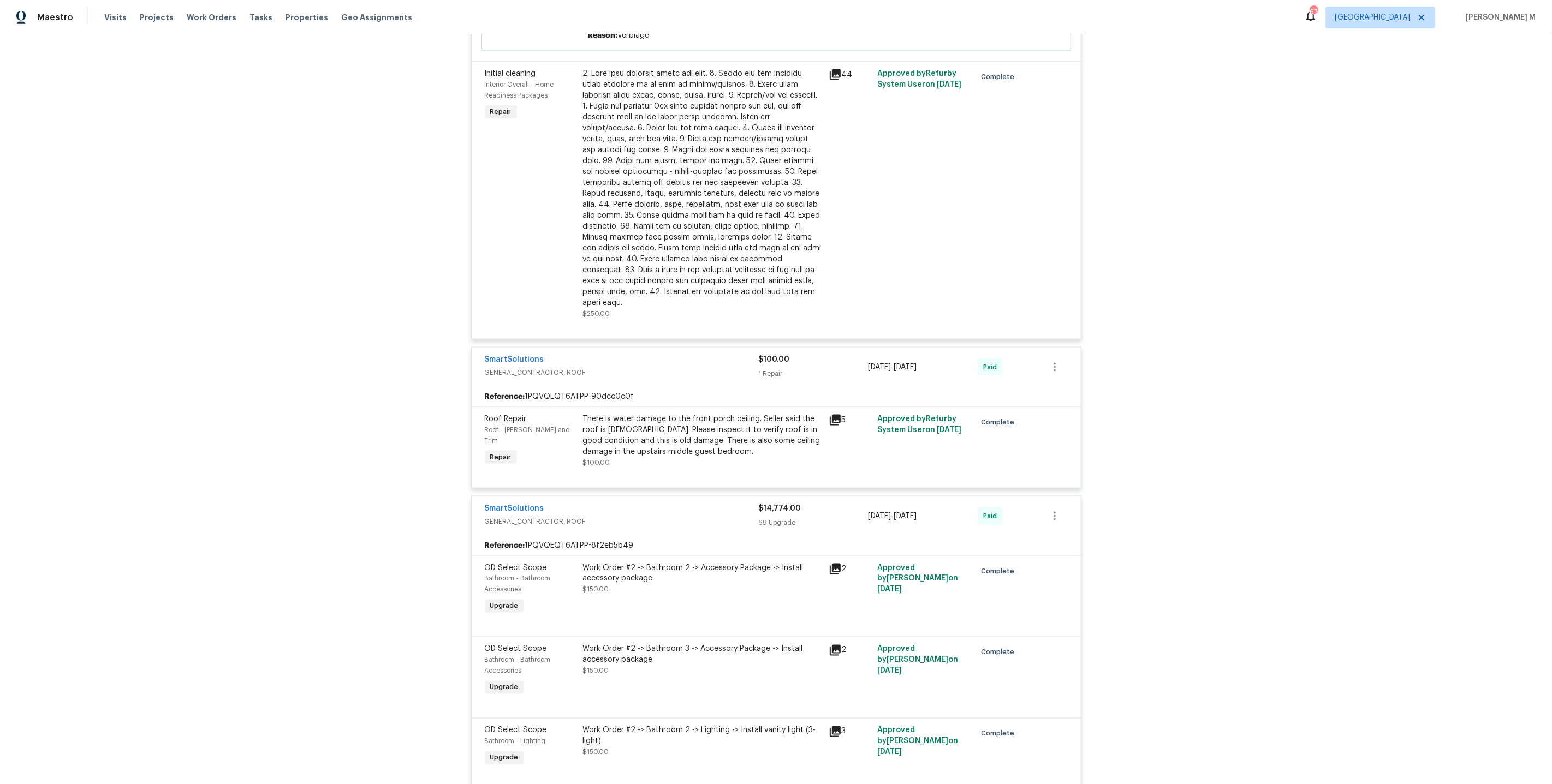
scroll to position [1787, 0]
drag, startPoint x: 559, startPoint y: 443, endPoint x: 442, endPoint y: 443, distance: 117.0
click at [442, 443] on div "Back to all projects 9643 Whitewood Trl, Charlotte, NC 28269 4 Beds | 2 1/2 Bat…" at bounding box center [776, 409] width 1552 height 750
copy link "SmartSolutions"
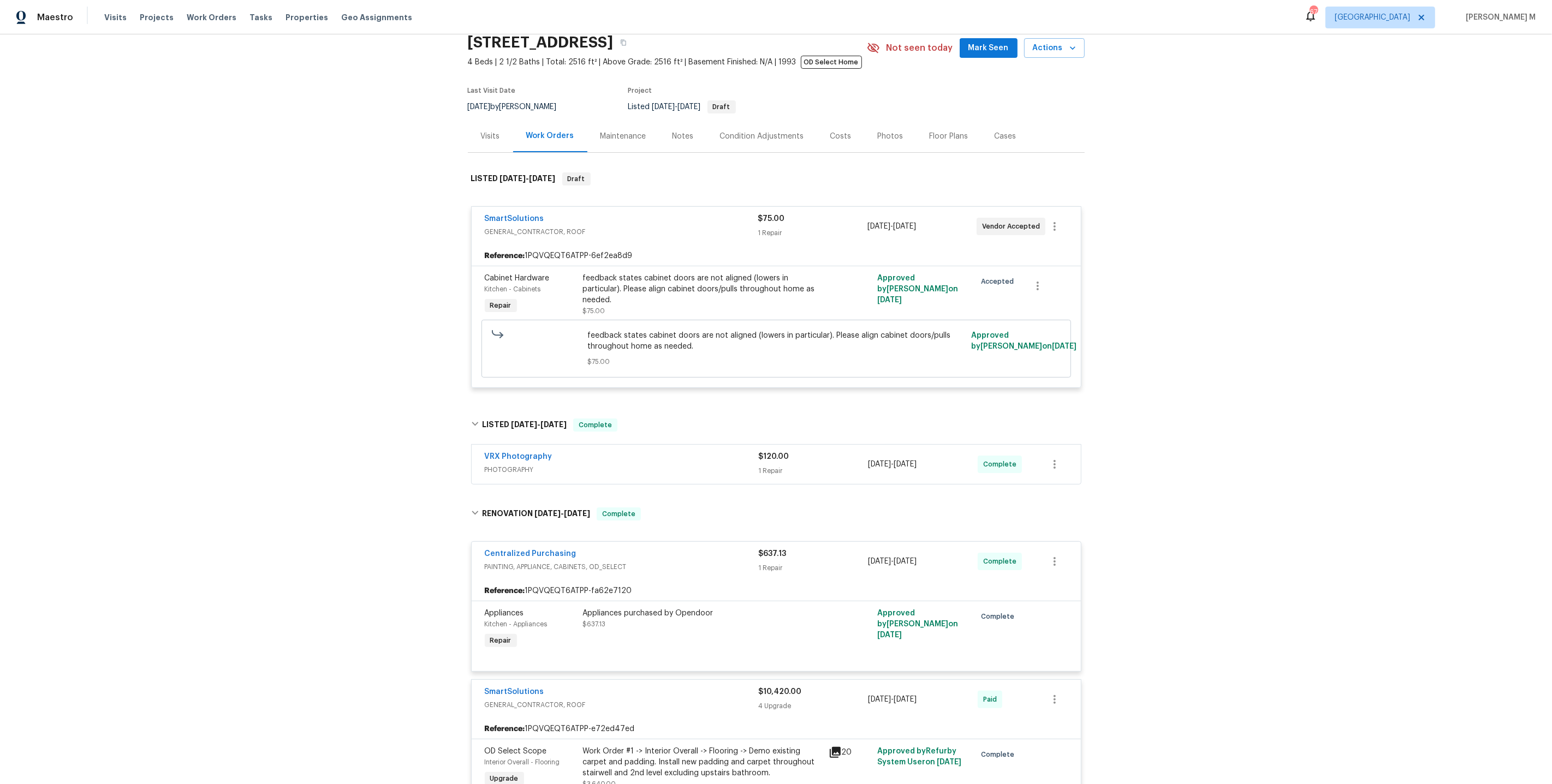
scroll to position [0, 0]
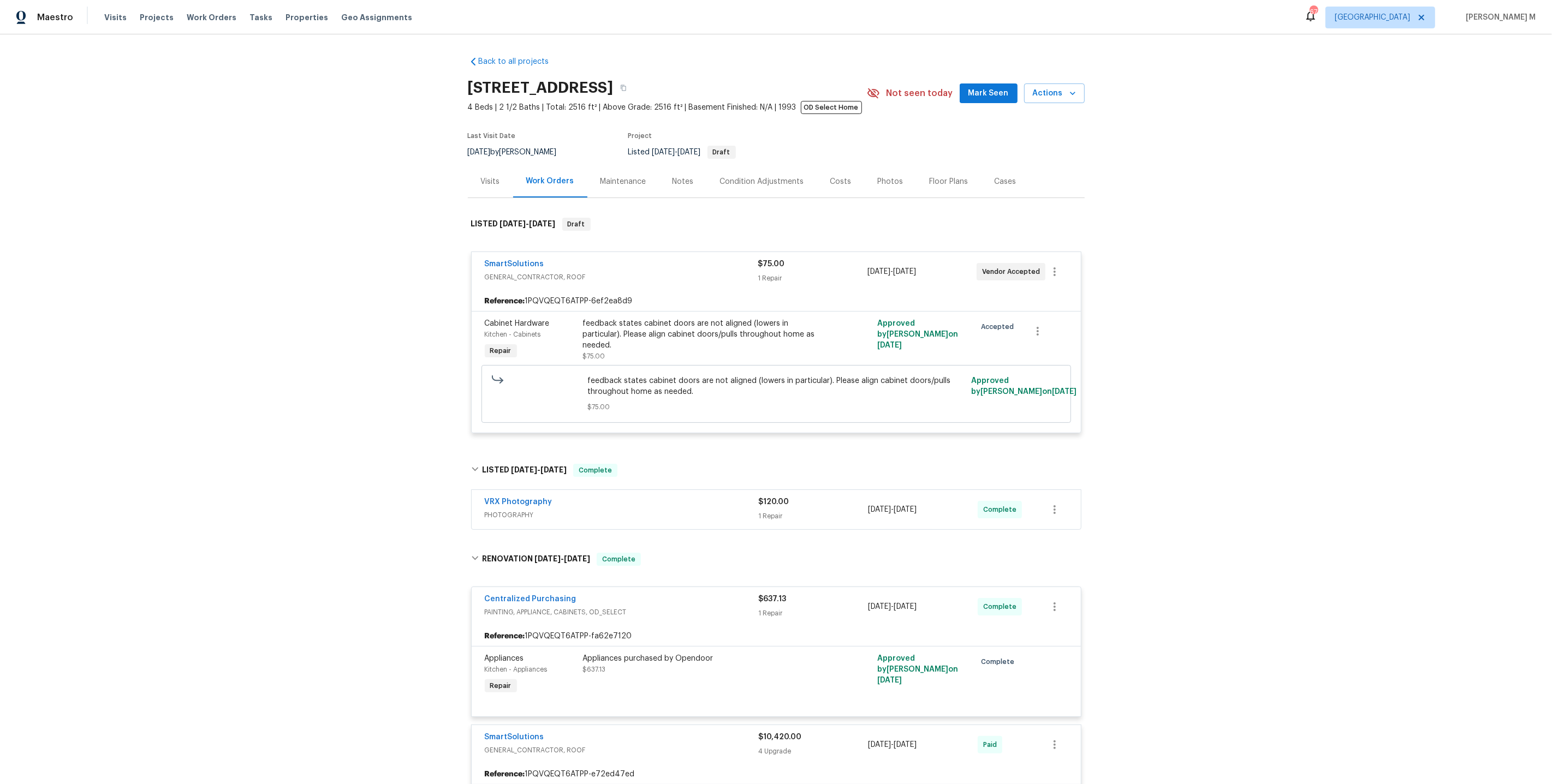
click at [607, 182] on div "Maintenance" at bounding box center [623, 182] width 46 height 11
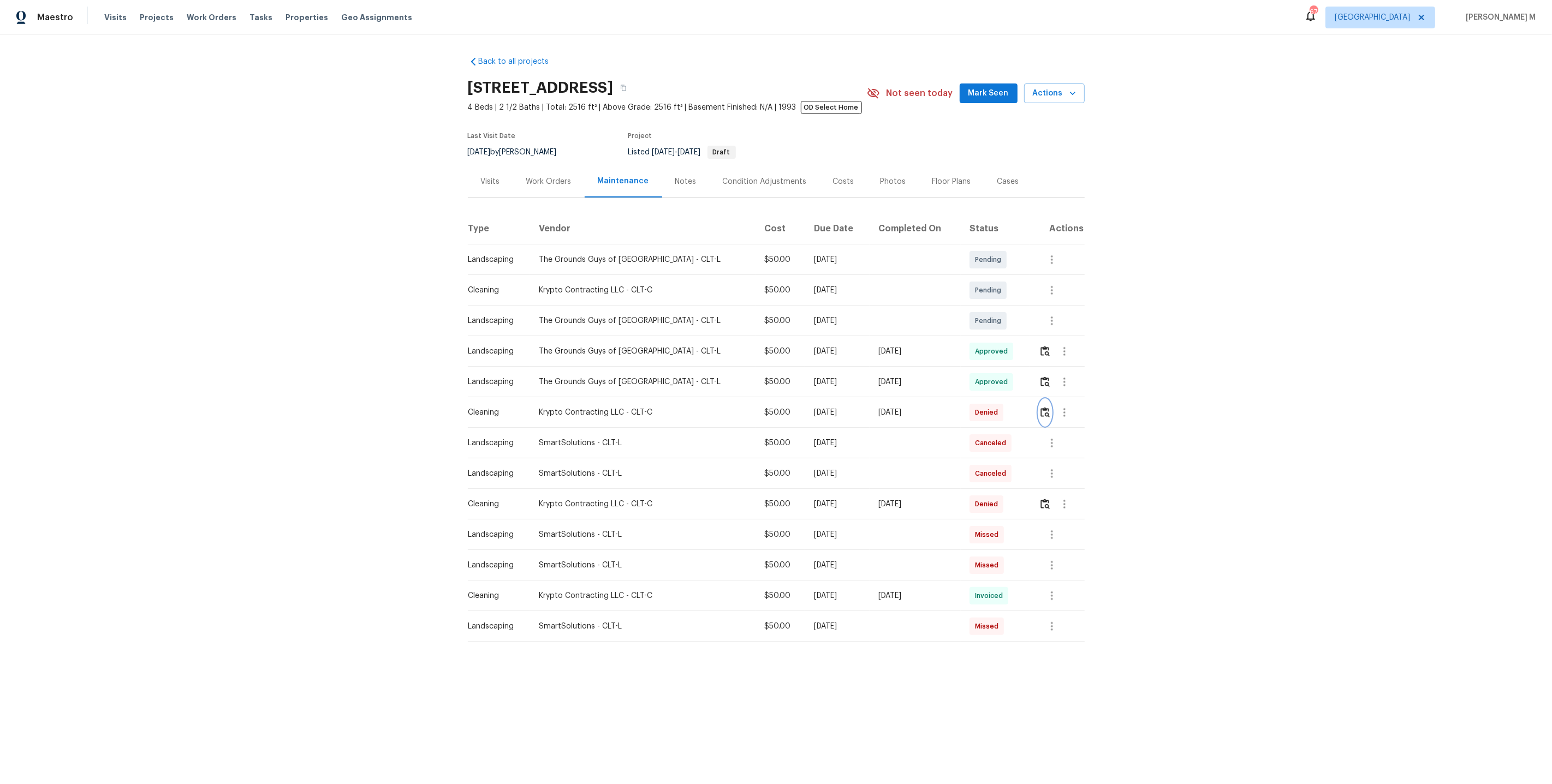
click at [1041, 407] on img "button" at bounding box center [1045, 413] width 9 height 11
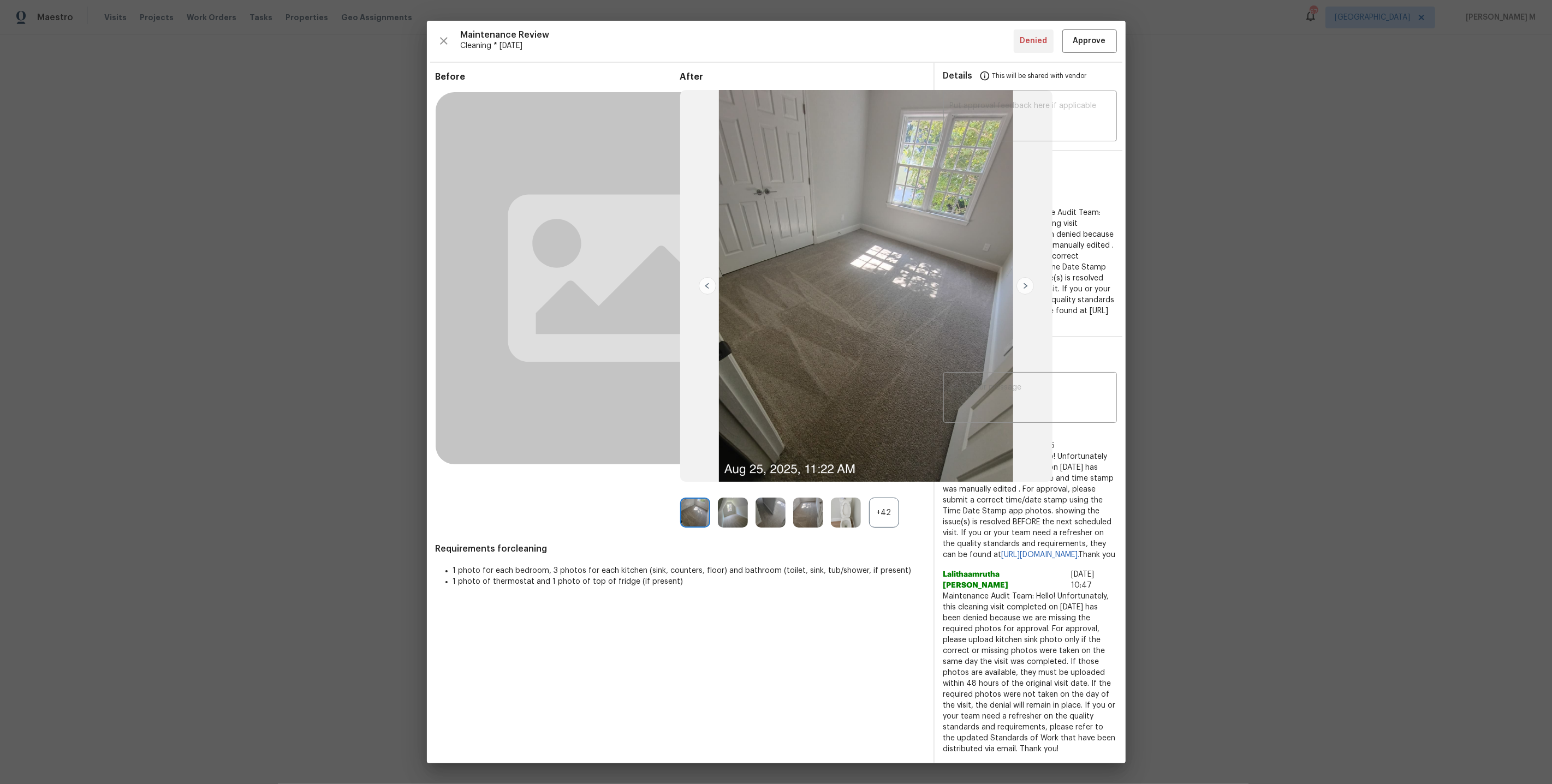
click at [896, 507] on div "+42" at bounding box center [884, 512] width 30 height 30
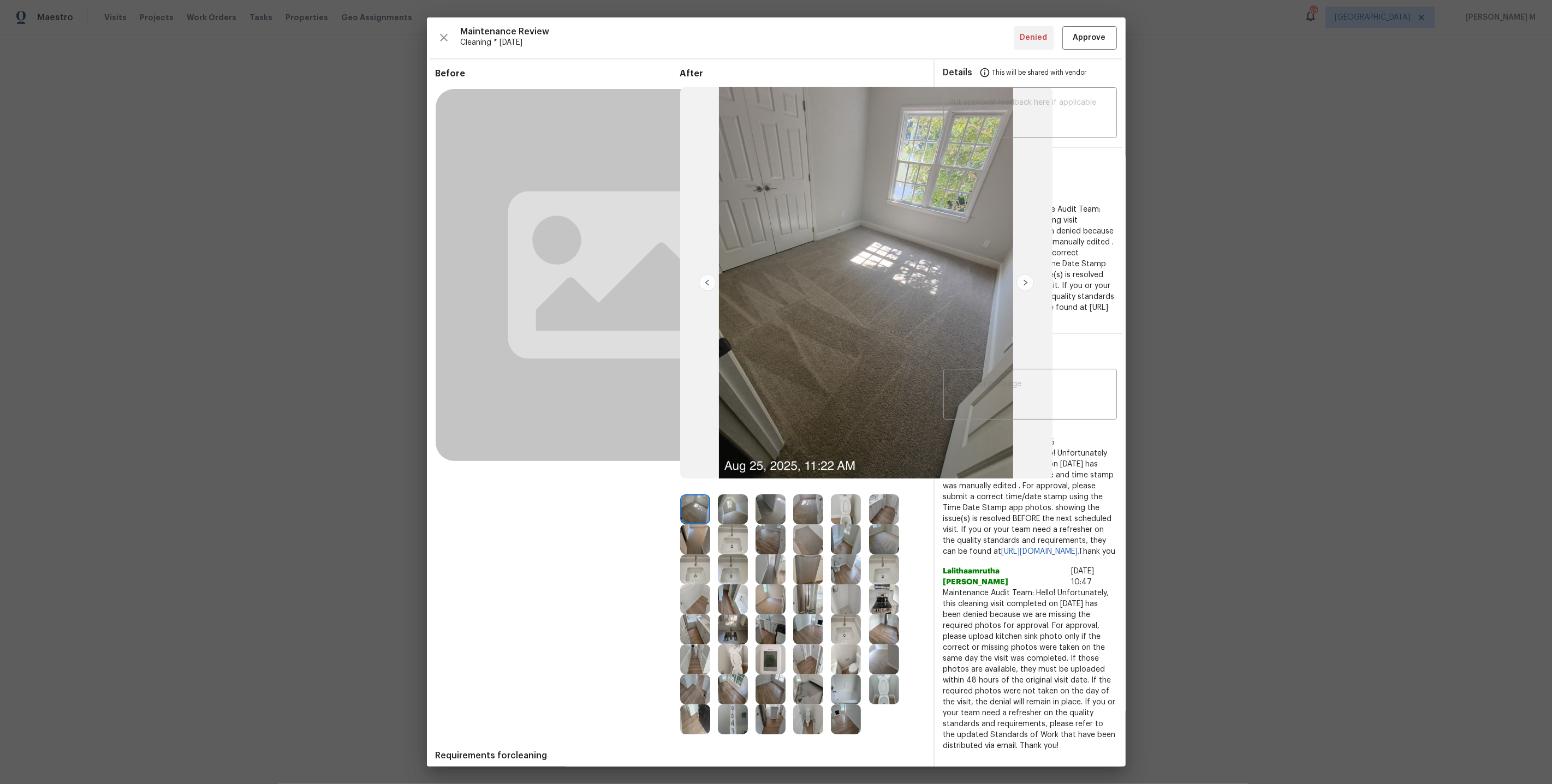
click at [817, 632] on img at bounding box center [808, 629] width 30 height 30
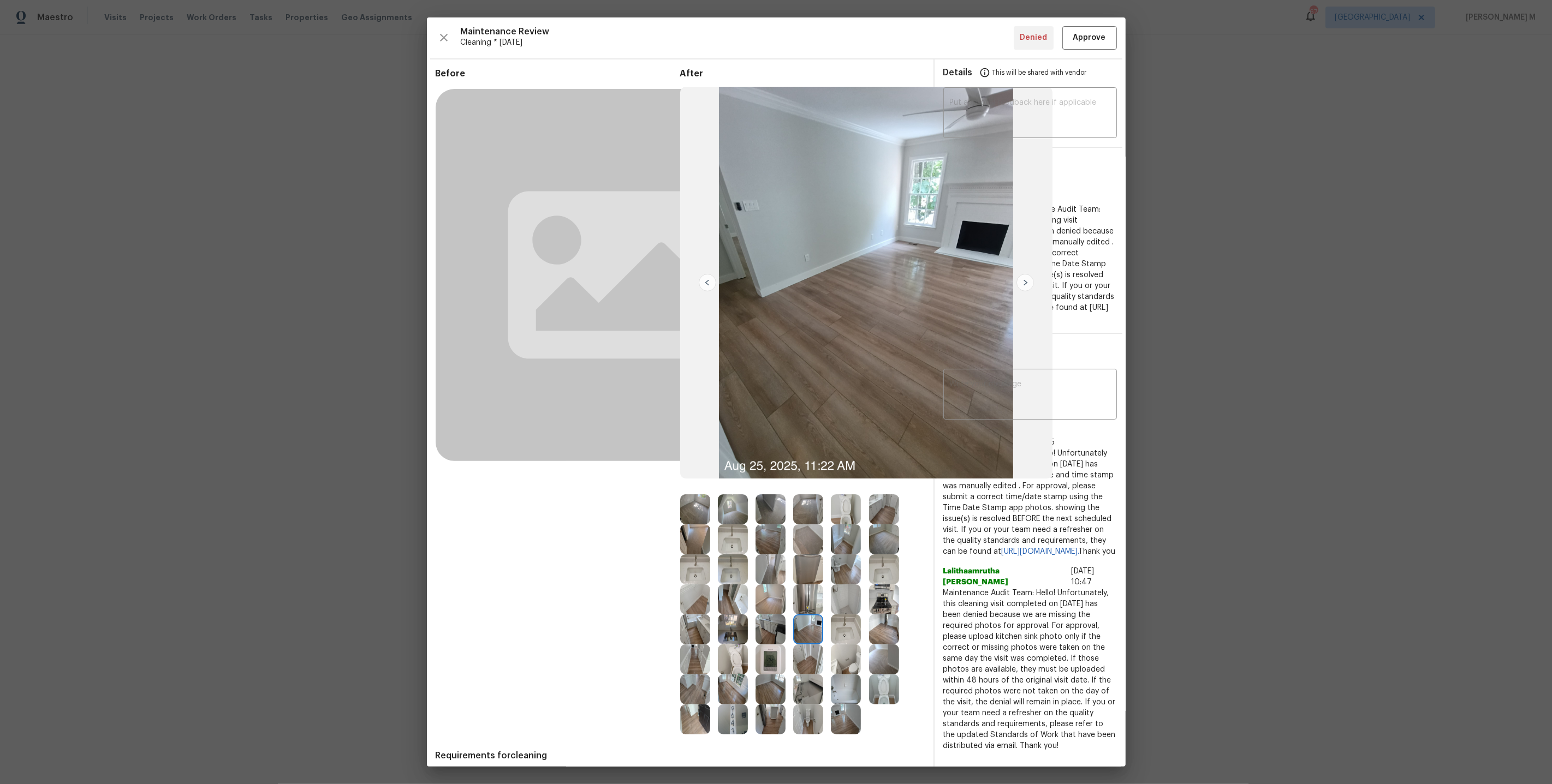
click at [852, 540] on img at bounding box center [846, 539] width 30 height 30
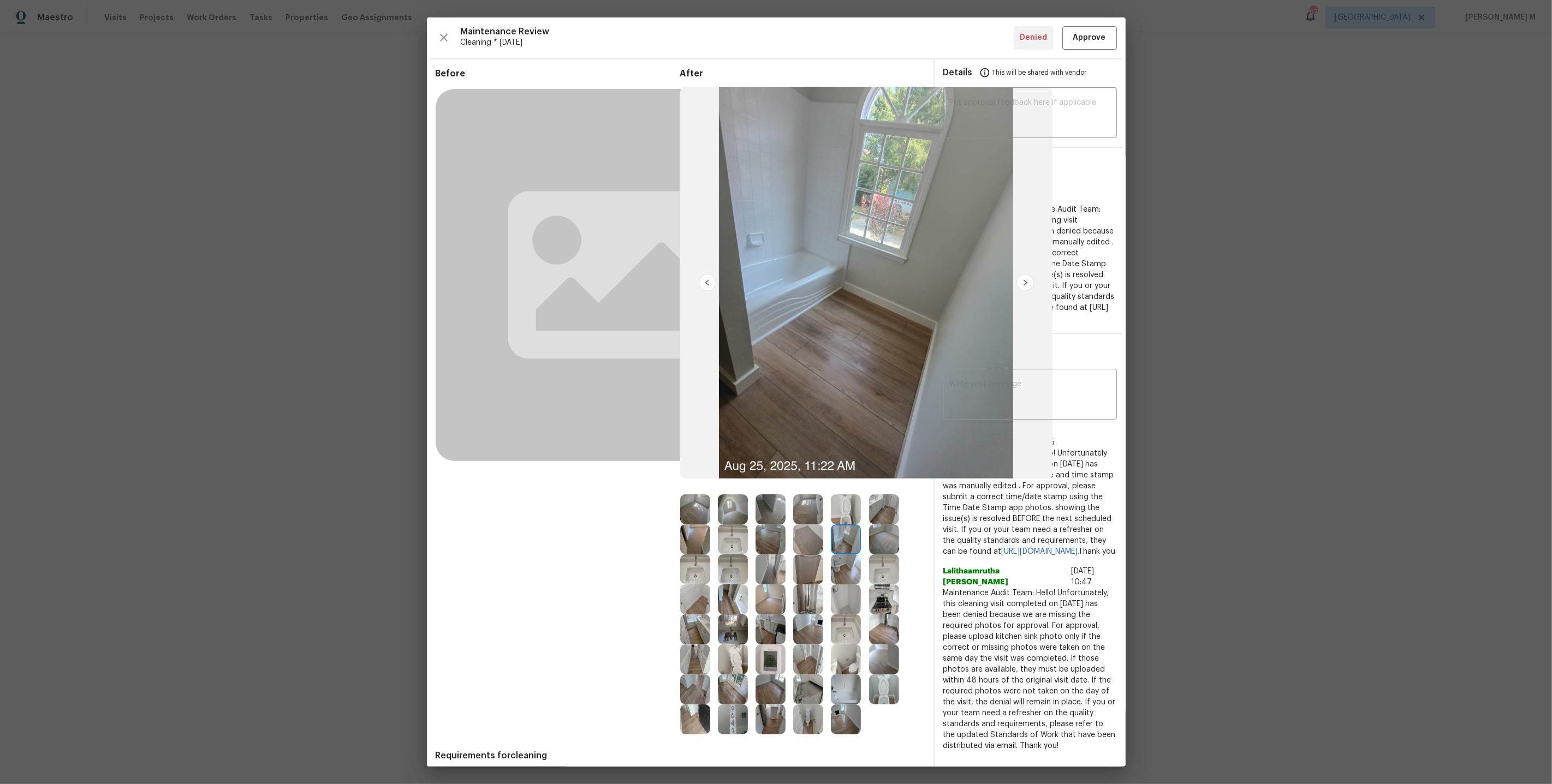
click at [724, 507] on img at bounding box center [732, 509] width 30 height 30
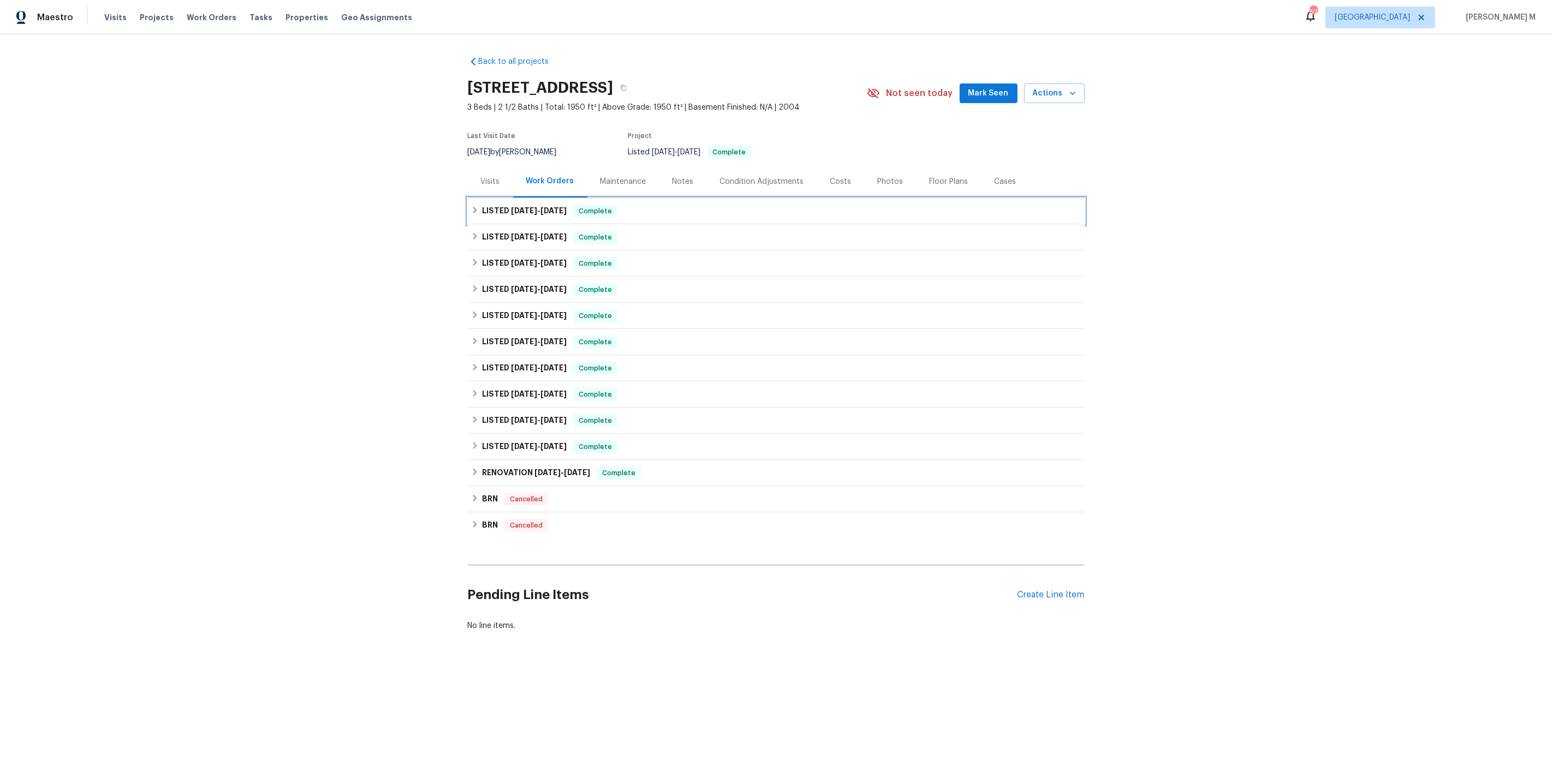
click at [529, 208] on span "[DATE]" at bounding box center [523, 210] width 26 height 7
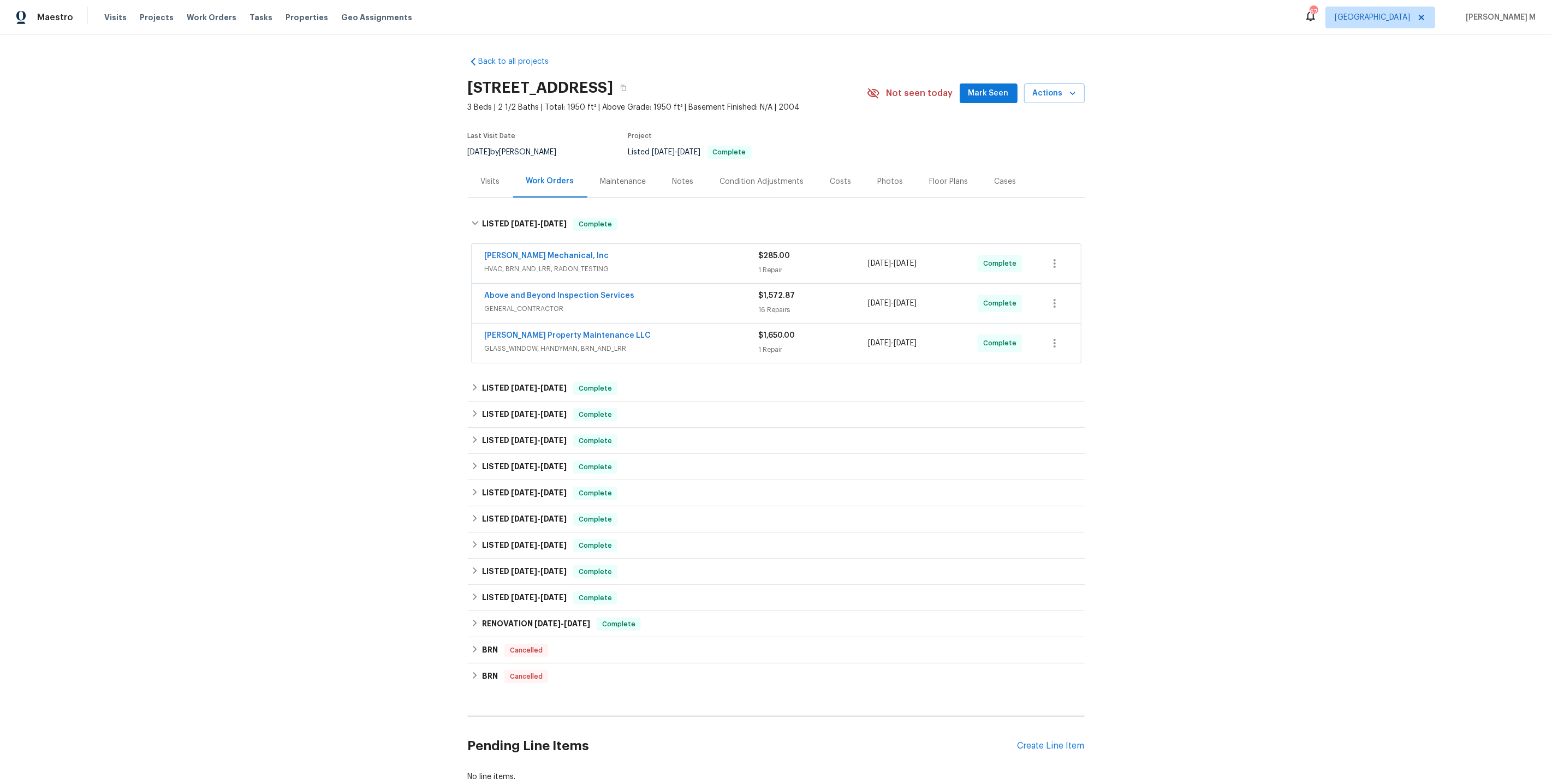
click at [519, 307] on div "Above and Beyond Inspection Services GENERAL_CONTRACTOR" at bounding box center [622, 303] width 274 height 26
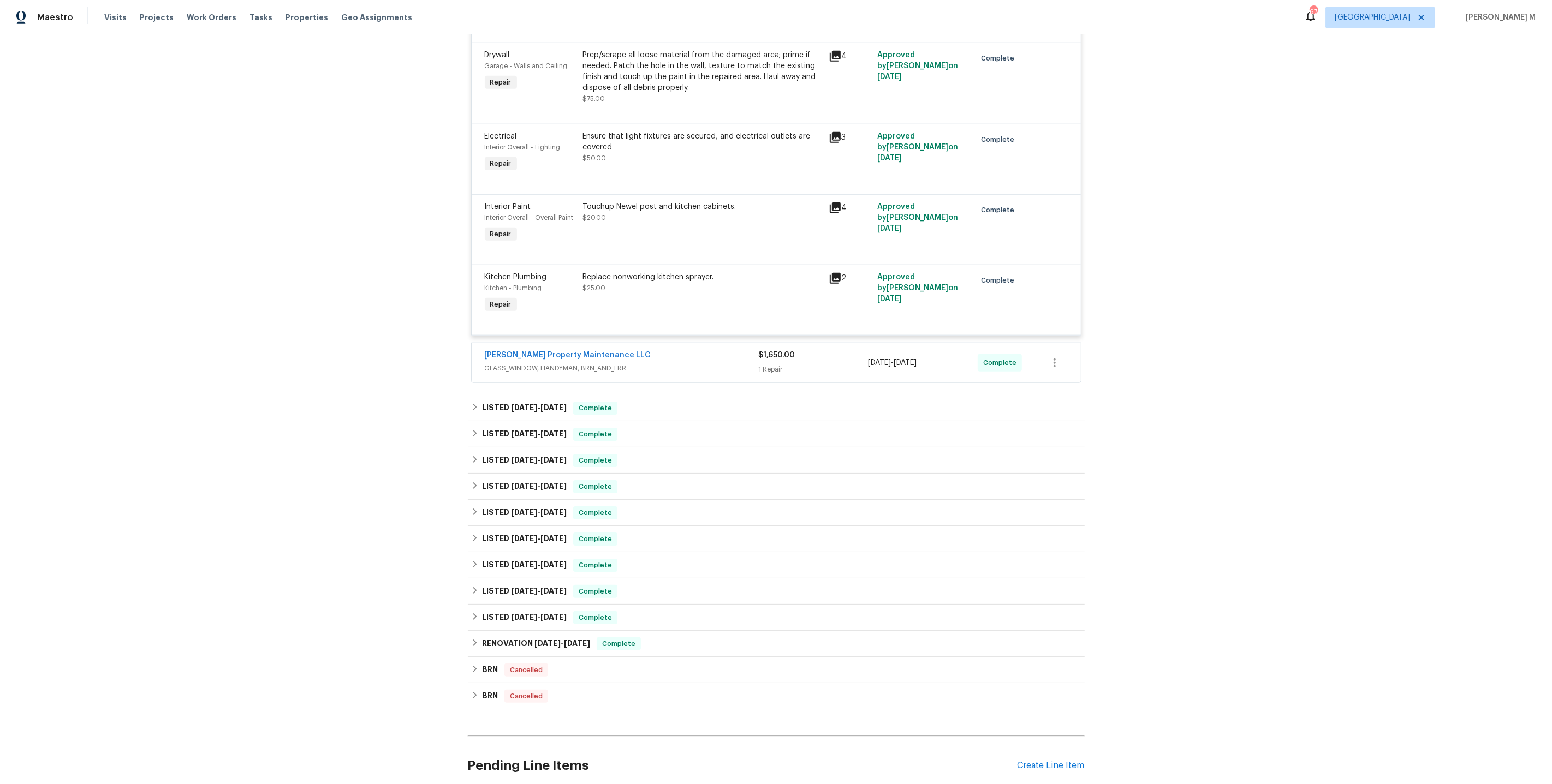
scroll to position [1246, 0]
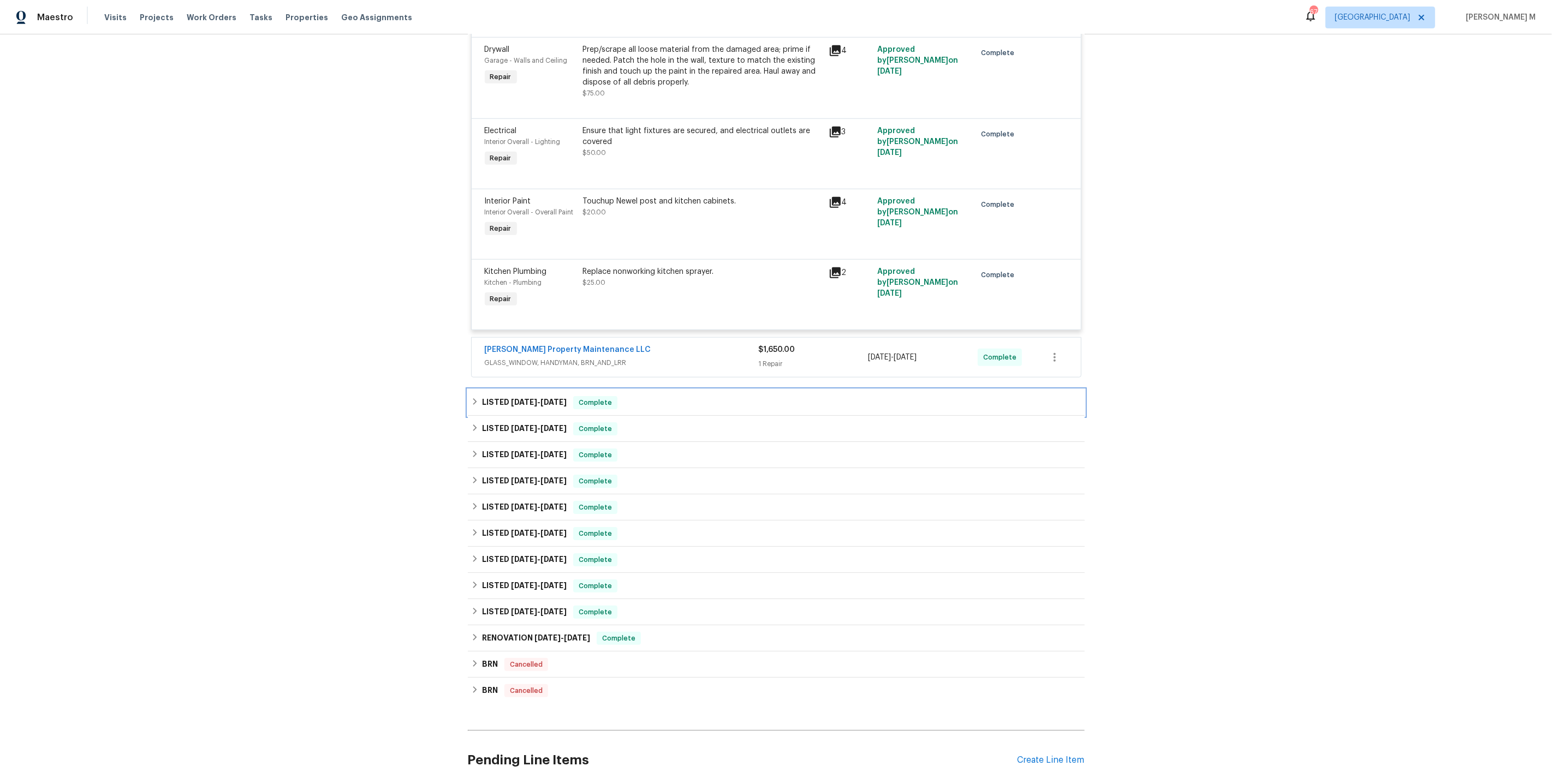
click at [532, 396] on h6 "LISTED [DATE] - [DATE]" at bounding box center [524, 403] width 85 height 13
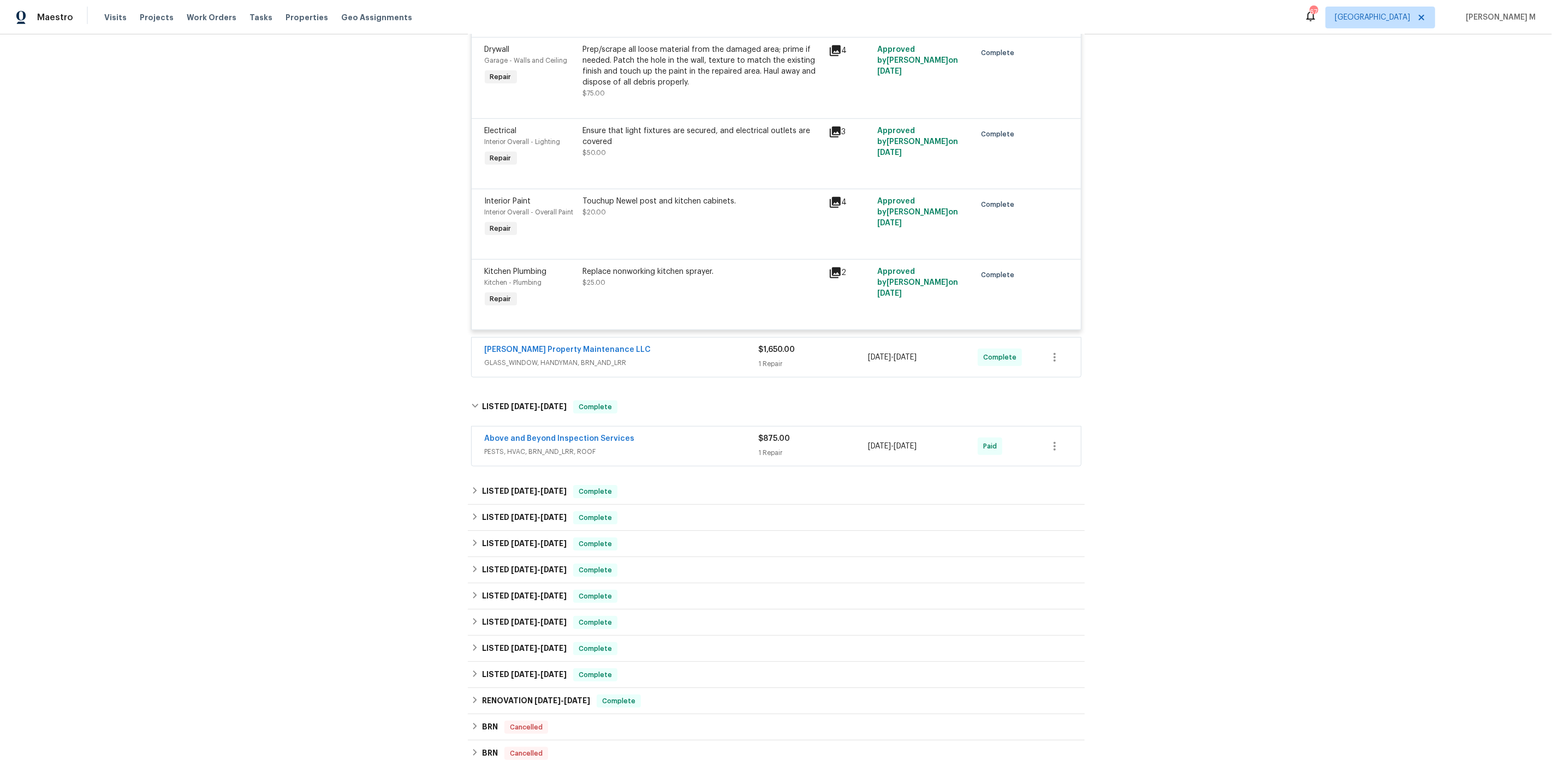
click at [529, 447] on span "PESTS, HVAC, BRN_AND_LRR, ROOF" at bounding box center [622, 452] width 274 height 11
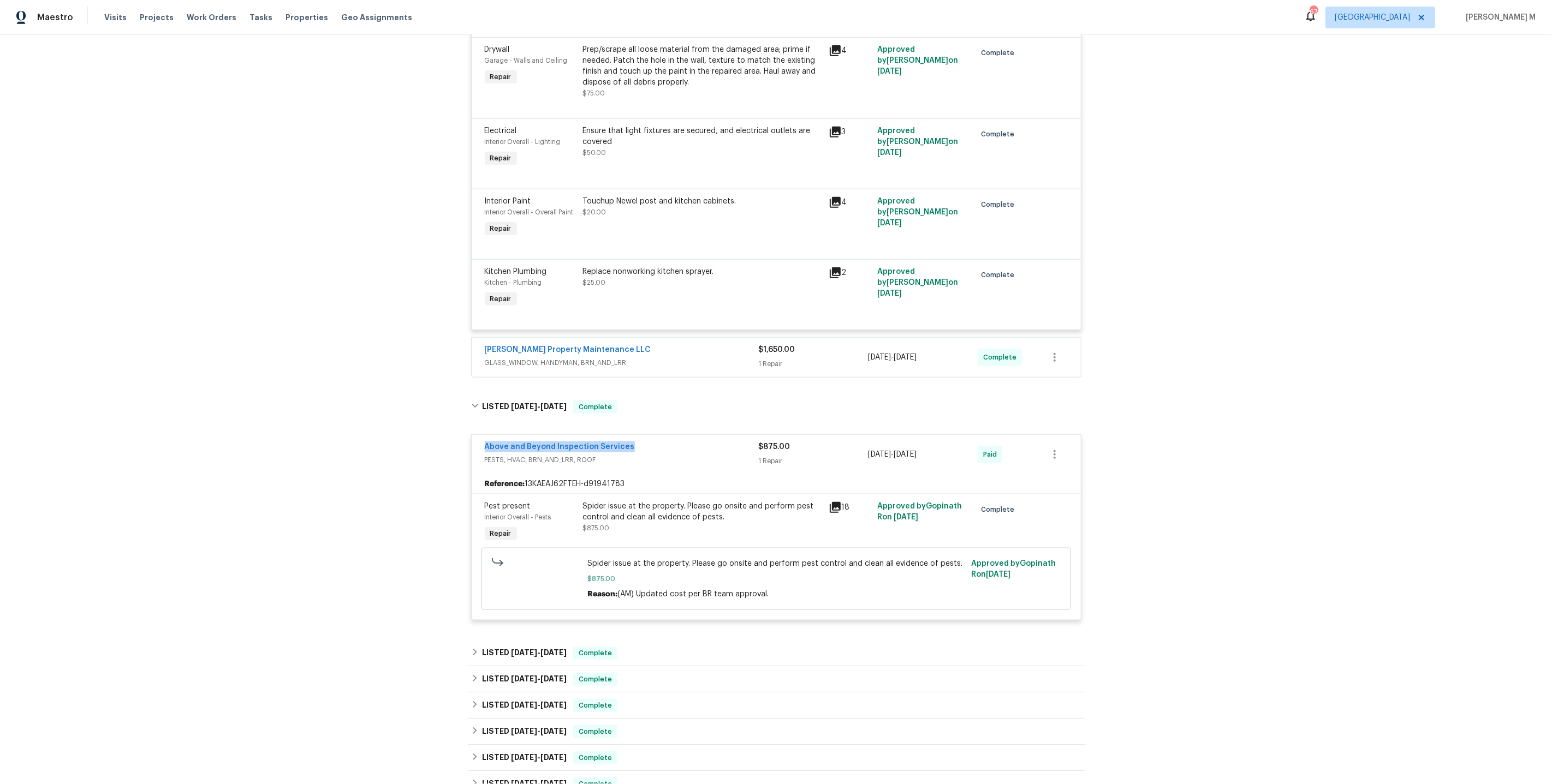
drag, startPoint x: 624, startPoint y: 415, endPoint x: 441, endPoint y: 415, distance: 183.0
click at [441, 415] on div "Back to all projects [STREET_ADDRESS] 3 Beds | 2 1/2 Baths | Total: 1950 ft² | …" at bounding box center [776, 409] width 1552 height 750
copy link "Above and Beyond Inspection Services"
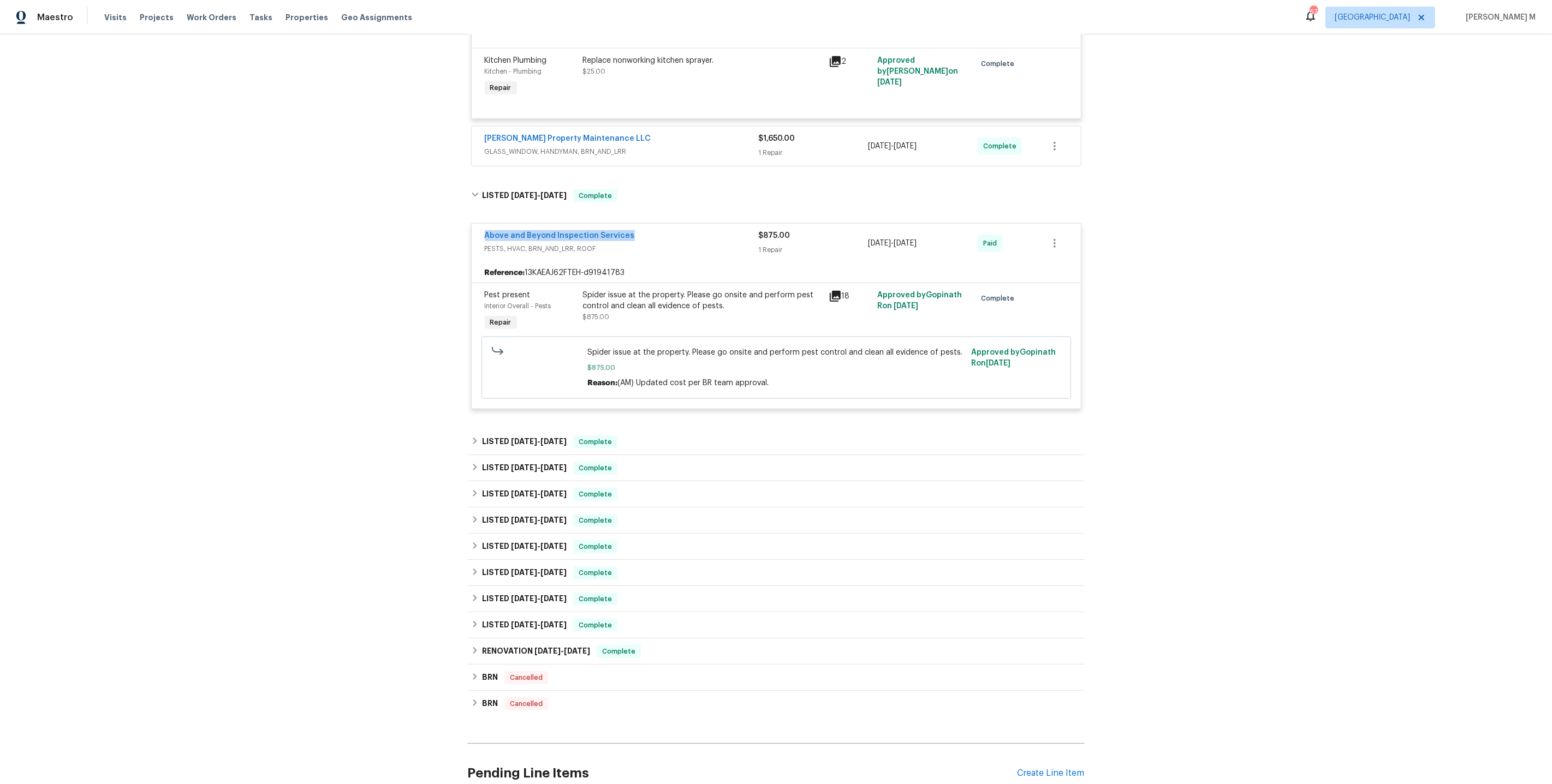
scroll to position [1458, 0]
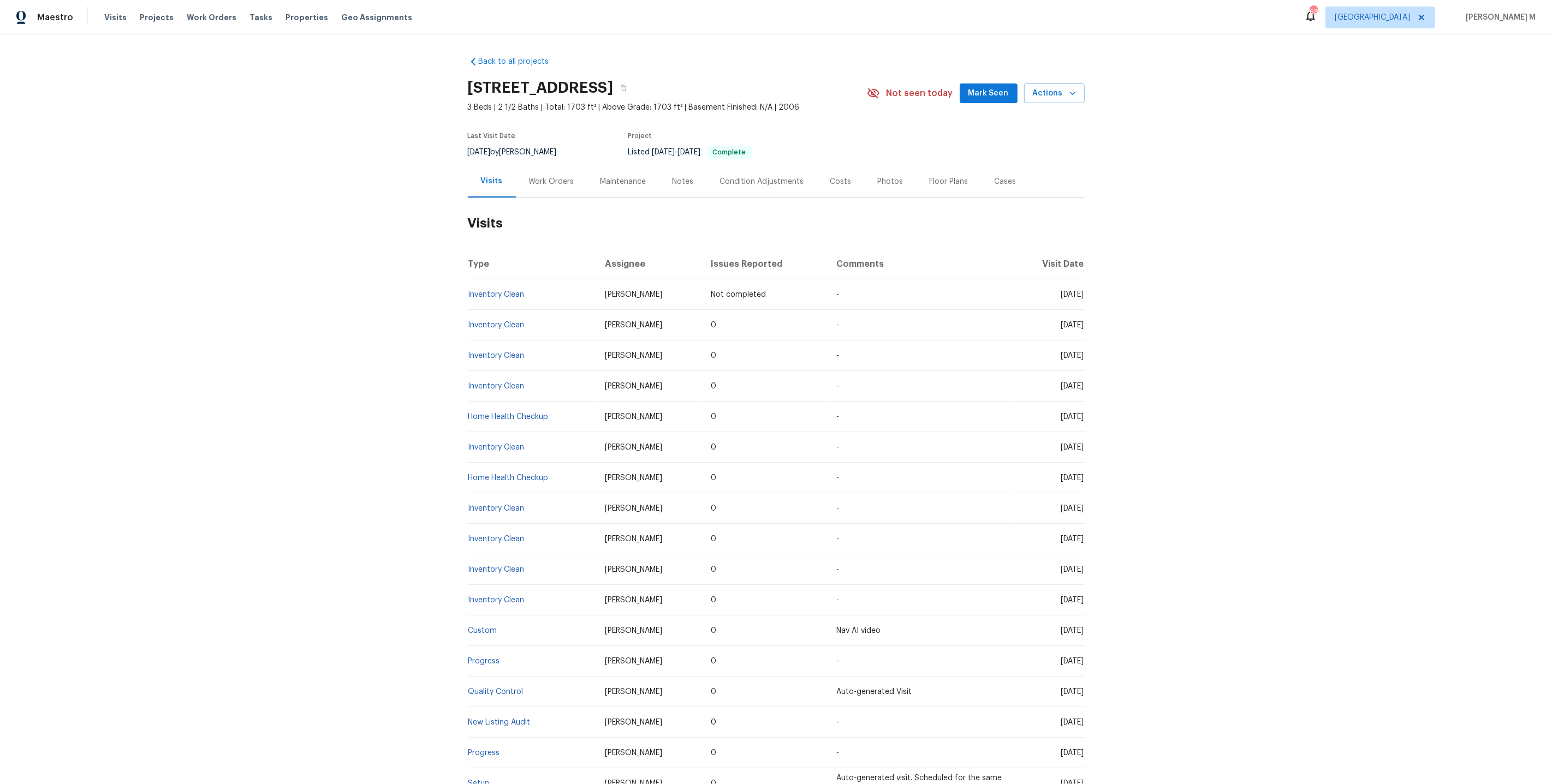
click at [553, 187] on div "Work Orders" at bounding box center [551, 181] width 71 height 32
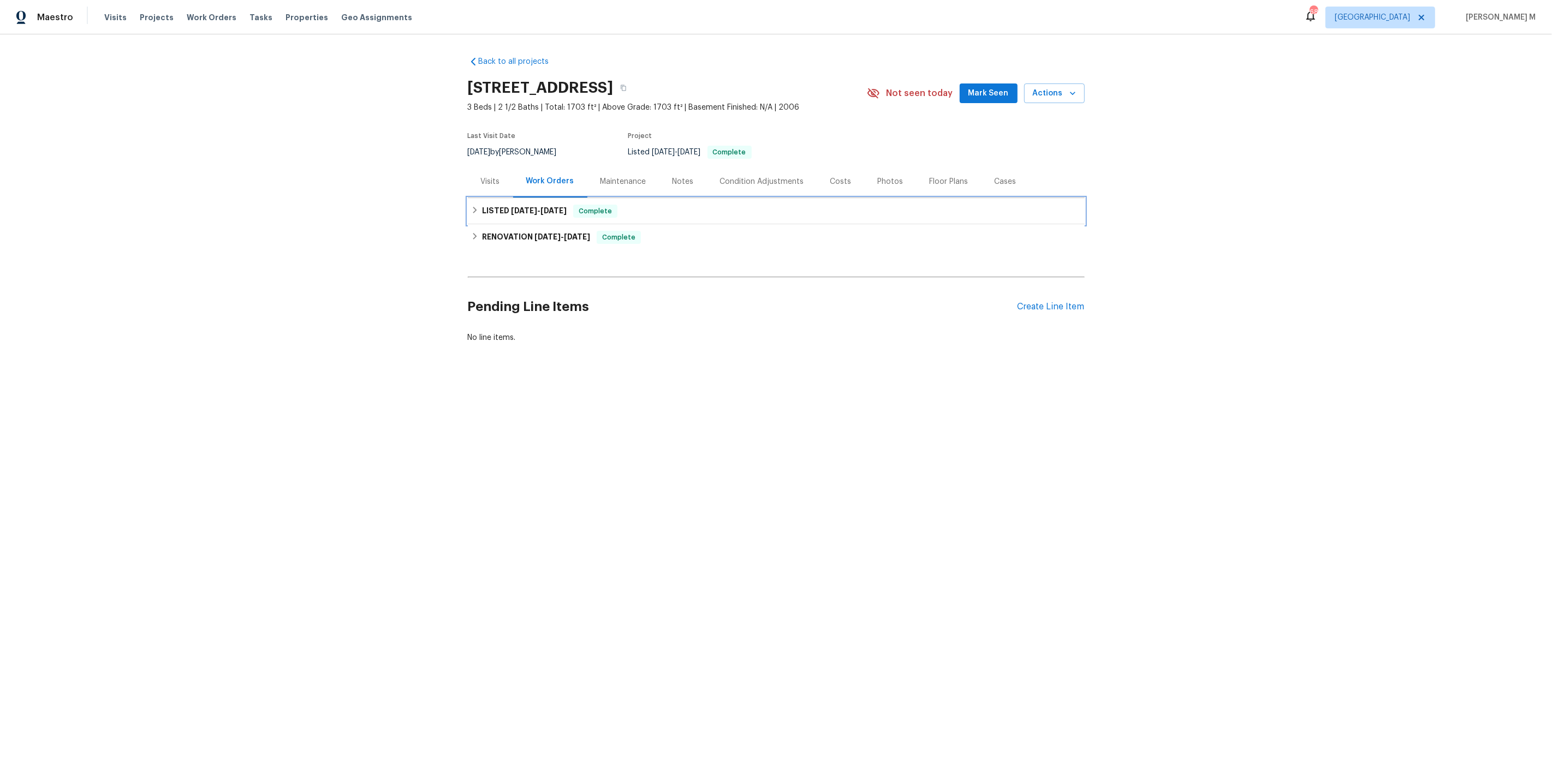
click at [541, 207] on span "[DATE]" at bounding box center [553, 210] width 26 height 7
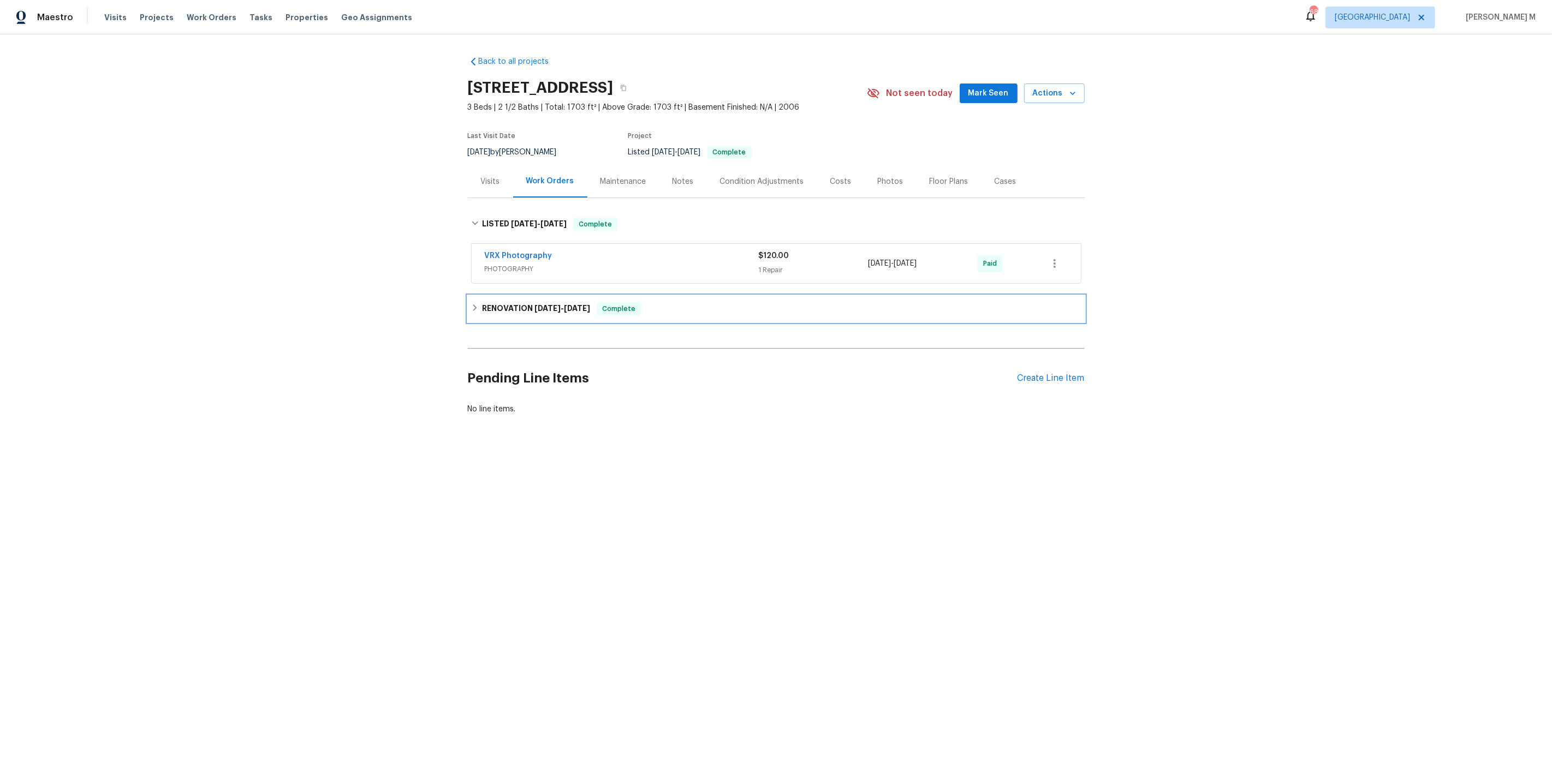
click at [508, 305] on h6 "RENOVATION [DATE] - [DATE]" at bounding box center [536, 309] width 108 height 13
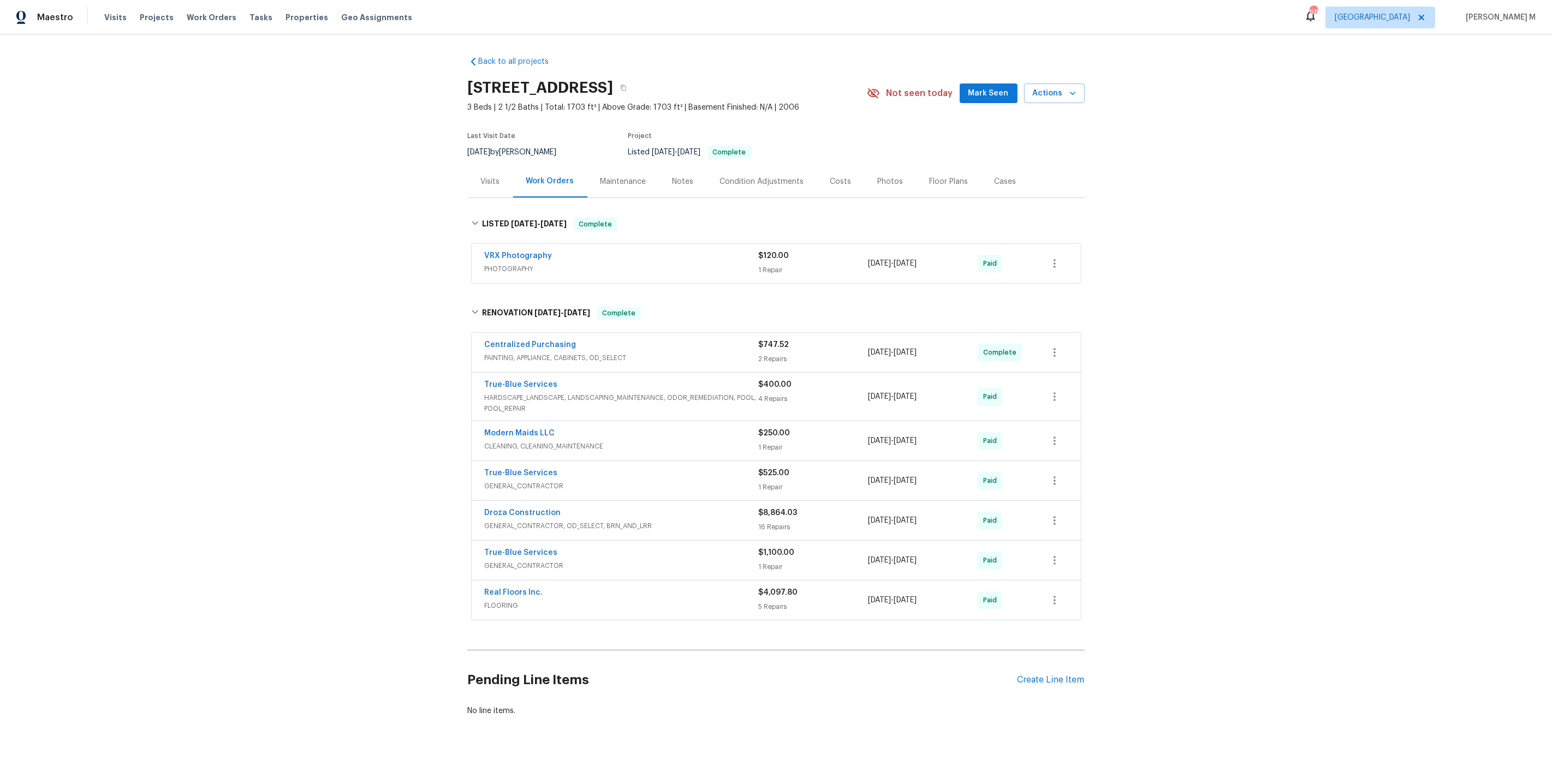
click at [506, 357] on div "Centralized Purchasing PAINTING, APPLIANCE, CABINETS, OD_SELECT $747.52 2 Repai…" at bounding box center [776, 352] width 609 height 39
click at [518, 560] on span "GENERAL_CONTRACTOR" at bounding box center [622, 566] width 274 height 11
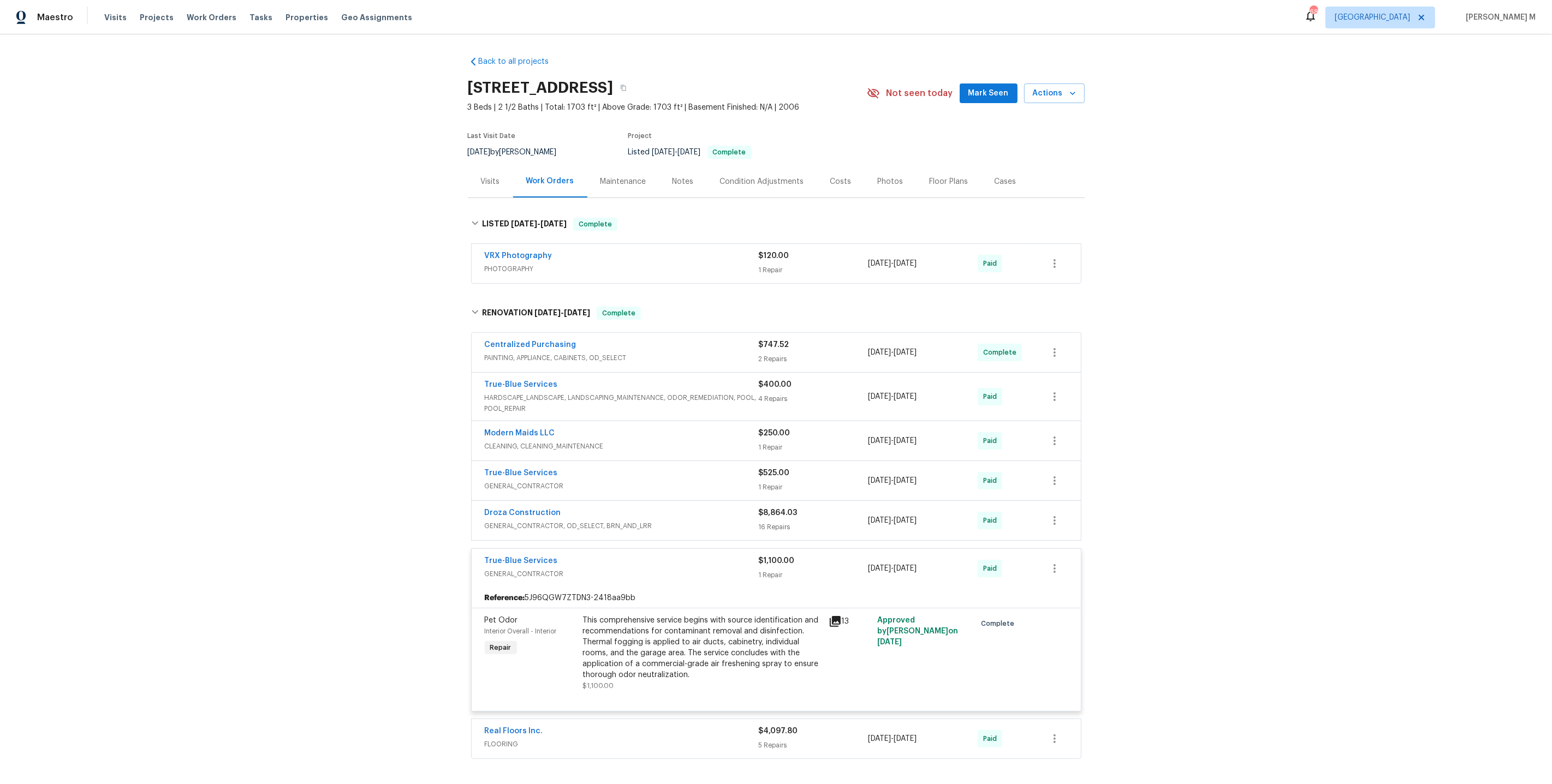
click at [530, 520] on span "GENERAL_CONTRACTOR, OD_SELECT, BRN_AND_LRR" at bounding box center [622, 526] width 274 height 11
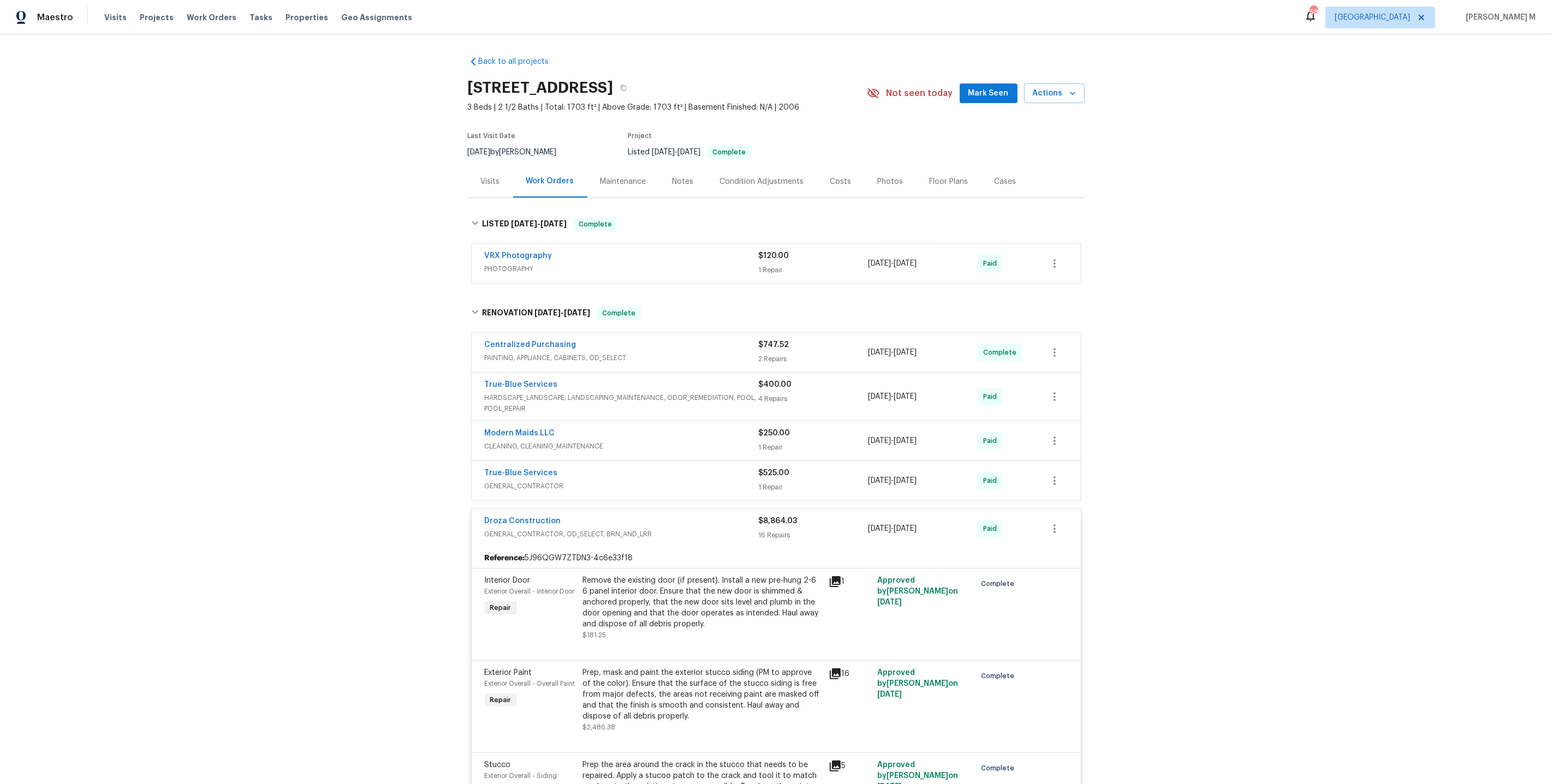
click at [519, 481] on span "GENERAL_CONTRACTOR" at bounding box center [622, 486] width 274 height 11
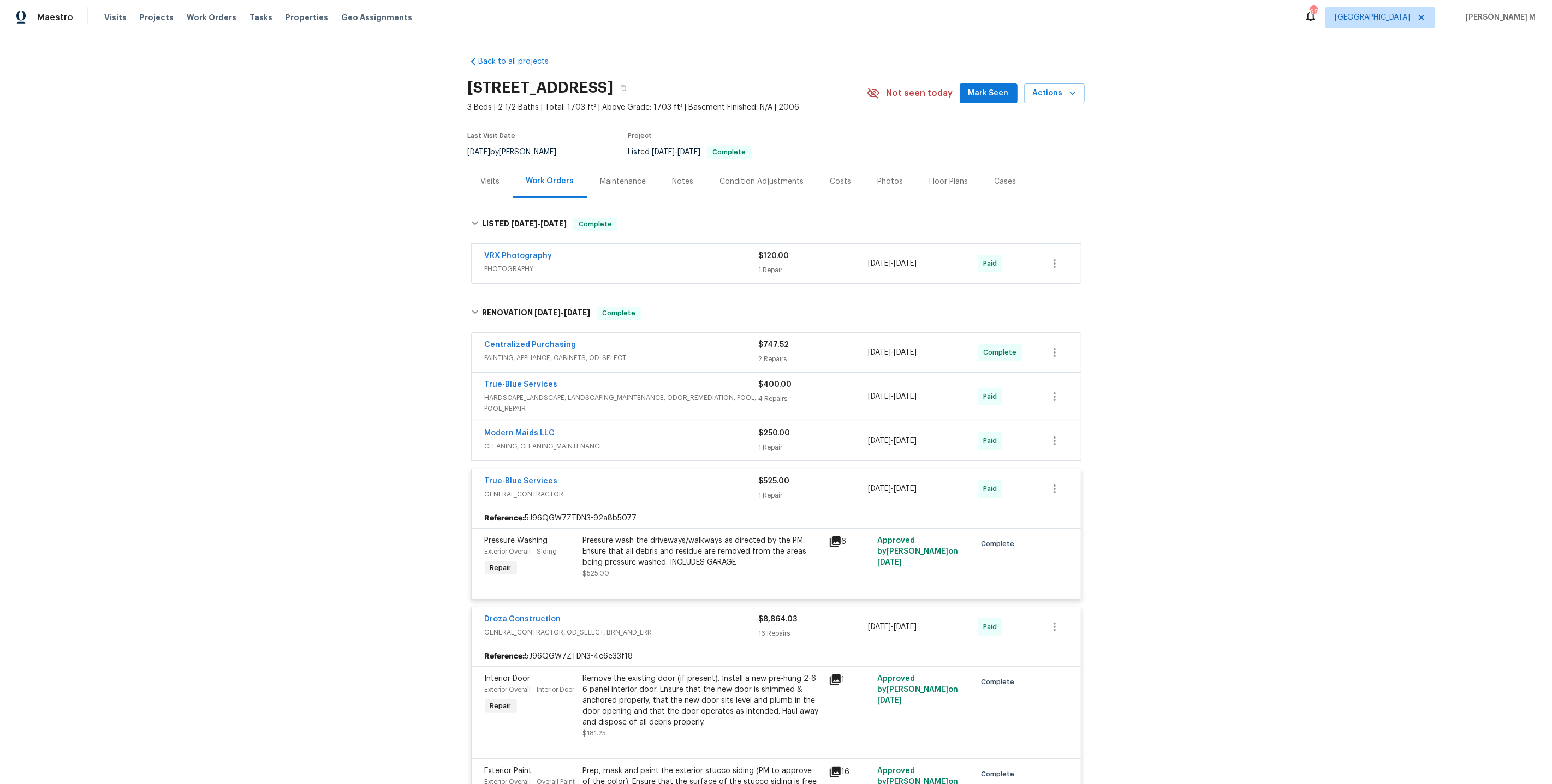
click at [513, 353] on span "PAINTING, APPLIANCE, CABINETS, OD_SELECT" at bounding box center [622, 358] width 274 height 11
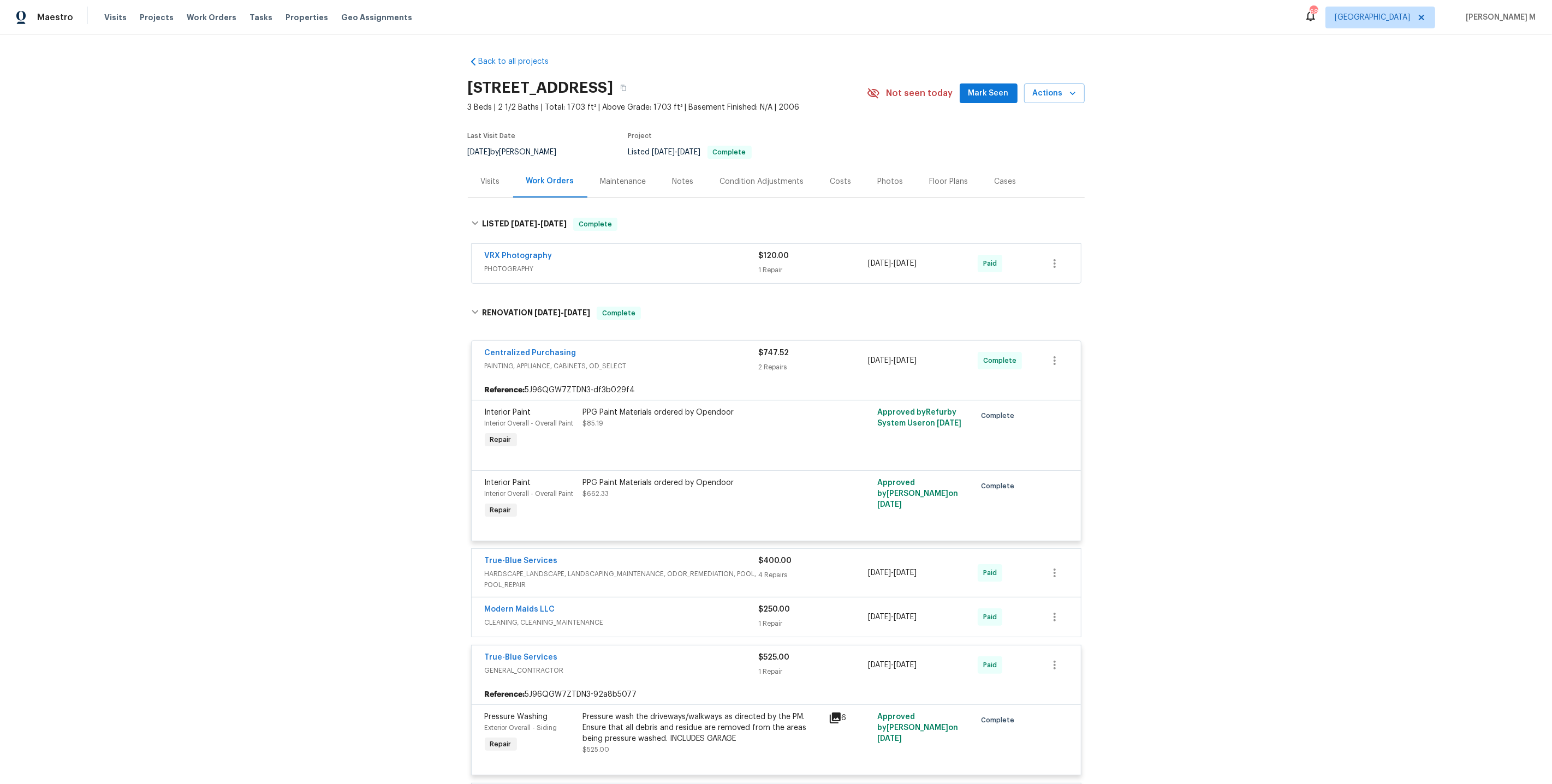
scroll to position [172, 0]
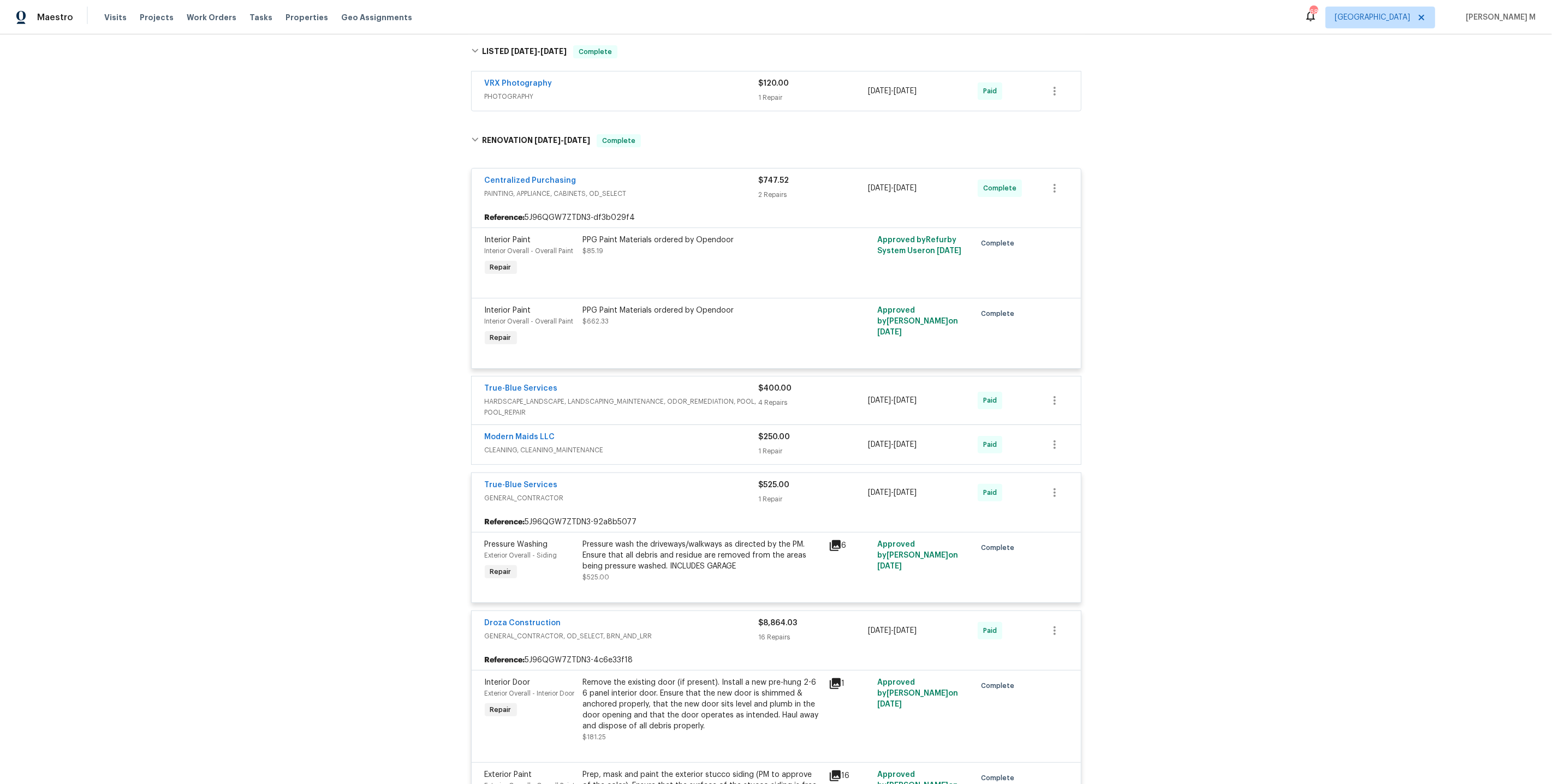
click at [520, 396] on span "HARDSCAPE_LANDSCAPE, LANDSCAPING_MAINTENANCE, ODOR_REMEDIATION, POOL, POOL_REPA…" at bounding box center [622, 407] width 274 height 22
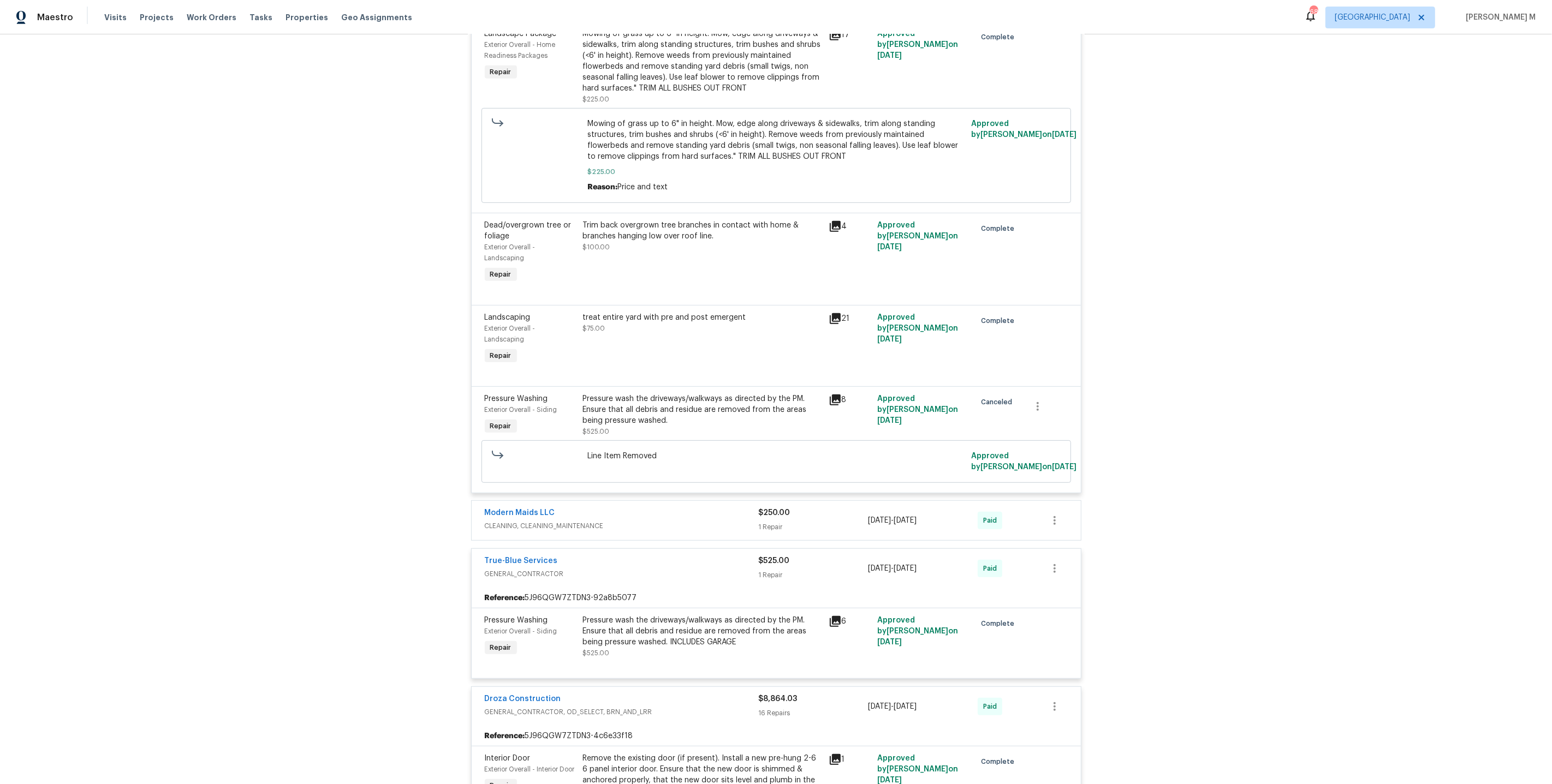
scroll to position [597, 0]
click at [517, 520] on span "CLEANING, CLEANING_MAINTENANCE" at bounding box center [622, 525] width 274 height 11
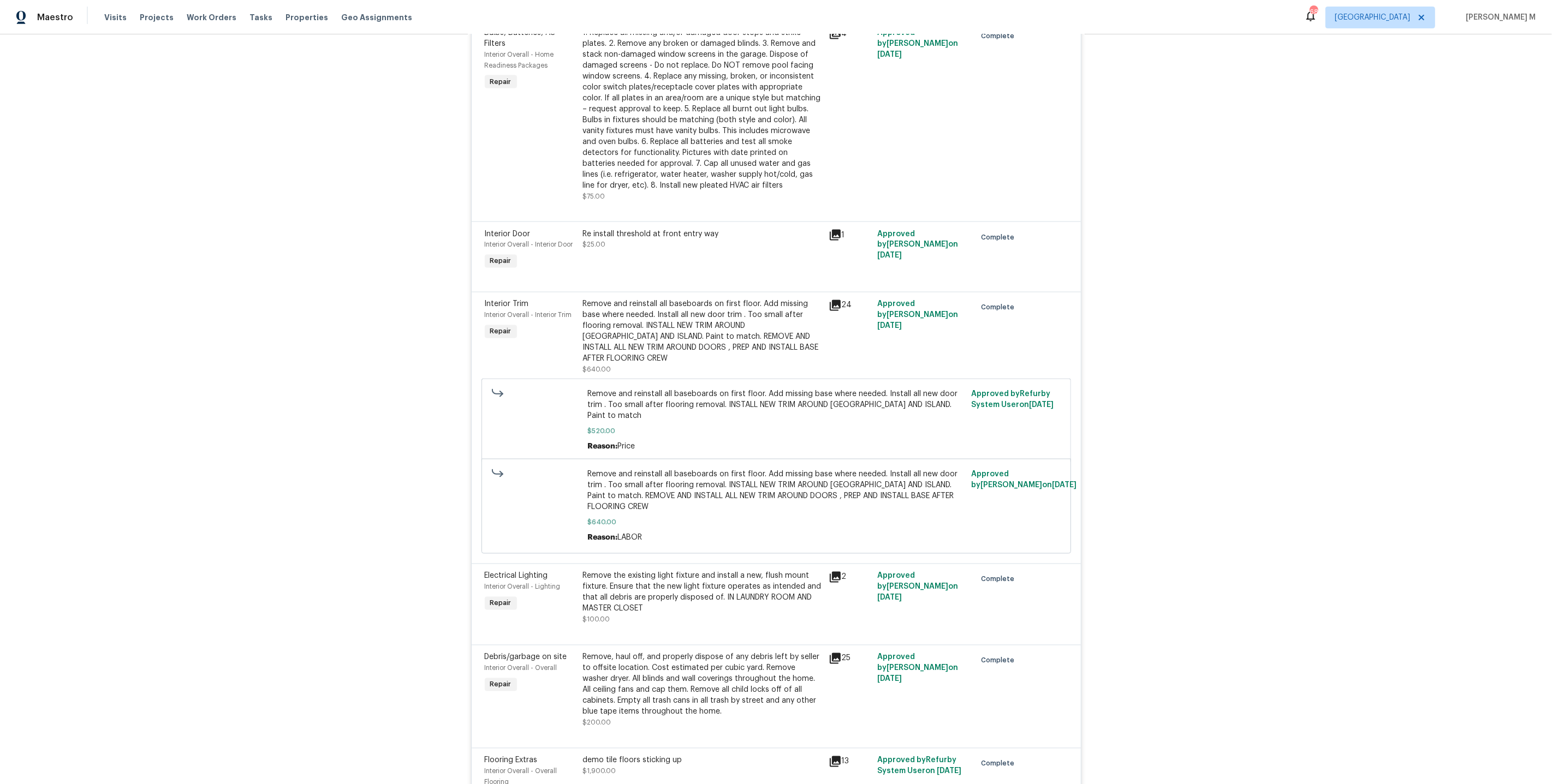
scroll to position [2119, 0]
click at [724, 570] on div "Remove the existing light fixture and install a new, flush mount fixture. Ensur…" at bounding box center [702, 592] width 239 height 44
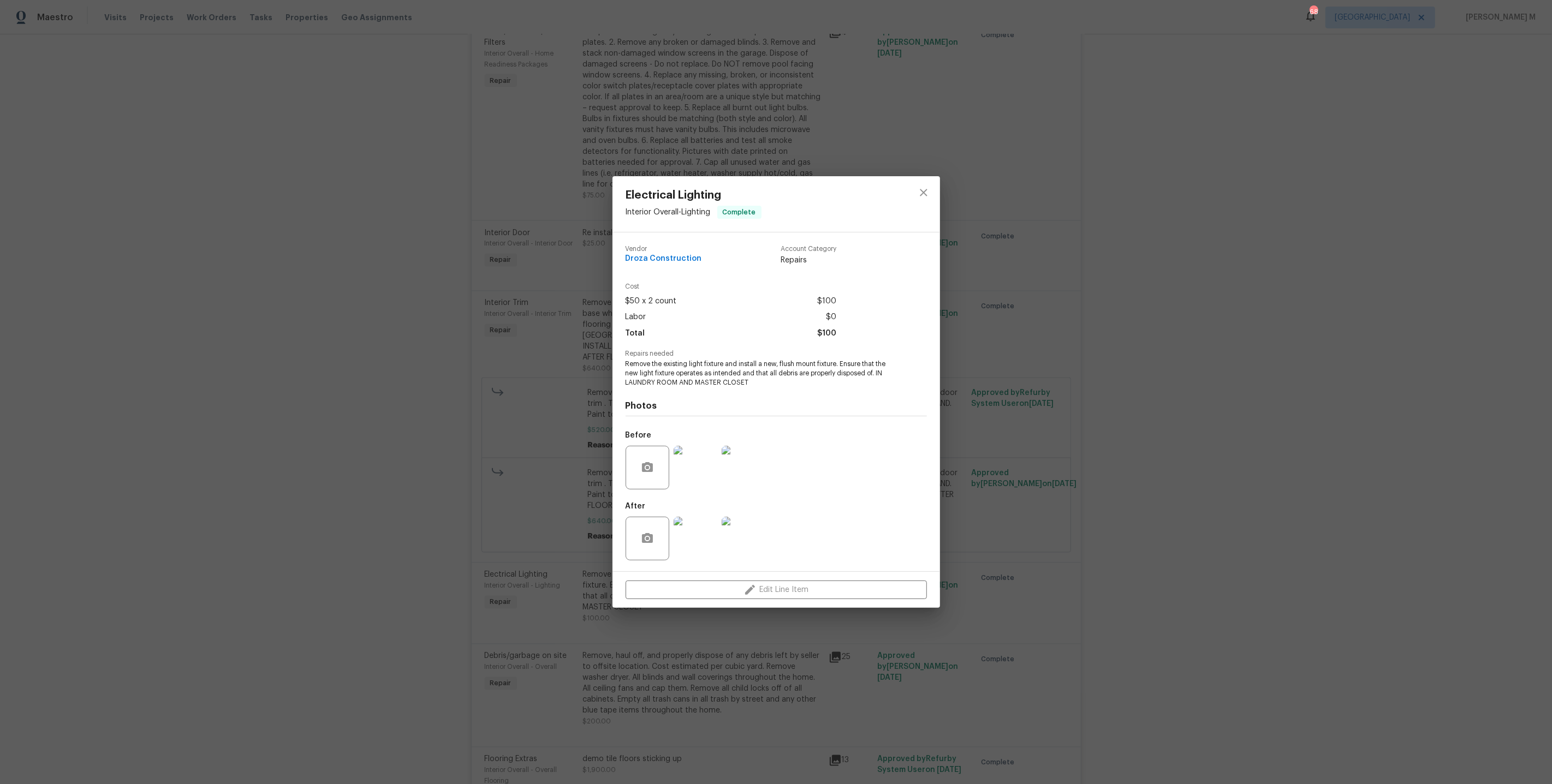
click at [685, 458] on img at bounding box center [696, 468] width 44 height 44
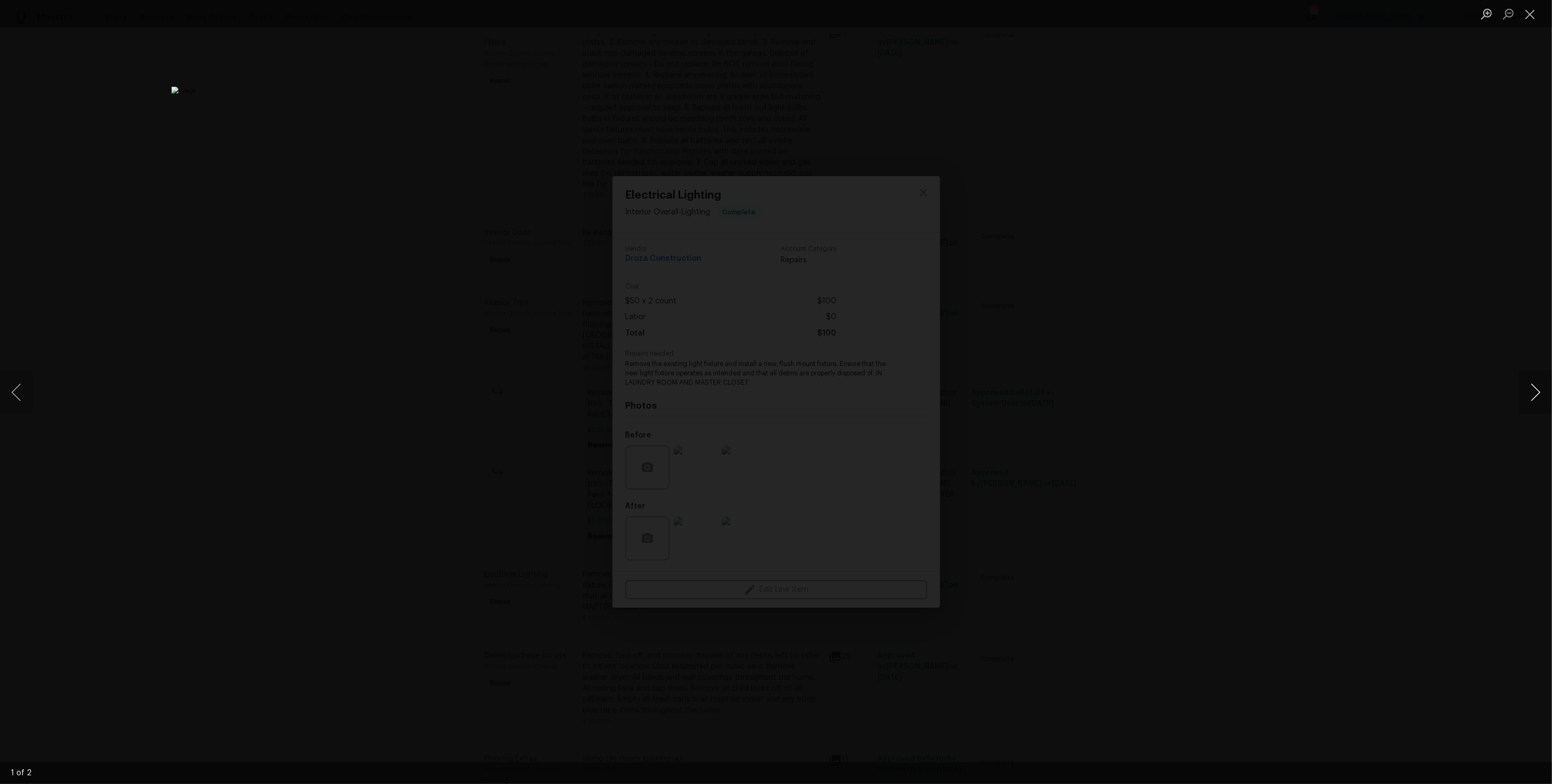
click at [1535, 399] on button "Next image" at bounding box center [1535, 393] width 33 height 44
click at [1298, 265] on div "Lightbox" at bounding box center [776, 392] width 1552 height 784
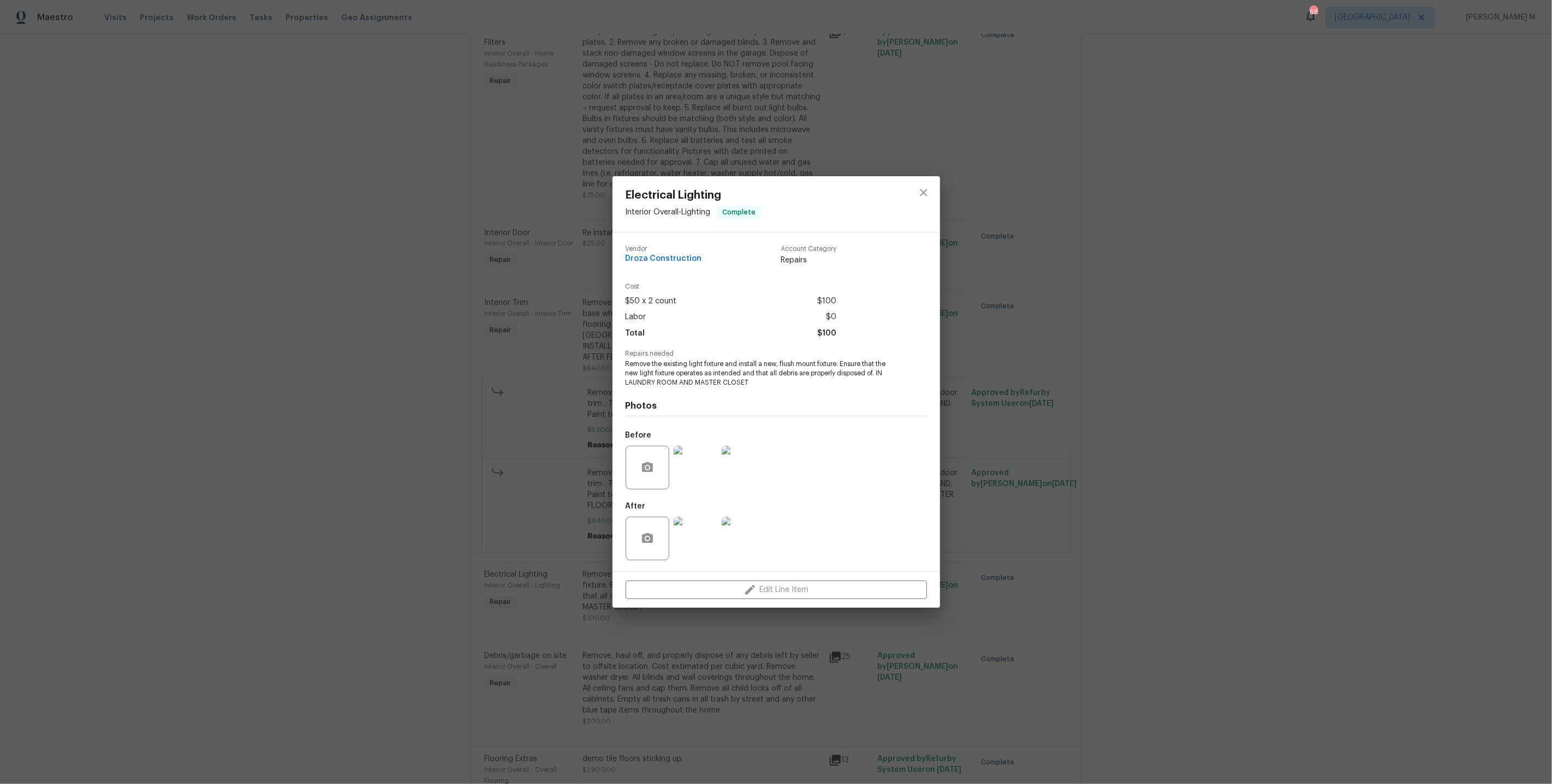
click at [1053, 305] on div "Electrical Lighting Interior Overall - Lighting Complete Vendor Droza Construct…" at bounding box center [776, 392] width 1552 height 784
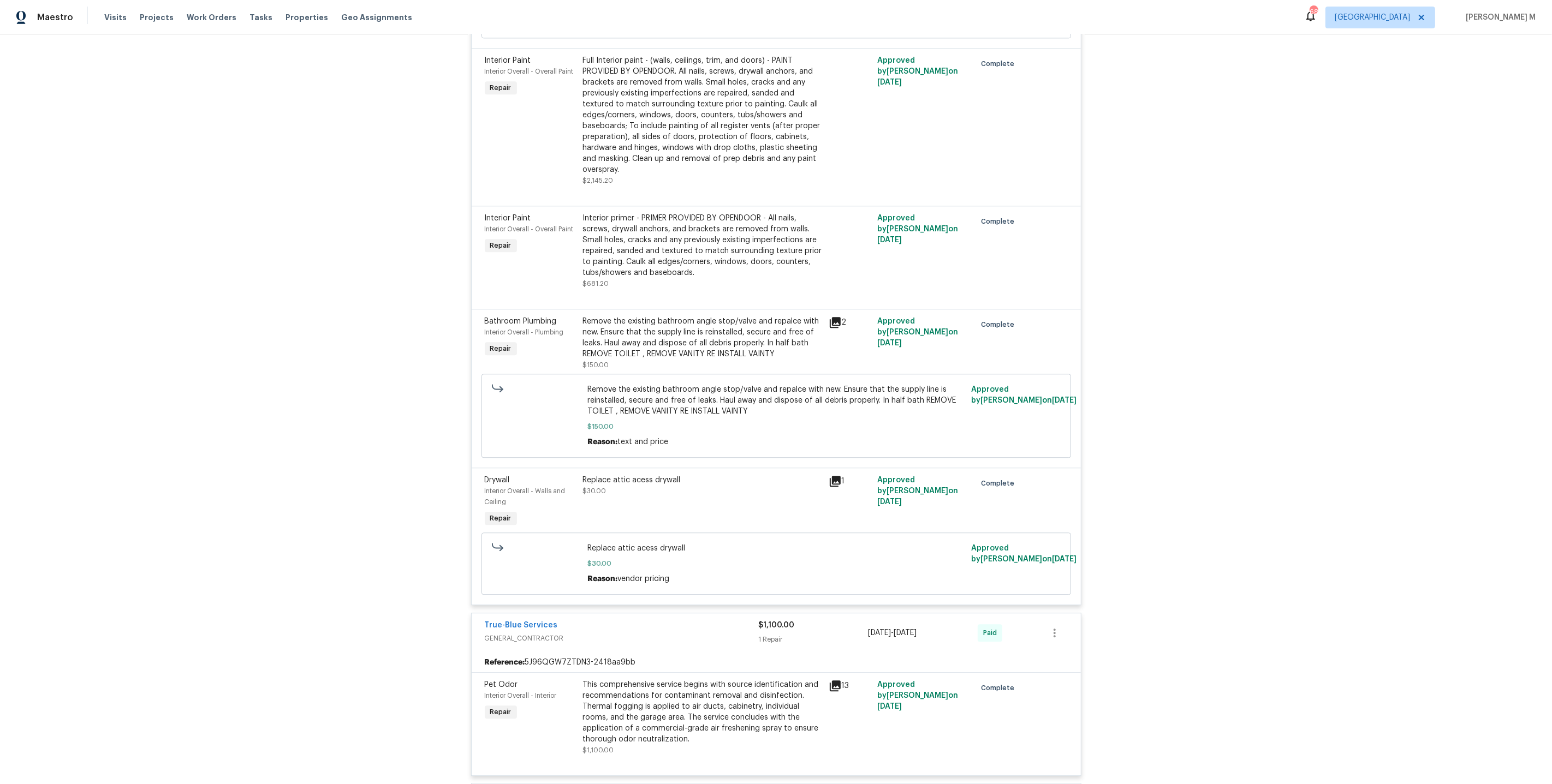
scroll to position [3116, 0]
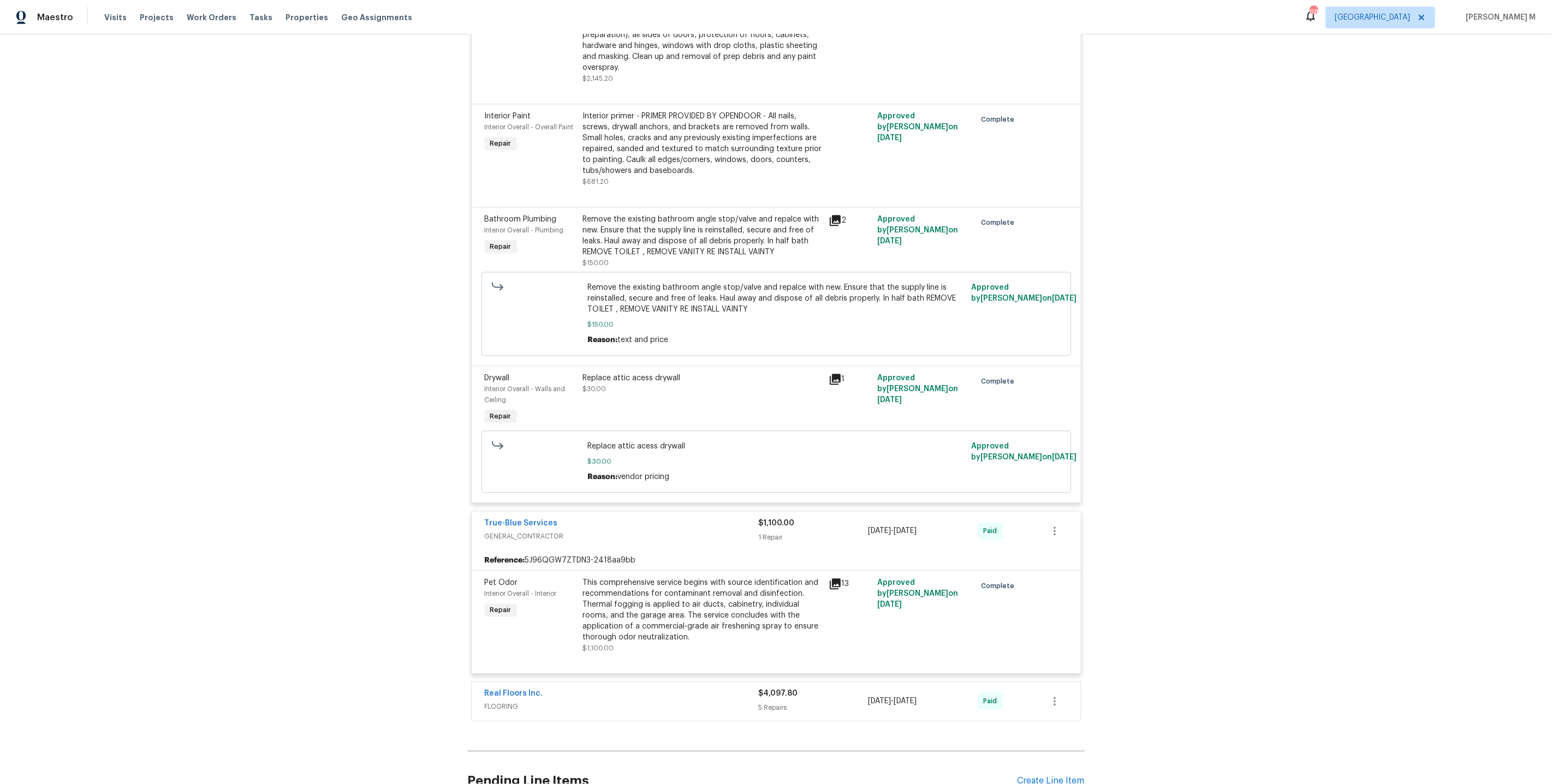
click at [507, 701] on span "FLOORING" at bounding box center [622, 707] width 274 height 11
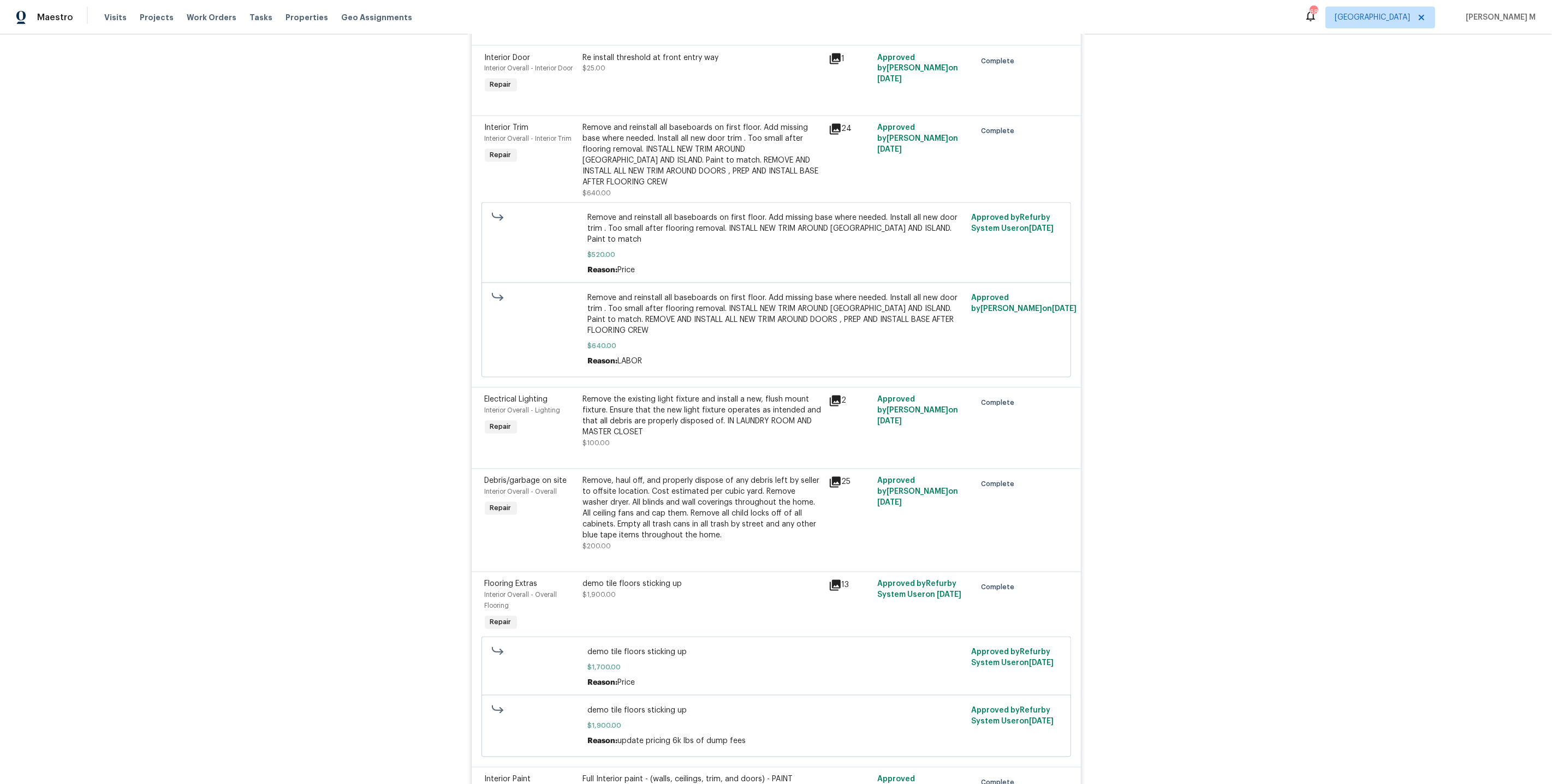
scroll to position [2279, 0]
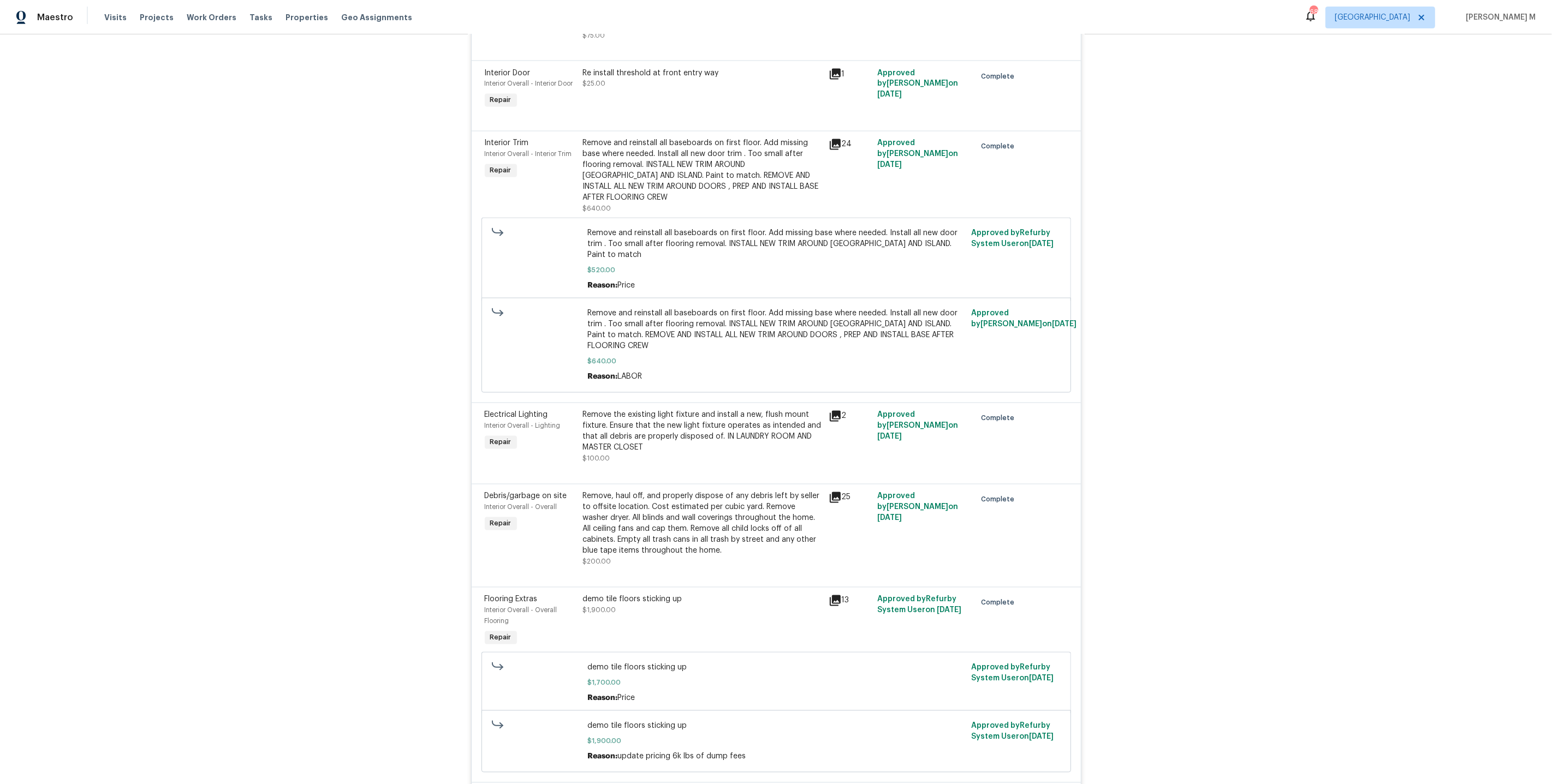
click at [718, 410] on div "Remove the existing light fixture and install a new, flush mount fixture. Ensur…" at bounding box center [702, 432] width 239 height 44
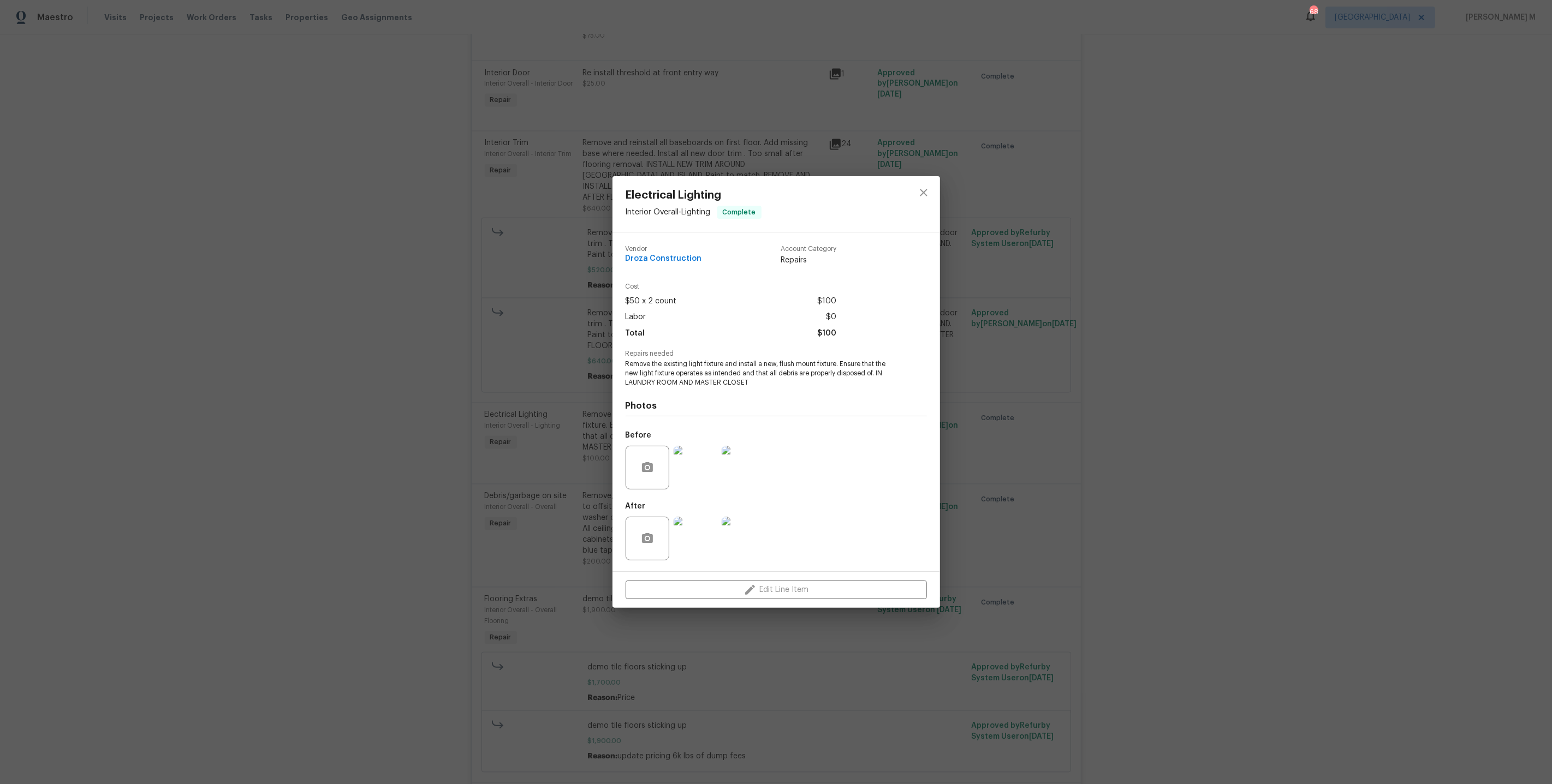
click at [680, 558] on div at bounding box center [695, 538] width 48 height 57
click at [692, 531] on img at bounding box center [696, 538] width 44 height 44
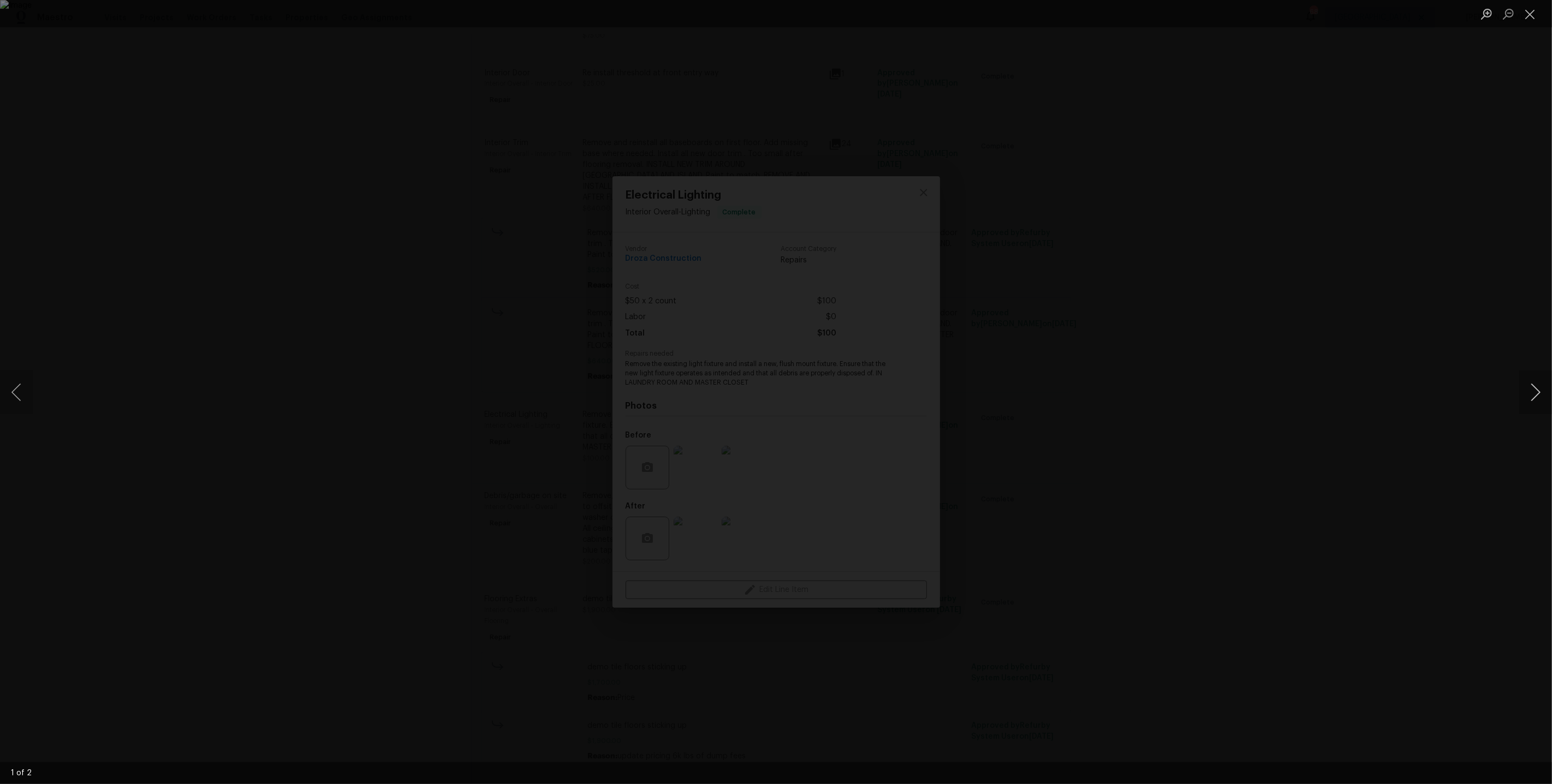
click at [1536, 399] on button "Next image" at bounding box center [1535, 393] width 33 height 44
click at [1392, 230] on div "Lightbox" at bounding box center [776, 392] width 1552 height 784
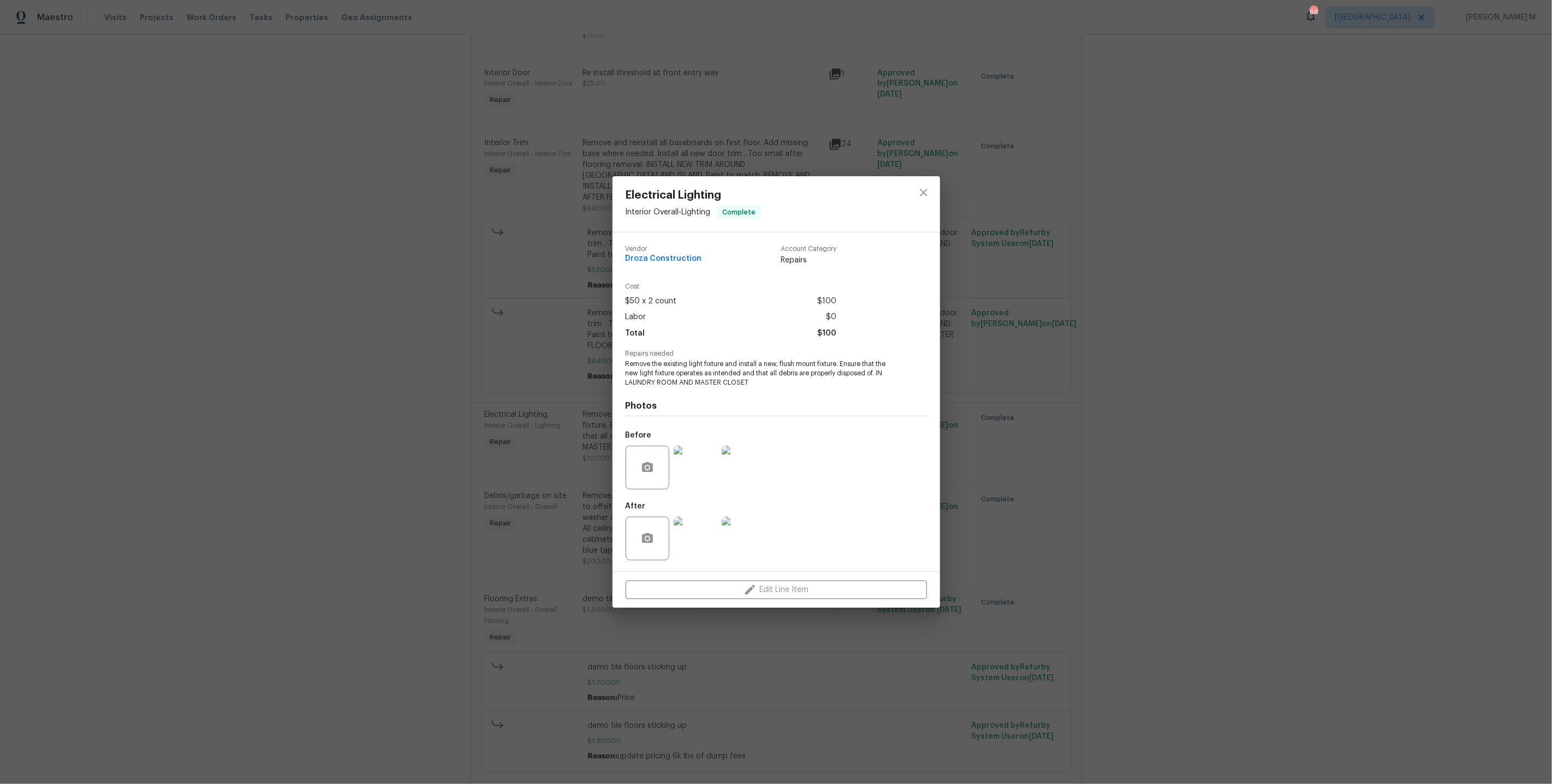
click at [1267, 329] on div "Electrical Lighting Interior Overall - Lighting Complete Vendor Droza Construct…" at bounding box center [776, 392] width 1552 height 784
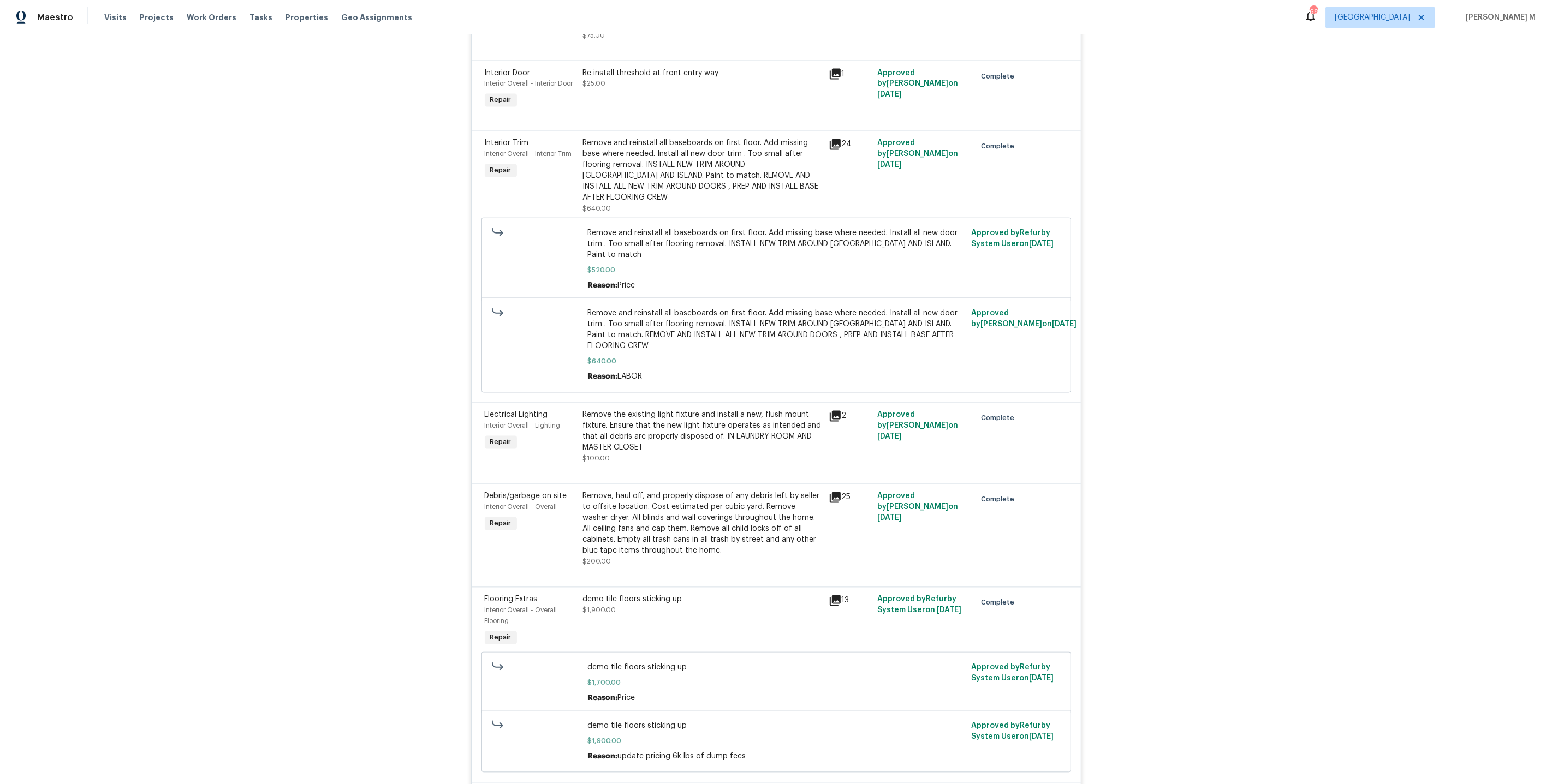
click at [698, 410] on div "Remove the existing light fixture and install a new, flush mount fixture. Ensur…" at bounding box center [702, 432] width 239 height 44
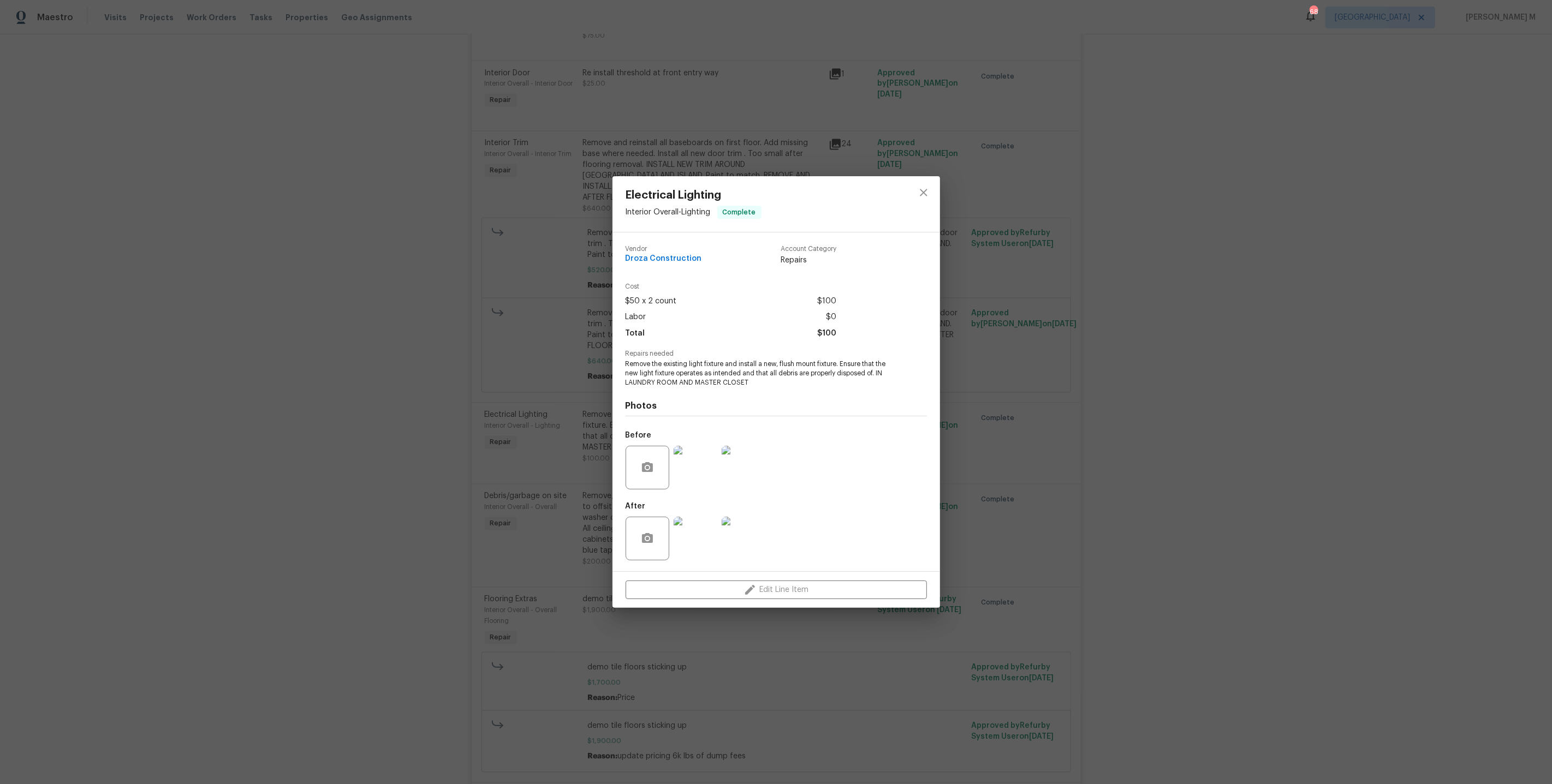
click at [696, 469] on img at bounding box center [696, 468] width 44 height 44
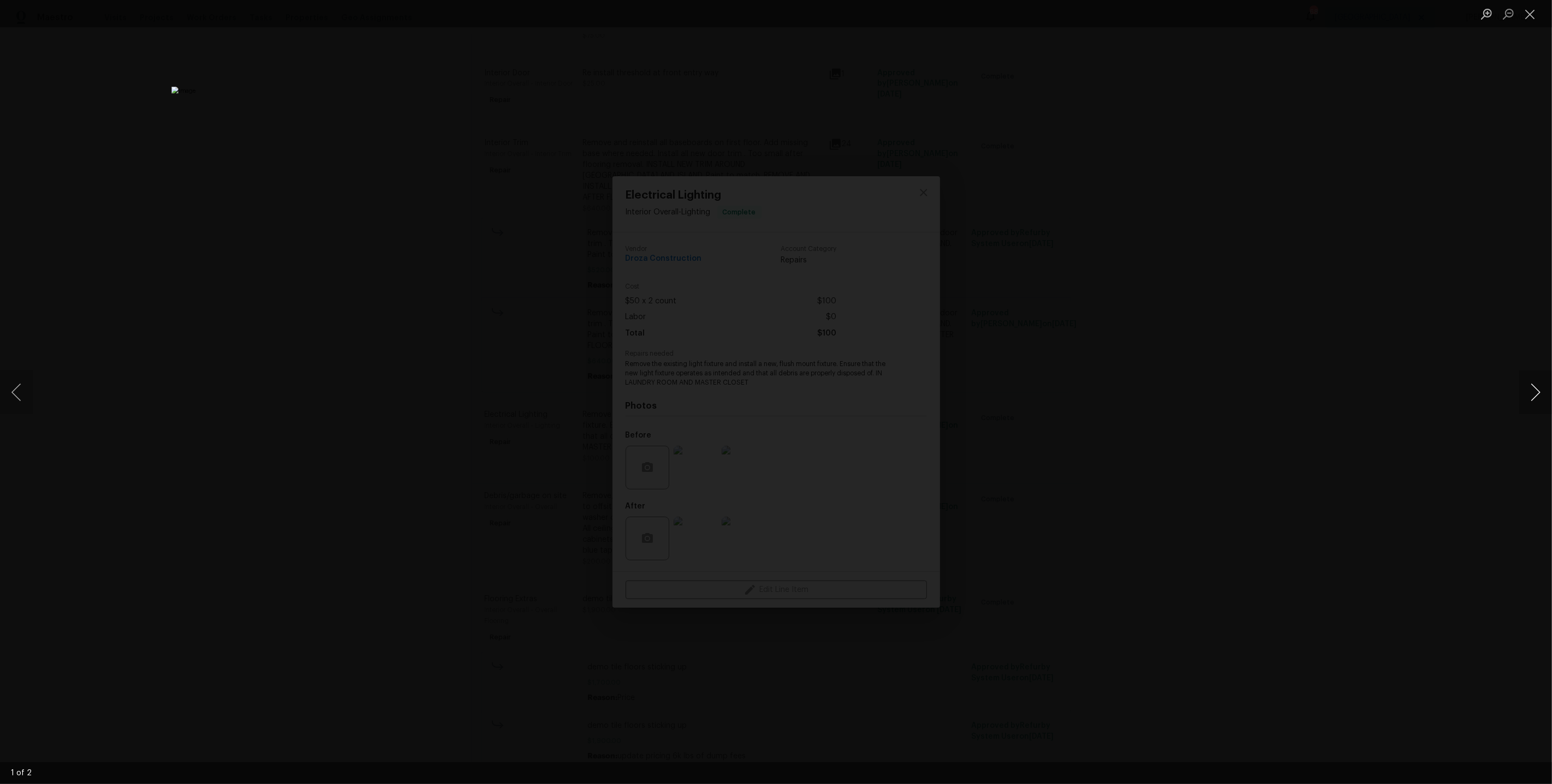
click at [1535, 395] on button "Next image" at bounding box center [1535, 393] width 33 height 44
click at [1188, 313] on div "Lightbox" at bounding box center [776, 392] width 1552 height 784
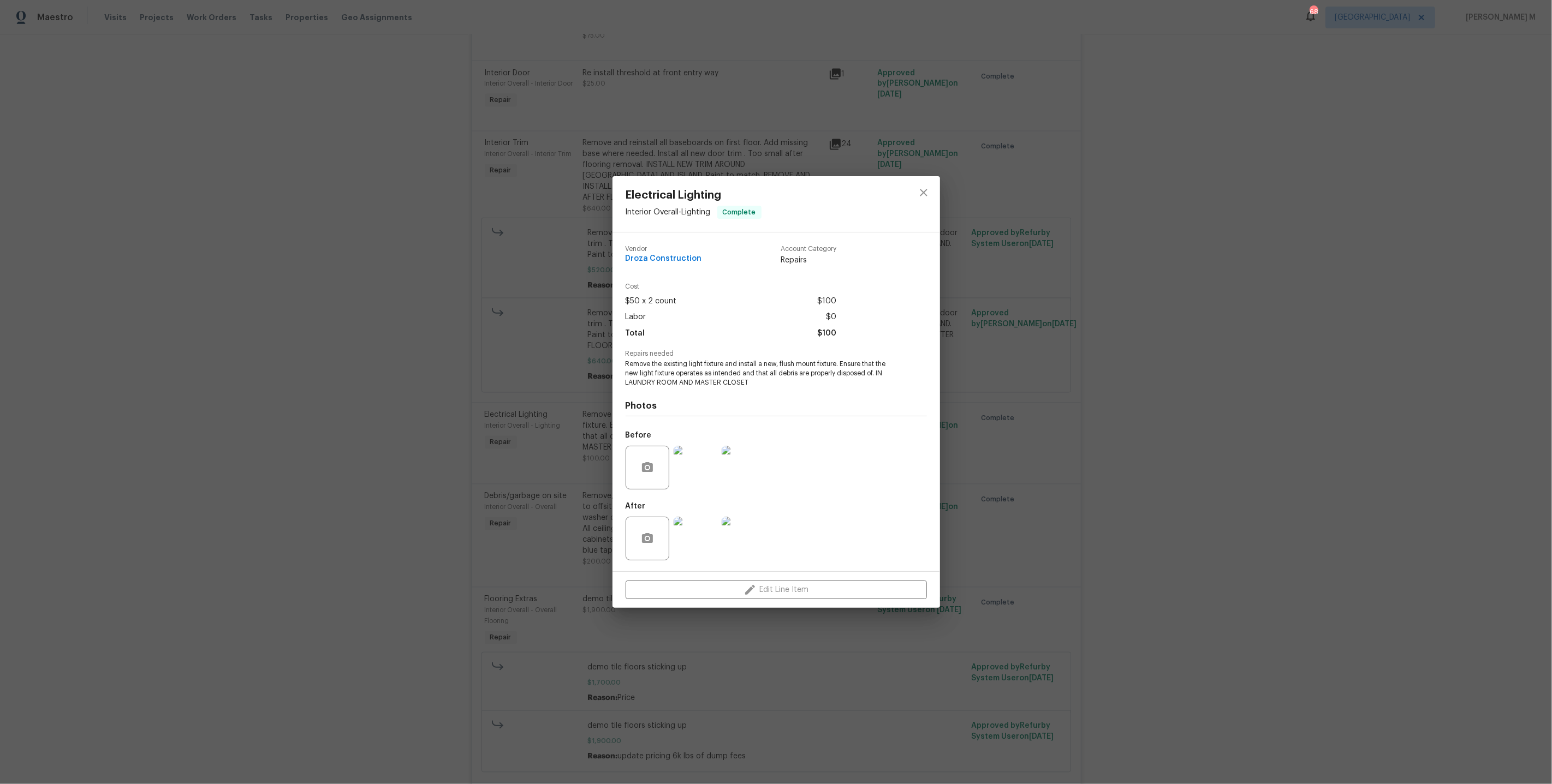
click at [1053, 413] on div "Electrical Lighting Interior Overall - Lighting Complete Vendor Droza Construct…" at bounding box center [776, 392] width 1552 height 784
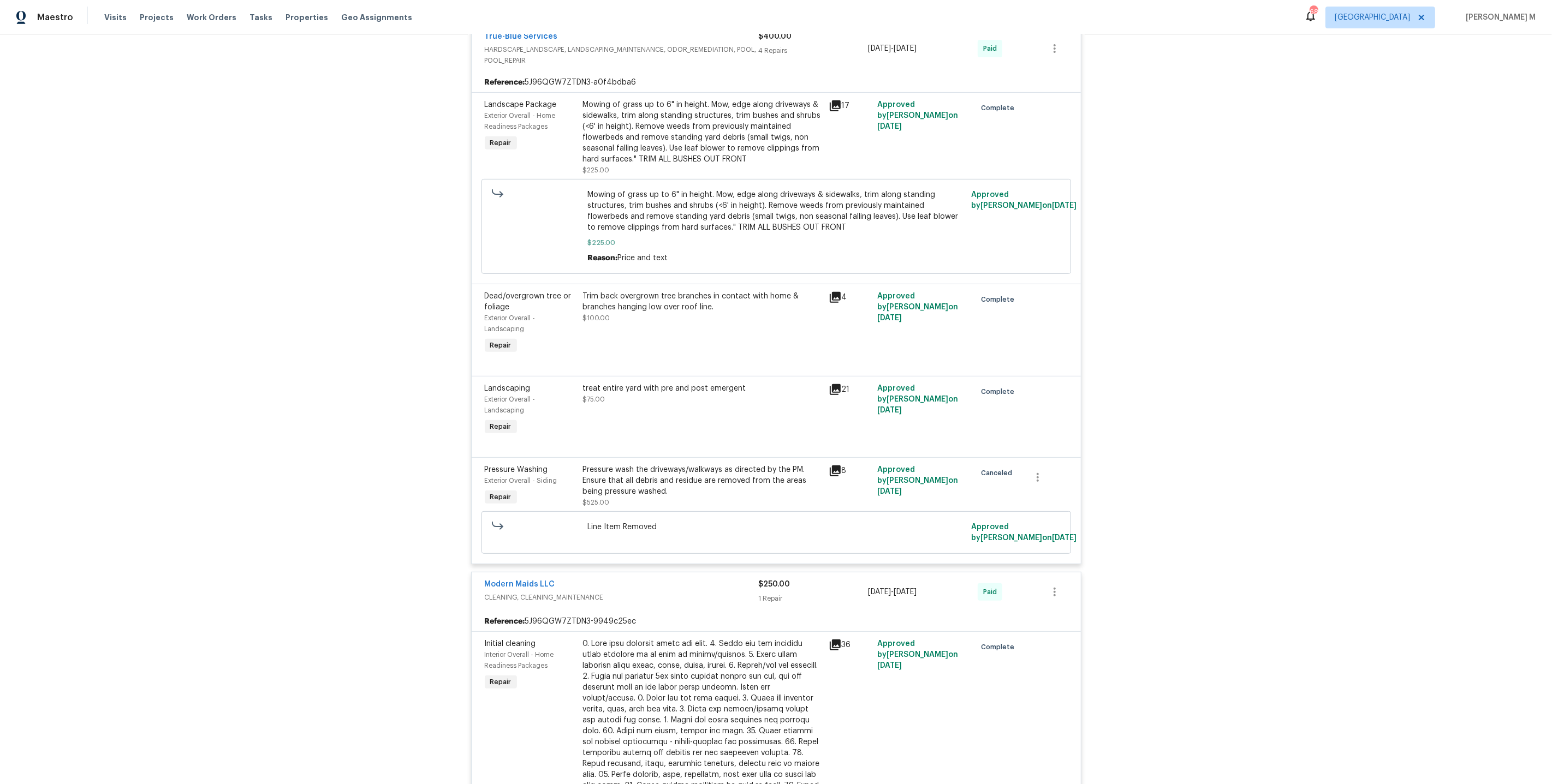
scroll to position [0, 0]
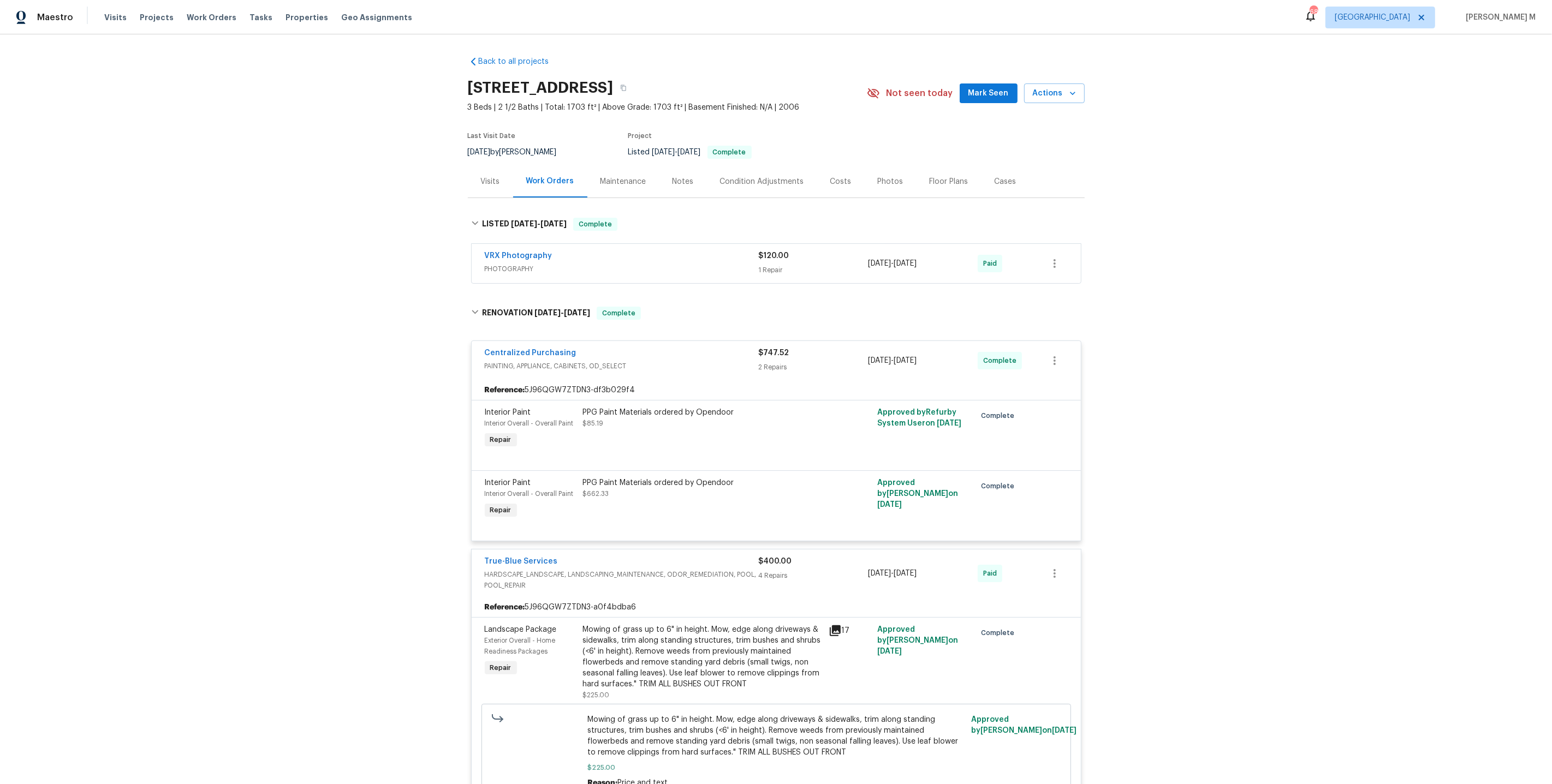
click at [629, 176] on div "Maintenance" at bounding box center [623, 182] width 46 height 11
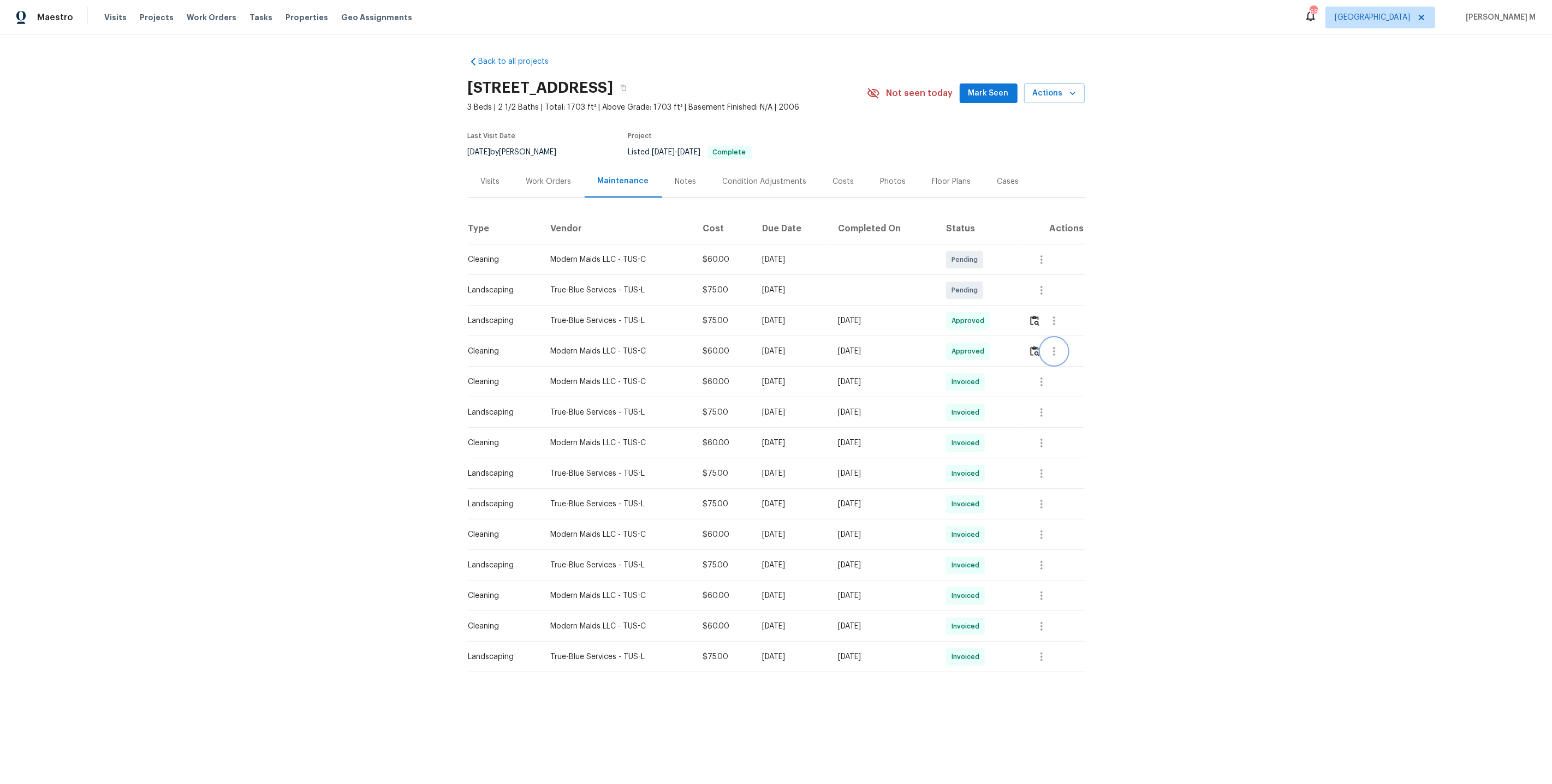
click at [1049, 351] on button "button" at bounding box center [1054, 351] width 26 height 26
click at [1065, 363] on li "View details" at bounding box center [1083, 364] width 77 height 18
click at [1059, 335] on ul "Message vendor View details Edit schedule" at bounding box center [1083, 364] width 77 height 63
click at [1058, 353] on li "Message vendor" at bounding box center [1083, 346] width 77 height 18
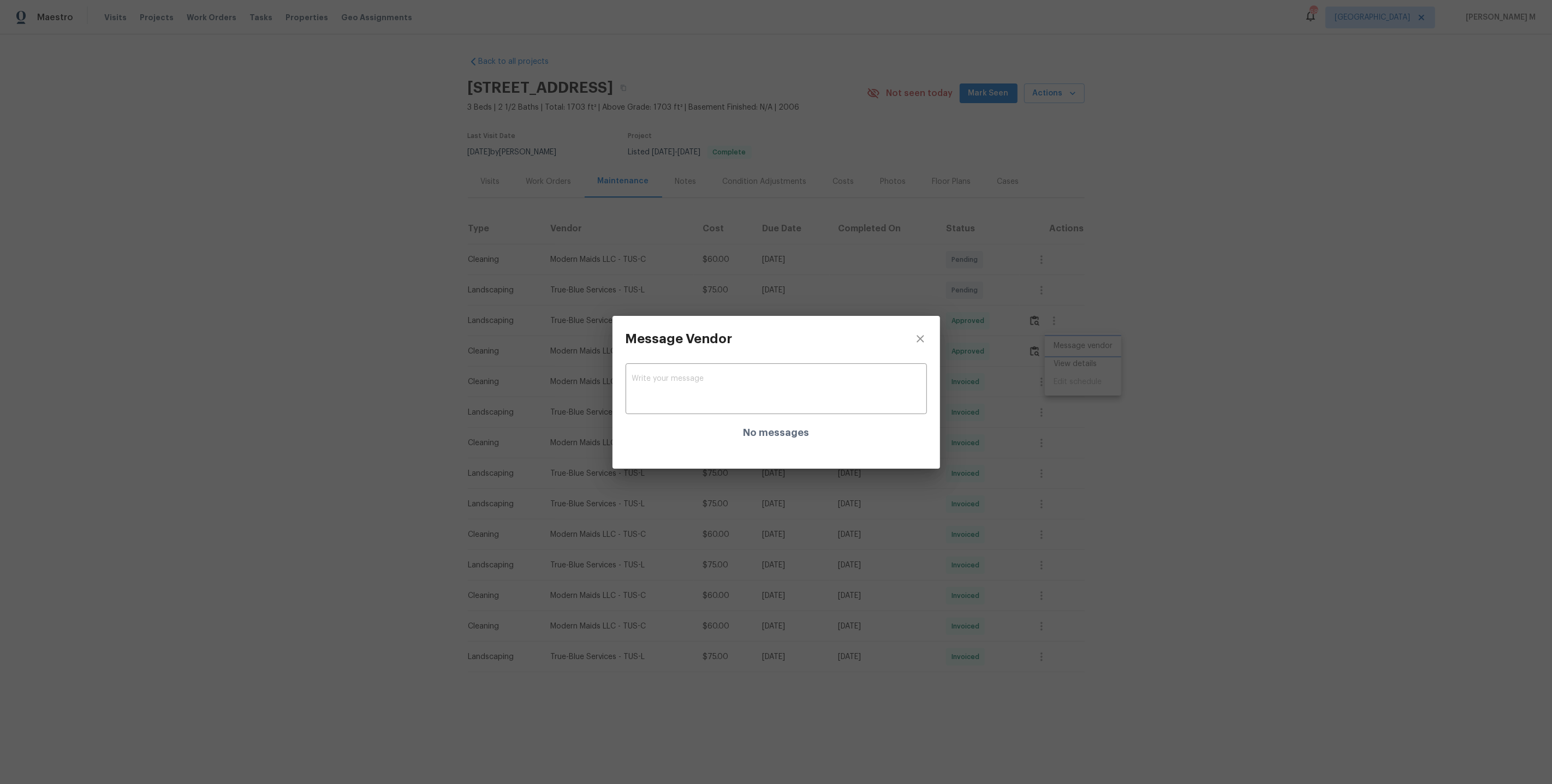
click at [1058, 353] on div "Message Vendor x ​ No messages" at bounding box center [776, 392] width 1552 height 784
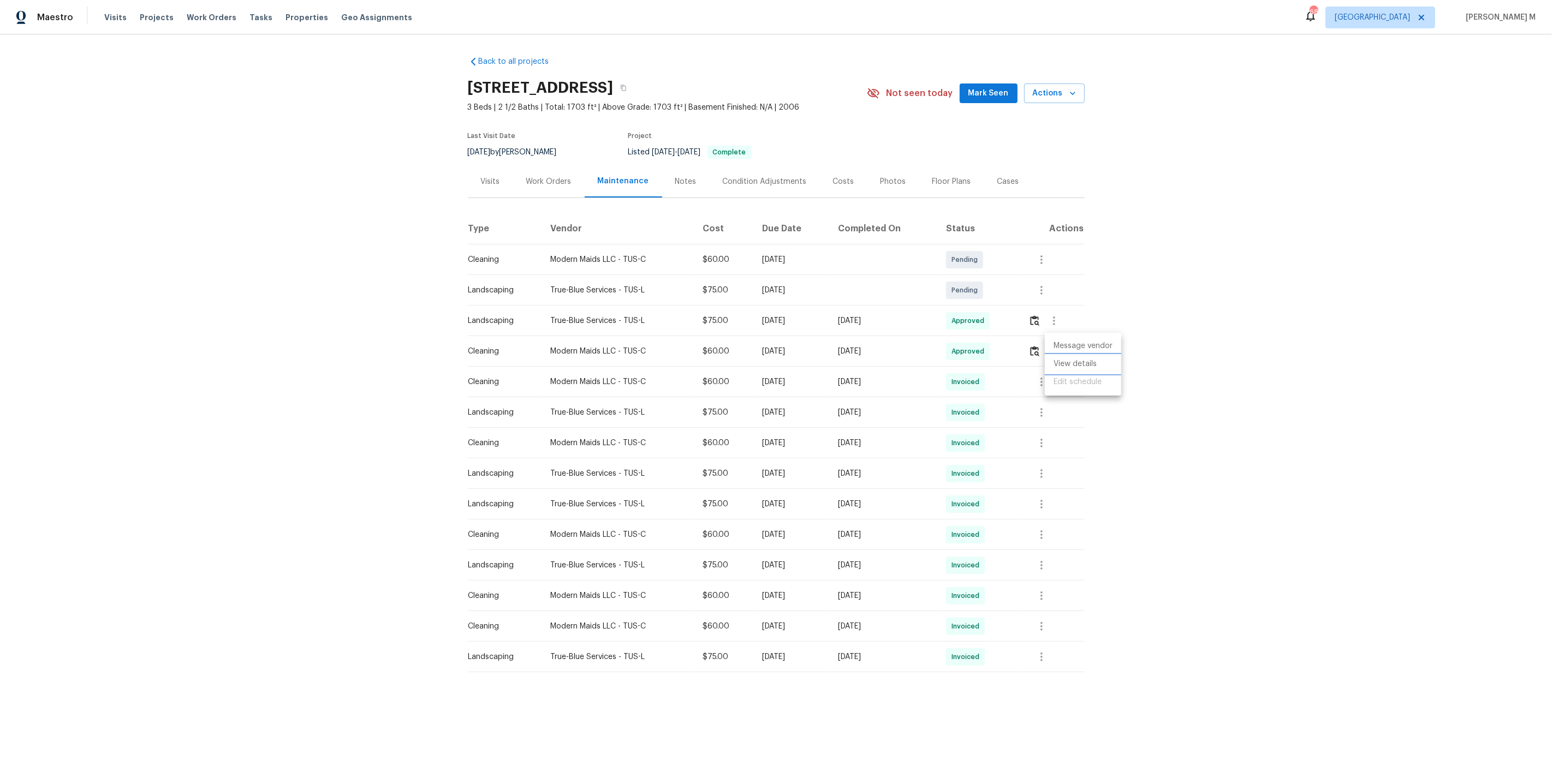
click at [1058, 358] on li "View details" at bounding box center [1083, 364] width 77 height 18
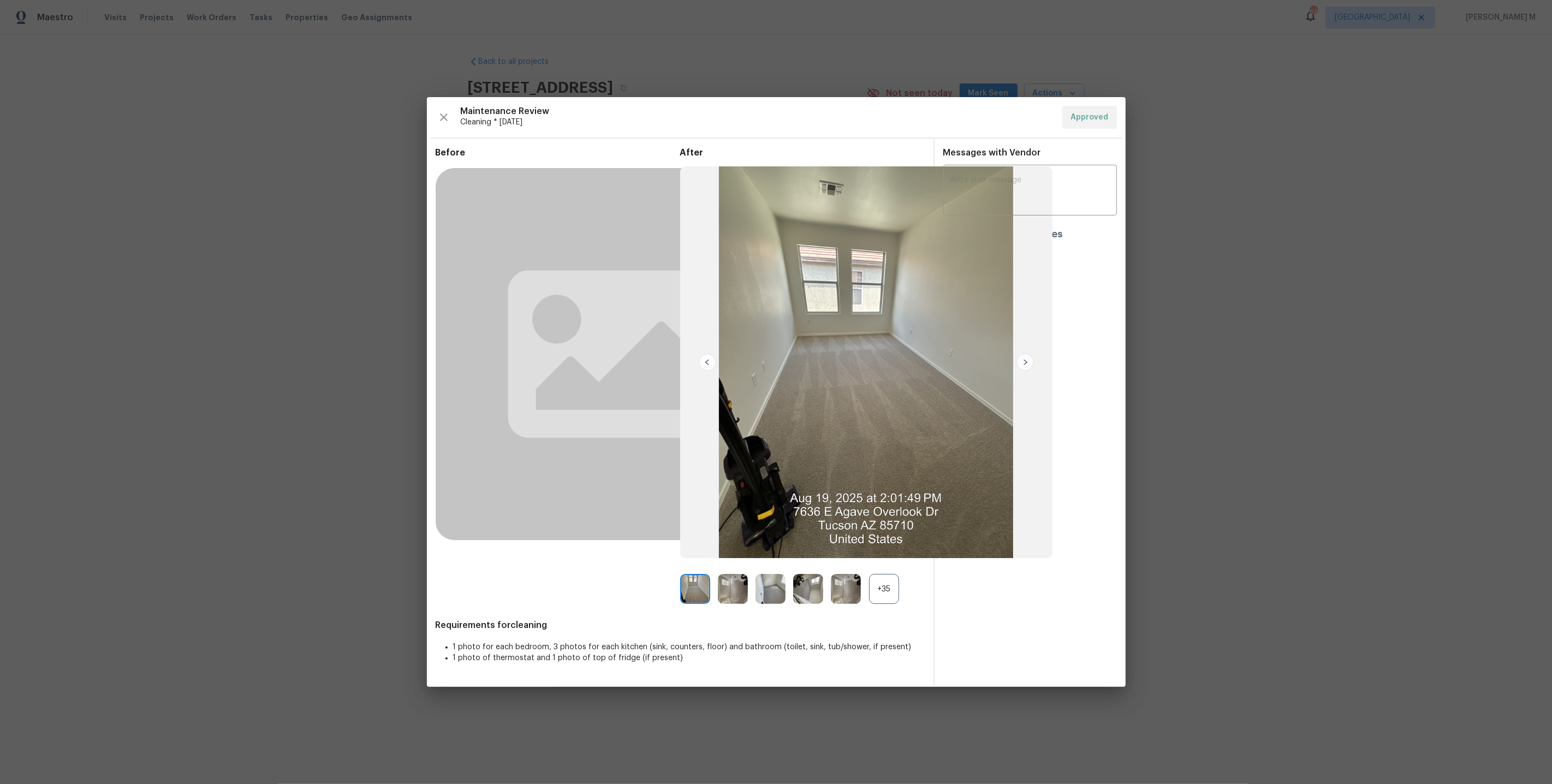
click at [878, 578] on div "+35" at bounding box center [884, 589] width 30 height 30
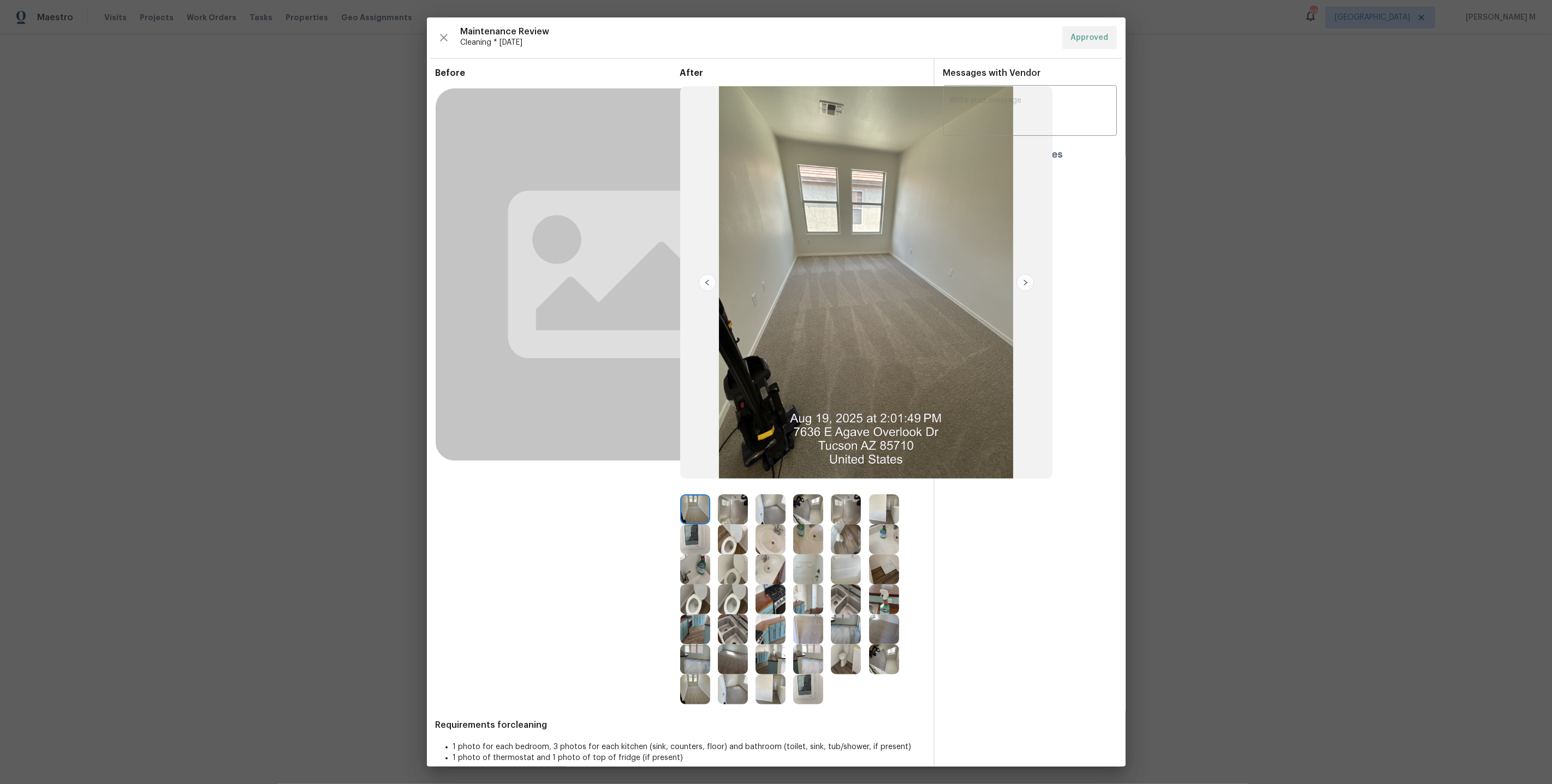
click at [768, 604] on img at bounding box center [770, 599] width 30 height 30
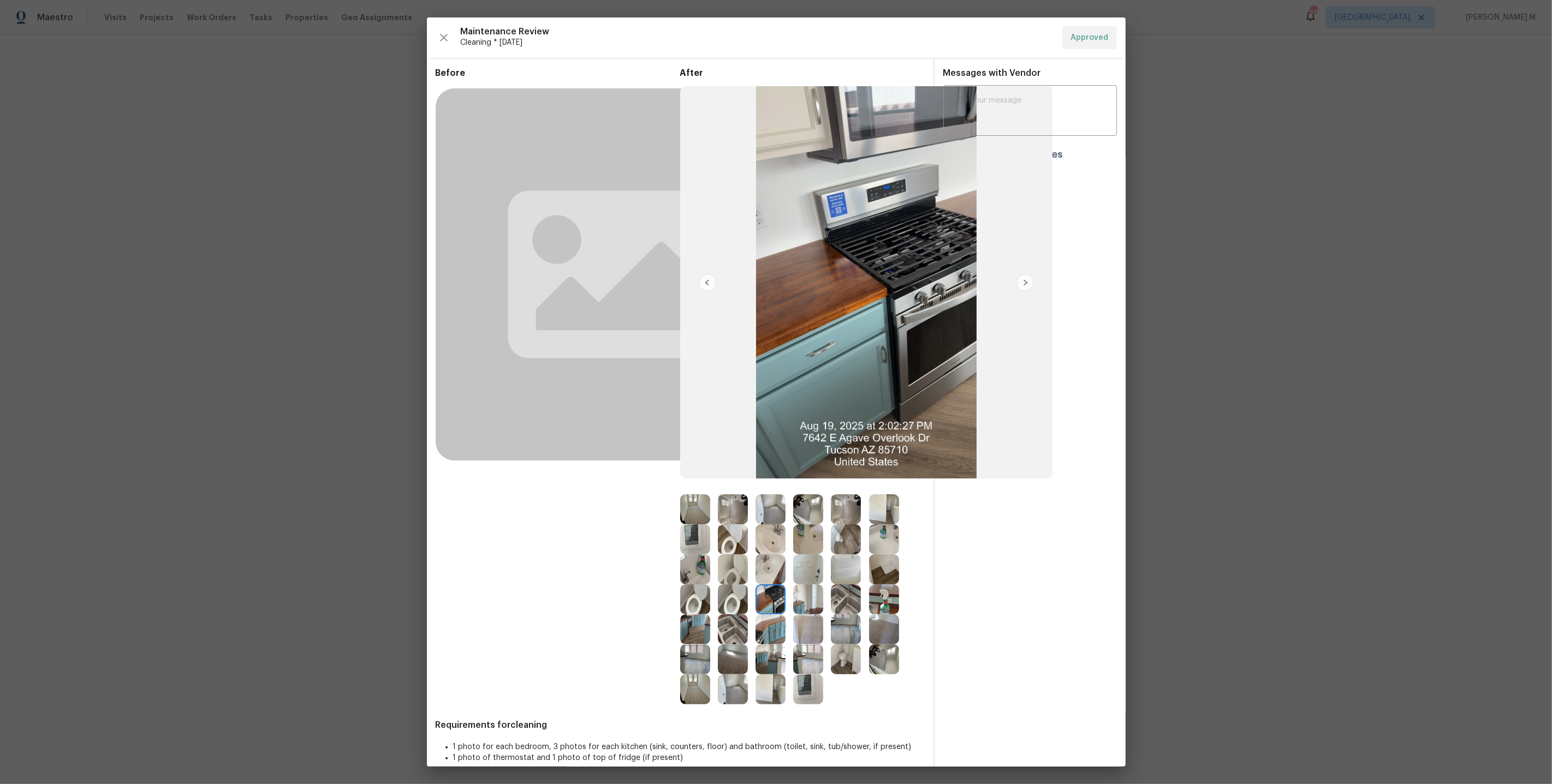
click at [812, 600] on img at bounding box center [808, 599] width 30 height 30
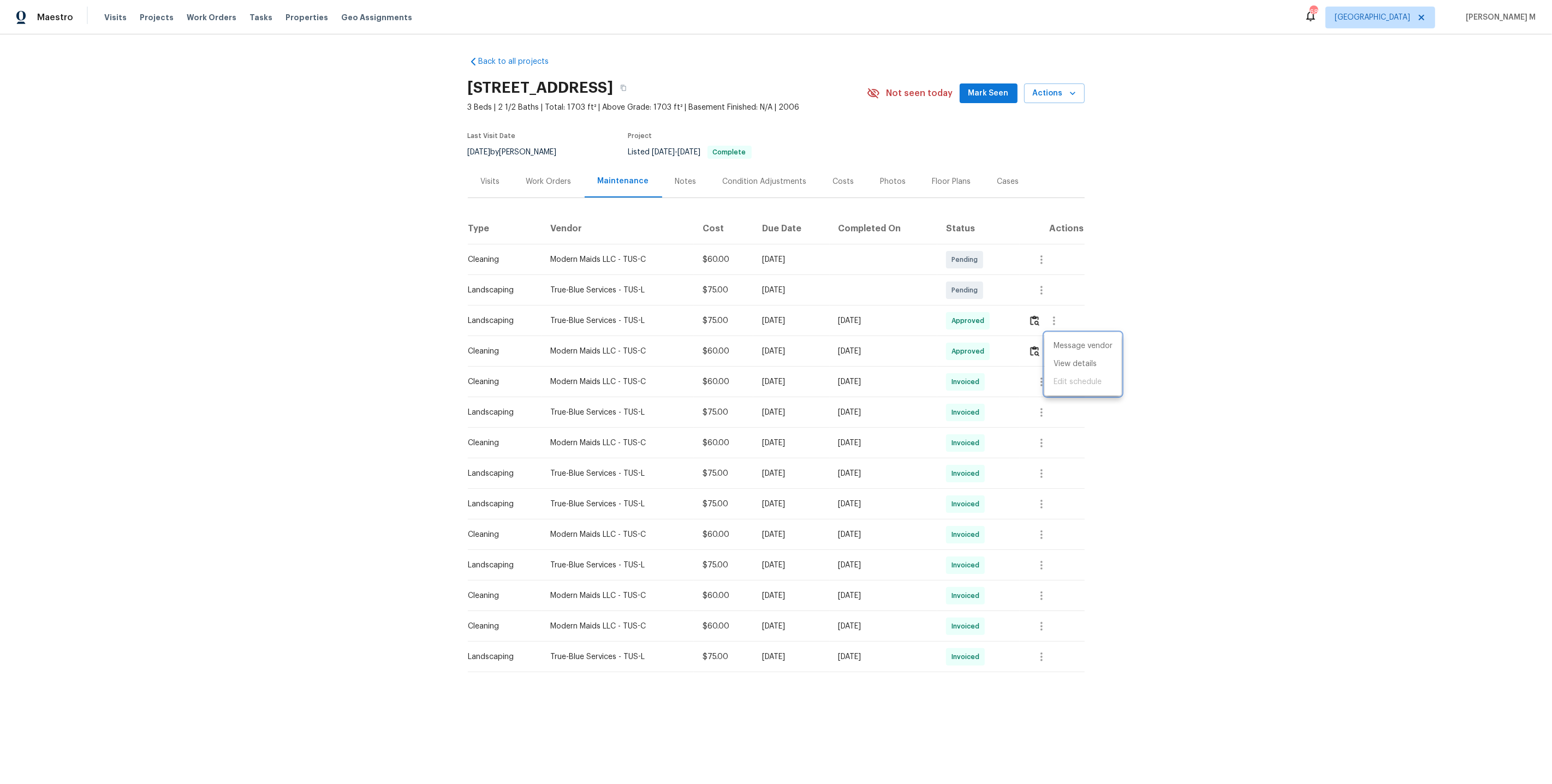
click at [587, 188] on div at bounding box center [776, 392] width 1552 height 784
click at [563, 185] on div "Work Orders" at bounding box center [549, 181] width 71 height 32
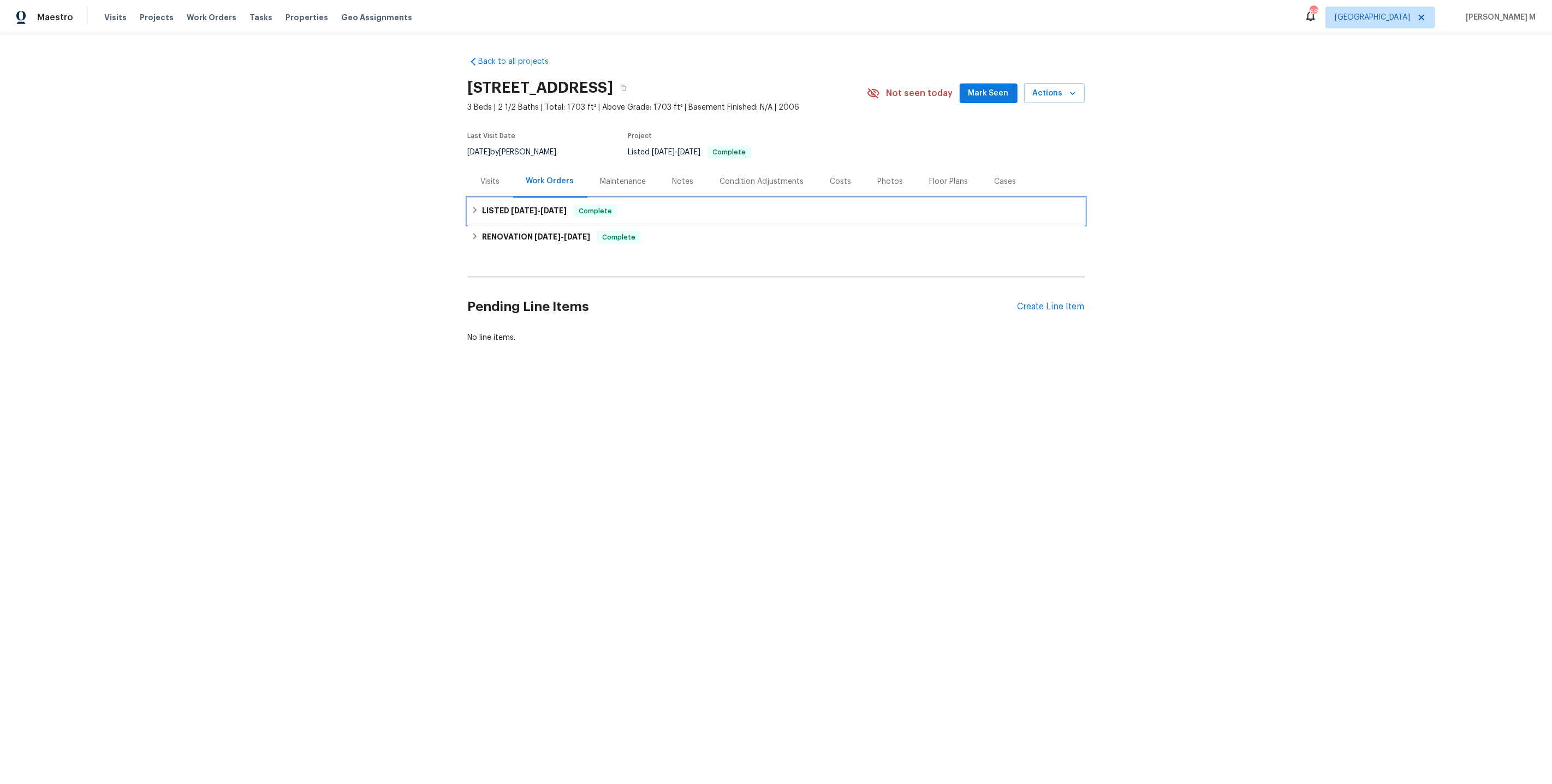
click at [541, 207] on span "6/4/25" at bounding box center [553, 210] width 26 height 7
click at [524, 284] on div "Back to all projects 7637 E Cholla Overlook Dr, Tucson, AZ 85710 3 Beds | 2 1/2…" at bounding box center [776, 235] width 617 height 376
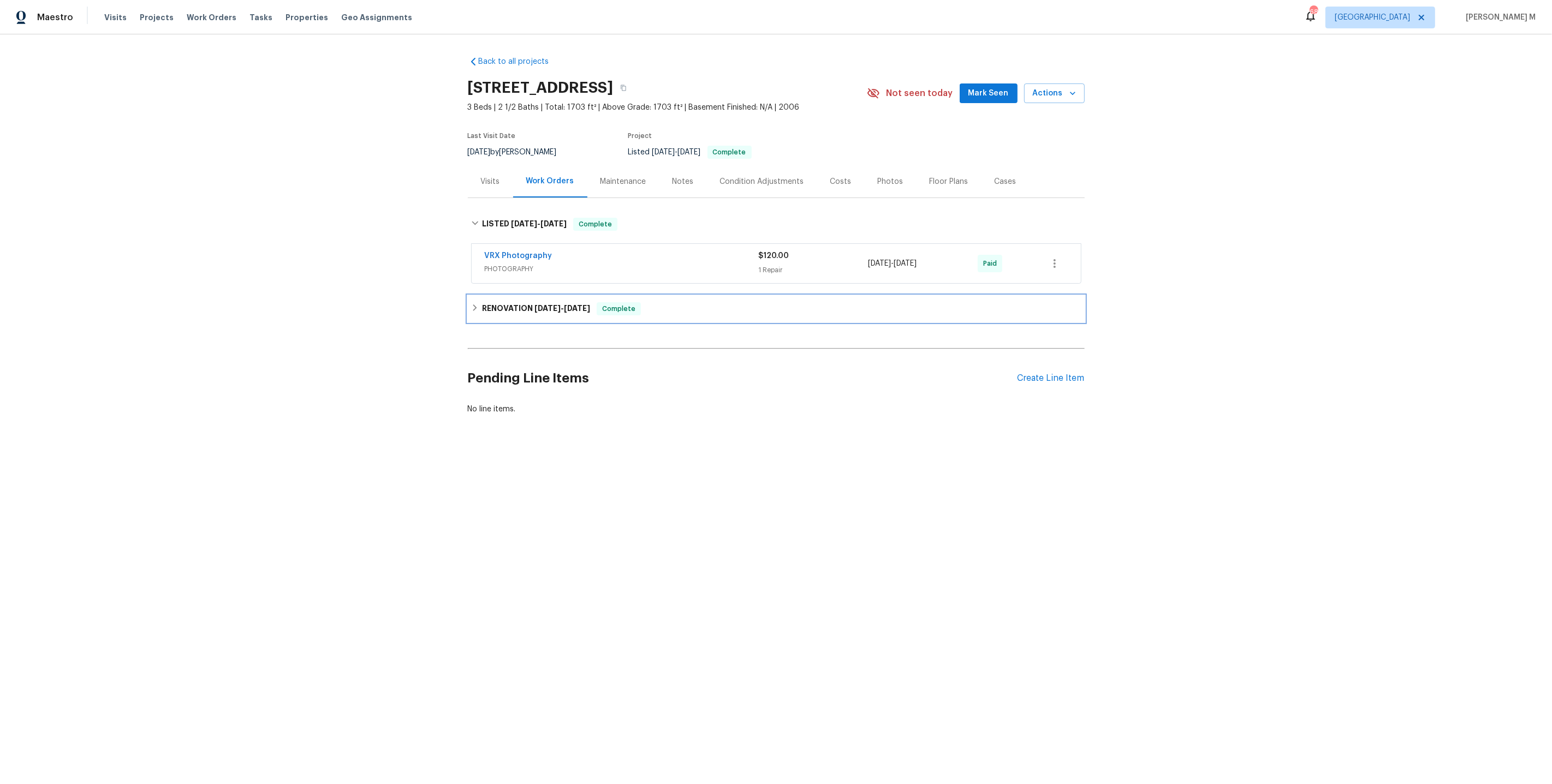
click at [524, 304] on h6 "RENOVATION 5/27/25 - 6/2/25" at bounding box center [536, 309] width 108 height 13
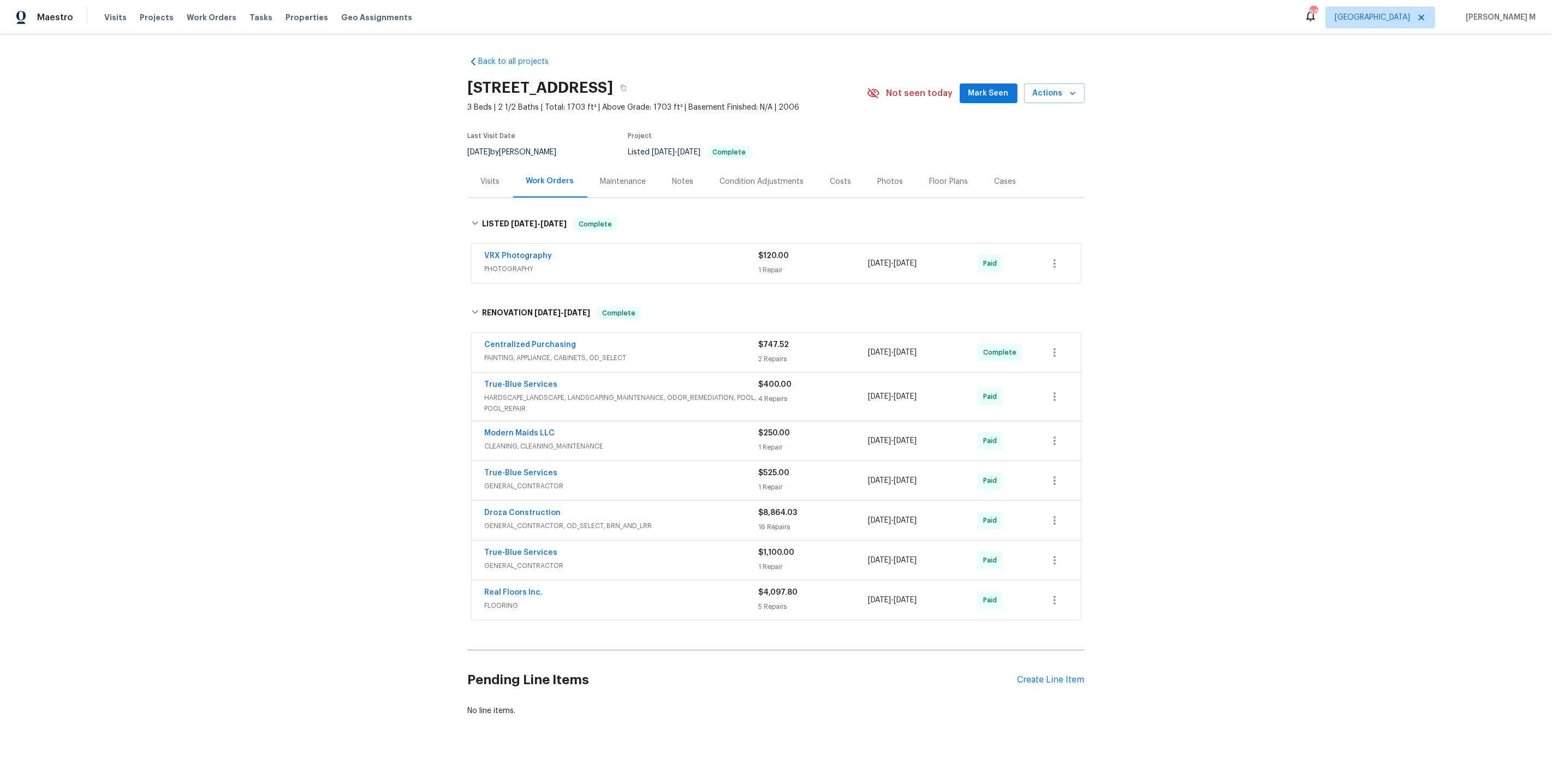
click at [524, 353] on span "PAINTING, APPLIANCE, CABINETS, OD_SELECT" at bounding box center [622, 358] width 274 height 11
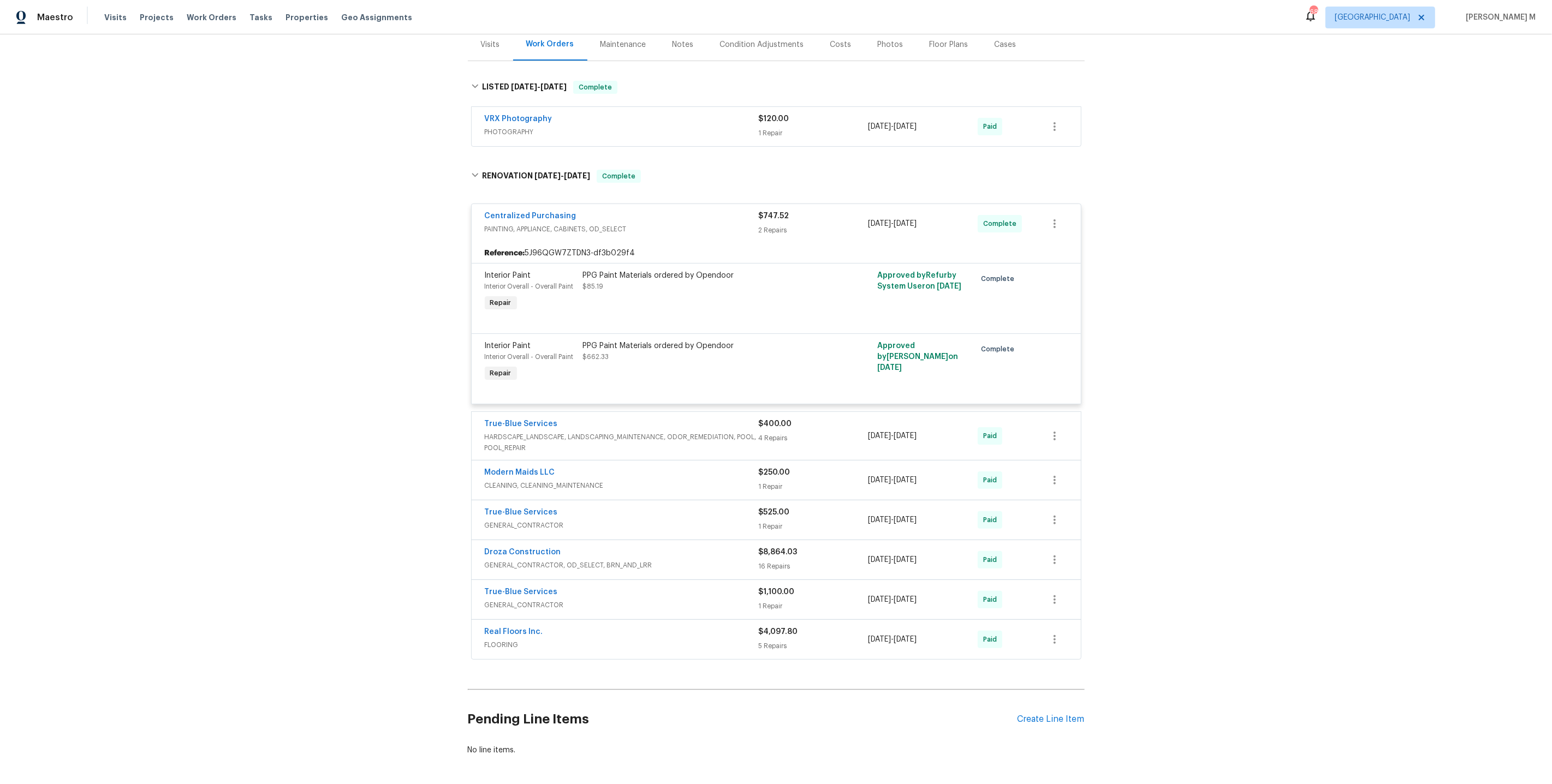
scroll to position [138, 0]
click at [523, 431] on span "HARDSCAPE_LANDSCAPE, LANDSCAPING_MAINTENANCE, ODOR_REMEDIATION, POOL, POOL_REPA…" at bounding box center [622, 442] width 274 height 22
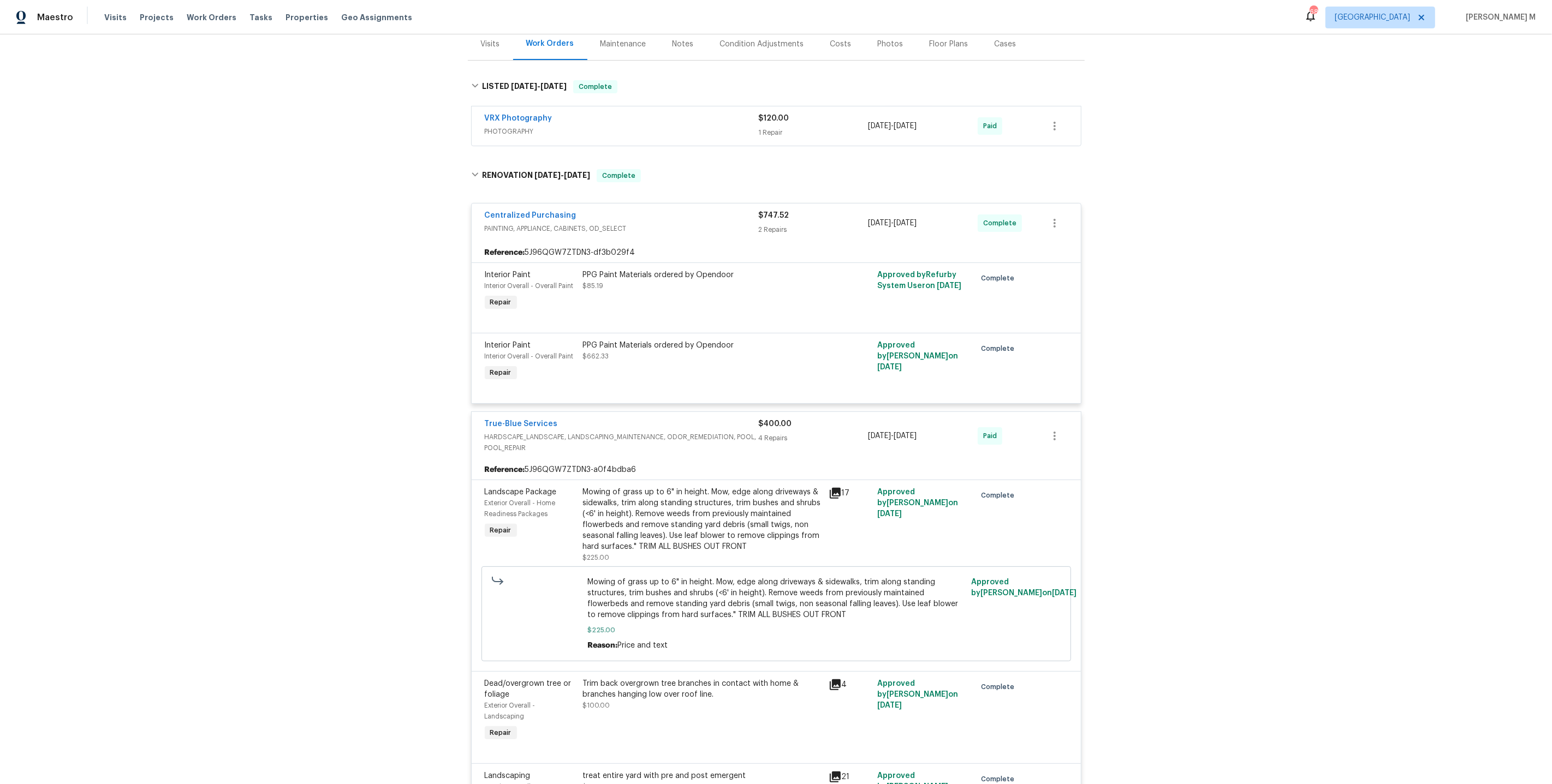
scroll to position [0, 0]
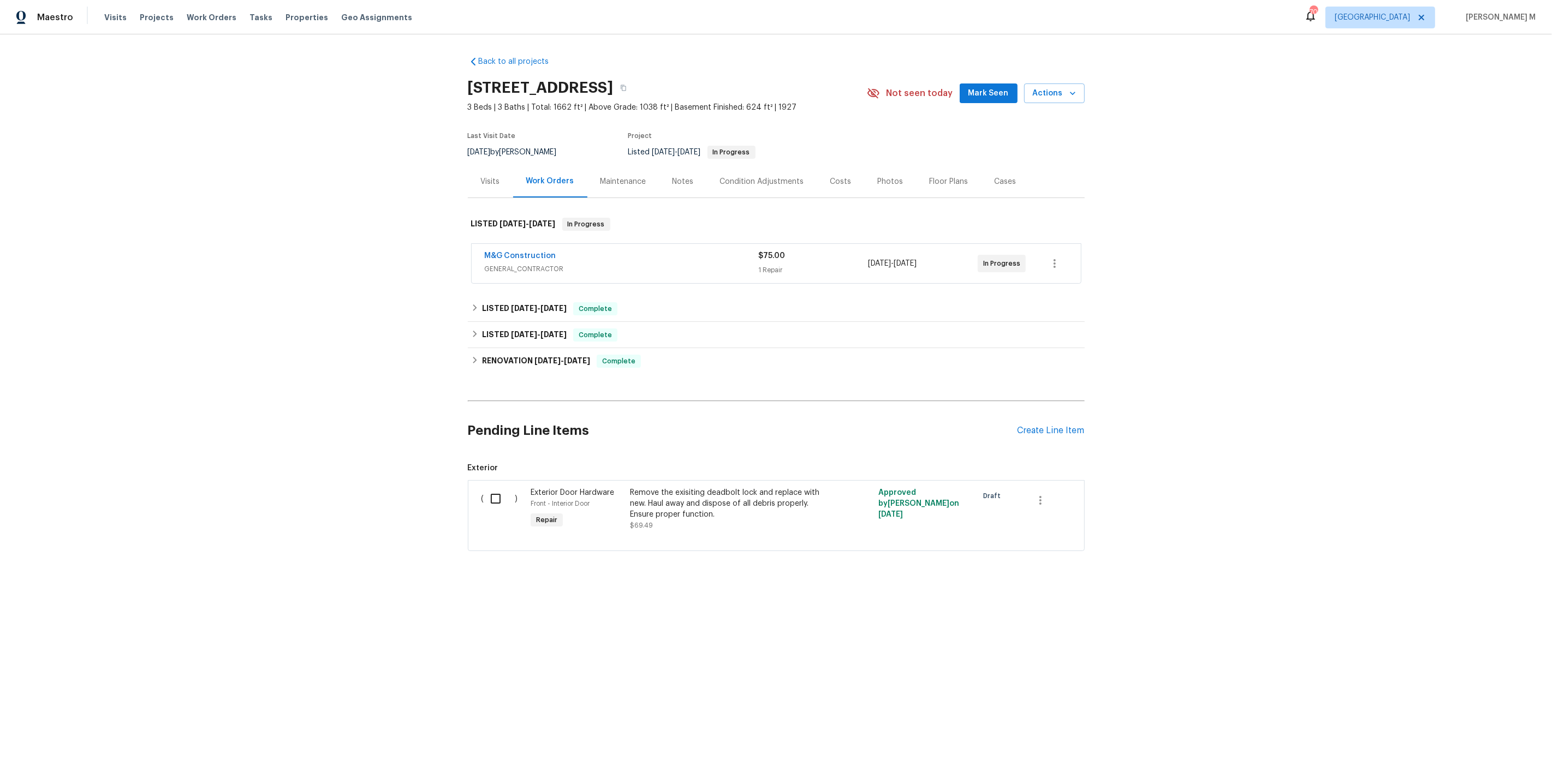
click at [526, 265] on span "GENERAL_CONTRACTOR" at bounding box center [622, 269] width 274 height 11
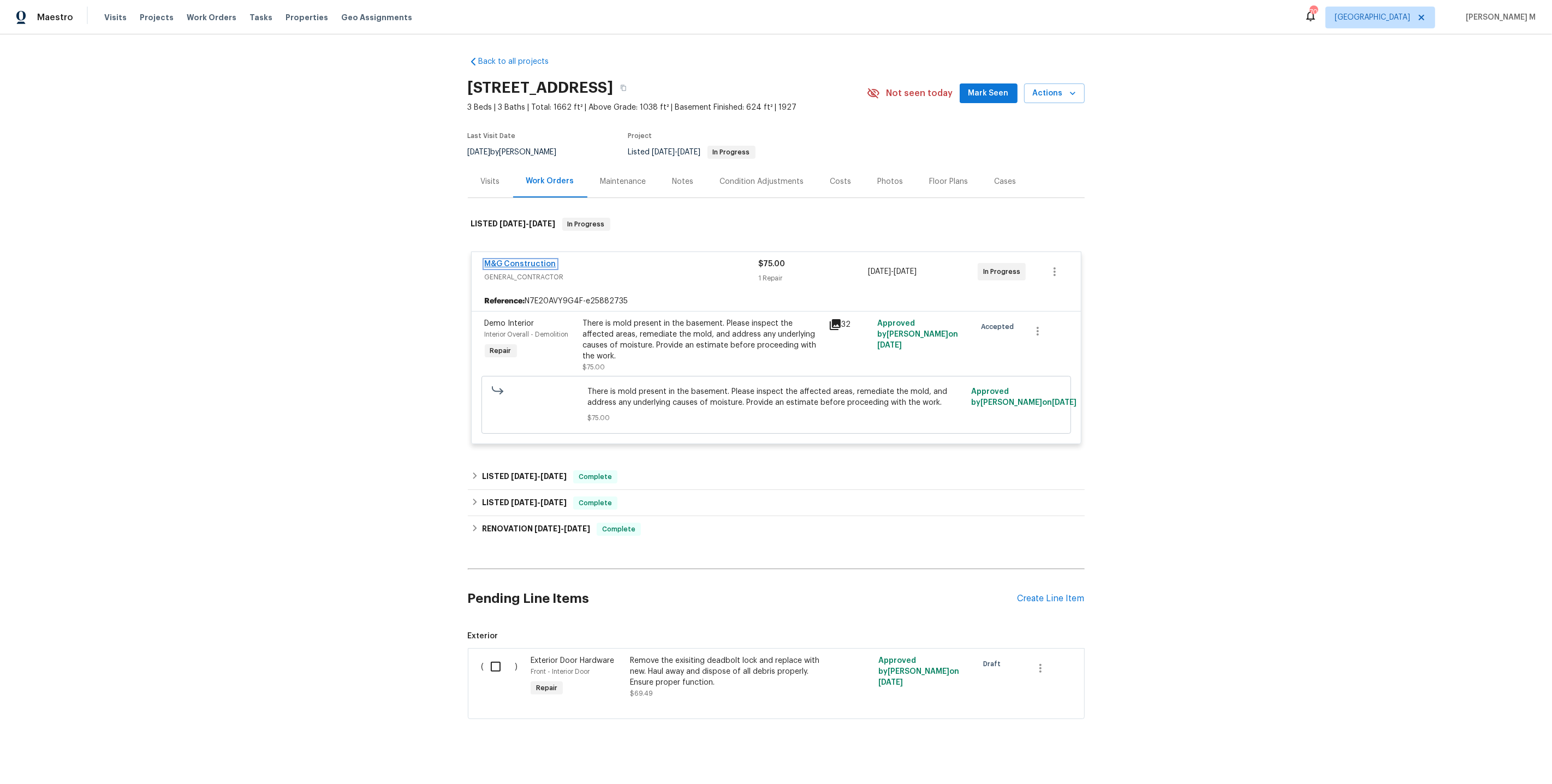
click at [531, 260] on link "M&G Construction" at bounding box center [520, 264] width 71 height 7
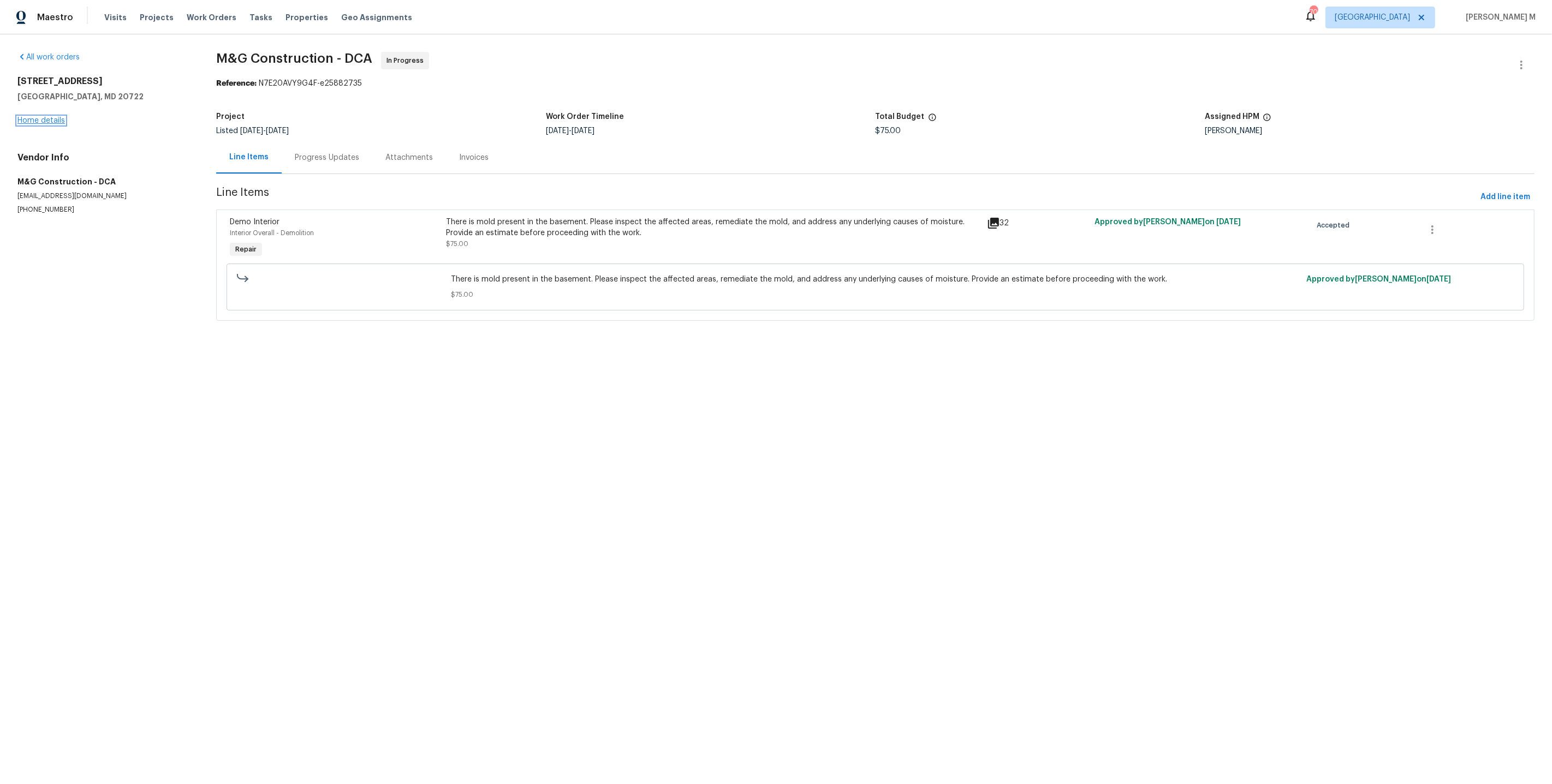
click at [47, 118] on link "Home details" at bounding box center [41, 120] width 47 height 7
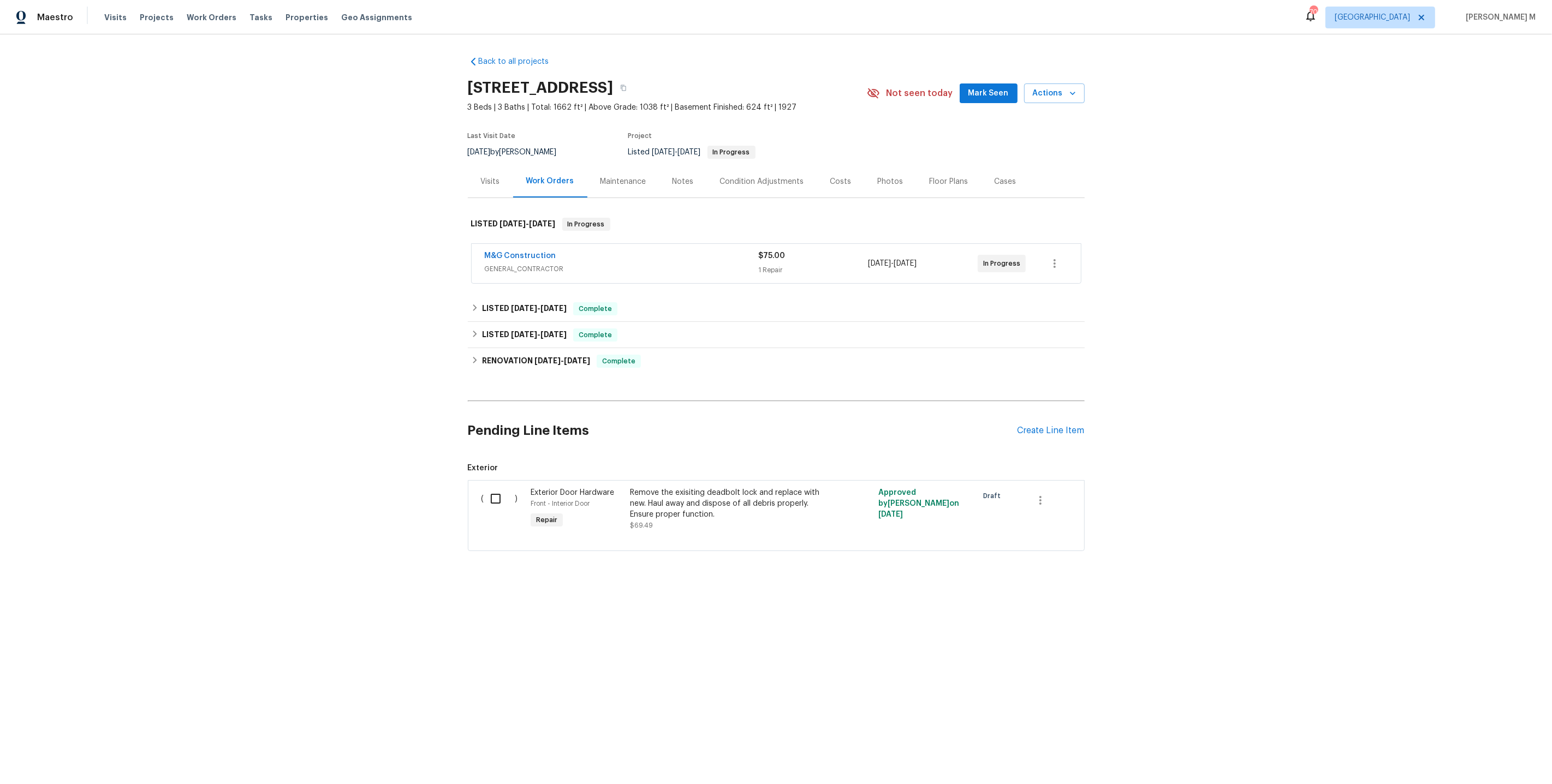
click at [999, 182] on div "Cases" at bounding box center [1005, 181] width 48 height 32
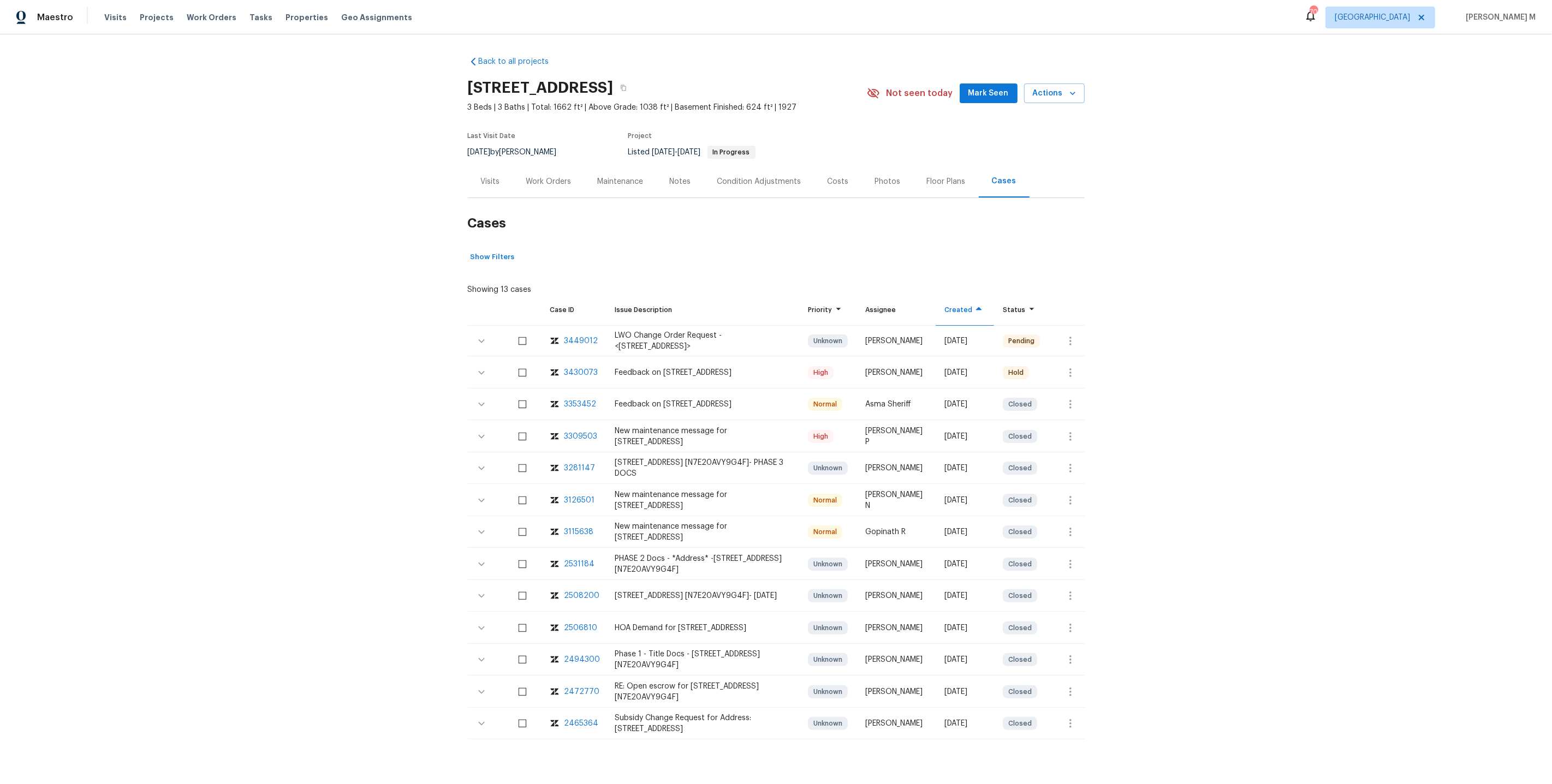
click at [577, 367] on div "3430073" at bounding box center [581, 373] width 34 height 11
click at [523, 166] on div "Work Orders" at bounding box center [549, 181] width 71 height 32
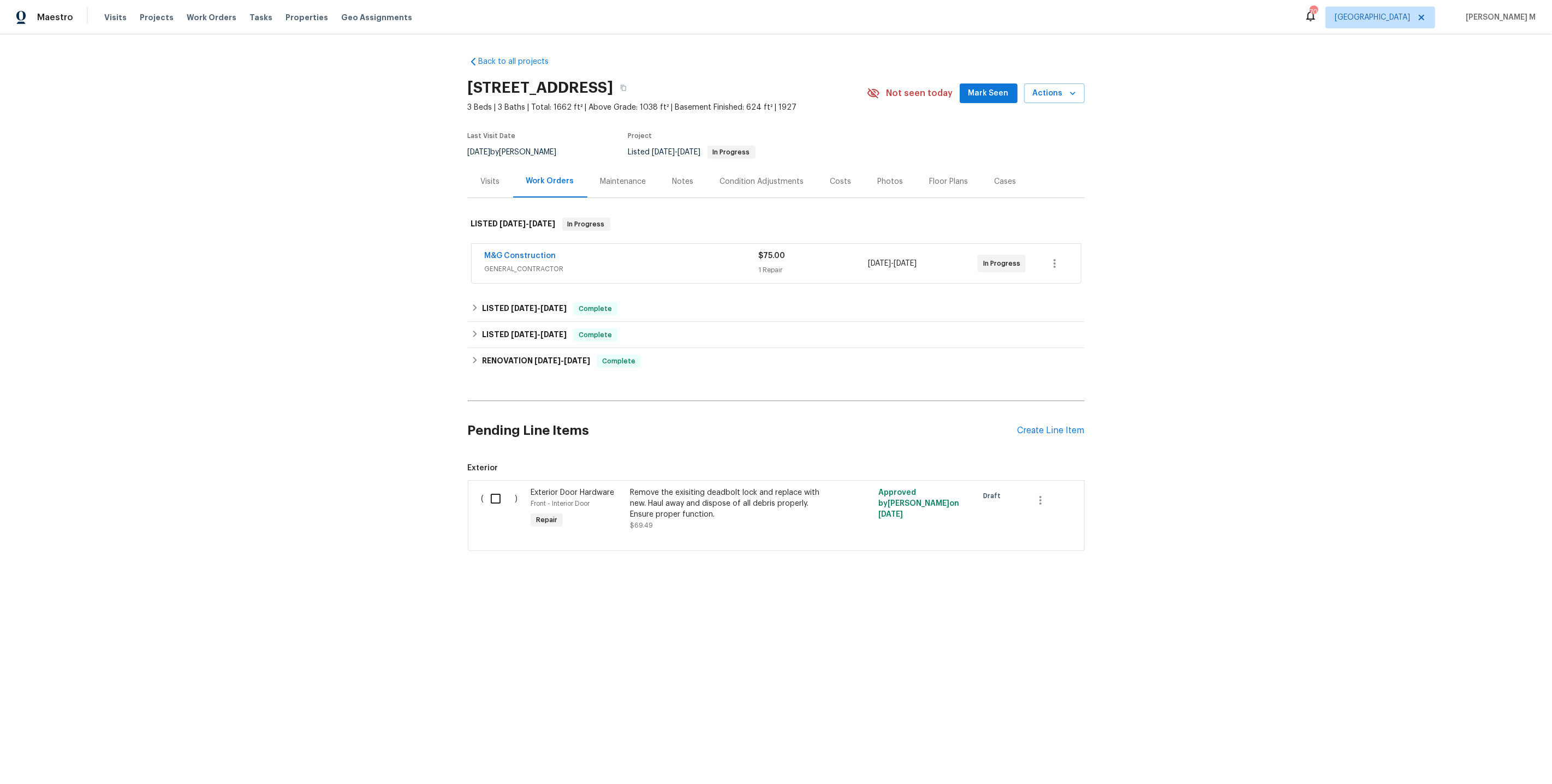
click at [545, 264] on span "GENERAL_CONTRACTOR" at bounding box center [622, 269] width 274 height 11
